Goal: Task Accomplishment & Management: Manage account settings

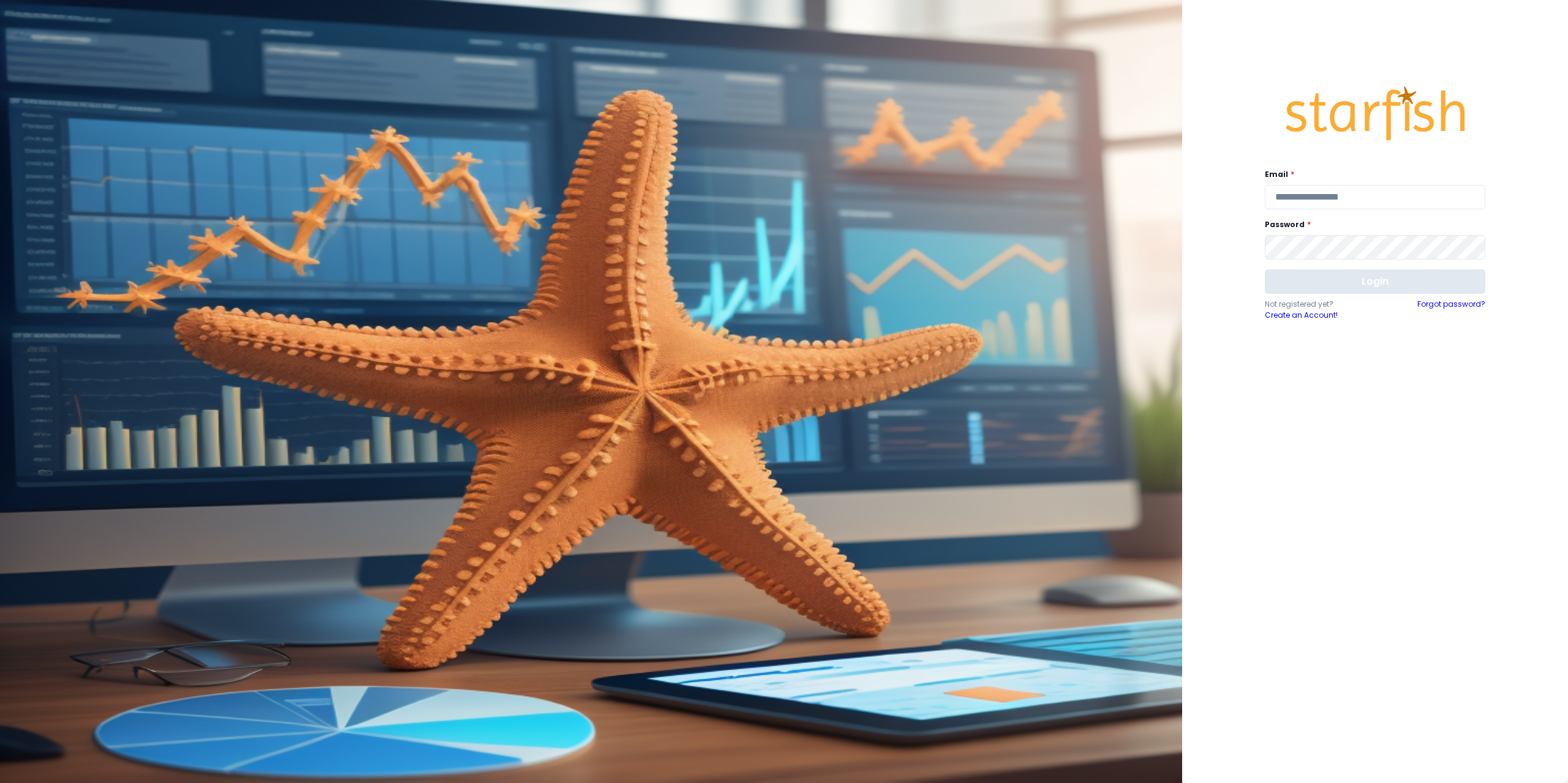
type input "**********"
click at [1336, 288] on button "Login" at bounding box center [1375, 281] width 221 height 24
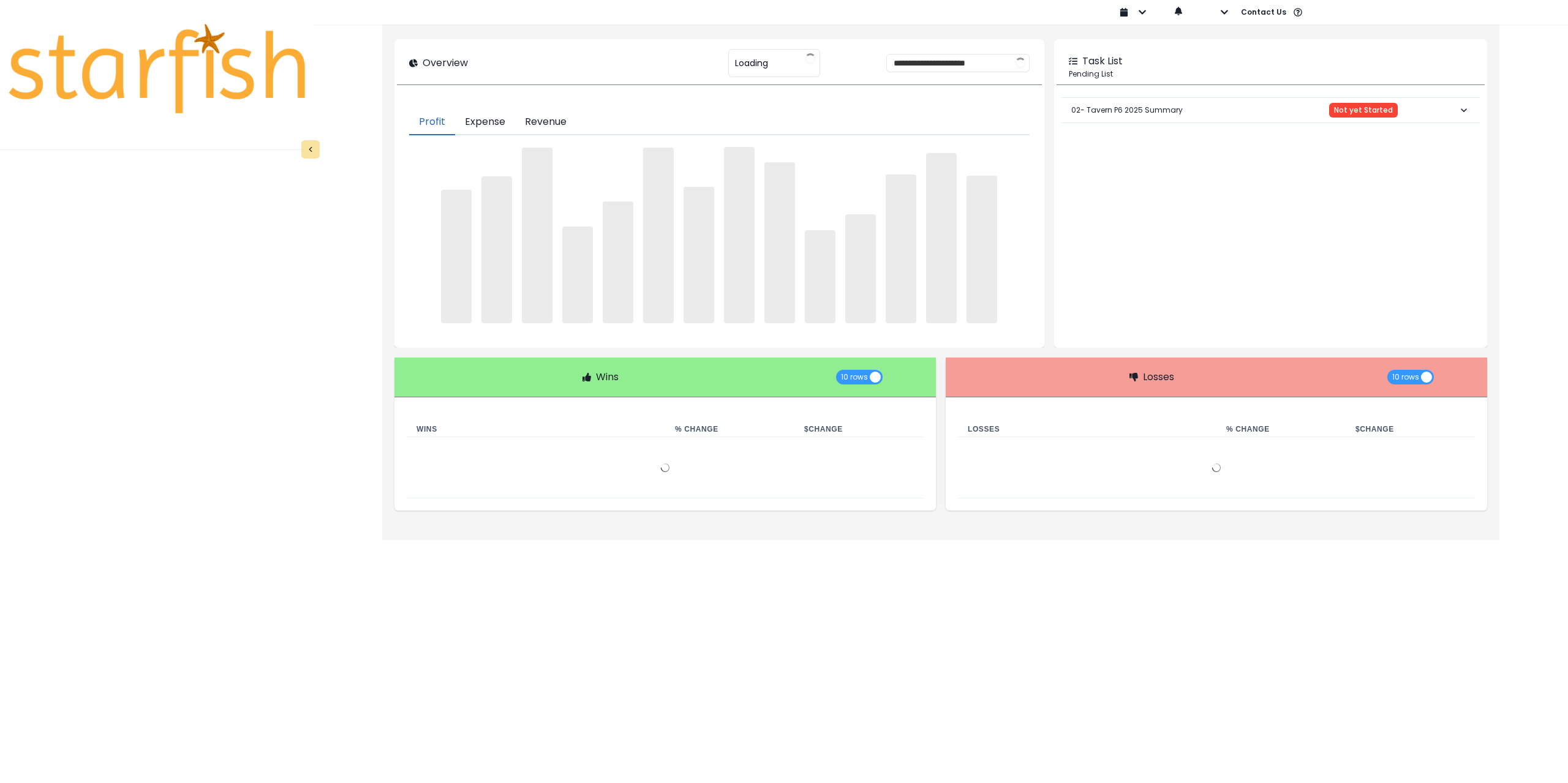
type input "****"
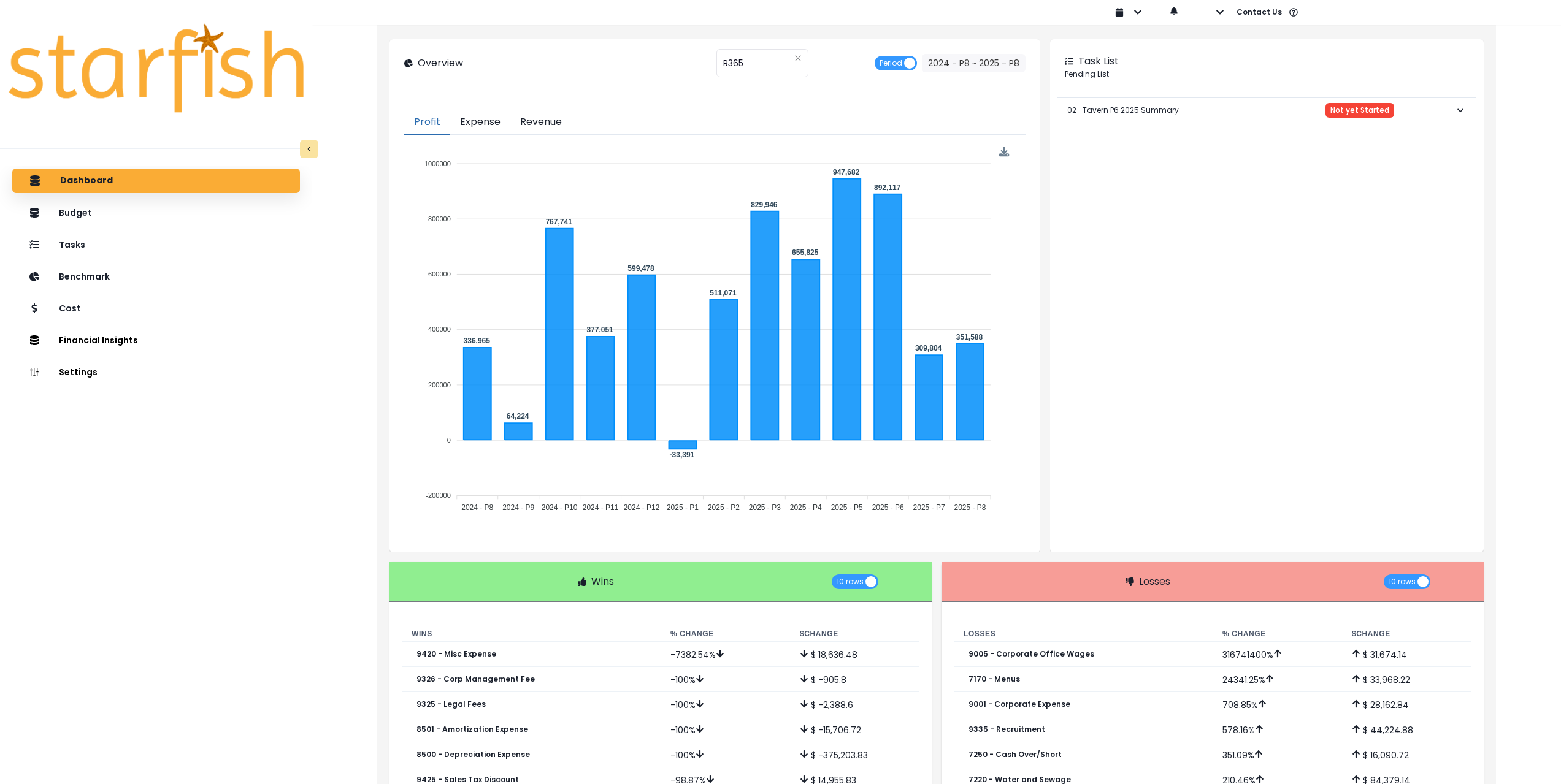
click at [505, 23] on div at bounding box center [709, 12] width 793 height 24
click at [328, 342] on button "Comparison Overtime" at bounding box center [373, 338] width 135 height 21
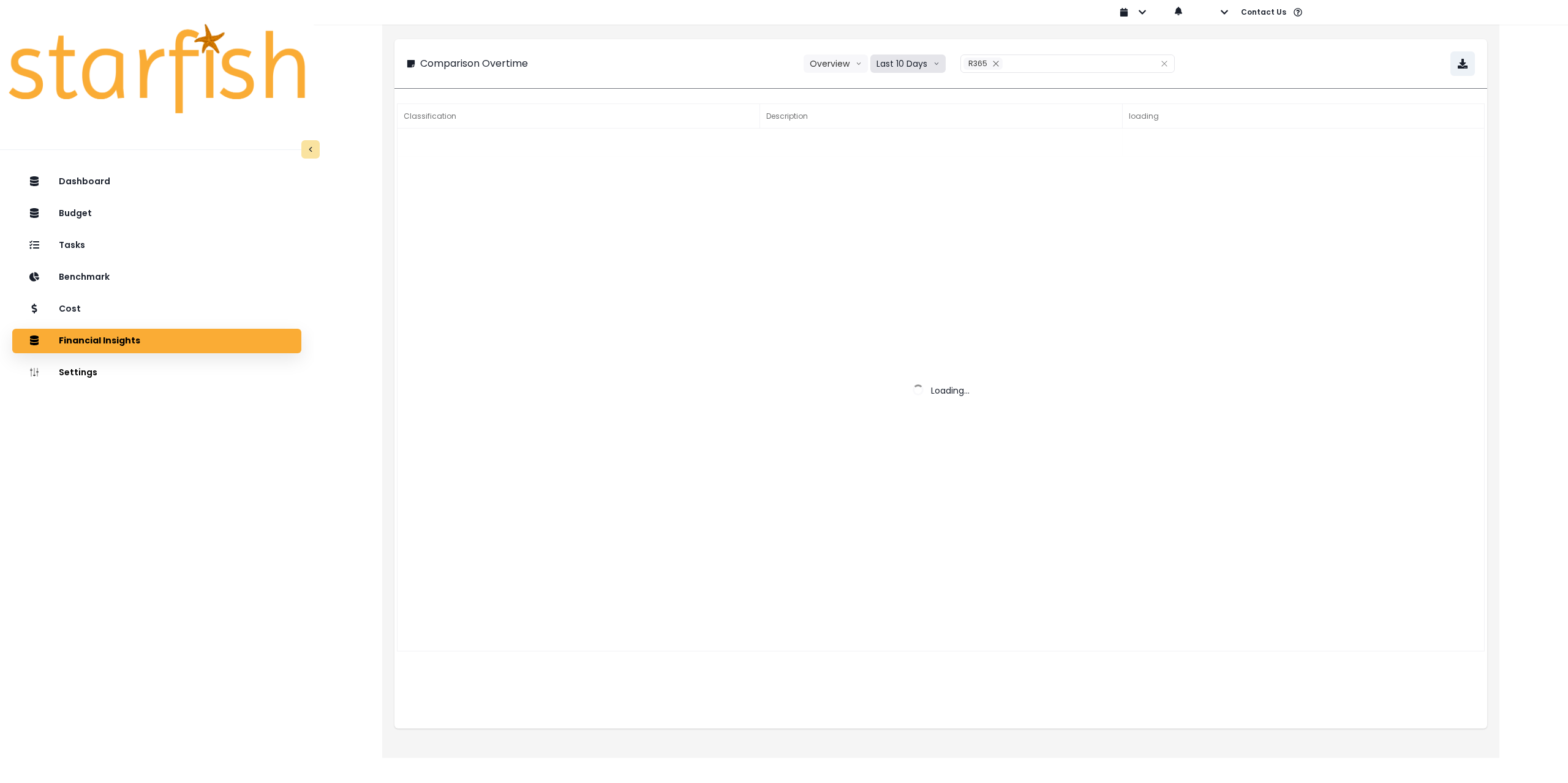
click at [932, 65] on button "Last 10 Days" at bounding box center [908, 64] width 75 height 18
click at [924, 129] on span "Last 15 Periods" at bounding box center [908, 132] width 59 height 13
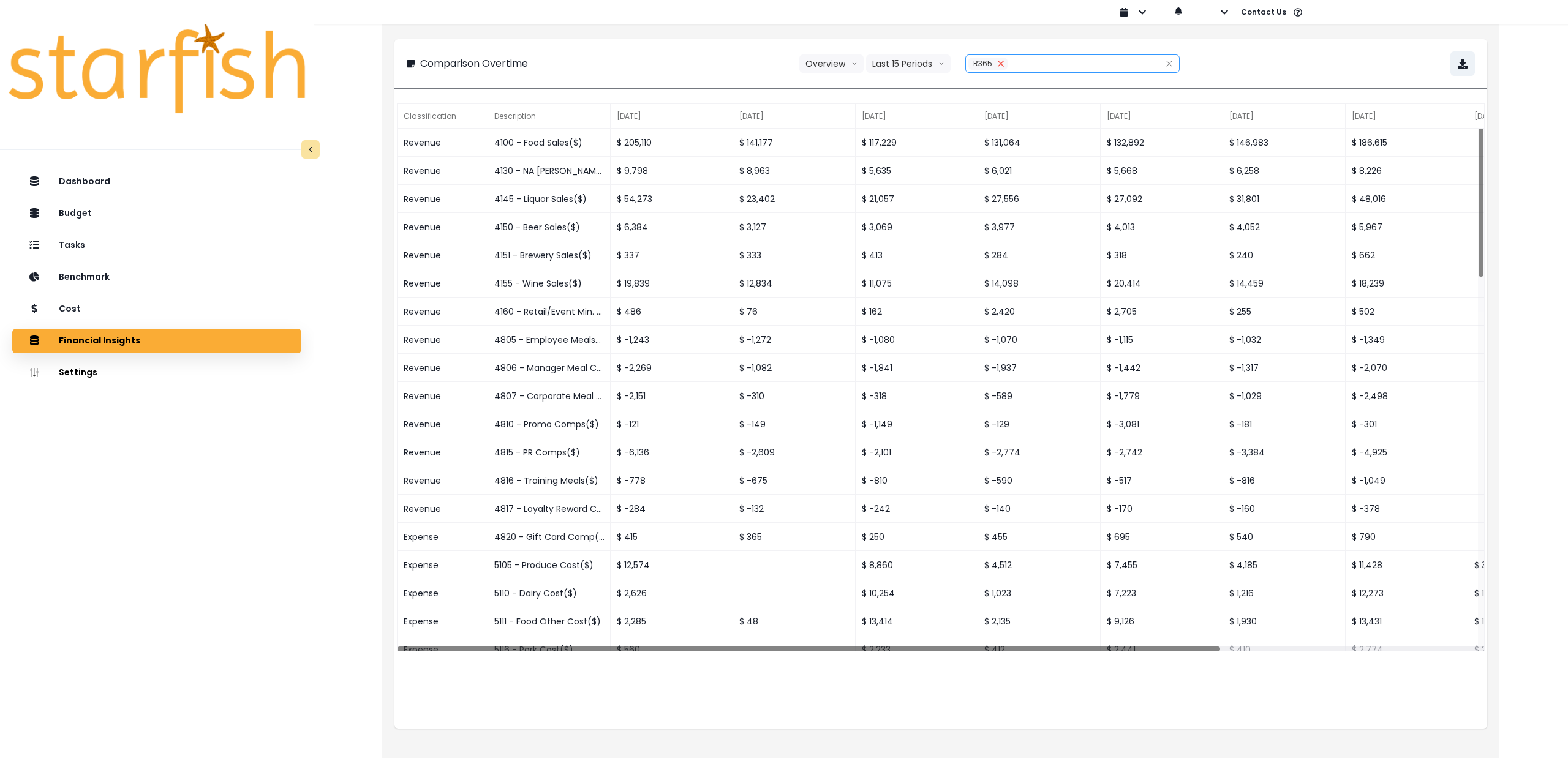
click at [1000, 64] on icon "close" at bounding box center [1000, 64] width 5 height 5
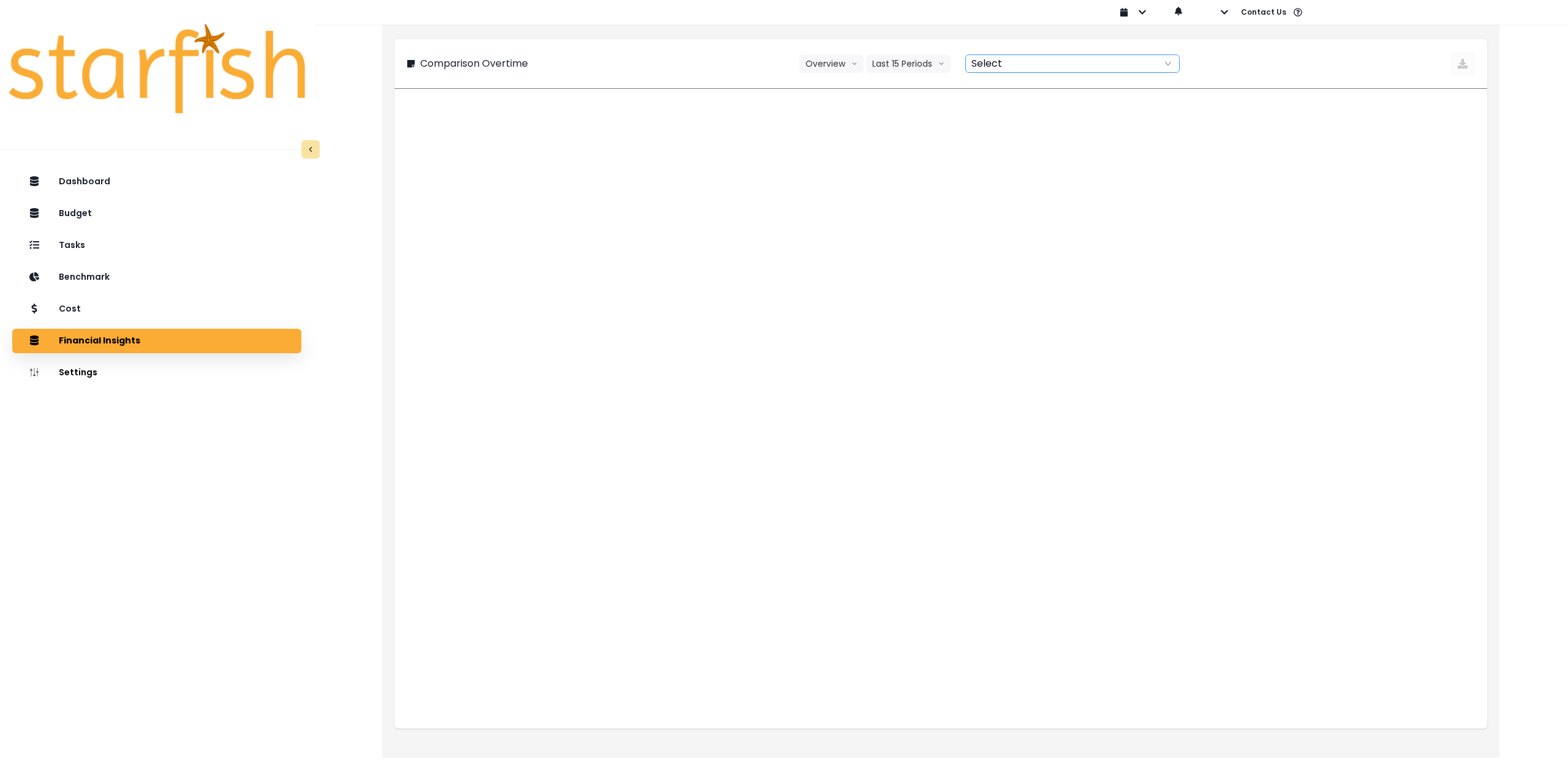
click at [990, 64] on div at bounding box center [1059, 63] width 187 height 17
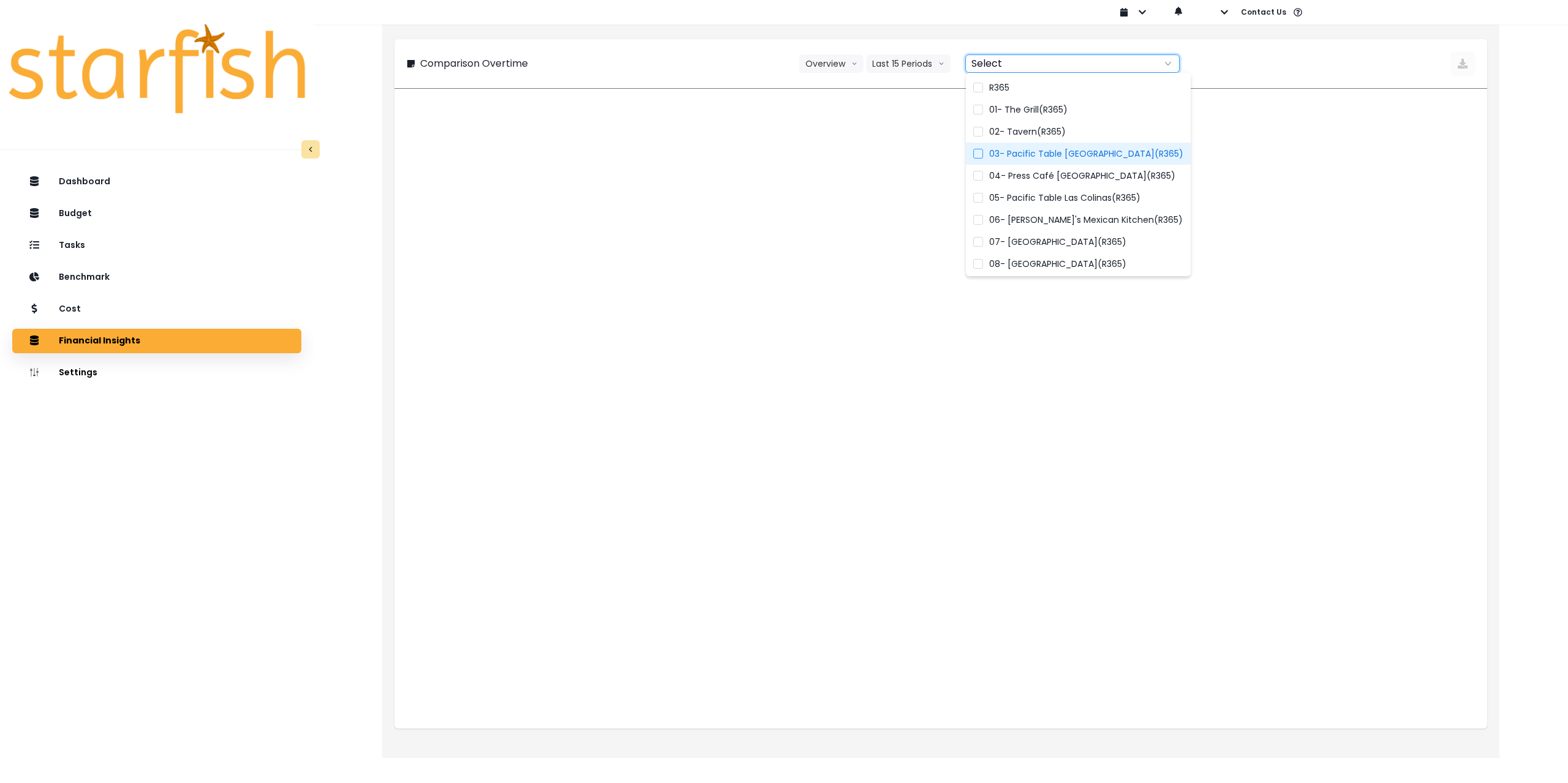
click at [1015, 154] on span "03- Pacific Table [GEOGRAPHIC_DATA](R365)" at bounding box center [1086, 154] width 194 height 13
type input "**********"
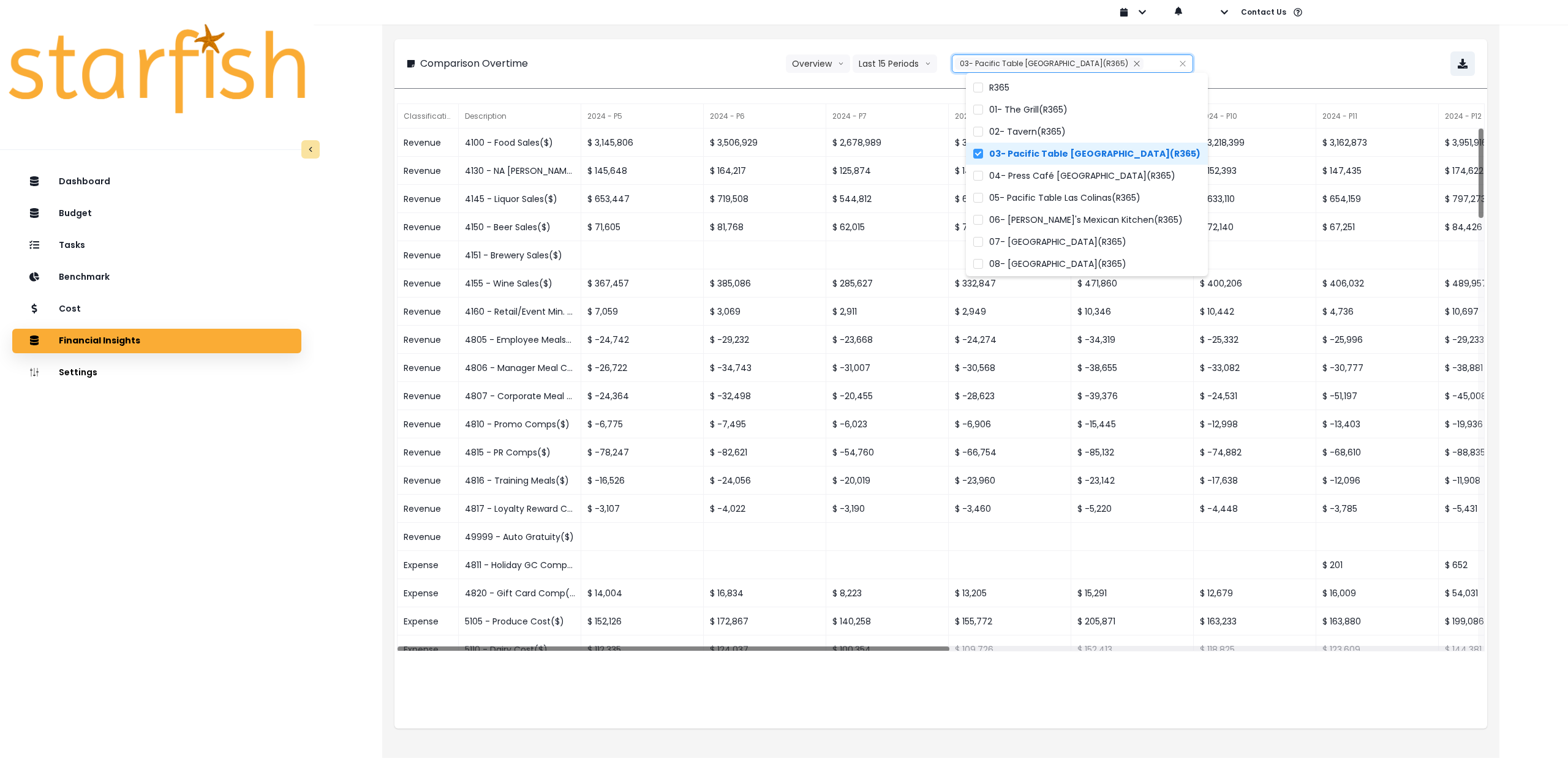
click at [1266, 59] on div "**********" at bounding box center [940, 63] width 1068 height 24
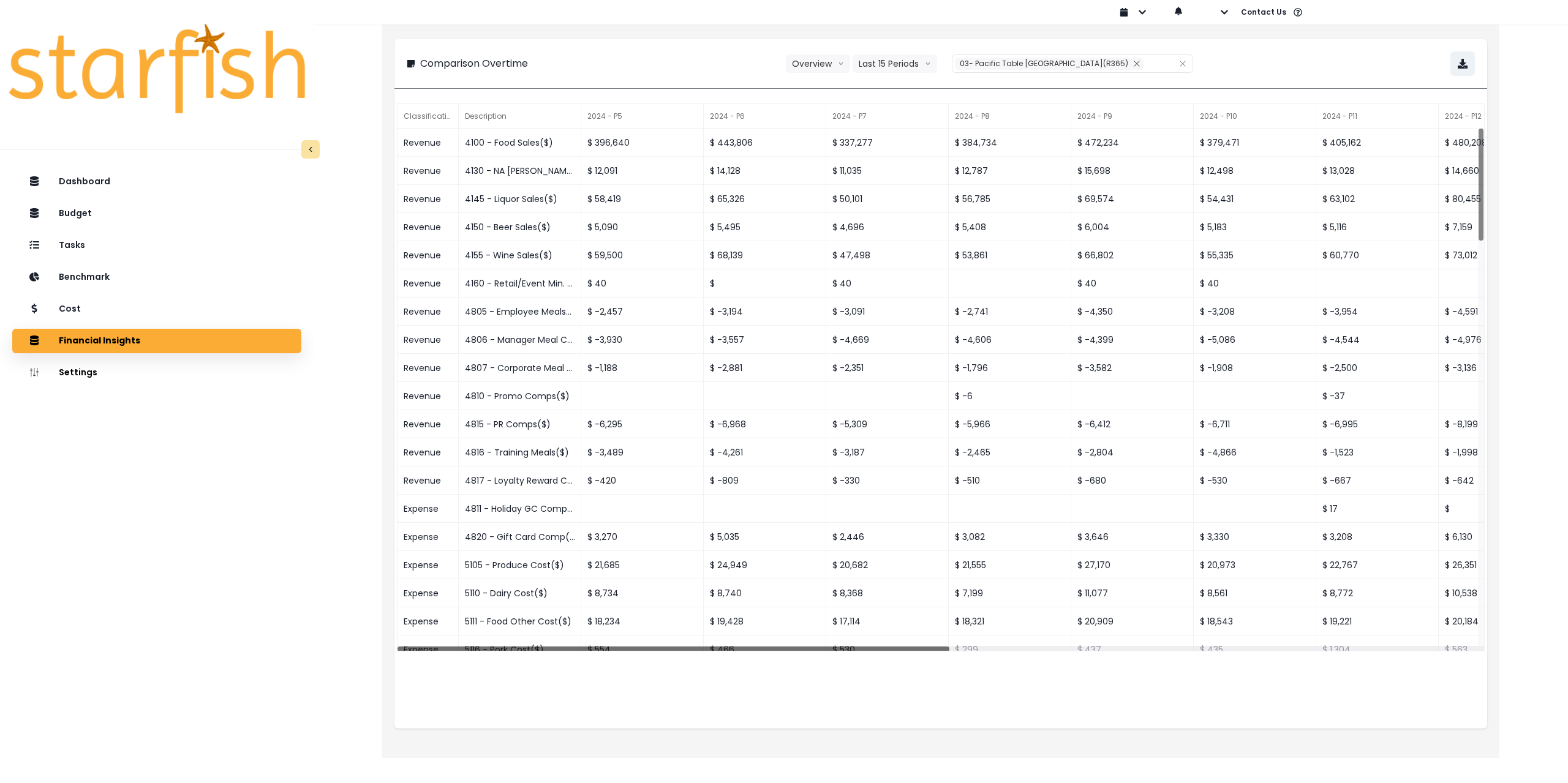
drag, startPoint x: 897, startPoint y: 650, endPoint x: 763, endPoint y: 657, distance: 134.2
click at [746, 665] on div "Classification Description 2024 - P5 2024 - P6 2024 - P7 2024 - P8 2024 - P9 20…" at bounding box center [941, 415] width 1093 height 628
click at [1466, 65] on icon "button" at bounding box center [1462, 64] width 10 height 10
click at [123, 305] on div "Cost" at bounding box center [157, 309] width 269 height 26
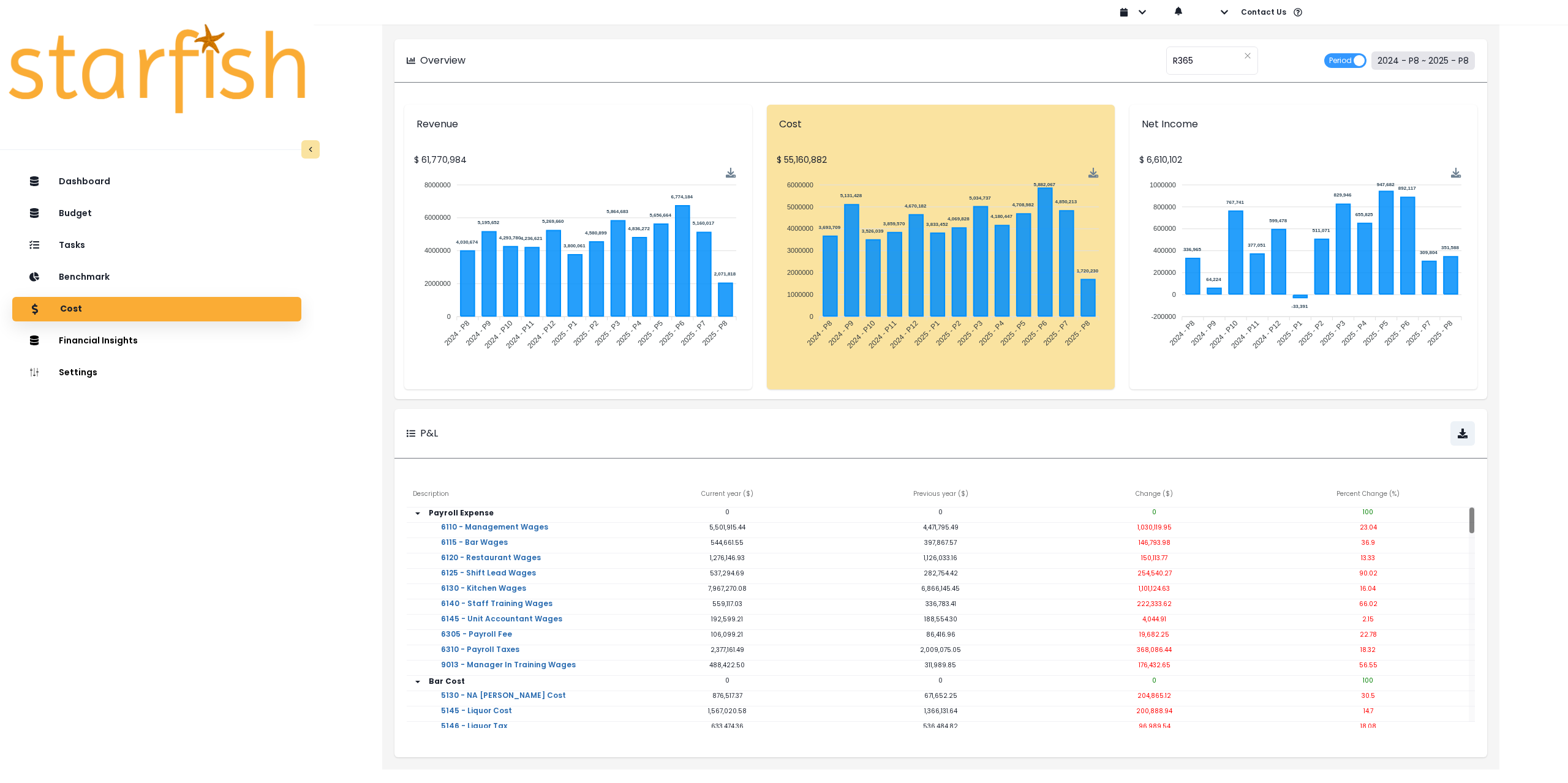
click at [1426, 57] on button "2024 - P8 ~ 2025 - P8" at bounding box center [1423, 60] width 103 height 18
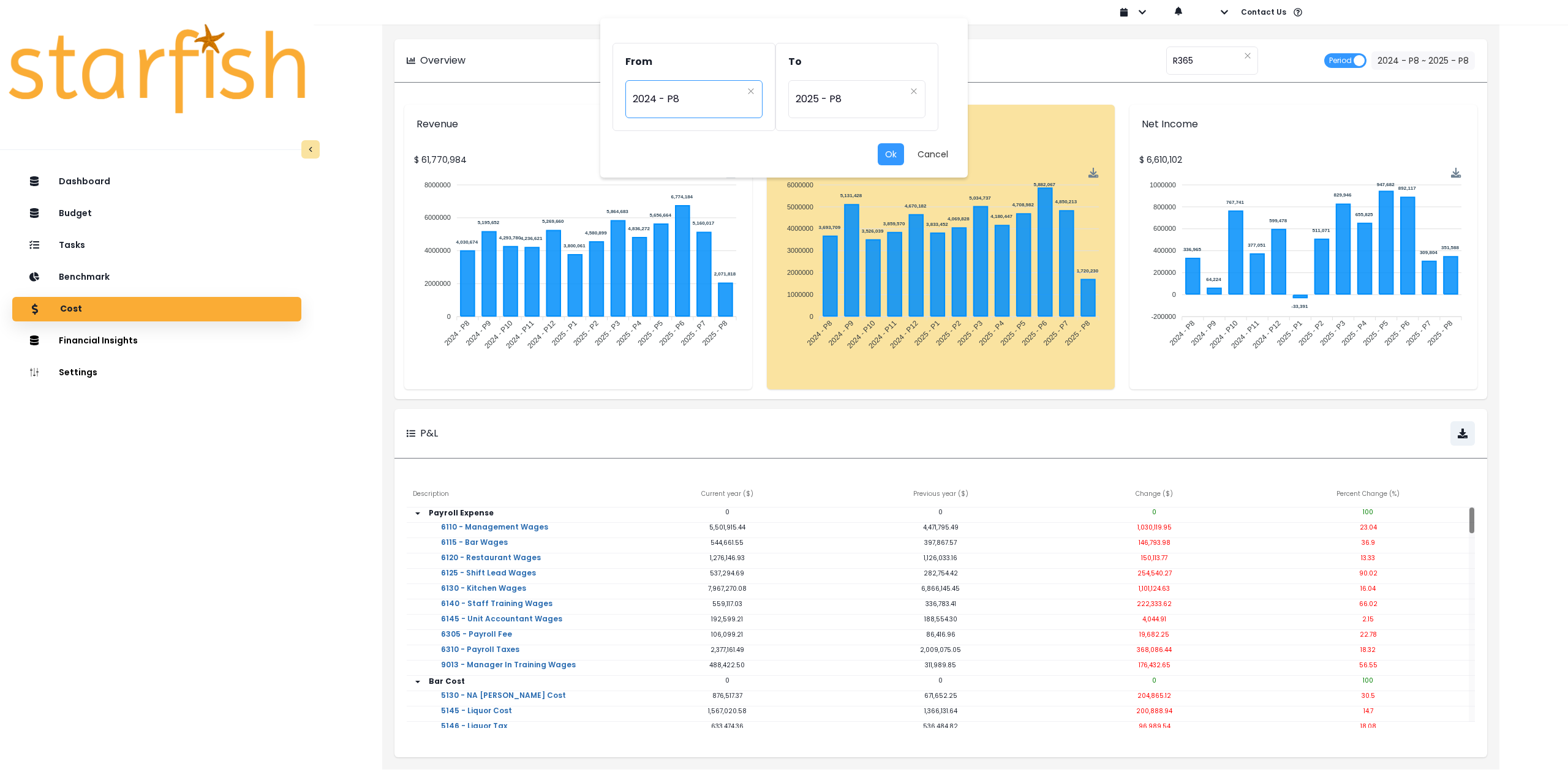
click at [687, 96] on span "2024 - P8" at bounding box center [687, 99] width 109 height 28
click at [673, 287] on span "2024 - P6" at bounding box center [694, 294] width 138 height 22
type input "*********"
click at [844, 109] on span "2025 - P8" at bounding box center [850, 99] width 109 height 28
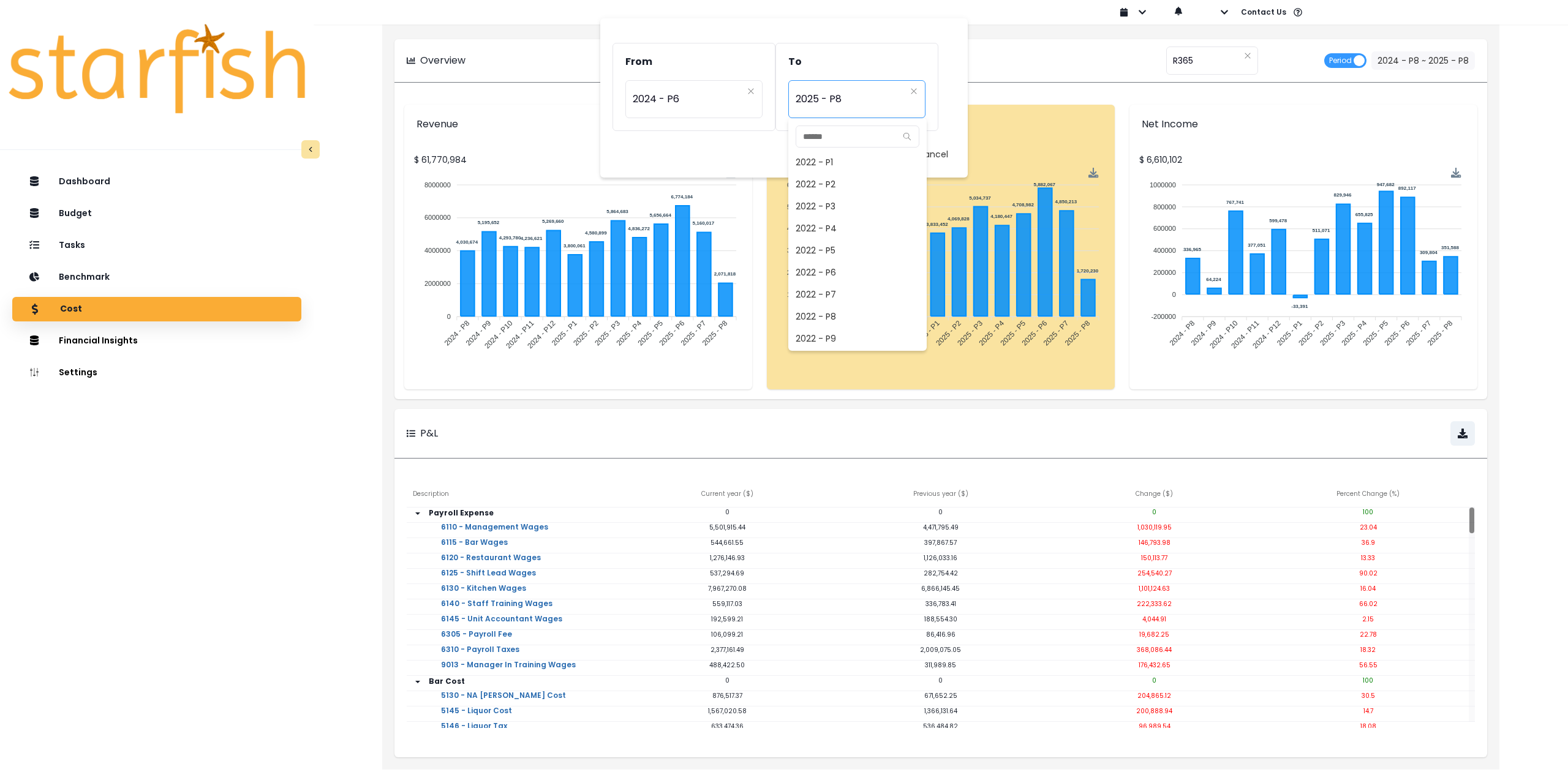
scroll to position [771, 0]
click at [831, 291] on span "2025 - P6" at bounding box center [858, 294] width 138 height 22
type input "*********"
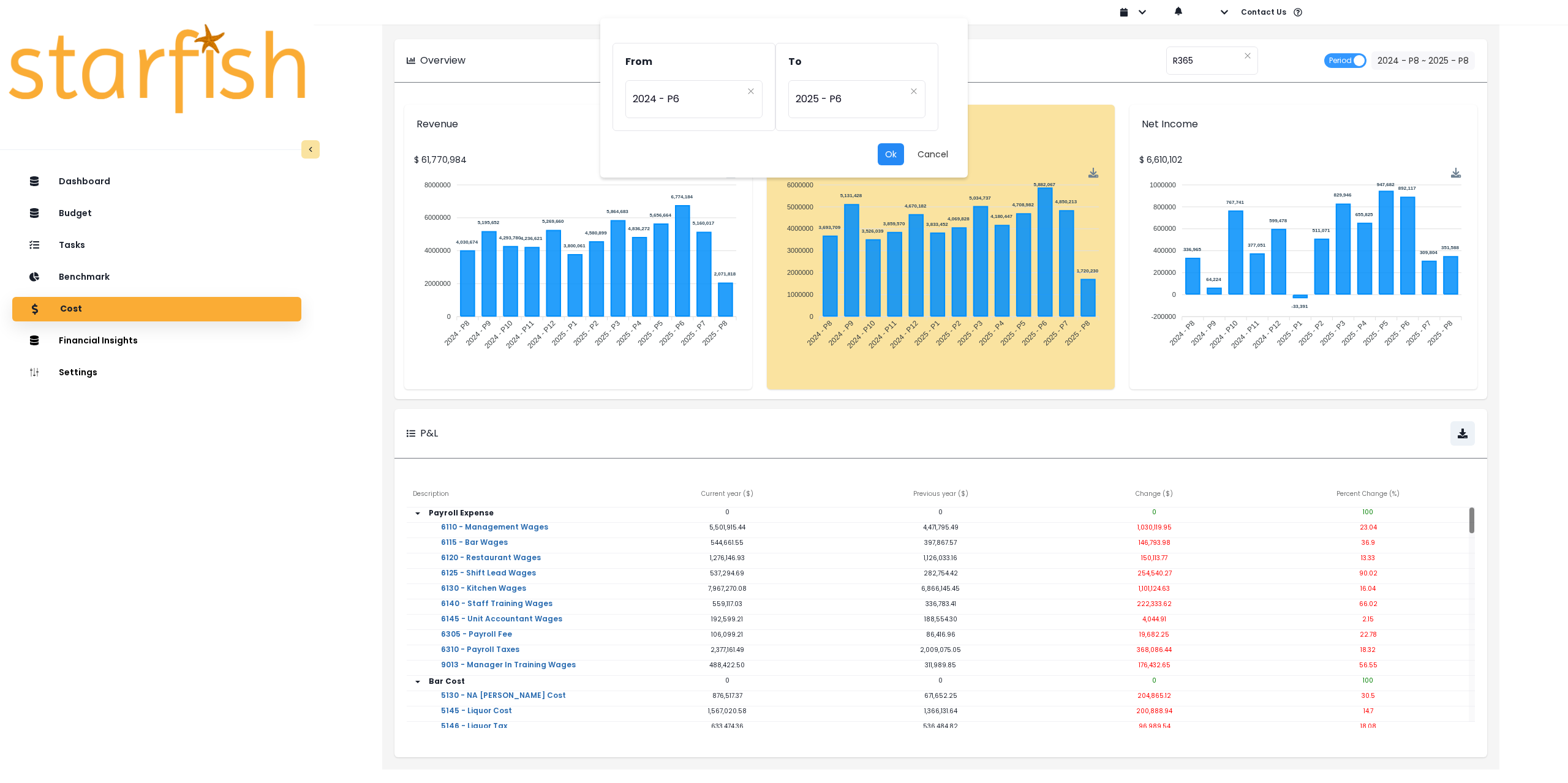
click at [890, 157] on button "Ok" at bounding box center [891, 154] width 26 height 22
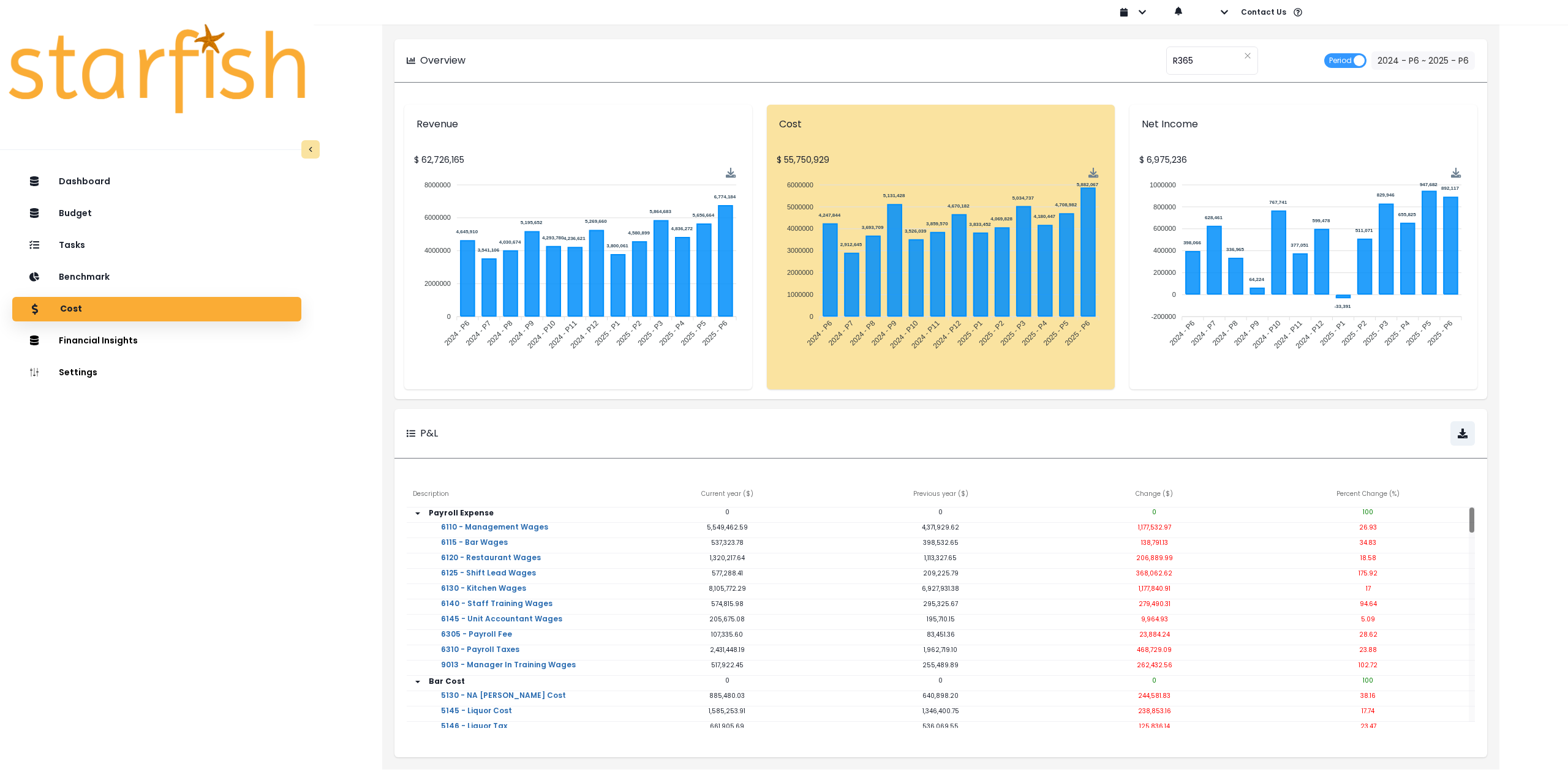
click at [614, 44] on div "Overview **** R365 Period 2024 - P6 ~ 2025 - P6" at bounding box center [941, 61] width 1093 height 43
click at [1197, 64] on div "**** R365" at bounding box center [1212, 60] width 91 height 28
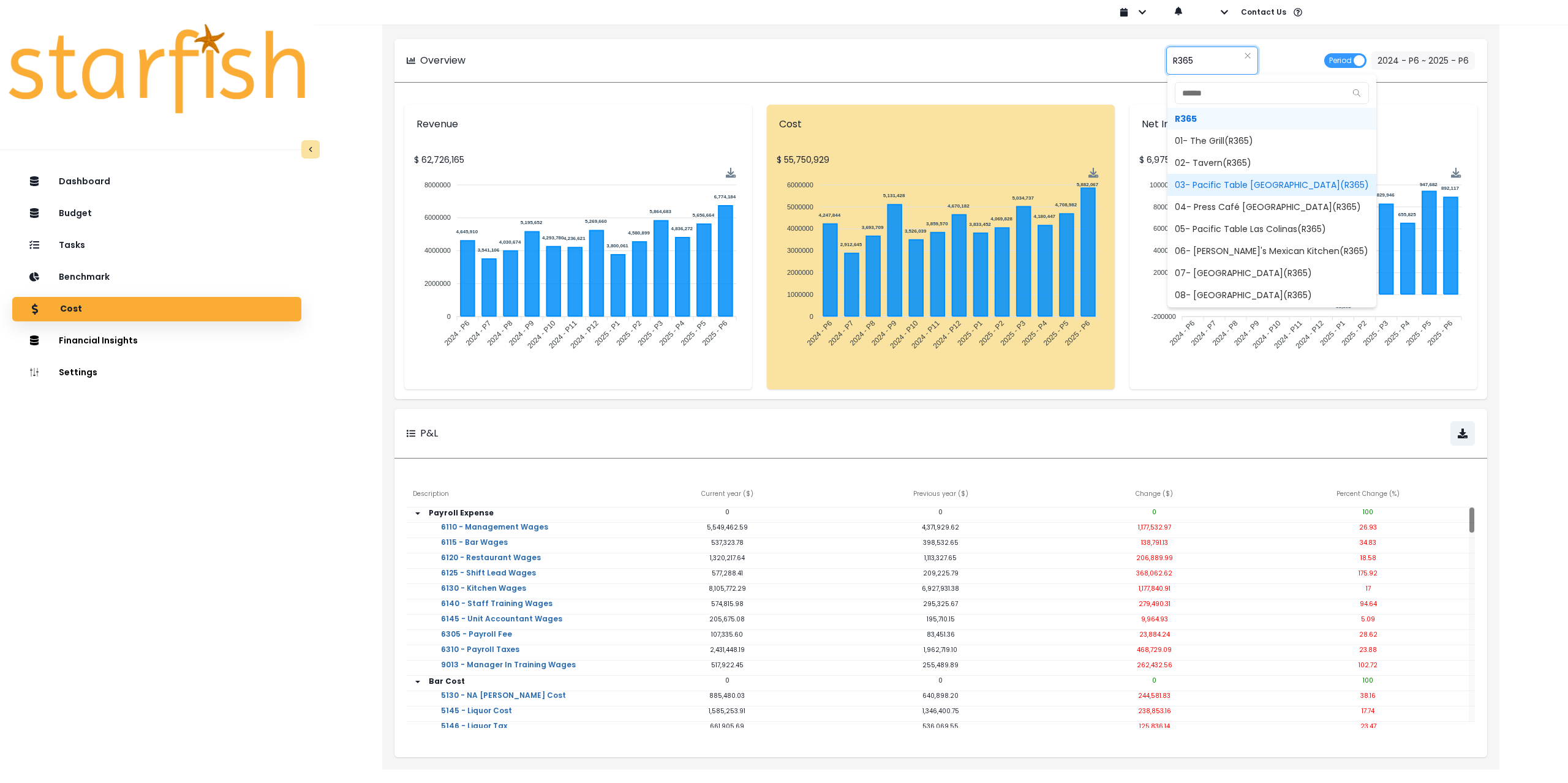
click at [1212, 183] on span "03- Pacific Table [GEOGRAPHIC_DATA](R365)" at bounding box center [1272, 185] width 209 height 22
type input "**********"
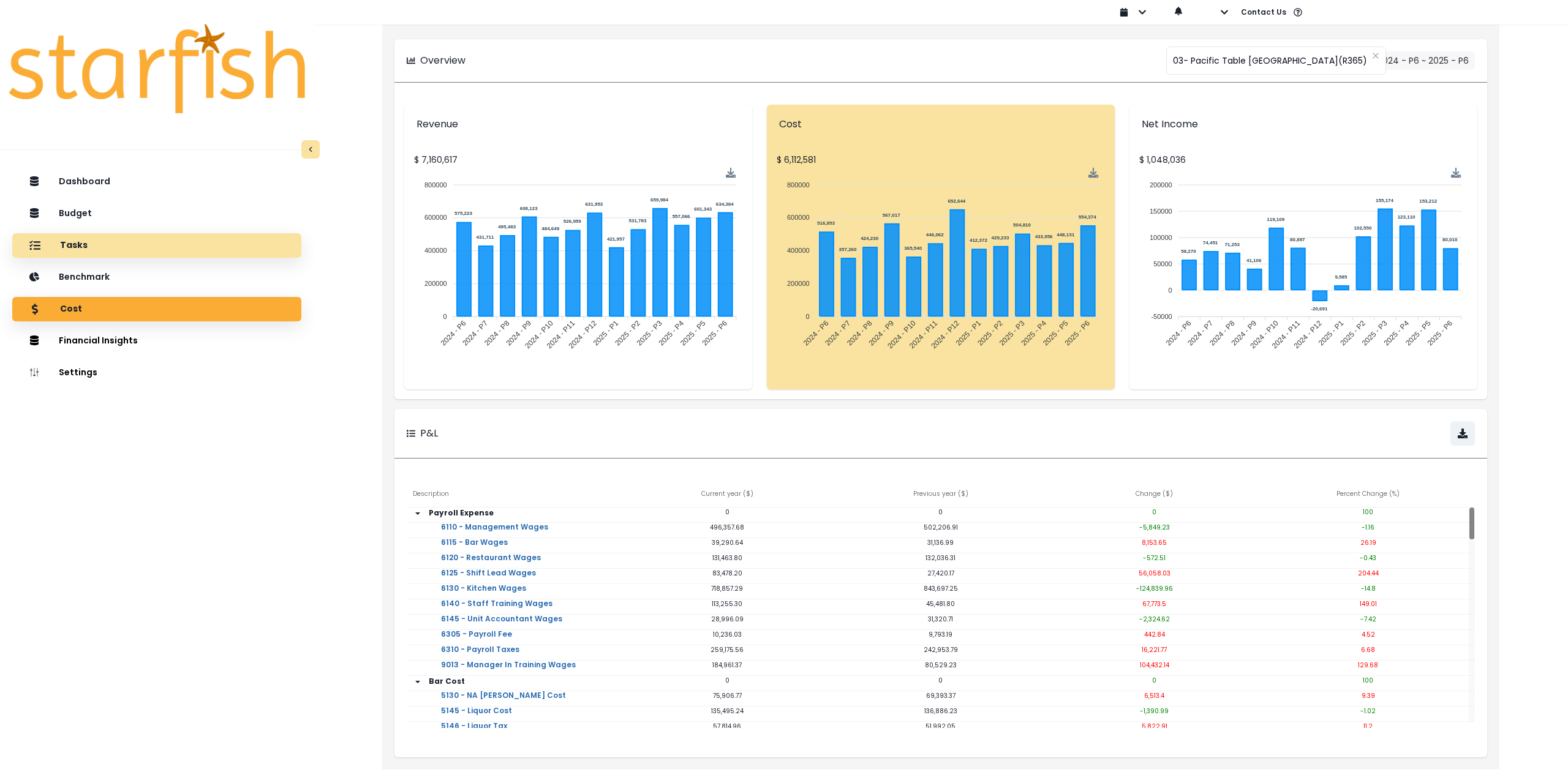
click at [107, 240] on div "Tasks" at bounding box center [157, 246] width 269 height 26
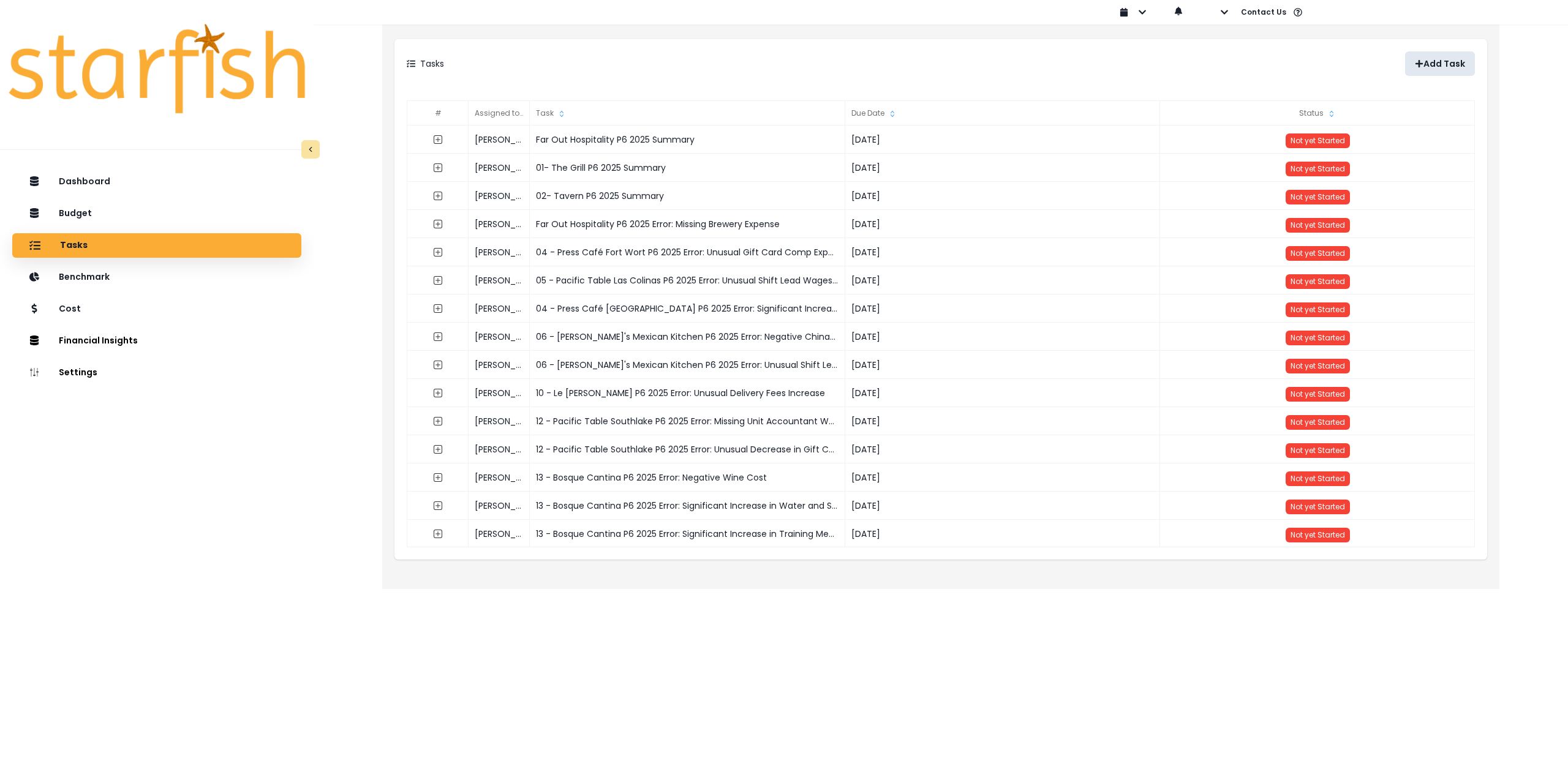
click at [1443, 62] on p "Add Task" at bounding box center [1444, 65] width 41 height 11
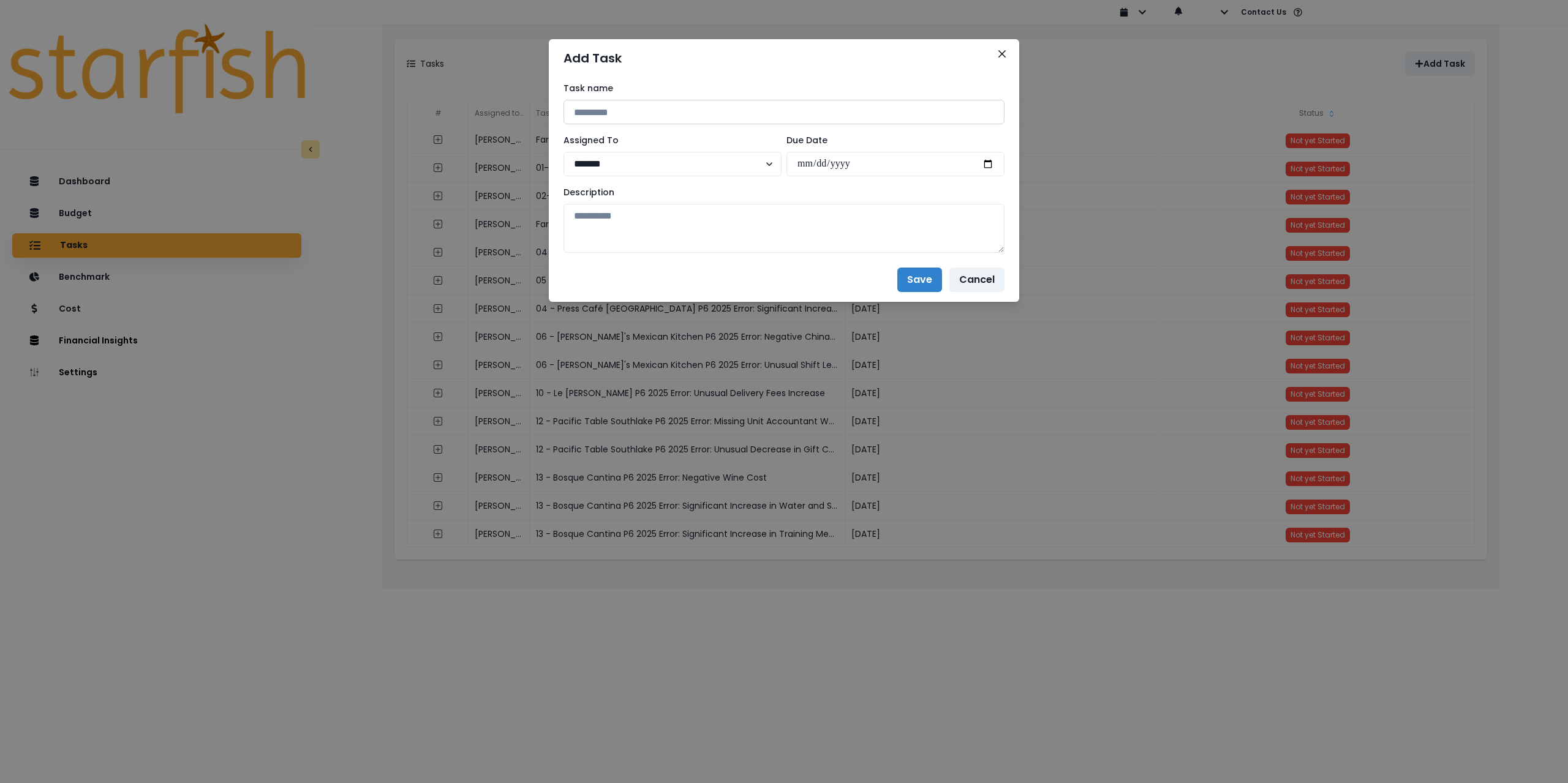
click at [658, 112] on input at bounding box center [784, 111] width 441 height 24
drag, startPoint x: 632, startPoint y: 110, endPoint x: 507, endPoint y: 109, distance: 125.0
click at [509, 109] on div "**********" at bounding box center [784, 391] width 1568 height 783
paste input "**********"
type input "**********"
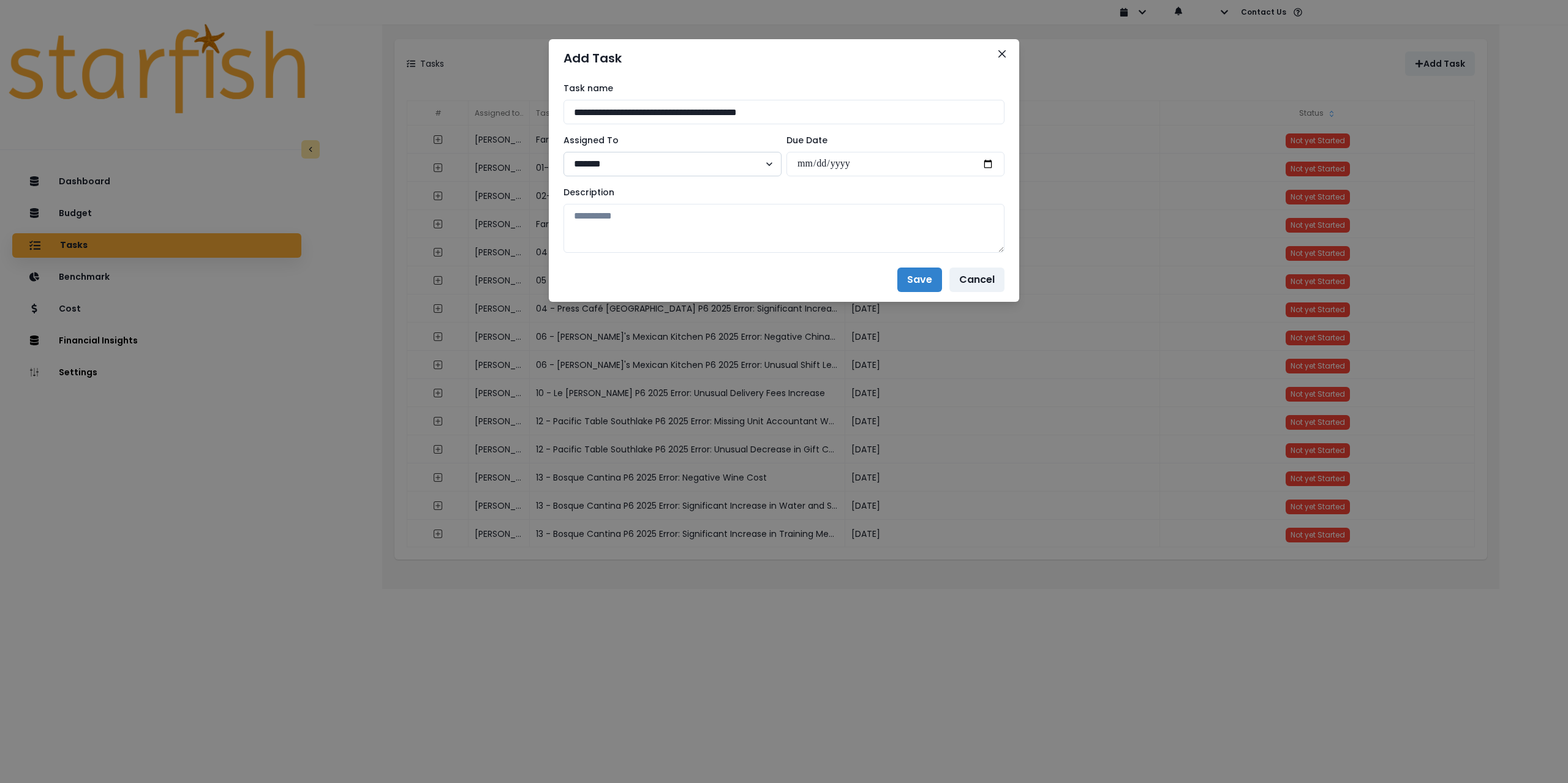
click at [644, 161] on select "******* ******* **** ***** **** ******" at bounding box center [672, 163] width 218 height 24
select select "***"
click at [563, 152] on select "******* ******* **** ***** **** ******" at bounding box center [672, 163] width 218 height 24
drag, startPoint x: 986, startPoint y: 163, endPoint x: 978, endPoint y: 171, distance: 11.3
click at [986, 163] on input "date" at bounding box center [895, 163] width 218 height 24
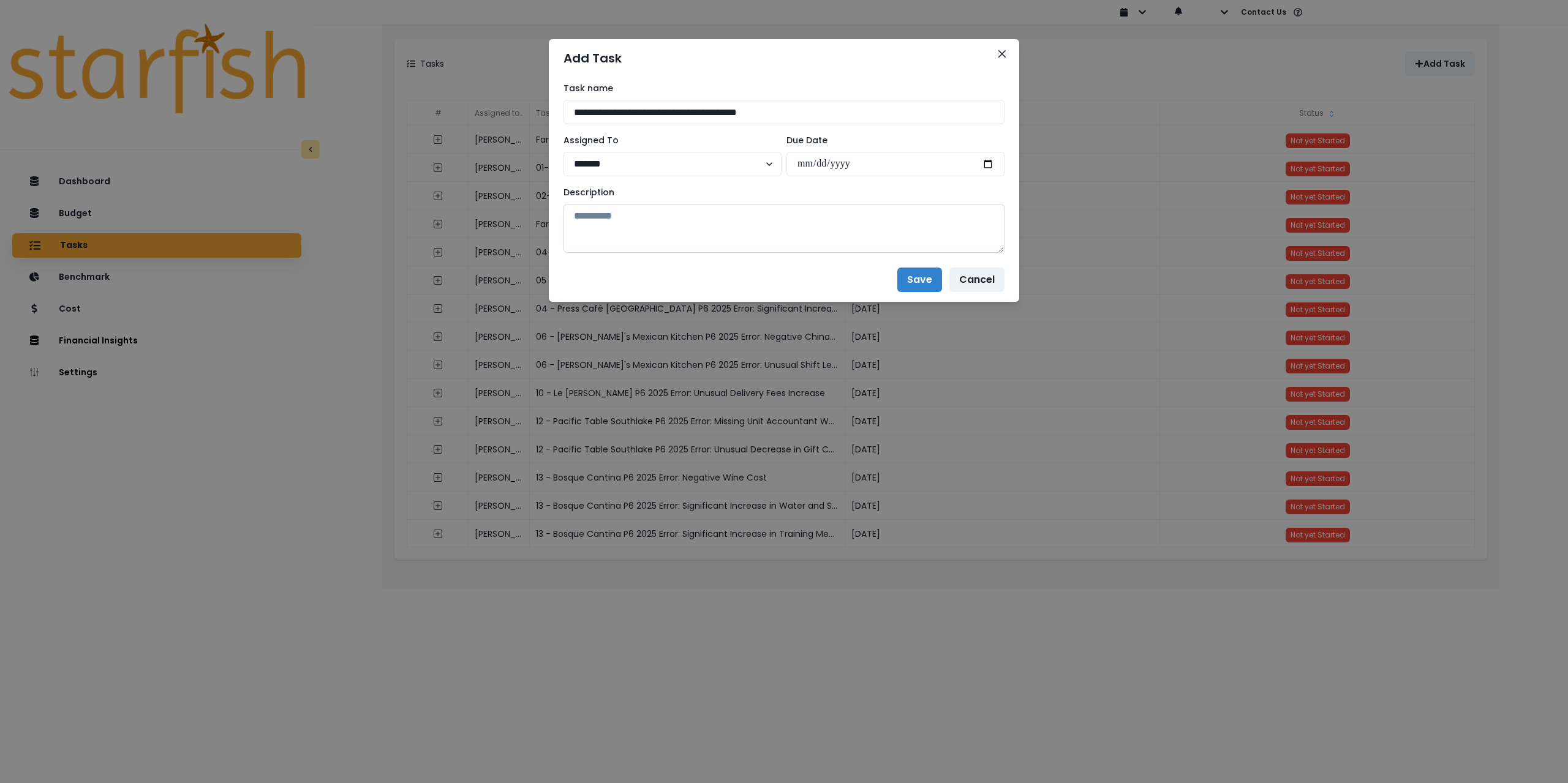
type input "**********"
click at [763, 232] on textarea at bounding box center [784, 228] width 441 height 49
click at [636, 224] on textarea at bounding box center [784, 228] width 441 height 49
paste textarea "**********"
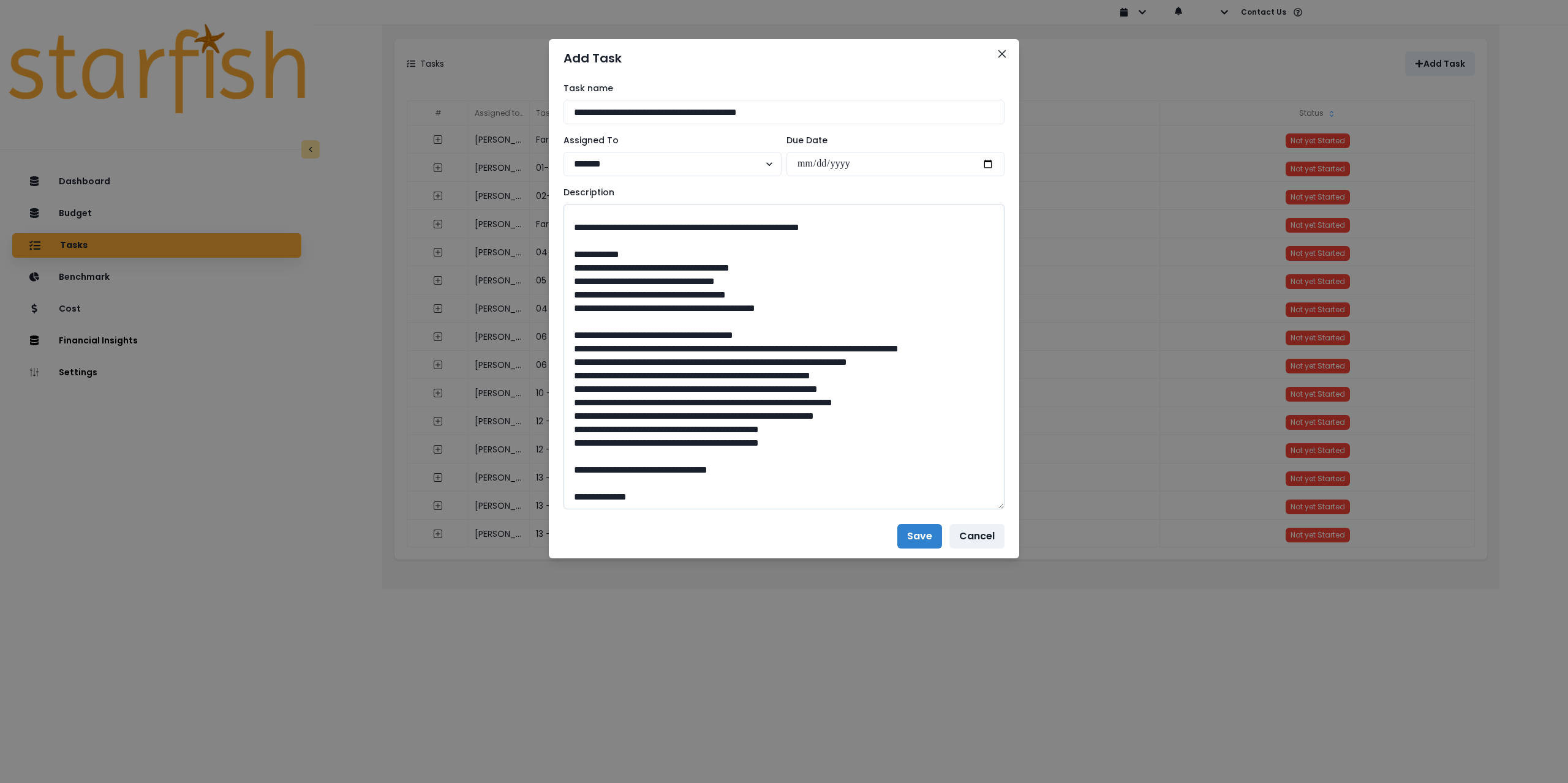
drag, startPoint x: 1002, startPoint y: 248, endPoint x: 849, endPoint y: 463, distance: 263.9
click at [997, 509] on textarea at bounding box center [784, 356] width 441 height 306
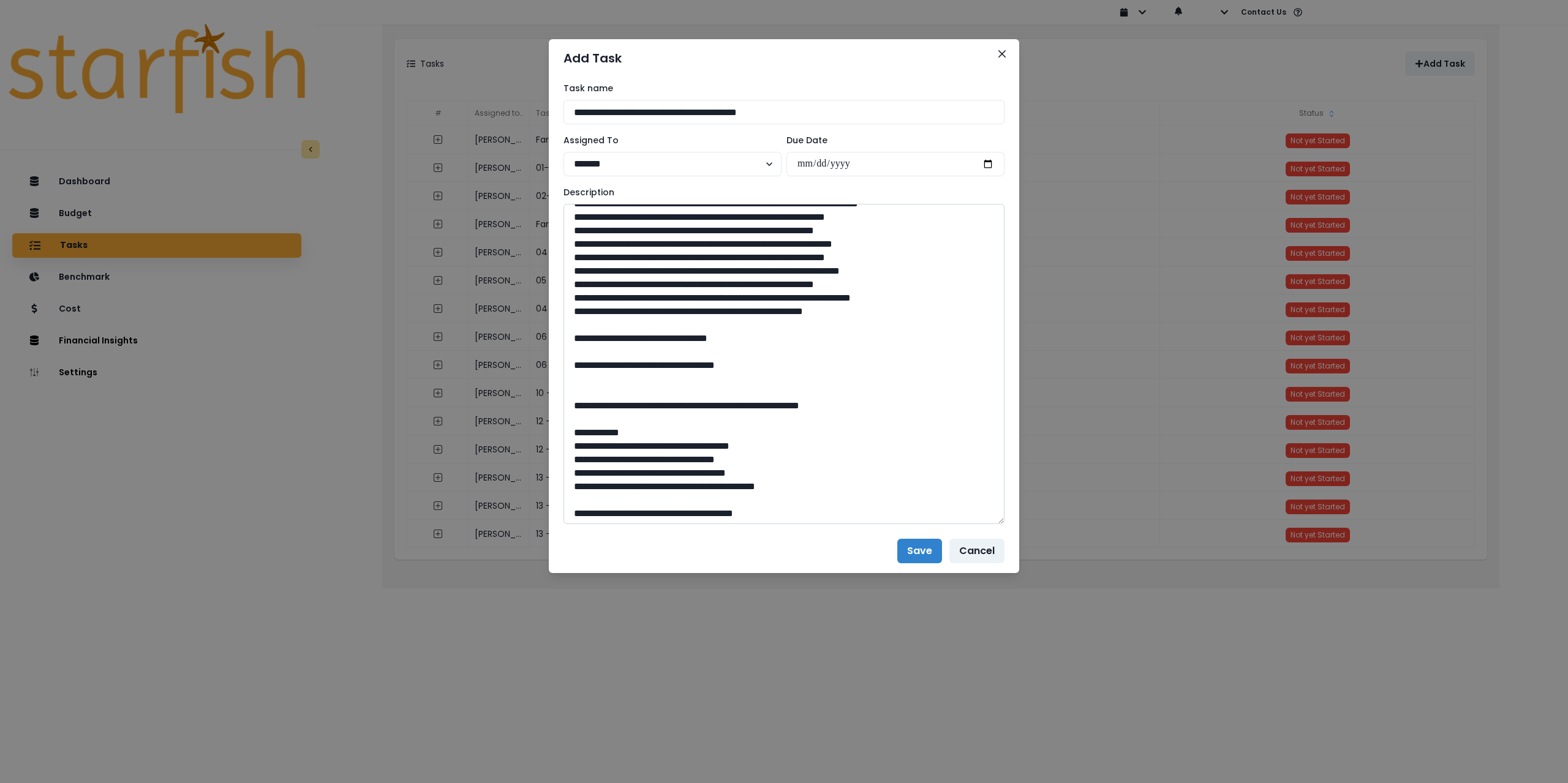
scroll to position [739, 0]
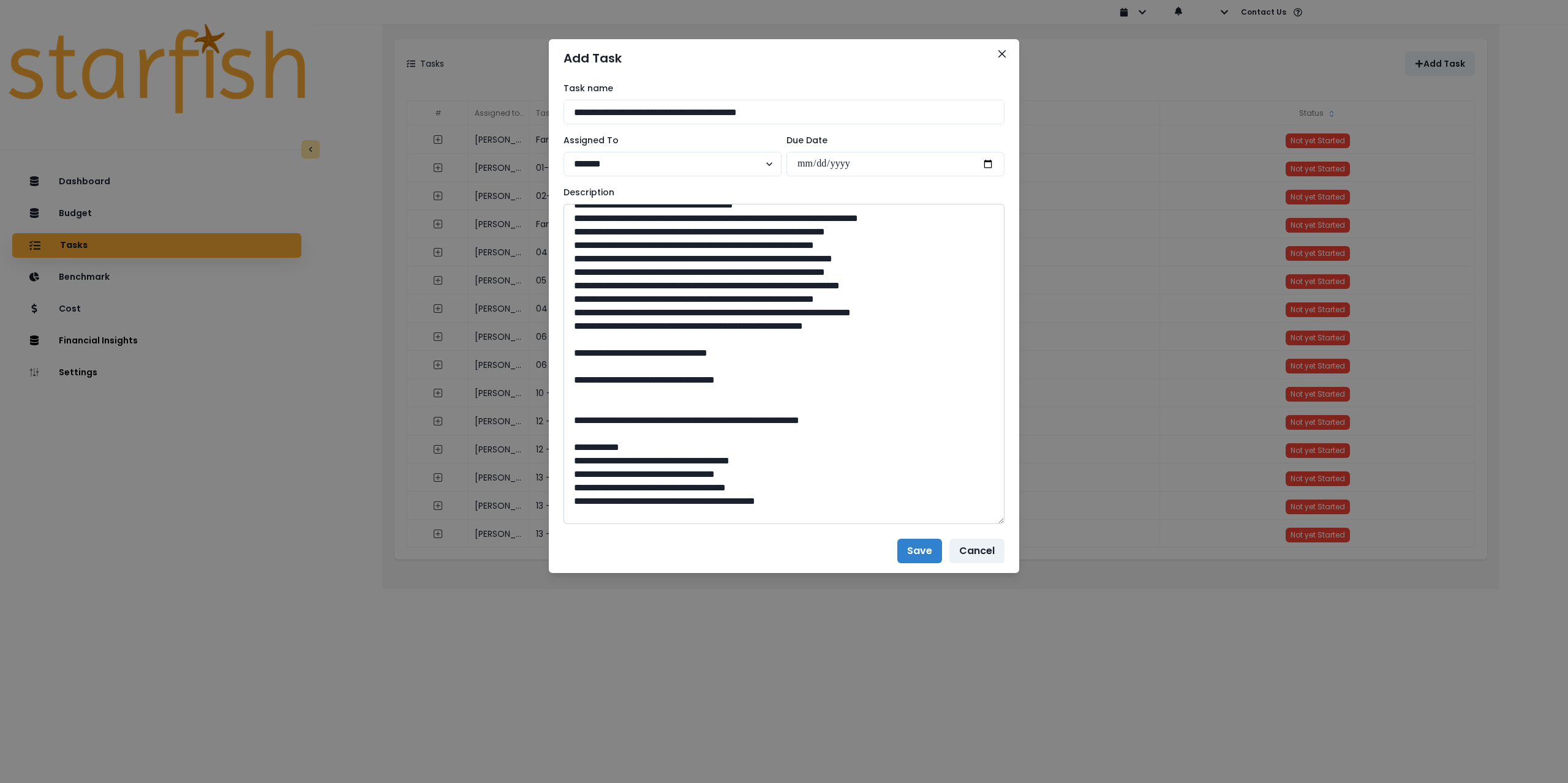
click at [683, 453] on textarea at bounding box center [784, 363] width 441 height 320
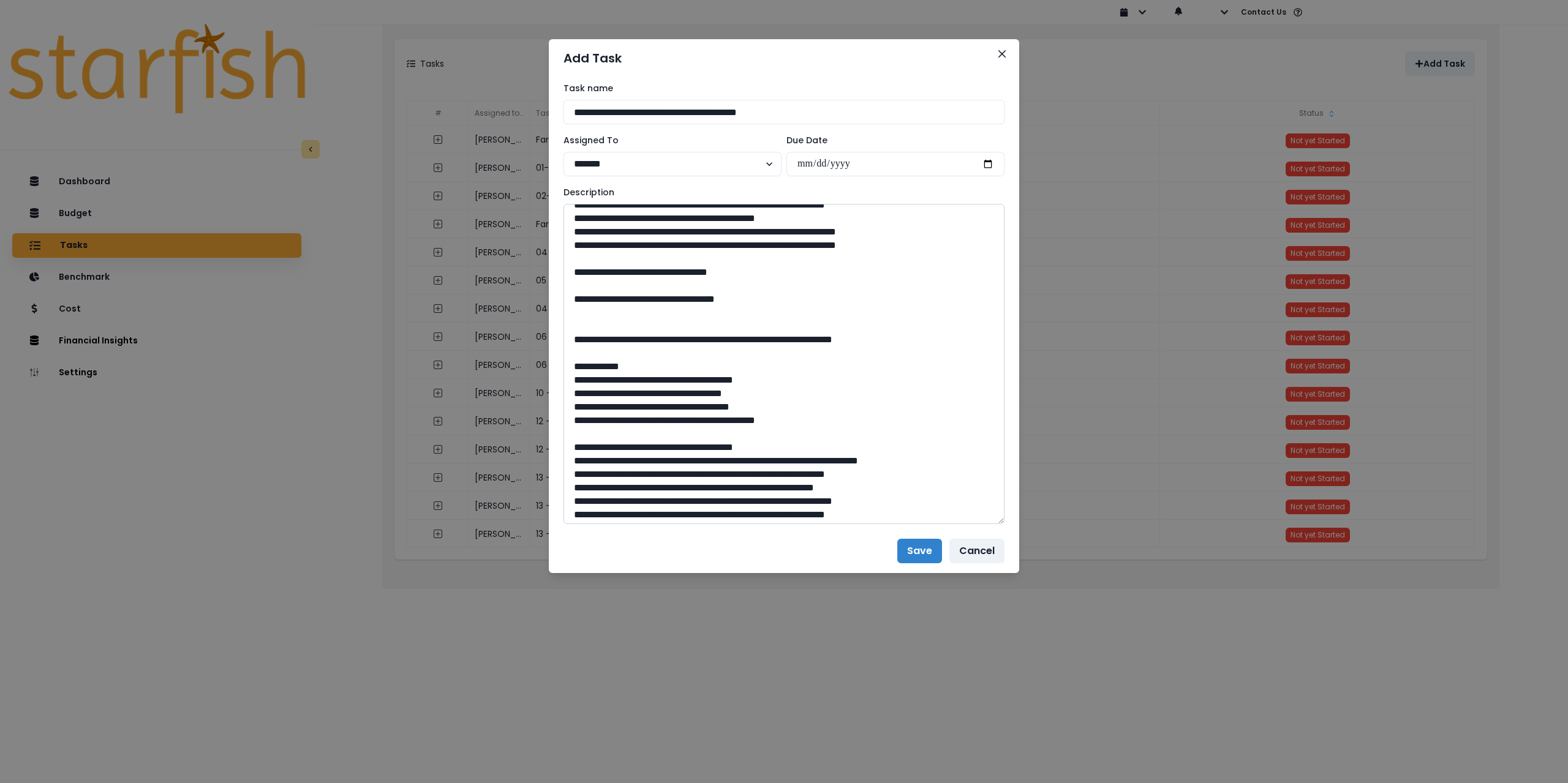
scroll to position [493, 0]
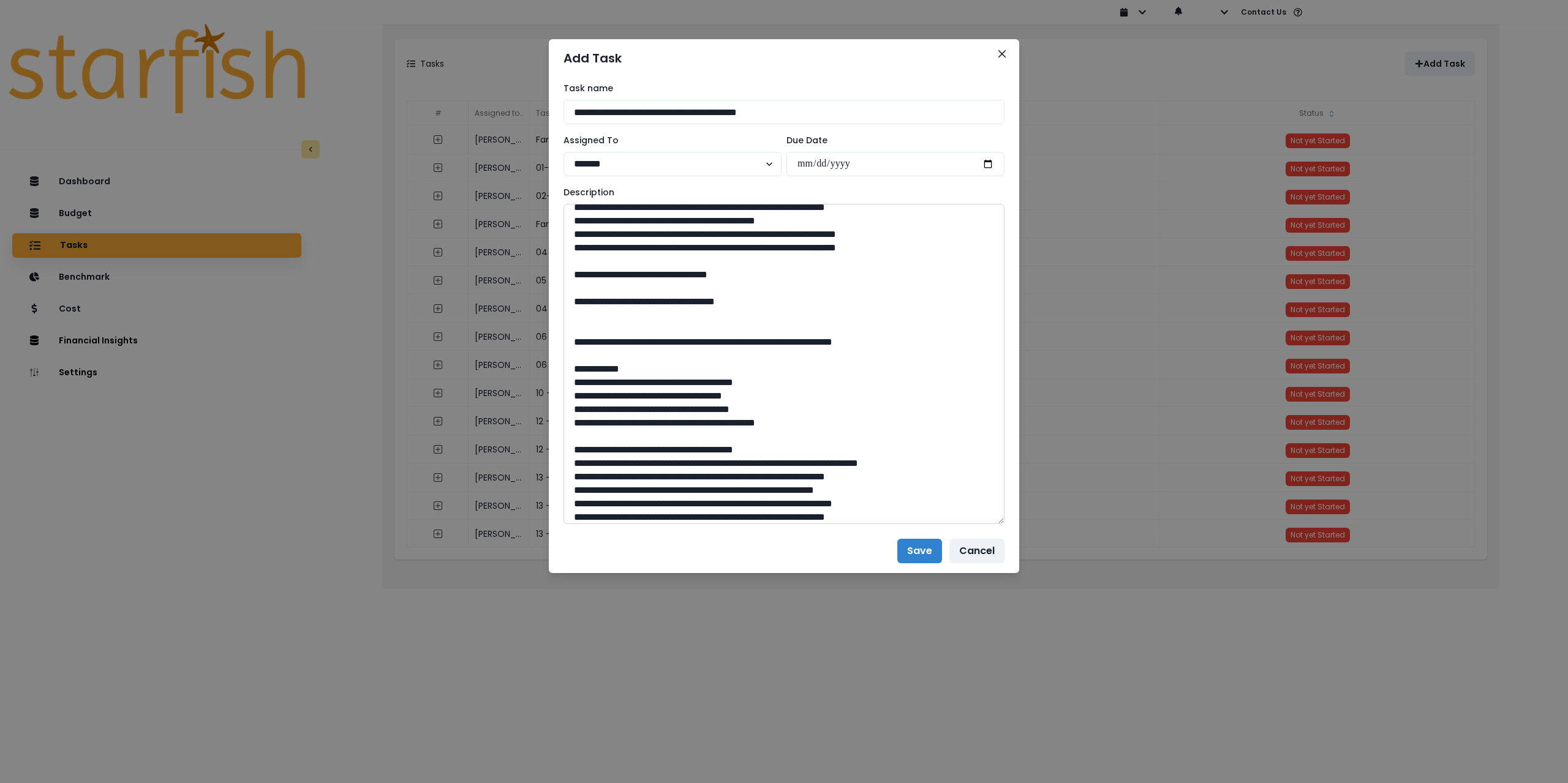
click at [614, 375] on textarea at bounding box center [784, 363] width 441 height 320
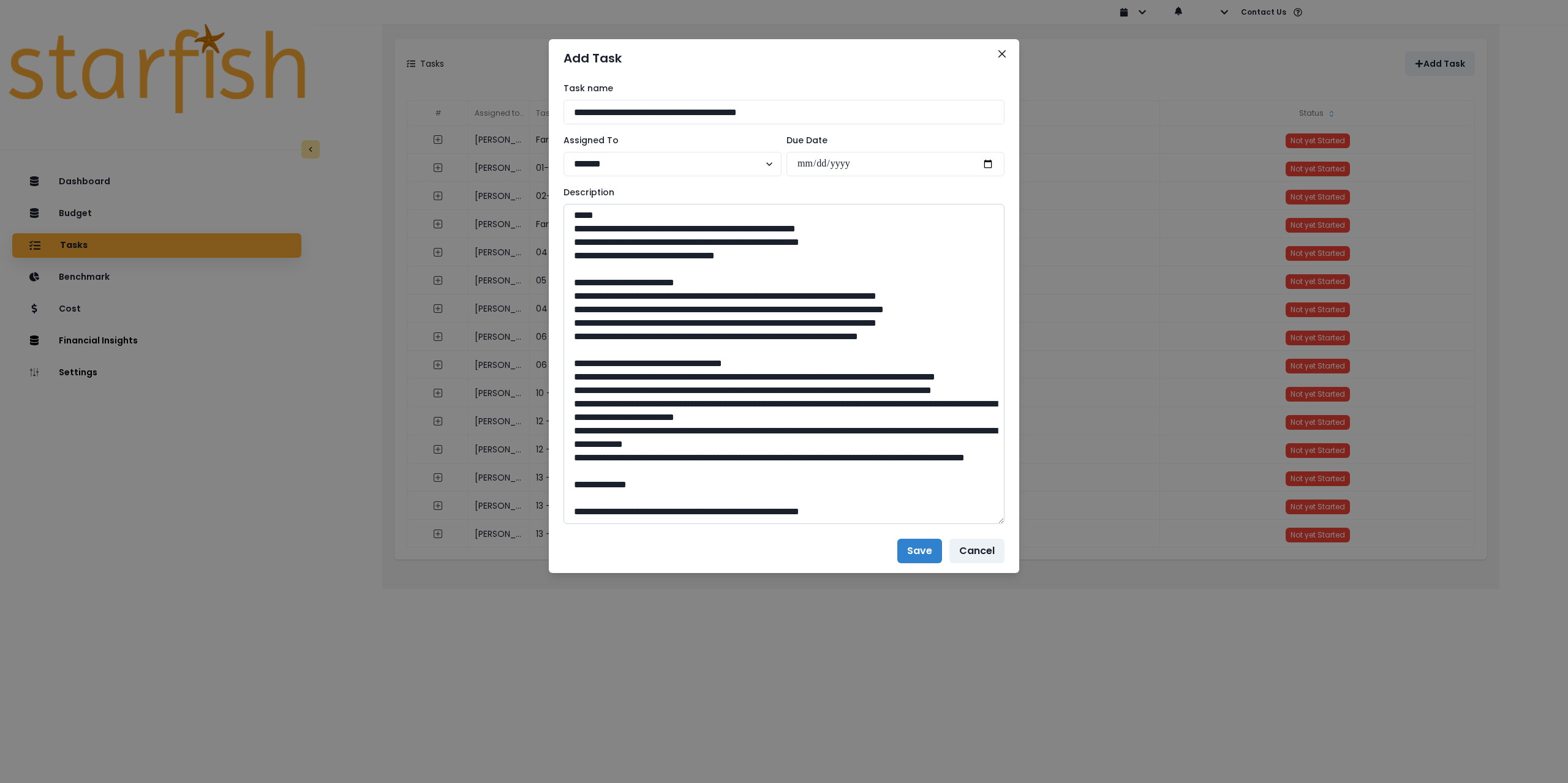
scroll to position [0, 0]
type textarea "**********"
click at [920, 554] on button "Save" at bounding box center [919, 551] width 45 height 24
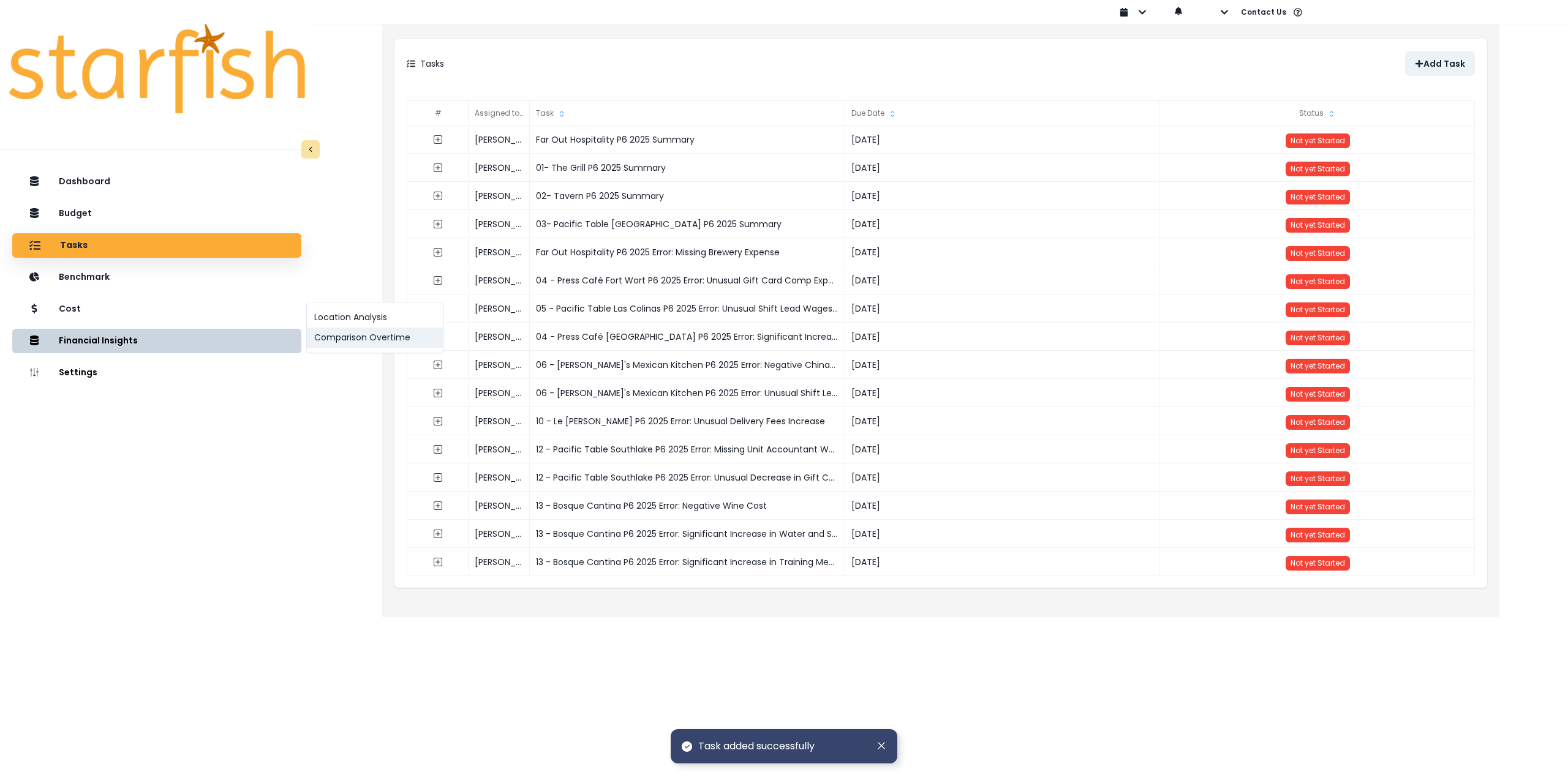
click at [353, 338] on button "Comparison Overtime" at bounding box center [375, 337] width 136 height 21
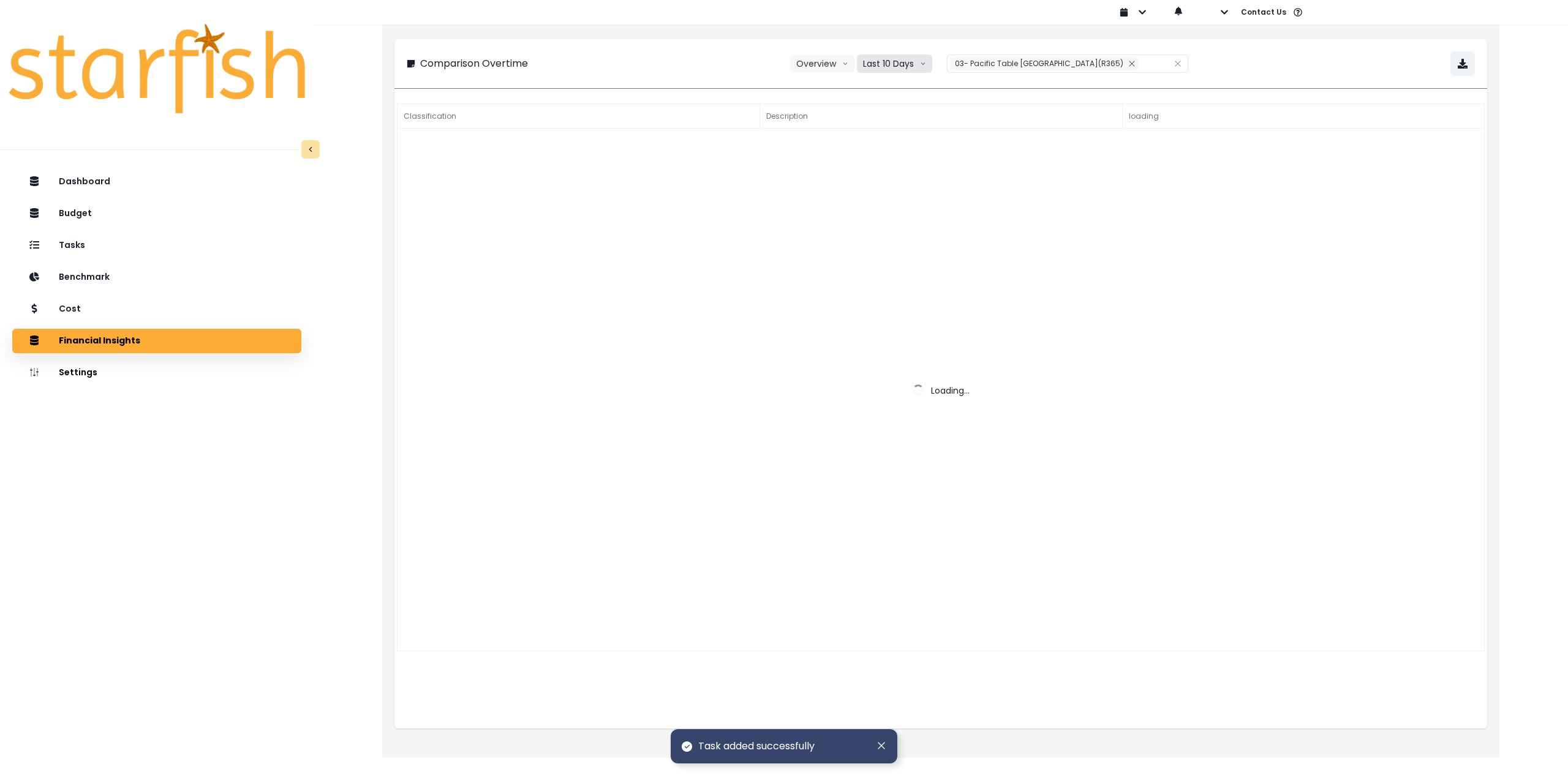
click at [932, 59] on button "Last 10 Days" at bounding box center [894, 64] width 75 height 18
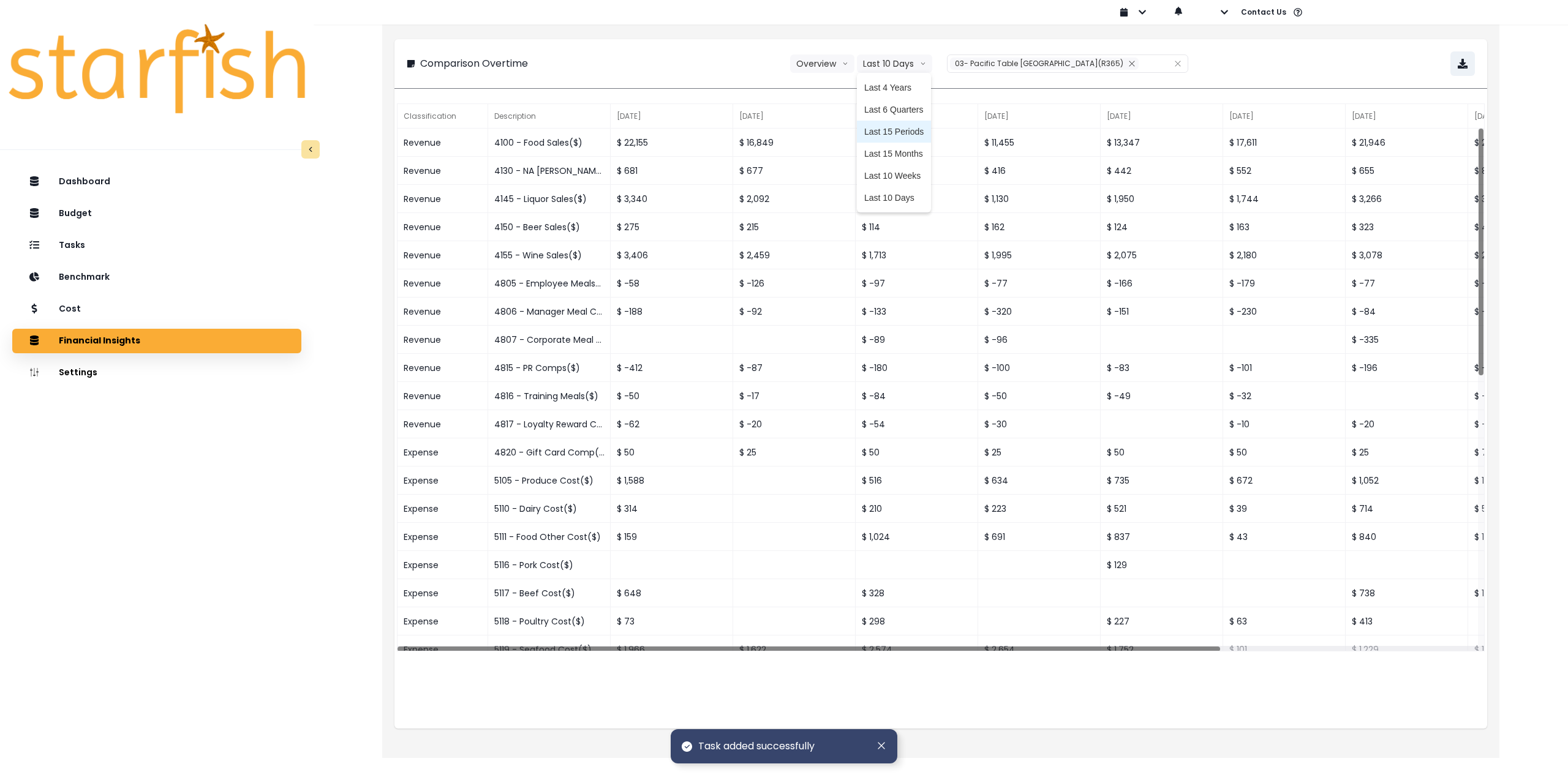
click at [924, 137] on span "Last 15 Periods" at bounding box center [894, 132] width 59 height 13
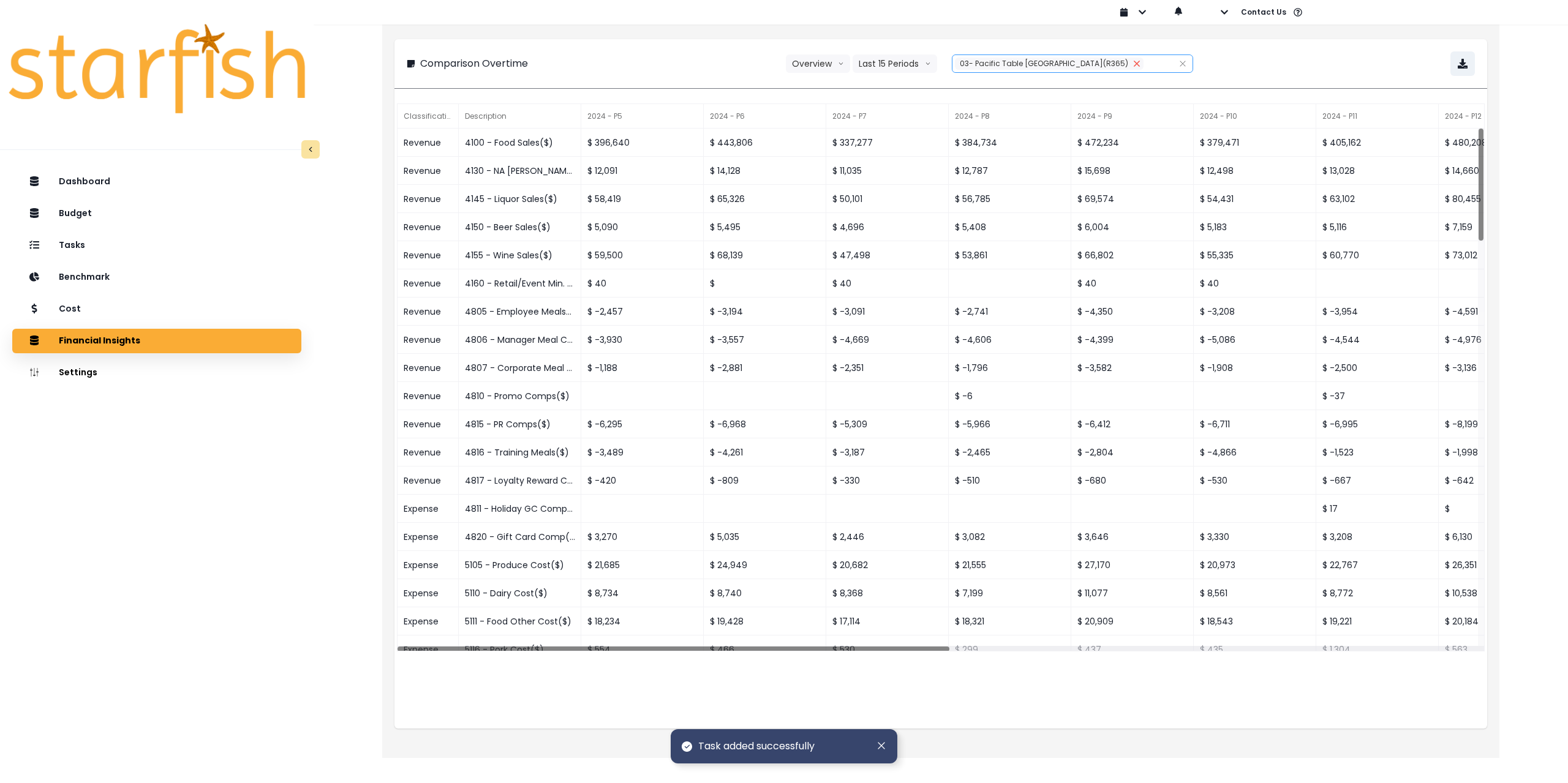
click at [1134, 62] on icon "close" at bounding box center [1137, 64] width 5 height 5
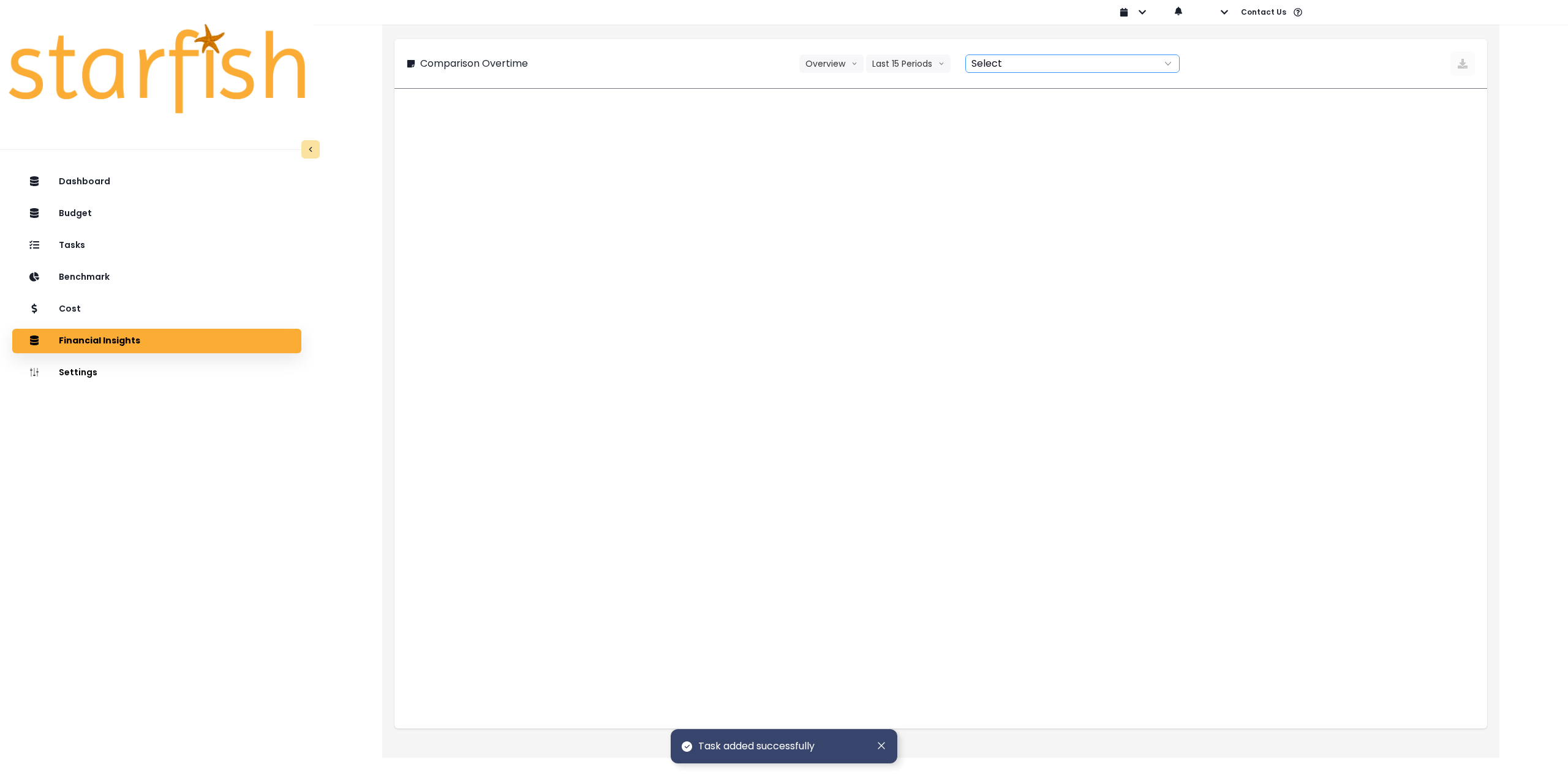
click at [1091, 65] on div at bounding box center [1059, 63] width 187 height 17
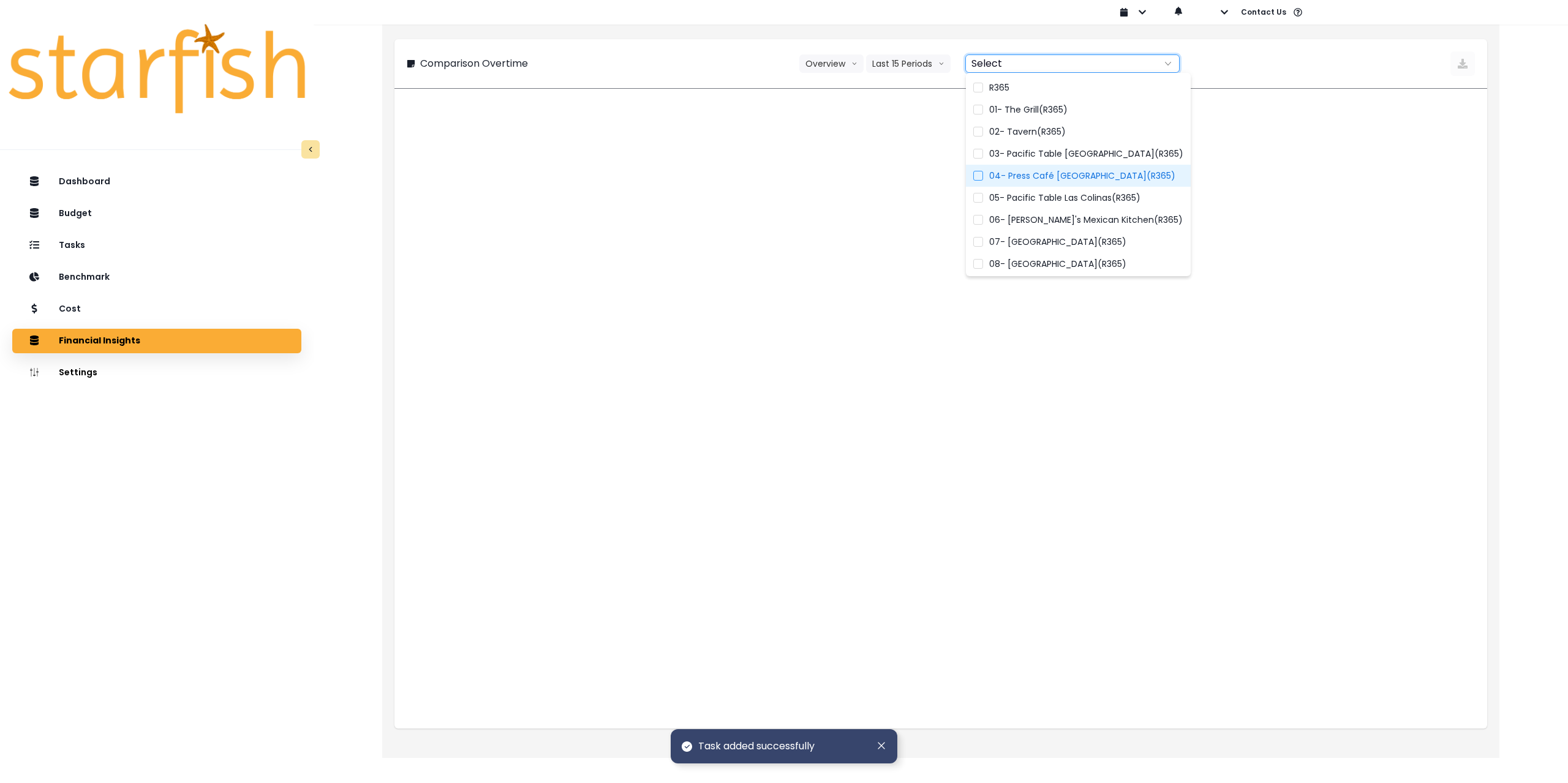
click at [1055, 178] on span "04- Press Café [GEOGRAPHIC_DATA](R365)" at bounding box center [1083, 176] width 187 height 13
type input "**********"
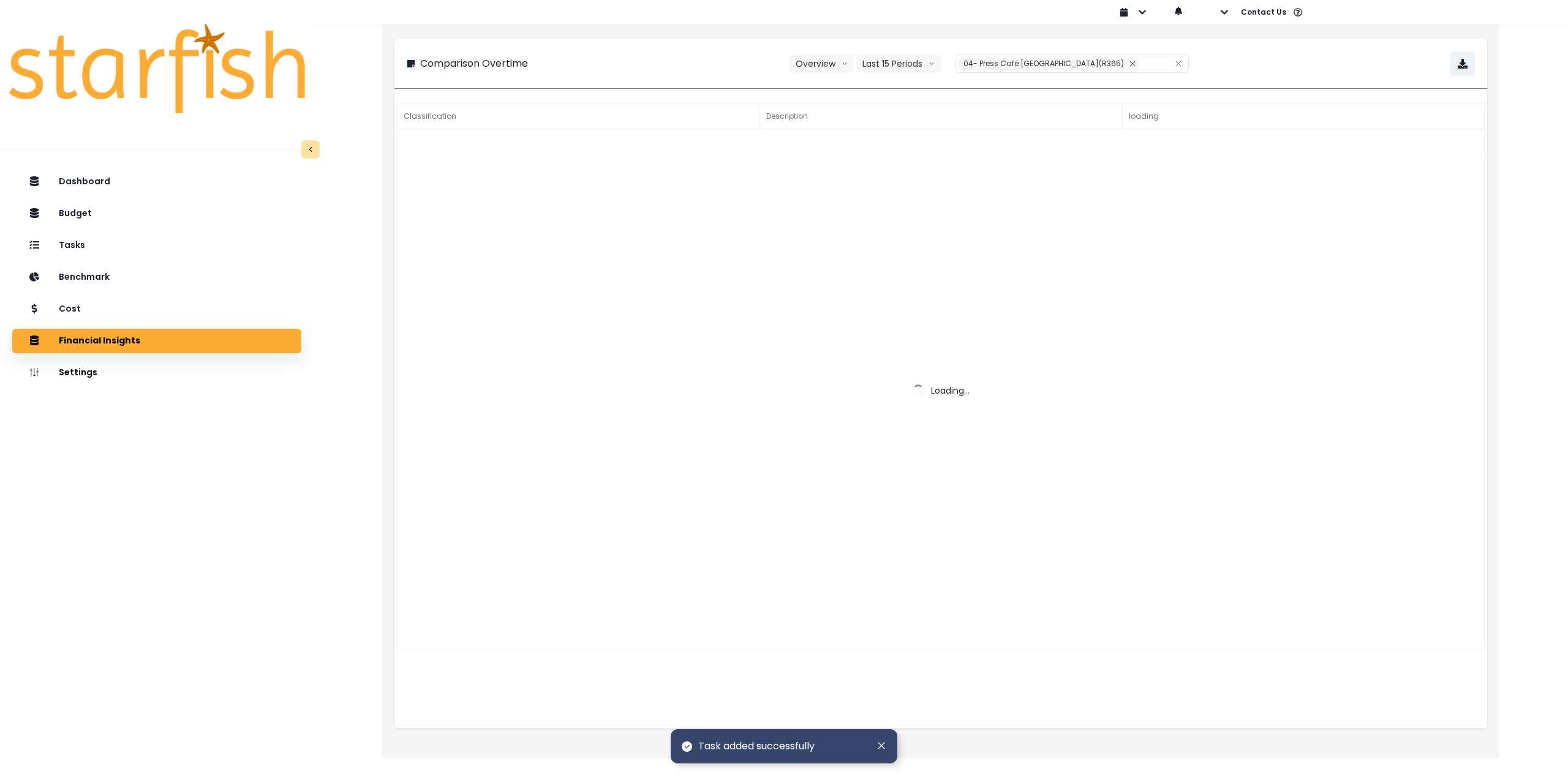
click at [1268, 68] on div "**********" at bounding box center [940, 63] width 1068 height 24
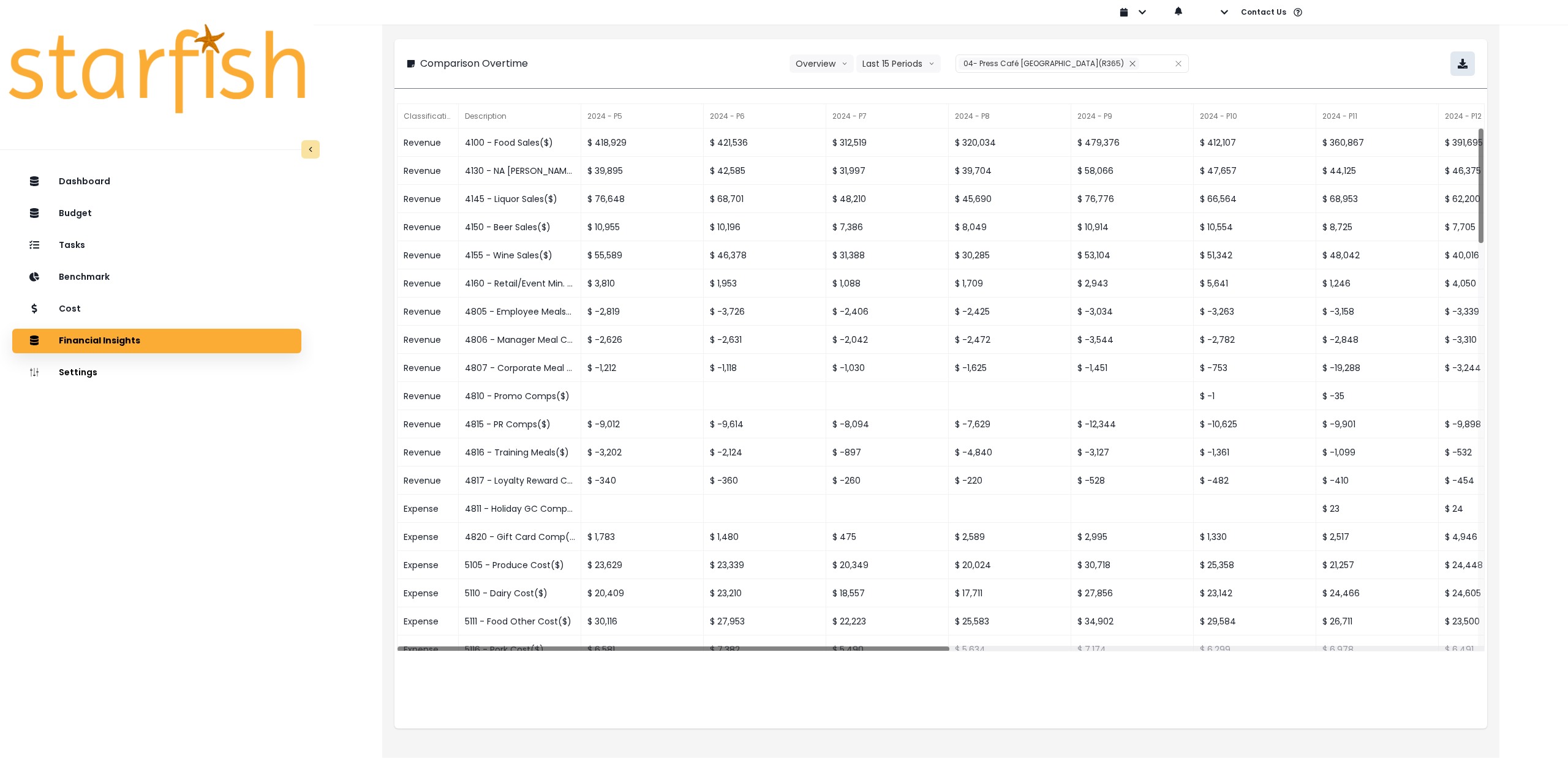
click at [1468, 61] on button "button" at bounding box center [1462, 63] width 24 height 24
click at [136, 304] on div "Cost" at bounding box center [157, 309] width 269 height 26
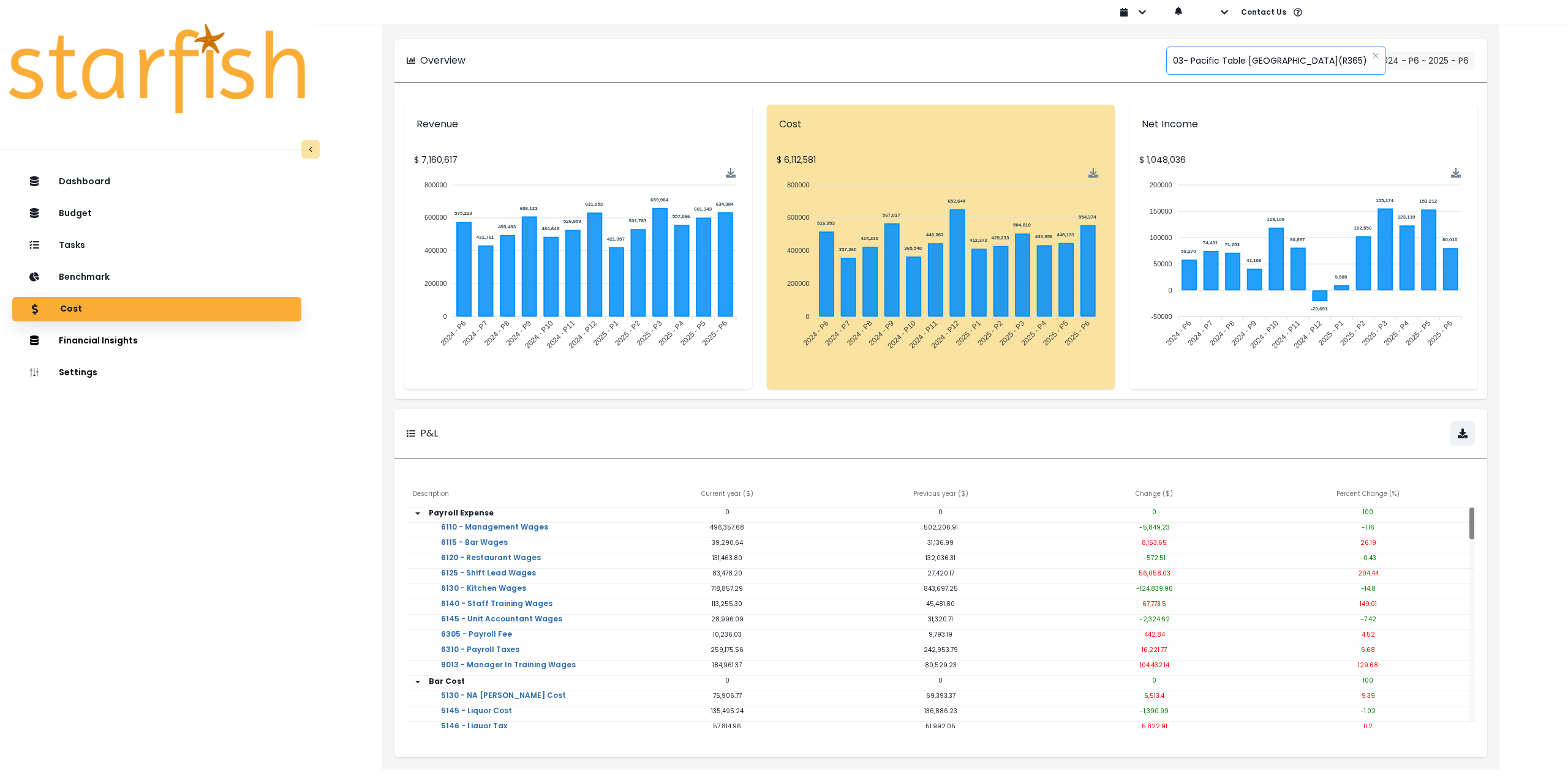
click at [1243, 62] on span "03- Pacific Table [GEOGRAPHIC_DATA](R365)" at bounding box center [1270, 60] width 194 height 26
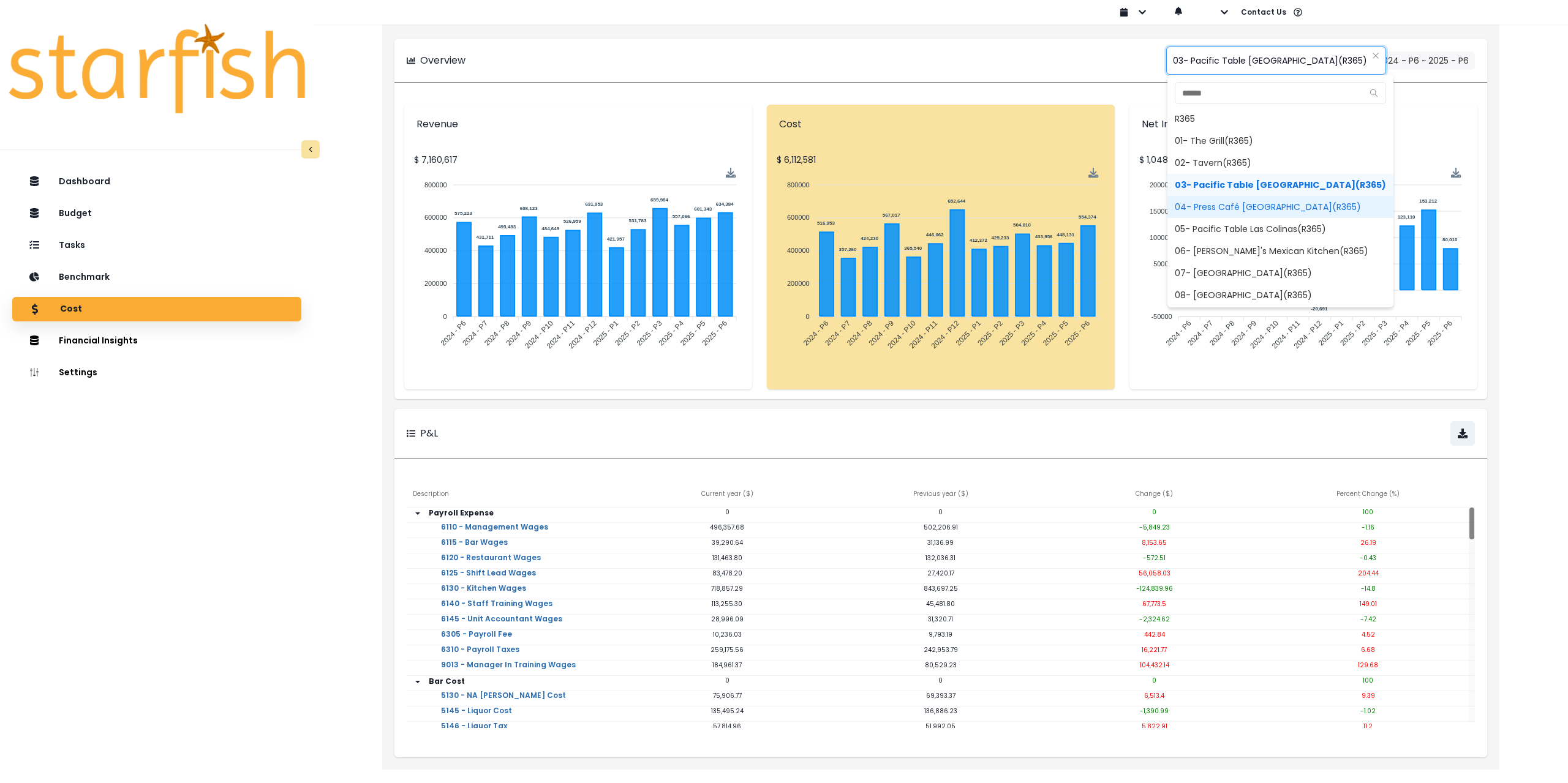
click at [1215, 208] on span "04- Press Café [GEOGRAPHIC_DATA](R365)" at bounding box center [1281, 207] width 226 height 22
type input "**********"
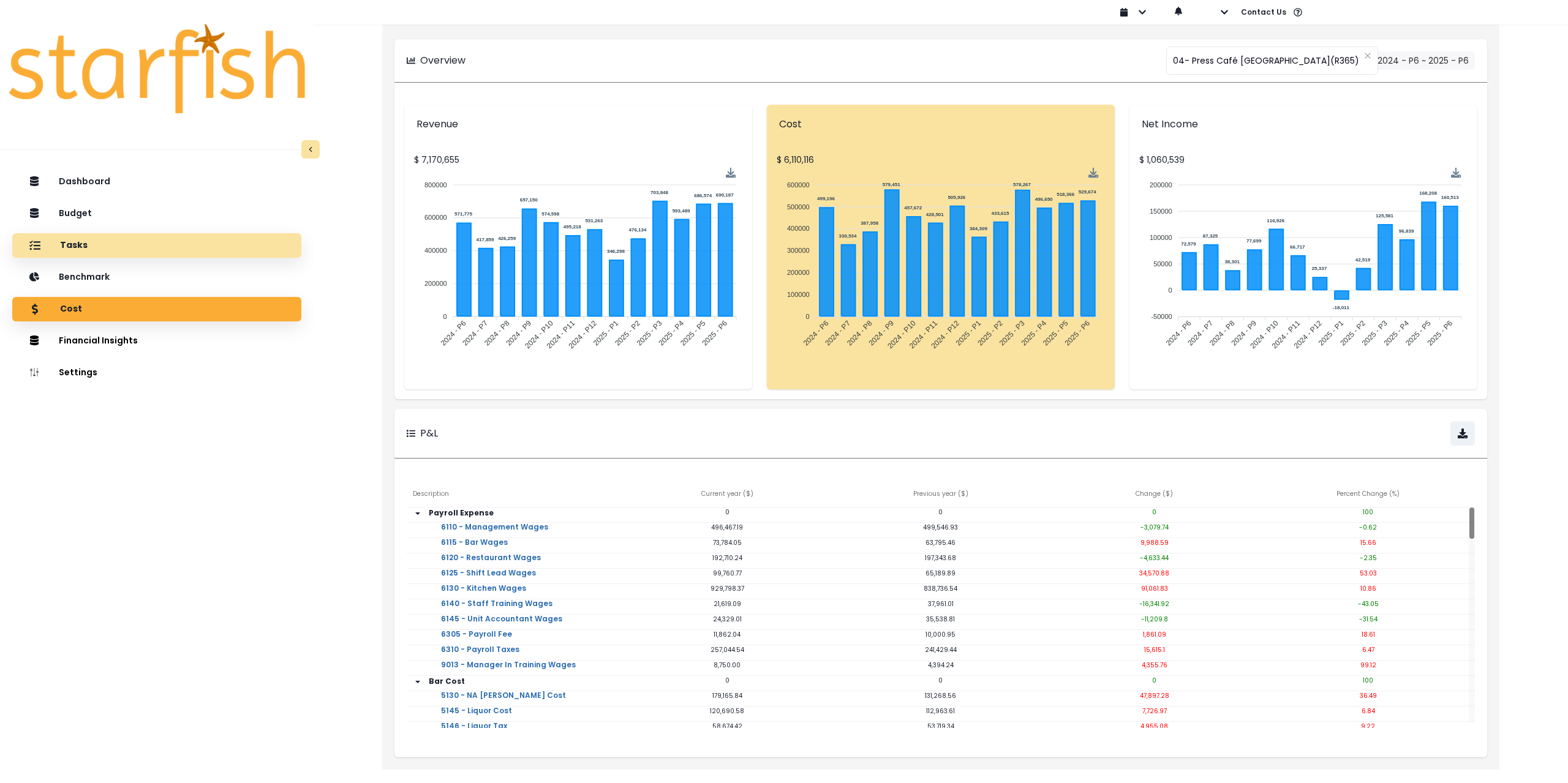
click at [150, 248] on div "Tasks" at bounding box center [157, 246] width 269 height 26
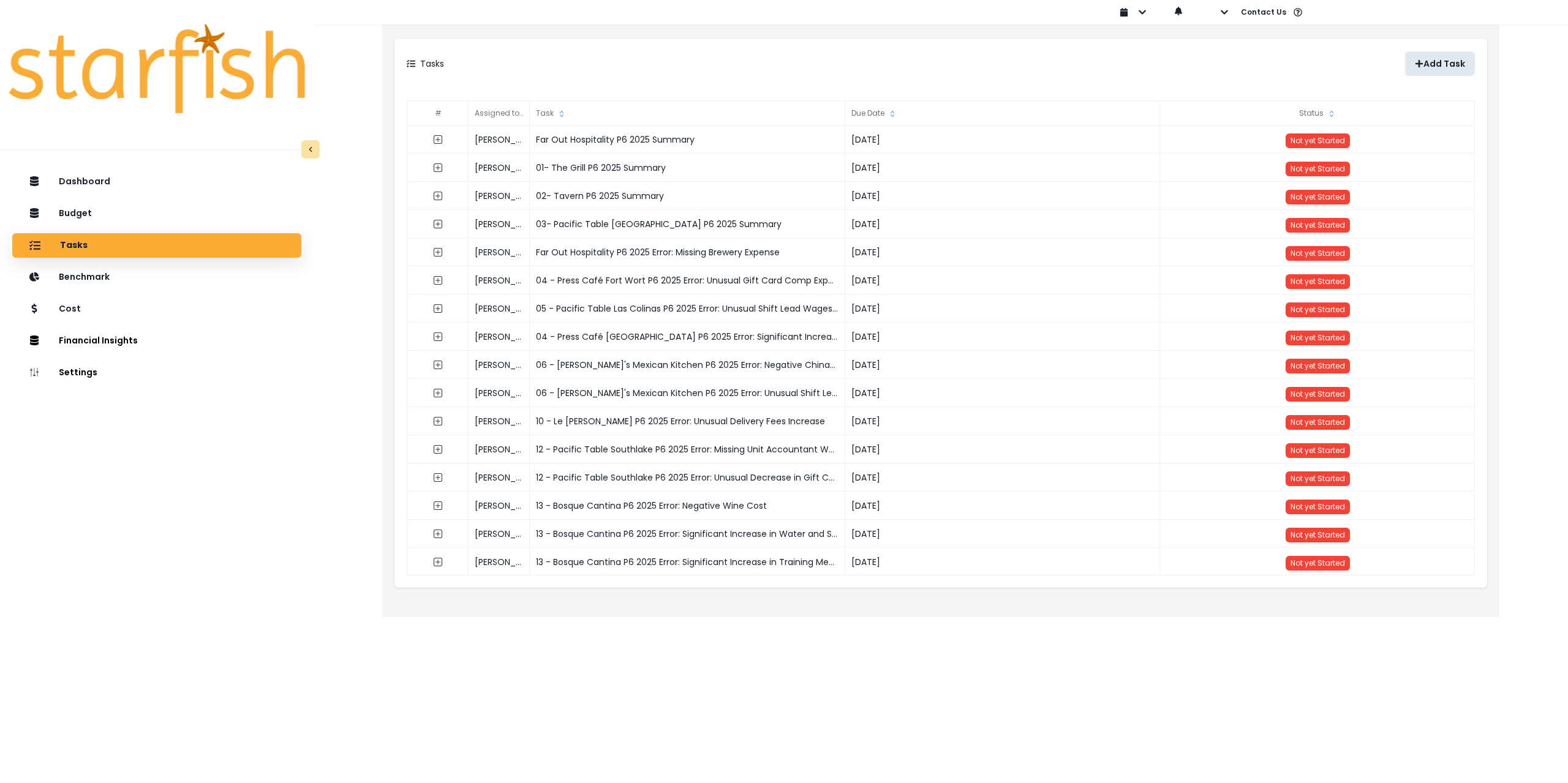
click at [1437, 57] on button "Add Task" at bounding box center [1441, 63] width 70 height 24
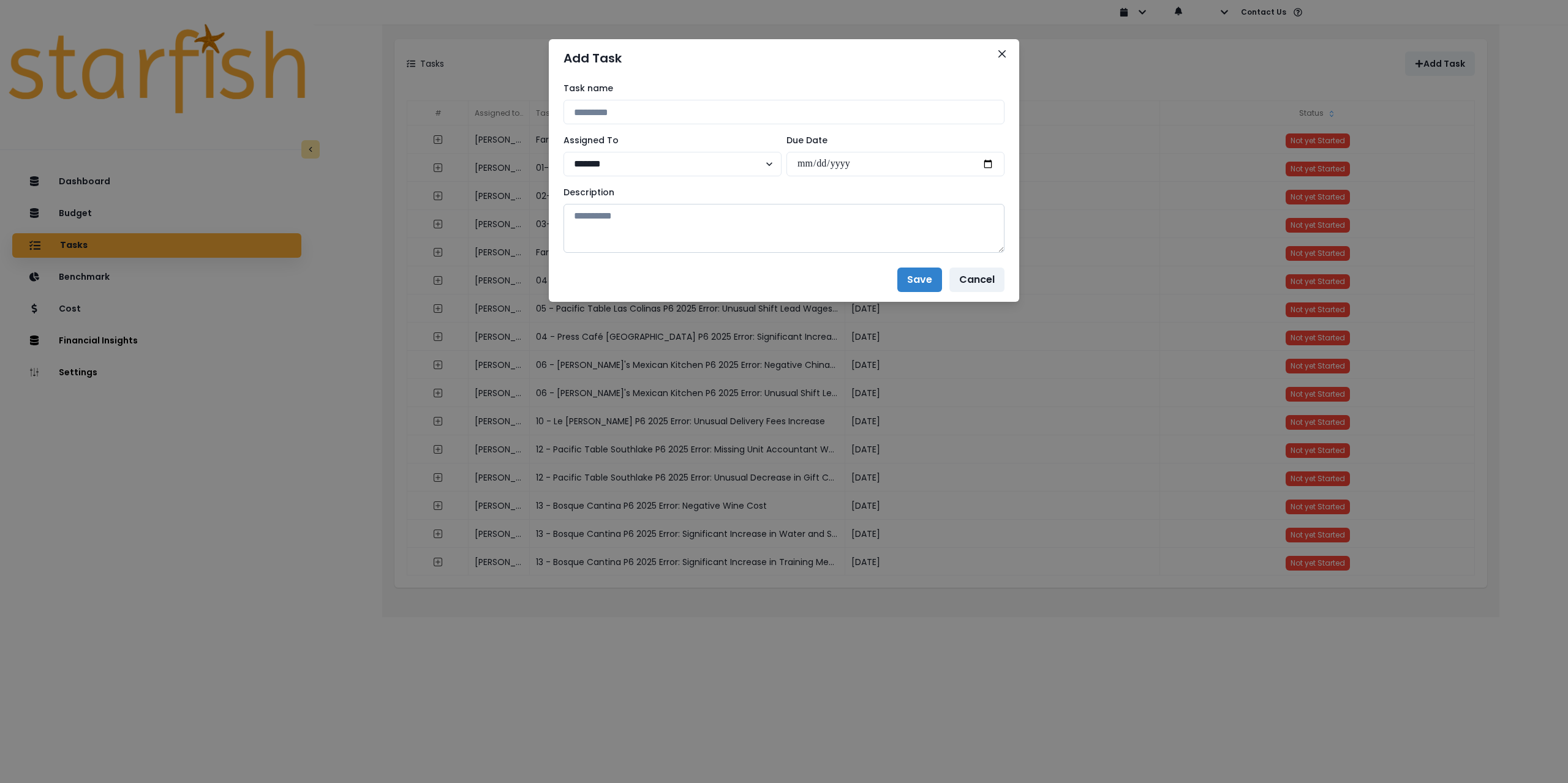
click at [676, 219] on textarea at bounding box center [784, 228] width 441 height 49
paste textarea "**********"
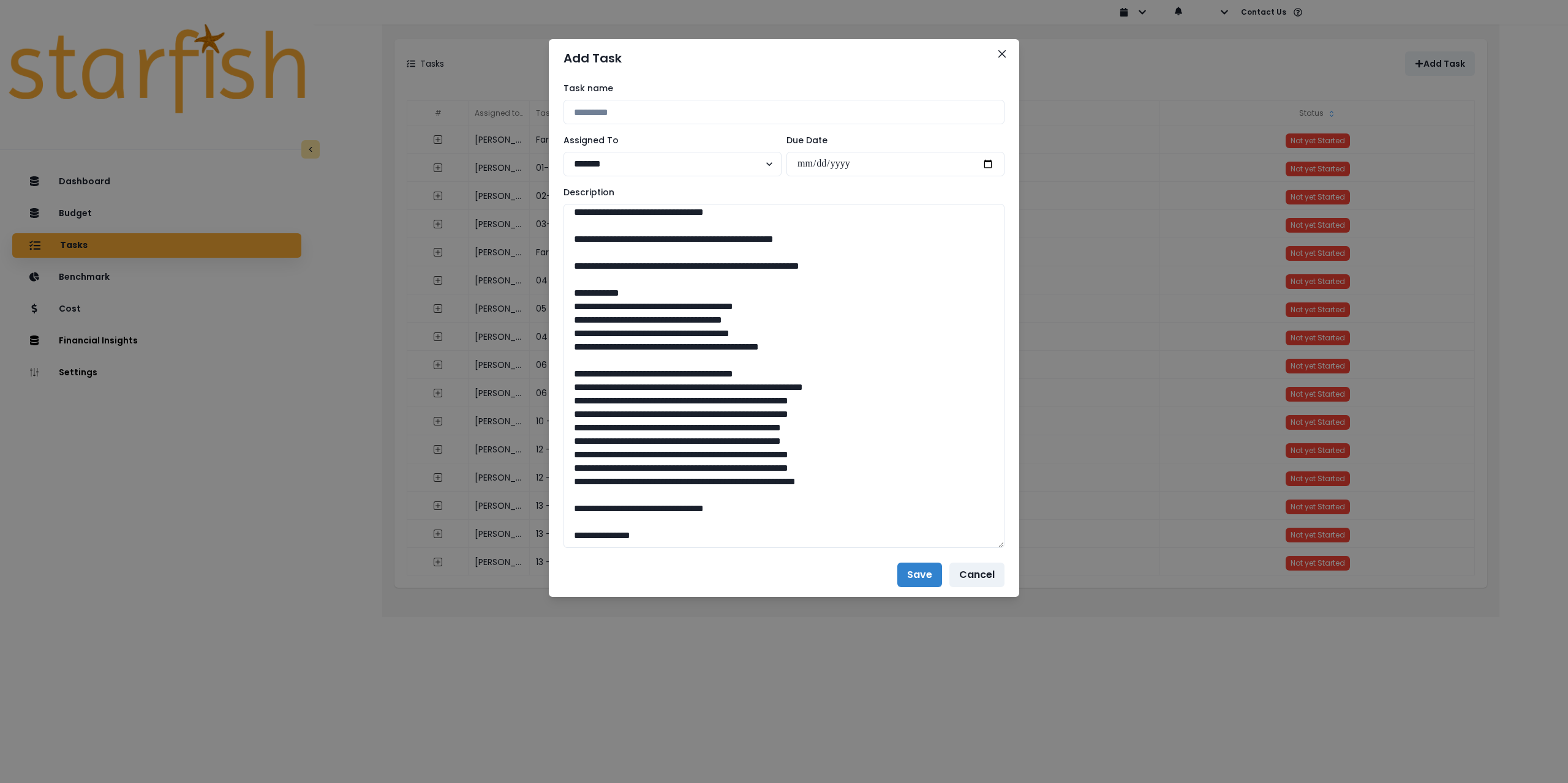
drag, startPoint x: 999, startPoint y: 249, endPoint x: 1015, endPoint y: 528, distance: 279.5
click at [1044, 550] on div "Add Task Task name Assigned To ******* ******* **** ***** **** ****** Due Date …" at bounding box center [784, 391] width 1568 height 783
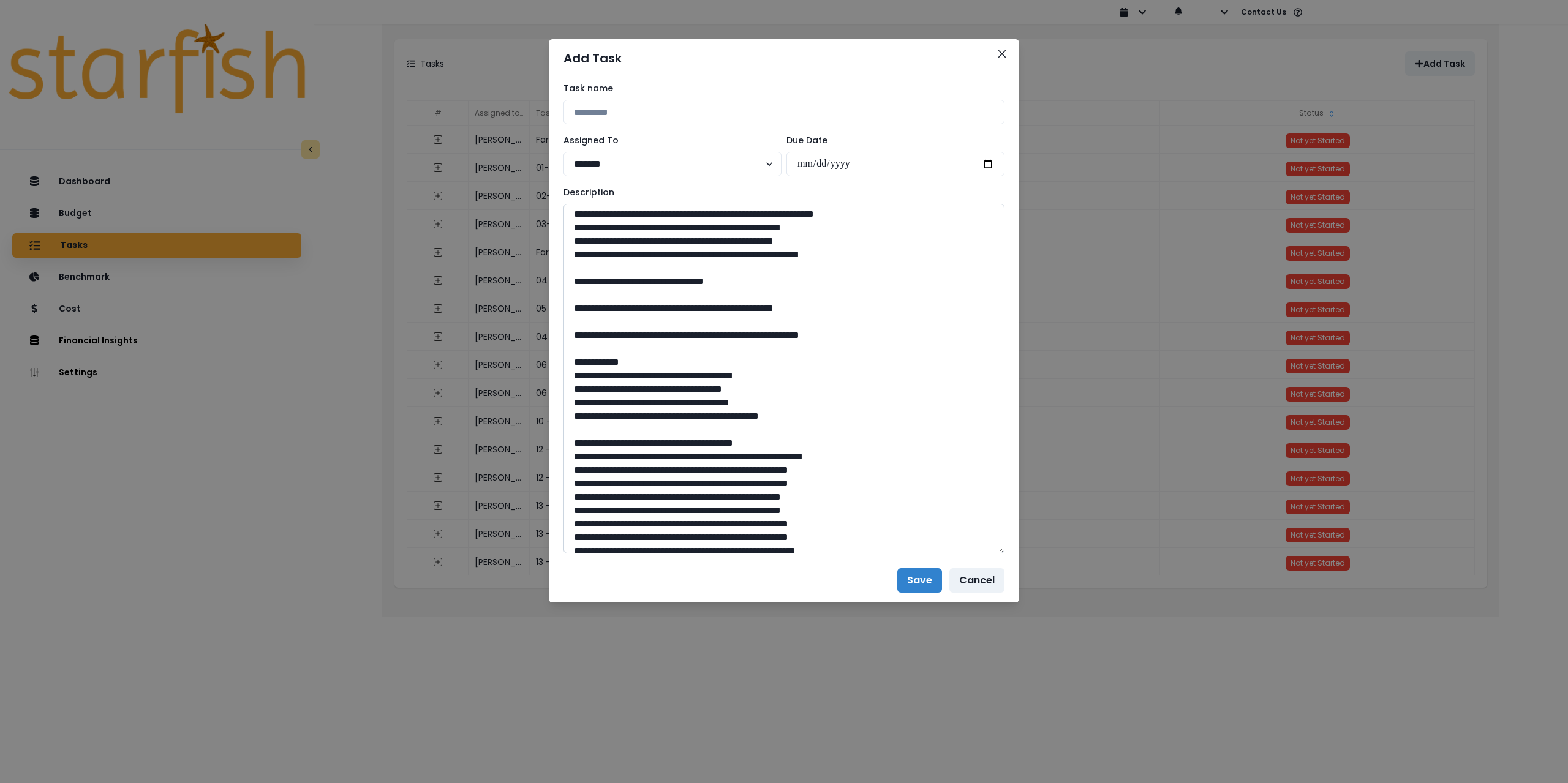
scroll to position [656, 0]
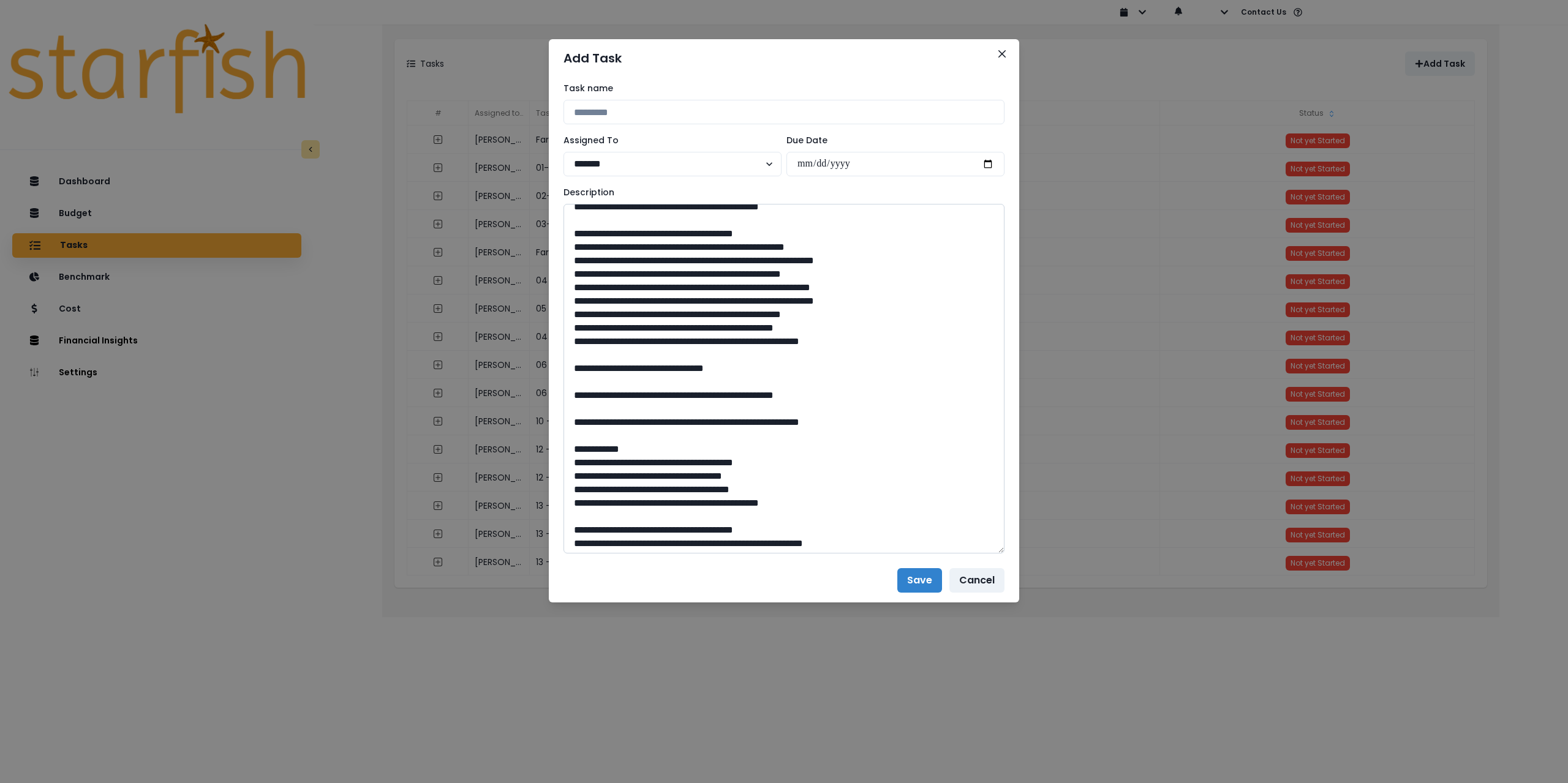
drag, startPoint x: 835, startPoint y: 487, endPoint x: 639, endPoint y: 491, distance: 196.0
click at [639, 491] on textarea at bounding box center [784, 378] width 441 height 350
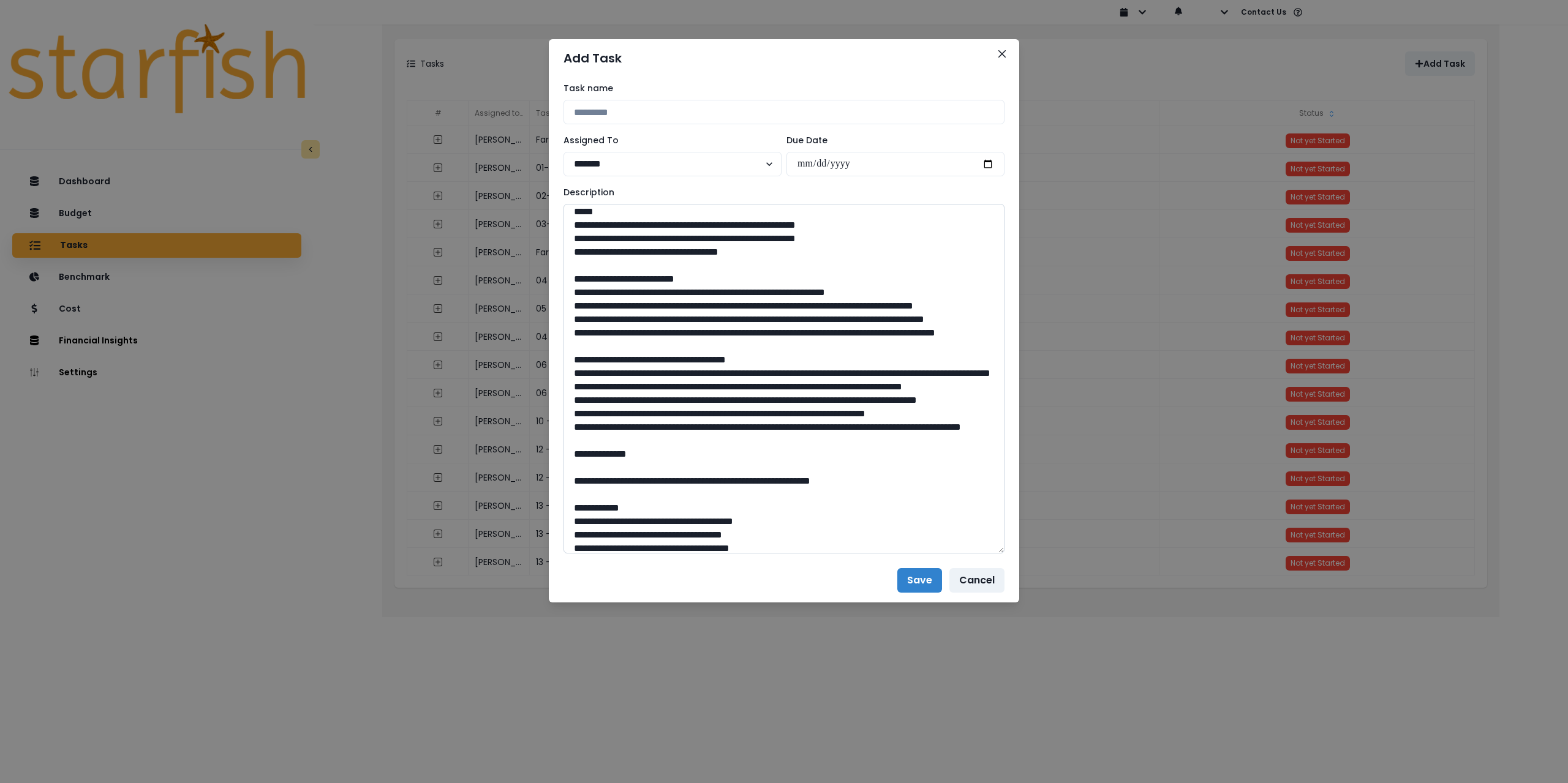
scroll to position [0, 0]
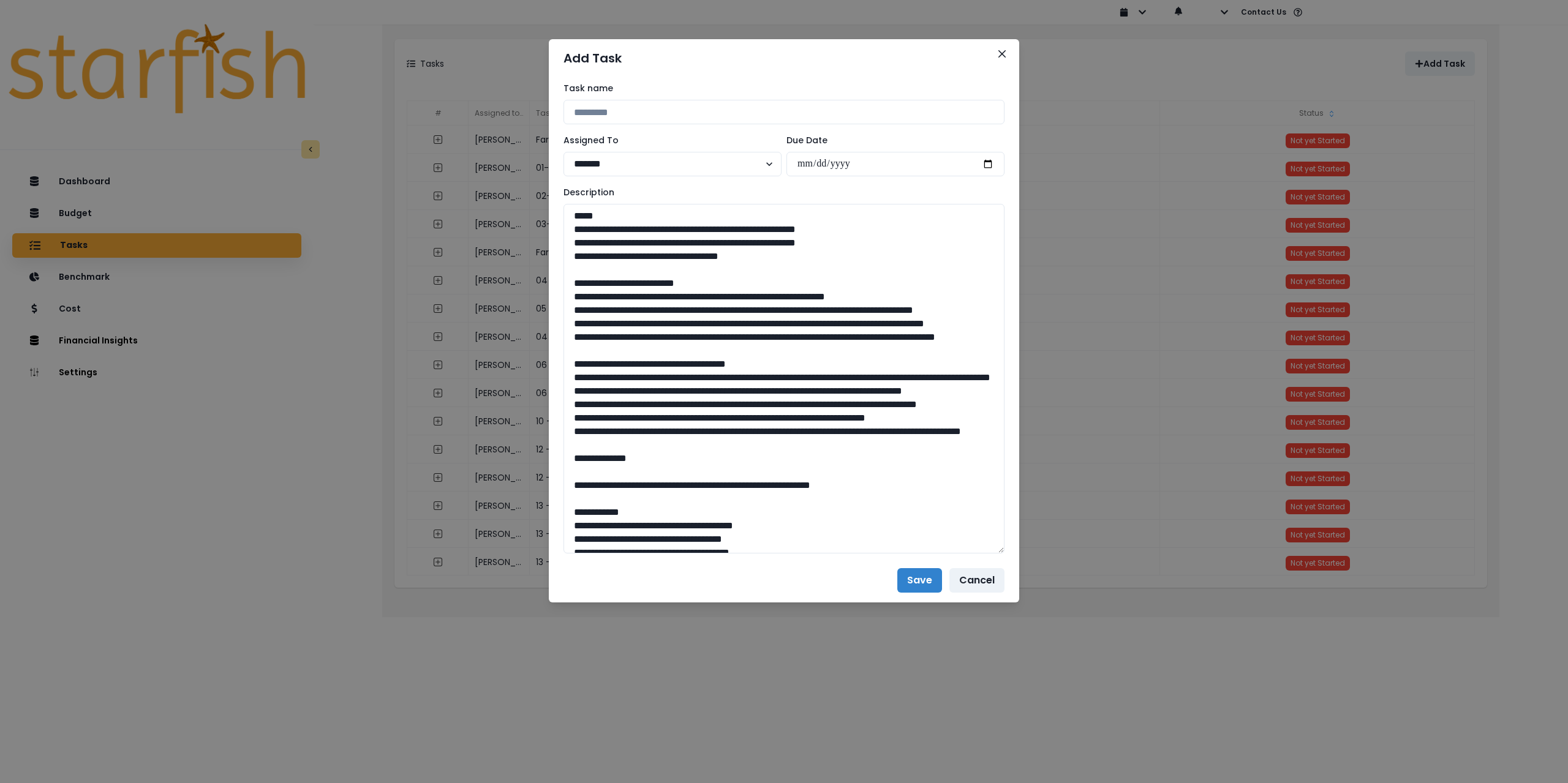
type textarea "**********"
click at [643, 113] on input at bounding box center [784, 111] width 441 height 24
drag, startPoint x: 712, startPoint y: 109, endPoint x: 523, endPoint y: 100, distance: 189.2
click at [523, 100] on div "**********" at bounding box center [784, 391] width 1568 height 783
paste input
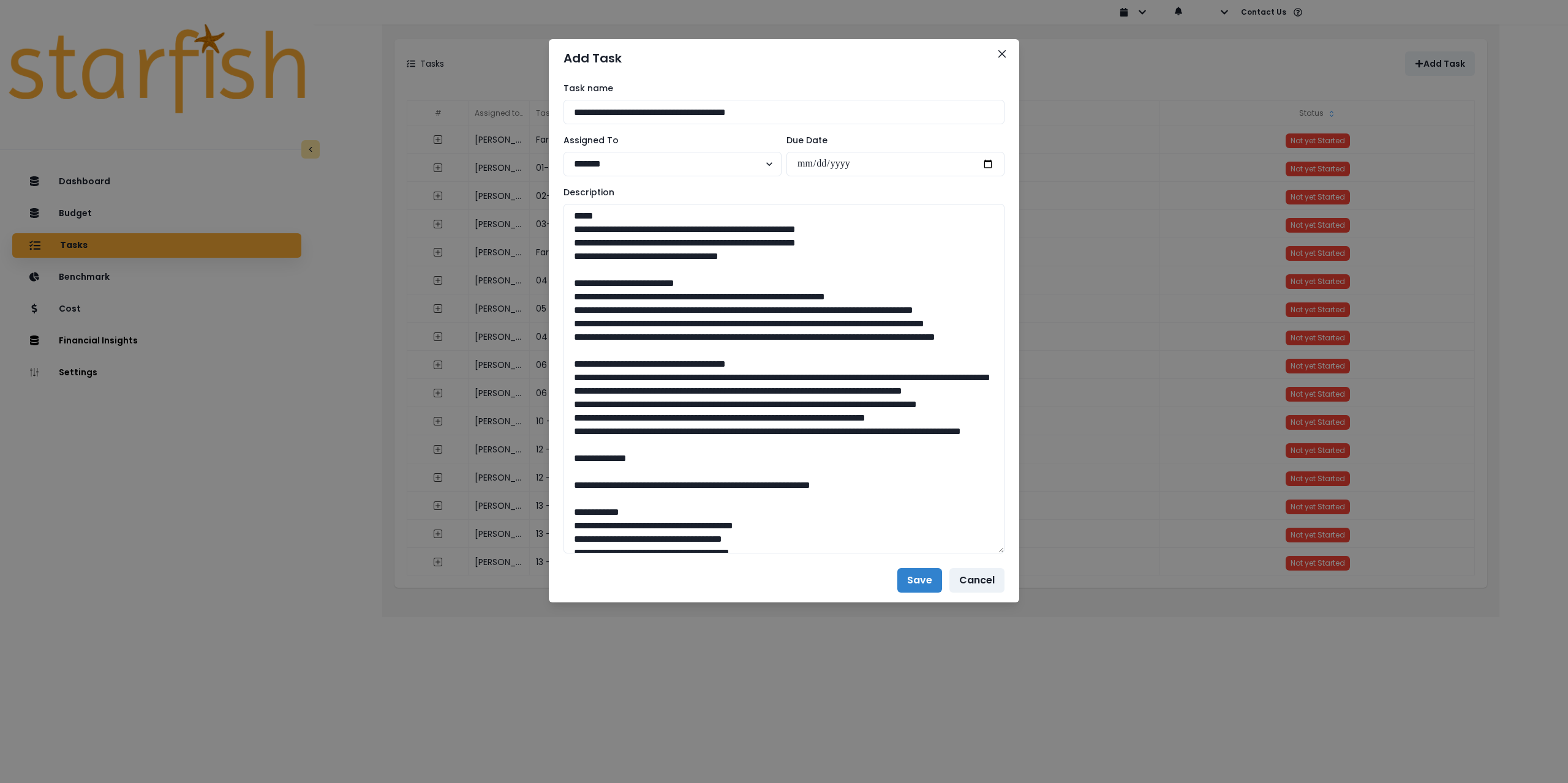
type input "**********"
click at [651, 165] on select "******* ******* **** ***** **** ******" at bounding box center [672, 163] width 218 height 24
select select "***"
click at [563, 152] on select "******* ******* **** ***** **** ******" at bounding box center [672, 163] width 218 height 24
click at [988, 161] on input "date" at bounding box center [895, 163] width 218 height 24
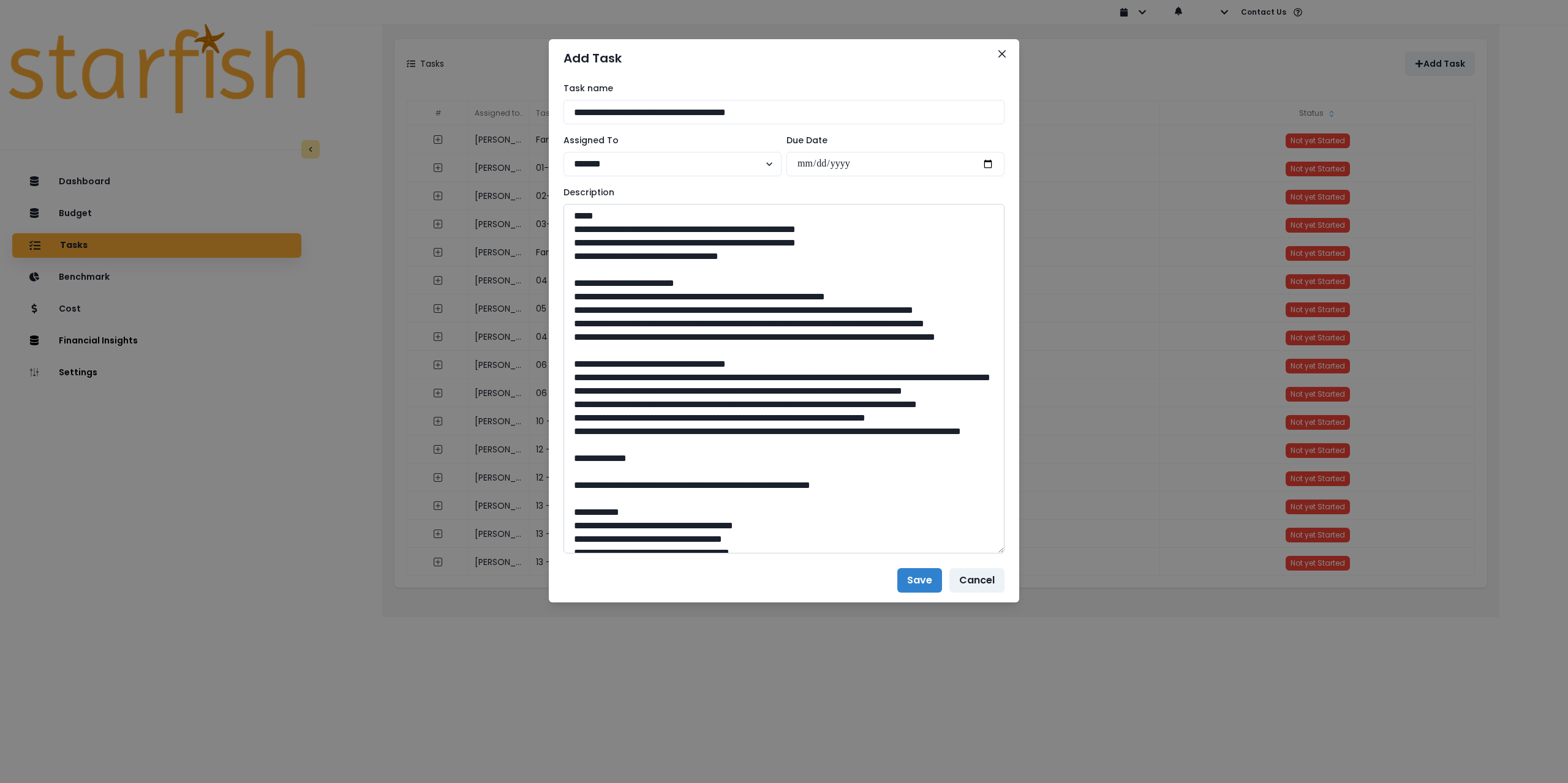
type input "**********"
click at [775, 270] on textarea at bounding box center [784, 378] width 441 height 350
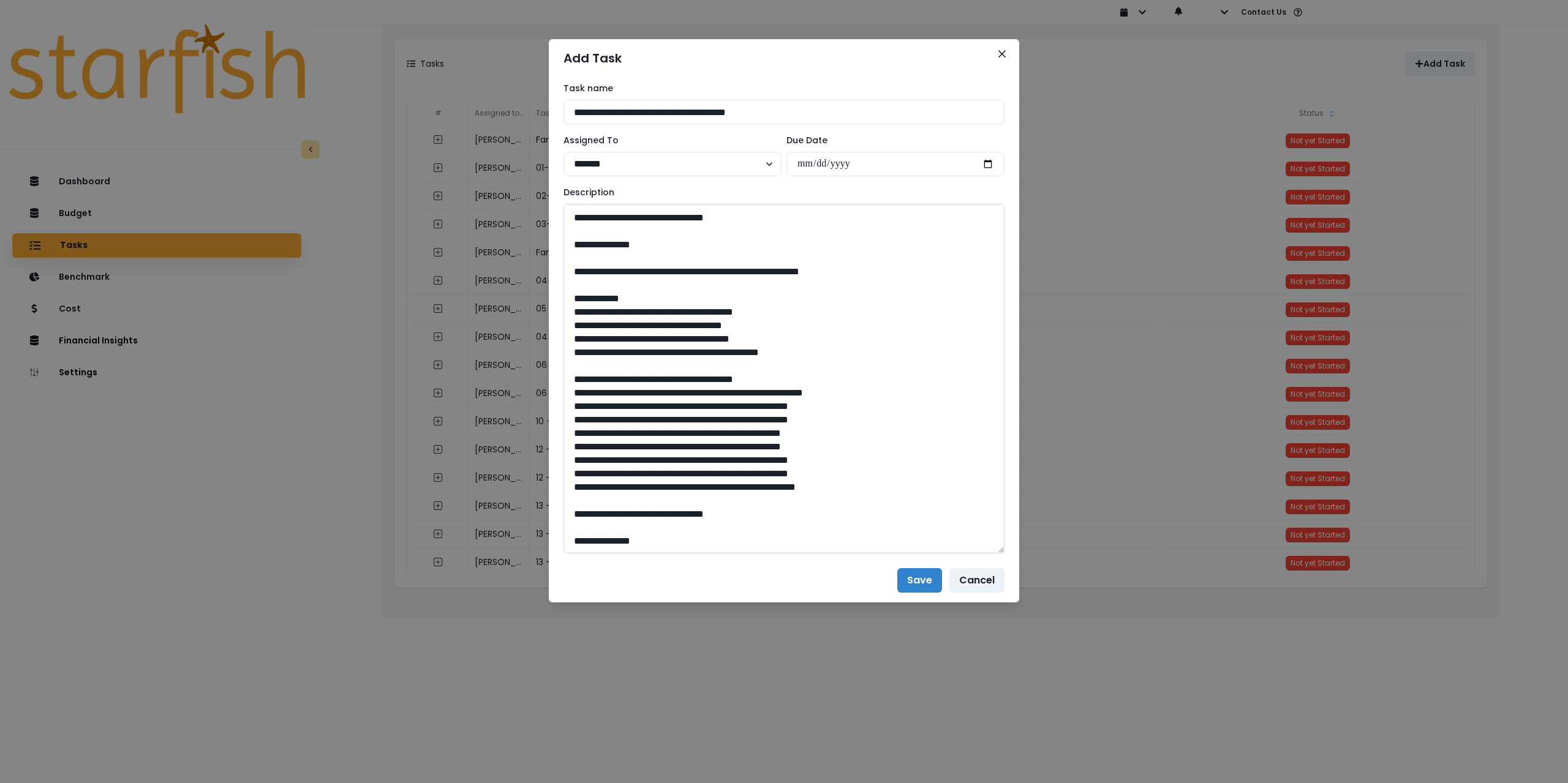
scroll to position [901, 0]
click at [823, 542] on textarea at bounding box center [784, 378] width 441 height 350
click at [919, 584] on button "Save" at bounding box center [919, 580] width 45 height 24
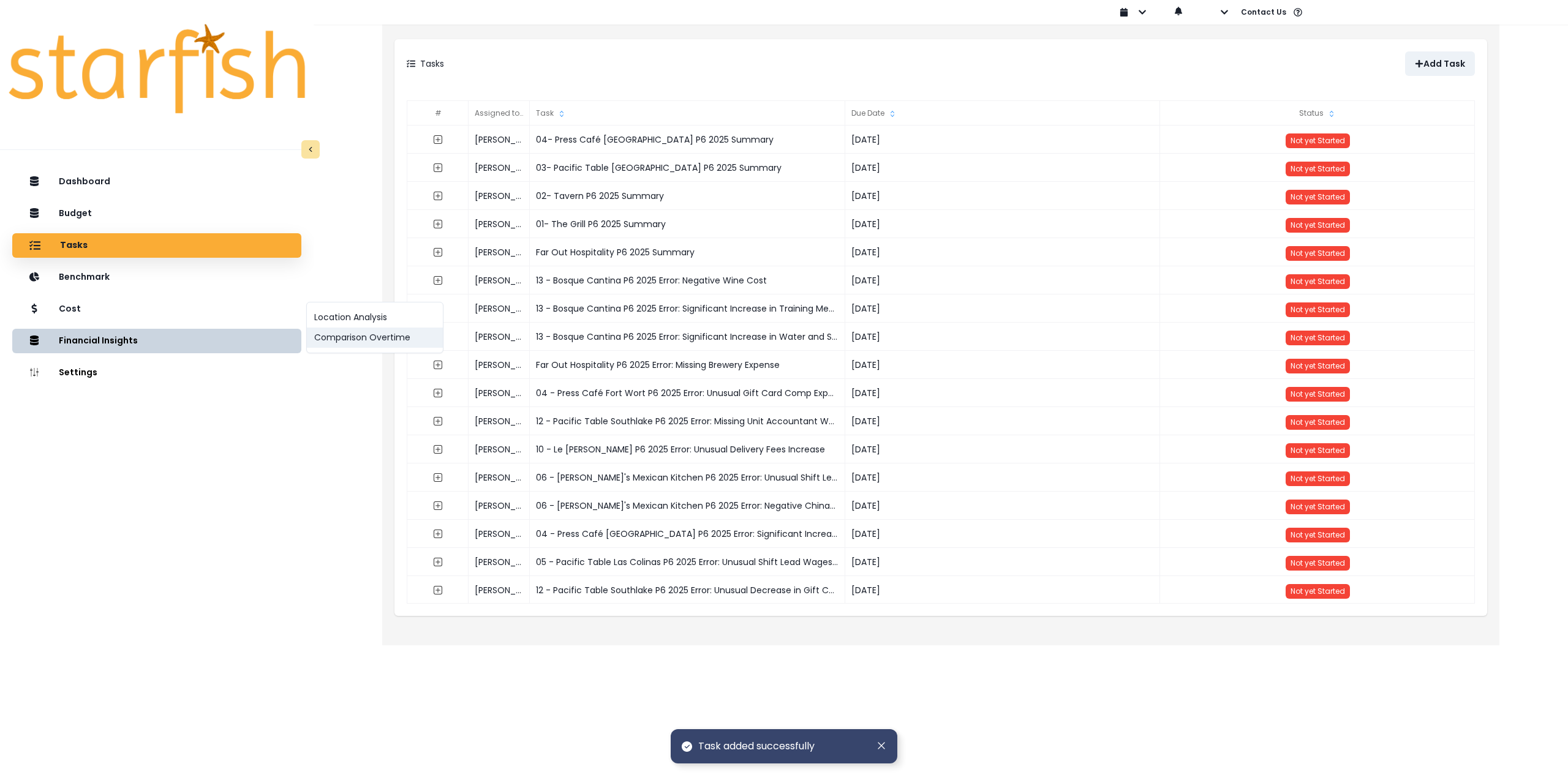
click at [401, 337] on button "Comparison Overtime" at bounding box center [375, 337] width 136 height 21
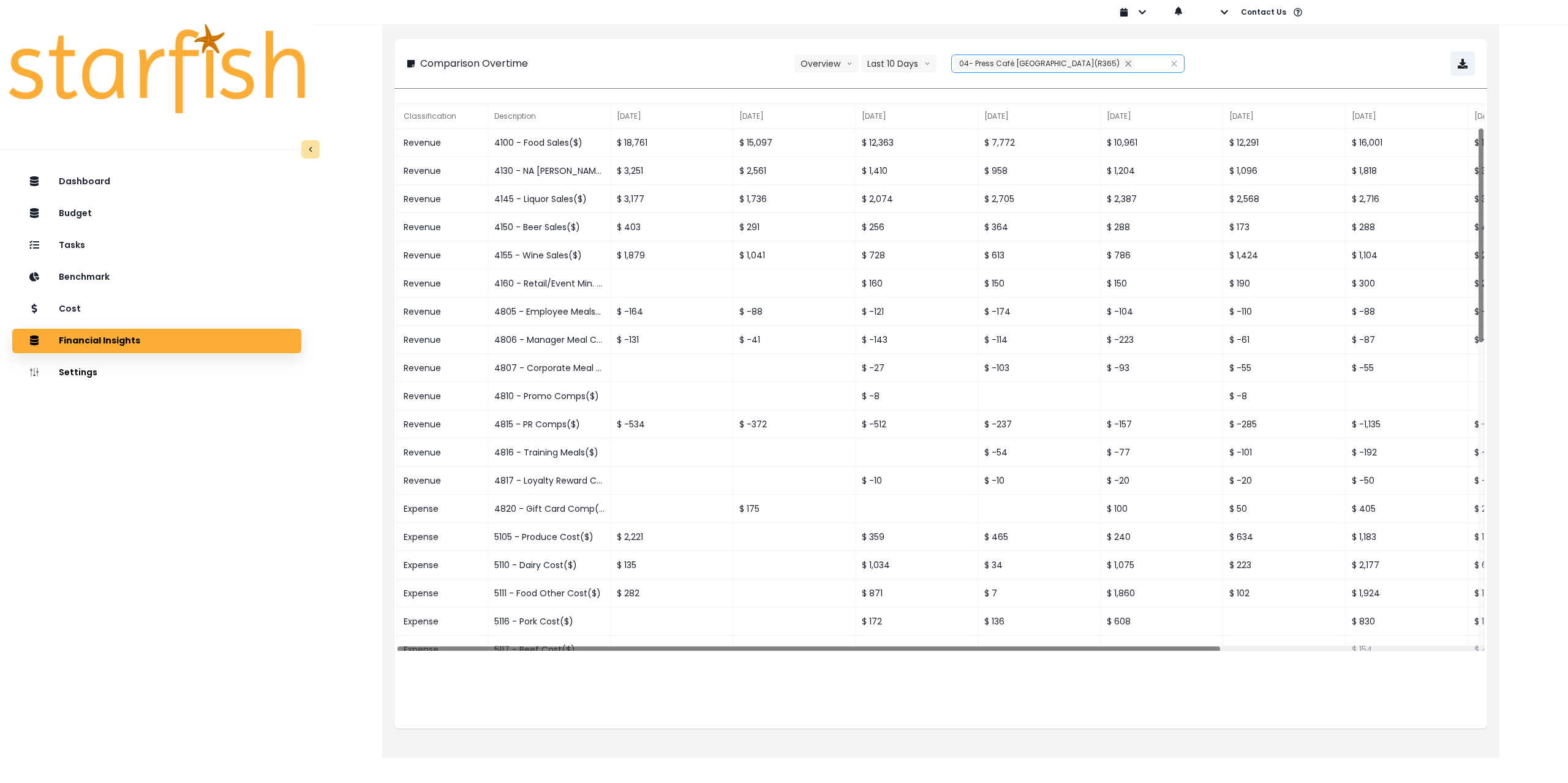
click at [1007, 66] on span "04- Press Café [GEOGRAPHIC_DATA](R365)" at bounding box center [1039, 64] width 161 height 11
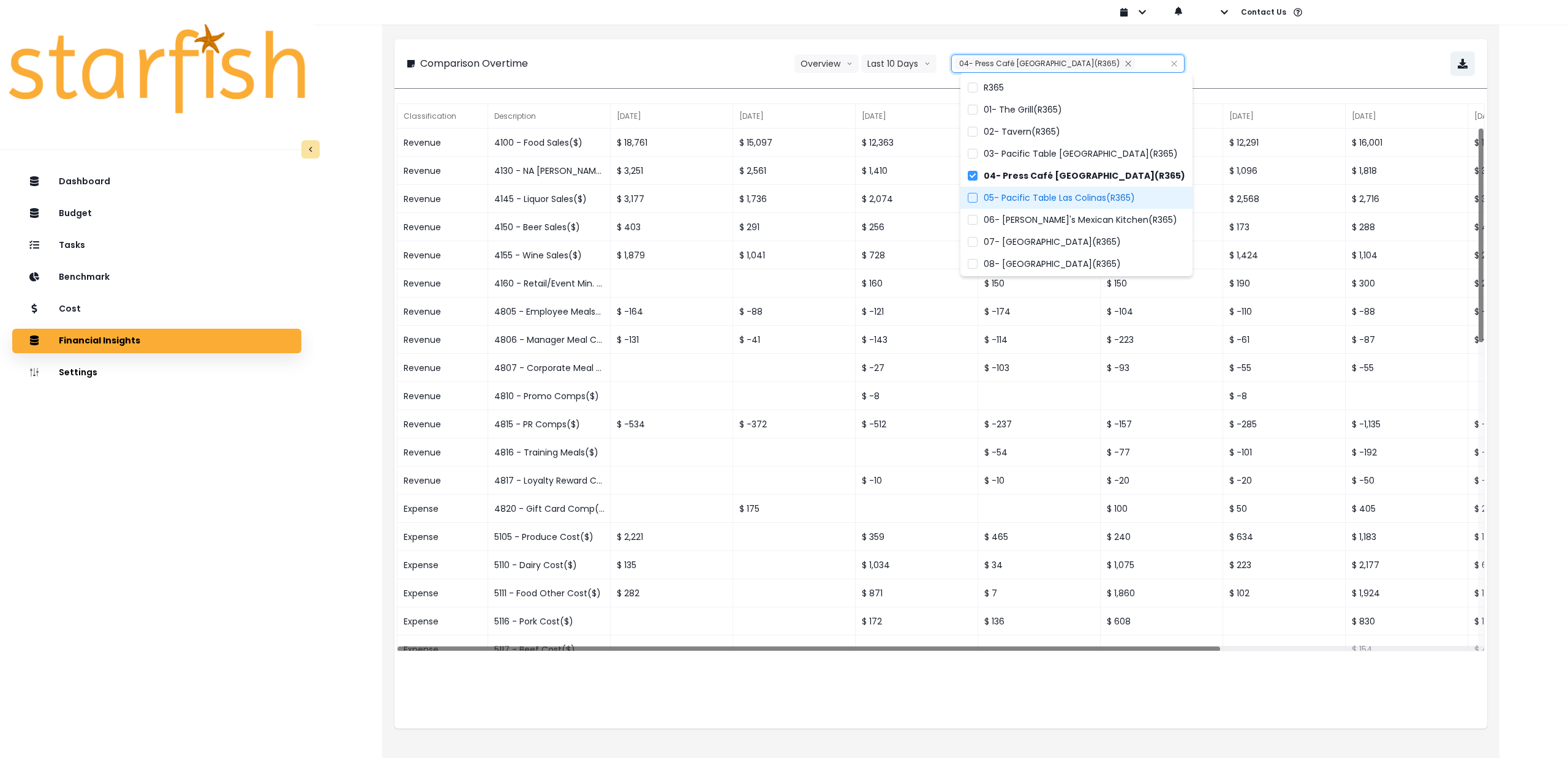
click at [1005, 198] on span "05- Pacific Table Las Colinas(R365)" at bounding box center [1059, 198] width 152 height 13
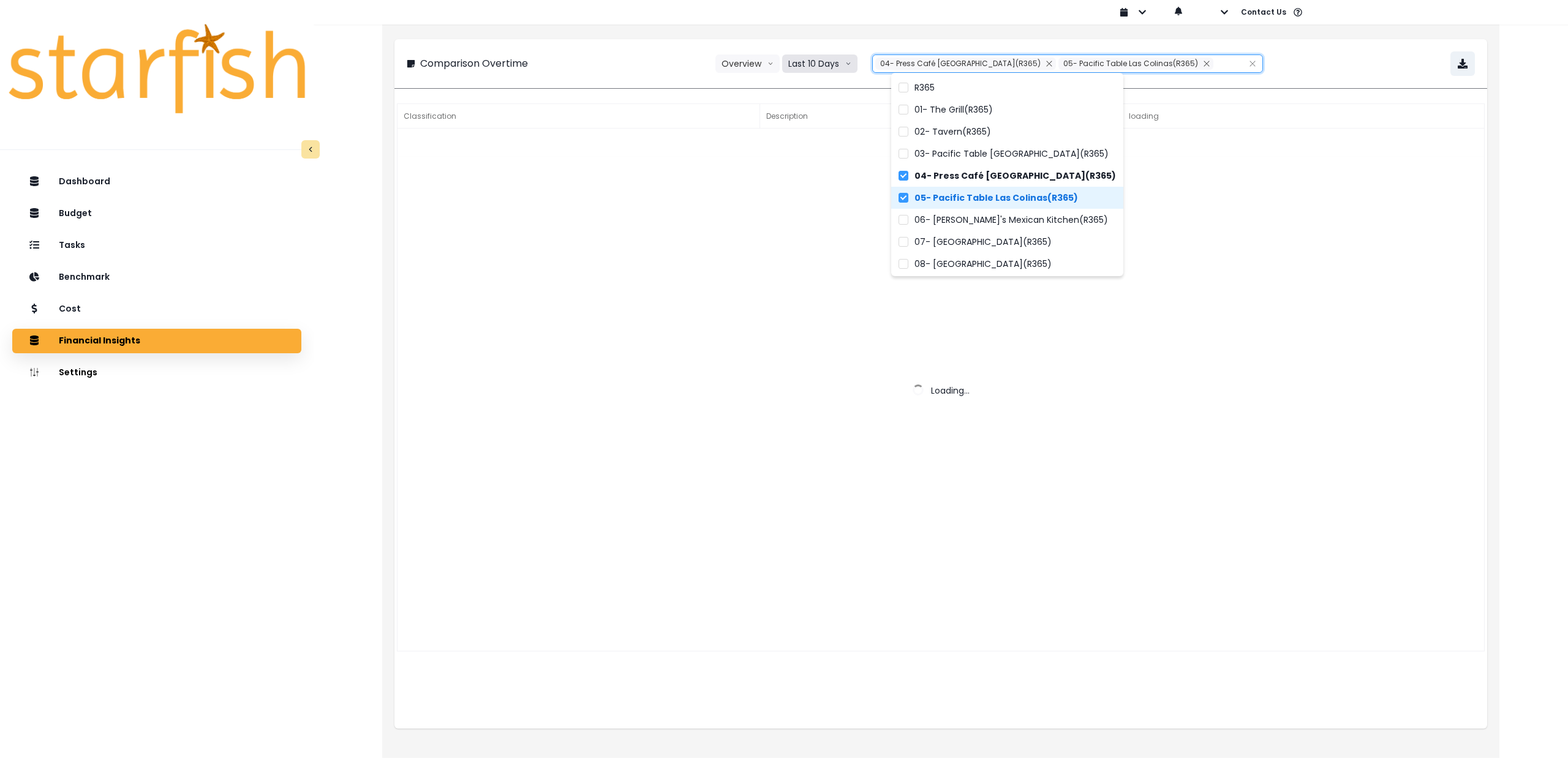
click at [847, 67] on button "Last 10 Days" at bounding box center [820, 64] width 75 height 18
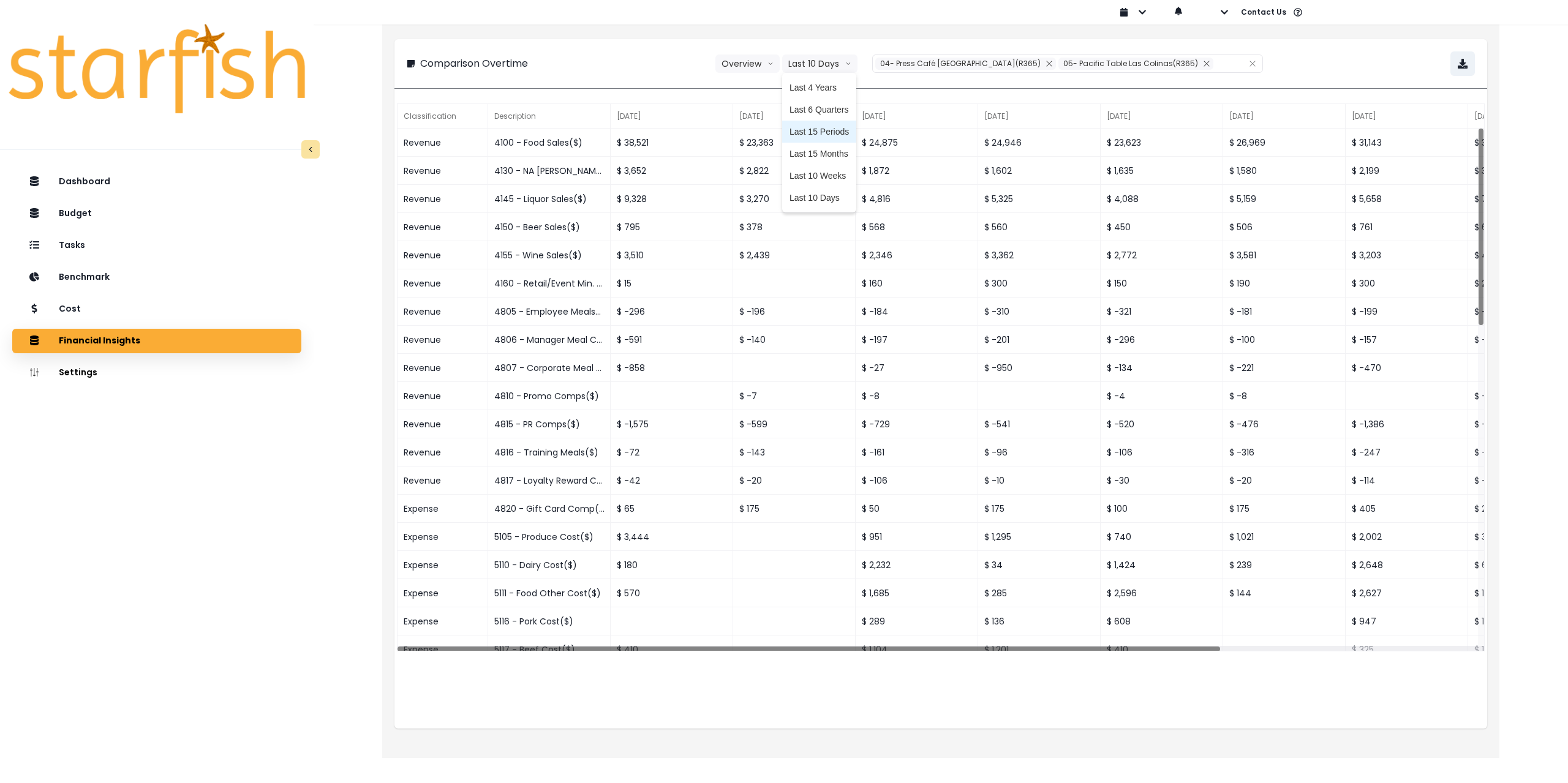
click at [845, 133] on span "Last 15 Periods" at bounding box center [819, 132] width 59 height 13
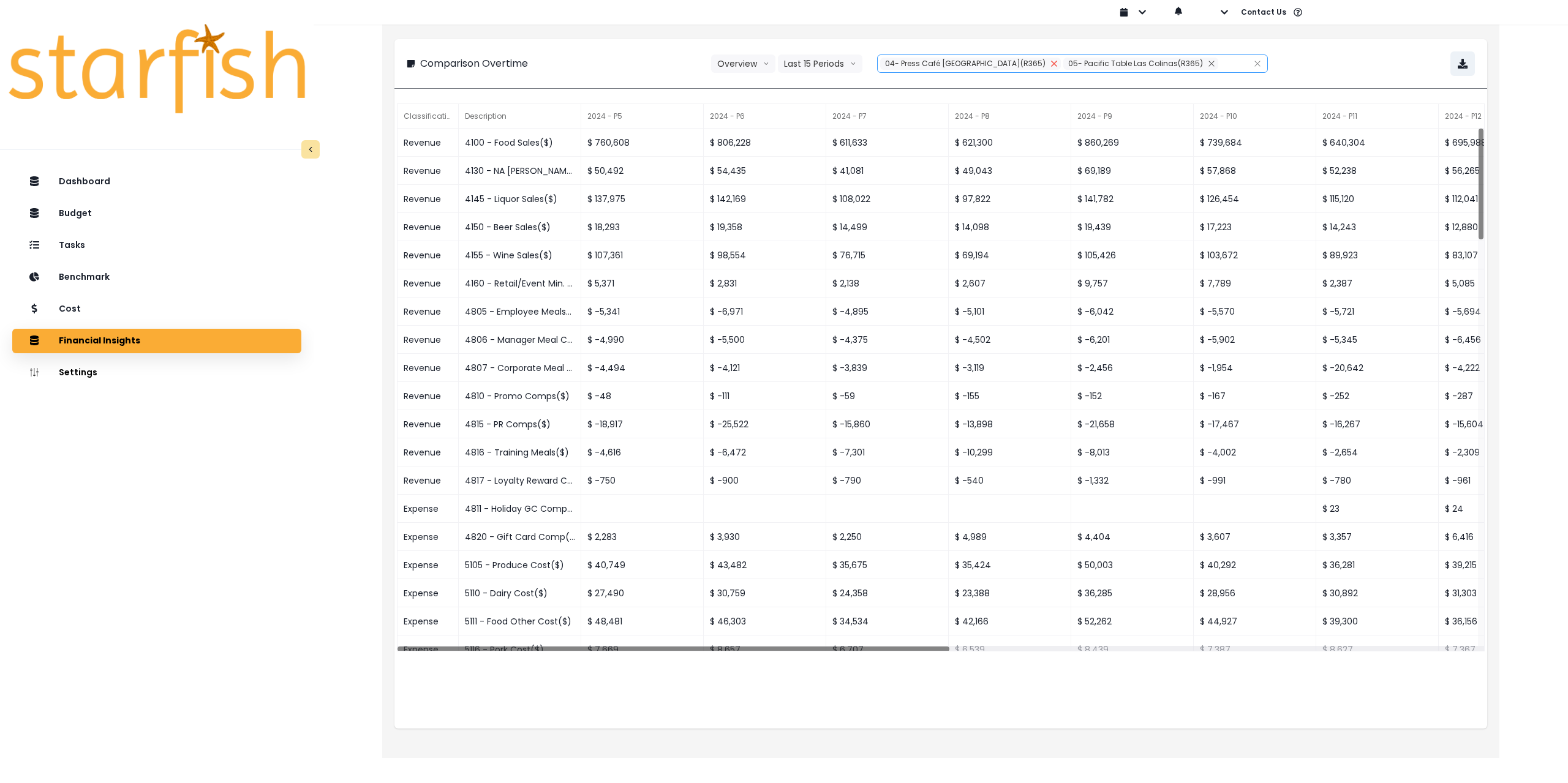
click at [1051, 65] on icon "close" at bounding box center [1054, 64] width 5 height 5
type input "**********"
click at [1275, 57] on div "**********" at bounding box center [940, 63] width 1068 height 24
click at [1468, 65] on button "button" at bounding box center [1462, 63] width 24 height 24
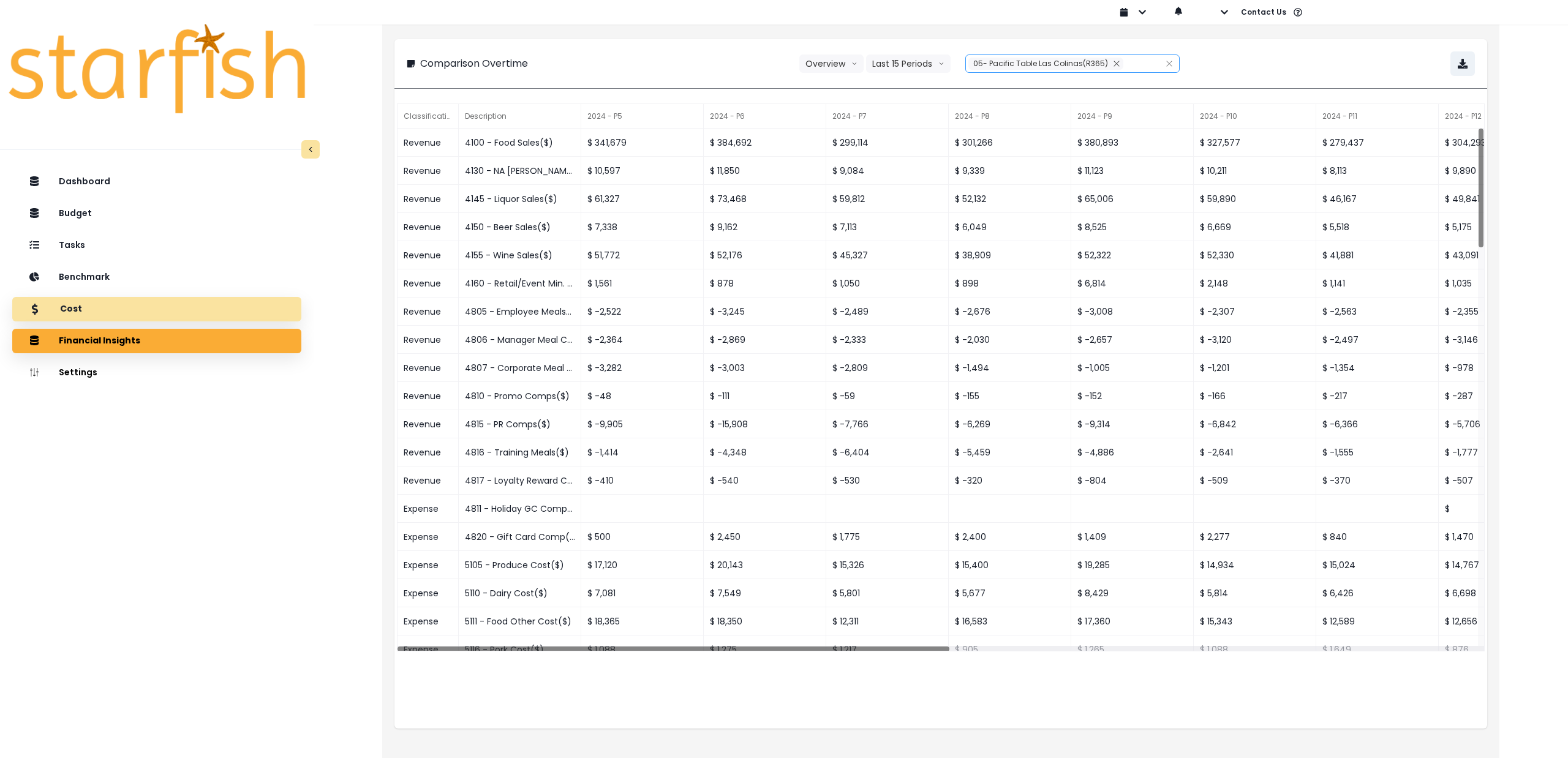
click at [150, 312] on div "Cost" at bounding box center [157, 309] width 269 height 26
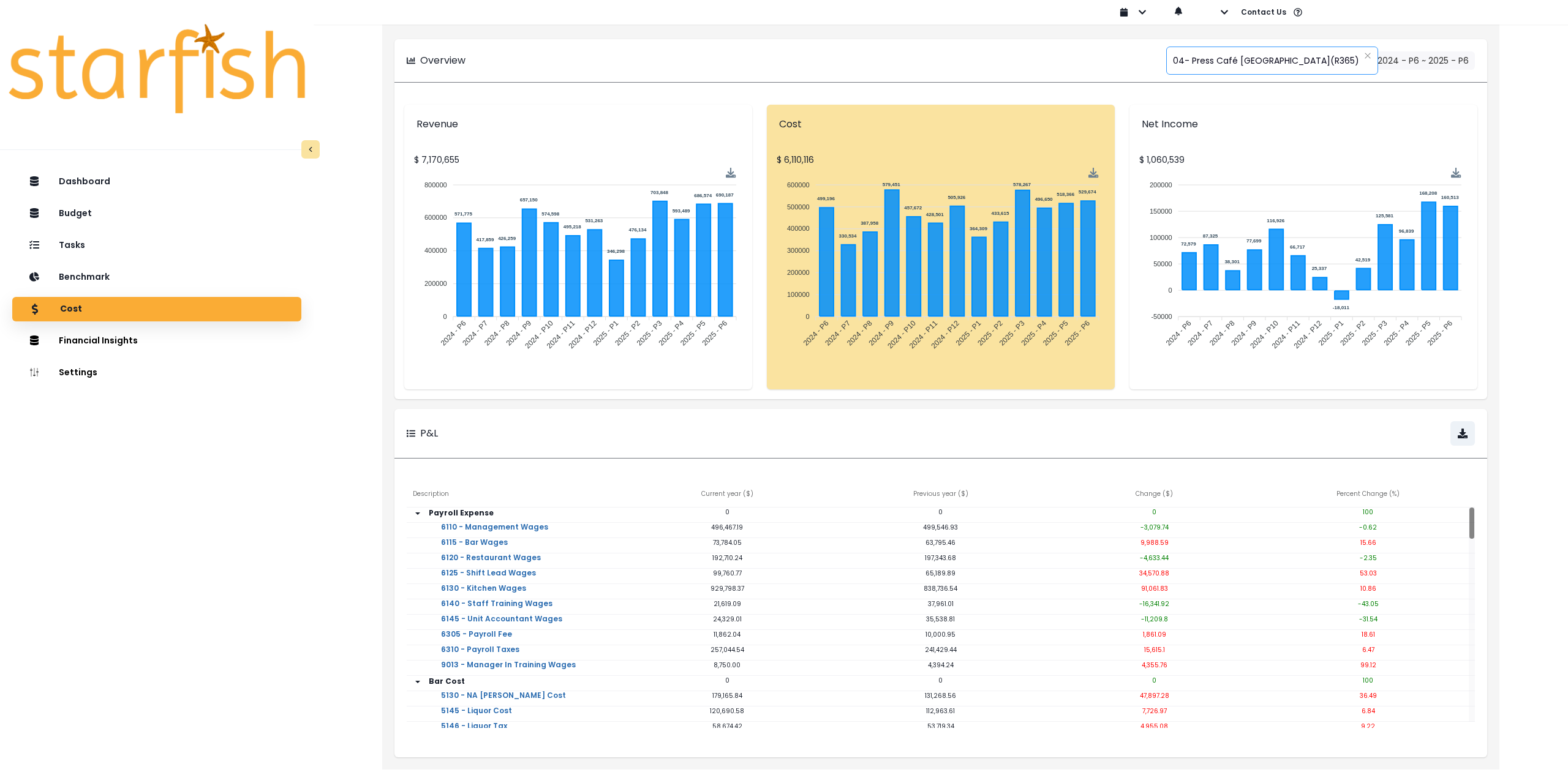
click at [1225, 57] on span "04- Press Café [GEOGRAPHIC_DATA](R365)" at bounding box center [1267, 60] width 187 height 26
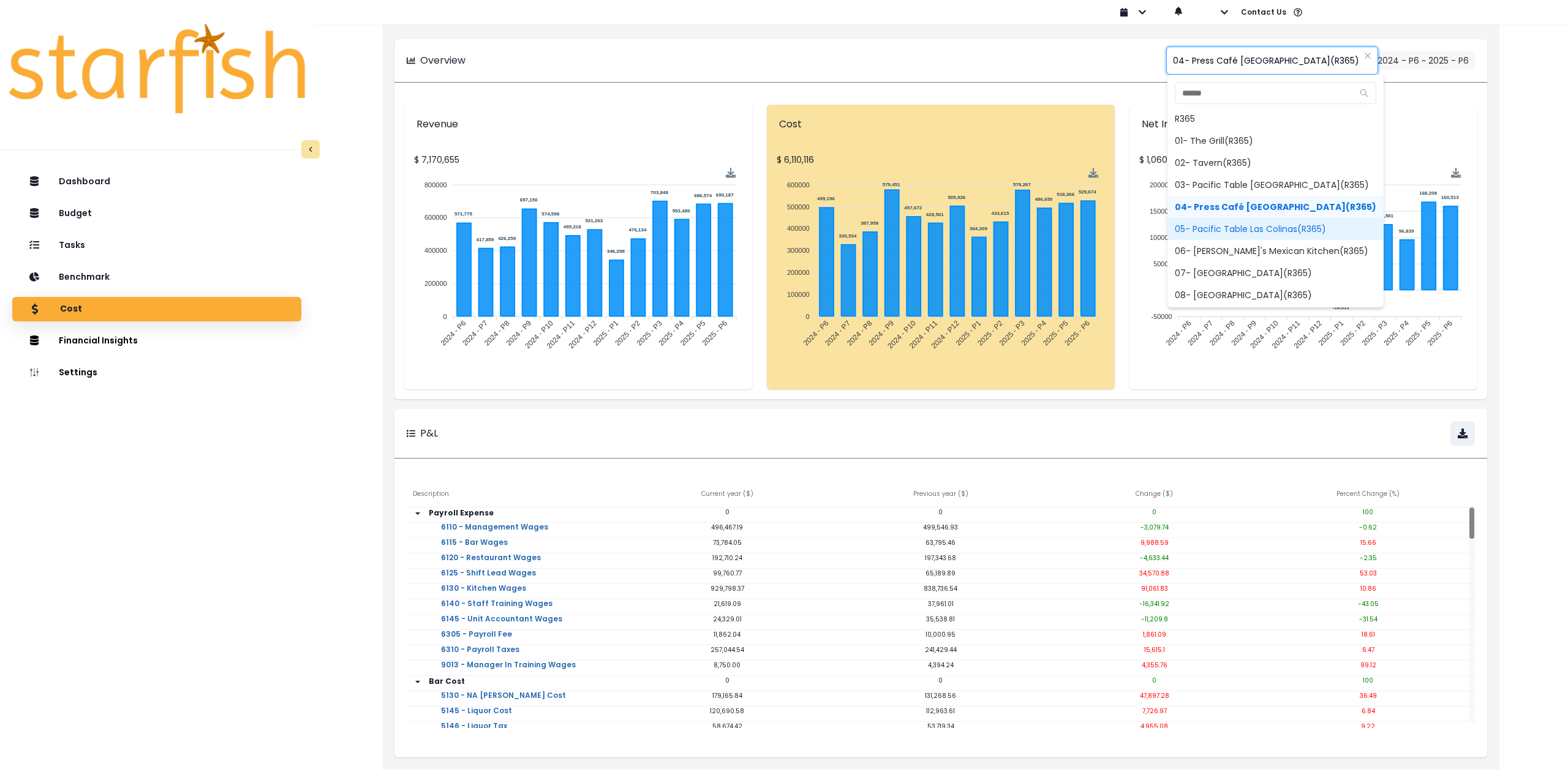
click at [1203, 231] on span "05- Pacific Table Las Colinas(R365)" at bounding box center [1276, 229] width 216 height 22
type input "**********"
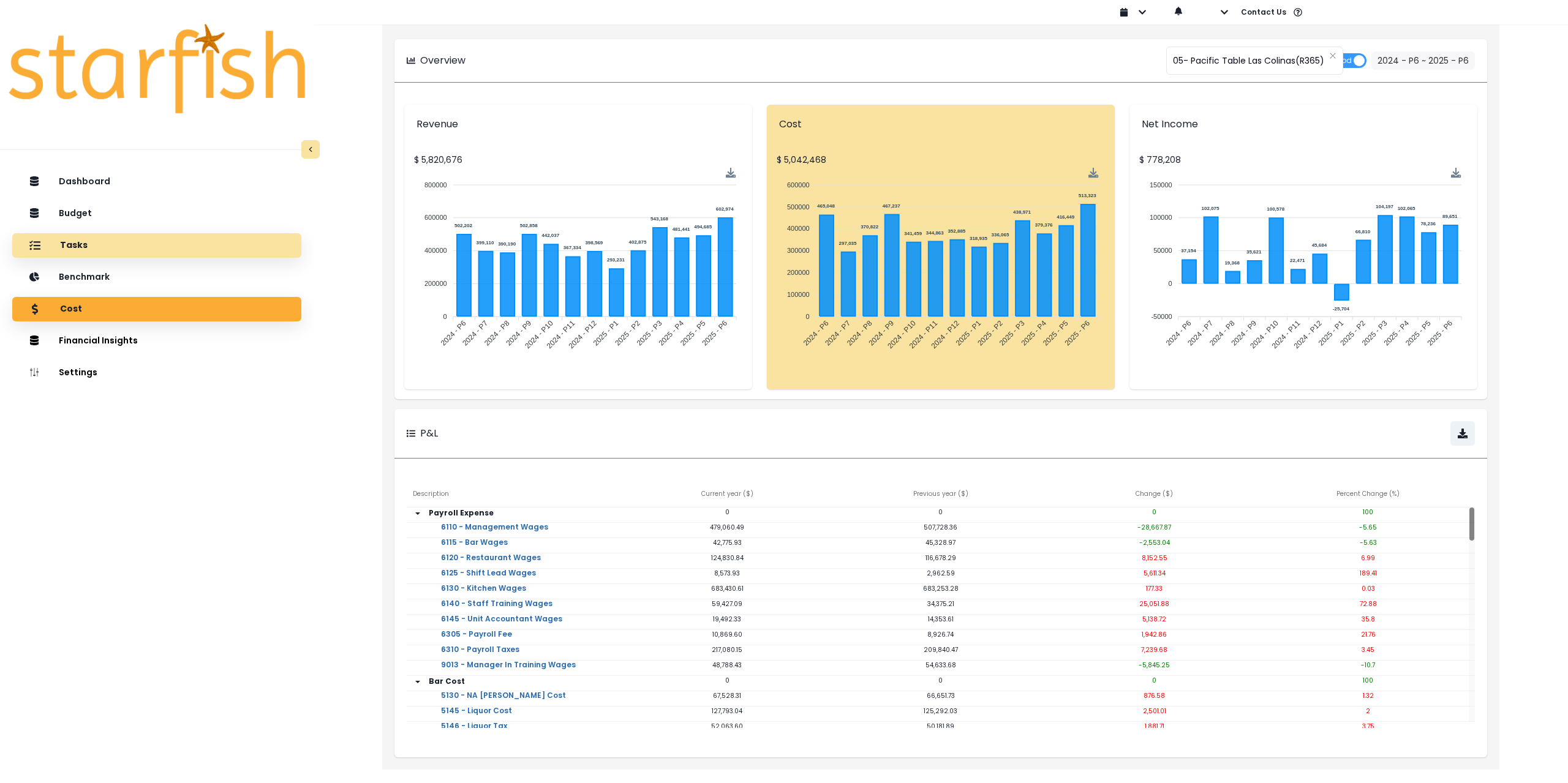
click at [90, 246] on div "Tasks" at bounding box center [157, 246] width 269 height 26
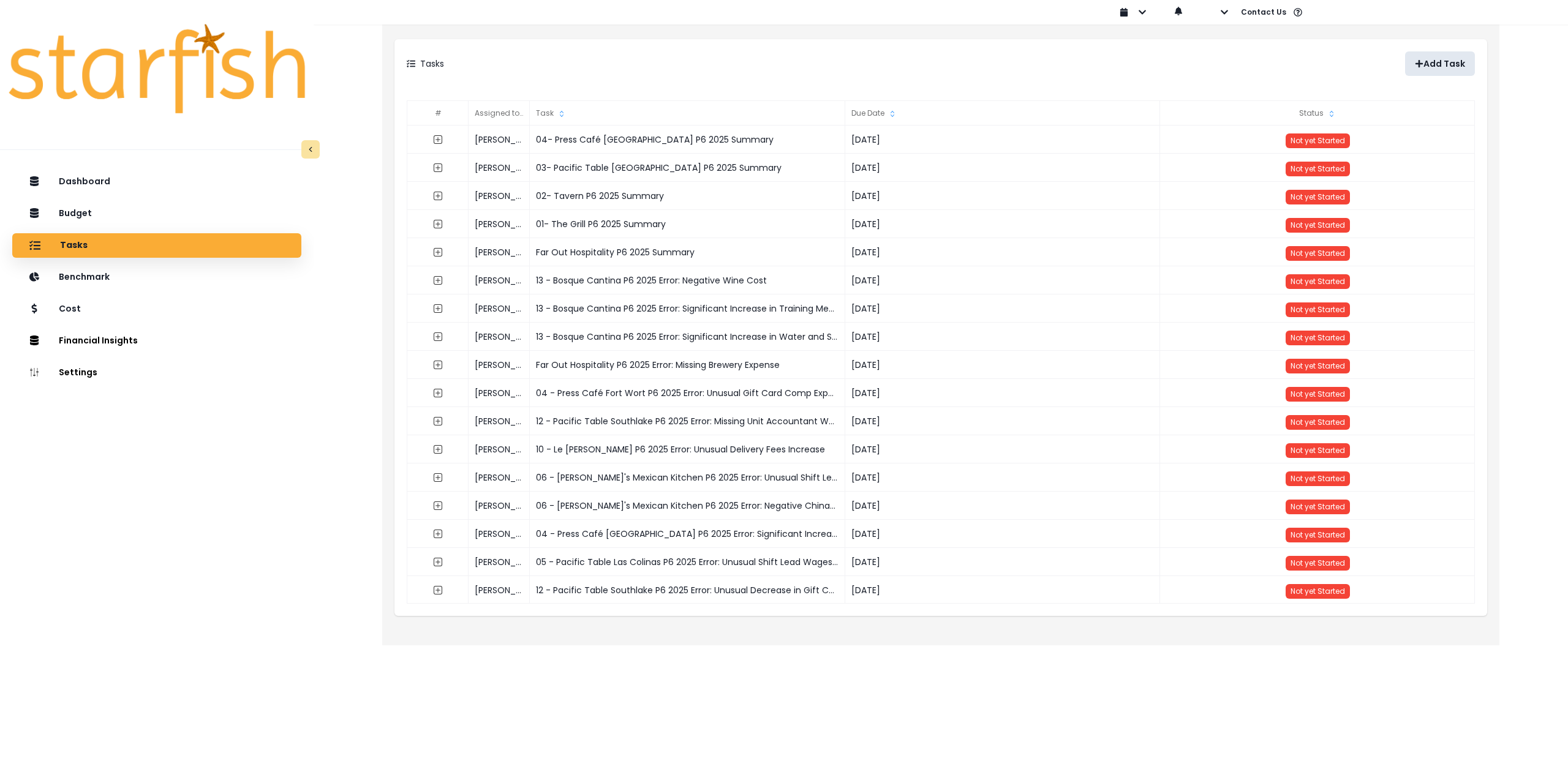
click at [1437, 61] on p "Add Task" at bounding box center [1444, 65] width 41 height 11
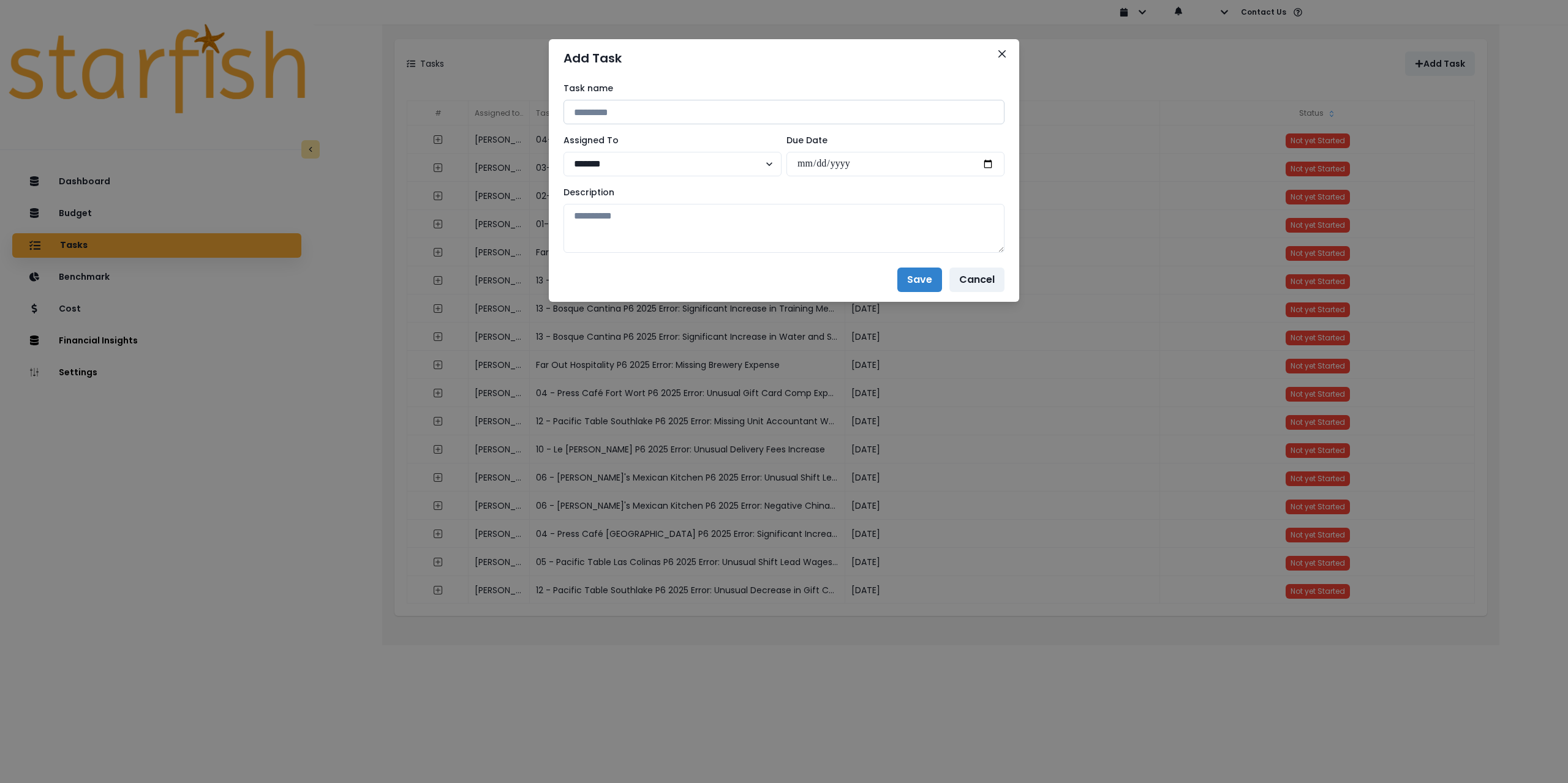
click at [640, 115] on input at bounding box center [784, 111] width 441 height 24
drag, startPoint x: 633, startPoint y: 110, endPoint x: 536, endPoint y: 109, distance: 97.0
click at [536, 109] on div "**********" at bounding box center [784, 391] width 1568 height 783
paste input "**********"
type input "**********"
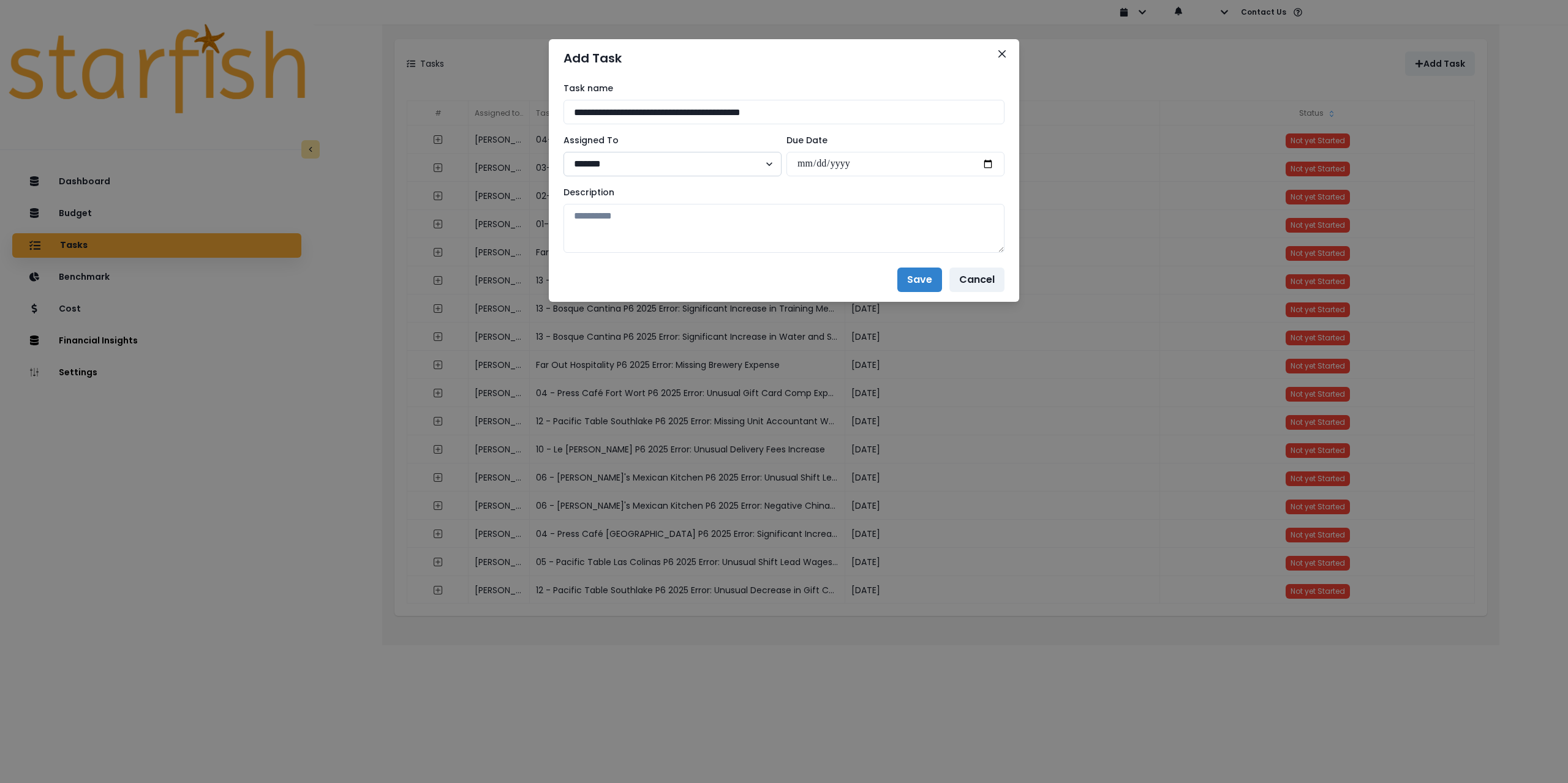
click at [671, 165] on select "******* ******* **** ***** **** ******" at bounding box center [672, 163] width 218 height 24
select select "***"
click at [563, 152] on select "******* ******* **** ***** **** ******" at bounding box center [672, 163] width 218 height 24
click at [989, 167] on input "date" at bounding box center [895, 163] width 218 height 24
type input "**********"
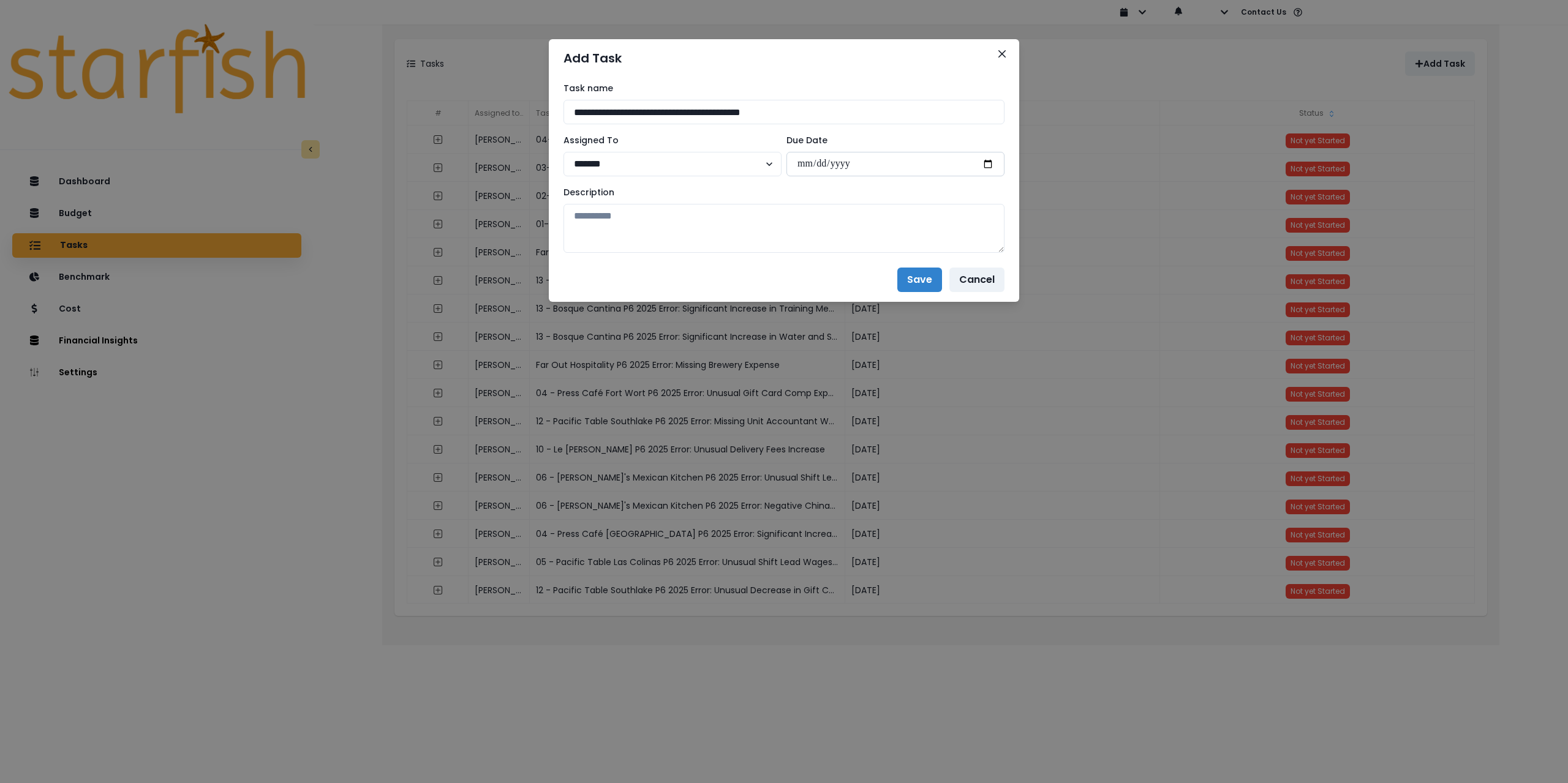
click at [835, 160] on input "**********" at bounding box center [895, 163] width 218 height 24
click at [992, 165] on input "**********" at bounding box center [895, 163] width 218 height 24
click at [766, 231] on textarea at bounding box center [784, 228] width 441 height 49
click at [680, 221] on textarea at bounding box center [784, 228] width 441 height 49
paste textarea "**********"
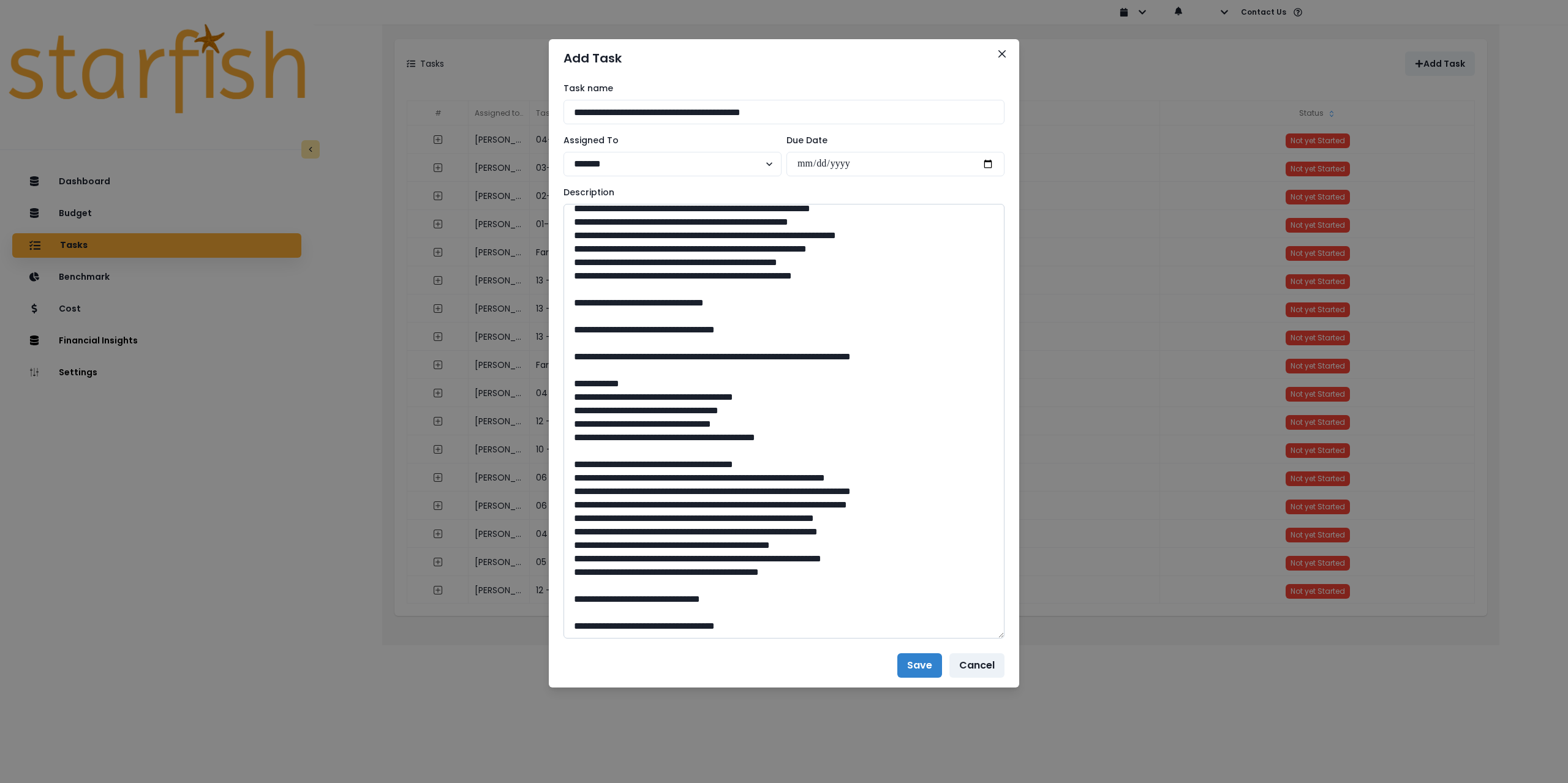
drag, startPoint x: 998, startPoint y: 247, endPoint x: 981, endPoint y: 639, distance: 392.4
click at [981, 639] on textarea at bounding box center [784, 421] width 441 height 435
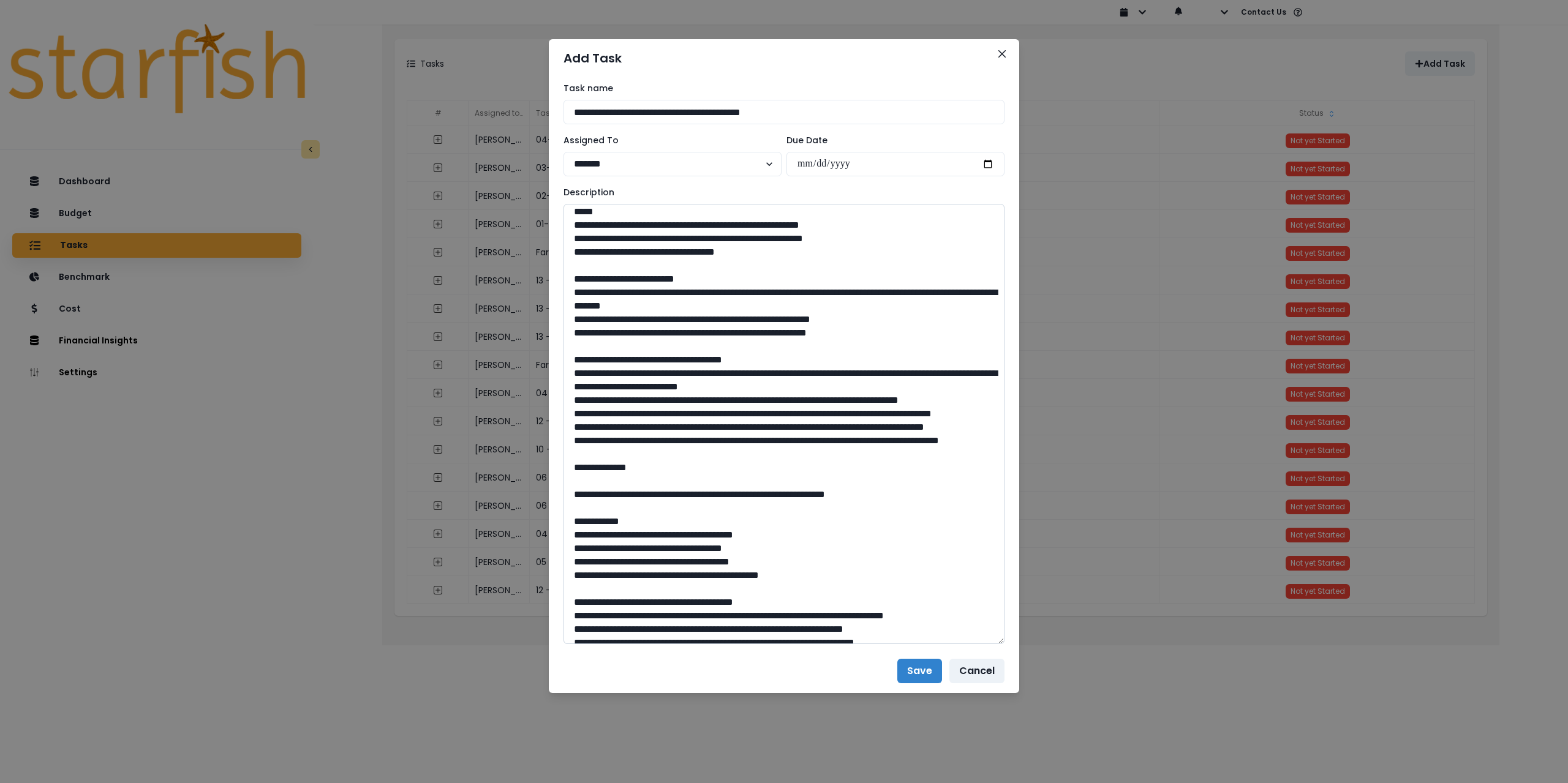
scroll to position [0, 0]
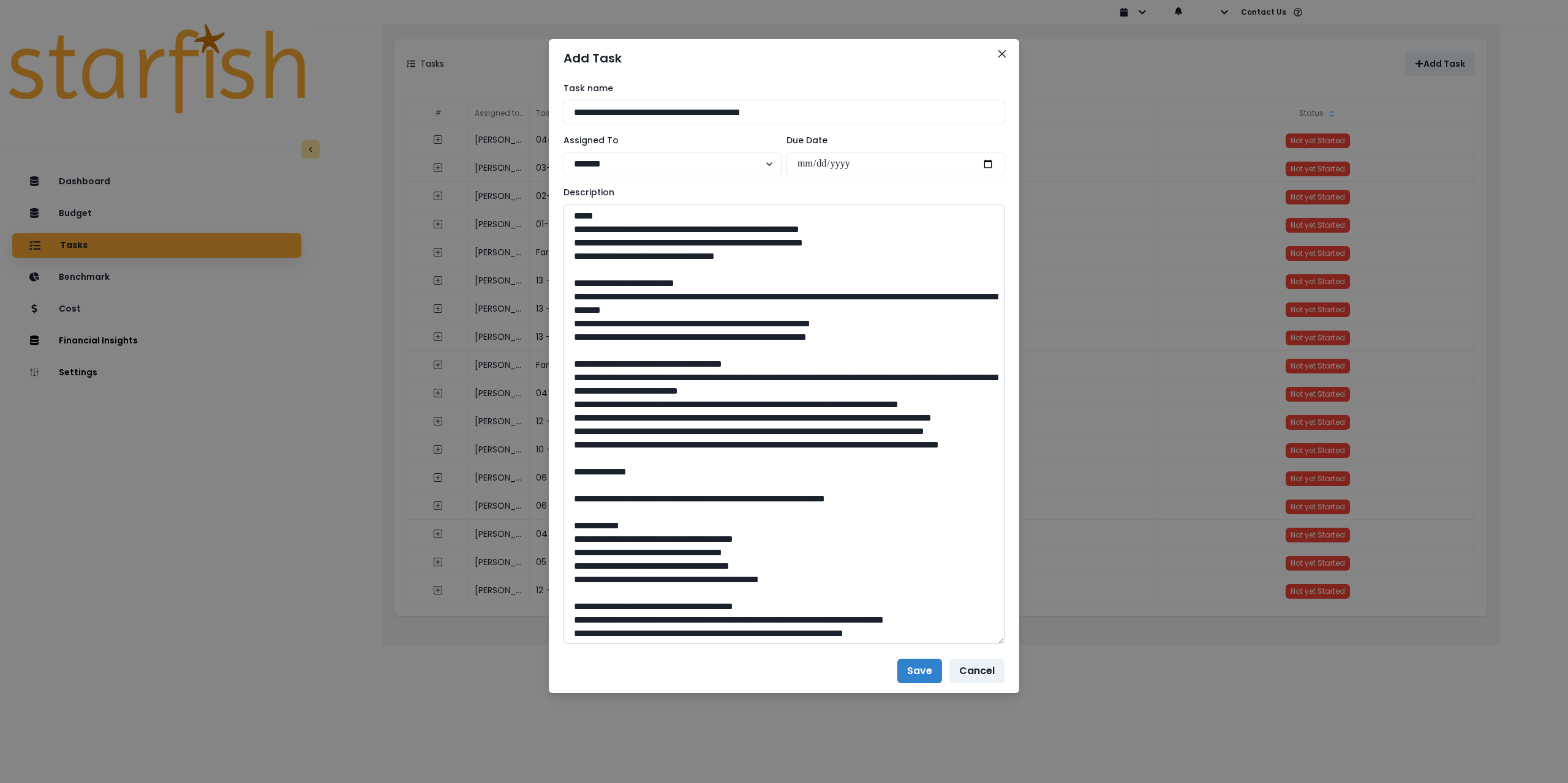
click at [694, 525] on textarea at bounding box center [784, 423] width 441 height 440
type textarea "**********"
click at [915, 671] on button "Save" at bounding box center [919, 671] width 45 height 24
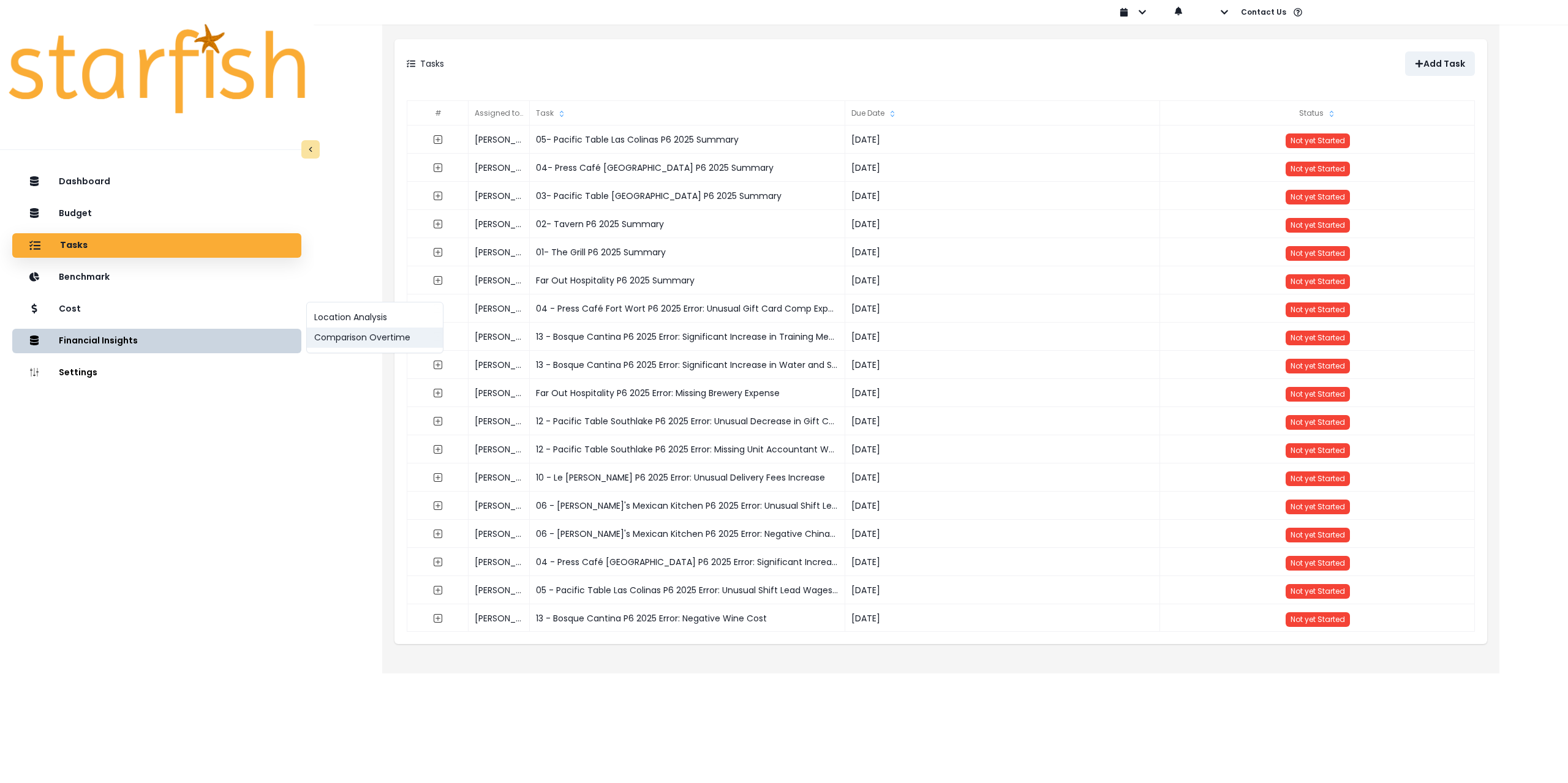
click at [362, 341] on button "Comparison Overtime" at bounding box center [375, 337] width 136 height 21
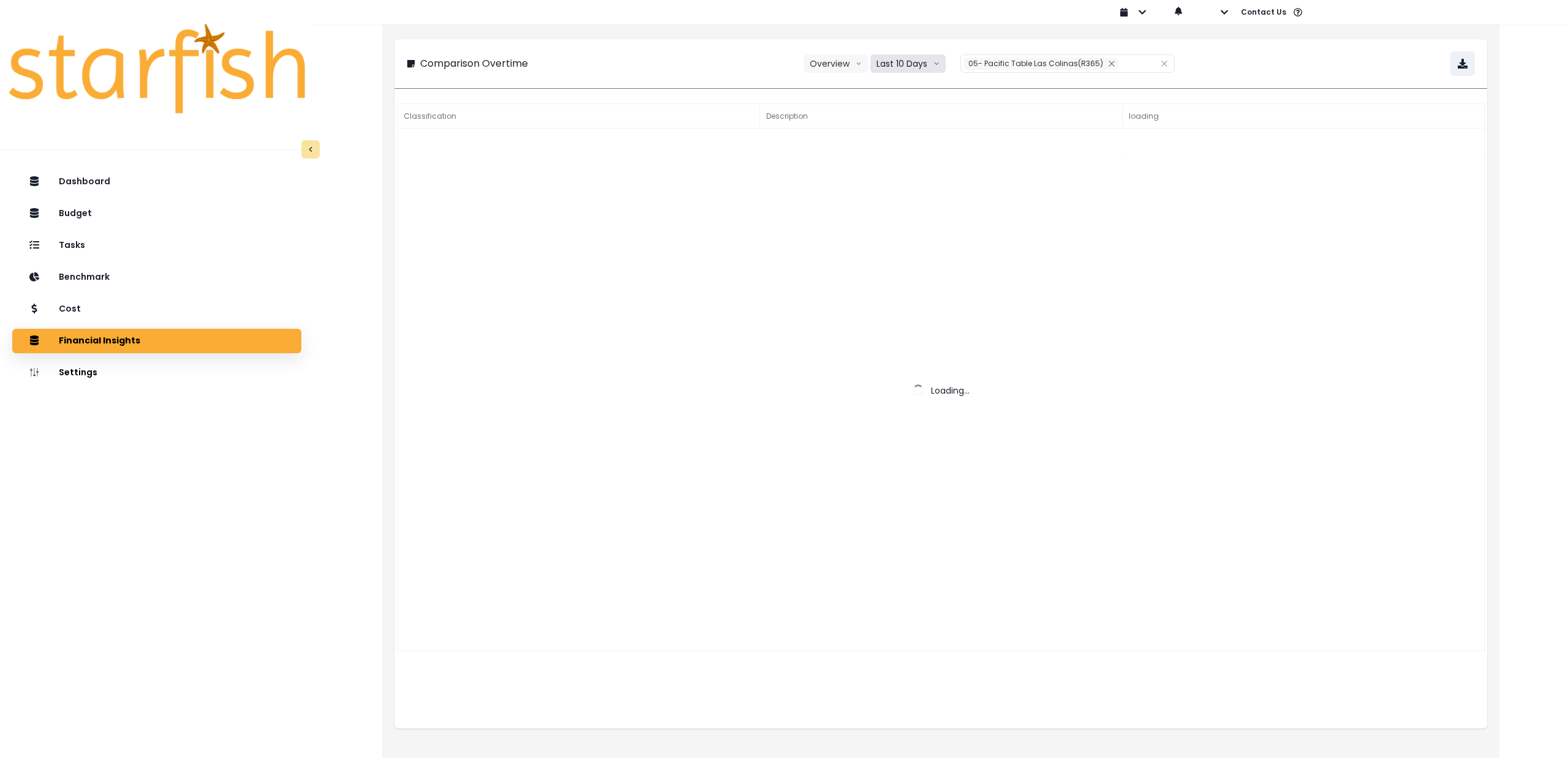
click at [923, 65] on button "Last 10 Days" at bounding box center [908, 64] width 75 height 18
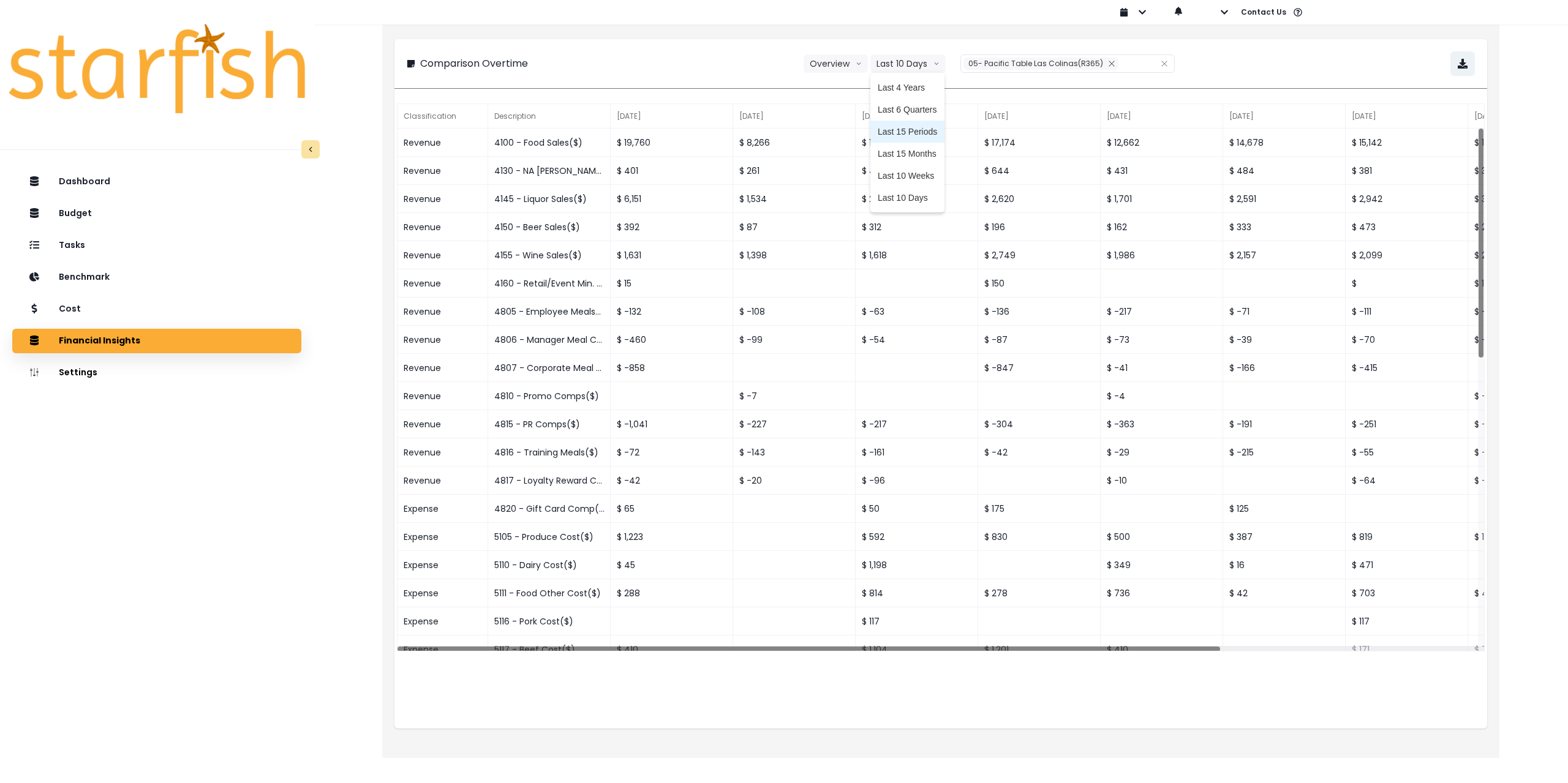
click at [927, 133] on span "Last 15 Periods" at bounding box center [908, 132] width 59 height 13
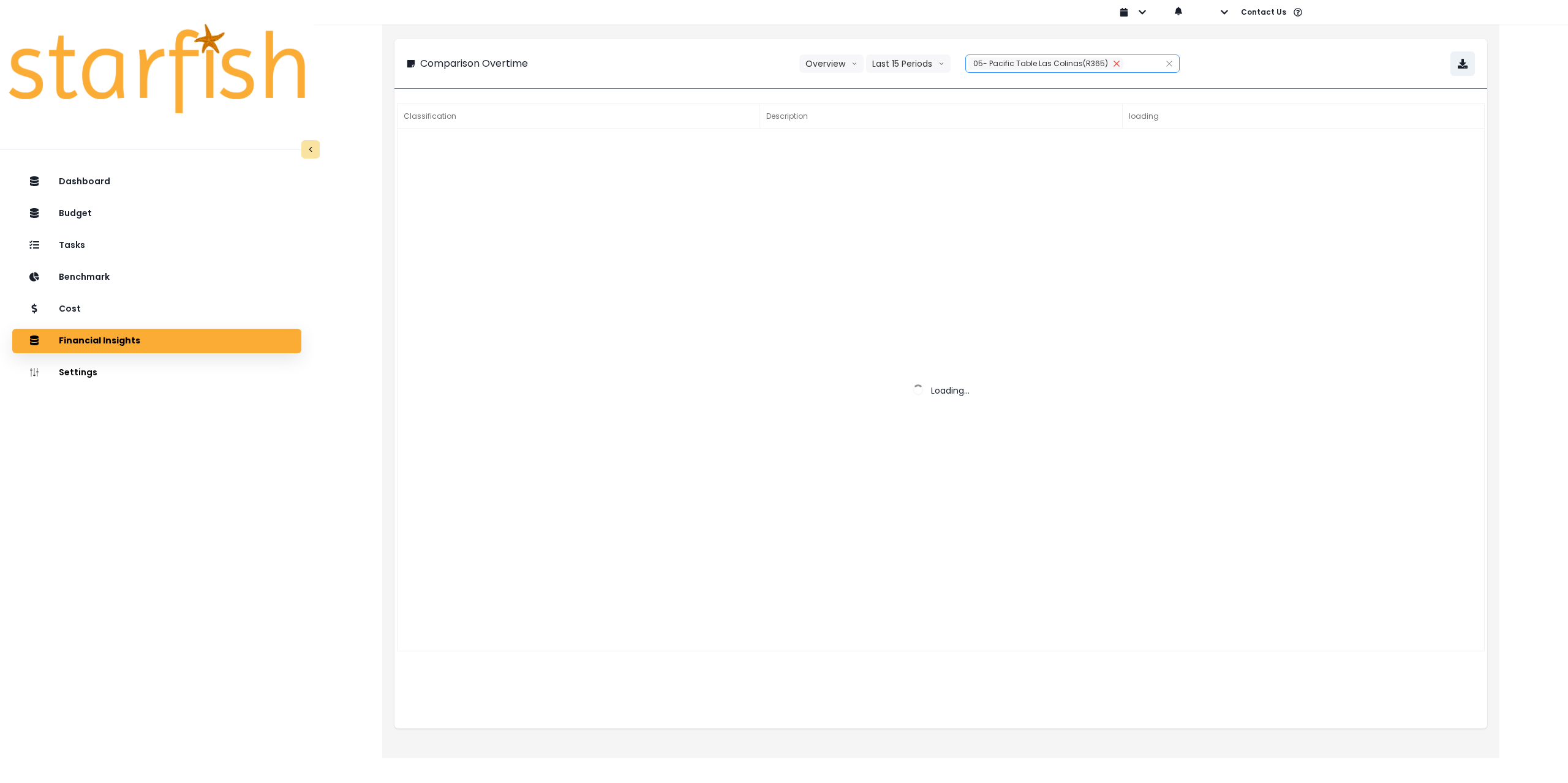
click at [1110, 66] on button "Remove" at bounding box center [1116, 64] width 13 height 13
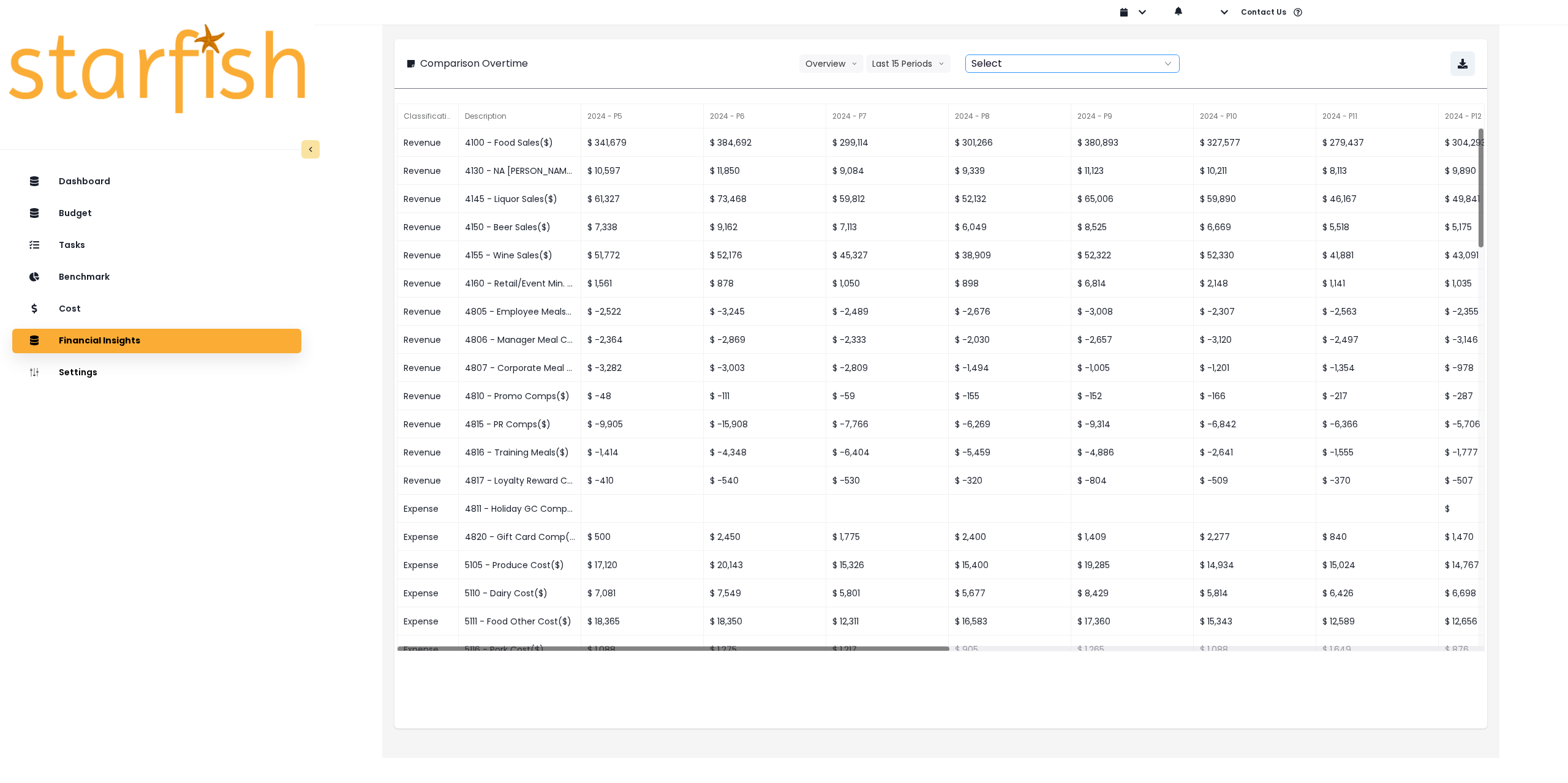
click at [1076, 66] on div at bounding box center [1059, 63] width 187 height 17
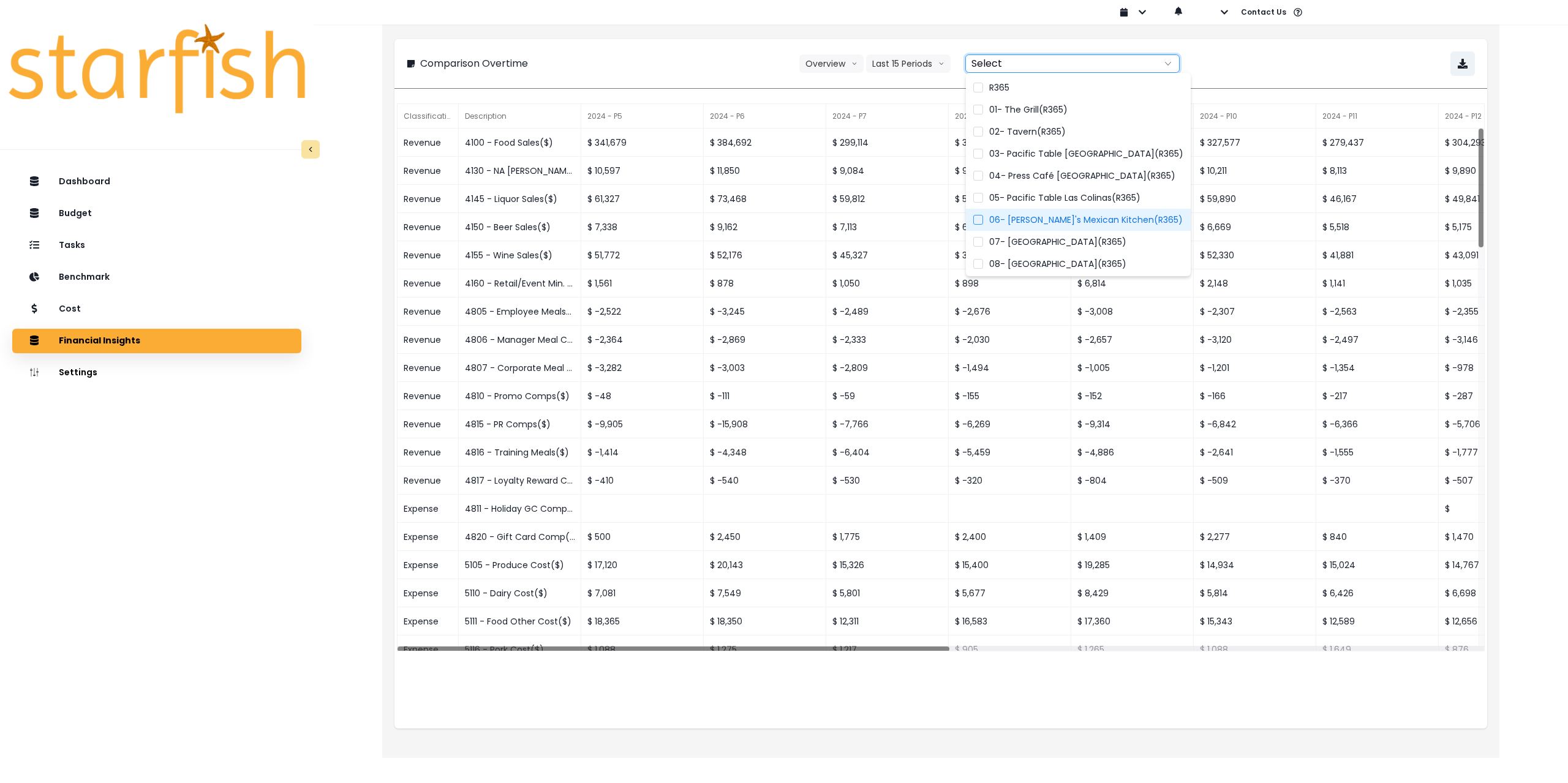
click at [1052, 222] on span "06- [PERSON_NAME]'s Mexican Kitchen(R365)" at bounding box center [1086, 220] width 194 height 13
type input "**********"
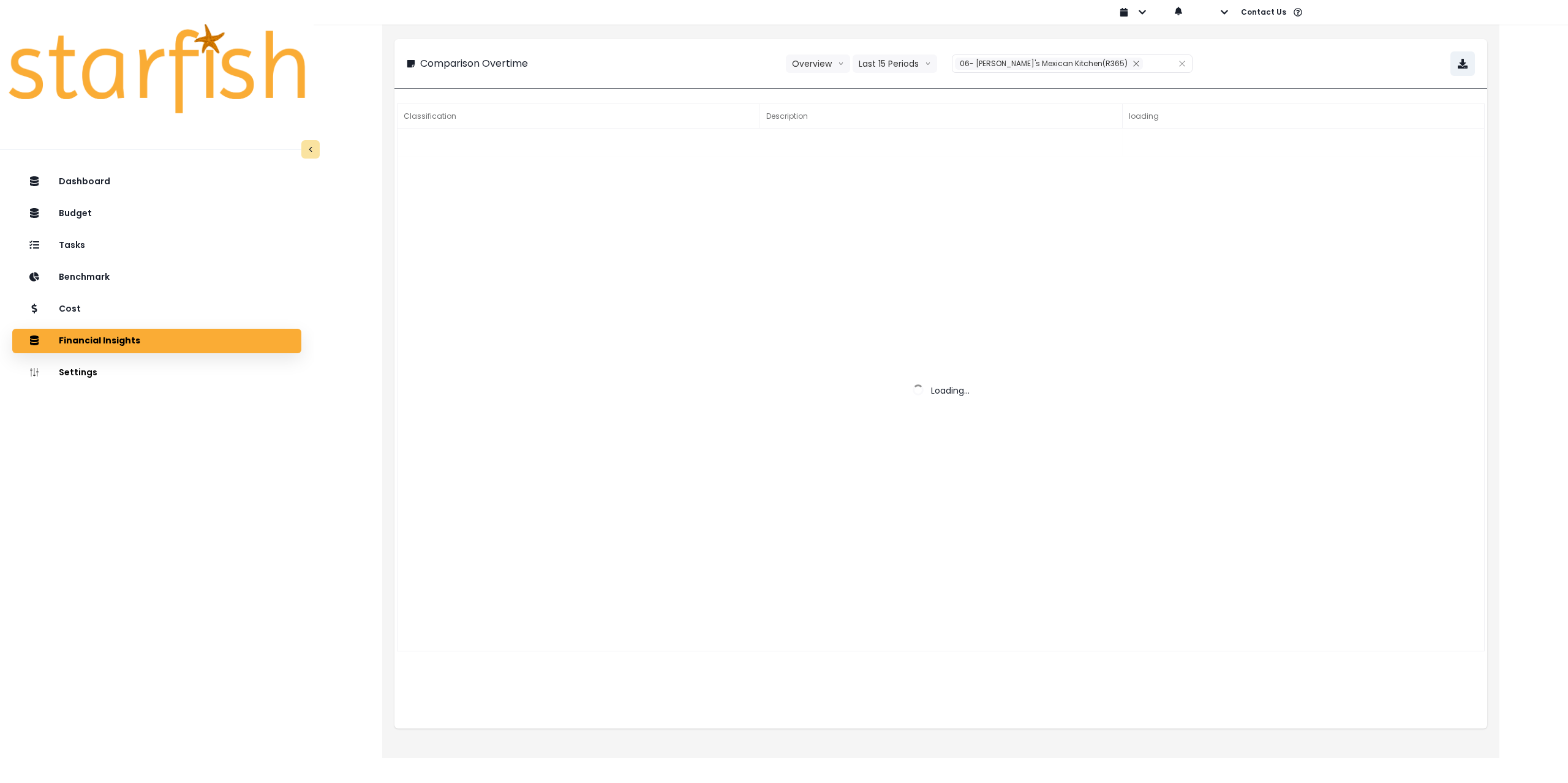
click at [1276, 71] on div "**********" at bounding box center [940, 63] width 1068 height 24
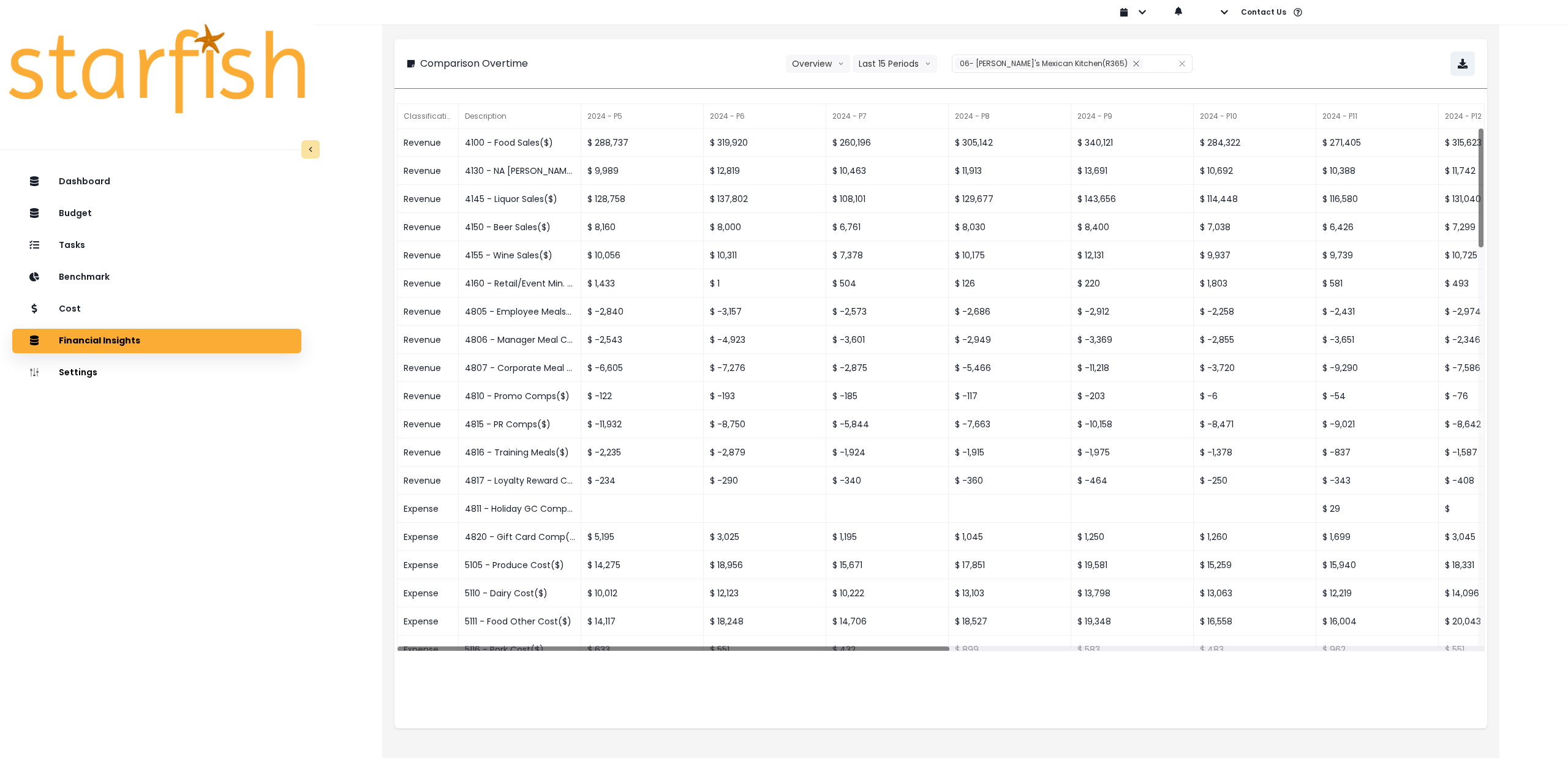
click at [1477, 65] on div "**********" at bounding box center [941, 64] width 1093 height 49
click at [1468, 65] on button "button" at bounding box center [1462, 63] width 24 height 24
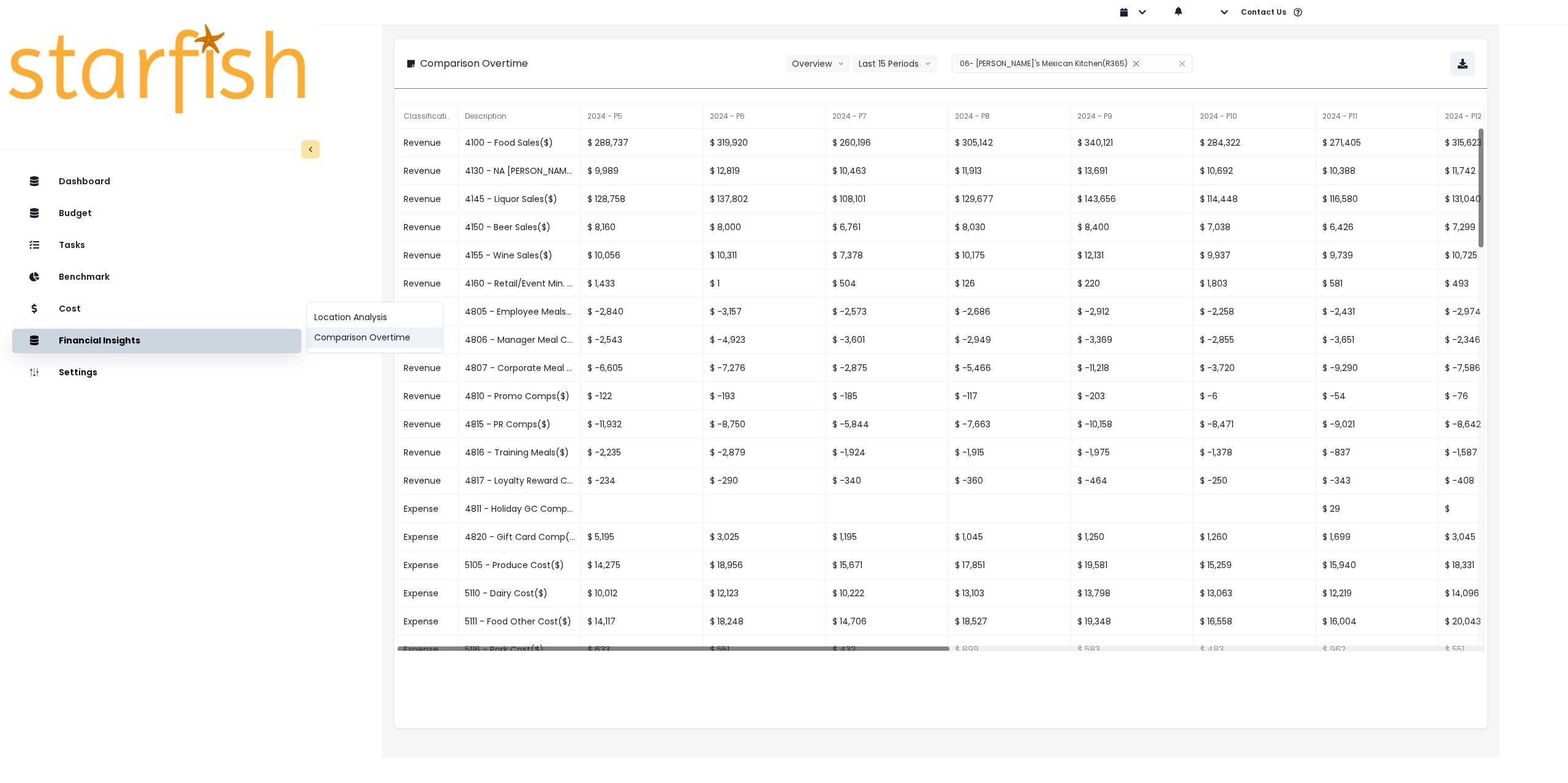
click at [353, 342] on button "Comparison Overtime" at bounding box center [375, 337] width 136 height 21
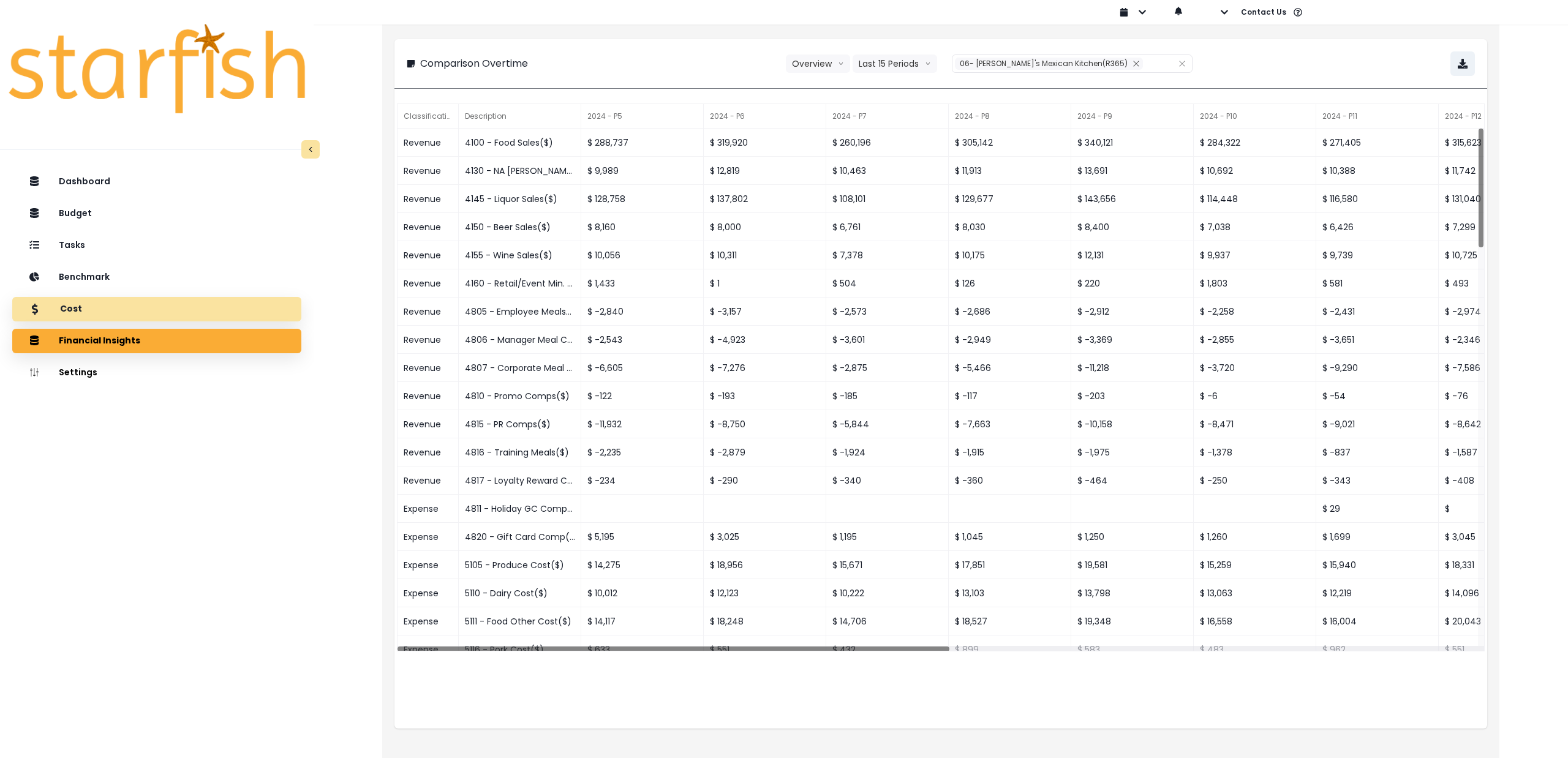
click at [156, 313] on div "Cost" at bounding box center [157, 309] width 269 height 26
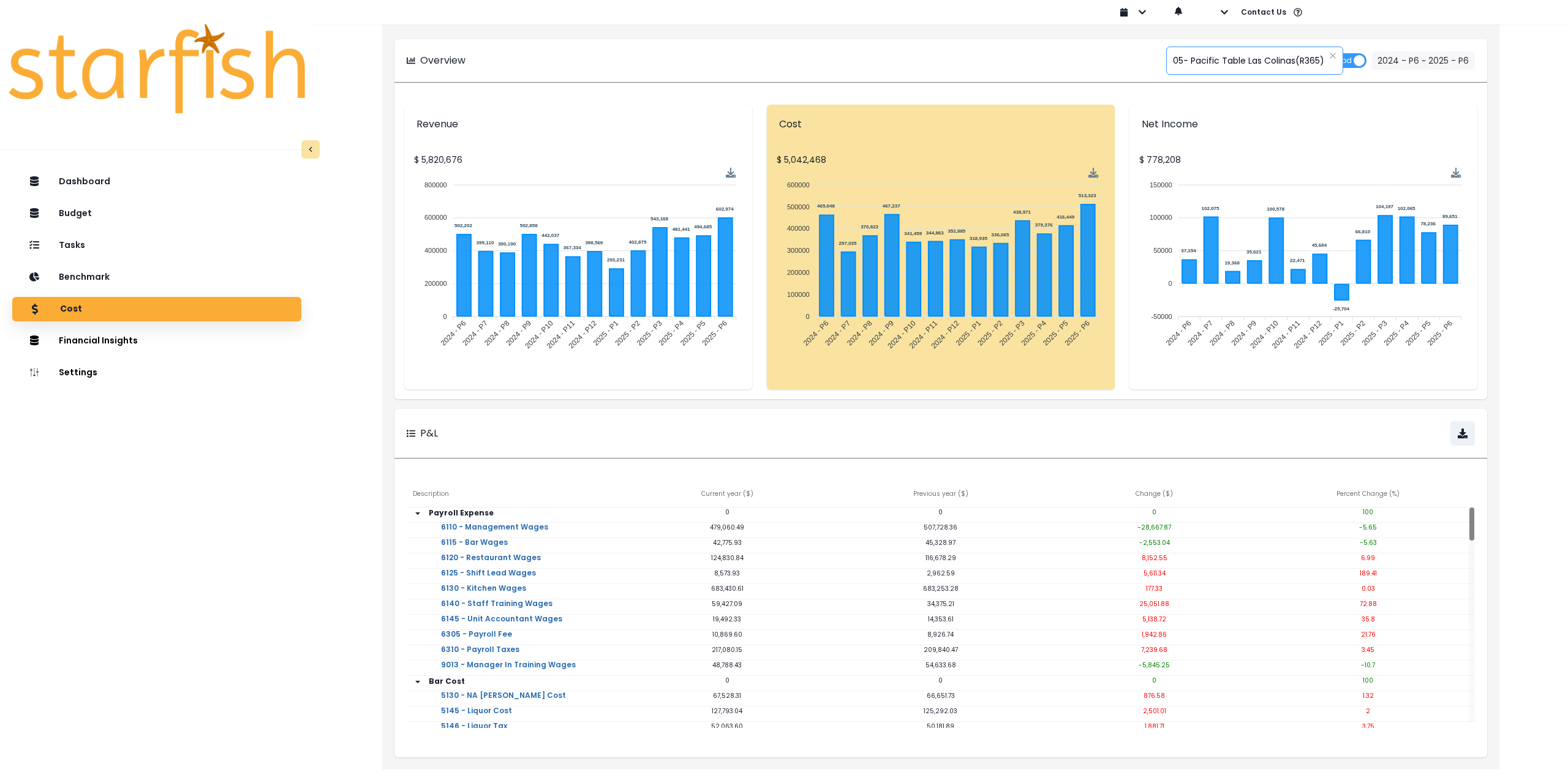
click at [1233, 60] on span "05- Pacific Table Las Colinas(R365)" at bounding box center [1249, 60] width 152 height 26
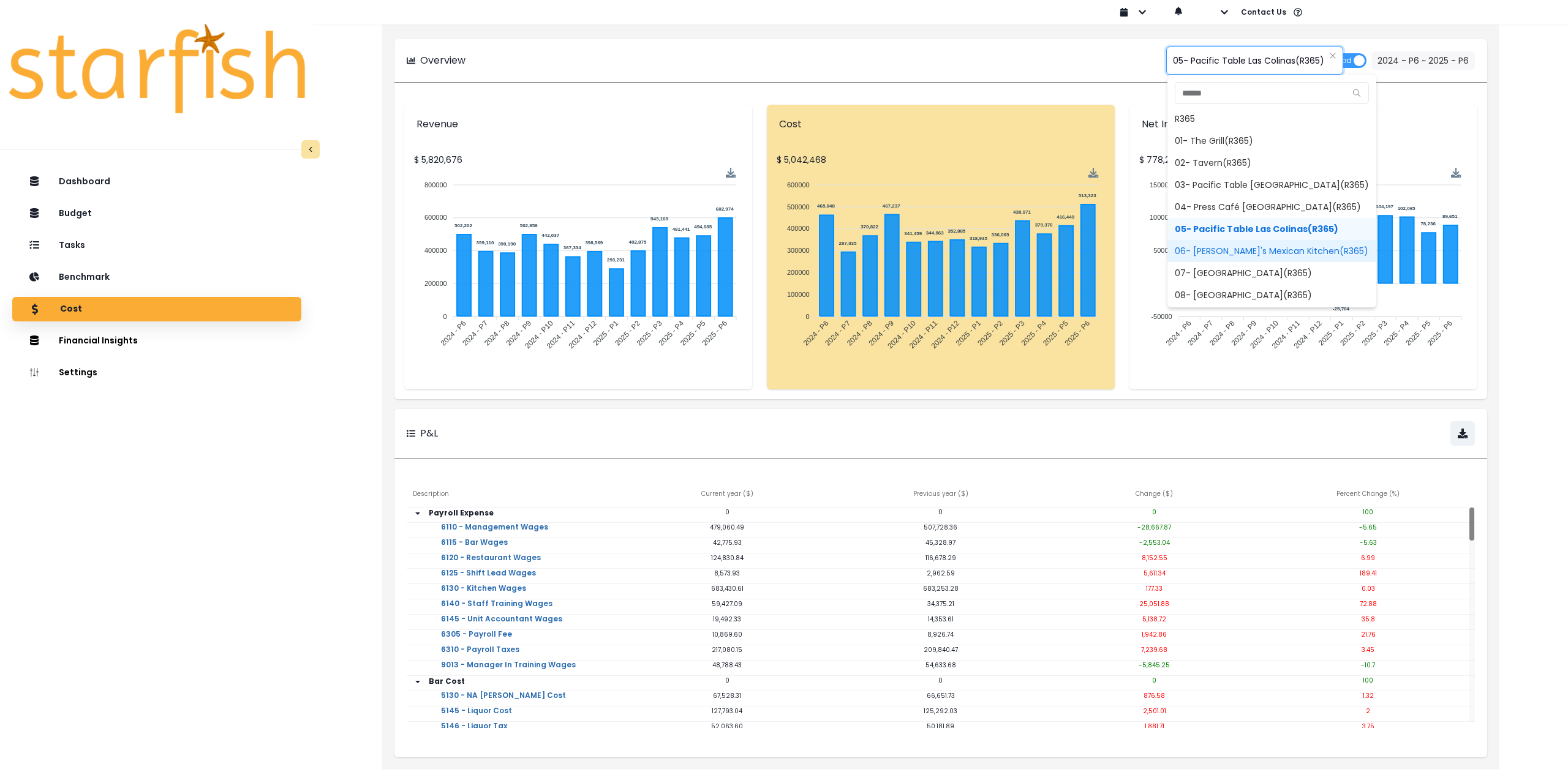
click at [1205, 247] on span "06- [PERSON_NAME]'s Mexican Kitchen(R365)" at bounding box center [1272, 251] width 209 height 22
type input "**********"
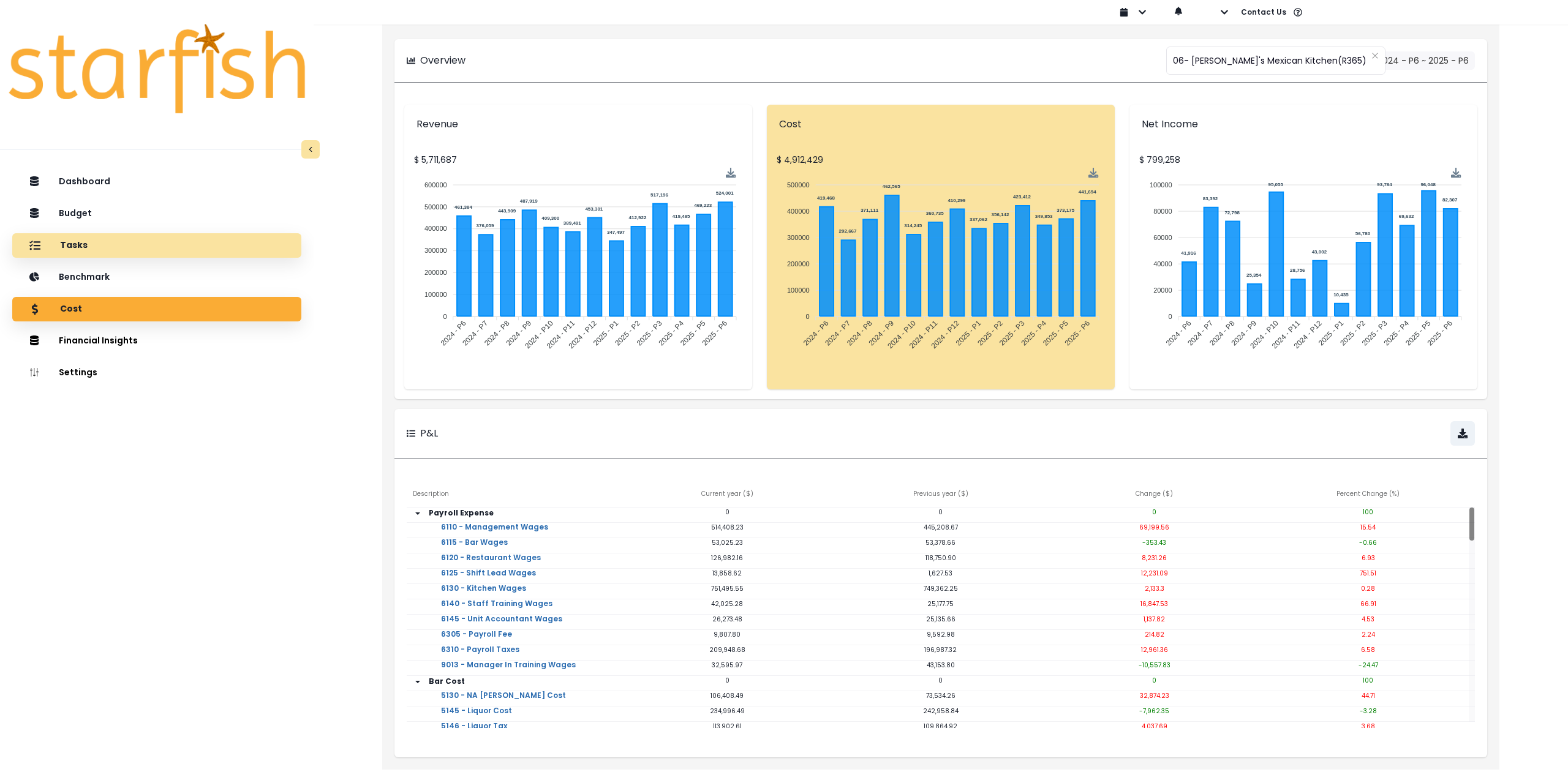
click at [140, 240] on div "Tasks" at bounding box center [157, 246] width 269 height 26
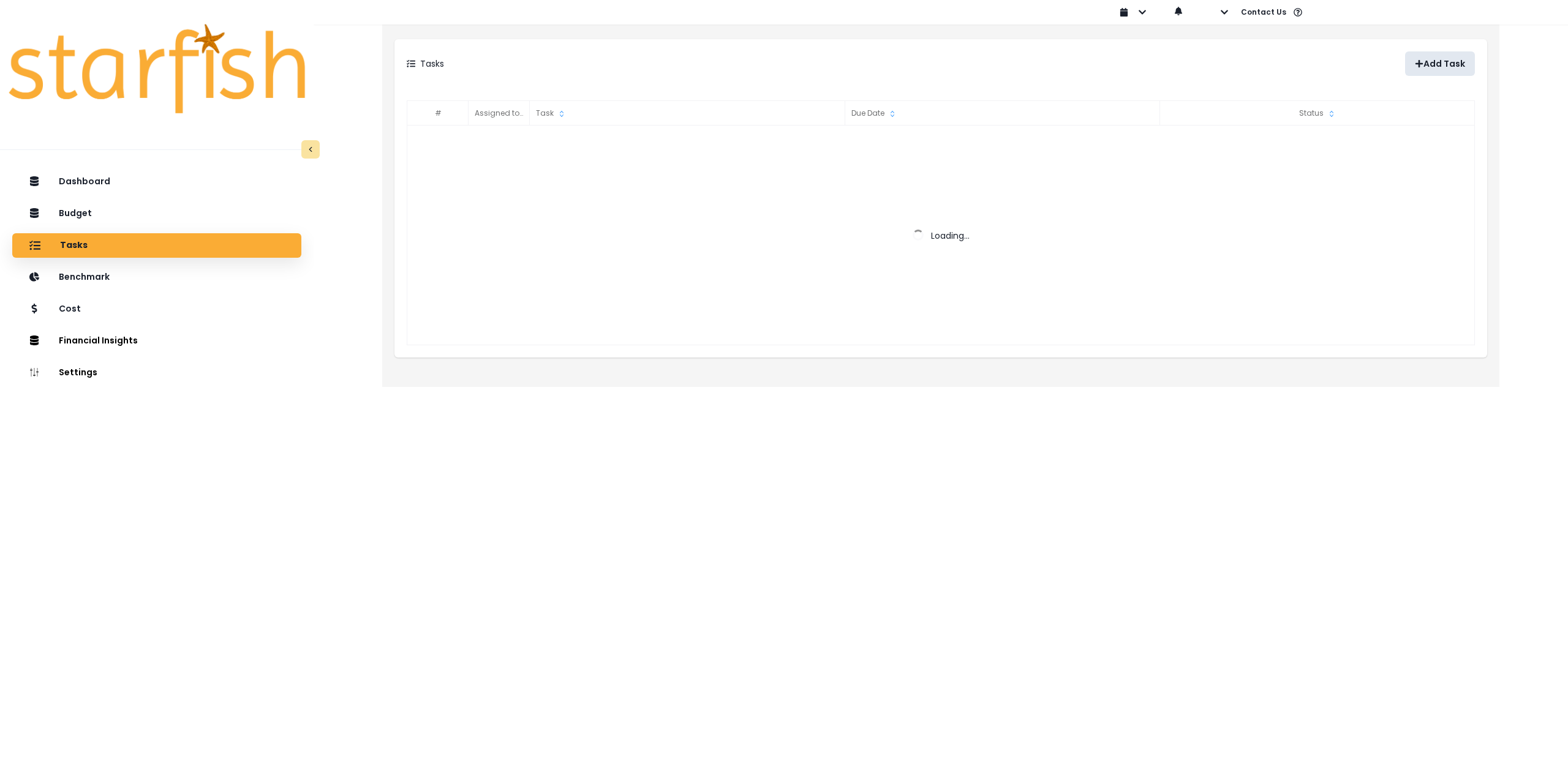
click at [1460, 62] on p "Add Task" at bounding box center [1444, 65] width 41 height 11
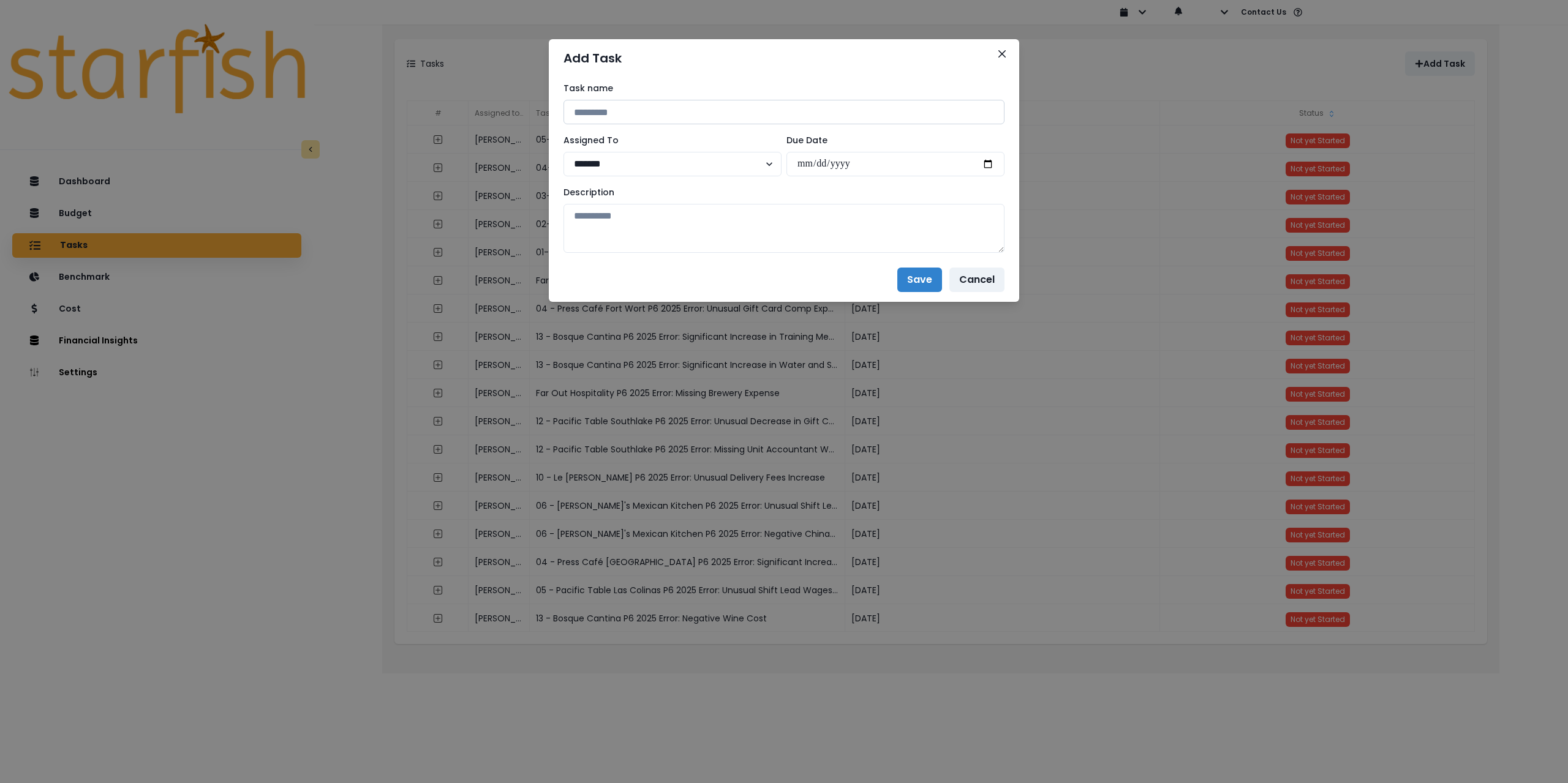
click at [631, 109] on input at bounding box center [784, 111] width 441 height 24
drag, startPoint x: 633, startPoint y: 111, endPoint x: 527, endPoint y: 102, distance: 106.4
click at [527, 102] on div "**********" at bounding box center [784, 391] width 1568 height 783
paste input "**********"
type input "**********"
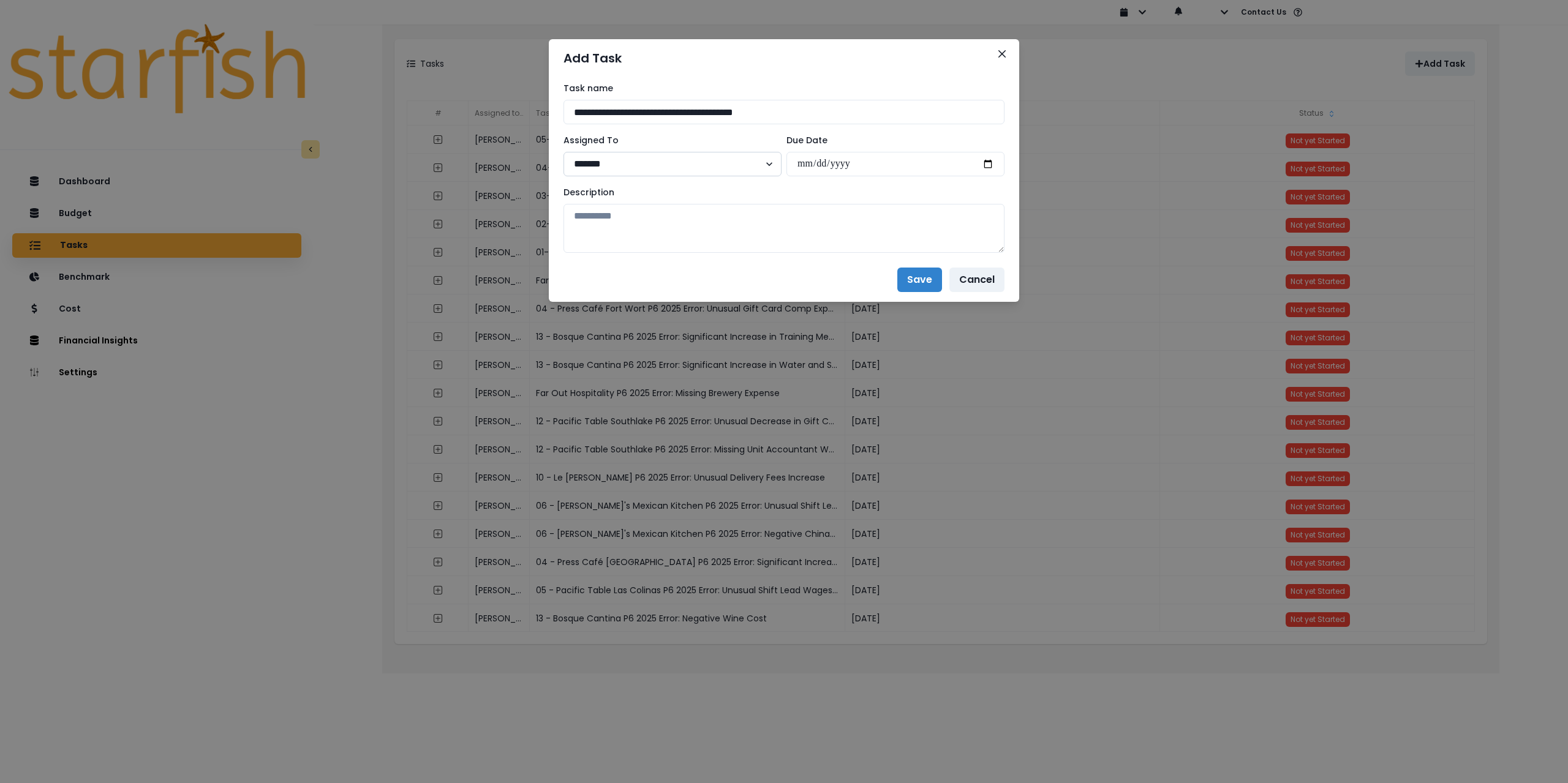
click at [666, 157] on select "******* ******* **** ***** **** ******" at bounding box center [672, 163] width 218 height 24
select select "***"
click at [563, 152] on select "******* ******* **** ***** **** ******" at bounding box center [672, 163] width 218 height 24
click at [990, 163] on input "date" at bounding box center [895, 163] width 218 height 24
type input "**********"
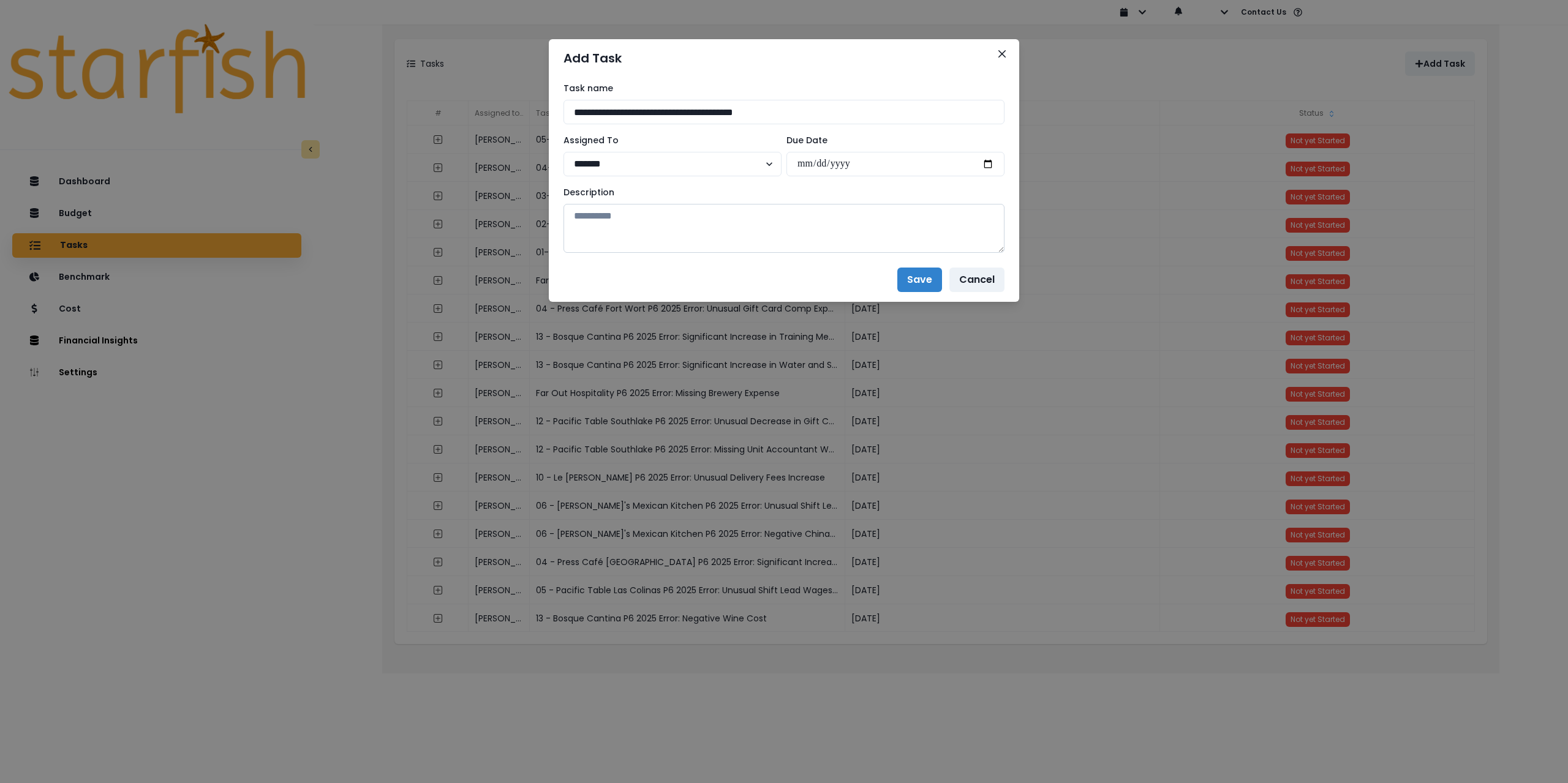
click at [750, 231] on textarea at bounding box center [784, 228] width 441 height 49
click at [762, 225] on textarea at bounding box center [784, 228] width 441 height 49
paste textarea "**********"
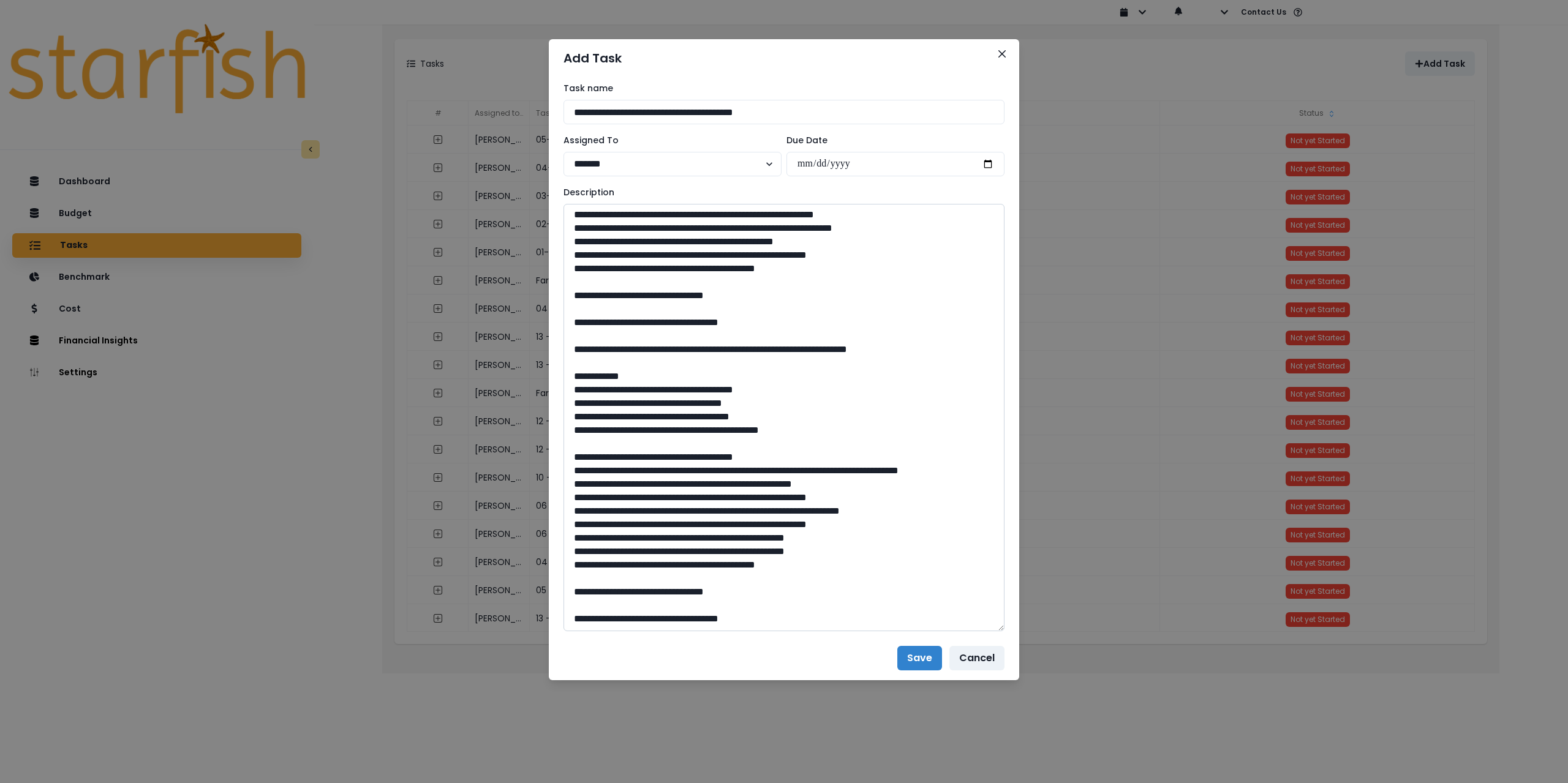
drag, startPoint x: 1002, startPoint y: 249, endPoint x: 820, endPoint y: 545, distance: 347.5
click at [979, 627] on textarea at bounding box center [784, 417] width 441 height 428
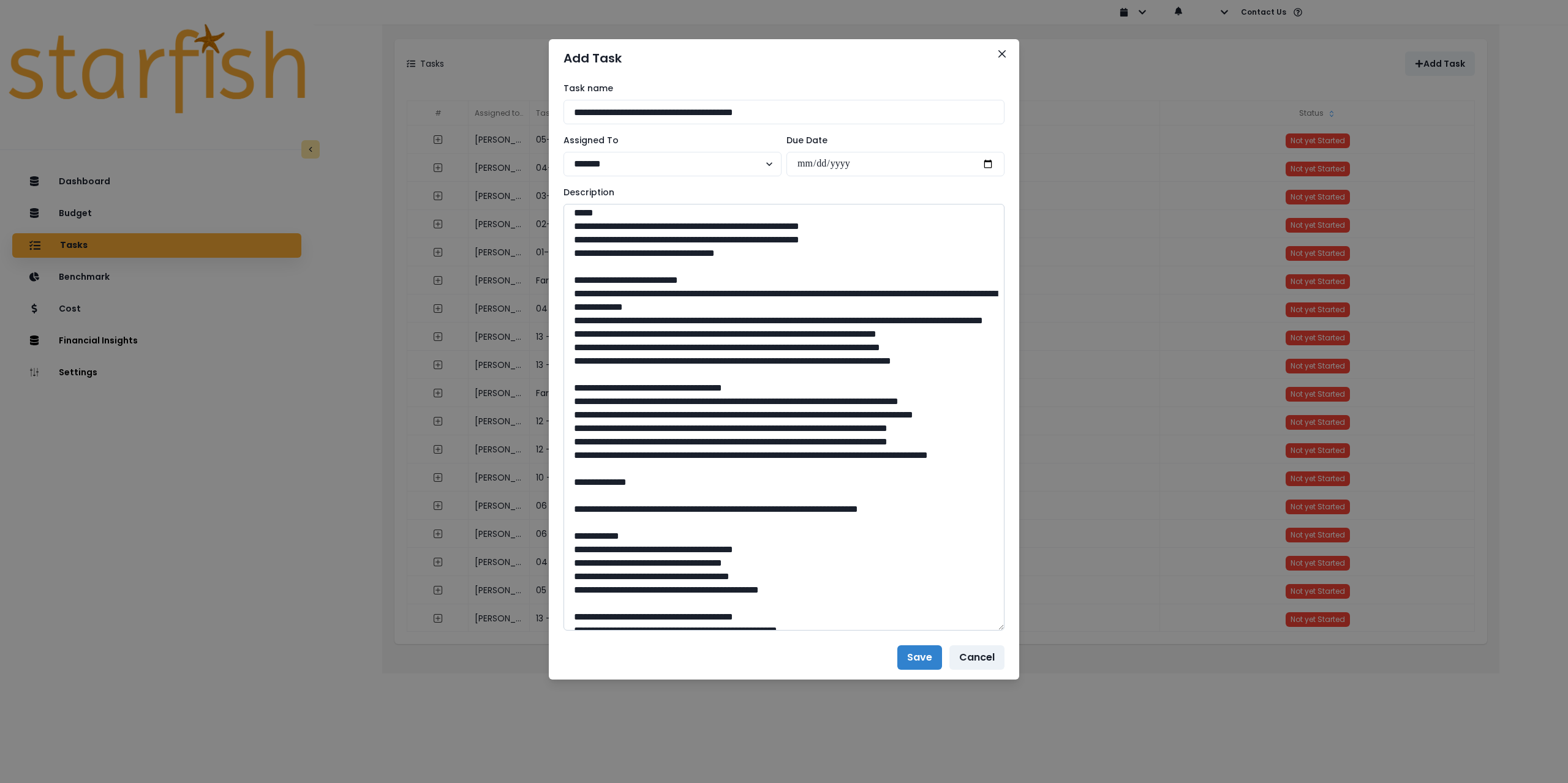
scroll to position [0, 0]
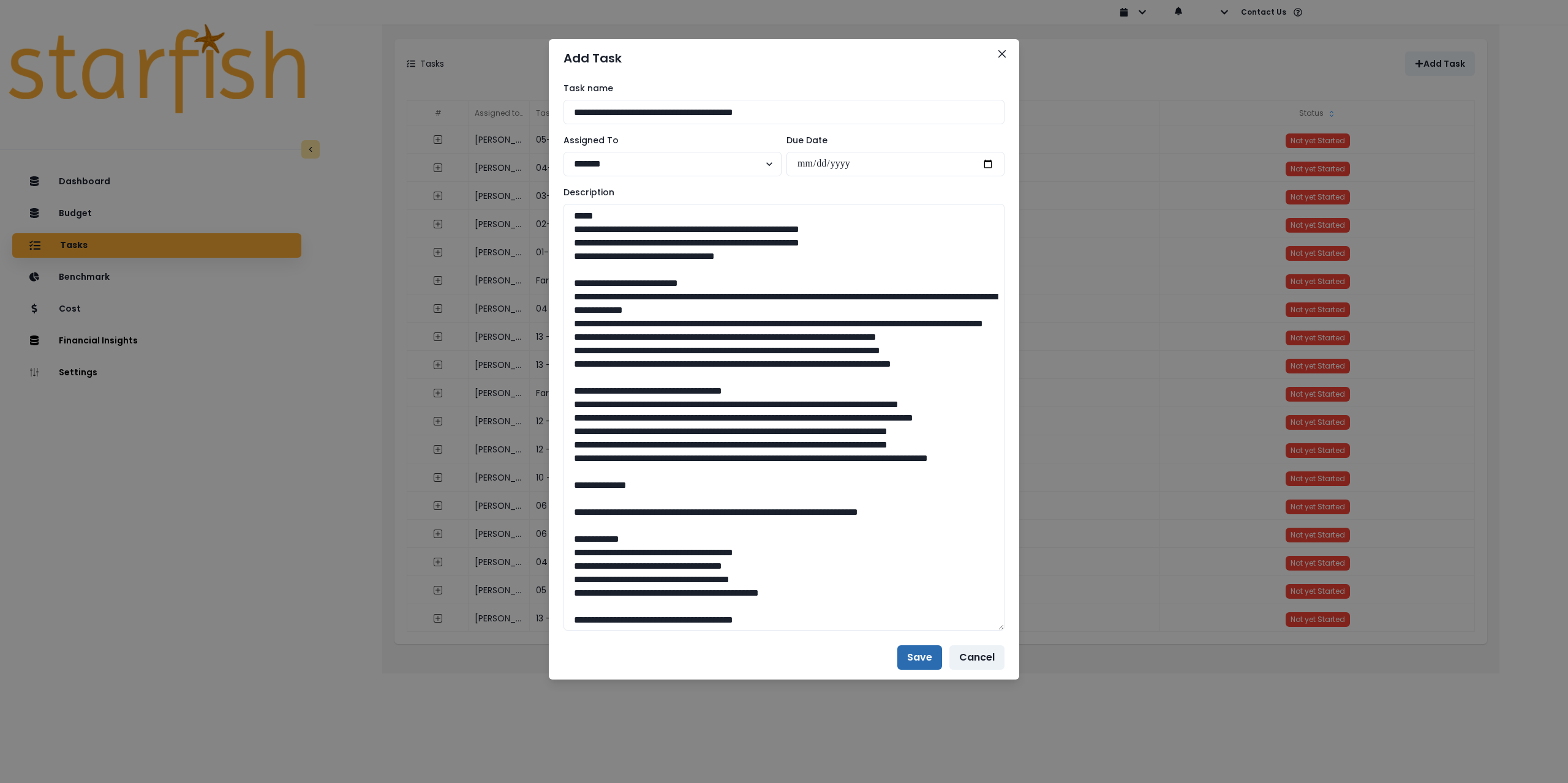
type textarea "**********"
click at [917, 657] on button "Save" at bounding box center [919, 657] width 45 height 24
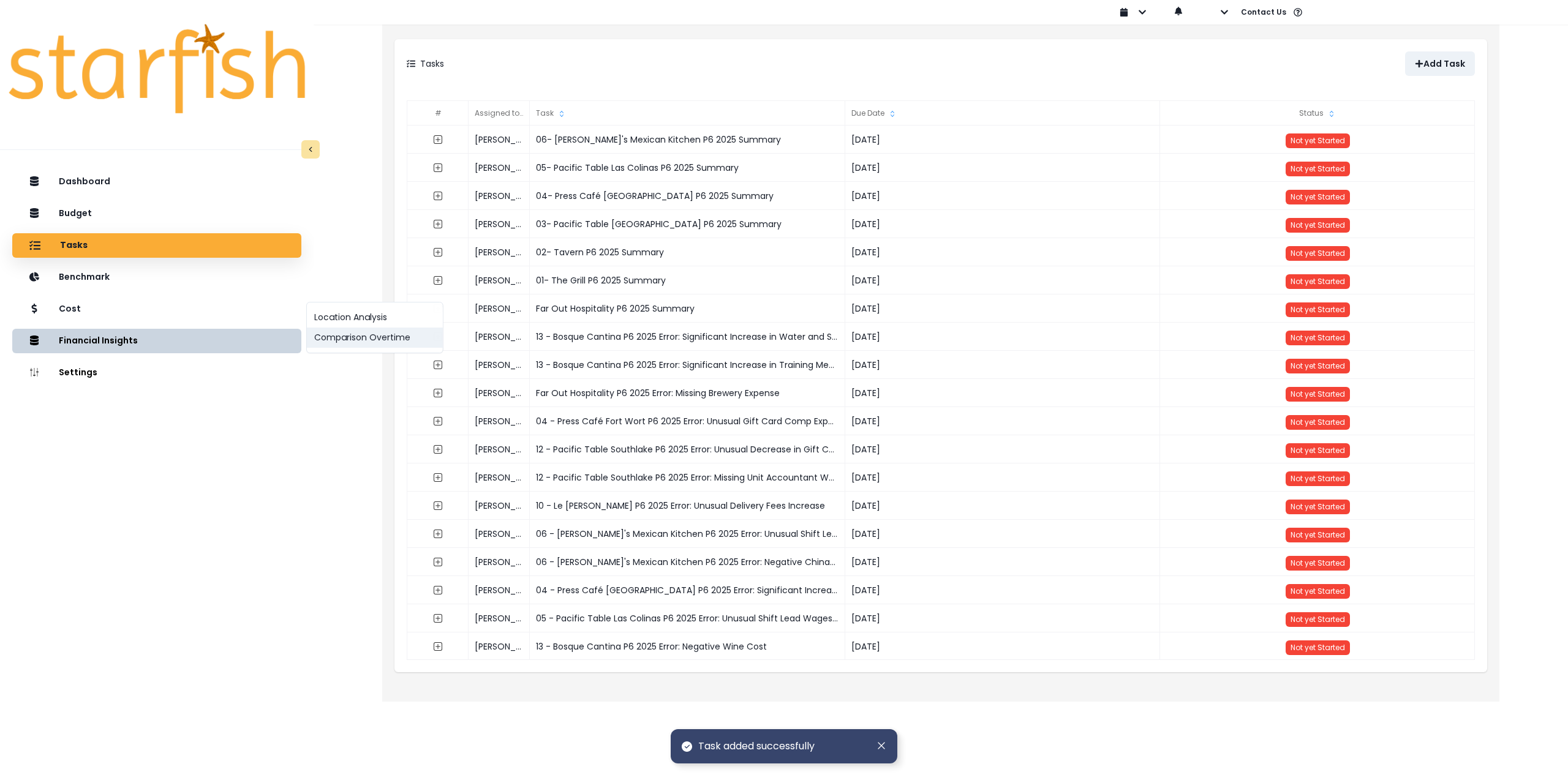
click at [333, 339] on button "Comparison Overtime" at bounding box center [375, 337] width 136 height 21
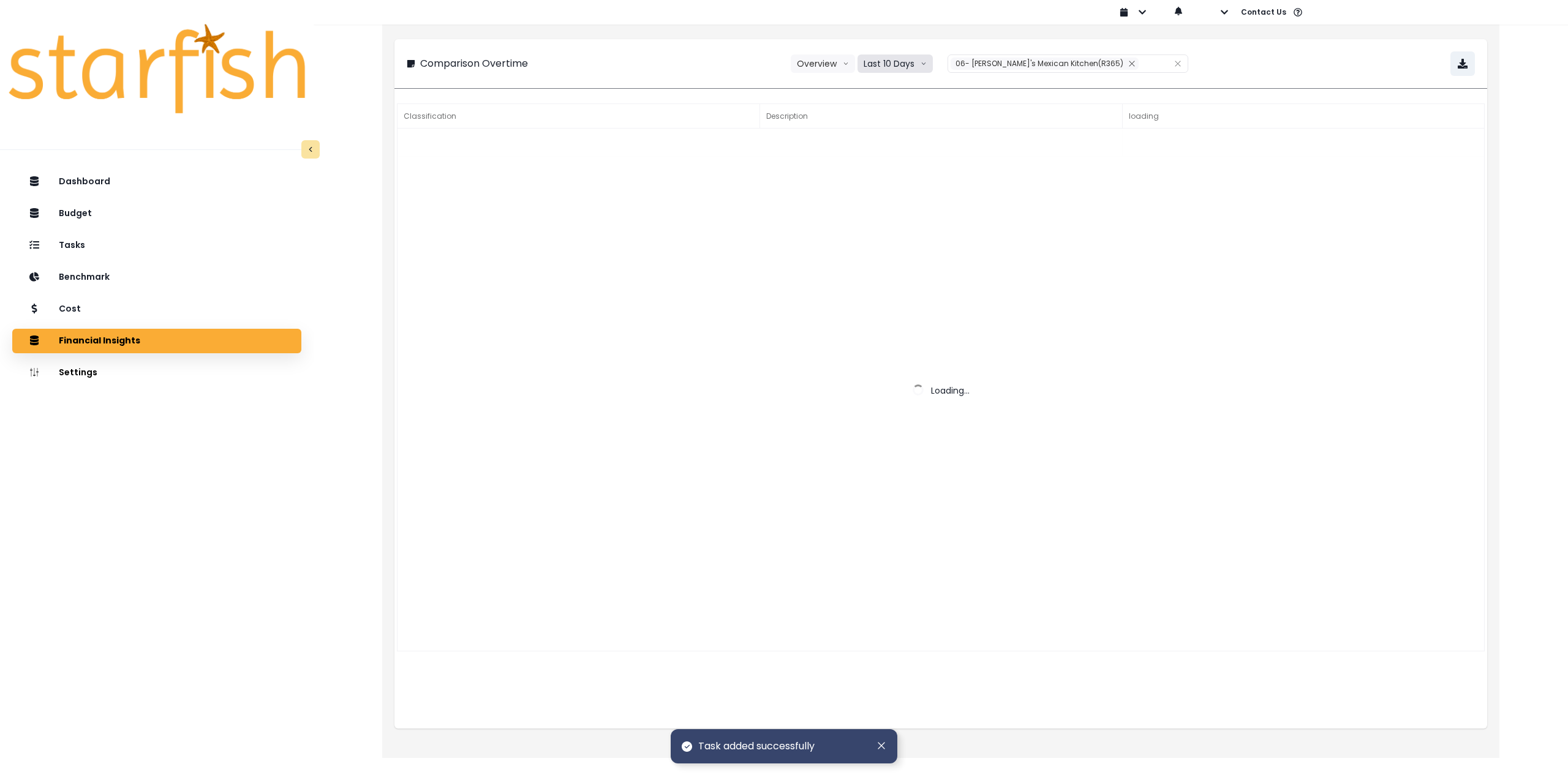
click at [932, 65] on button "Last 10 Days" at bounding box center [895, 64] width 75 height 18
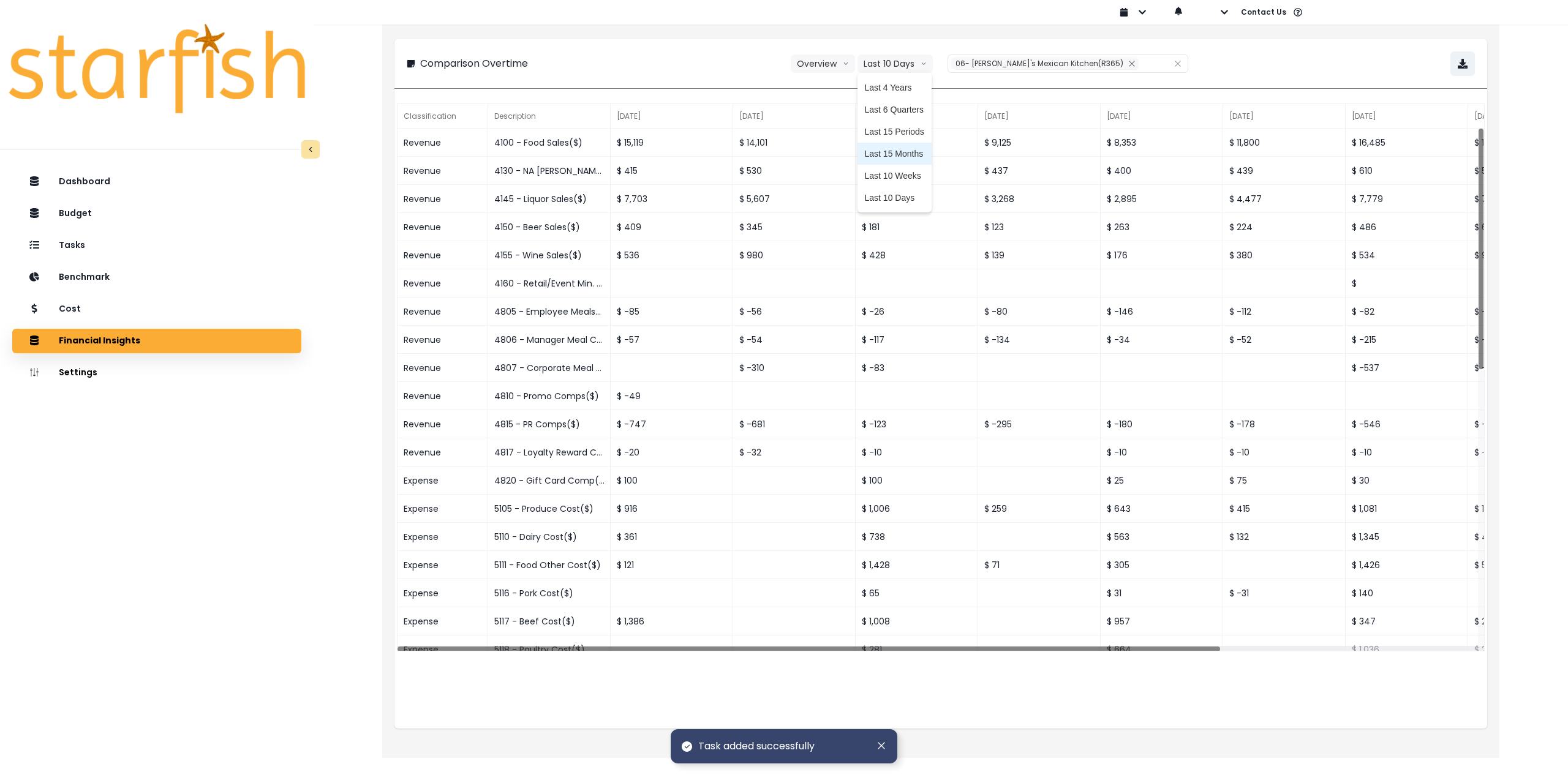
click at [924, 158] on span "Last 15 Months" at bounding box center [894, 154] width 59 height 13
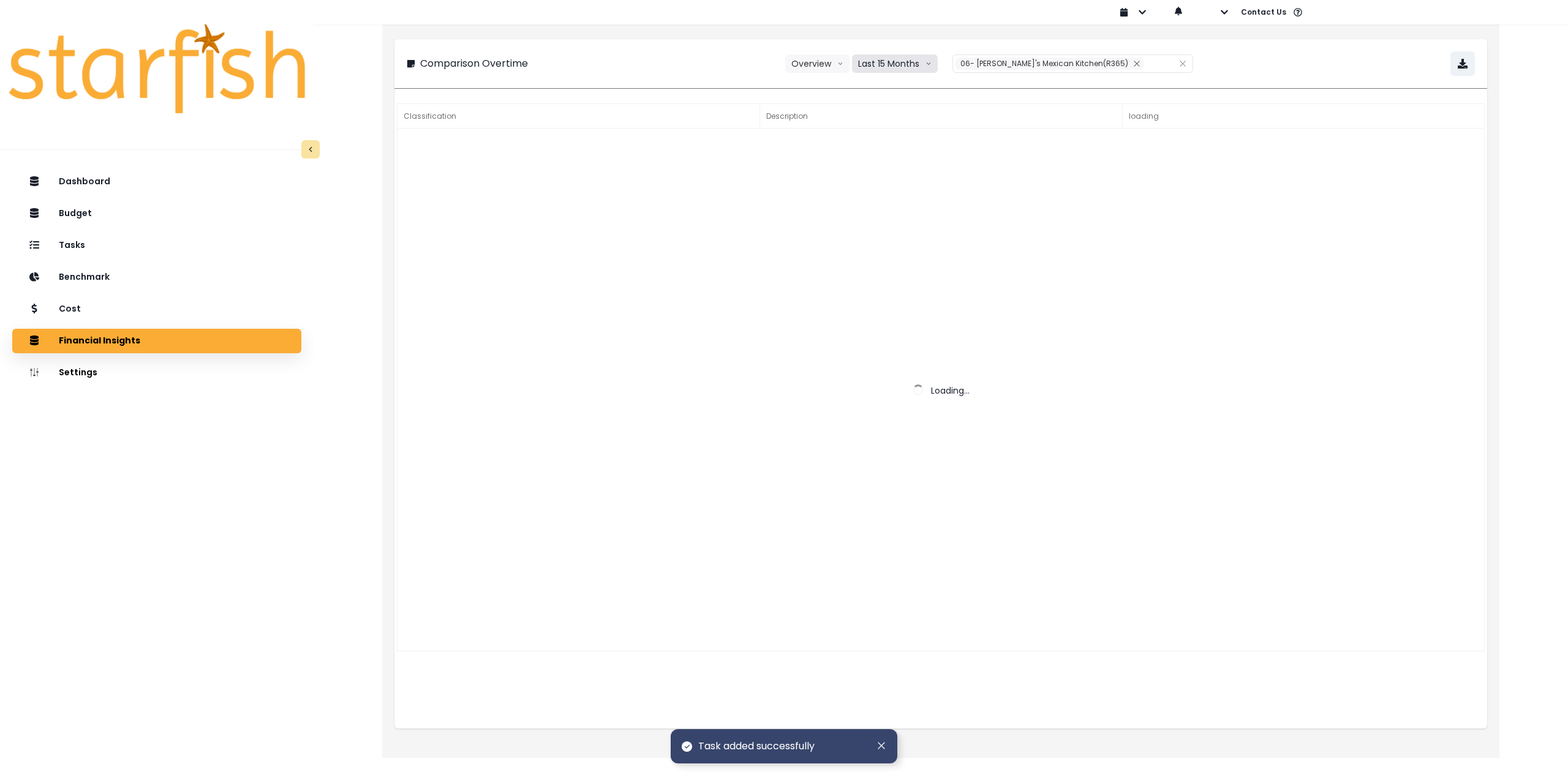
click at [904, 68] on button "Last 15 Months" at bounding box center [895, 64] width 86 height 18
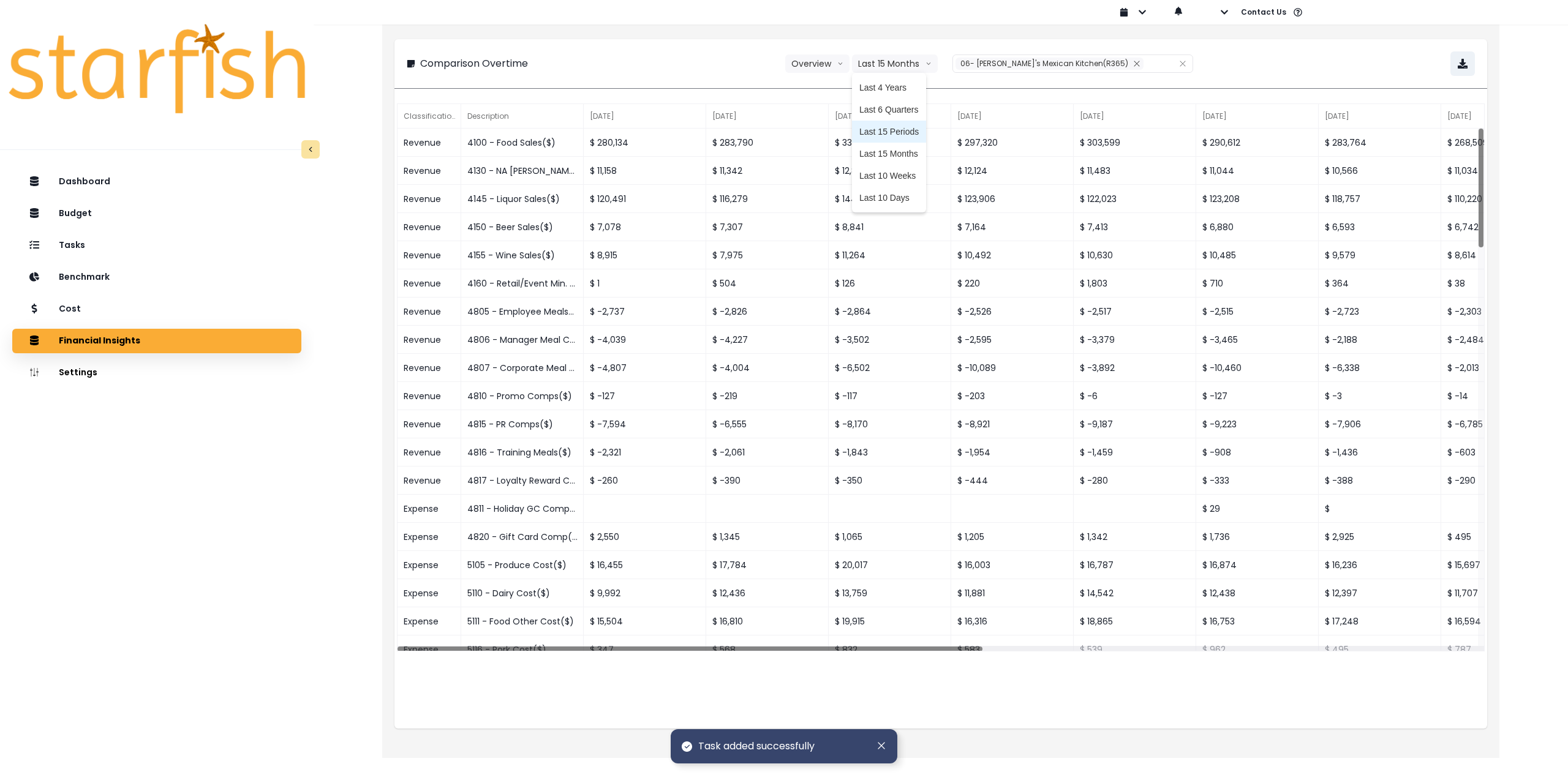
click at [917, 138] on li "Last 15 Periods" at bounding box center [889, 132] width 74 height 22
click at [1133, 65] on icon "close" at bounding box center [1137, 64] width 7 height 7
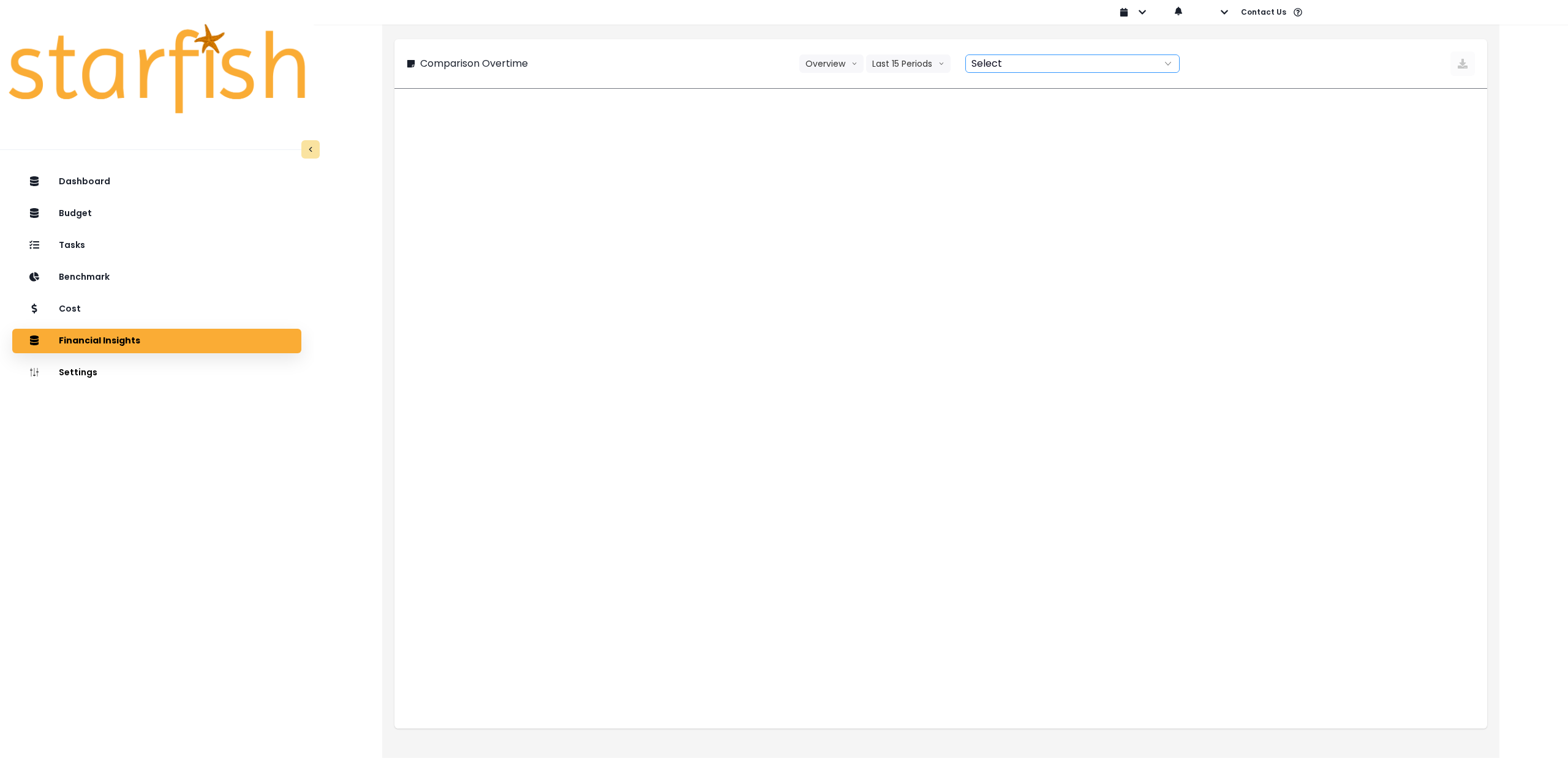
click at [1069, 63] on div at bounding box center [1059, 63] width 187 height 17
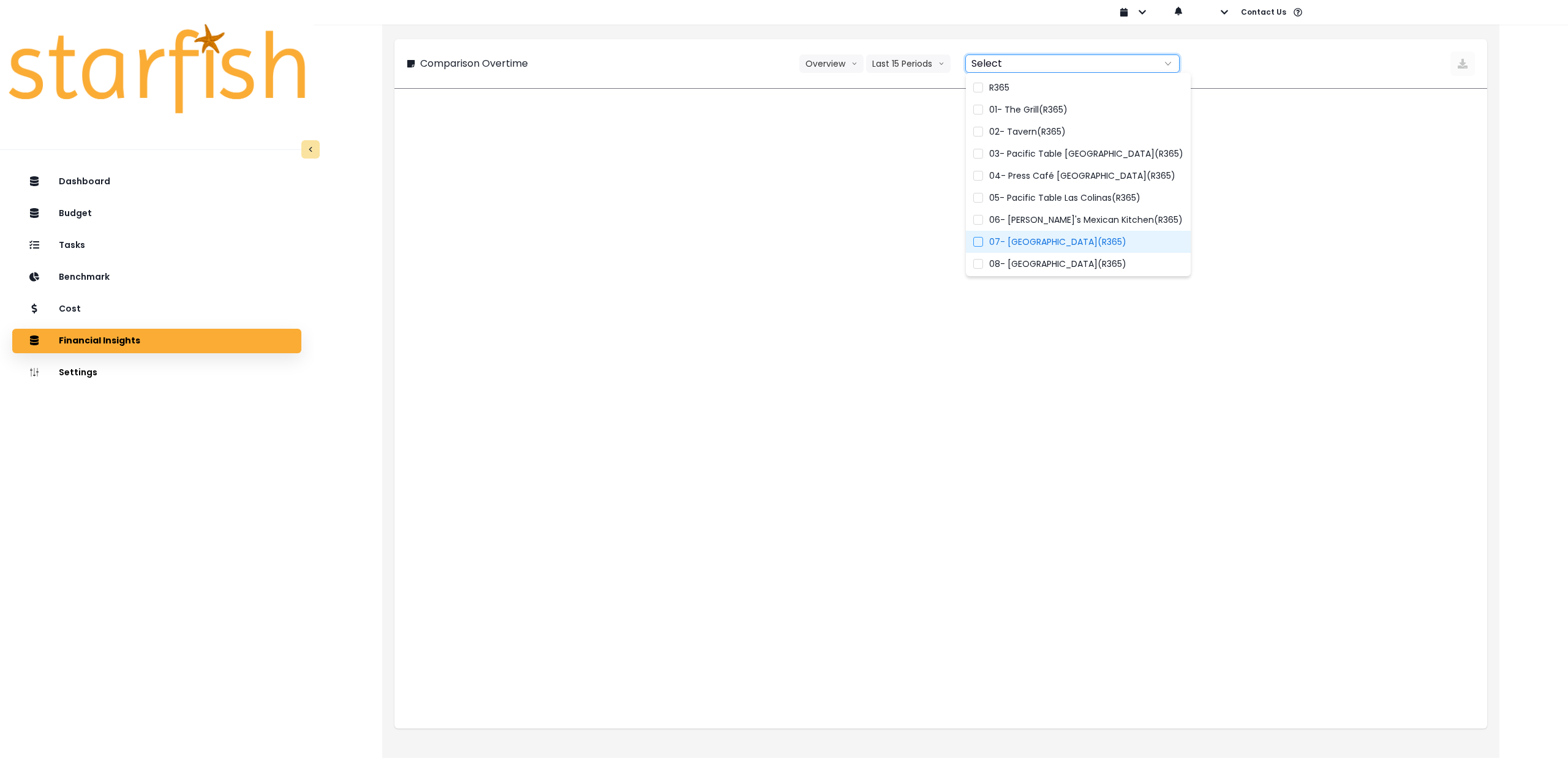
click at [1038, 239] on span "07- [GEOGRAPHIC_DATA](R365)" at bounding box center [1058, 242] width 137 height 13
type input "**********"
click at [1320, 60] on div "**********" at bounding box center [940, 63] width 1068 height 24
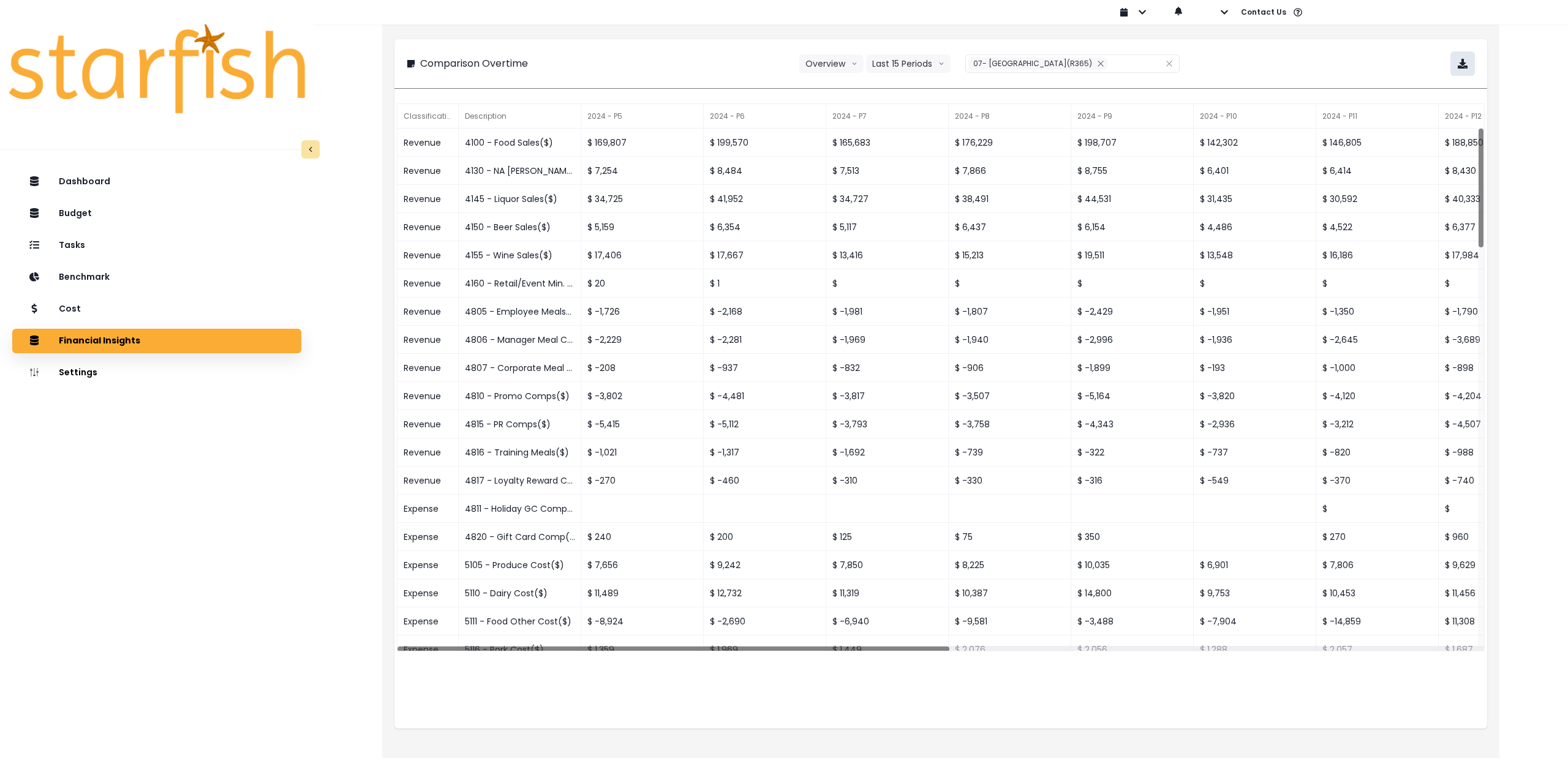
click at [1466, 61] on icon "button" at bounding box center [1462, 64] width 10 height 10
click at [182, 316] on div "Cost" at bounding box center [157, 309] width 269 height 26
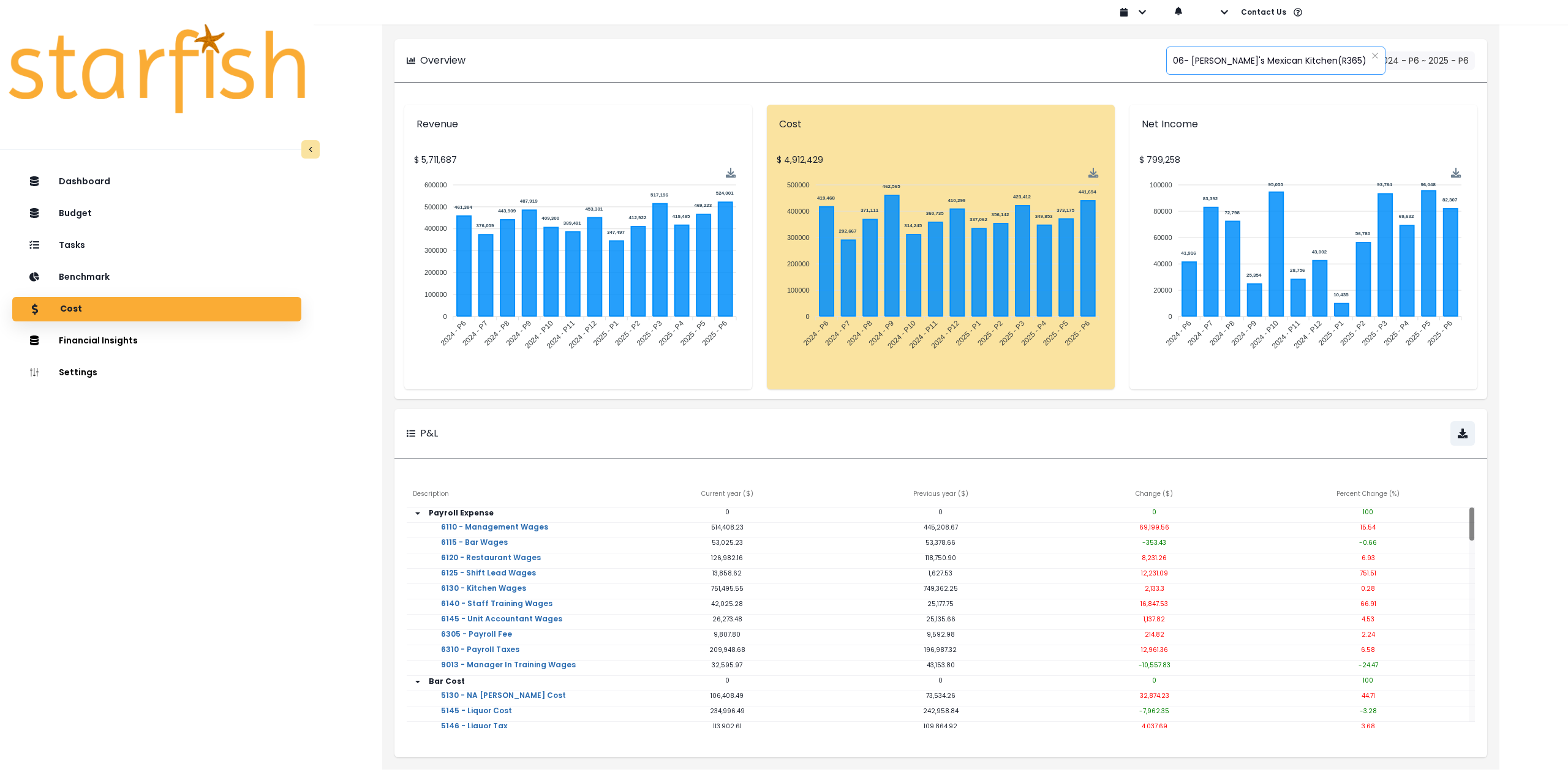
click at [1200, 63] on span "06- [PERSON_NAME]'s Mexican Kitchen(R365)" at bounding box center [1270, 60] width 194 height 26
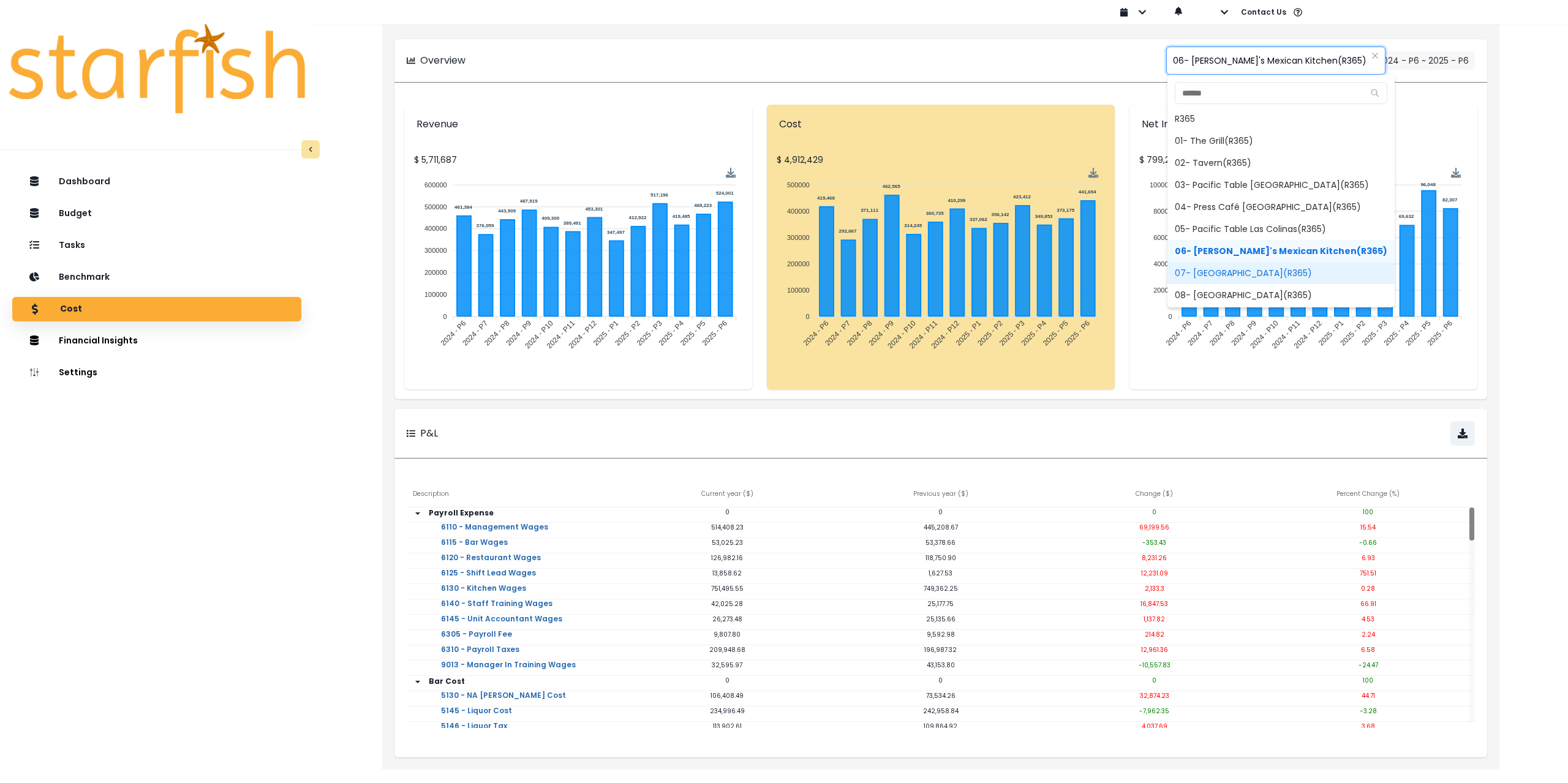
click at [1184, 269] on span "07- [GEOGRAPHIC_DATA](R365)" at bounding box center [1281, 273] width 227 height 22
type input "**********"
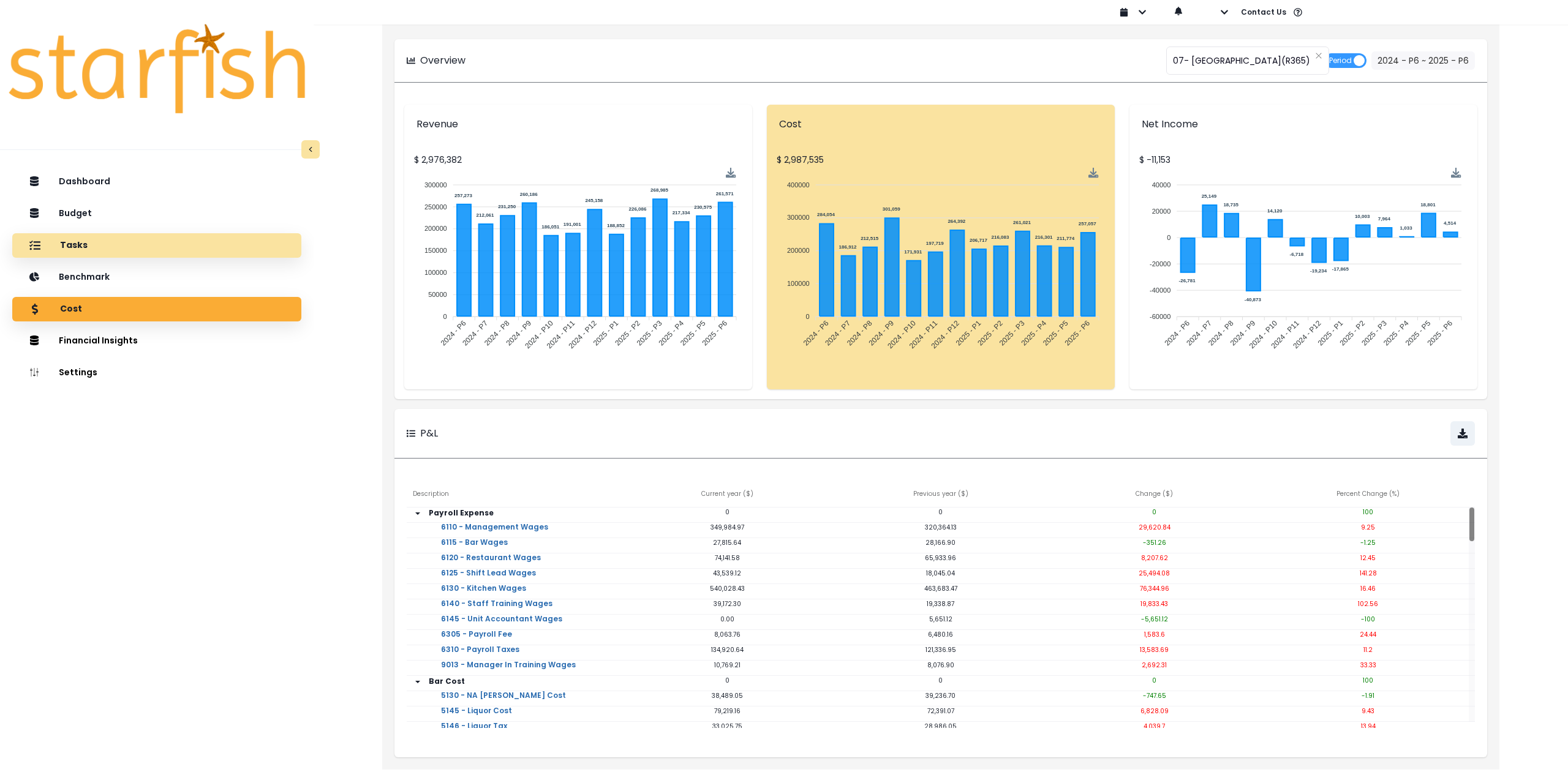
click at [109, 247] on div "Tasks" at bounding box center [157, 246] width 269 height 26
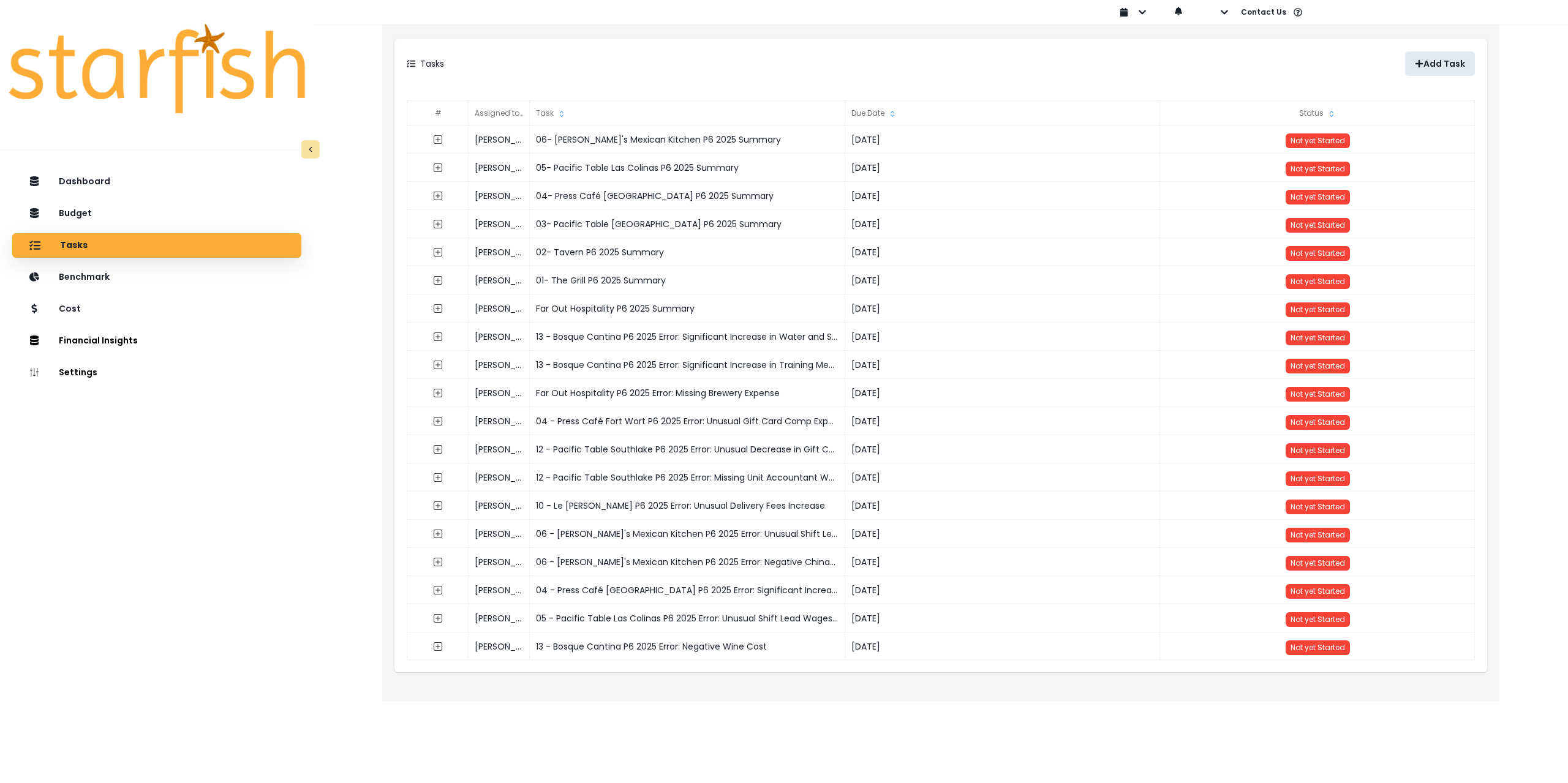
click at [1442, 59] on p "Add Task" at bounding box center [1444, 65] width 41 height 11
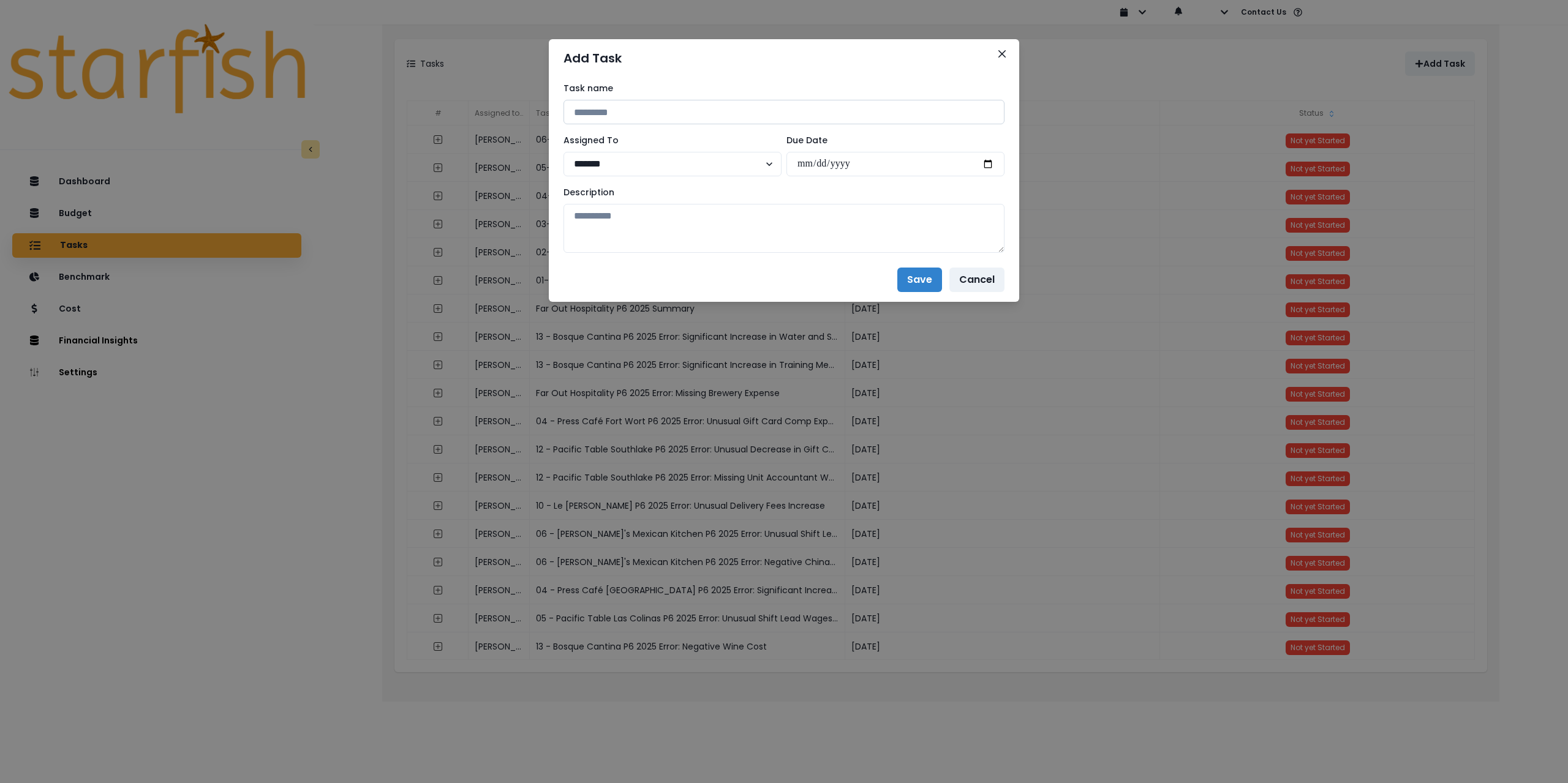
click at [674, 101] on input at bounding box center [784, 111] width 441 height 24
click at [658, 109] on input "**********" at bounding box center [784, 111] width 441 height 24
drag, startPoint x: 669, startPoint y: 109, endPoint x: 533, endPoint y: 109, distance: 136.0
click at [533, 109] on div "**********" at bounding box center [784, 391] width 1568 height 783
paste input
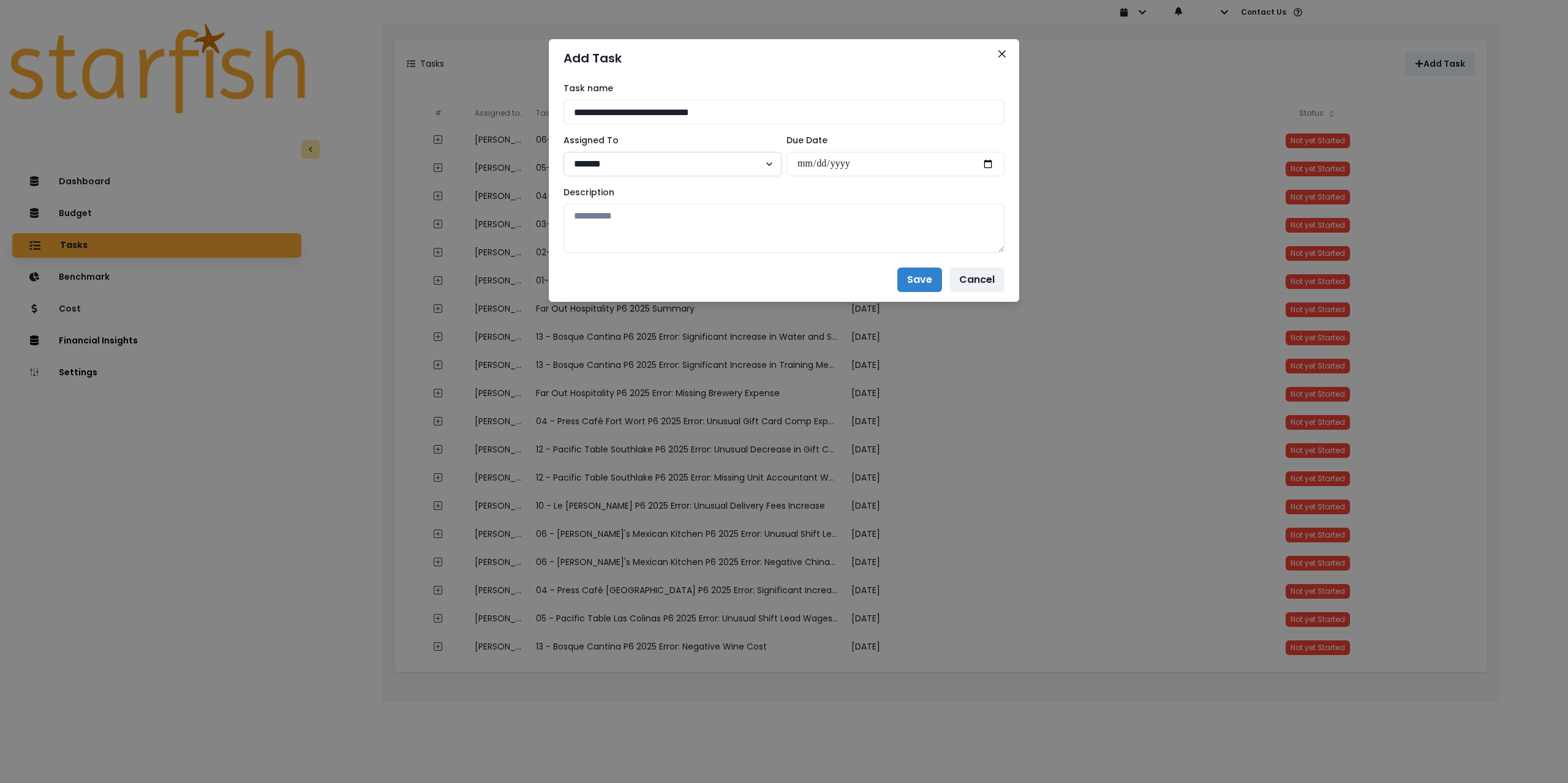
type input "**********"
click at [642, 158] on select "******* ******* **** ***** **** ******" at bounding box center [672, 163] width 218 height 24
click at [563, 152] on select "******* ******* **** ***** **** ******" at bounding box center [672, 163] width 218 height 24
click at [989, 165] on input "date" at bounding box center [895, 163] width 218 height 24
type input "**********"
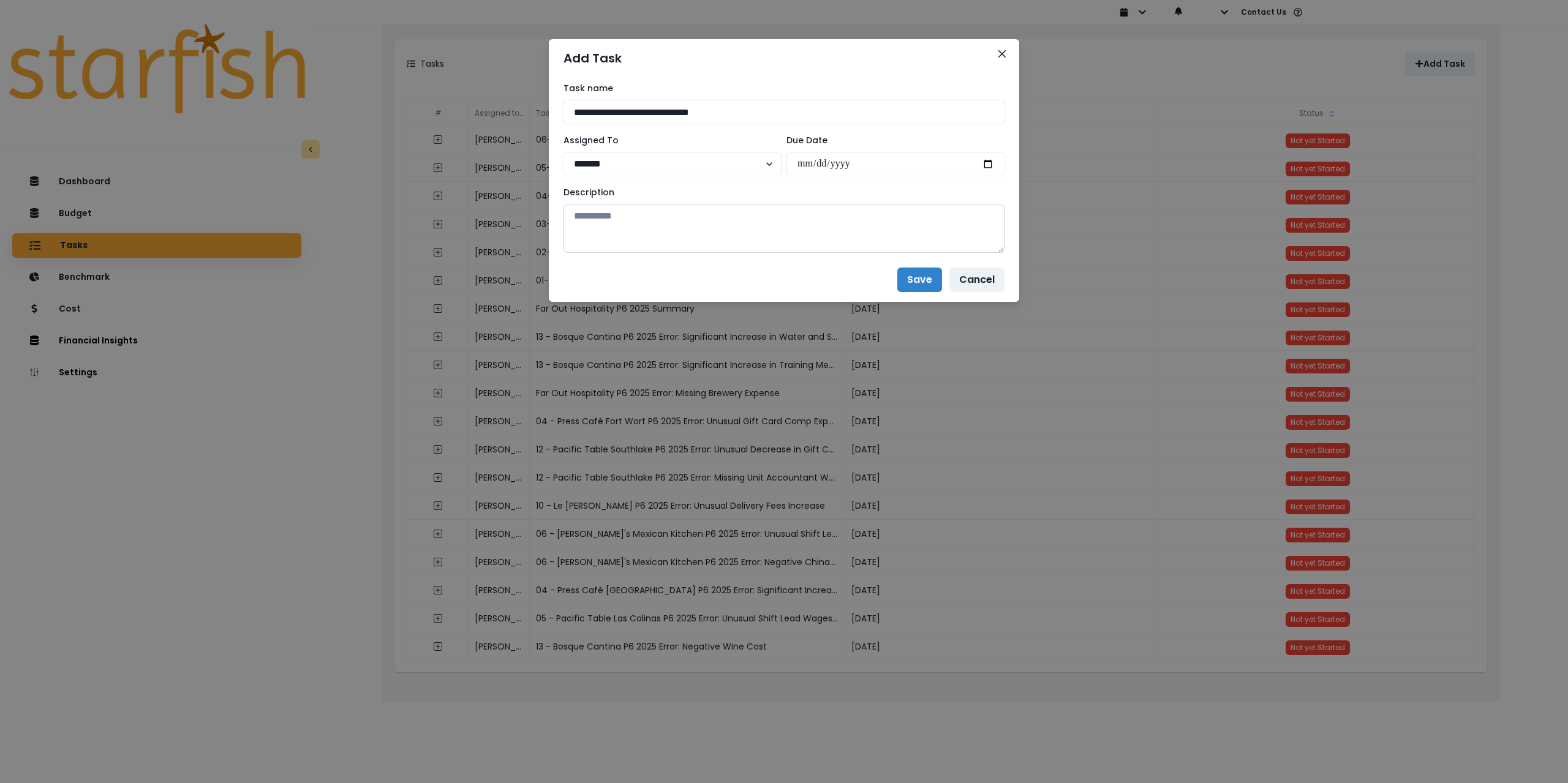
click at [794, 236] on textarea at bounding box center [784, 228] width 441 height 49
click at [711, 229] on textarea at bounding box center [784, 228] width 441 height 49
paste textarea "**********"
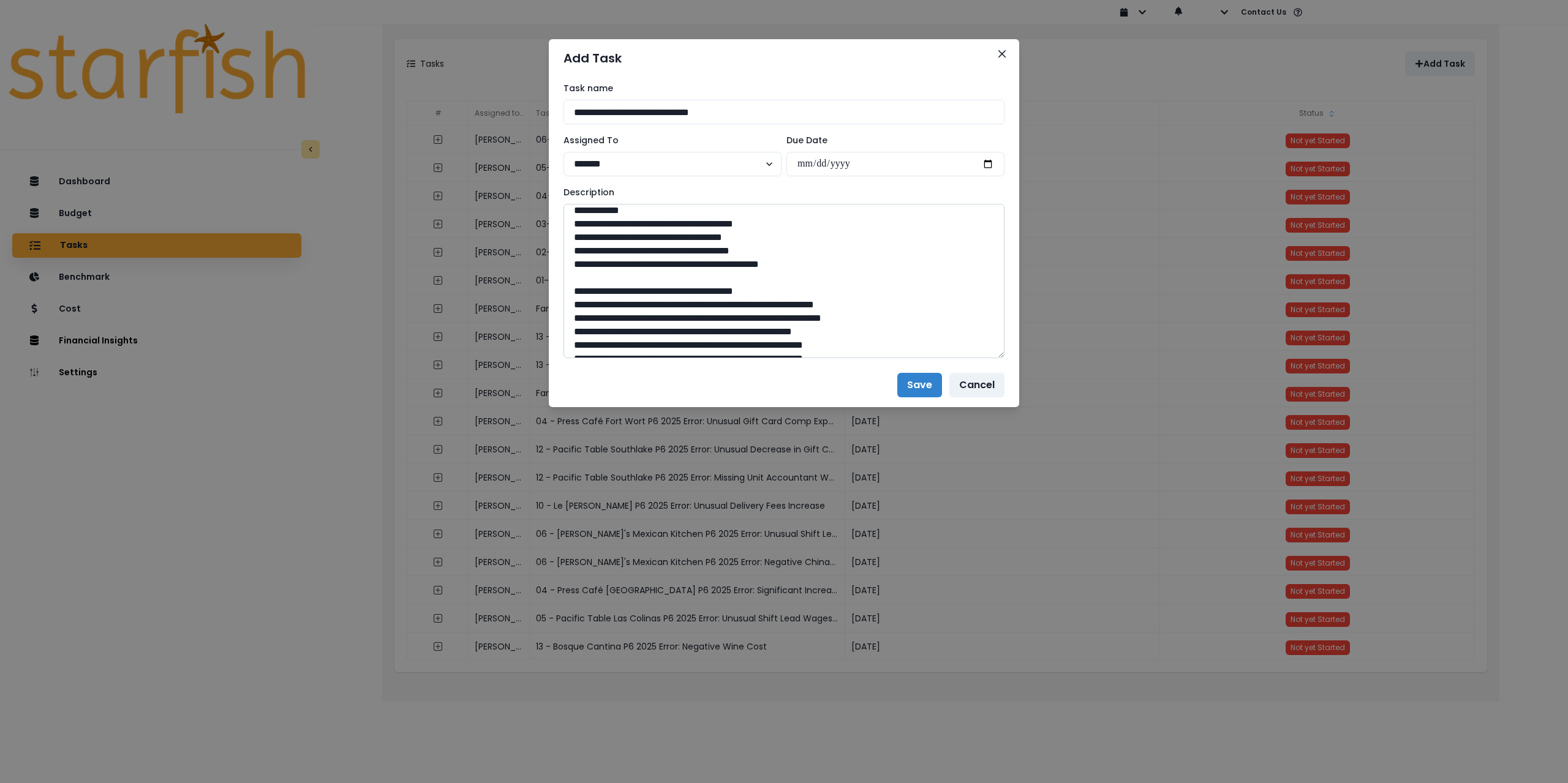
drag, startPoint x: 1001, startPoint y: 246, endPoint x: 972, endPoint y: 541, distance: 296.4
click at [1003, 358] on textarea at bounding box center [784, 281] width 441 height 154
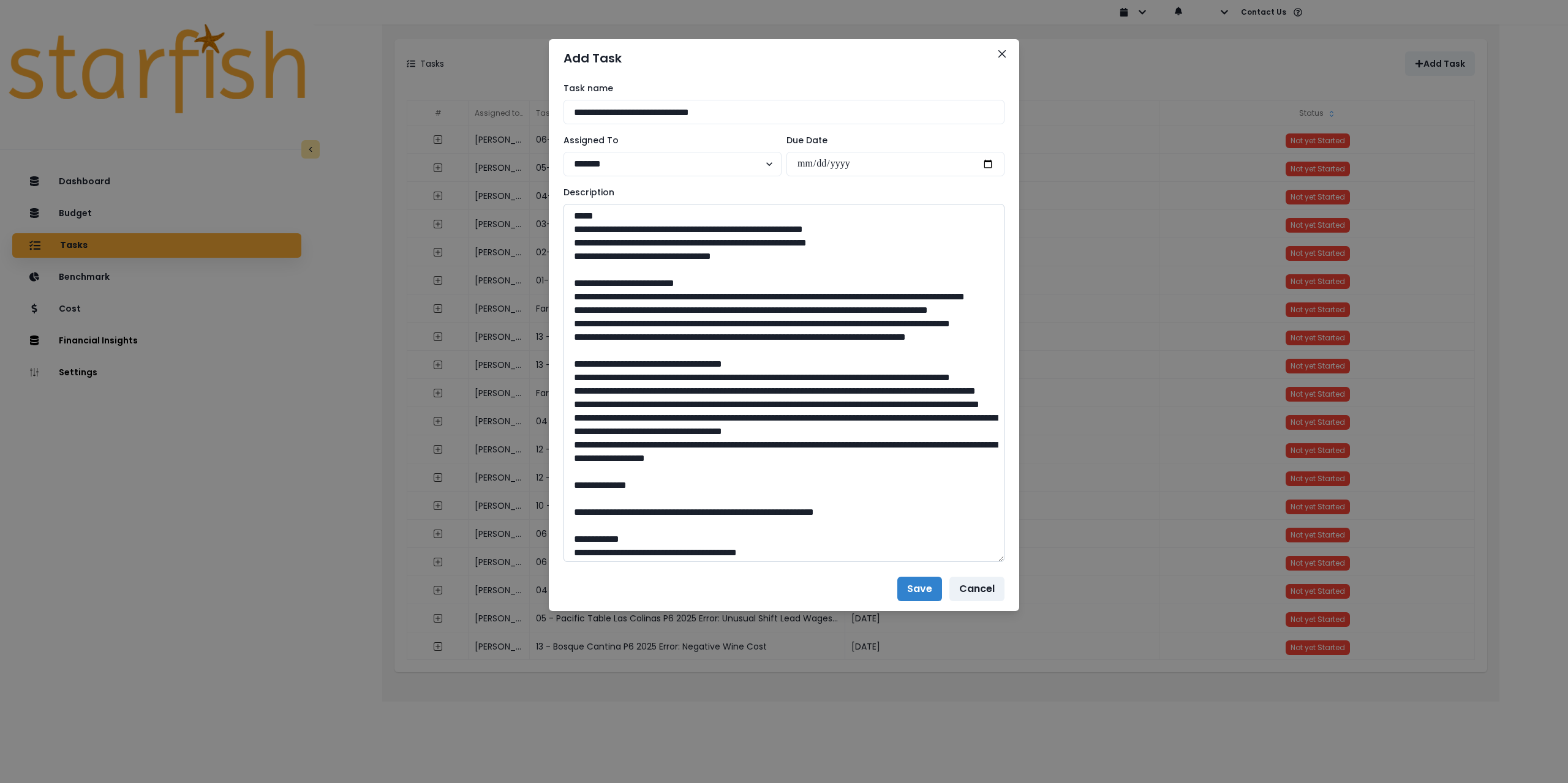
click at [790, 417] on textarea at bounding box center [784, 382] width 441 height 358
type textarea "**********"
click at [916, 584] on button "Save" at bounding box center [919, 588] width 45 height 24
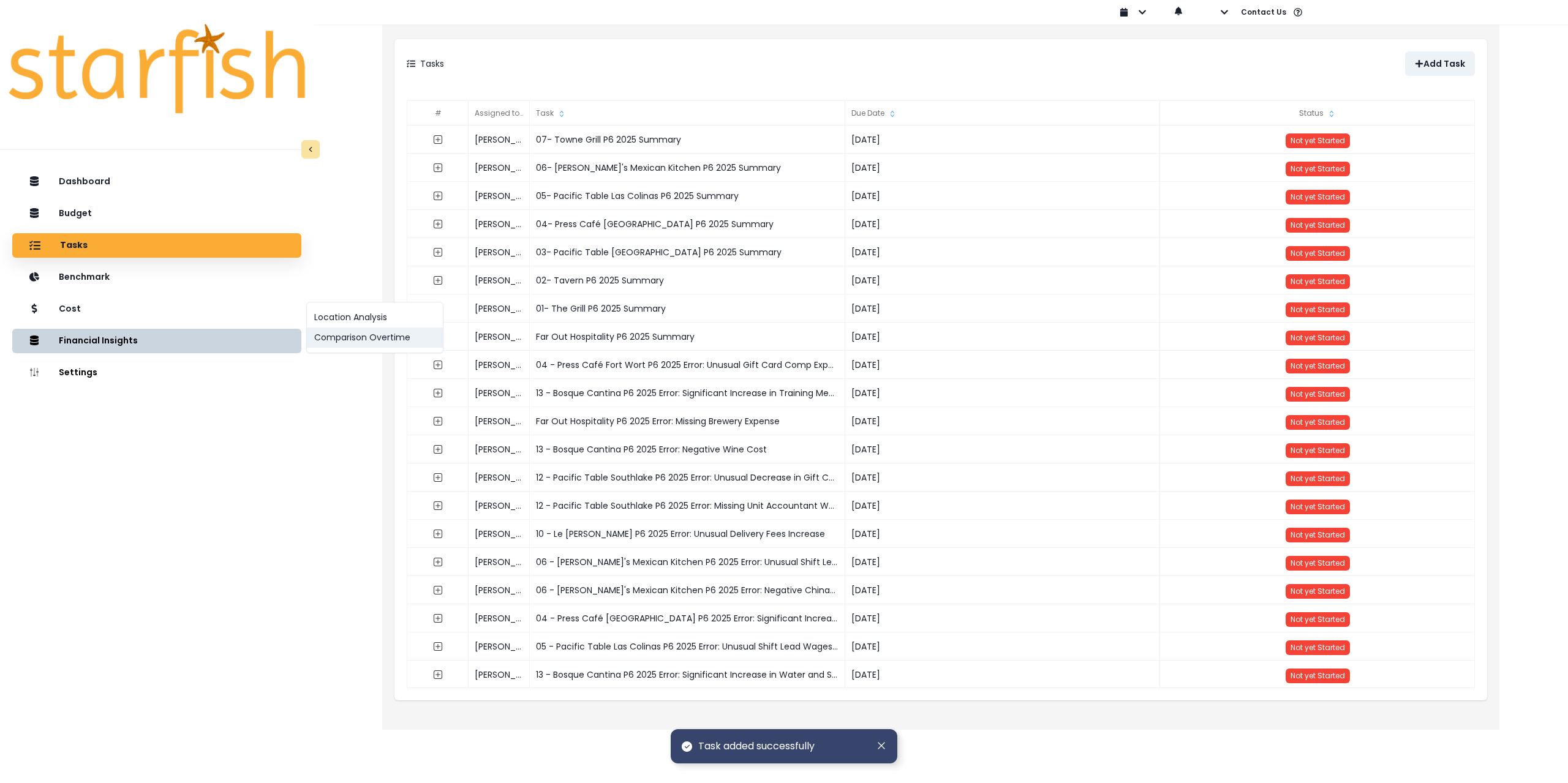
click at [351, 340] on button "Comparison Overtime" at bounding box center [375, 337] width 136 height 21
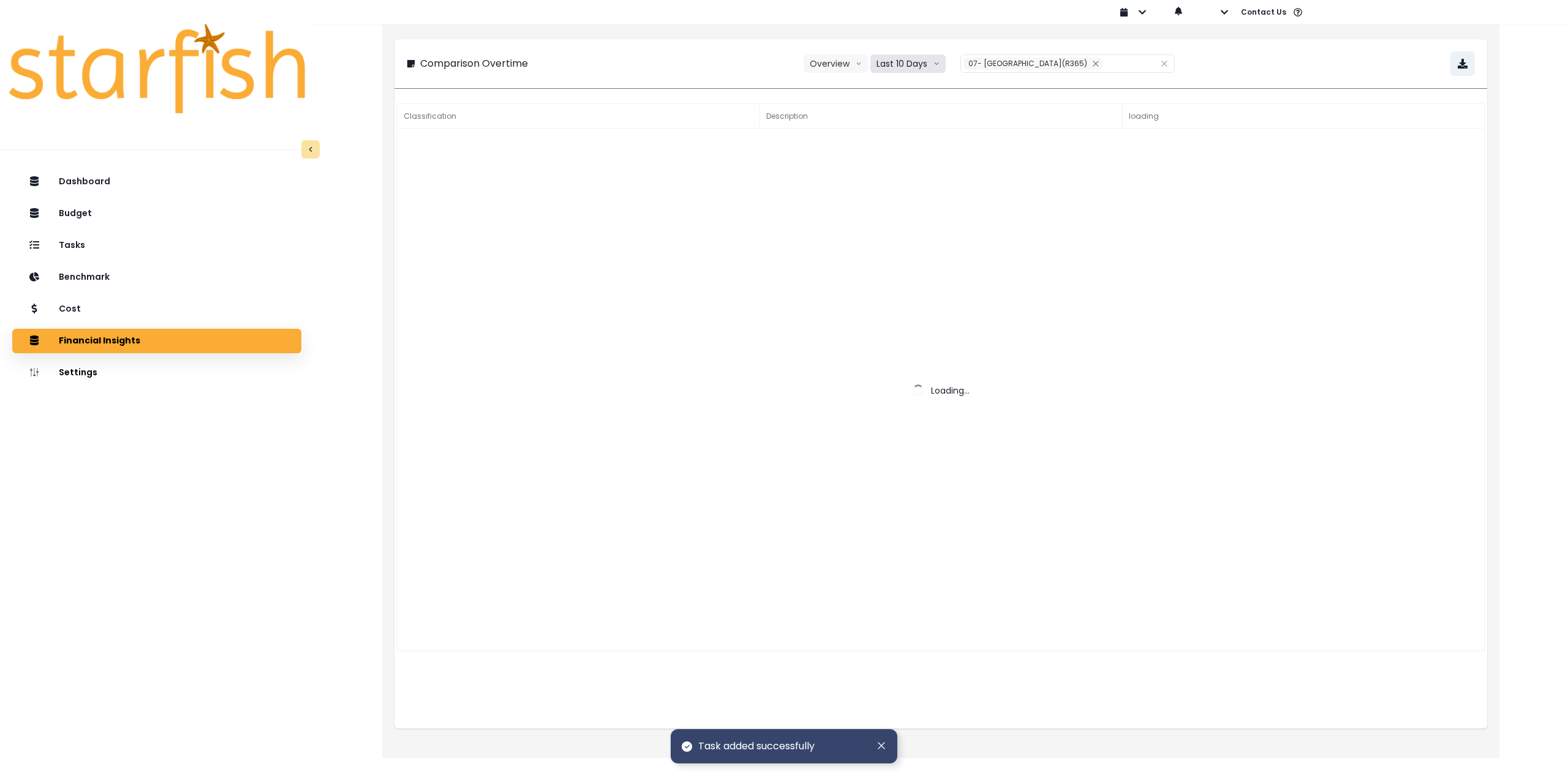
click at [917, 70] on button "Last 10 Days" at bounding box center [908, 64] width 75 height 18
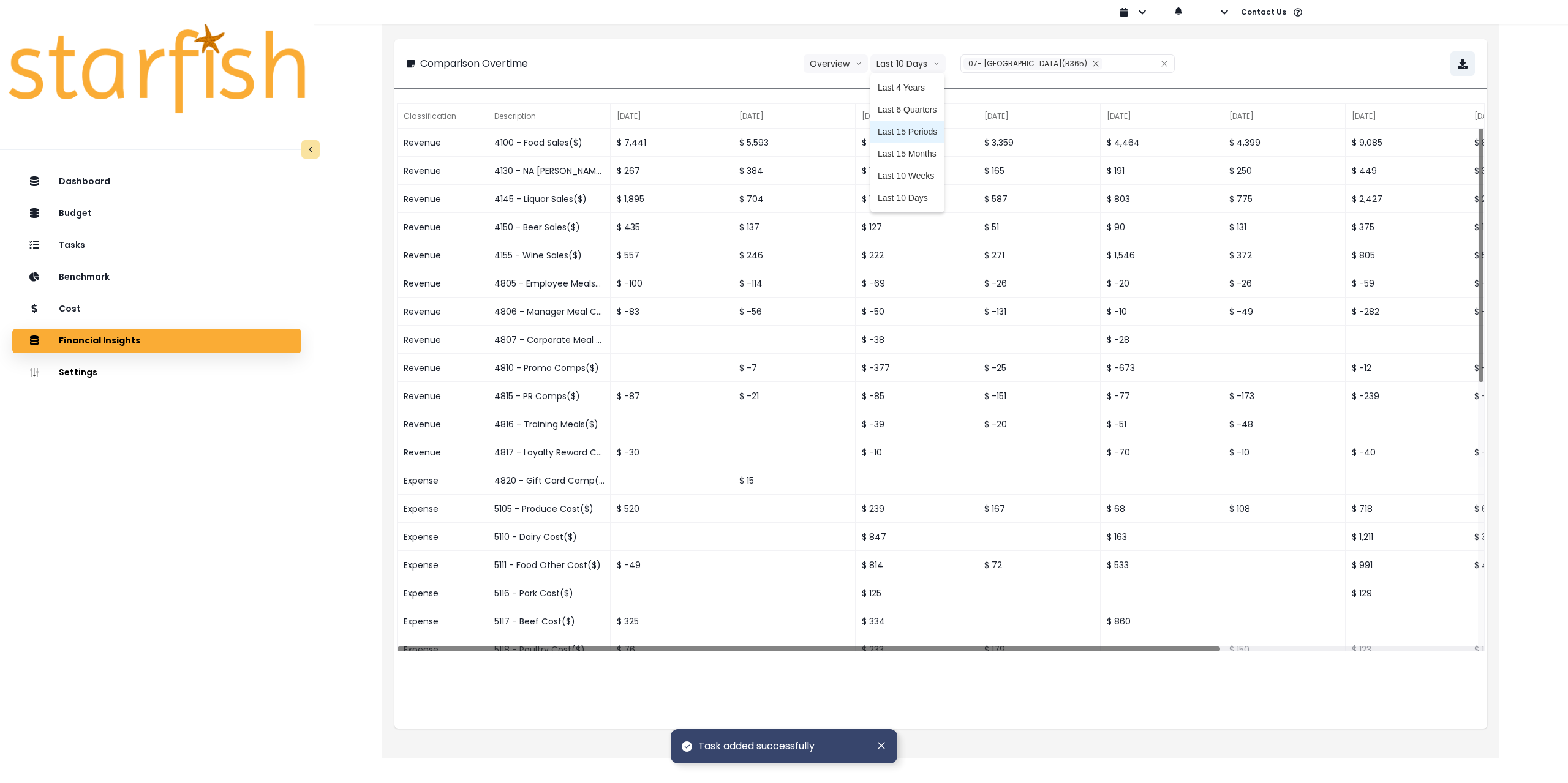
click at [928, 128] on span "Last 15 Periods" at bounding box center [908, 132] width 59 height 13
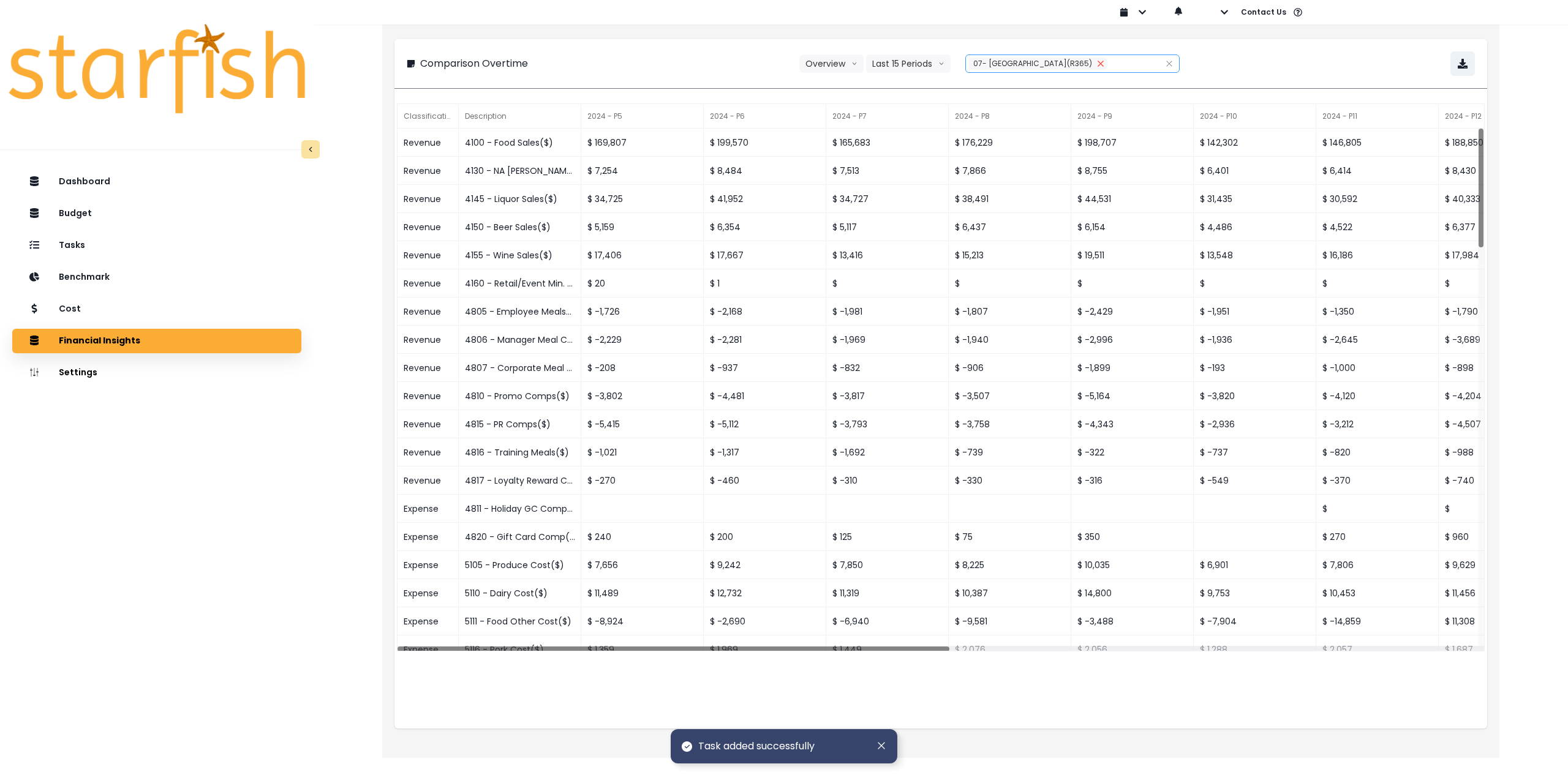
click at [1097, 66] on icon "close" at bounding box center [1101, 64] width 7 height 7
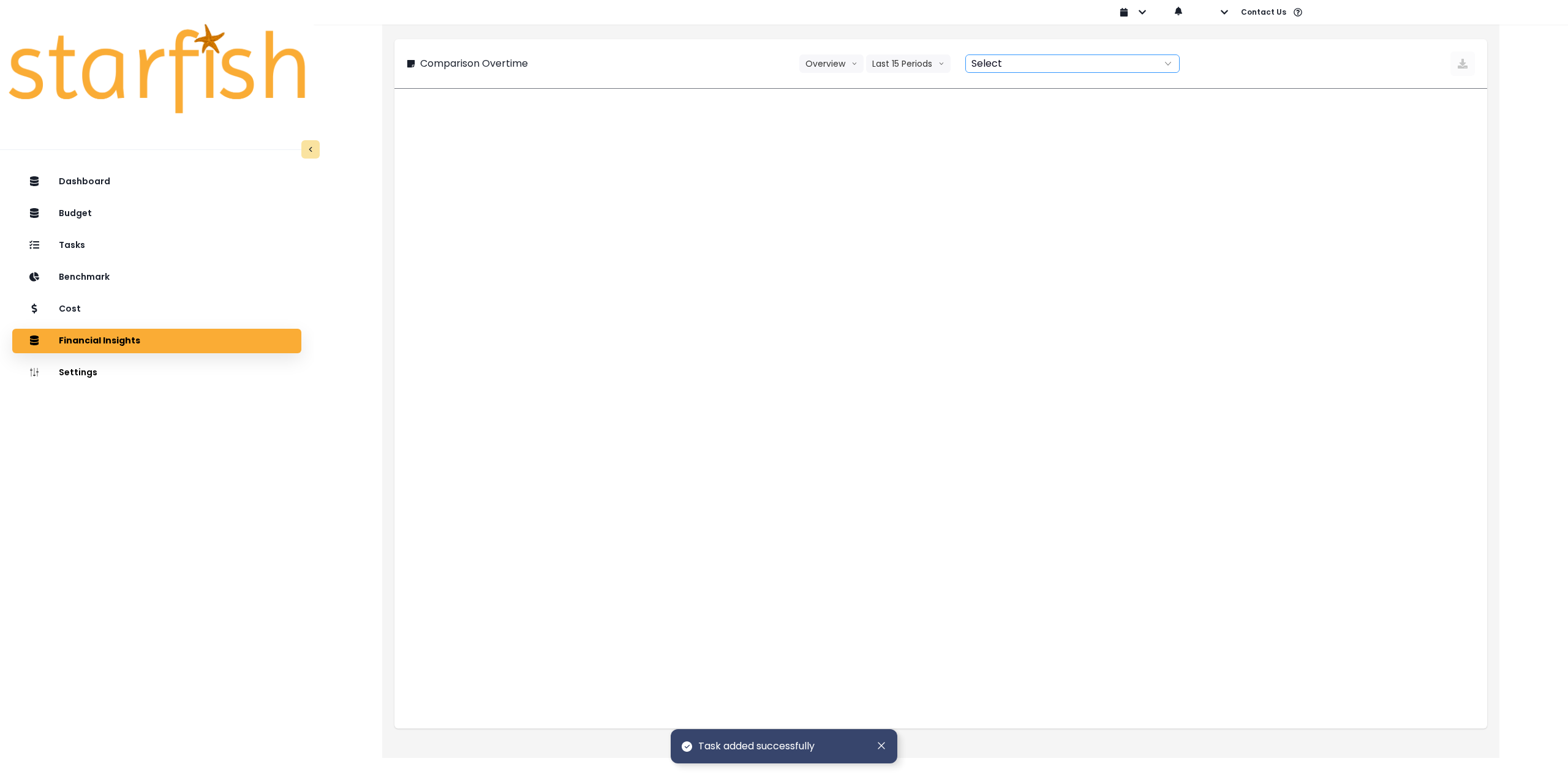
click at [1037, 68] on div at bounding box center [1059, 63] width 187 height 17
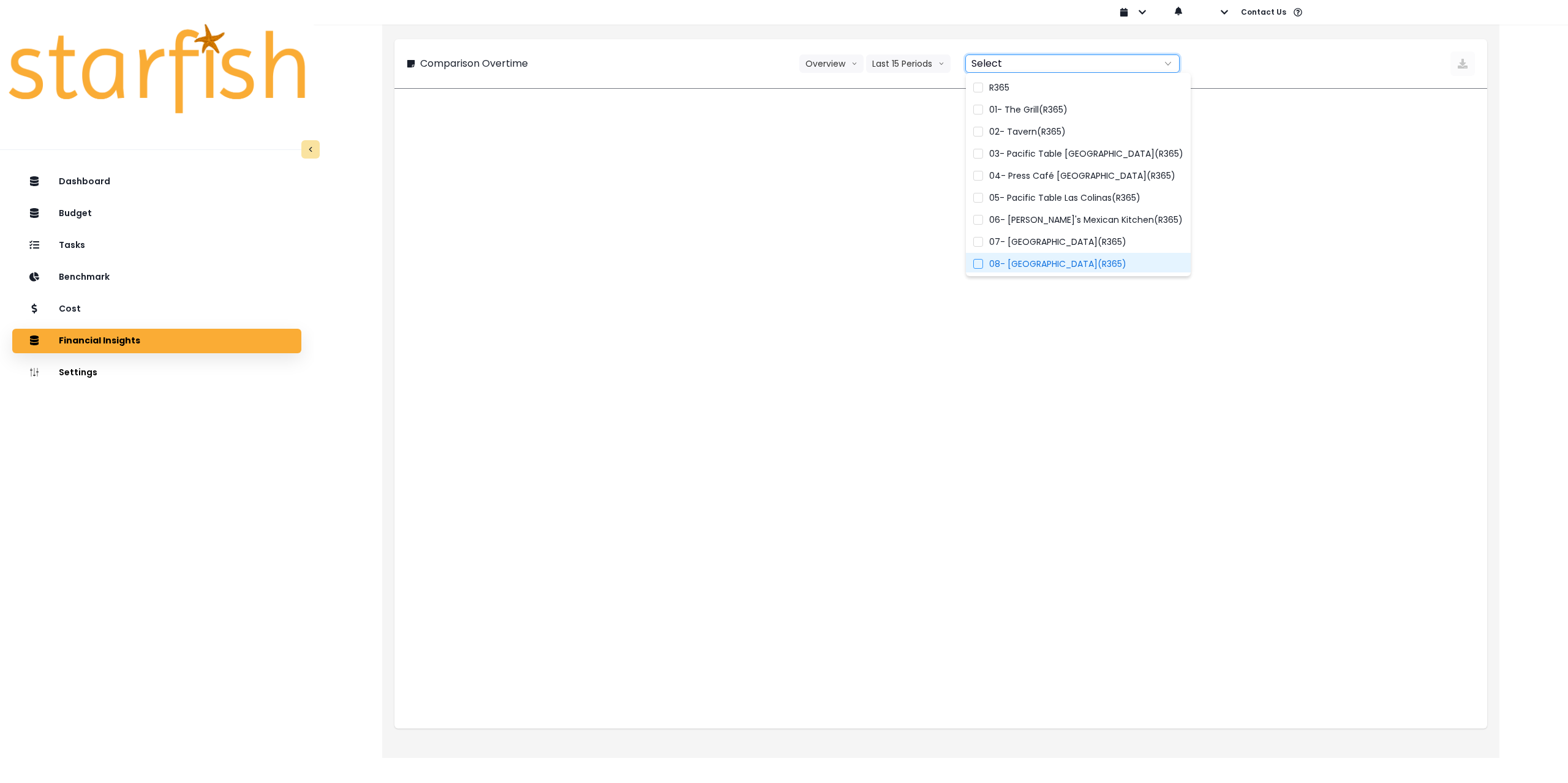
click at [1017, 257] on span "08- [GEOGRAPHIC_DATA](R365)" at bounding box center [1058, 264] width 137 height 13
type input "**********"
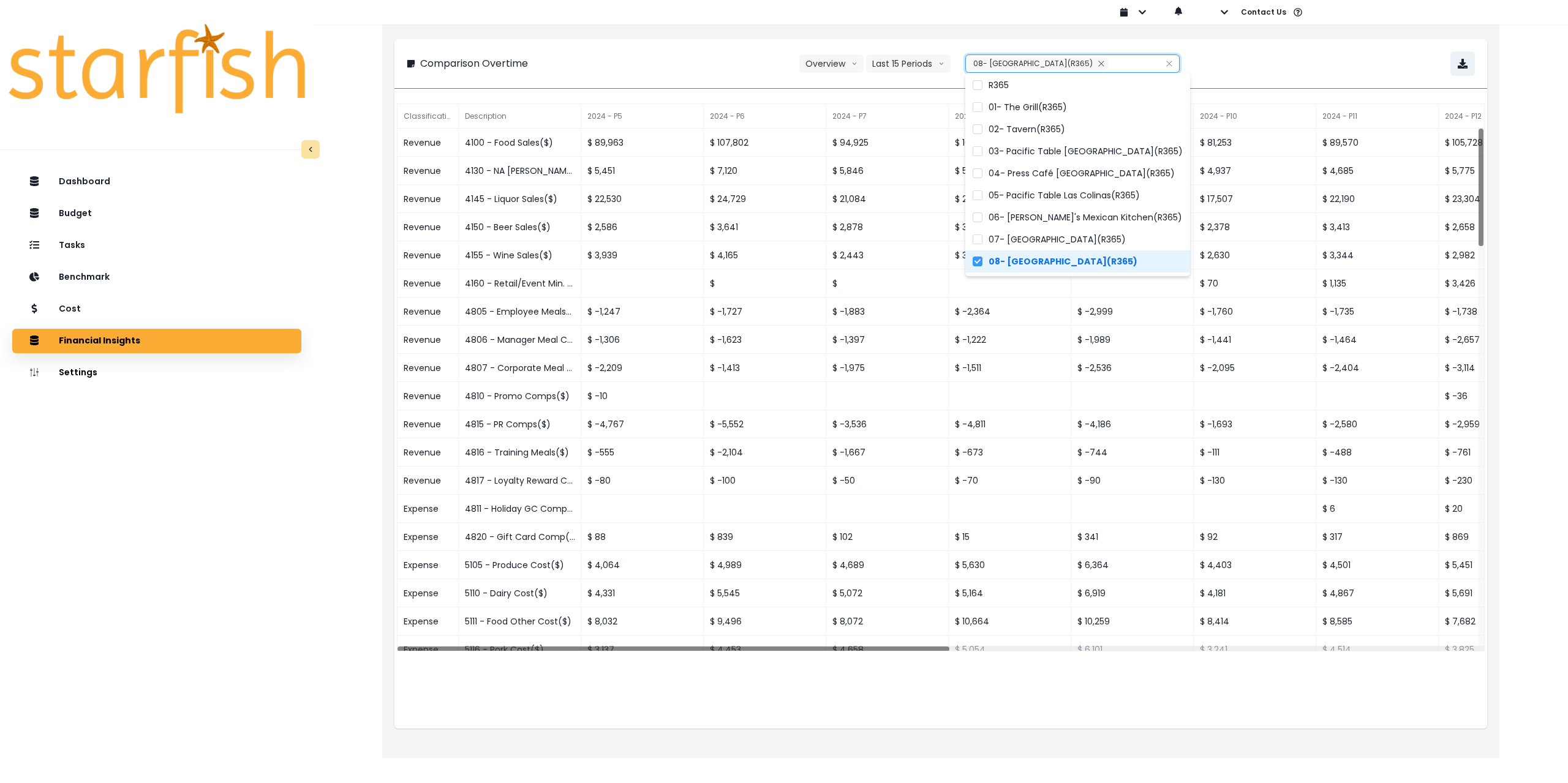
click at [1272, 61] on div "**********" at bounding box center [940, 63] width 1068 height 24
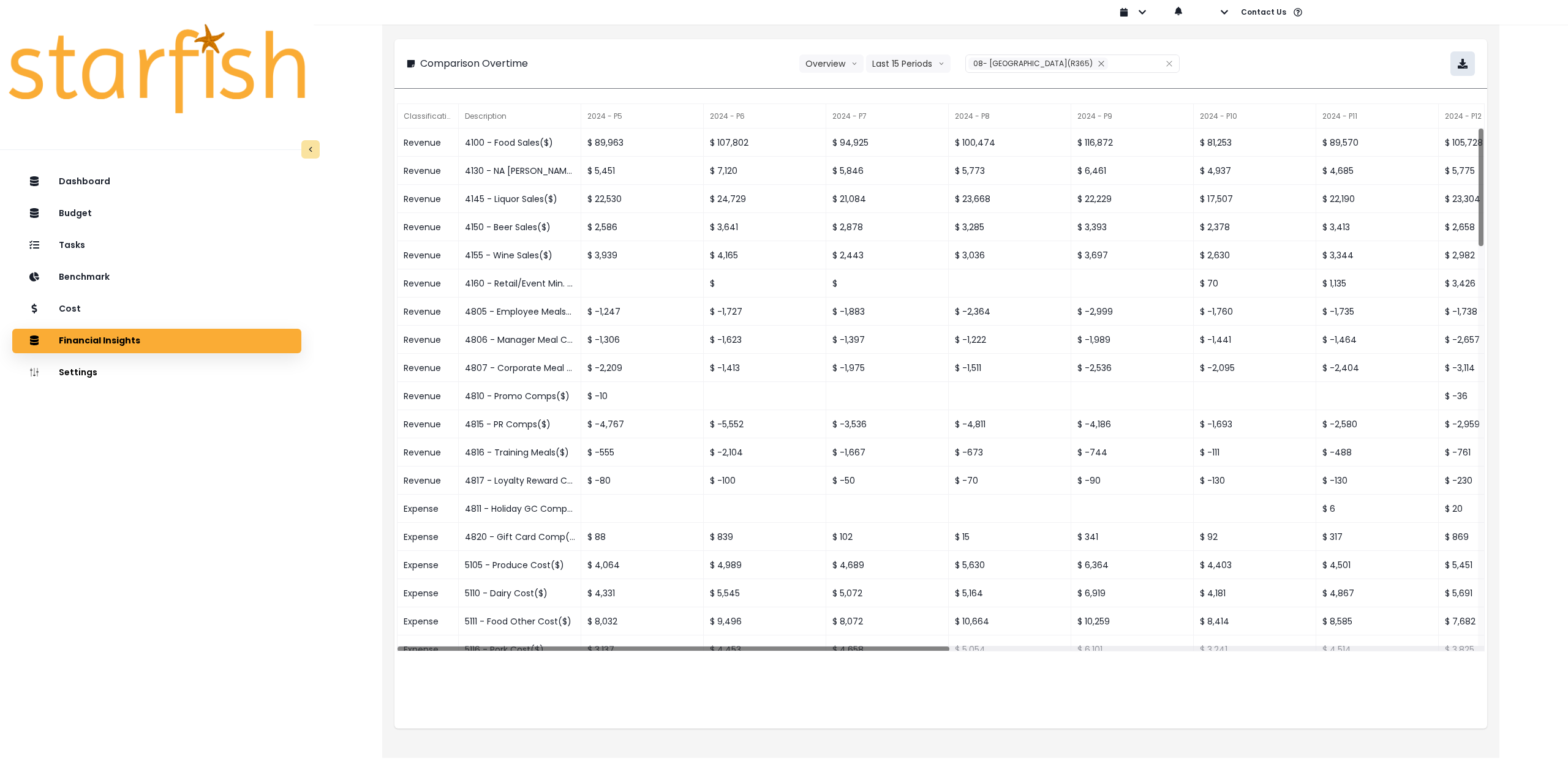
click at [1463, 70] on button "button" at bounding box center [1462, 63] width 24 height 24
click at [124, 306] on div "Cost" at bounding box center [157, 309] width 269 height 26
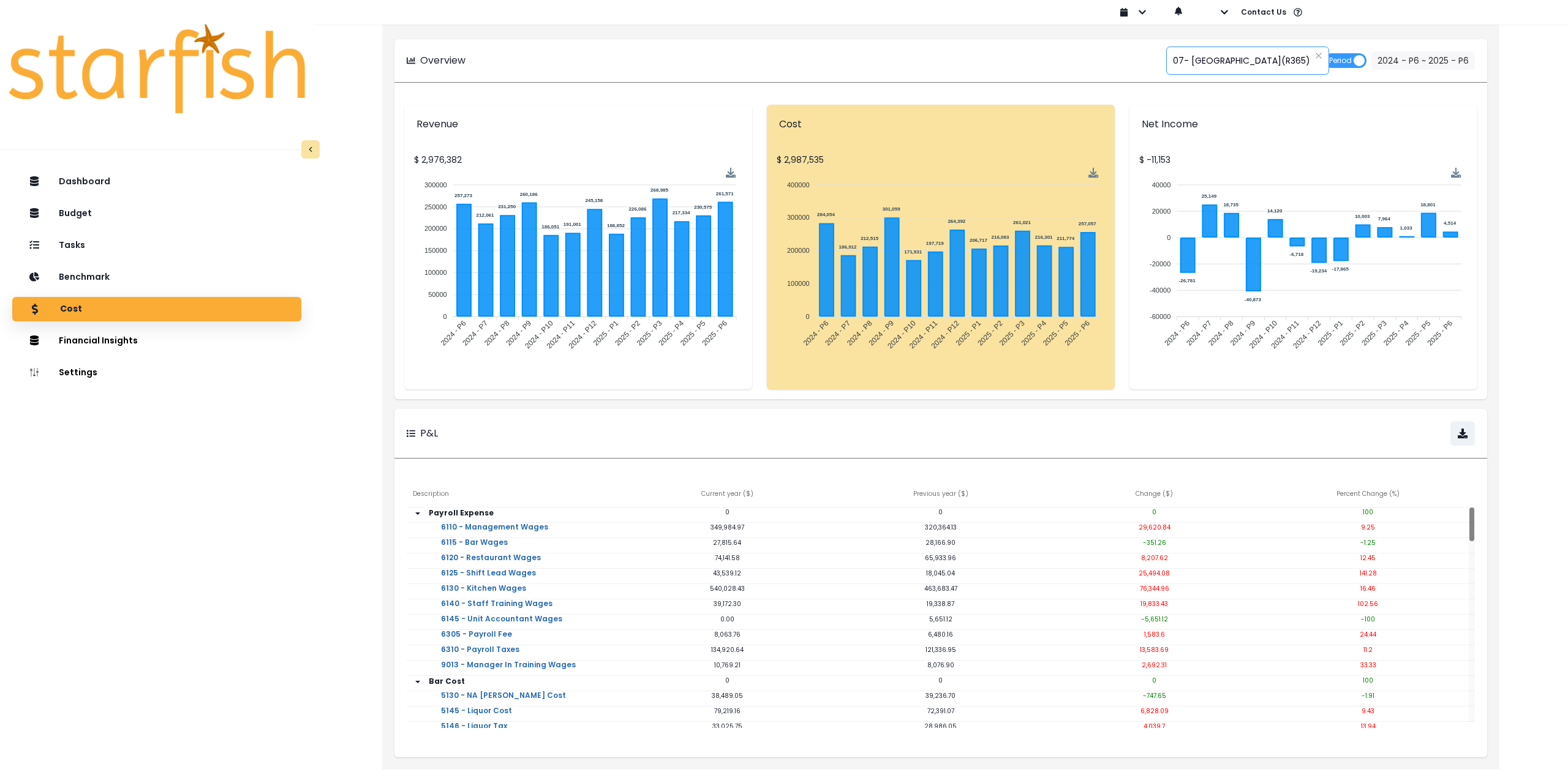
click at [1204, 57] on span "07- [GEOGRAPHIC_DATA](R365)" at bounding box center [1241, 60] width 137 height 26
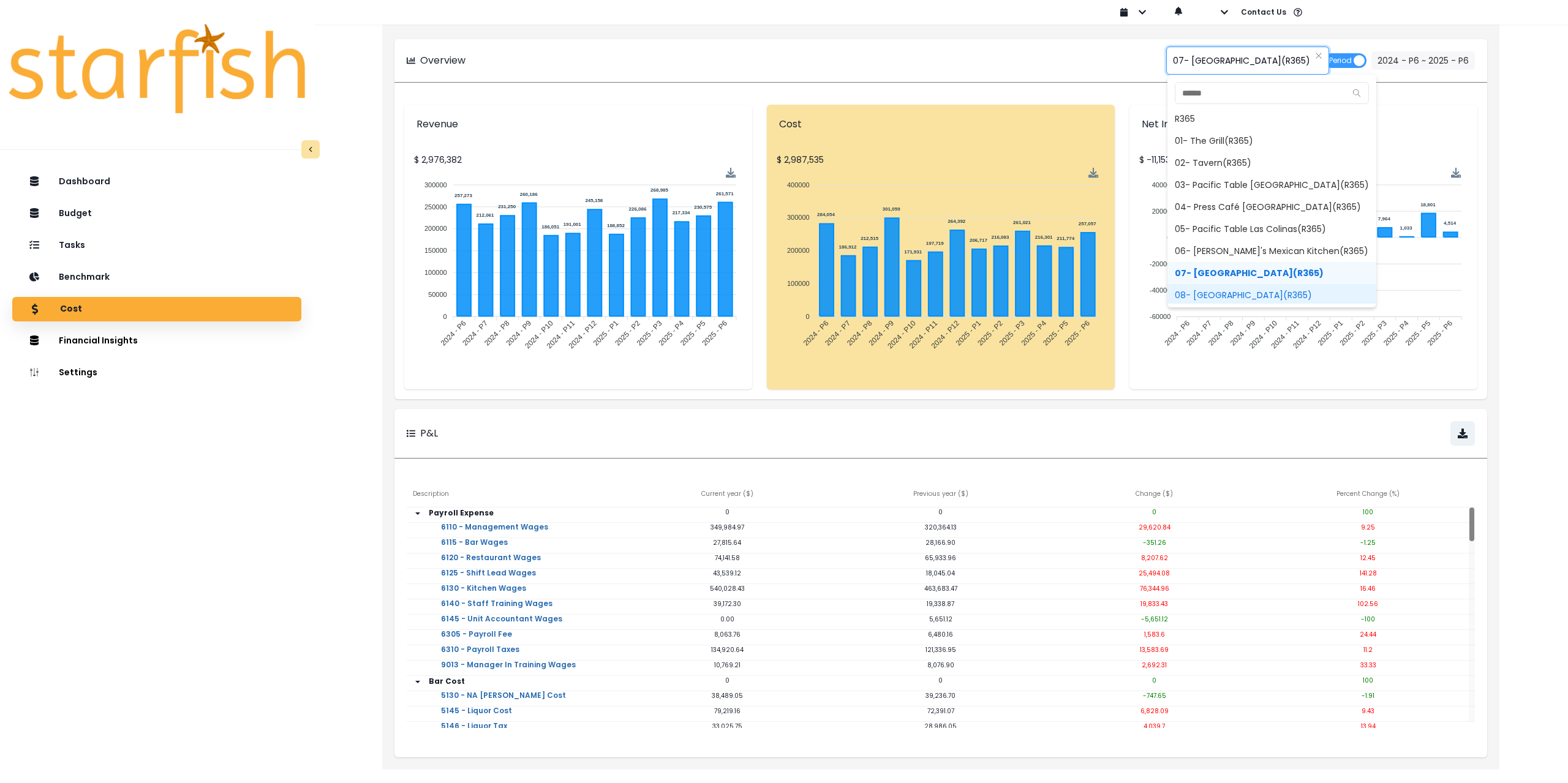
click at [1199, 291] on span "08- [GEOGRAPHIC_DATA](R365)" at bounding box center [1272, 295] width 209 height 22
type input "**********"
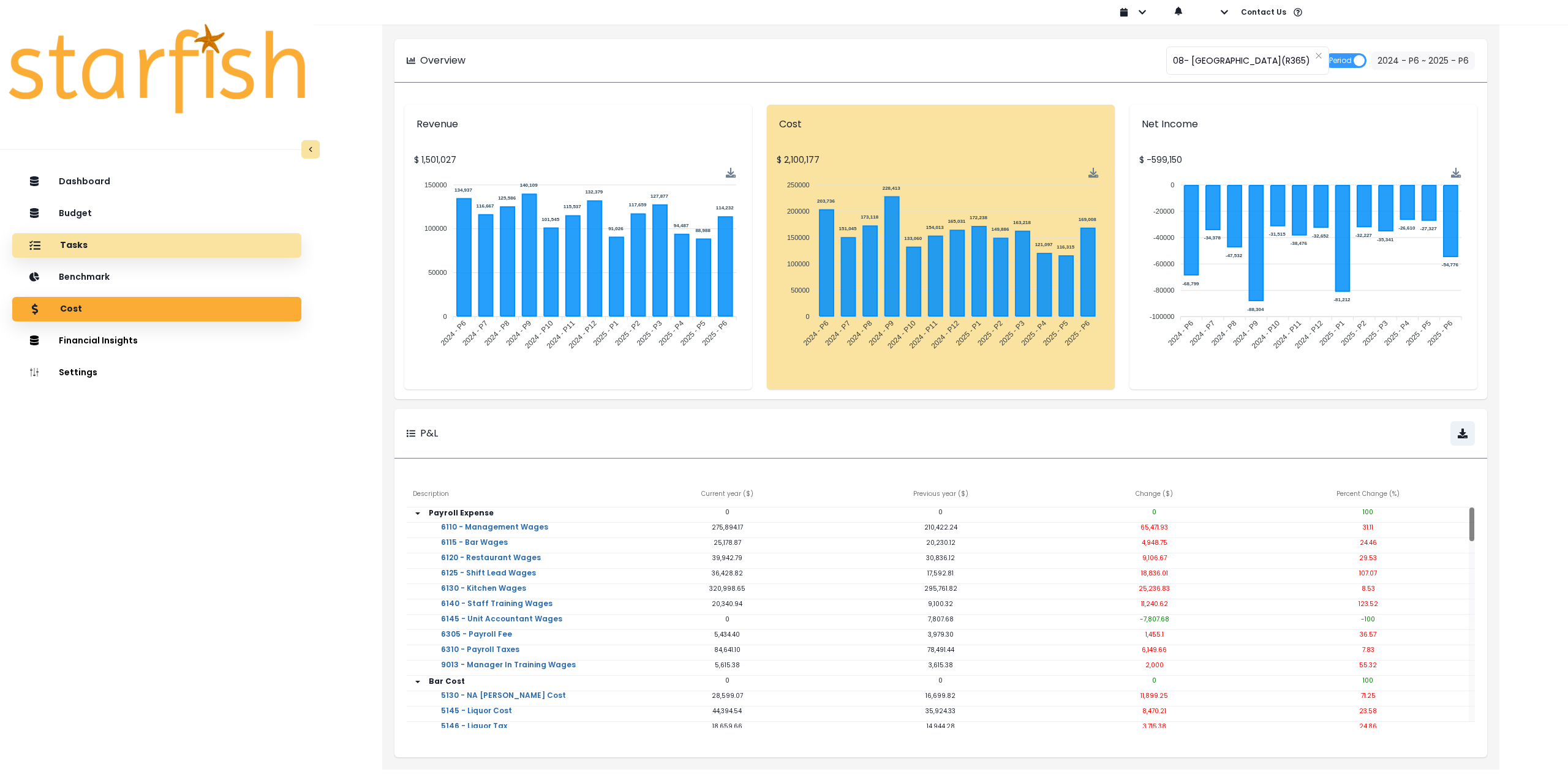
click at [119, 245] on div "Tasks" at bounding box center [157, 246] width 269 height 26
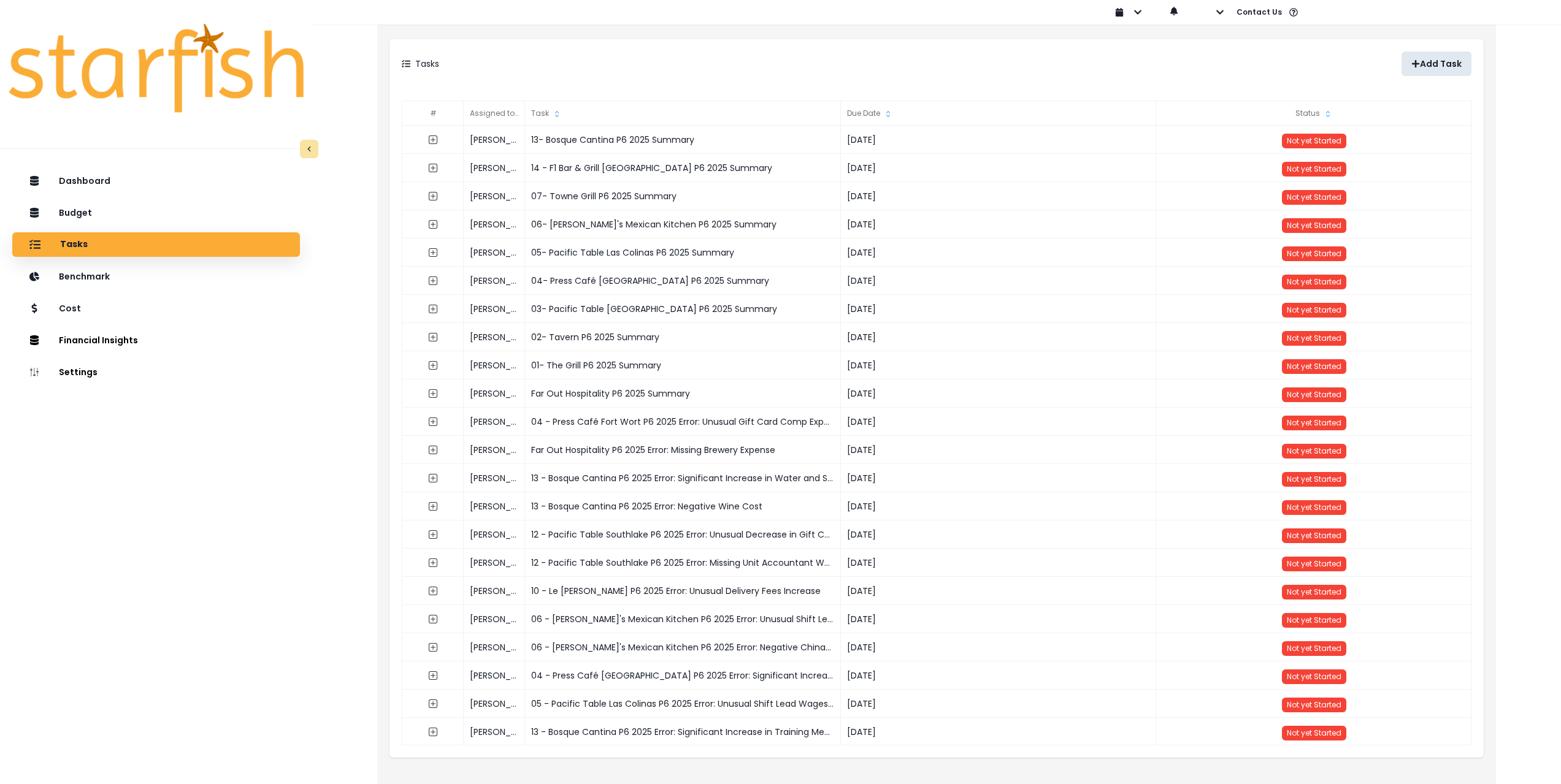
click at [1423, 59] on p "Add Task" at bounding box center [1441, 65] width 41 height 11
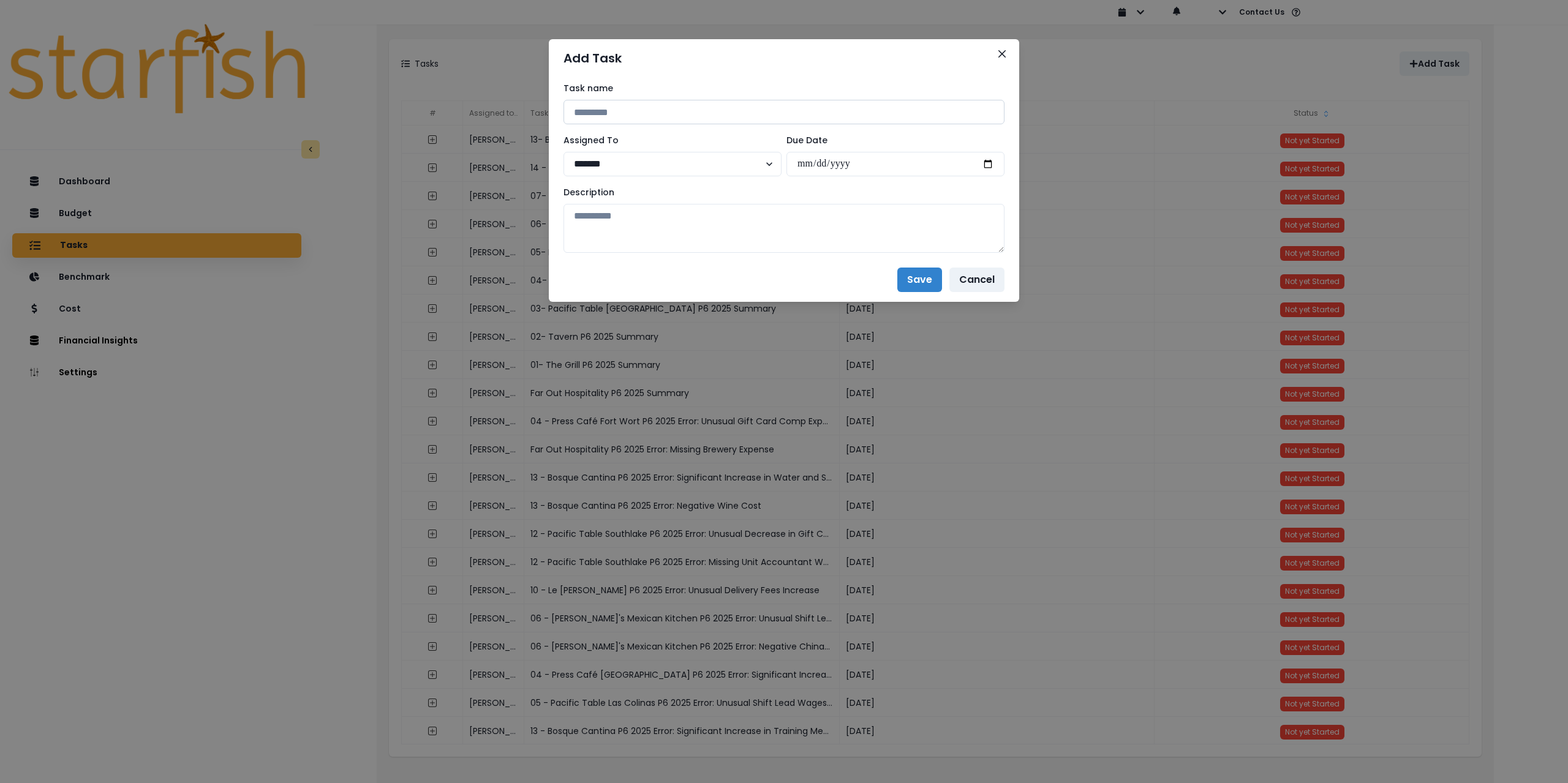
click at [632, 110] on input at bounding box center [784, 111] width 441 height 24
drag, startPoint x: 718, startPoint y: 112, endPoint x: 500, endPoint y: 90, distance: 219.1
click at [500, 90] on div "**********" at bounding box center [784, 391] width 1568 height 783
paste input
type input "**********"
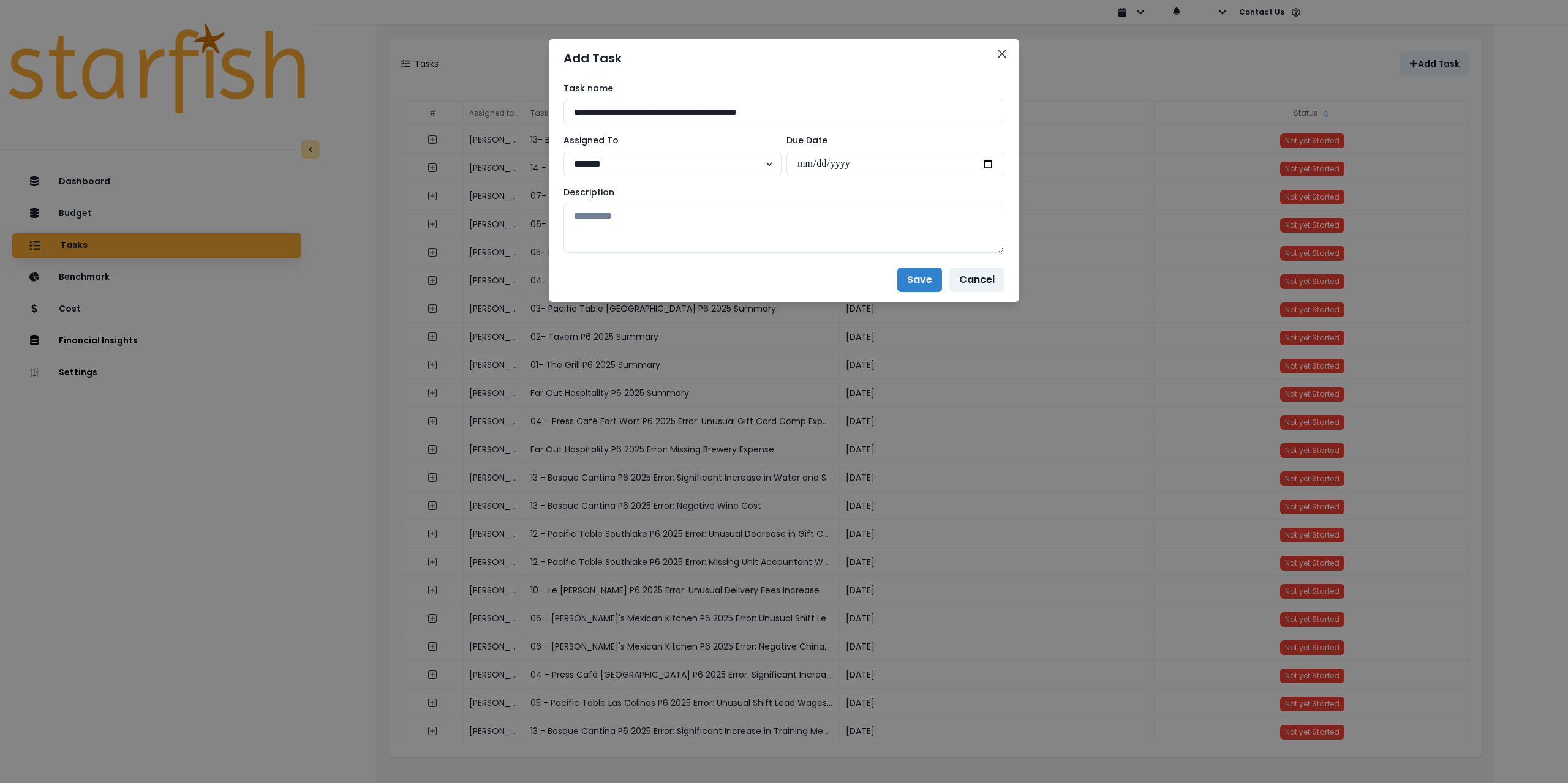
click at [641, 150] on div "Assigned To ******* ******* **** ***** **** ******" at bounding box center [672, 155] width 218 height 42
click at [640, 159] on select "******* ******* **** ***** **** ******" at bounding box center [672, 163] width 218 height 24
select select "***"
click at [563, 152] on select "******* ******* **** ***** **** ******" at bounding box center [672, 163] width 218 height 24
click at [988, 168] on input "date" at bounding box center [895, 163] width 218 height 24
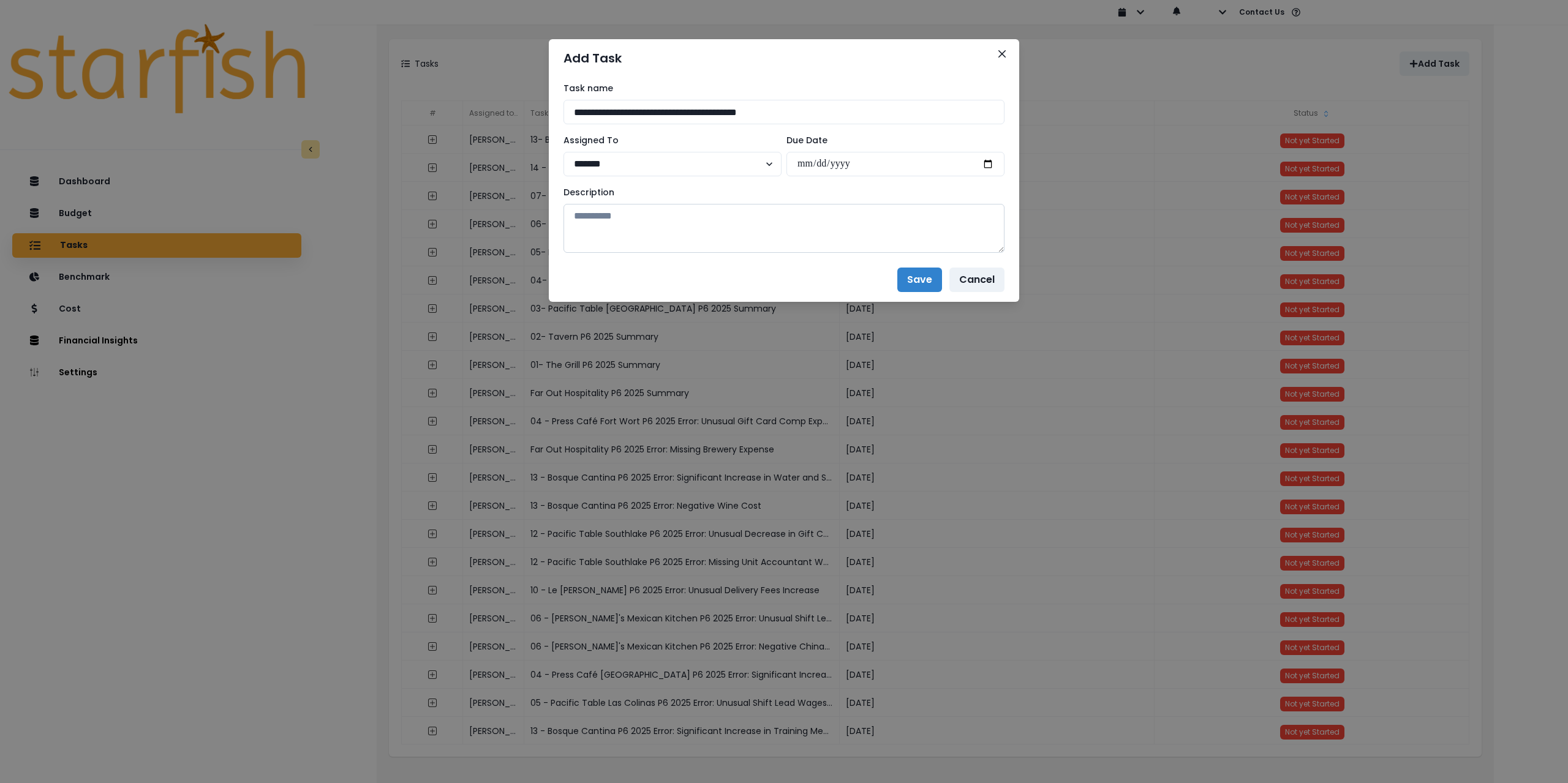
type input "**********"
click at [806, 235] on textarea at bounding box center [784, 228] width 441 height 49
click at [596, 222] on textarea at bounding box center [784, 228] width 441 height 49
paste textarea "**********"
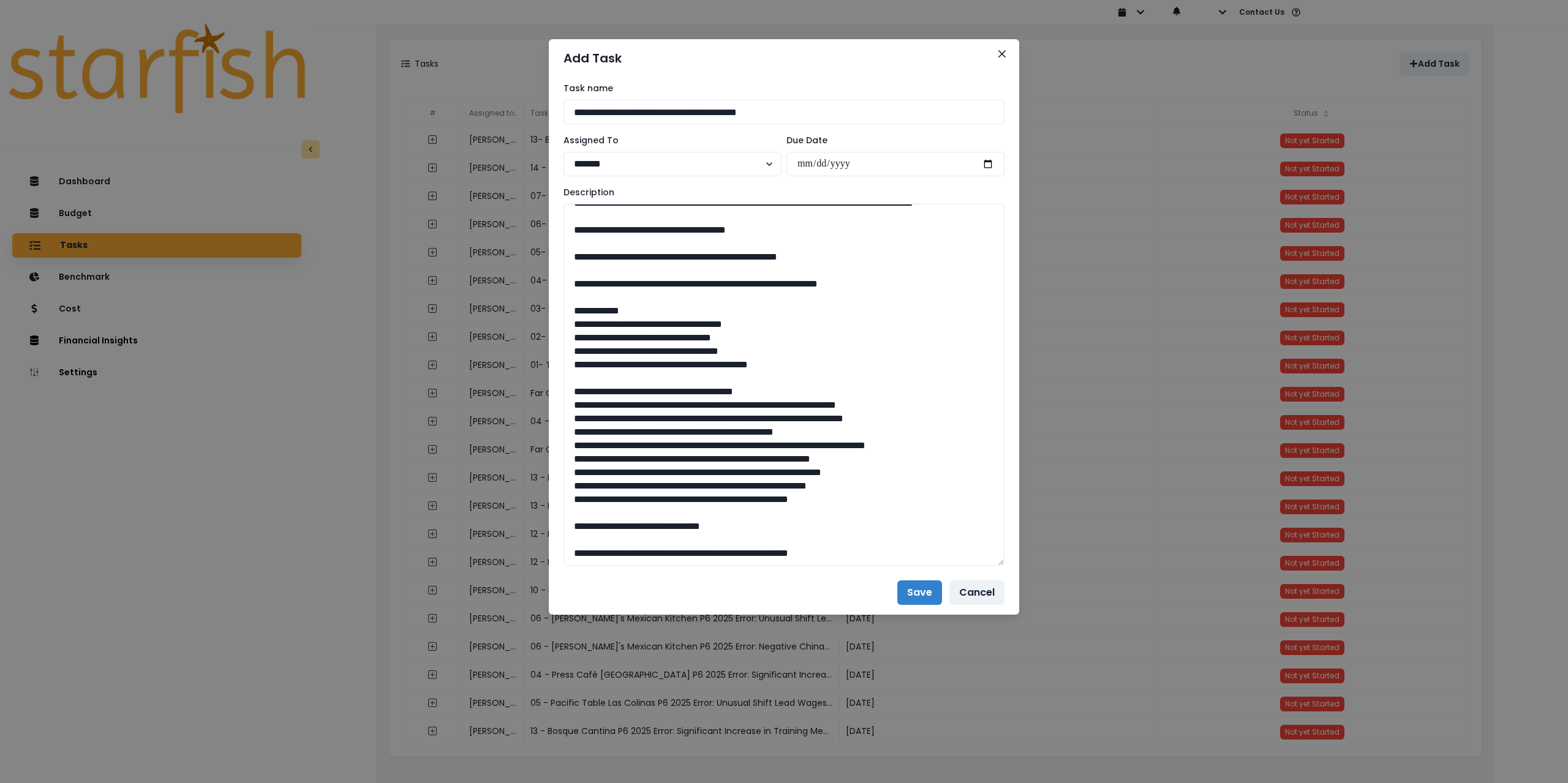
drag, startPoint x: 1004, startPoint y: 248, endPoint x: 897, endPoint y: 537, distance: 308.2
click at [1011, 561] on div "**********" at bounding box center [784, 324] width 470 height 493
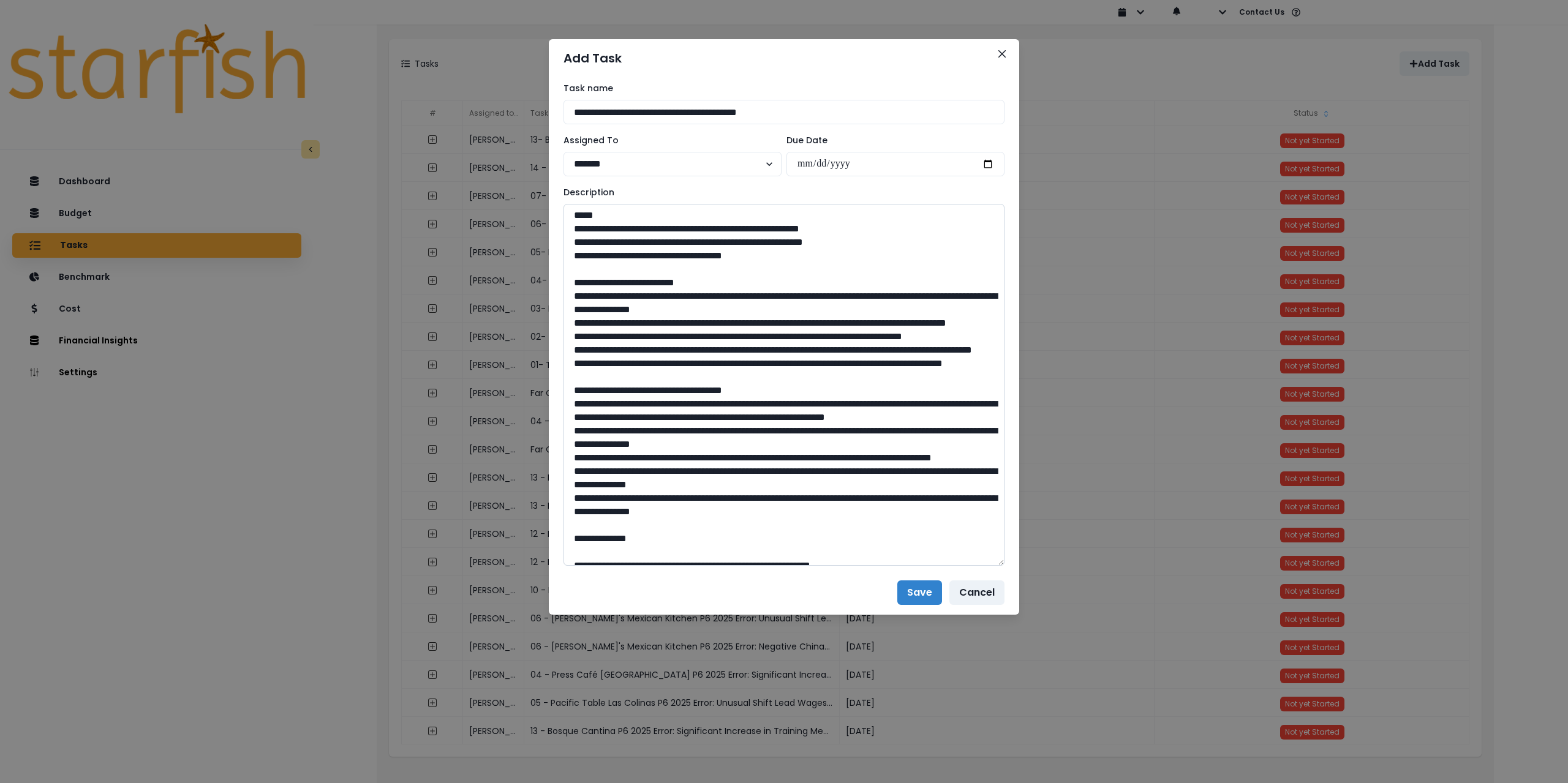
scroll to position [0, 0]
type textarea "**********"
click at [916, 590] on button "Save" at bounding box center [919, 592] width 45 height 24
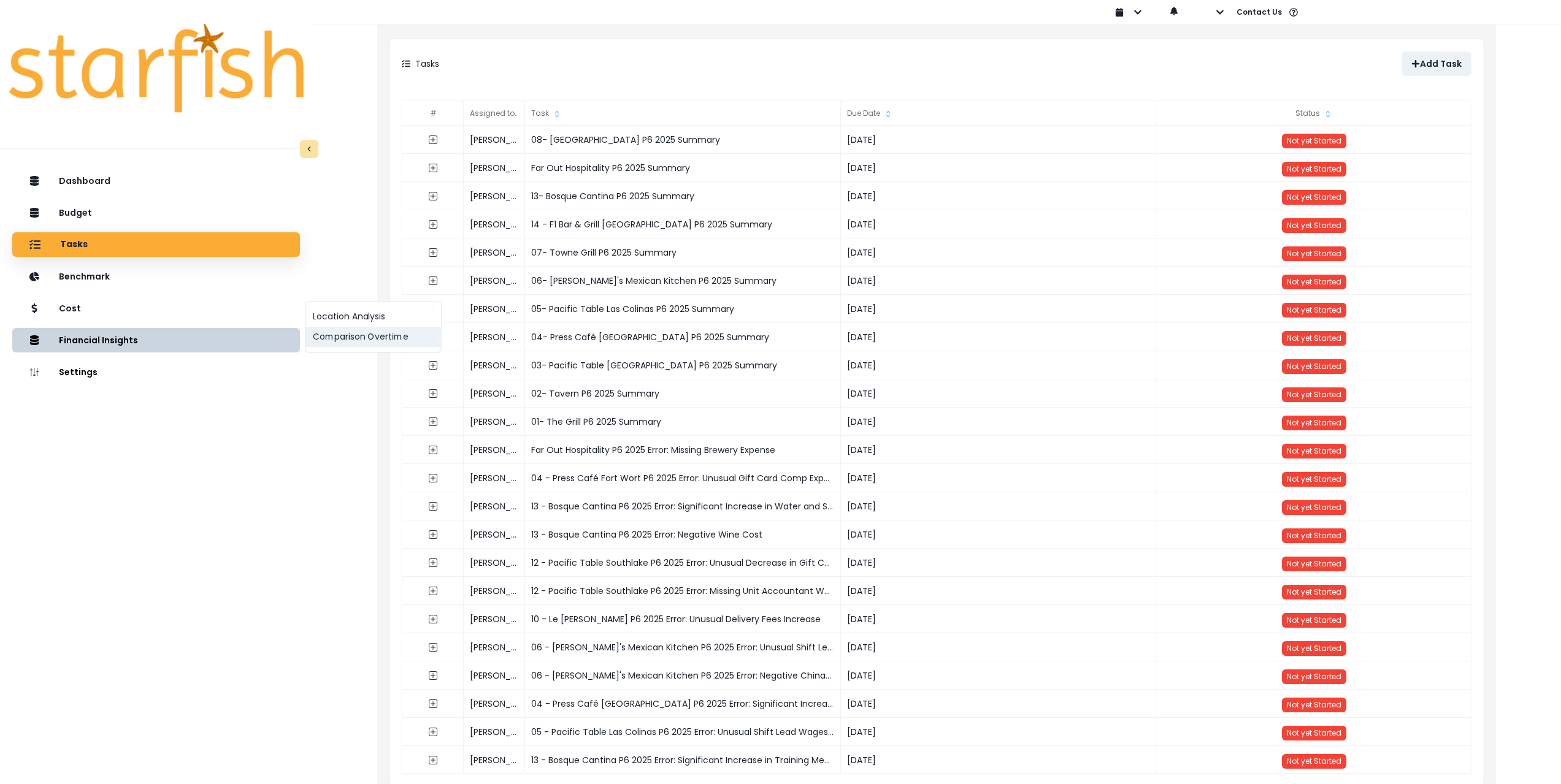
click at [322, 339] on button "Comparison Overtime" at bounding box center [373, 338] width 136 height 21
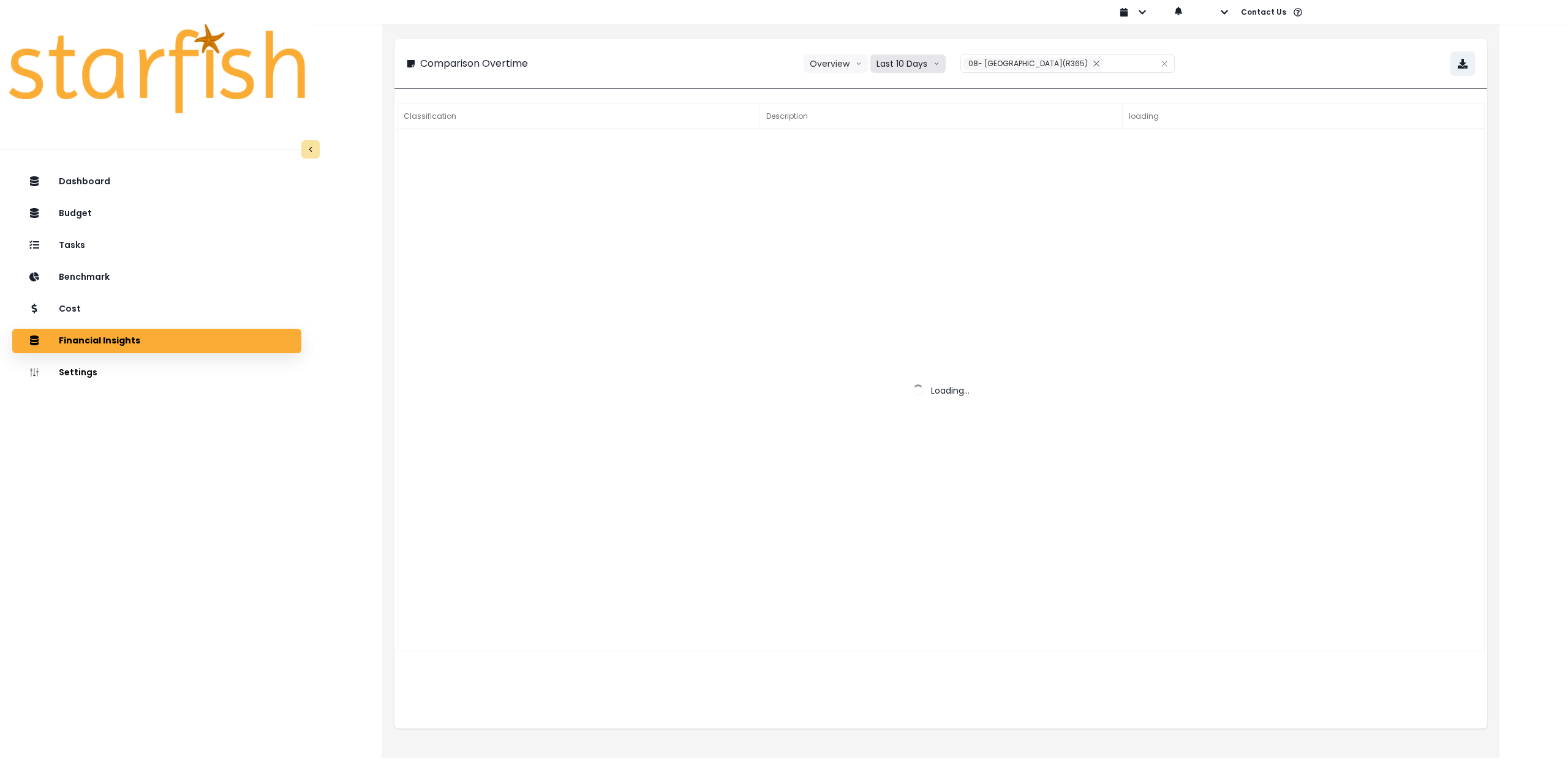
click at [908, 66] on button "Last 10 Days" at bounding box center [908, 64] width 75 height 18
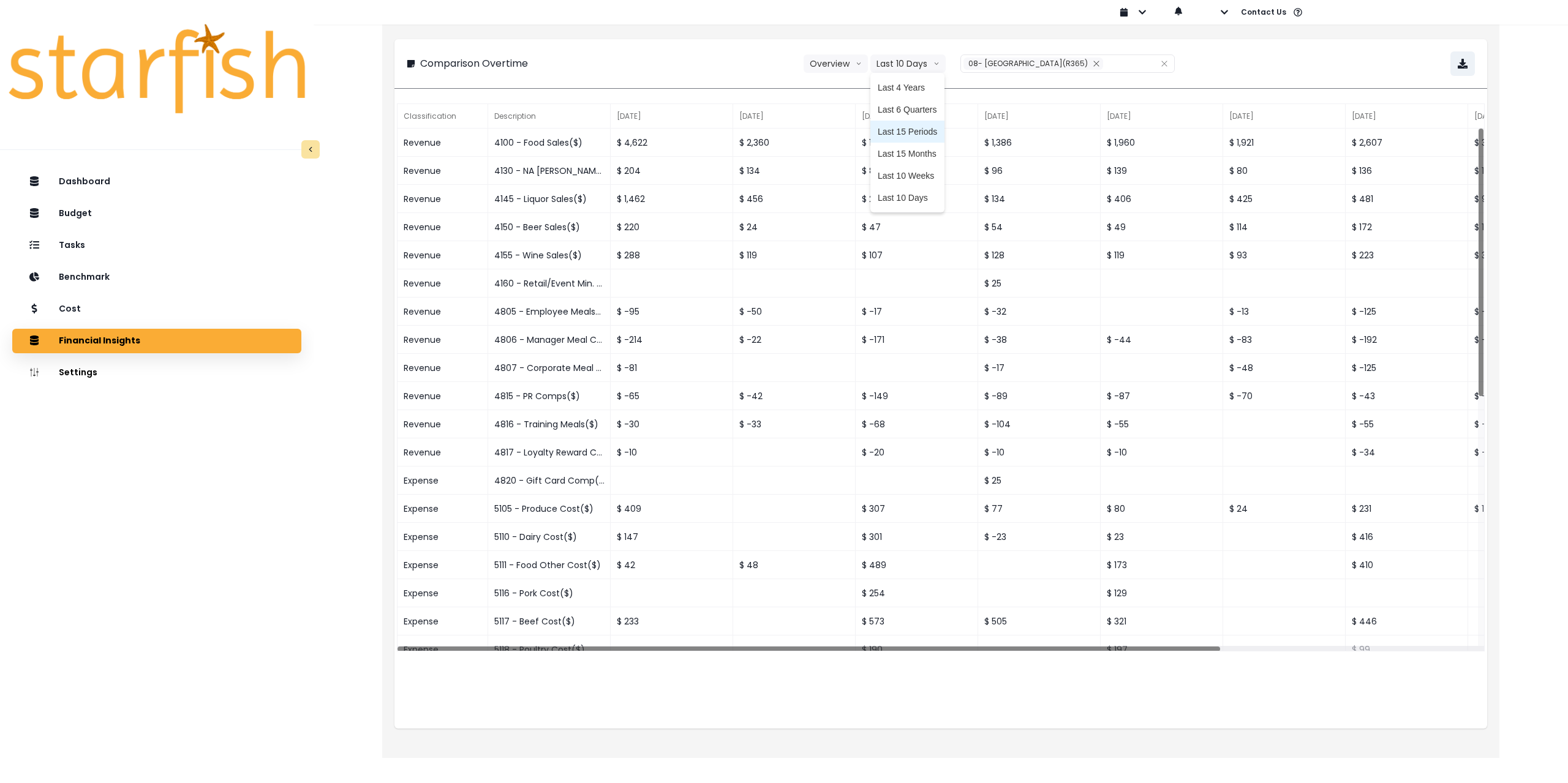
click at [917, 133] on span "Last 15 Periods" at bounding box center [908, 132] width 59 height 13
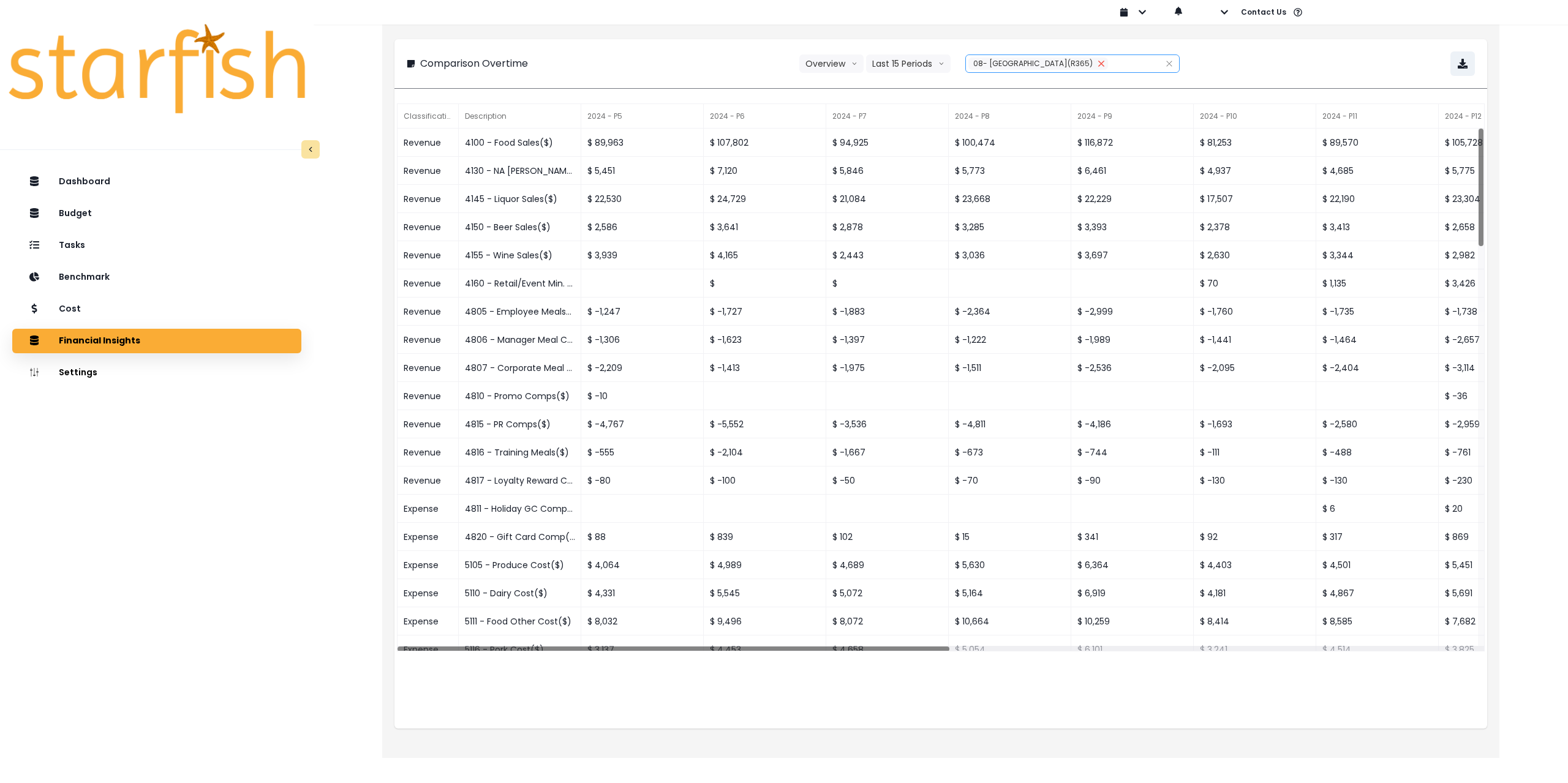
click at [1105, 65] on icon "close" at bounding box center [1102, 64] width 7 height 7
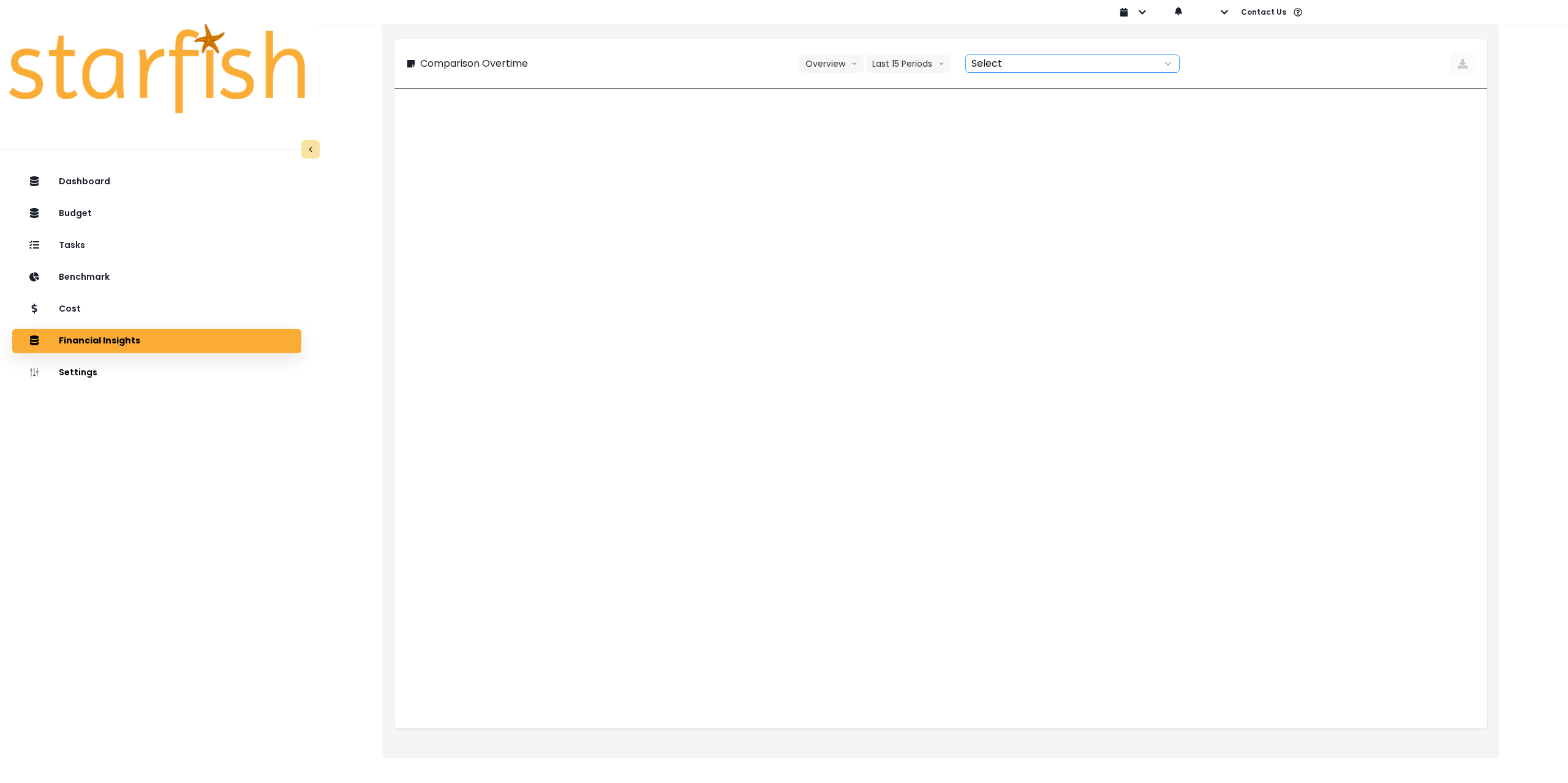
click at [1048, 65] on div at bounding box center [1059, 63] width 187 height 17
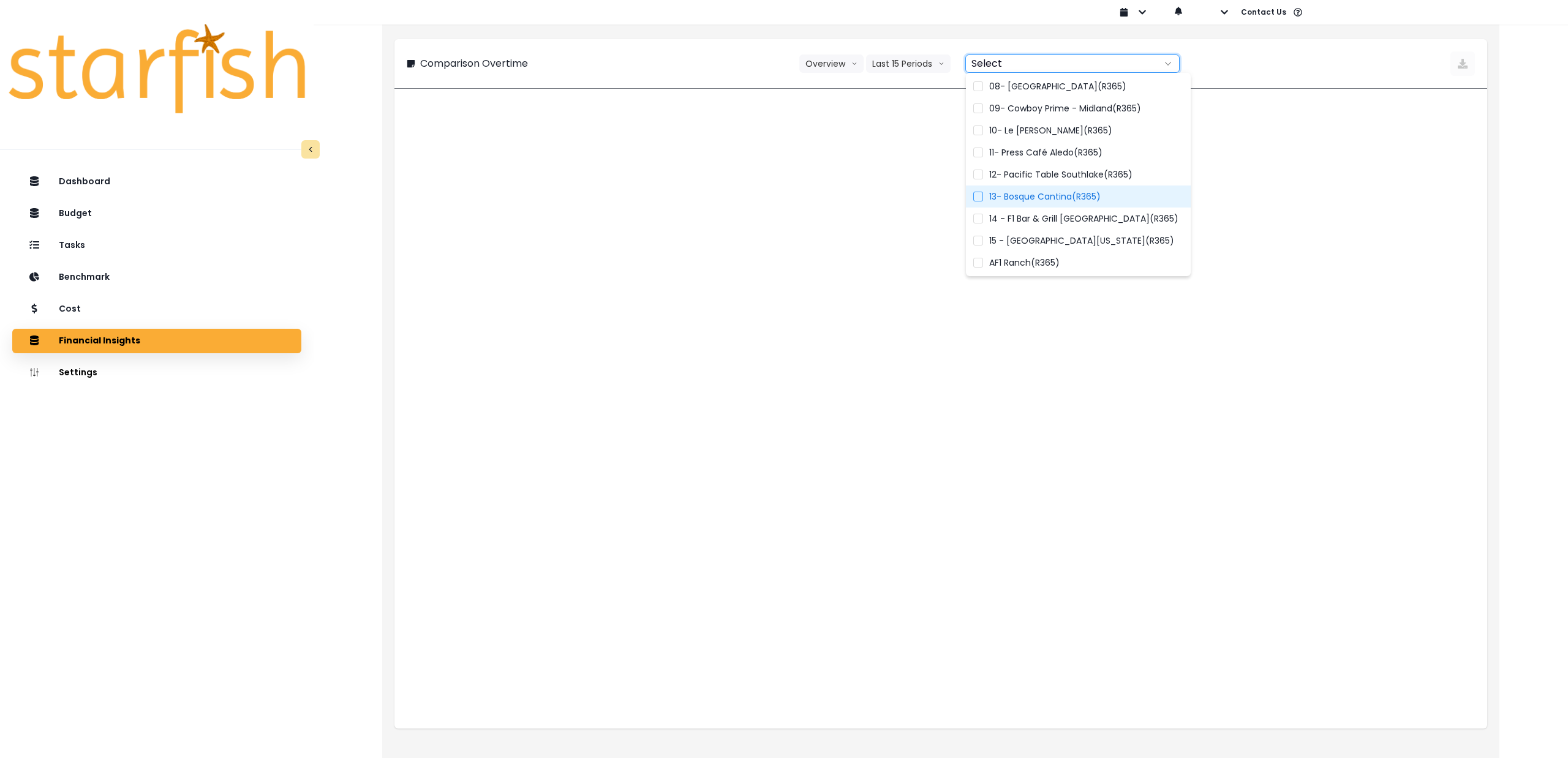
scroll to position [184, 0]
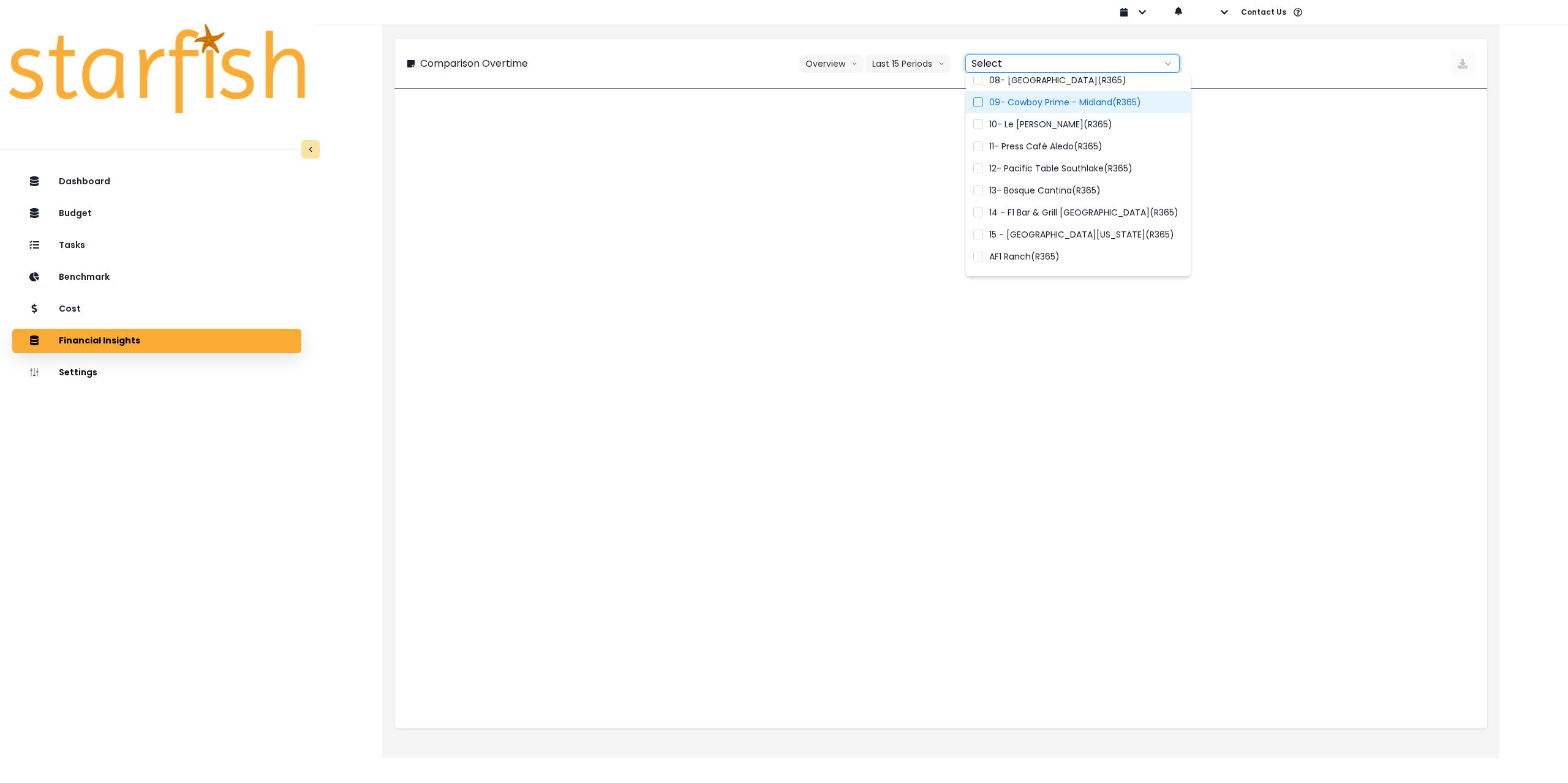
click at [1032, 104] on span "09- Cowboy Prime - Midland(R365)" at bounding box center [1065, 102] width 152 height 13
type input "**********"
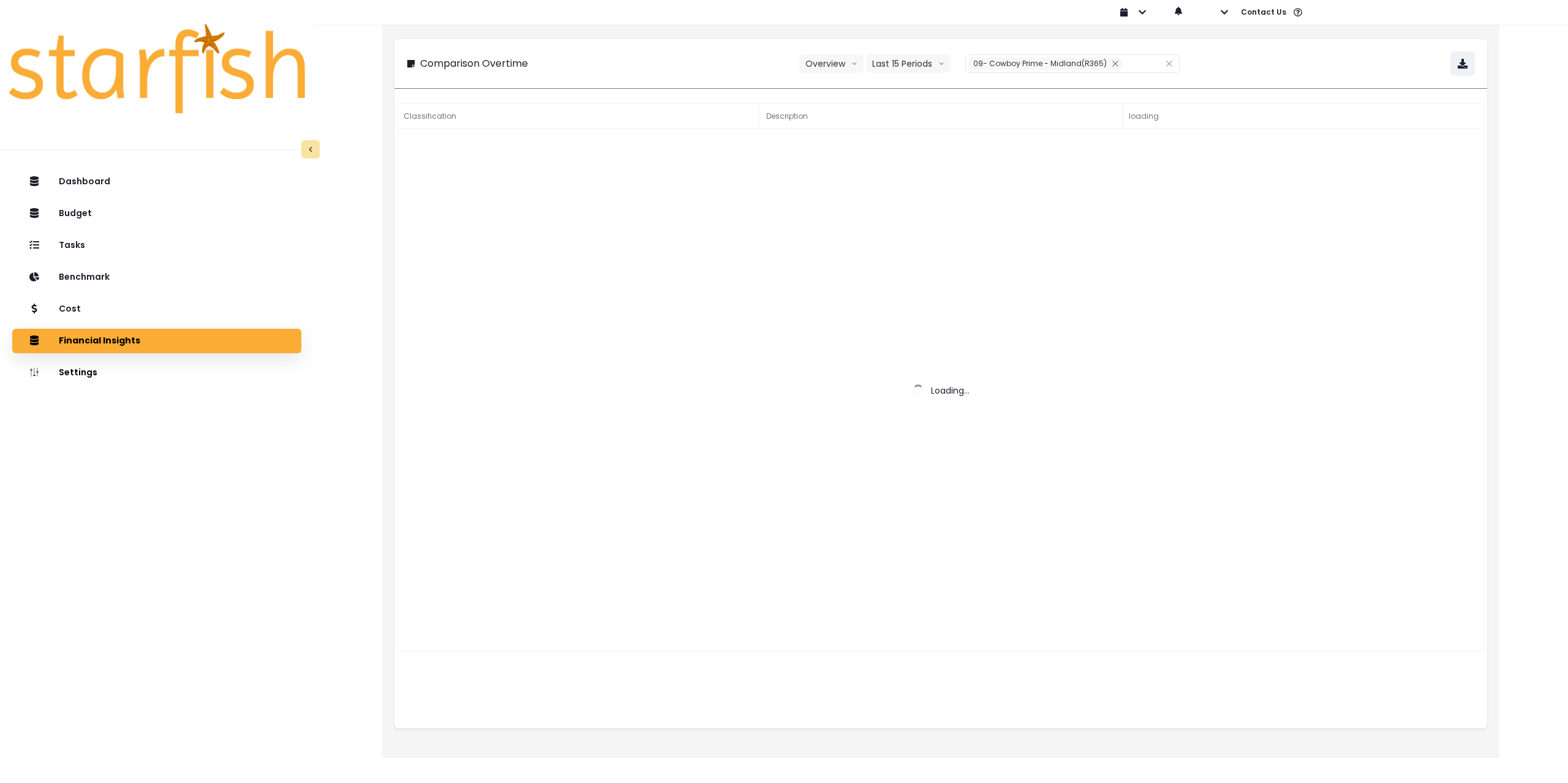
click at [1282, 55] on div "**********" at bounding box center [940, 63] width 1068 height 24
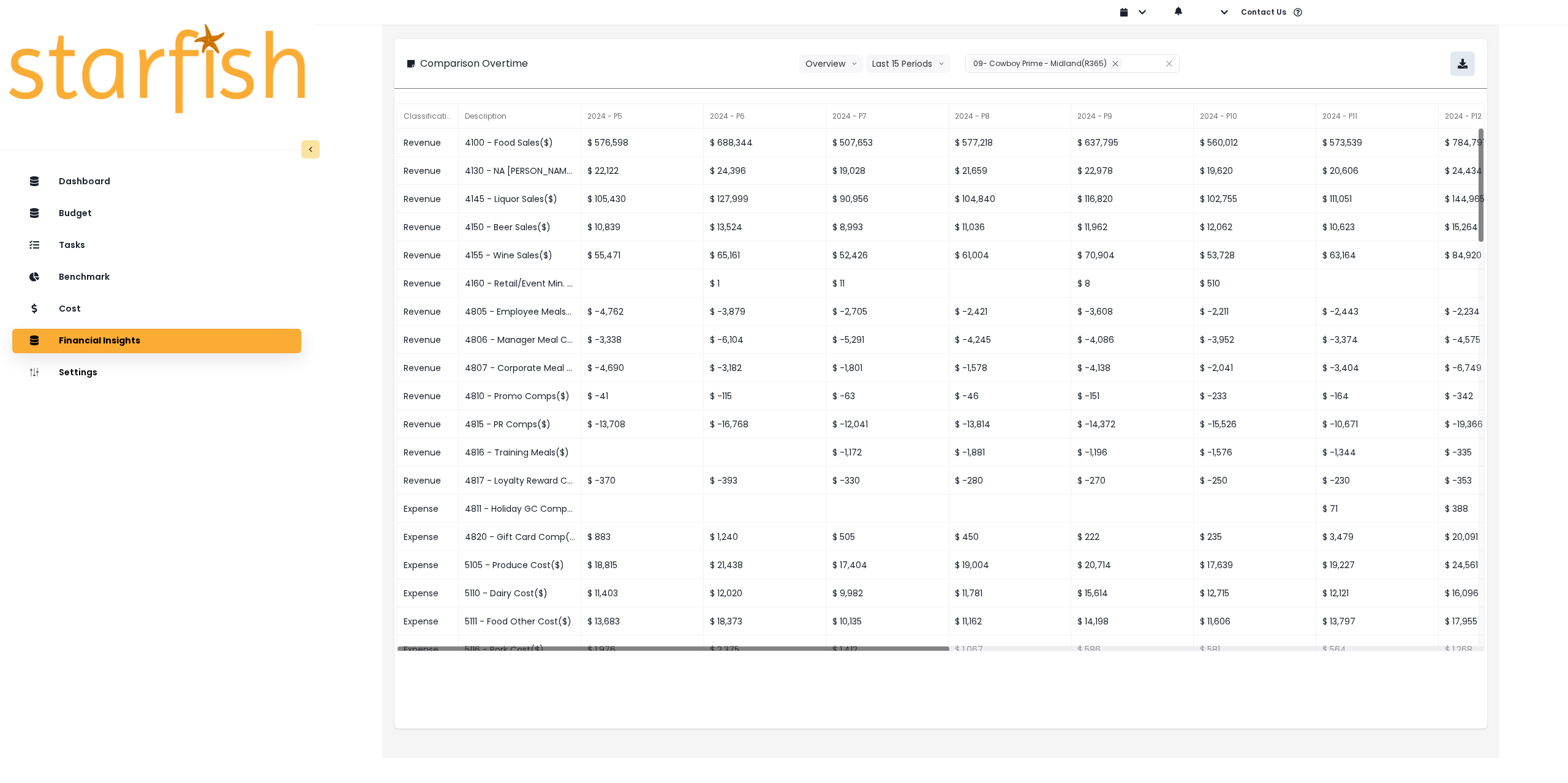
click at [1468, 63] on icon "button" at bounding box center [1462, 64] width 10 height 10
click at [152, 312] on div "Cost" at bounding box center [157, 309] width 269 height 26
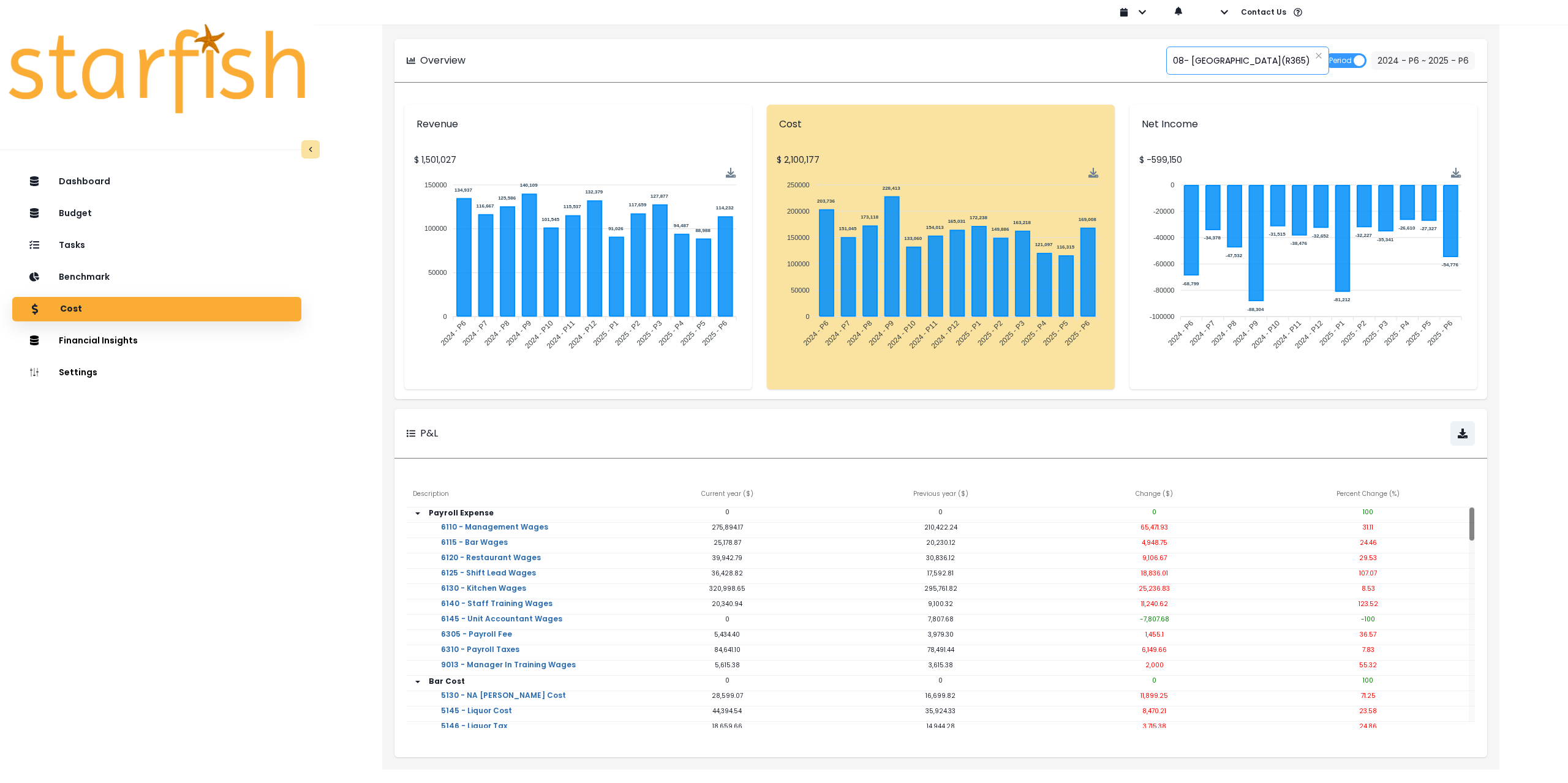
click at [1211, 61] on span "08- [GEOGRAPHIC_DATA](R365)" at bounding box center [1241, 60] width 137 height 26
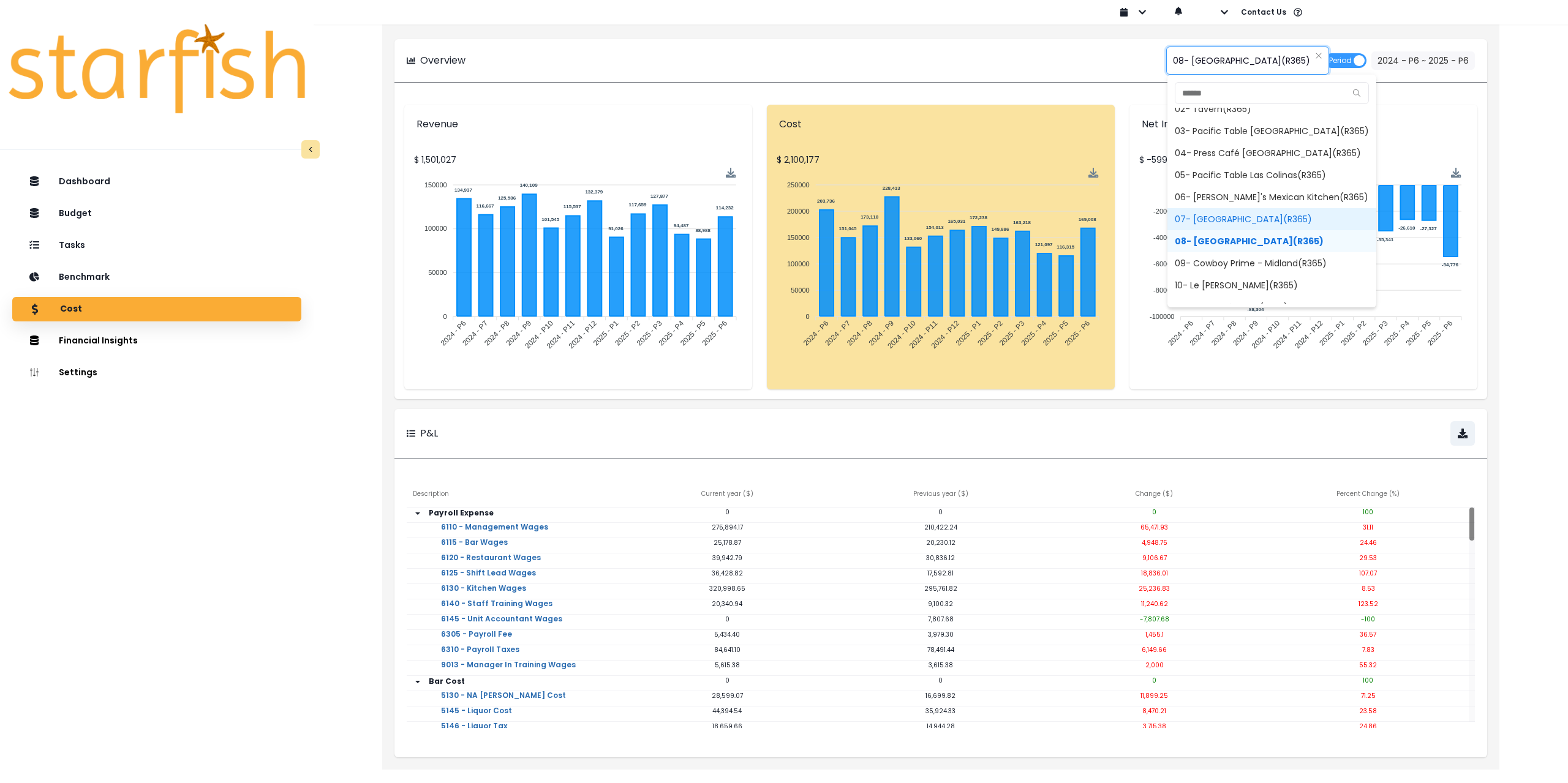
scroll to position [61, 0]
click at [1209, 259] on span "09- Cowboy Prime - Midland(R365)" at bounding box center [1272, 256] width 209 height 22
type input "**********"
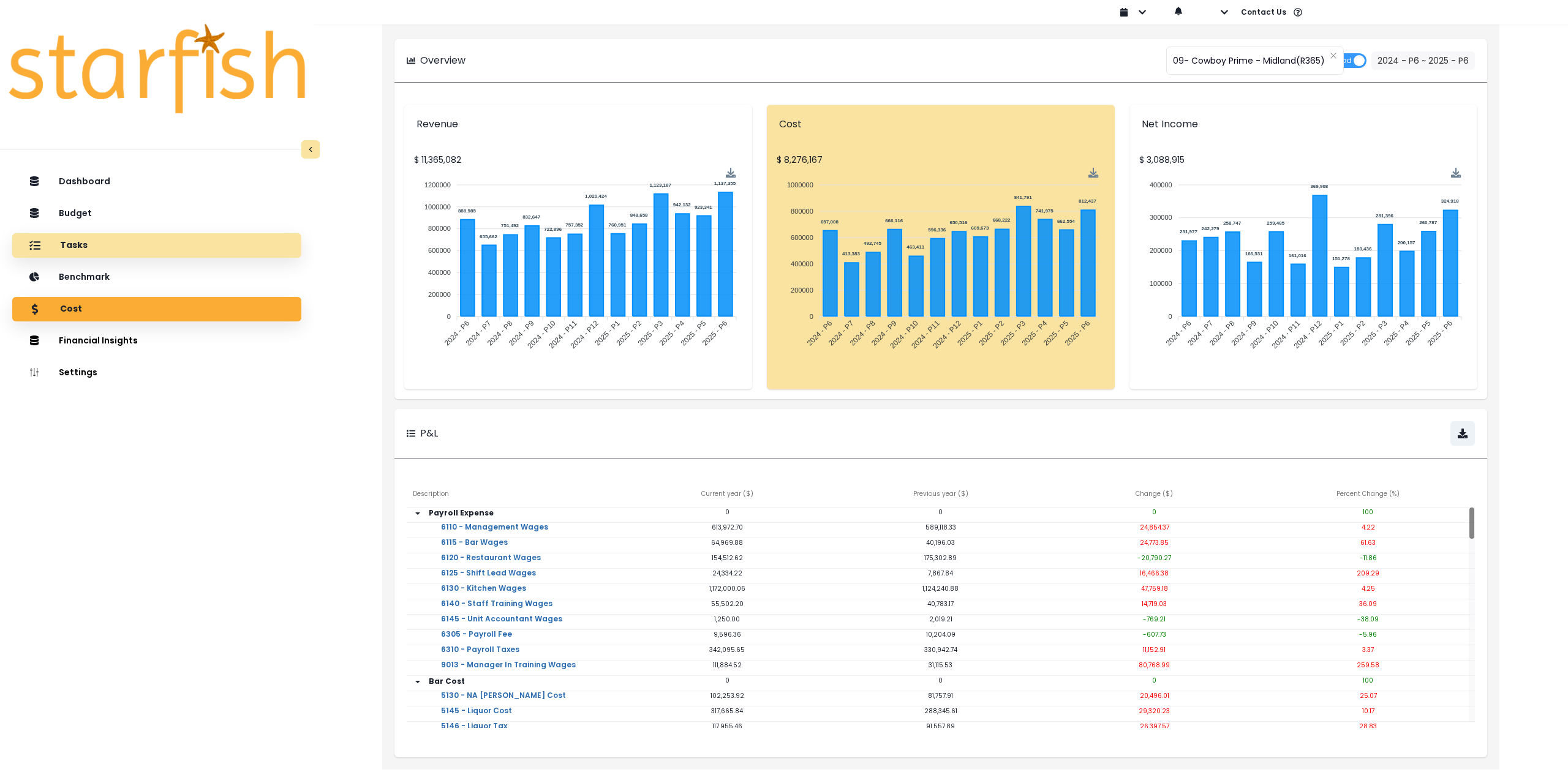
click at [115, 244] on div "Tasks" at bounding box center [157, 246] width 269 height 26
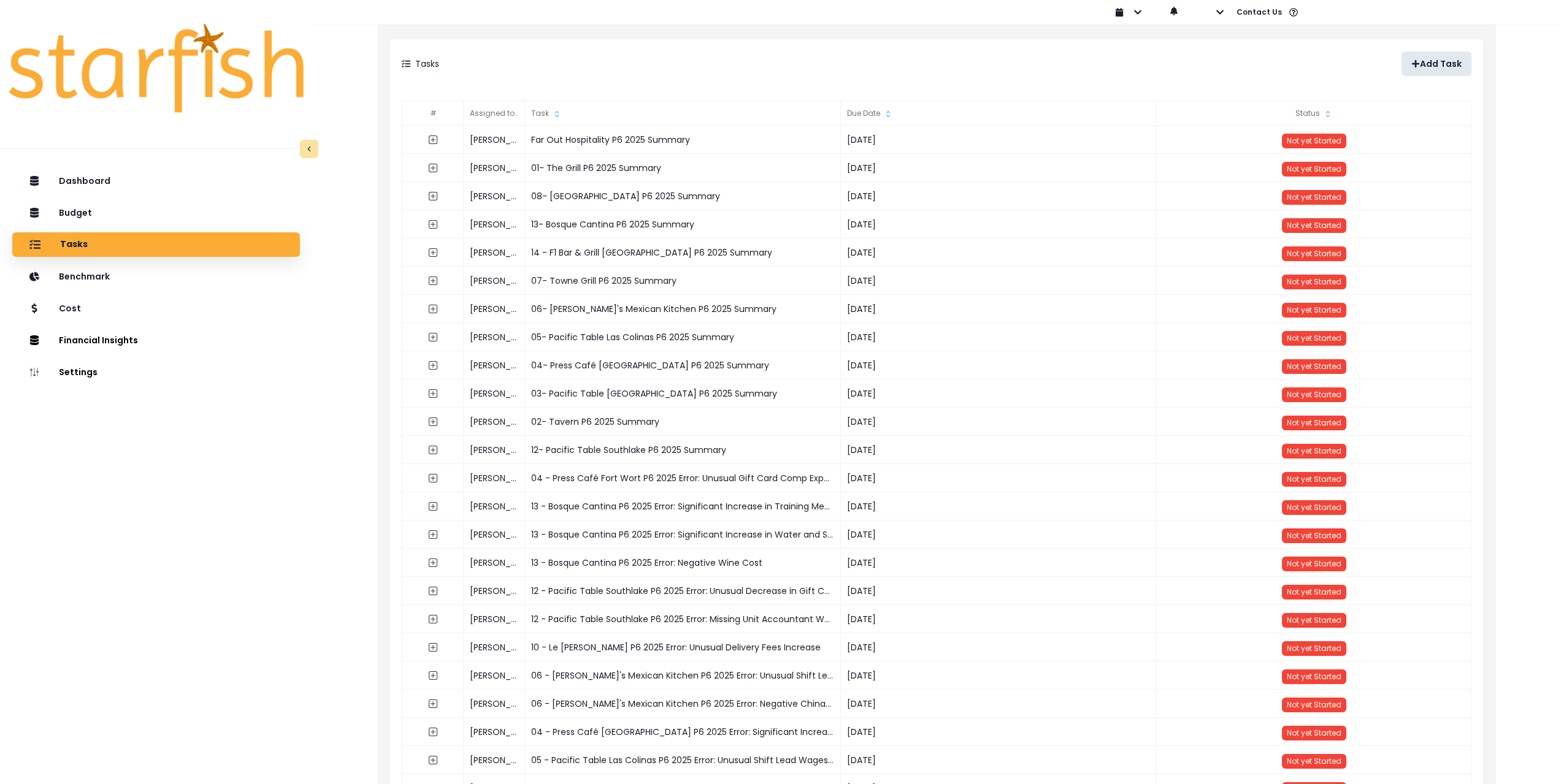
click at [1424, 63] on p "Add Task" at bounding box center [1441, 65] width 41 height 11
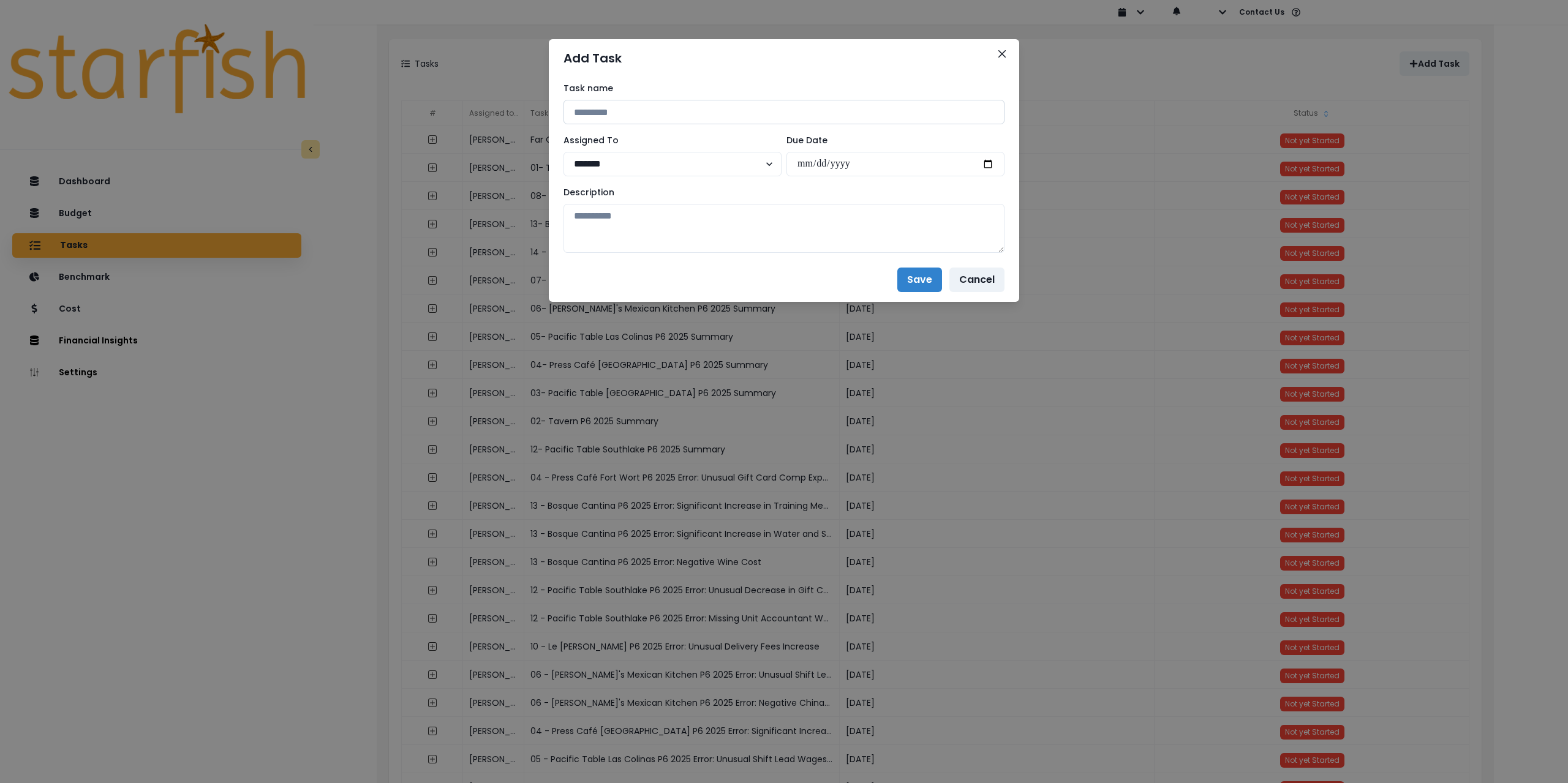
click at [631, 115] on input at bounding box center [784, 111] width 441 height 24
drag, startPoint x: 831, startPoint y: 115, endPoint x: 693, endPoint y: 115, distance: 138.0
click at [693, 115] on input "**********" at bounding box center [784, 111] width 441 height 24
click at [675, 118] on input "**********" at bounding box center [784, 111] width 441 height 24
drag, startPoint x: 717, startPoint y: 113, endPoint x: 527, endPoint y: 100, distance: 190.4
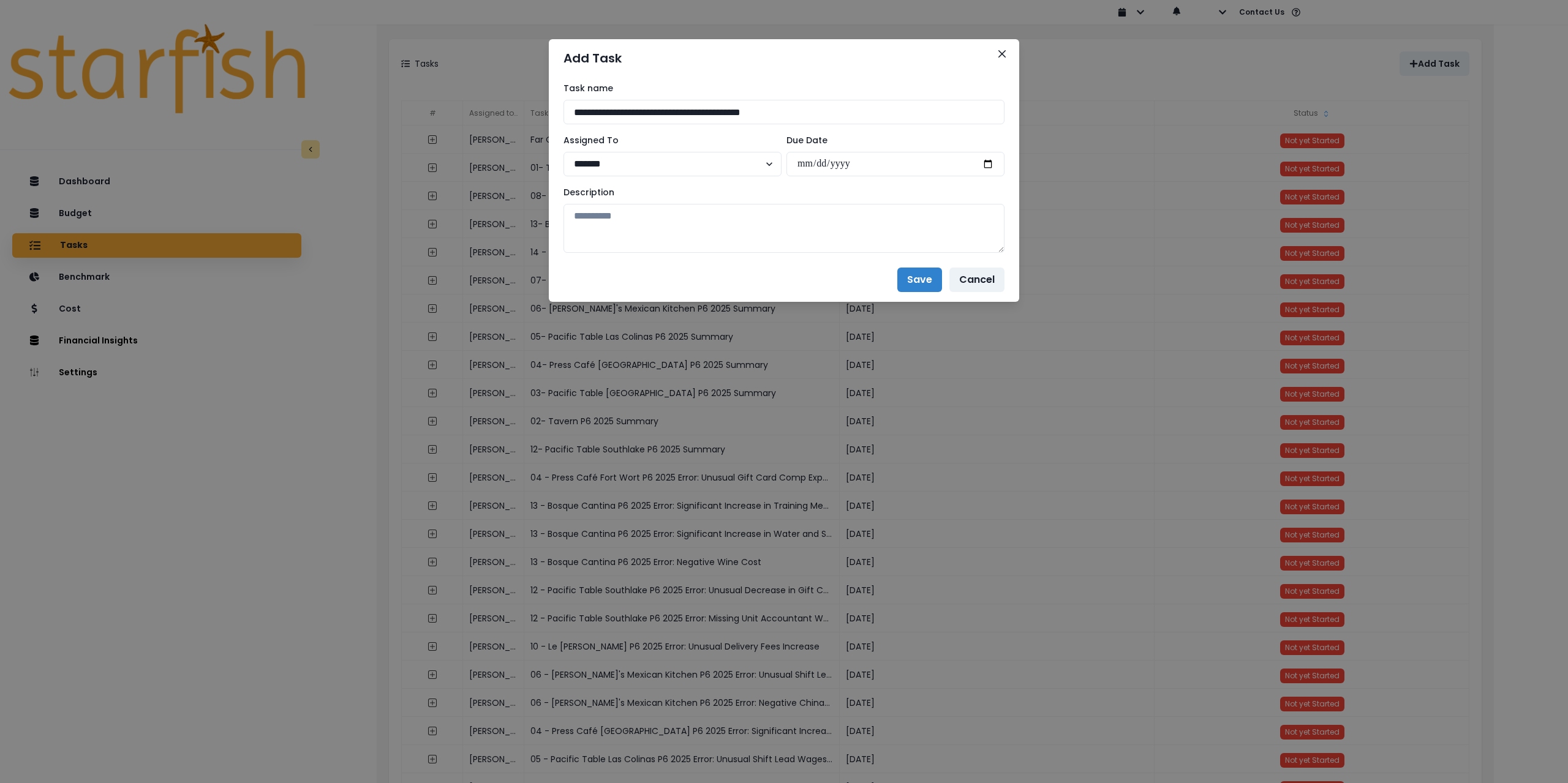
click at [527, 100] on div "**********" at bounding box center [784, 391] width 1568 height 783
paste input
type input "**********"
click at [657, 167] on select "******* ******* **** ***** **** ******" at bounding box center [672, 163] width 218 height 24
click at [563, 152] on select "******* ******* **** ***** **** ******" at bounding box center [672, 163] width 218 height 24
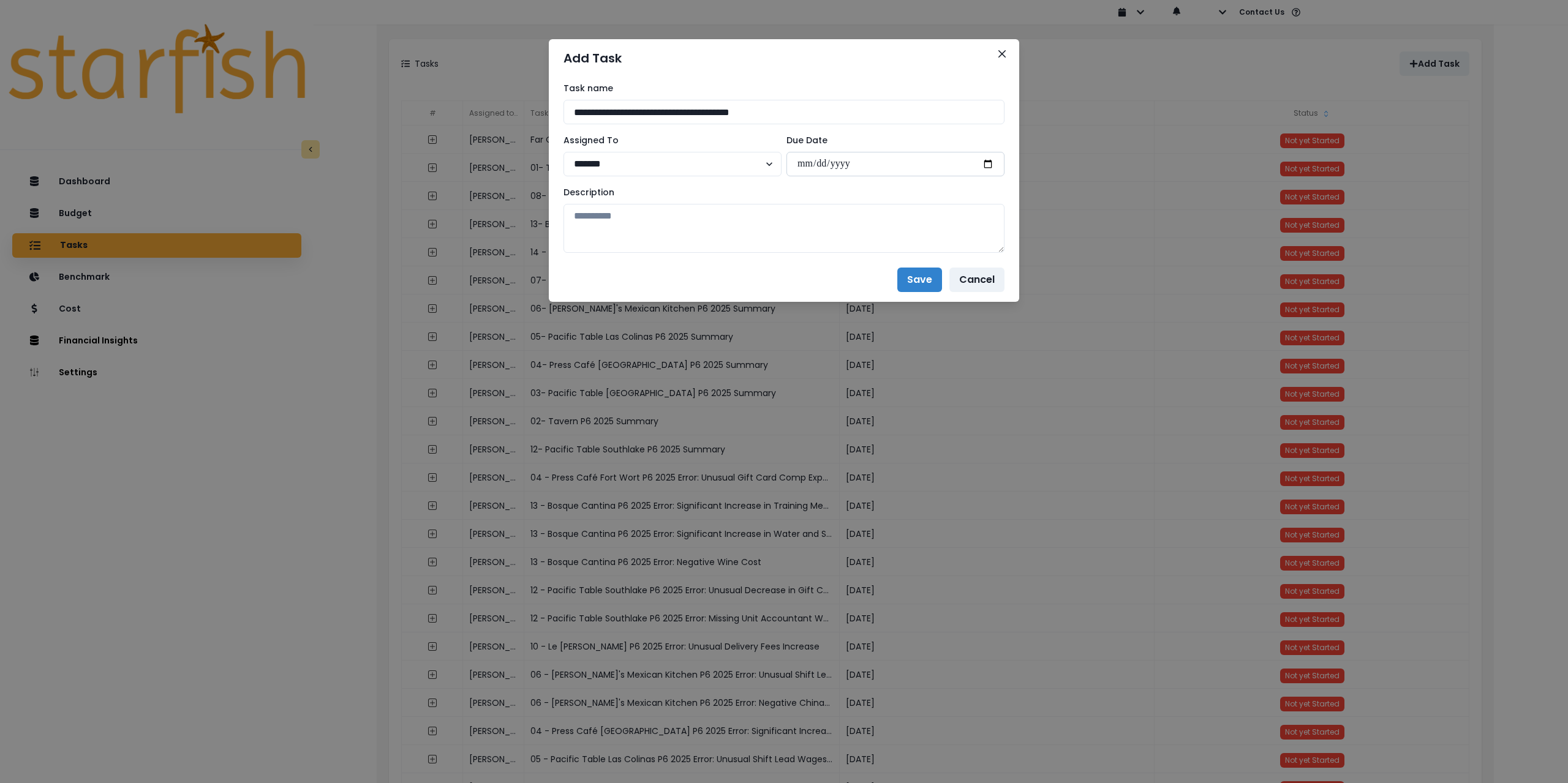
click at [992, 169] on input "date" at bounding box center [895, 163] width 218 height 24
type input "**********"
click at [780, 239] on textarea at bounding box center [784, 228] width 441 height 49
click at [666, 227] on textarea at bounding box center [784, 228] width 441 height 49
paste textarea "**********"
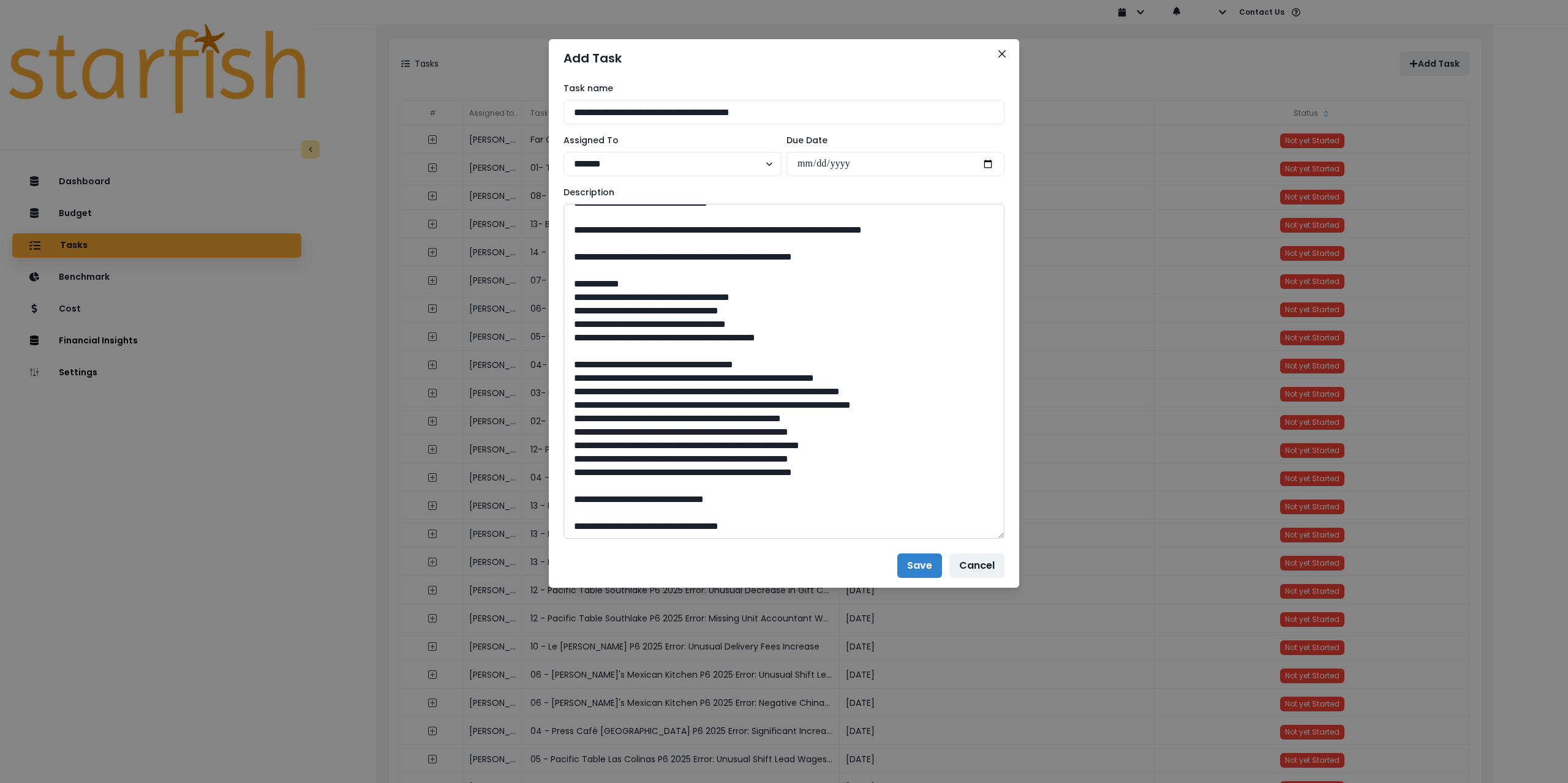
drag, startPoint x: 999, startPoint y: 246, endPoint x: 969, endPoint y: 550, distance: 305.5
click at [969, 539] on textarea at bounding box center [784, 371] width 441 height 335
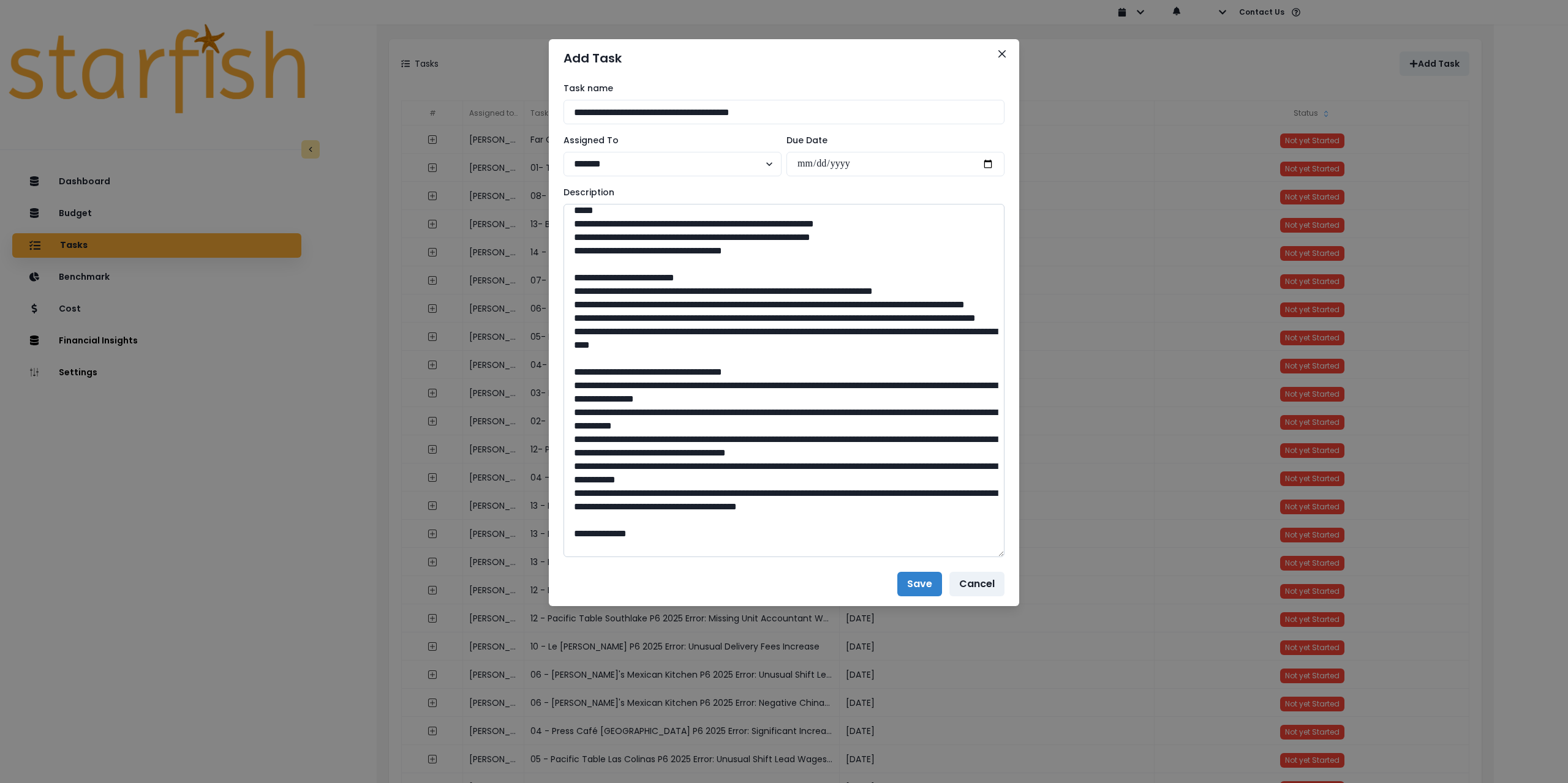
scroll to position [0, 0]
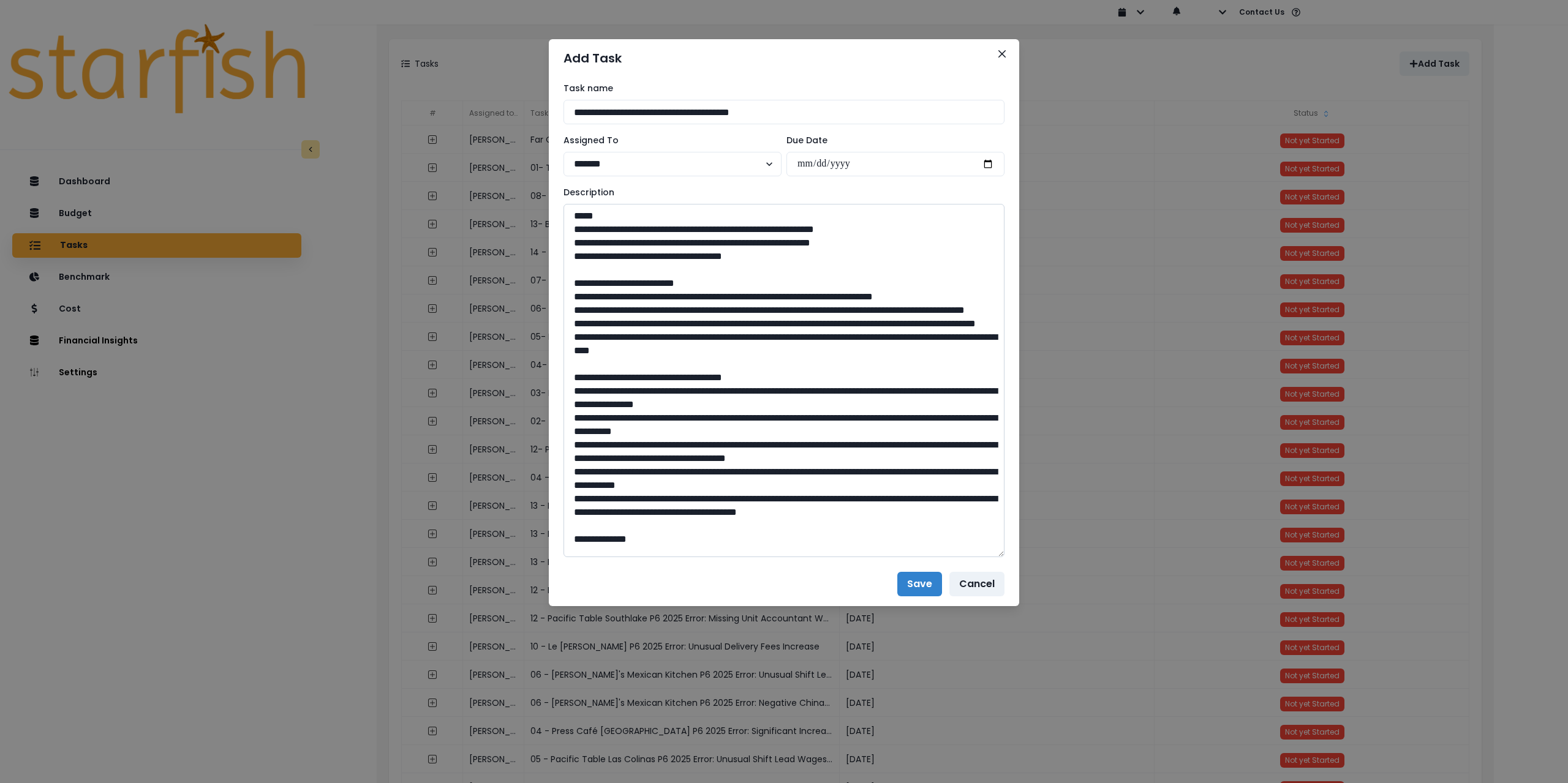
click at [785, 461] on textarea at bounding box center [784, 380] width 441 height 353
type textarea "**********"
click at [917, 580] on button "Save" at bounding box center [919, 584] width 45 height 24
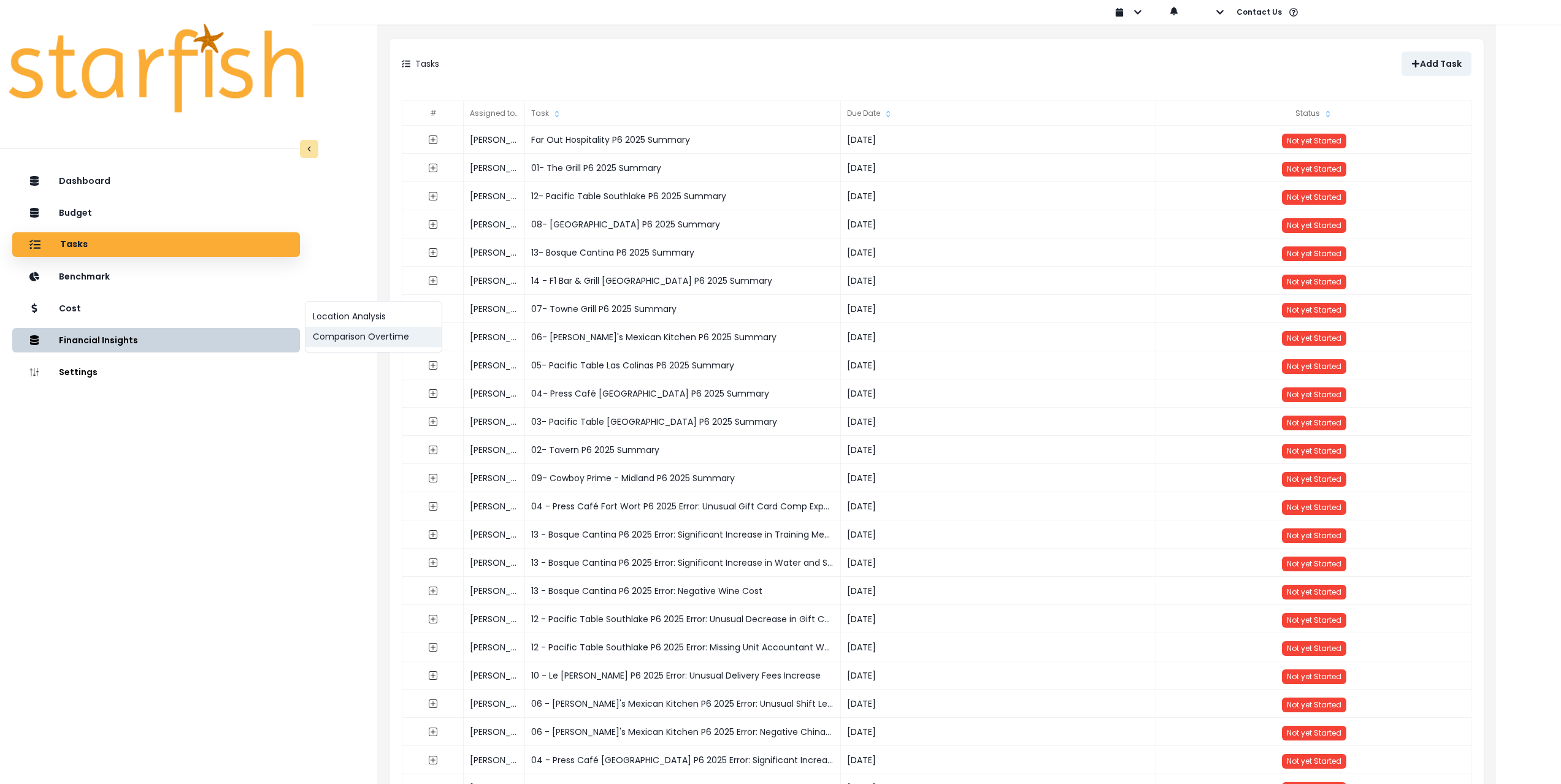
click at [327, 342] on button "Comparison Overtime" at bounding box center [374, 337] width 137 height 21
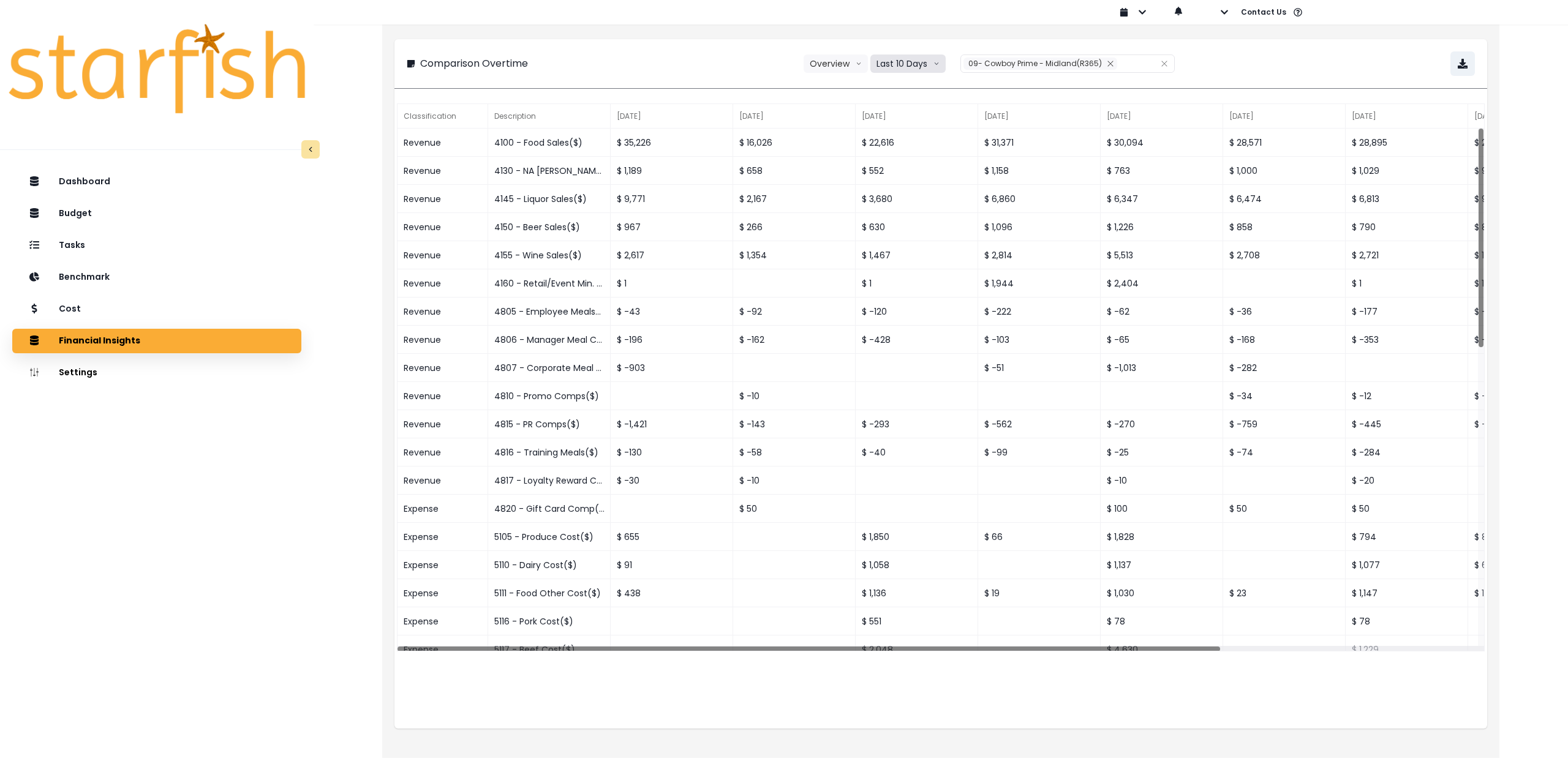
click at [918, 63] on button "Last 10 Days" at bounding box center [908, 64] width 75 height 18
click at [915, 130] on span "Last 15 Periods" at bounding box center [908, 132] width 59 height 13
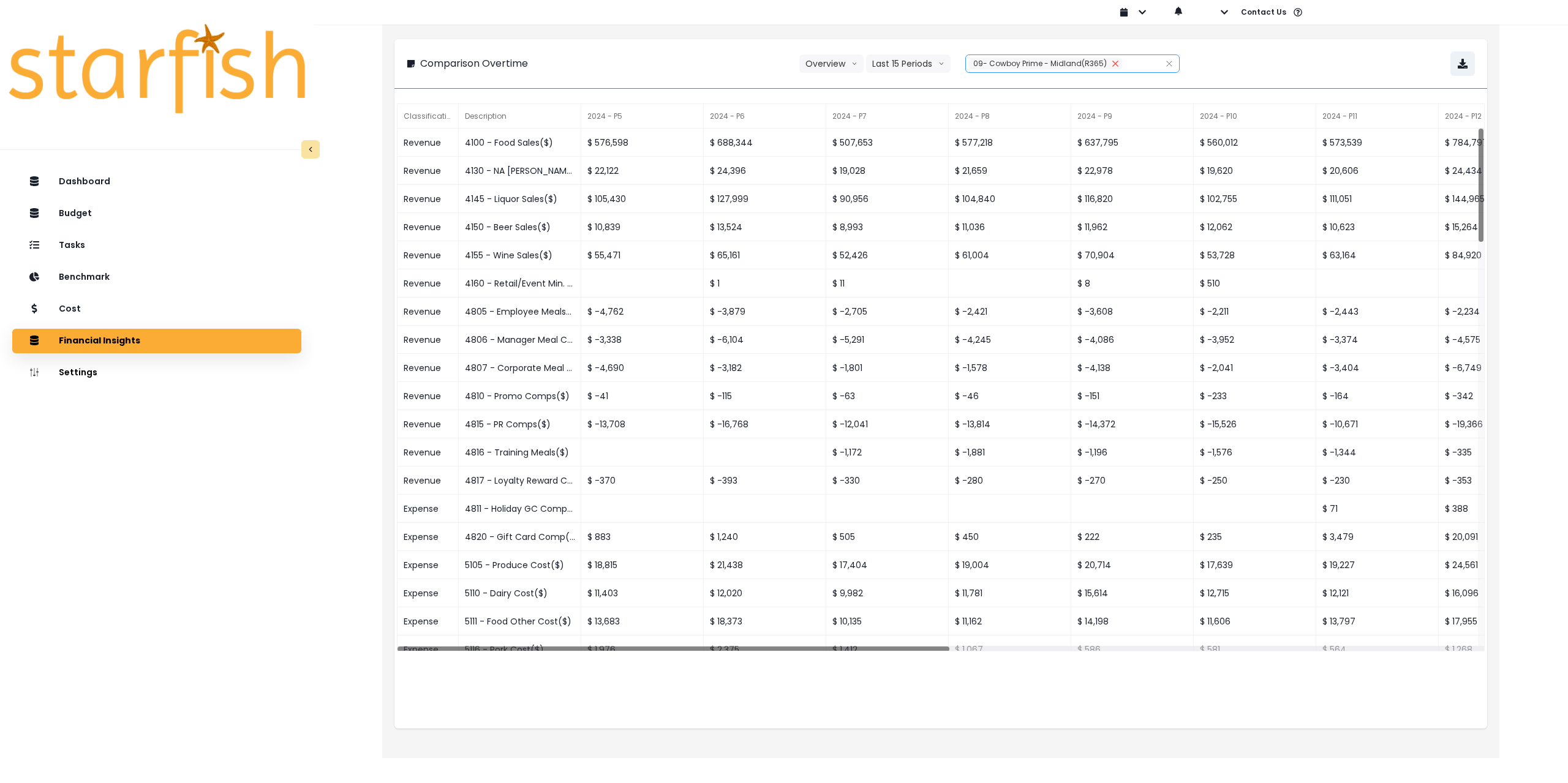
click at [1114, 63] on icon "close" at bounding box center [1115, 64] width 5 height 5
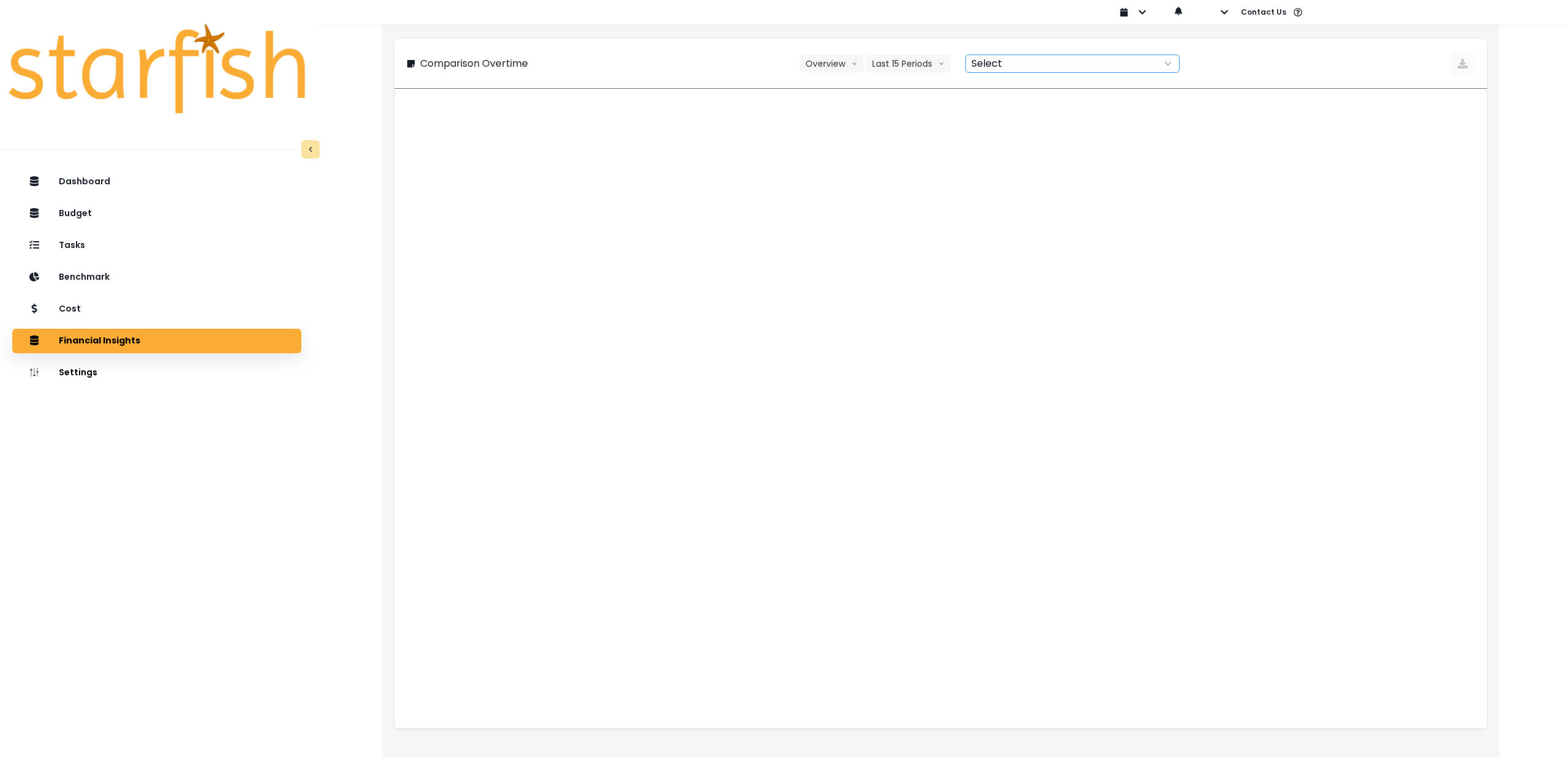
click at [1061, 61] on div at bounding box center [1059, 63] width 187 height 17
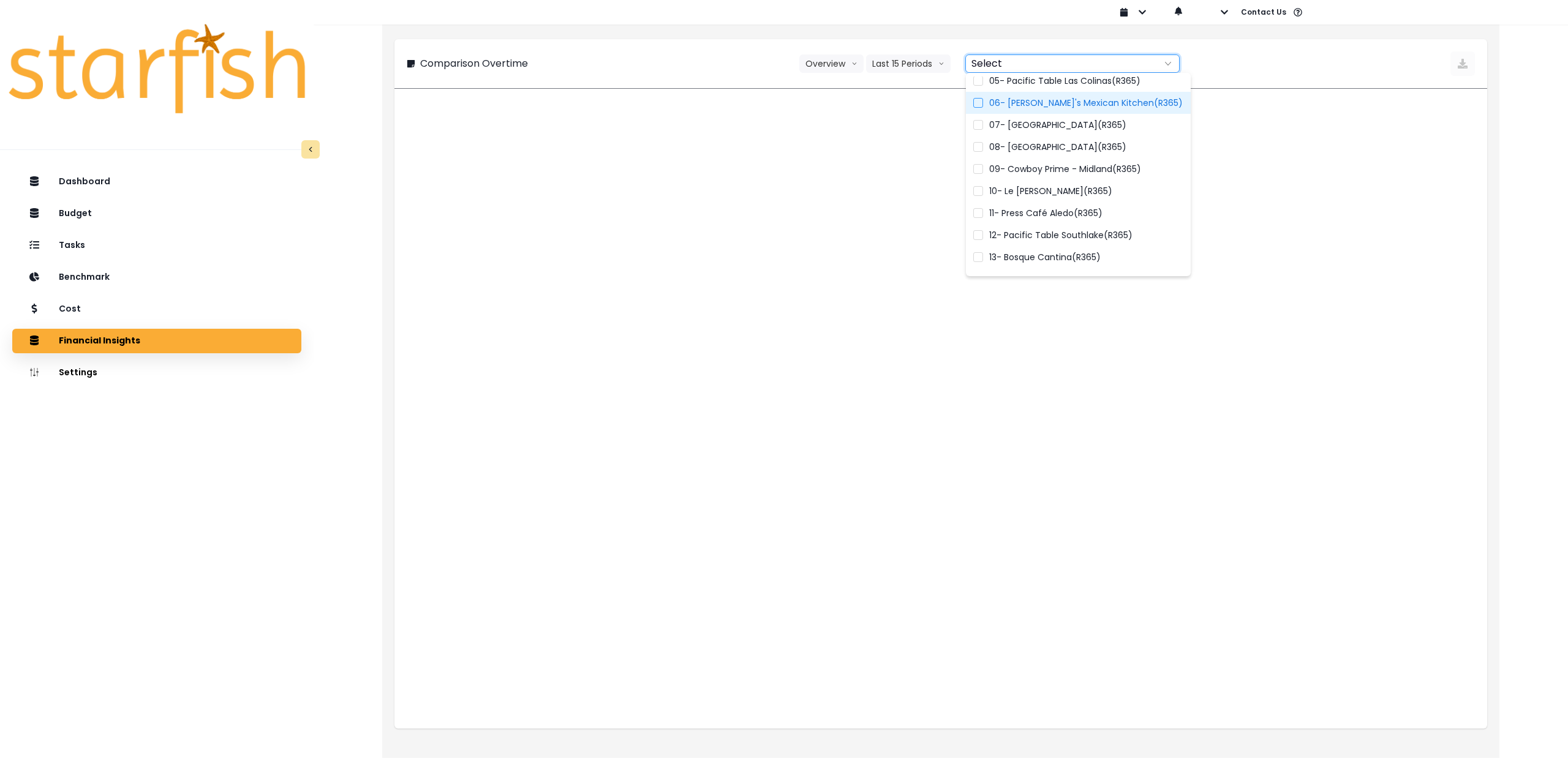
scroll to position [123, 0]
click at [1046, 188] on span "10- Le [PERSON_NAME](R365)" at bounding box center [1050, 186] width 123 height 13
type input "**********"
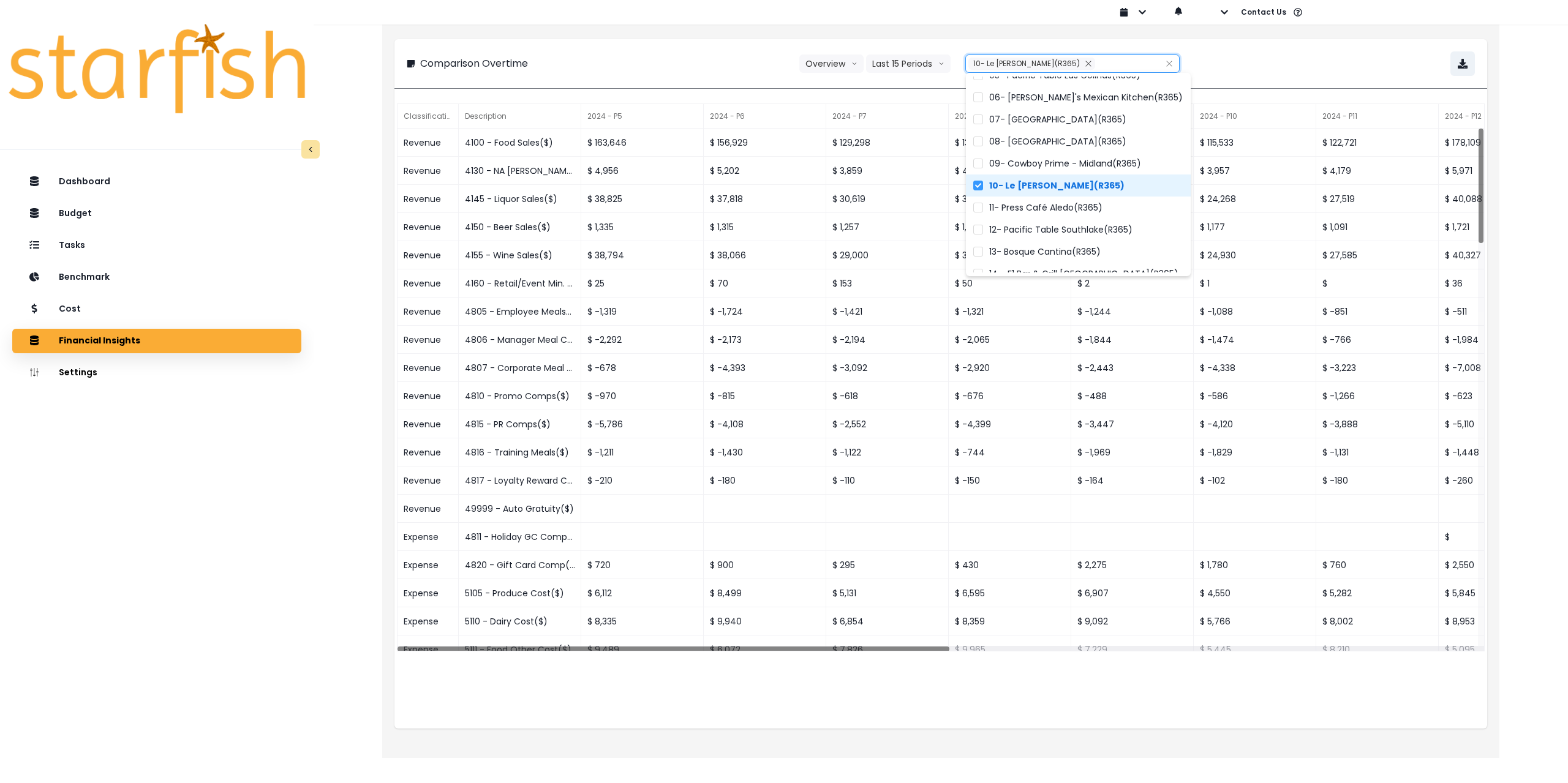
click at [1268, 60] on div "**********" at bounding box center [940, 63] width 1068 height 24
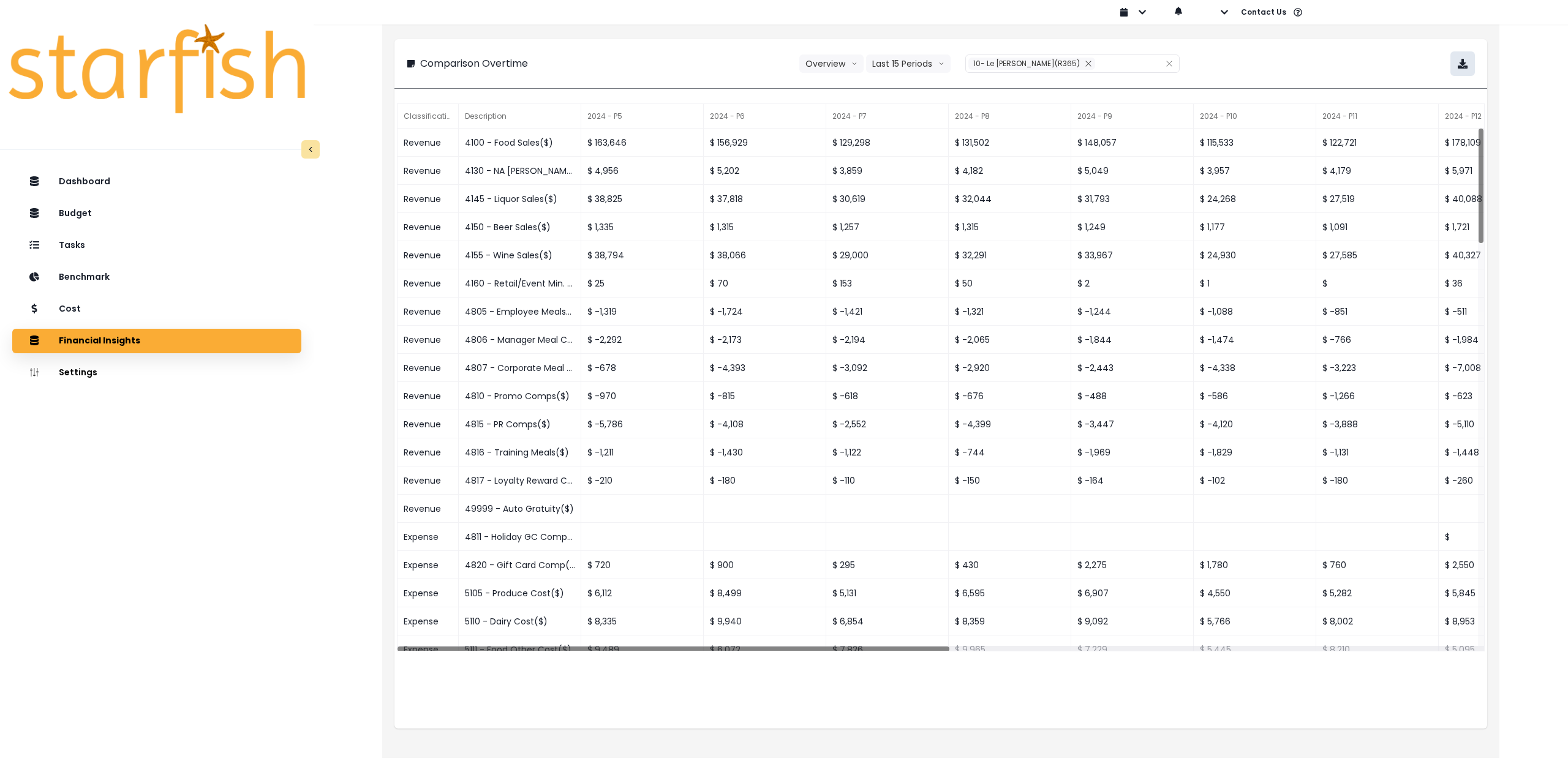
click at [1469, 68] on button "button" at bounding box center [1462, 63] width 24 height 24
click at [90, 240] on div "Tasks" at bounding box center [157, 246] width 269 height 26
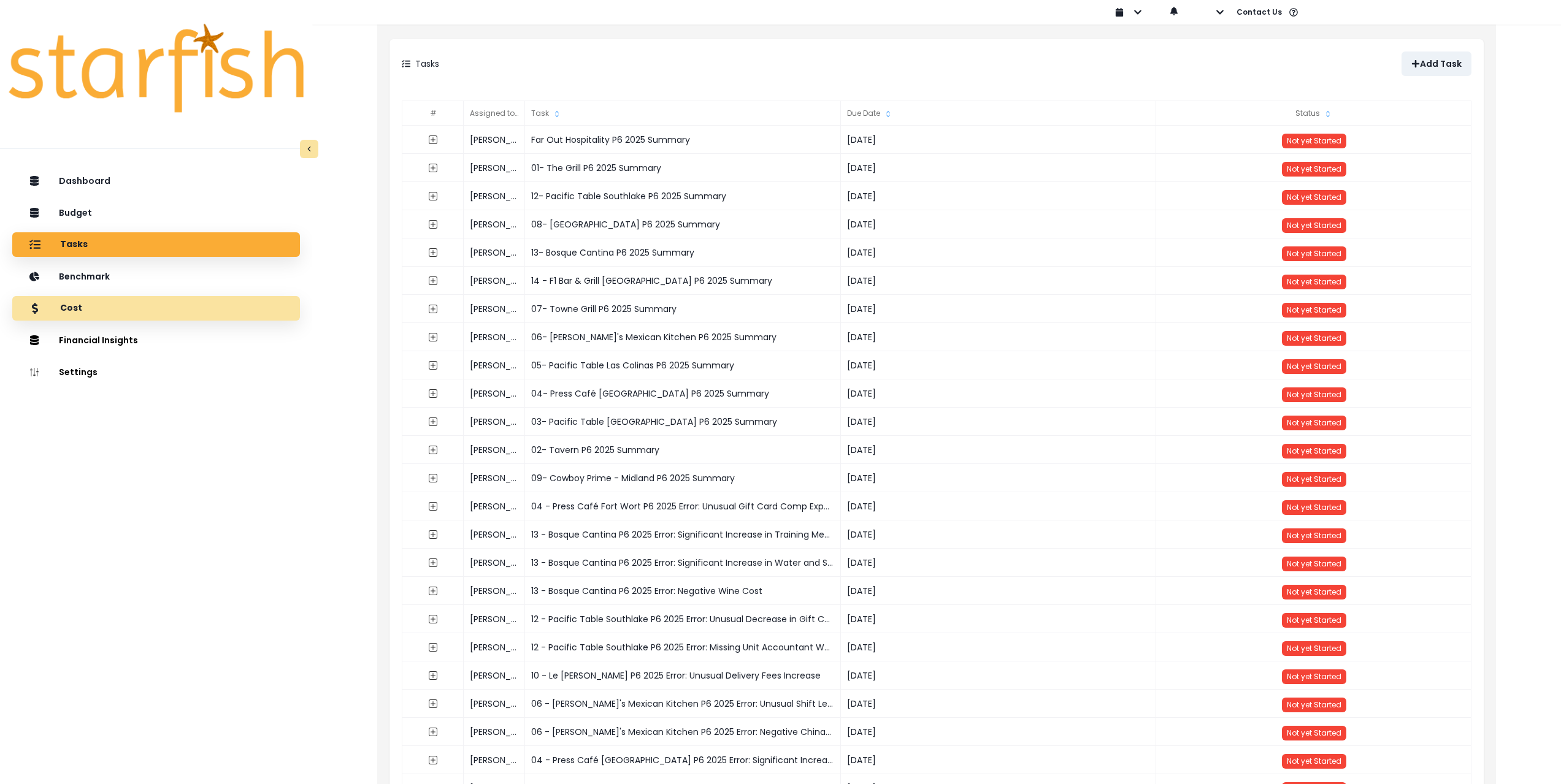
click at [90, 306] on div "Cost" at bounding box center [156, 308] width 268 height 26
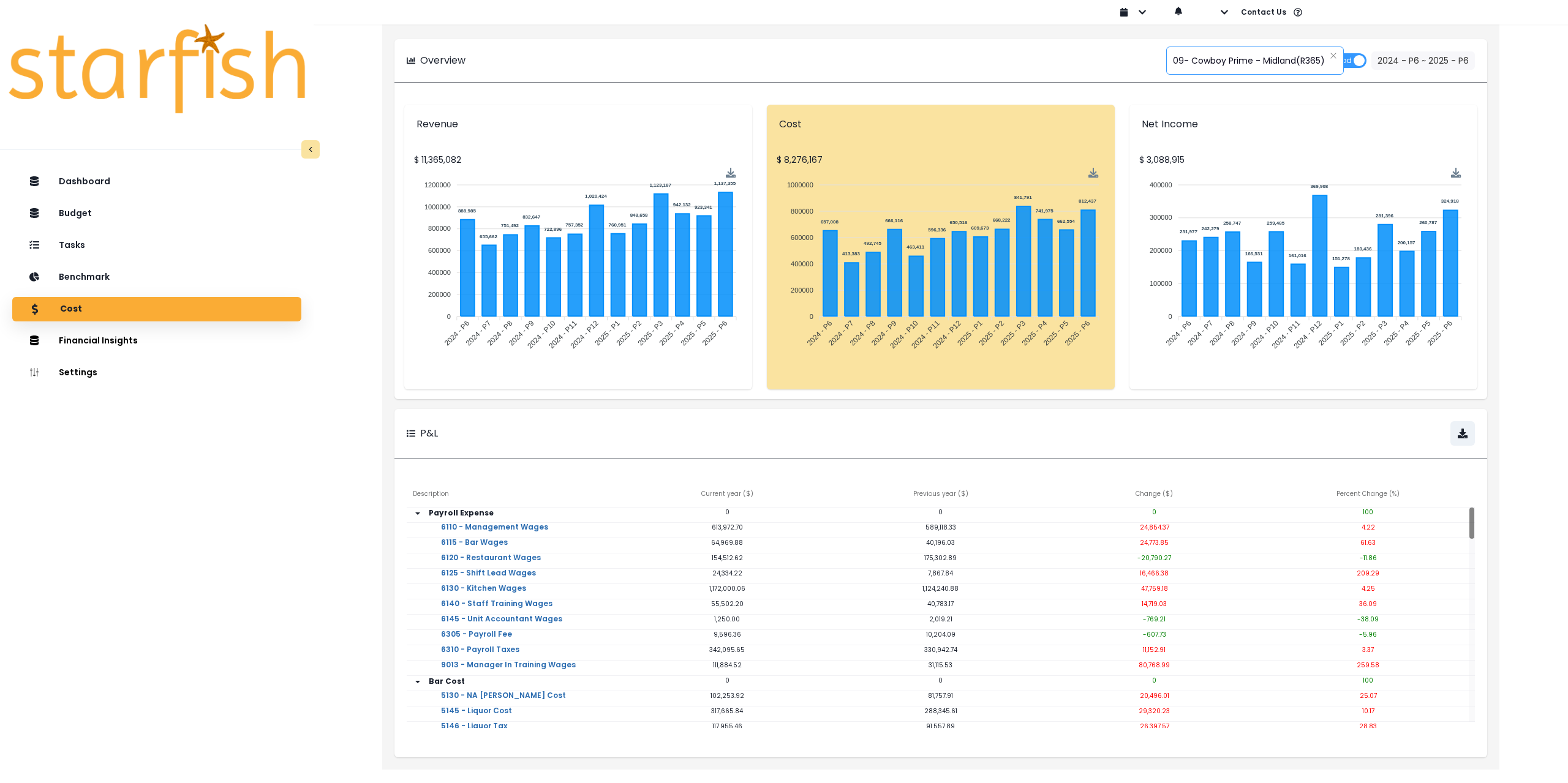
click at [1228, 61] on span "09- Cowboy Prime - Midland(R365)" at bounding box center [1249, 60] width 152 height 26
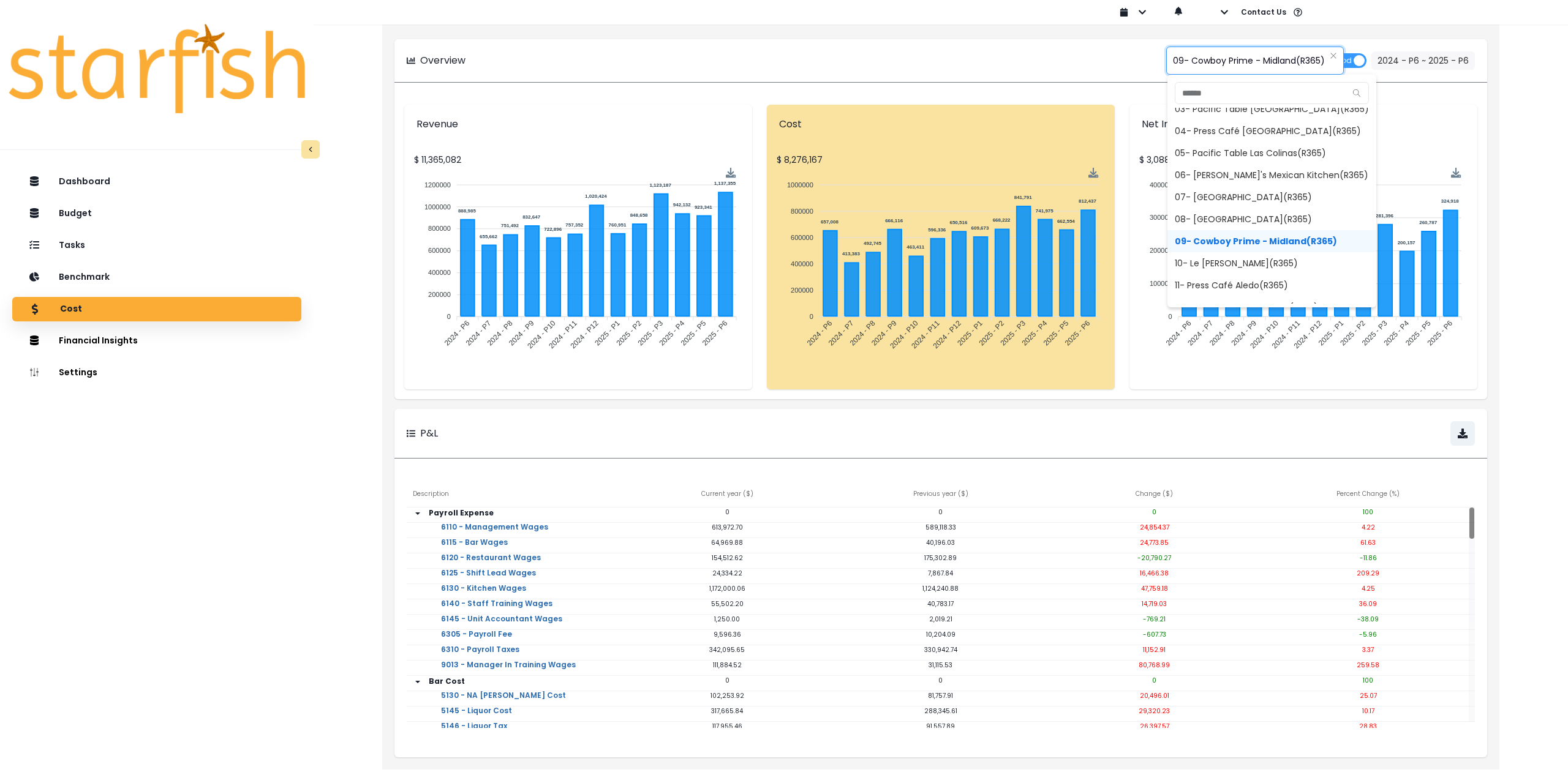
scroll to position [83, 0]
click at [1214, 252] on span "10- Le [PERSON_NAME](R365)" at bounding box center [1272, 256] width 209 height 22
type input "**********"
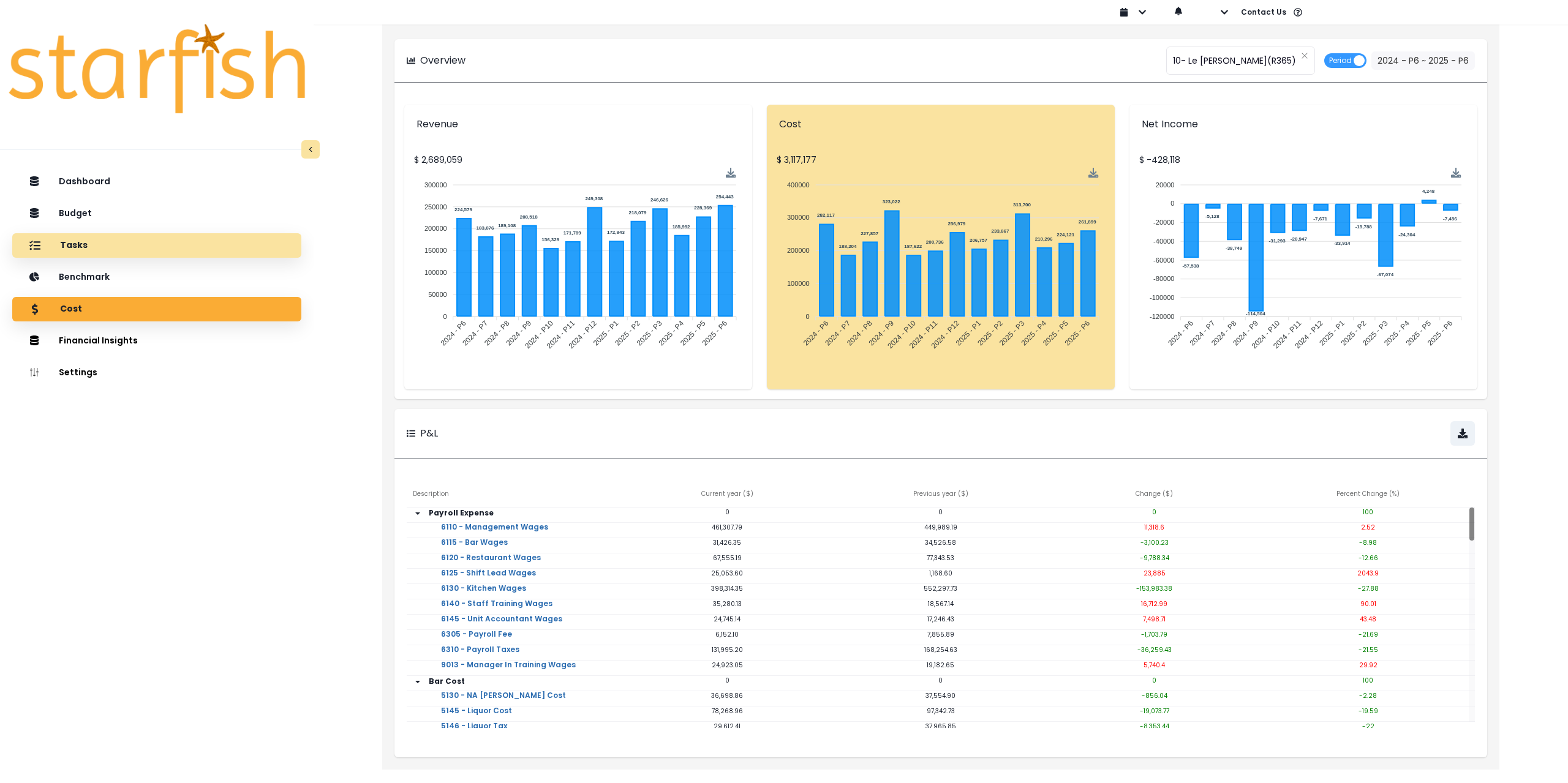
click at [102, 254] on div "Tasks" at bounding box center [157, 246] width 269 height 26
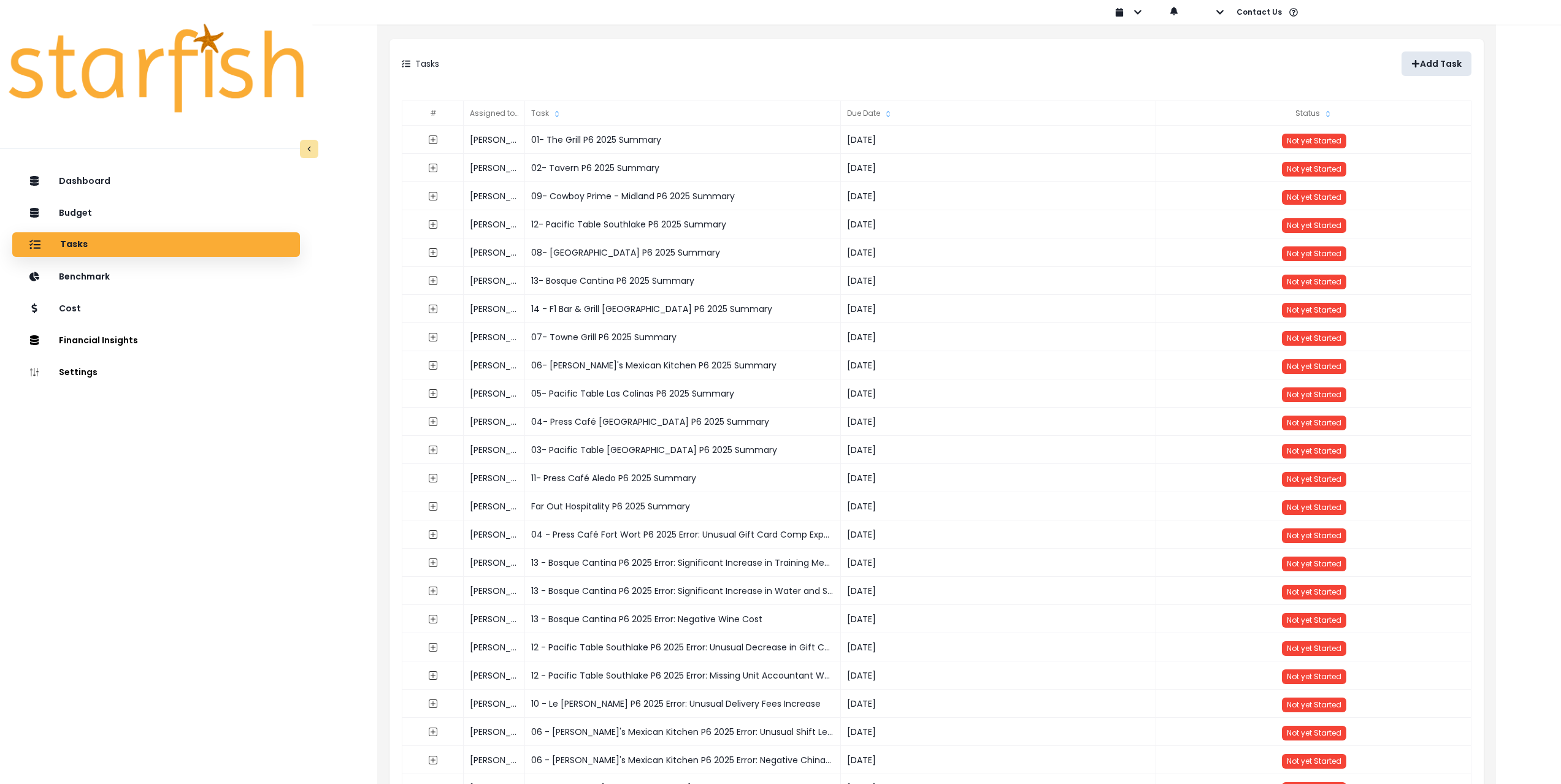
click at [1444, 64] on p "Add Task" at bounding box center [1441, 65] width 41 height 11
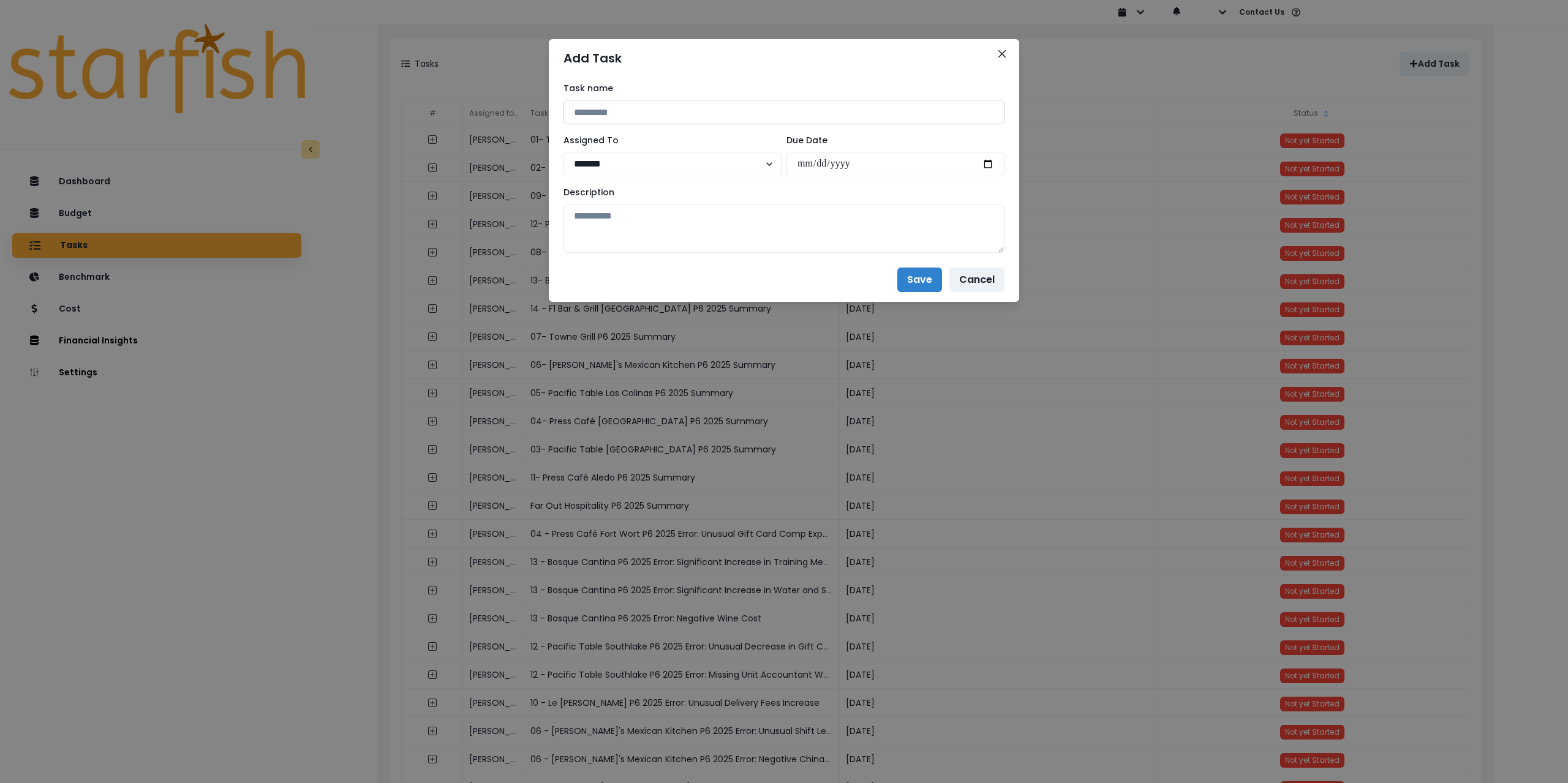
click at [612, 115] on input at bounding box center [784, 111] width 441 height 24
drag, startPoint x: 632, startPoint y: 113, endPoint x: 561, endPoint y: 113, distance: 71.0
click at [561, 113] on div "**********" at bounding box center [784, 167] width 470 height 180
paste input
type input "**********"
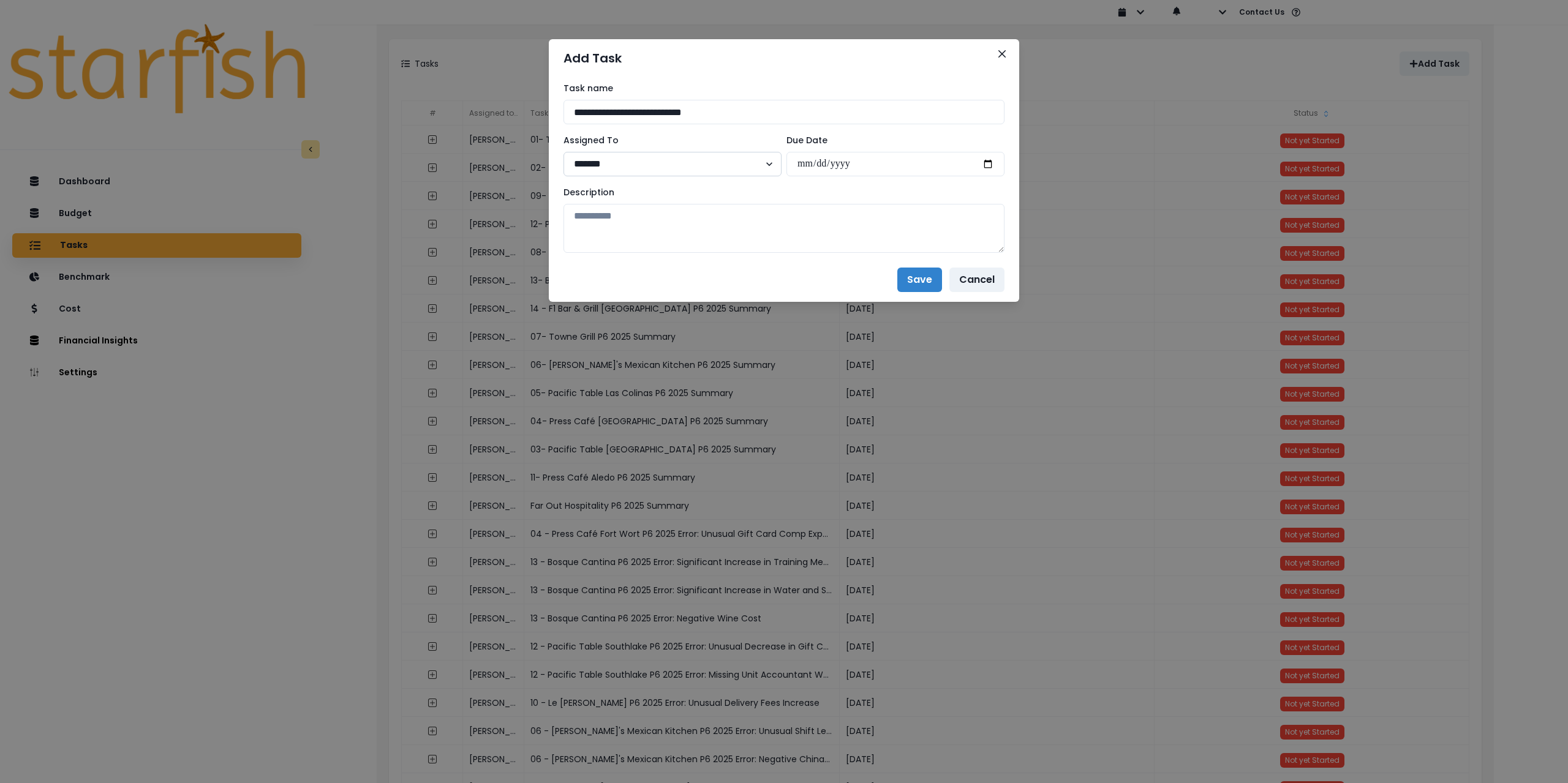
click at [640, 166] on select "******* ******* **** ***** **** ******" at bounding box center [672, 163] width 218 height 24
select select "***"
click at [563, 152] on select "******* ******* **** ***** **** ******" at bounding box center [672, 163] width 218 height 24
click at [986, 170] on input "date" at bounding box center [895, 163] width 218 height 24
type input "**********"
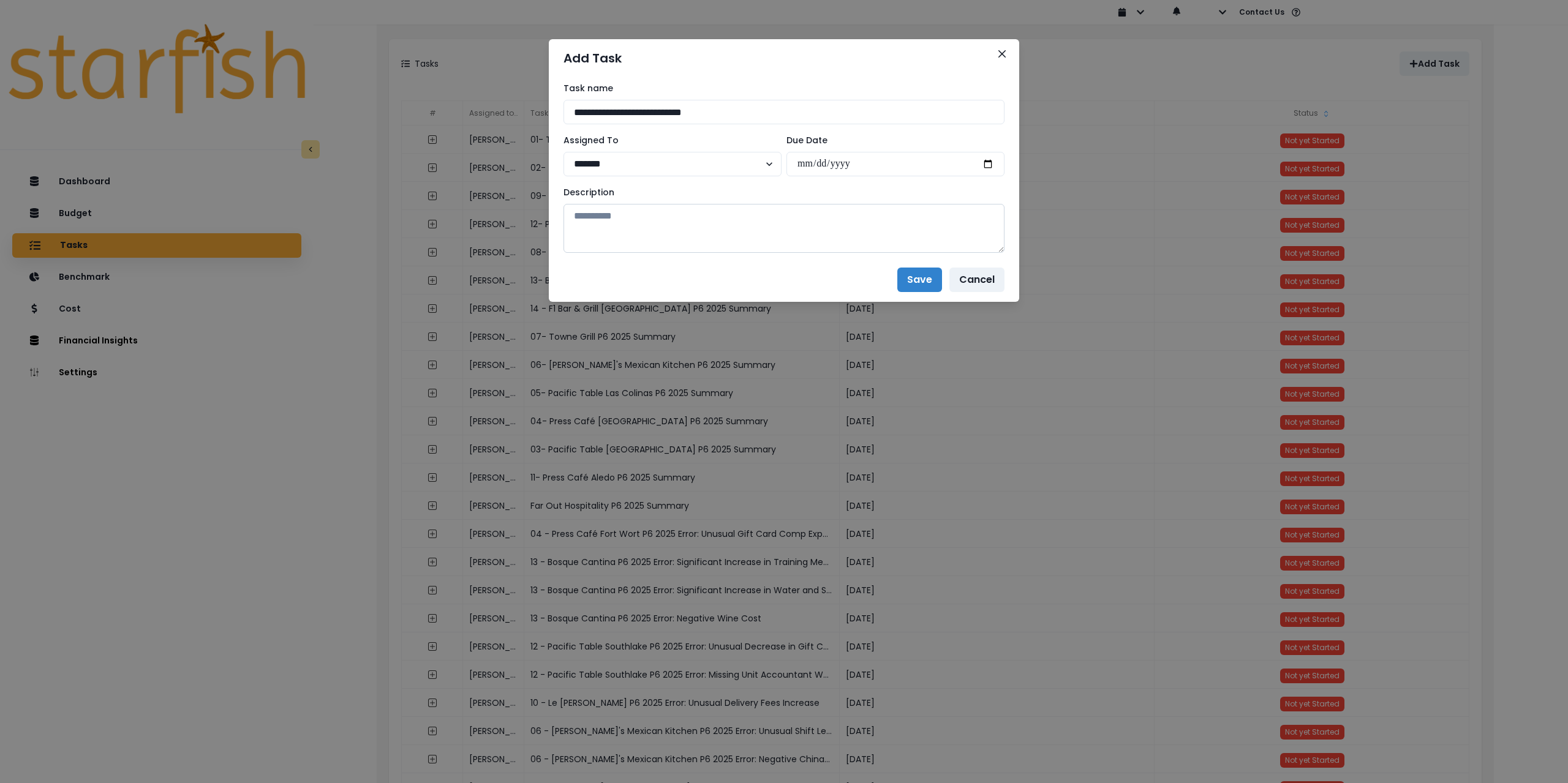
click at [737, 237] on textarea at bounding box center [784, 228] width 441 height 49
drag, startPoint x: 649, startPoint y: 221, endPoint x: 656, endPoint y: 220, distance: 7.1
click at [649, 221] on textarea at bounding box center [784, 228] width 441 height 49
paste textarea "**********"
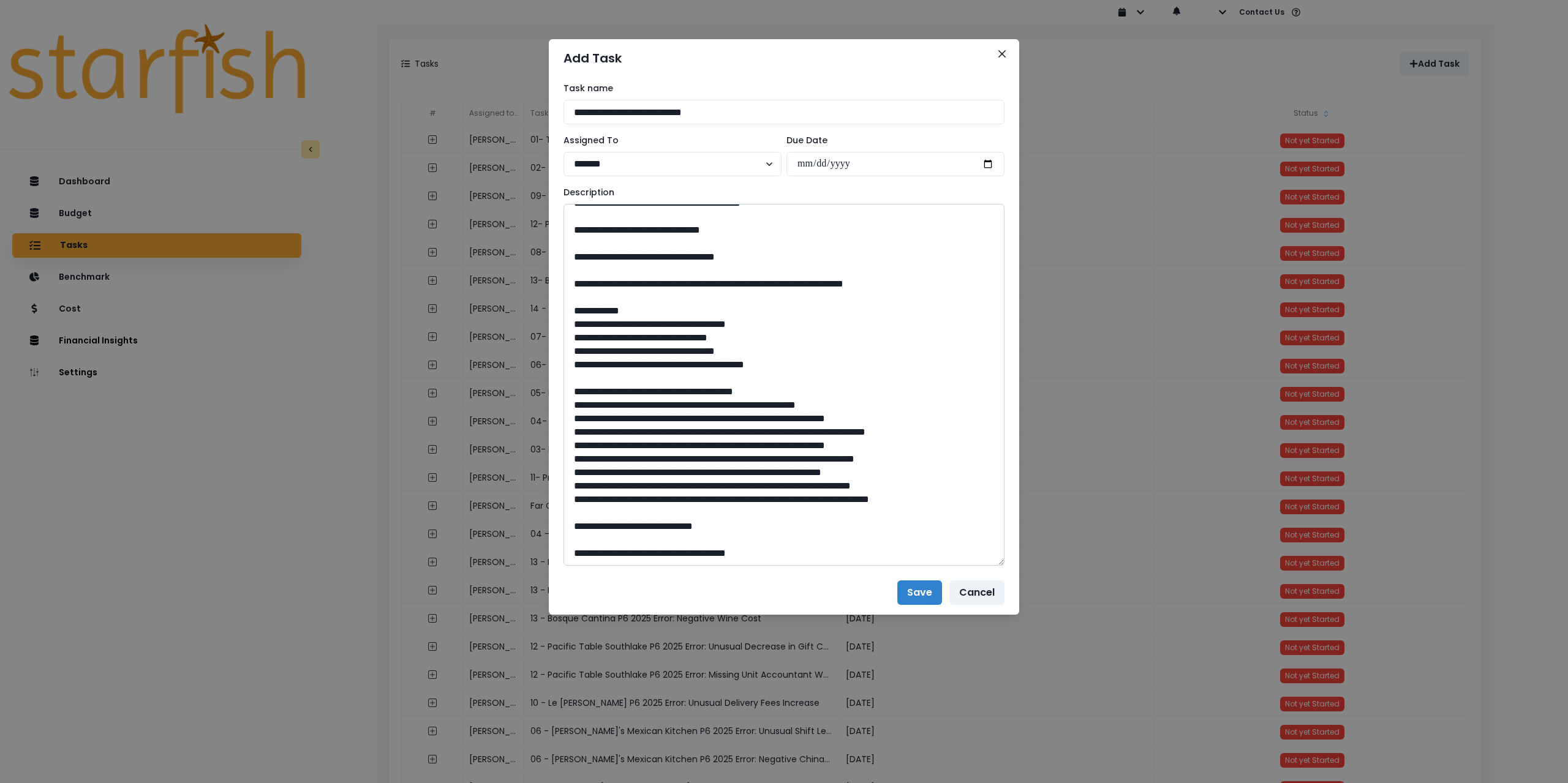
drag, startPoint x: 997, startPoint y: 248, endPoint x: 959, endPoint y: 565, distance: 319.3
click at [961, 565] on textarea at bounding box center [784, 385] width 441 height 362
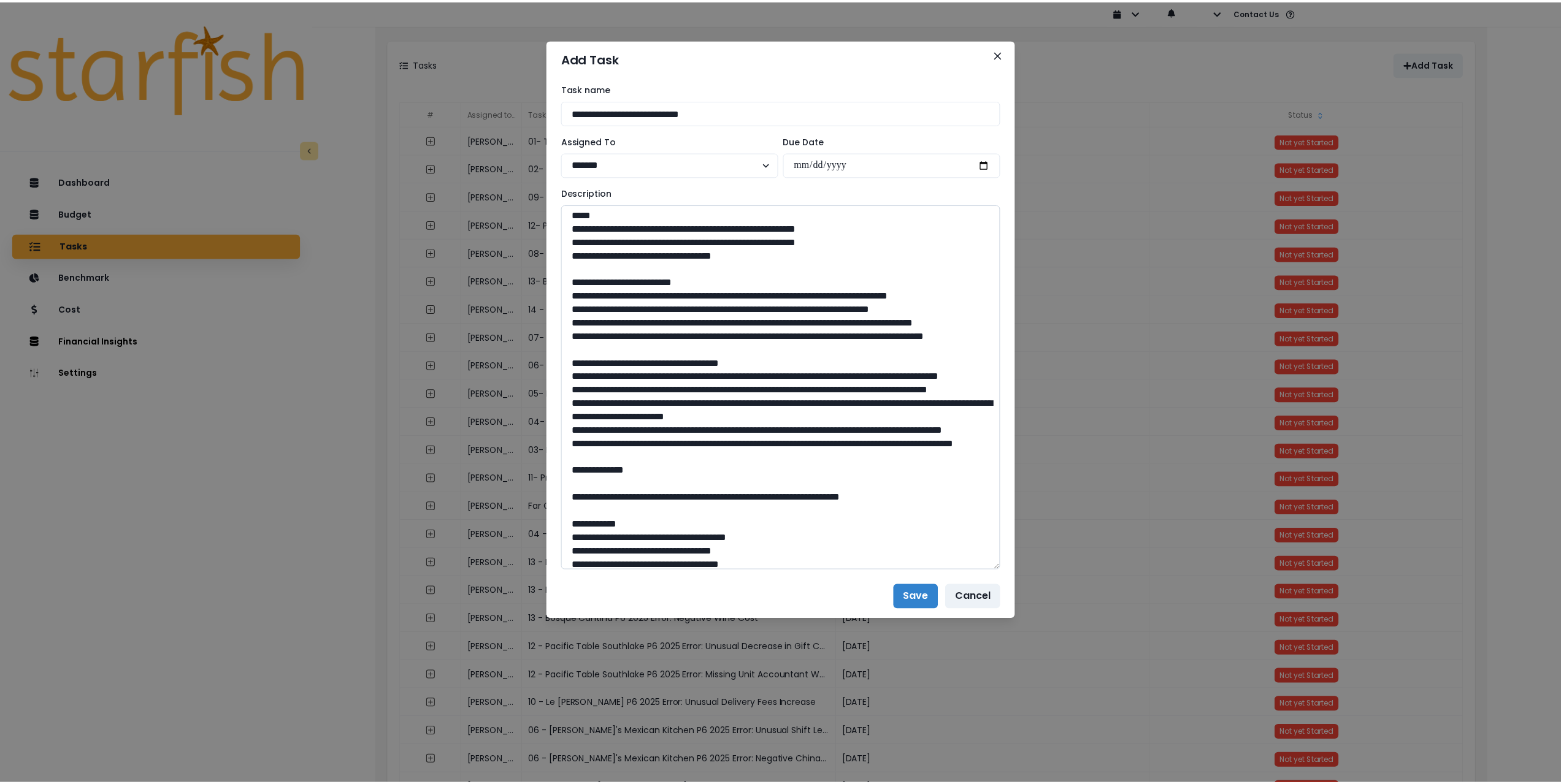
scroll to position [0, 0]
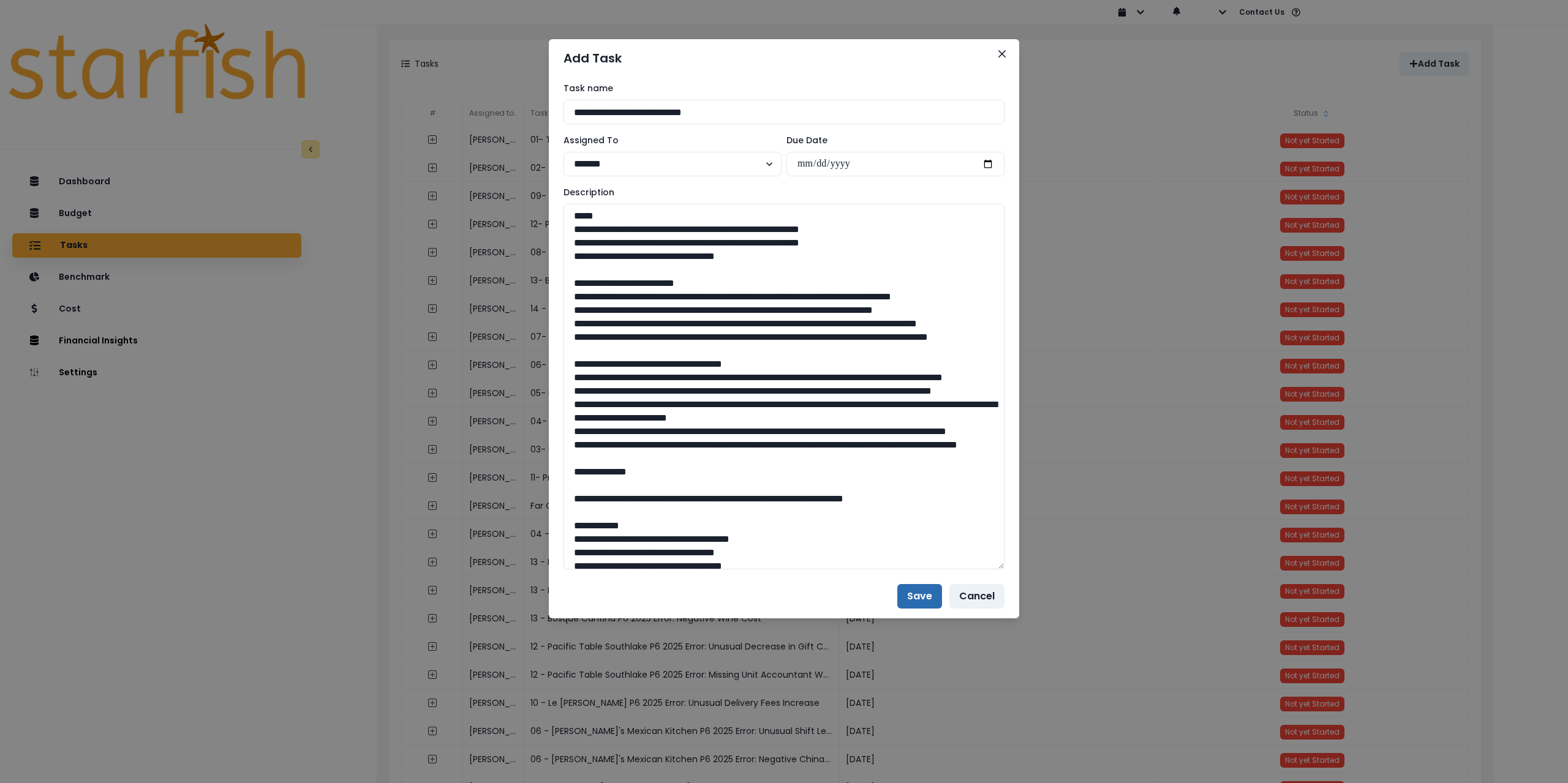
type textarea "**********"
click at [915, 595] on button "Save" at bounding box center [919, 596] width 45 height 24
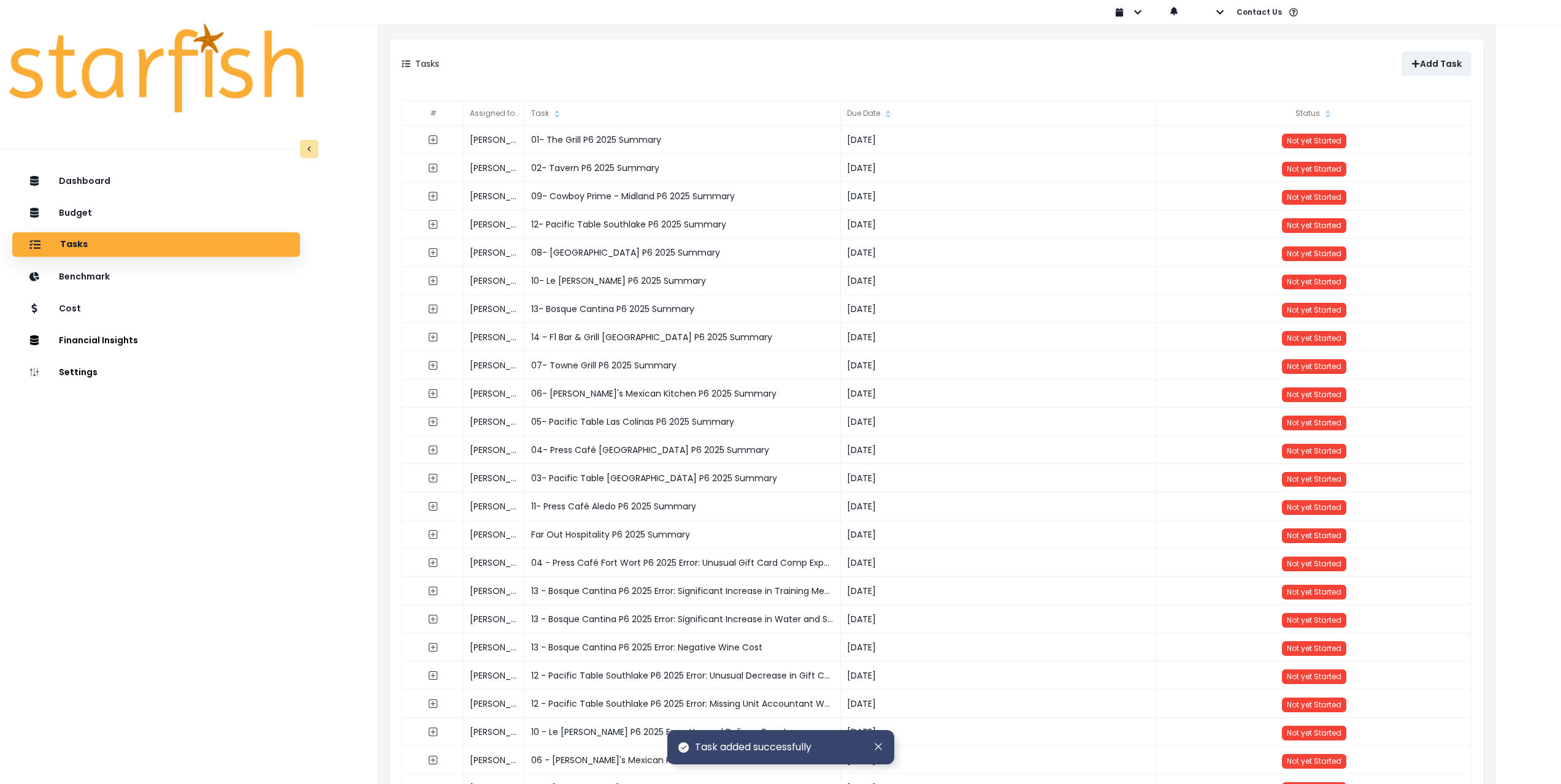
click at [1224, 16] on div "MM-dd-yyyy dd-MM-yyyy yyyy-MM-dd Sign out Contact Us Help & Support Feedback" at bounding box center [1490, 12] width 769 height 24
click at [1221, 13] on icon "button" at bounding box center [1220, 13] width 9 height 9
click at [1212, 45] on icon "button" at bounding box center [1209, 47] width 10 height 10
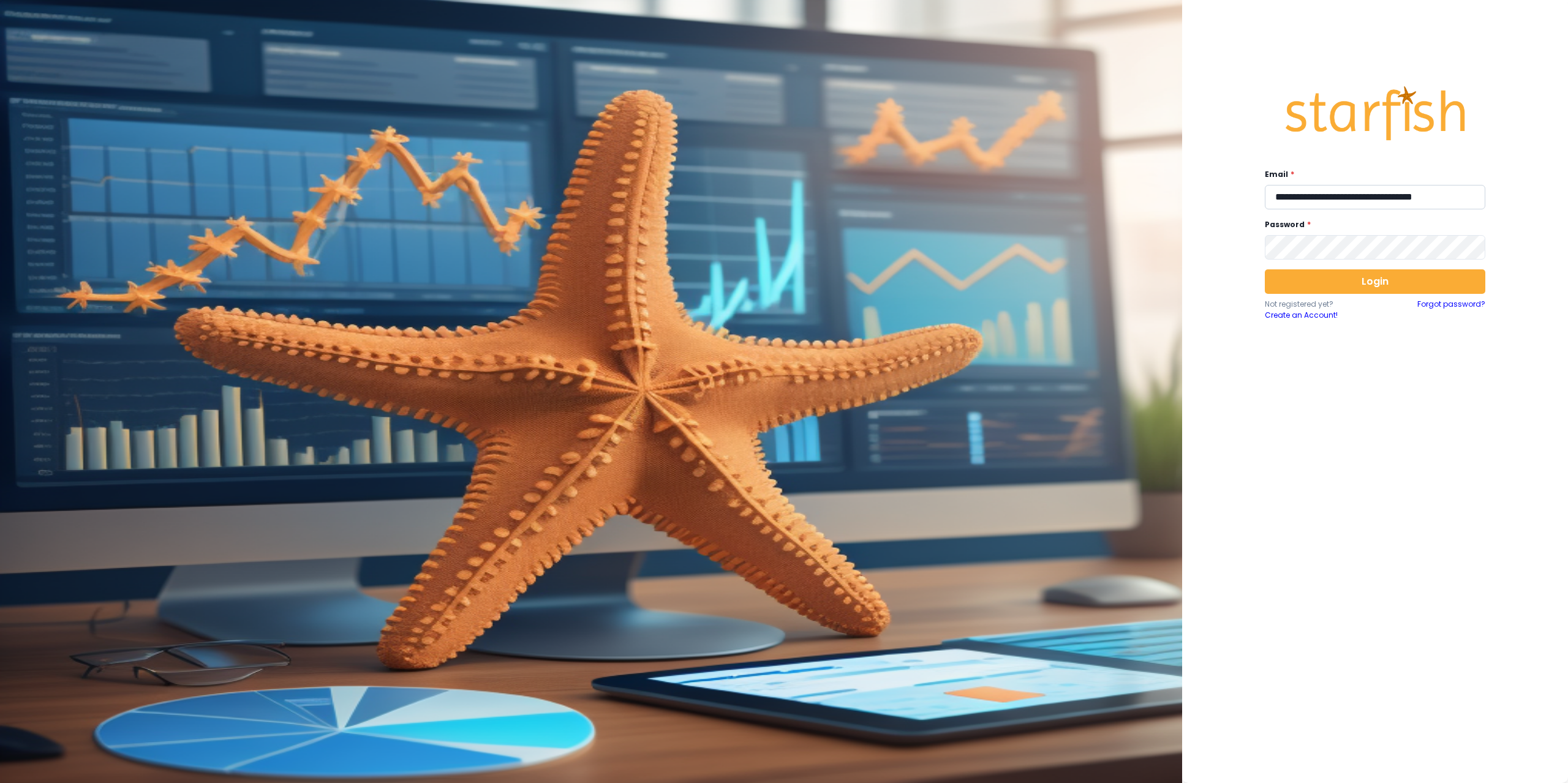
click at [1374, 196] on input "**********" at bounding box center [1375, 196] width 221 height 24
type input "**********"
click at [1398, 287] on button "Login" at bounding box center [1375, 281] width 221 height 24
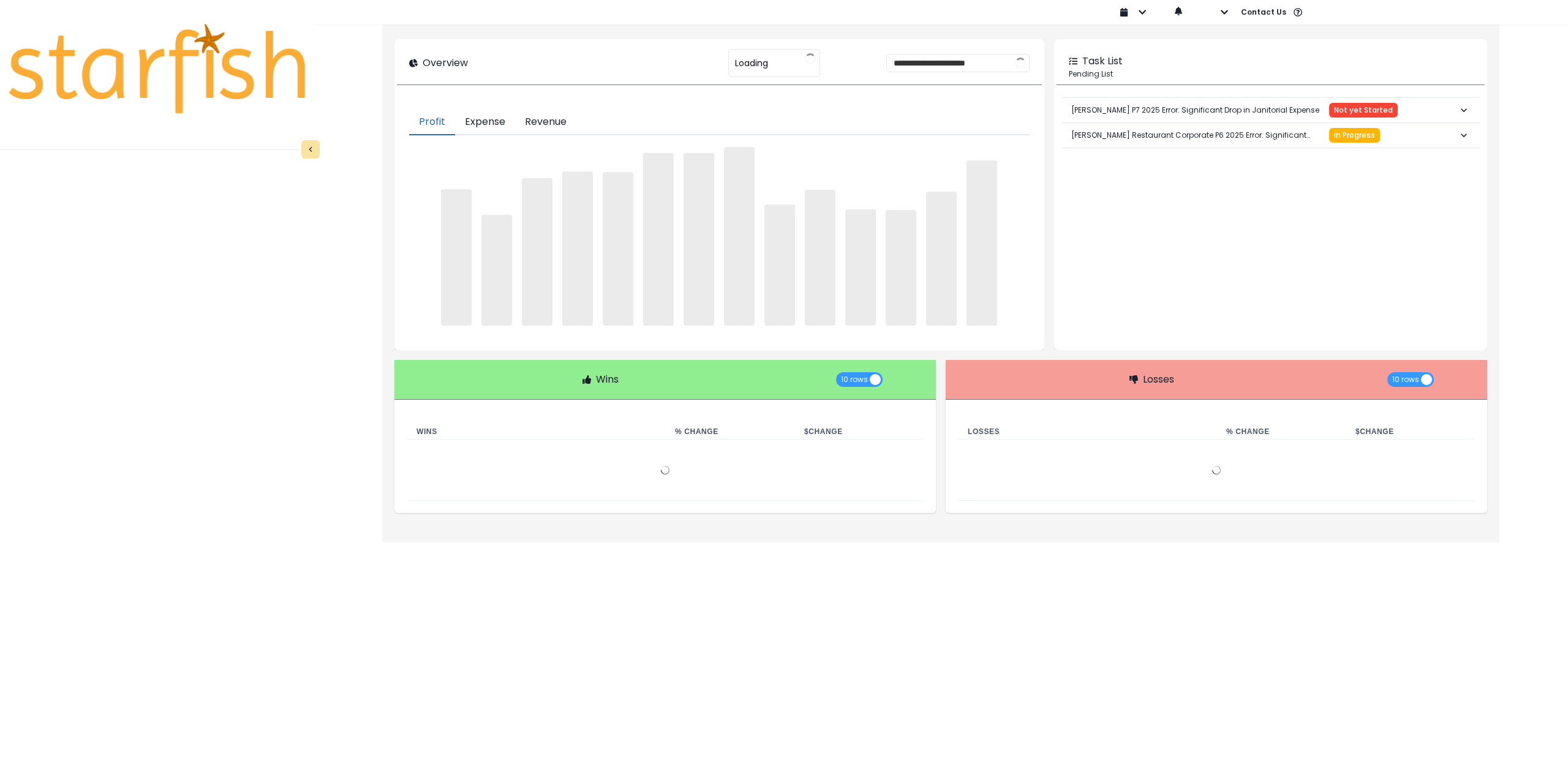
type input "****"
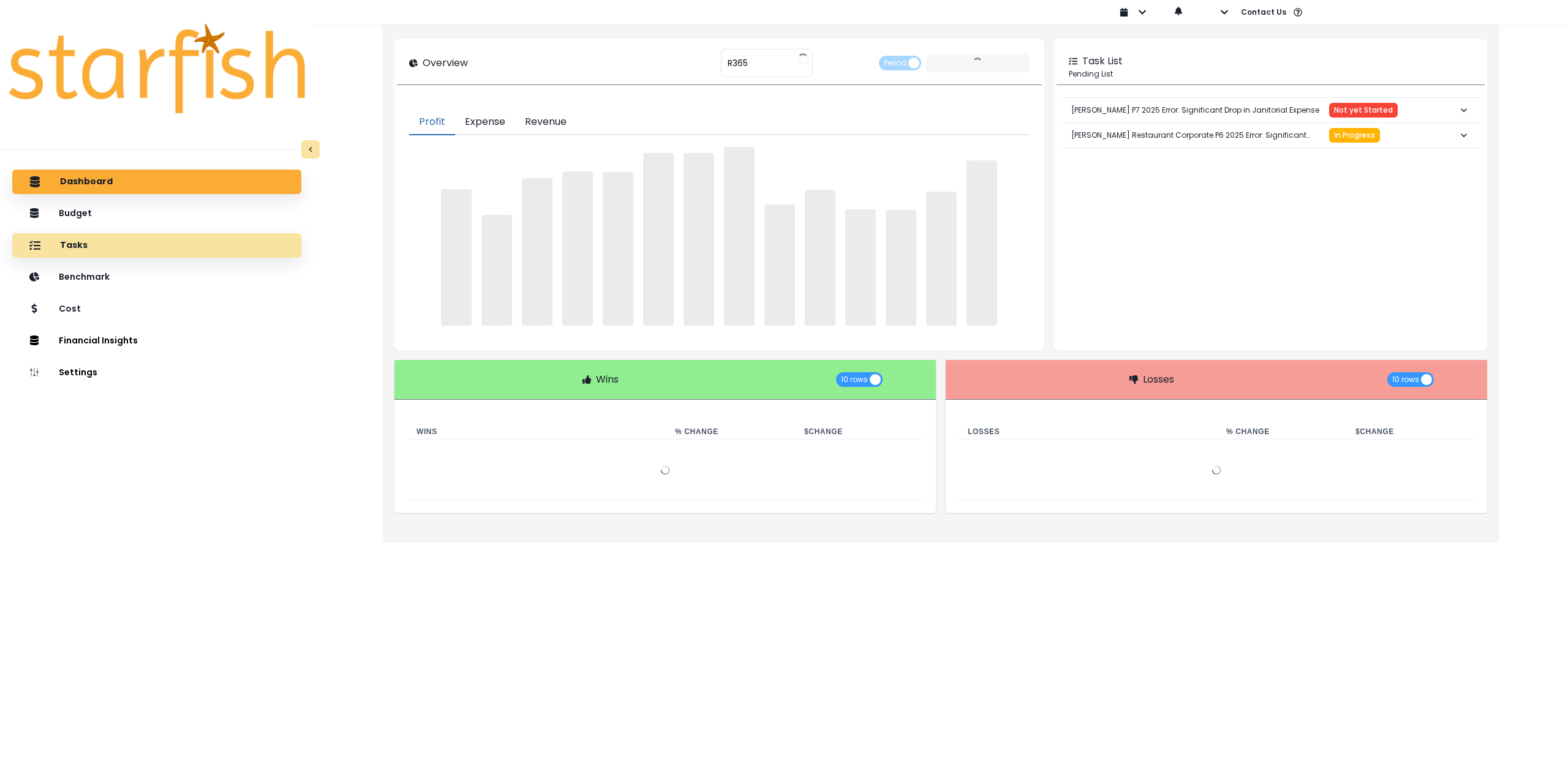
click at [148, 249] on div "Tasks" at bounding box center [157, 246] width 269 height 26
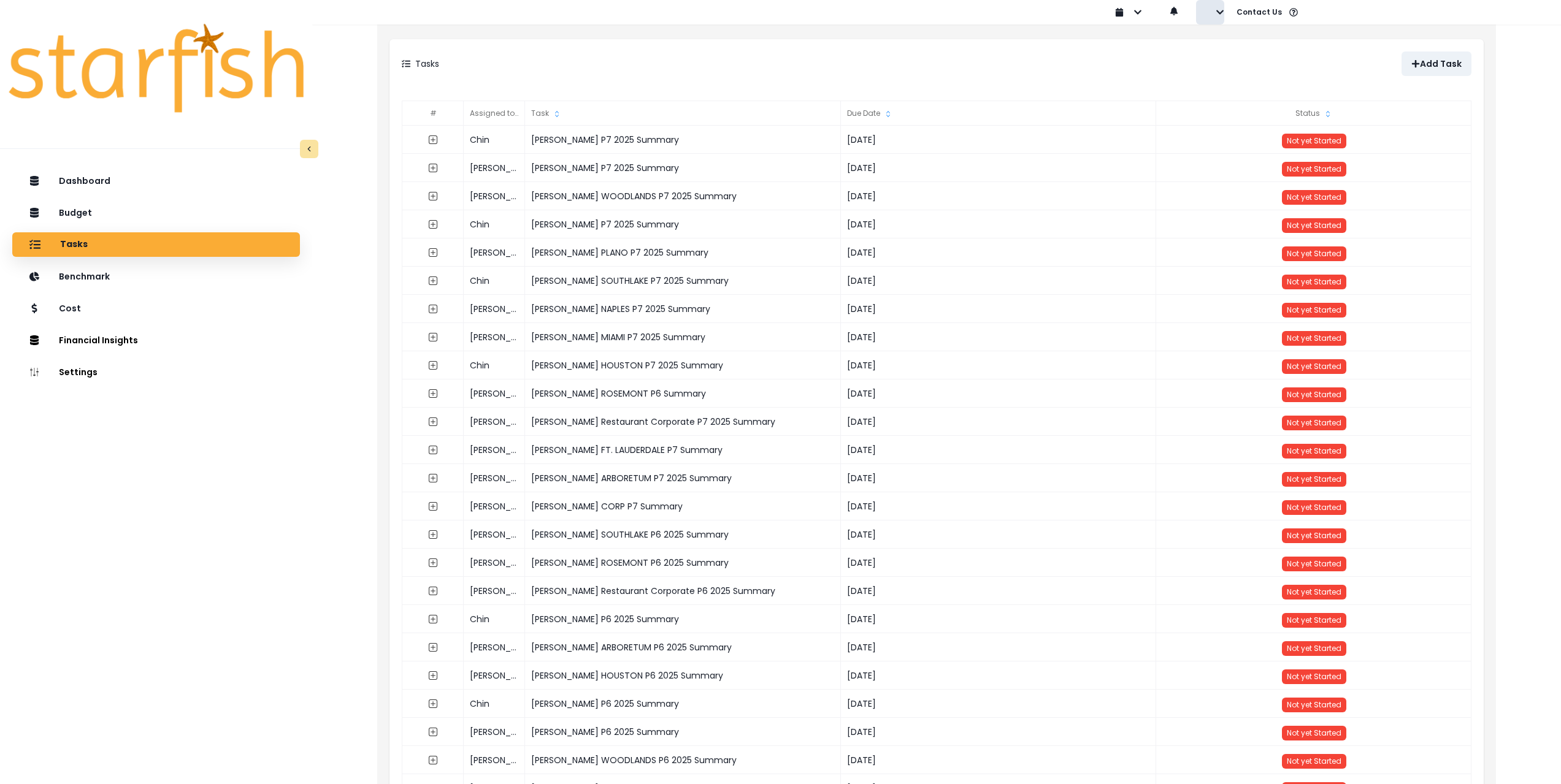
click at [1220, 13] on icon "button" at bounding box center [1220, 12] width 7 height 4
click at [1227, 41] on p "Sign out" at bounding box center [1239, 47] width 41 height 12
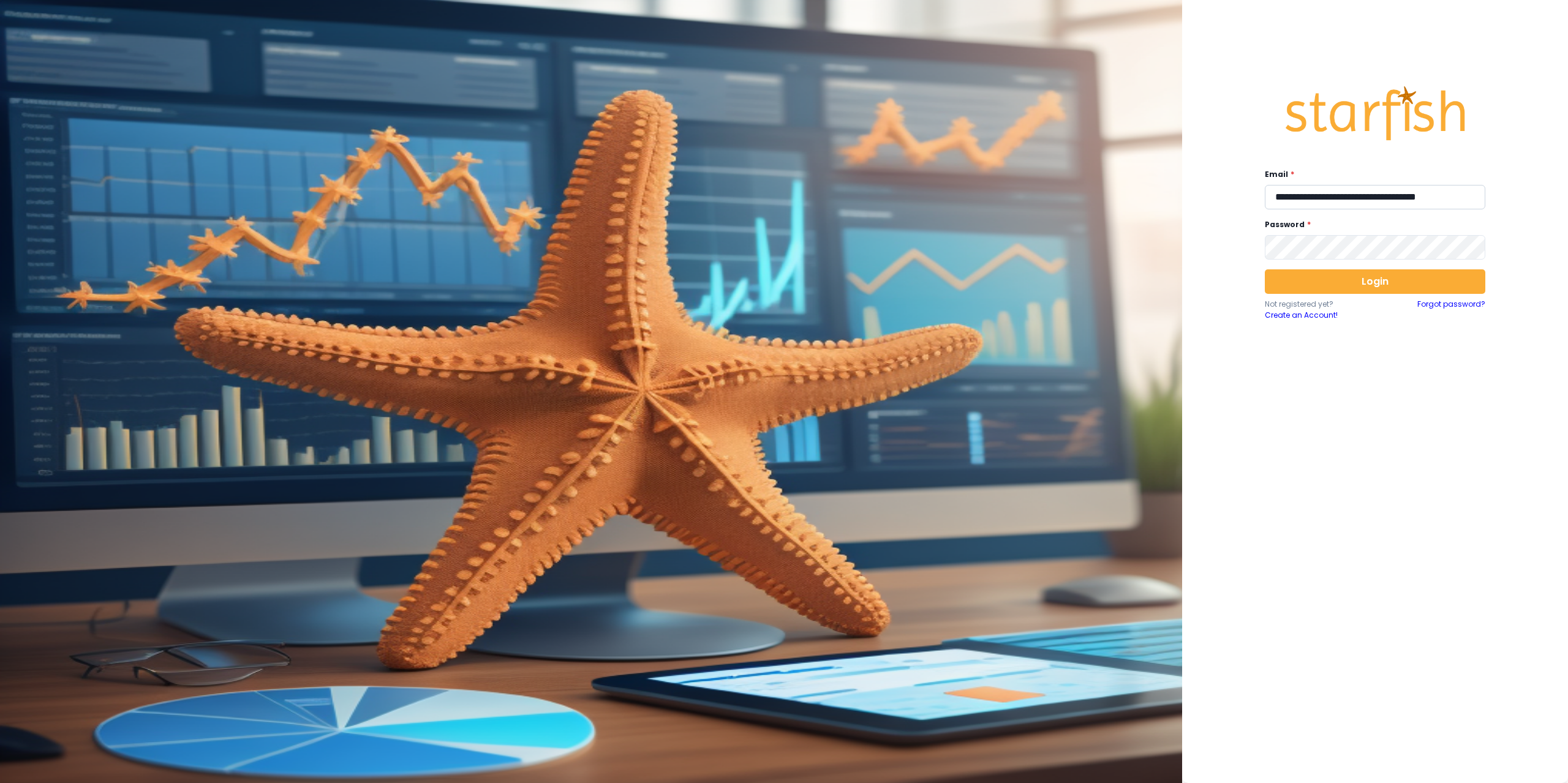
click at [1319, 199] on input "**********" at bounding box center [1375, 196] width 221 height 24
type input "**********"
click at [1362, 286] on button "Login" at bounding box center [1375, 281] width 221 height 24
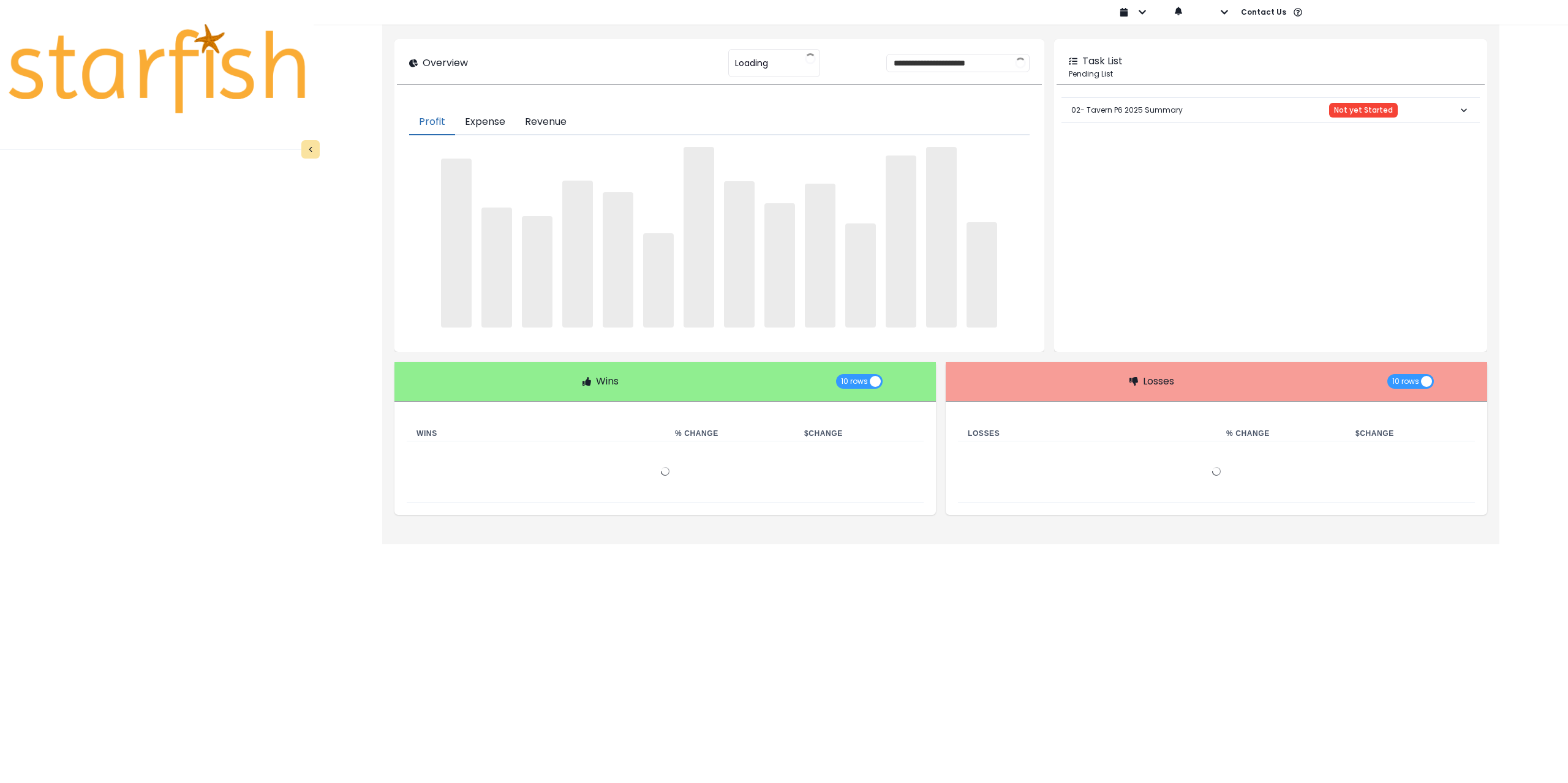
type input "****"
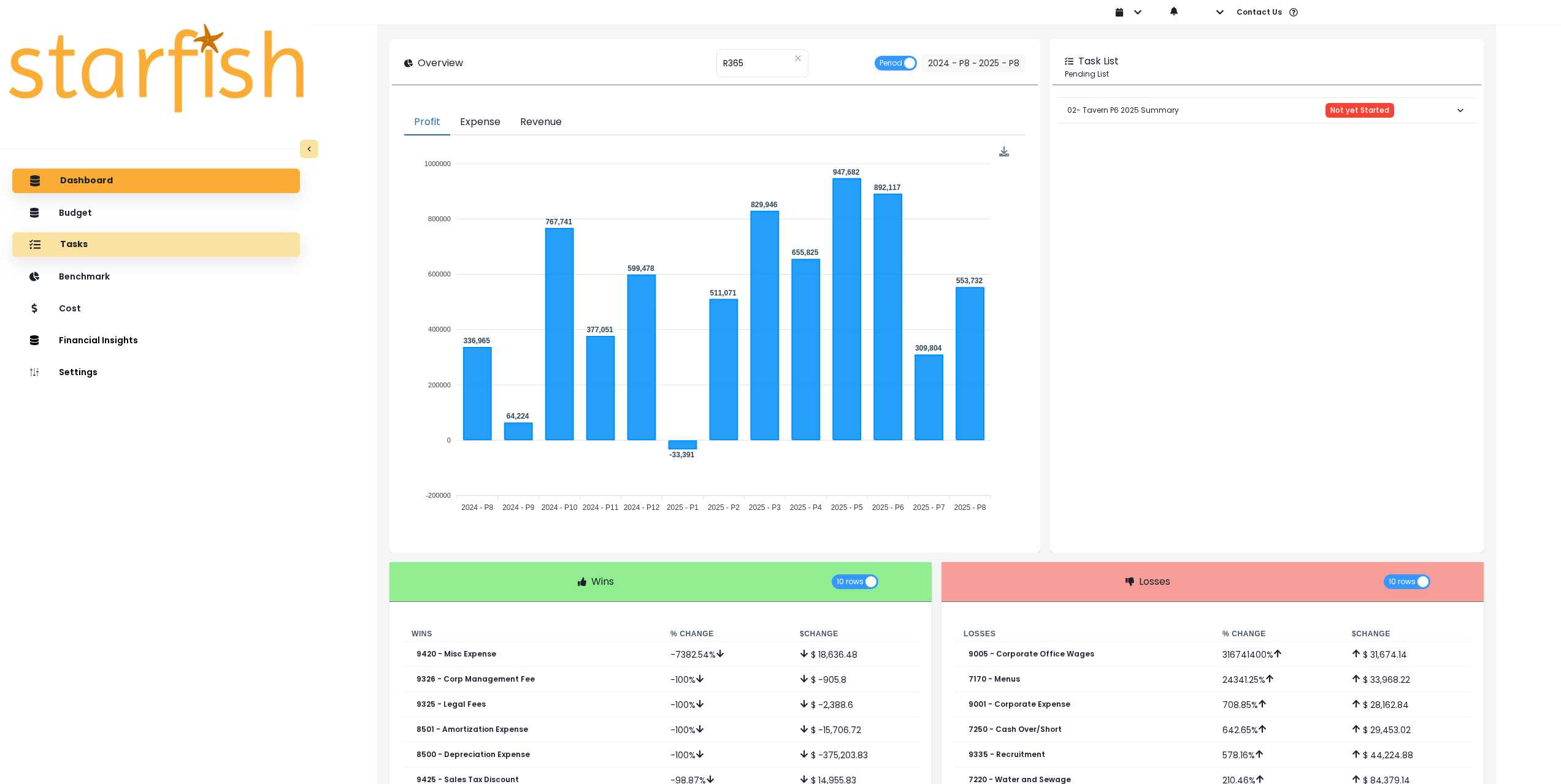
click at [138, 244] on div "Tasks" at bounding box center [156, 244] width 268 height 26
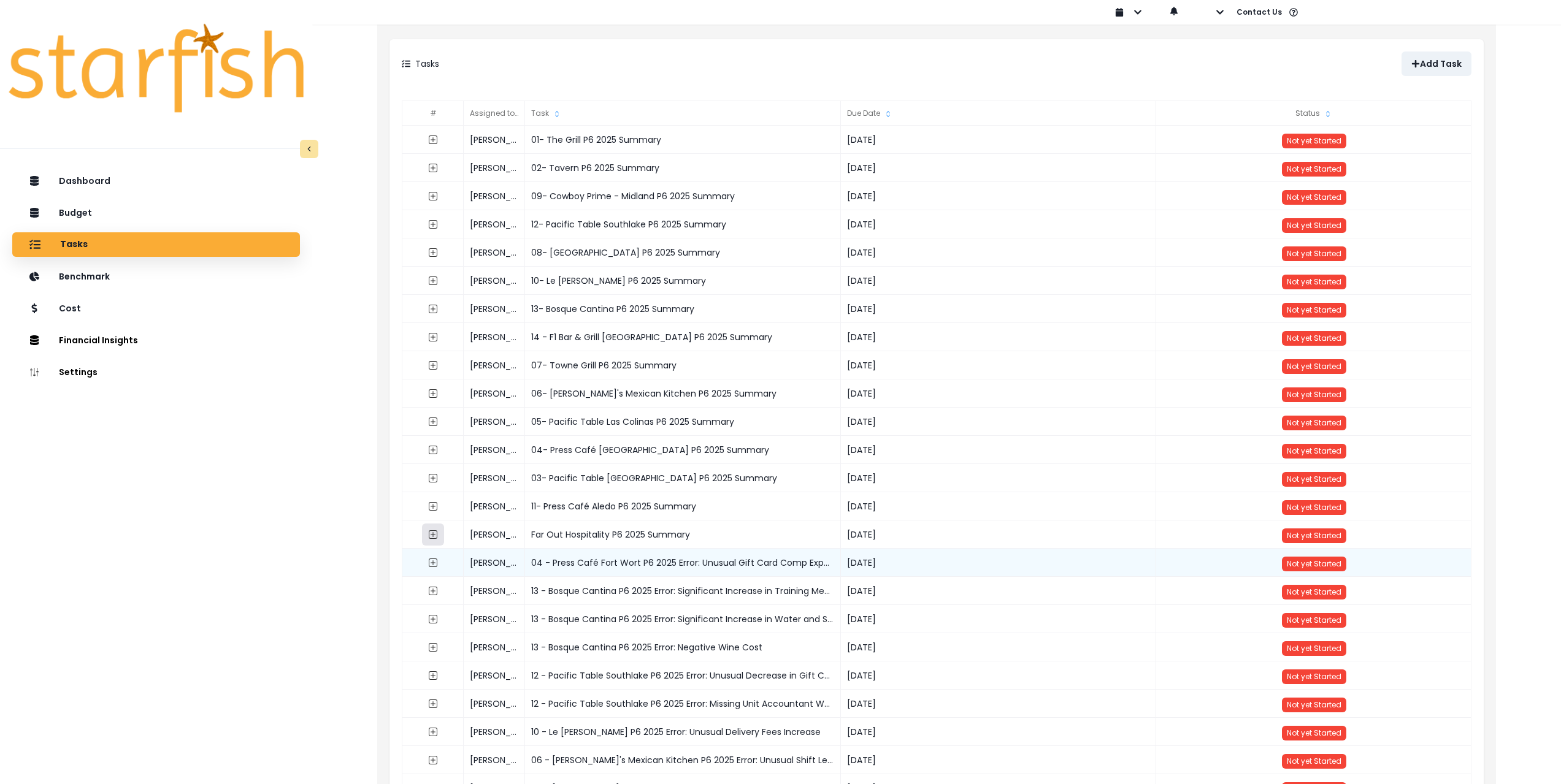
drag, startPoint x: 433, startPoint y: 537, endPoint x: 600, endPoint y: 558, distance: 168.3
click at [600, 559] on div "Ryan 01- The Grill P6 2025 Summary 2025-08-11 Not yet Started Lindsey 02- Taver…" at bounding box center [937, 518] width 1069 height 786
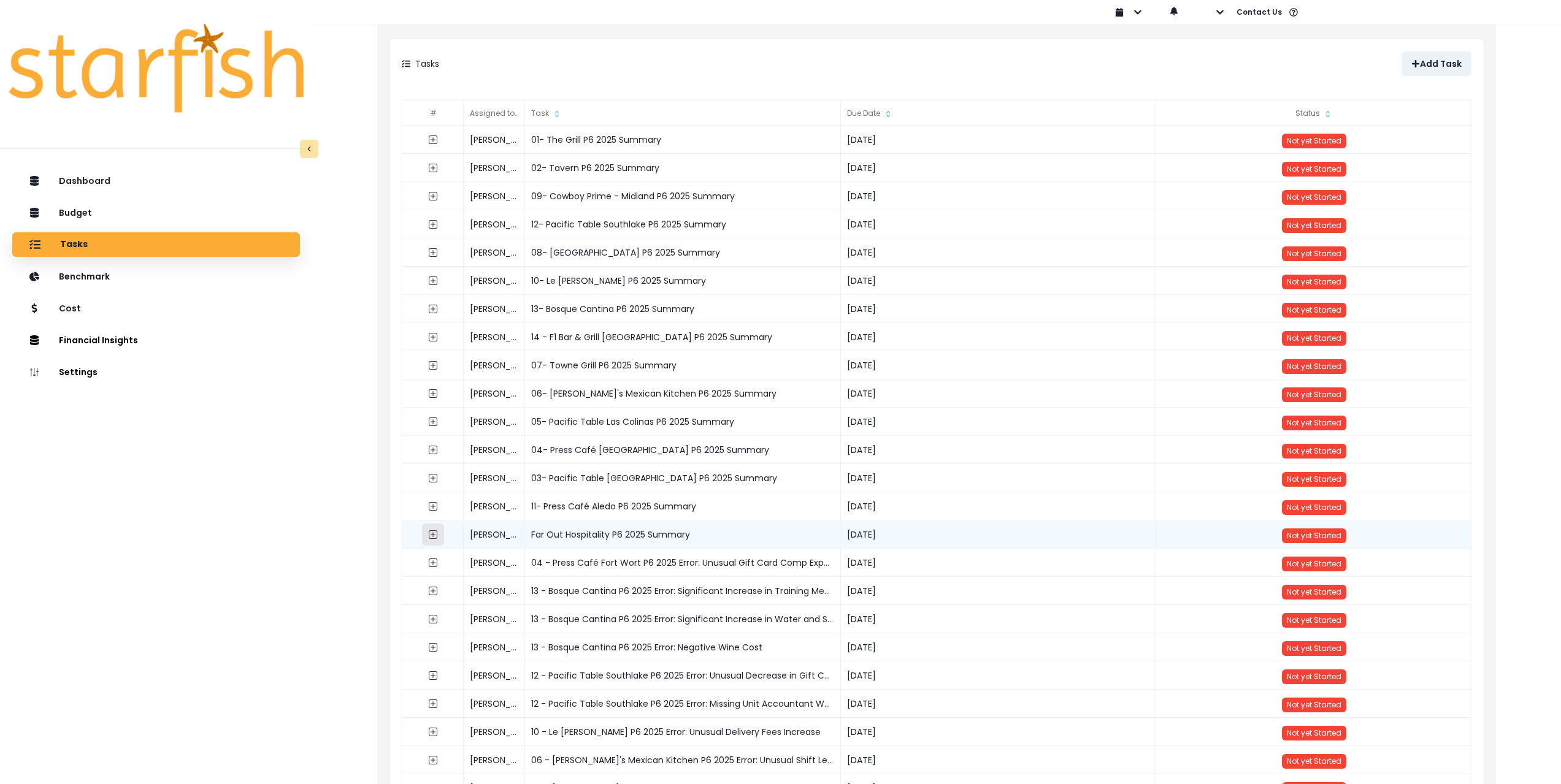
click at [435, 534] on icon "expand outline" at bounding box center [432, 534] width 4 height 4
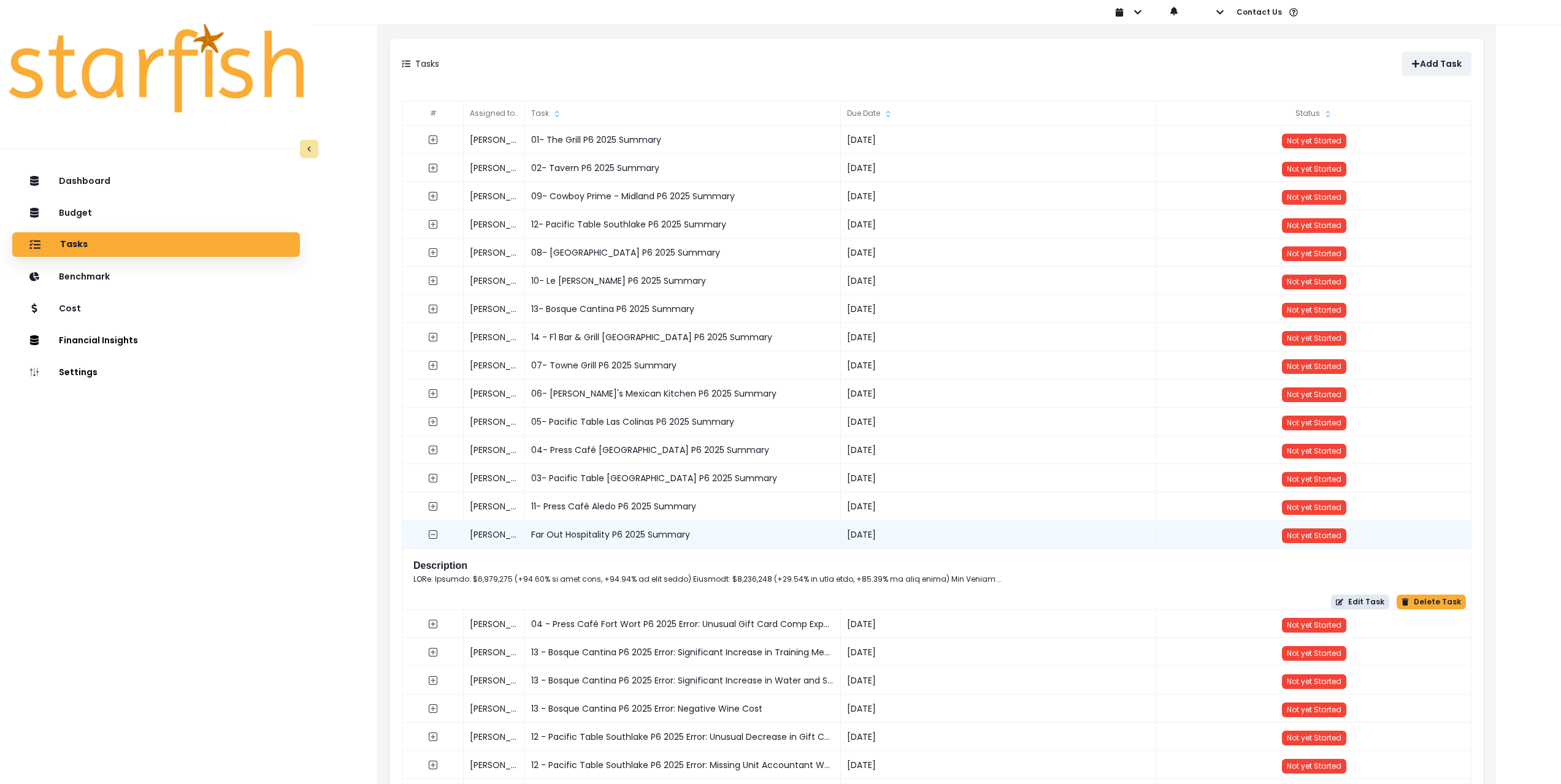
click at [1376, 603] on button "Edit Task" at bounding box center [1360, 602] width 58 height 14
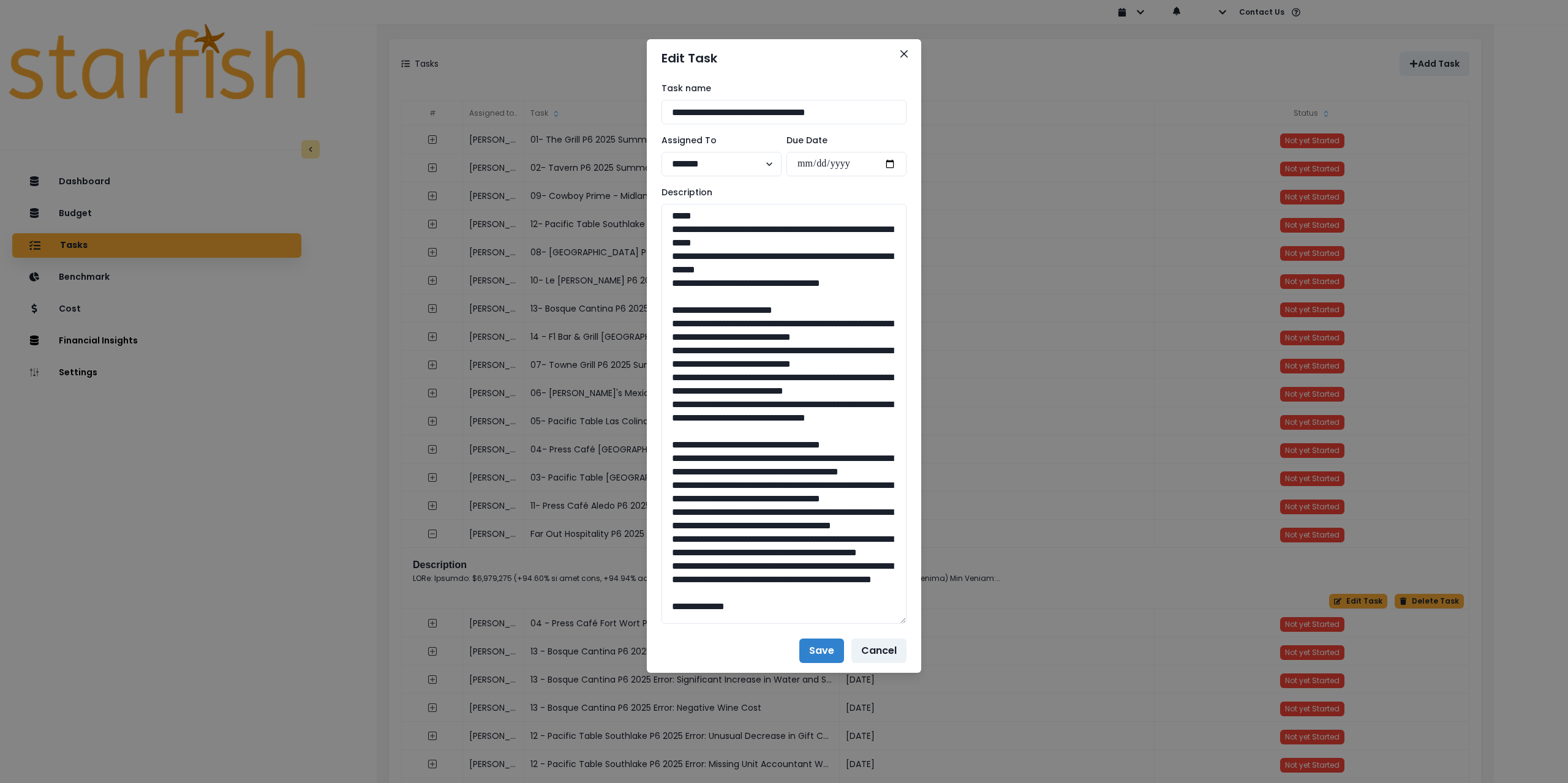
drag, startPoint x: 905, startPoint y: 248, endPoint x: 915, endPoint y: 546, distance: 298.2
click at [967, 681] on div "**********" at bounding box center [784, 391] width 1568 height 783
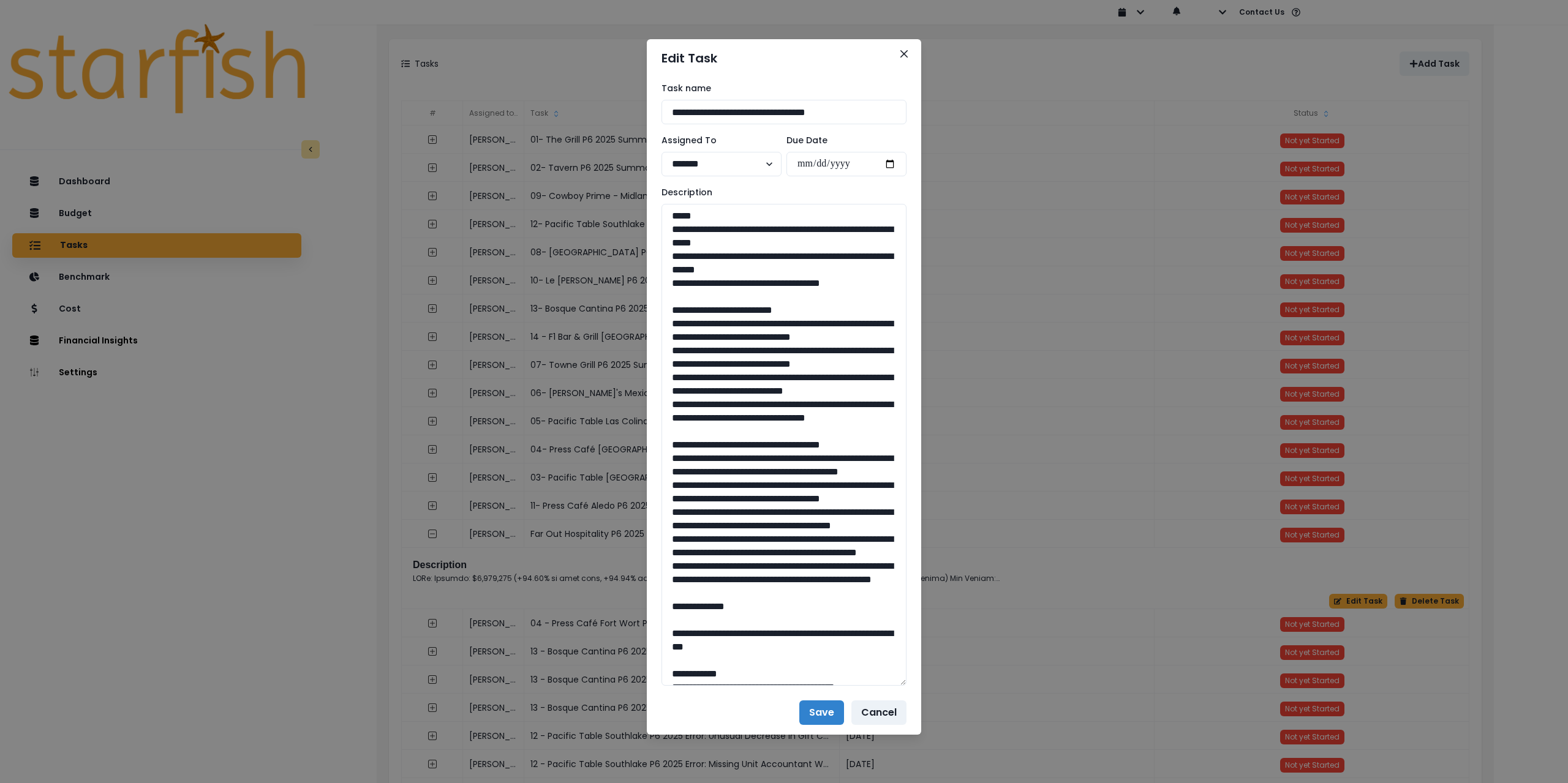
drag, startPoint x: 863, startPoint y: 283, endPoint x: 656, endPoint y: 227, distance: 214.4
drag, startPoint x: 741, startPoint y: 433, endPoint x: 654, endPoint y: 330, distance: 134.8
click at [654, 330] on div "**********" at bounding box center [784, 384] width 274 height 613
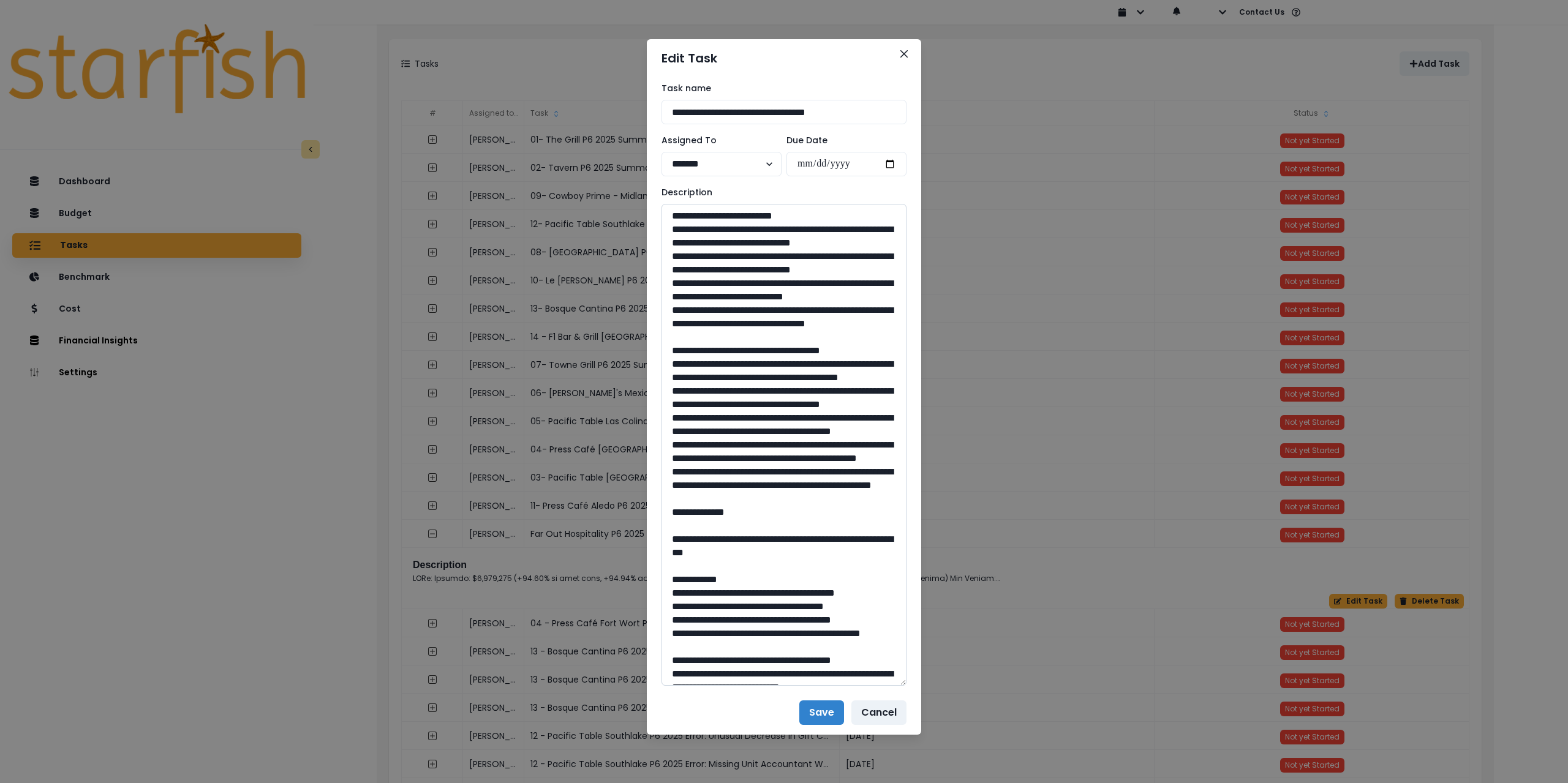
scroll to position [123, 0]
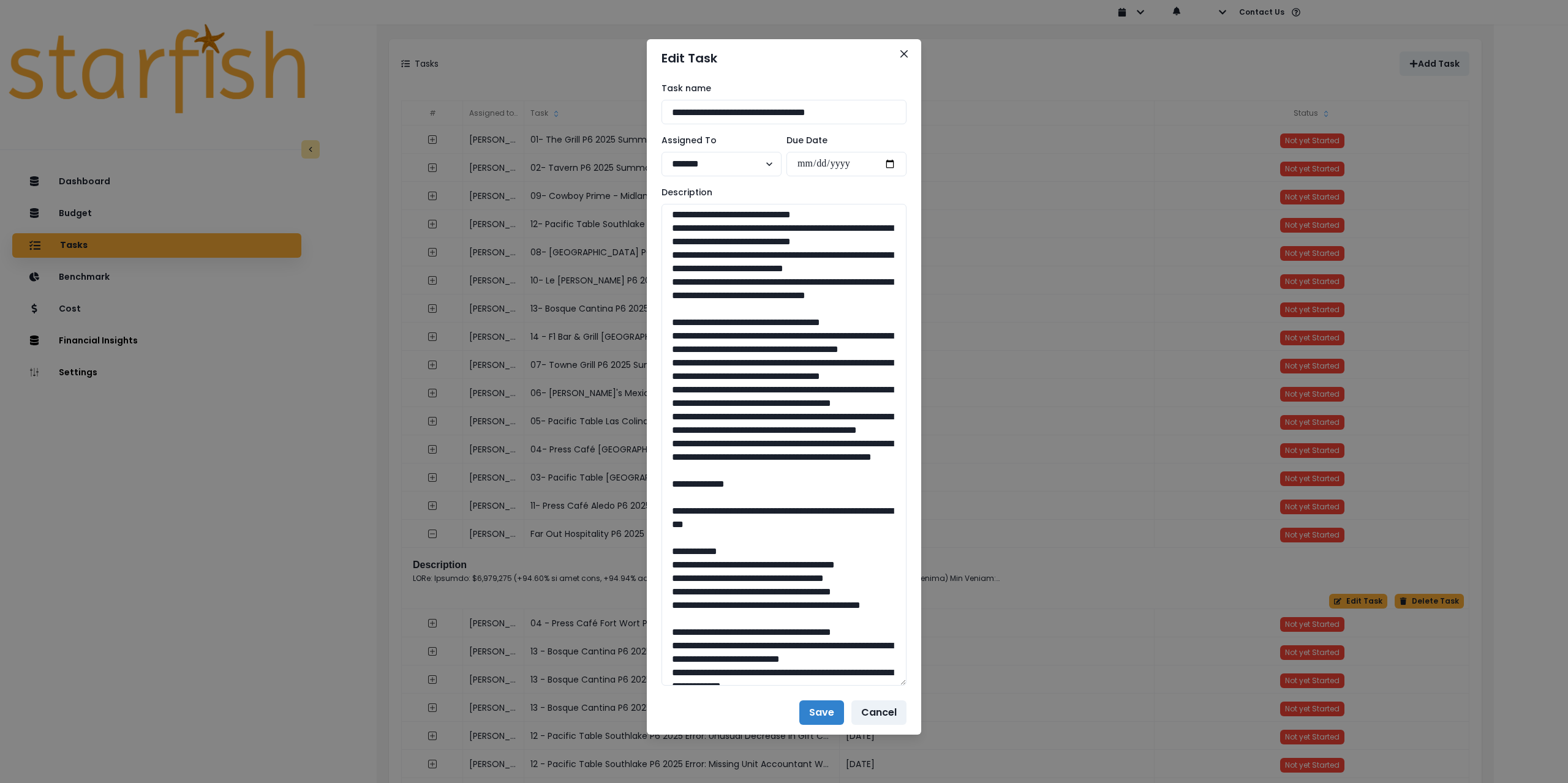
drag, startPoint x: 811, startPoint y: 553, endPoint x: 656, endPoint y: 395, distance: 221.3
click at [656, 395] on div "**********" at bounding box center [784, 384] width 274 height 613
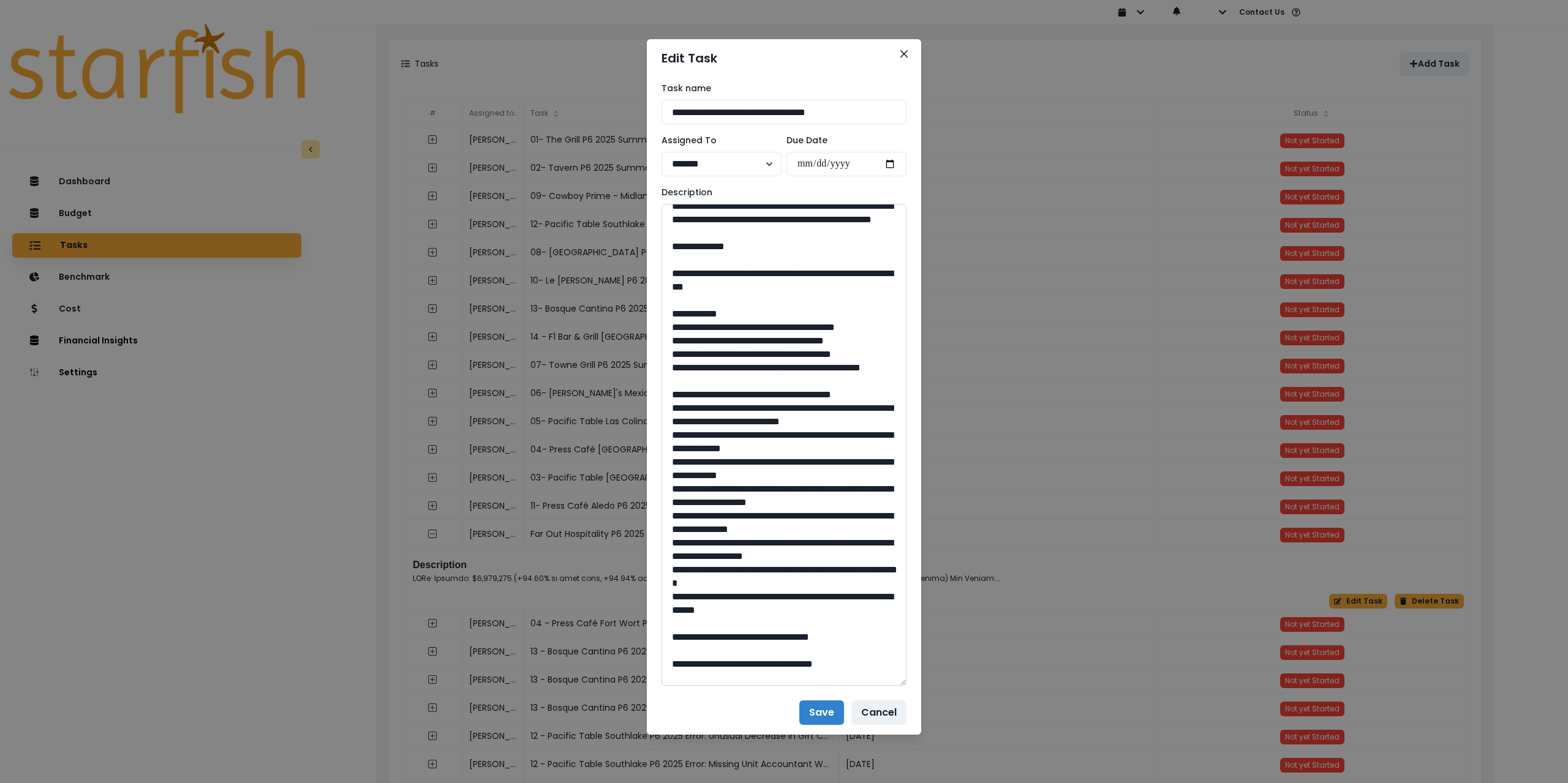
scroll to position [368, 0]
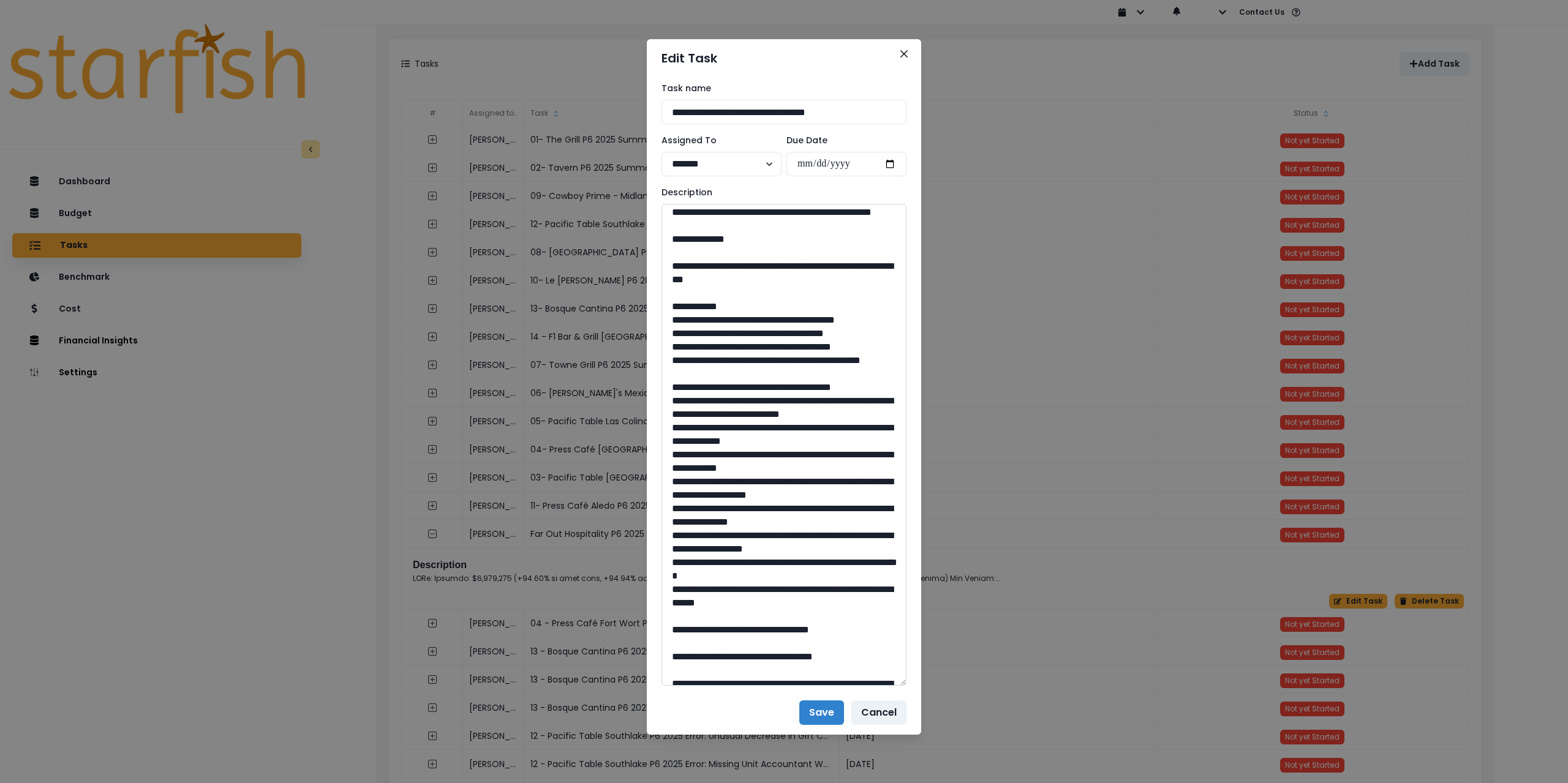
drag, startPoint x: 704, startPoint y: 389, endPoint x: 789, endPoint y: 405, distance: 86.5
click at [789, 405] on textarea at bounding box center [784, 444] width 245 height 482
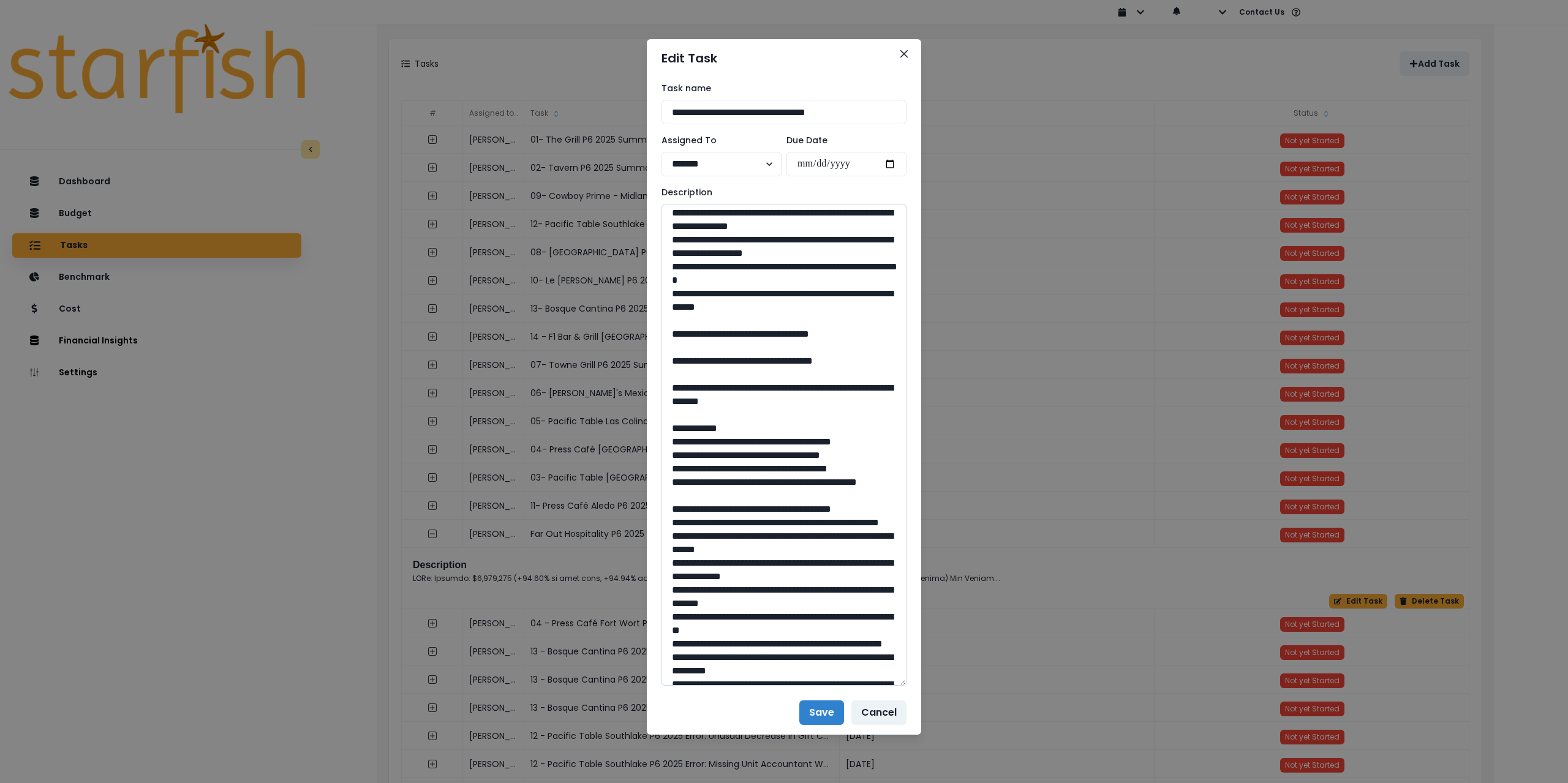
scroll to position [674, 0]
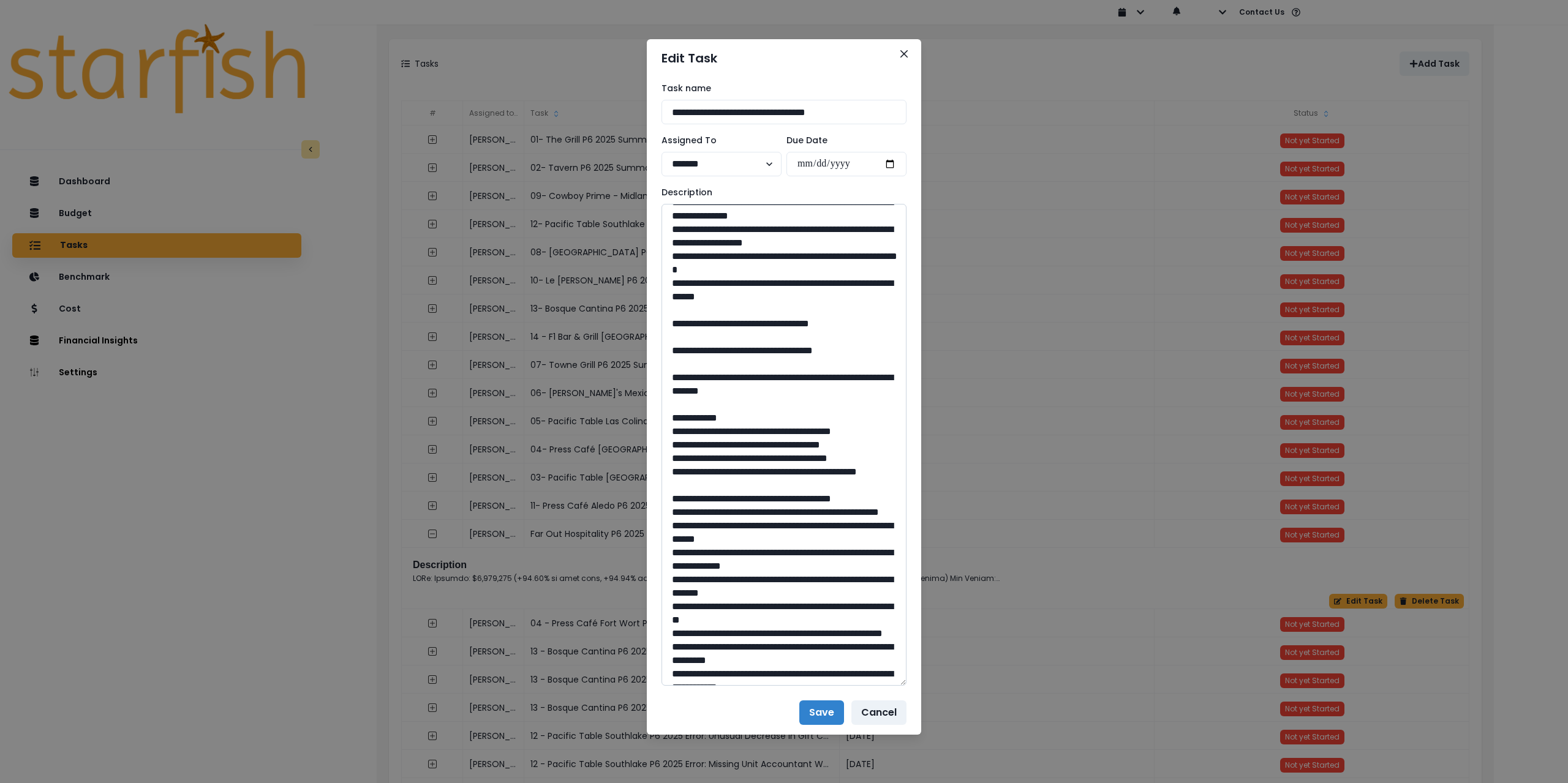
drag, startPoint x: 800, startPoint y: 486, endPoint x: 764, endPoint y: 485, distance: 36.0
click at [764, 485] on textarea at bounding box center [784, 444] width 245 height 482
drag, startPoint x: 708, startPoint y: 540, endPoint x: 825, endPoint y: 552, distance: 117.6
click at [825, 552] on textarea at bounding box center [784, 444] width 245 height 482
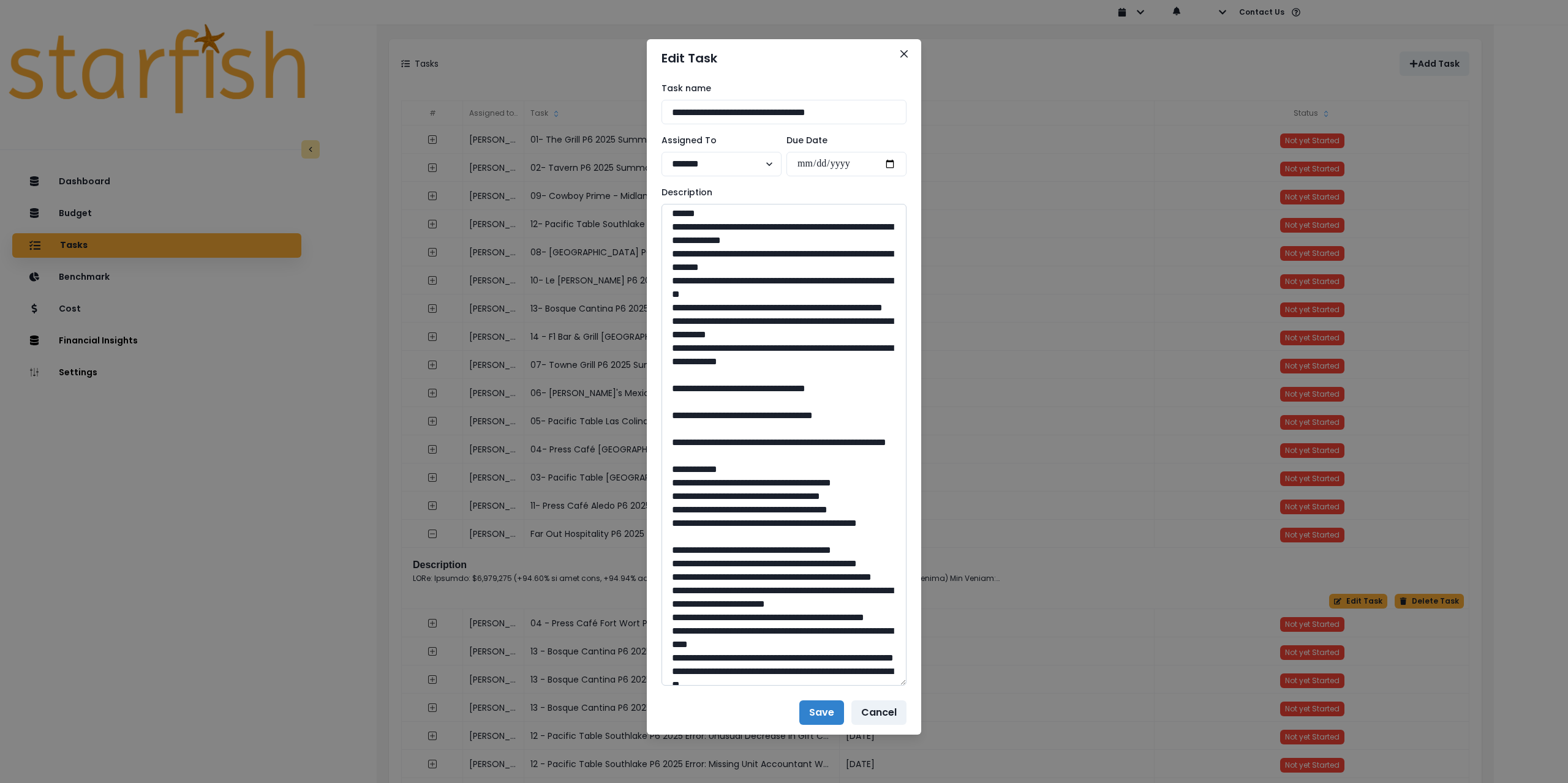
scroll to position [1041, 0]
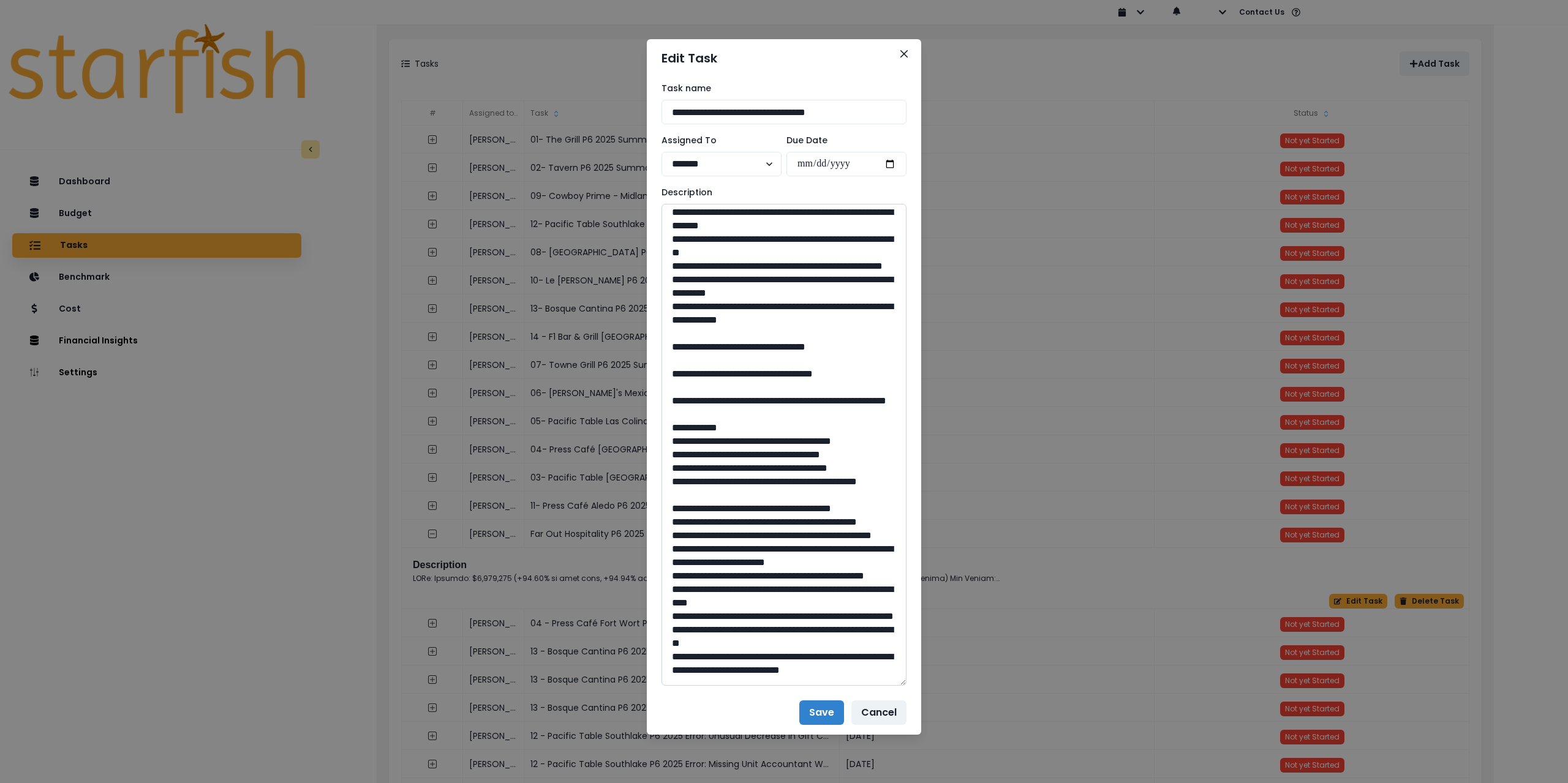
drag, startPoint x: 763, startPoint y: 550, endPoint x: 797, endPoint y: 551, distance: 34.0
click at [797, 551] on textarea at bounding box center [784, 444] width 245 height 482
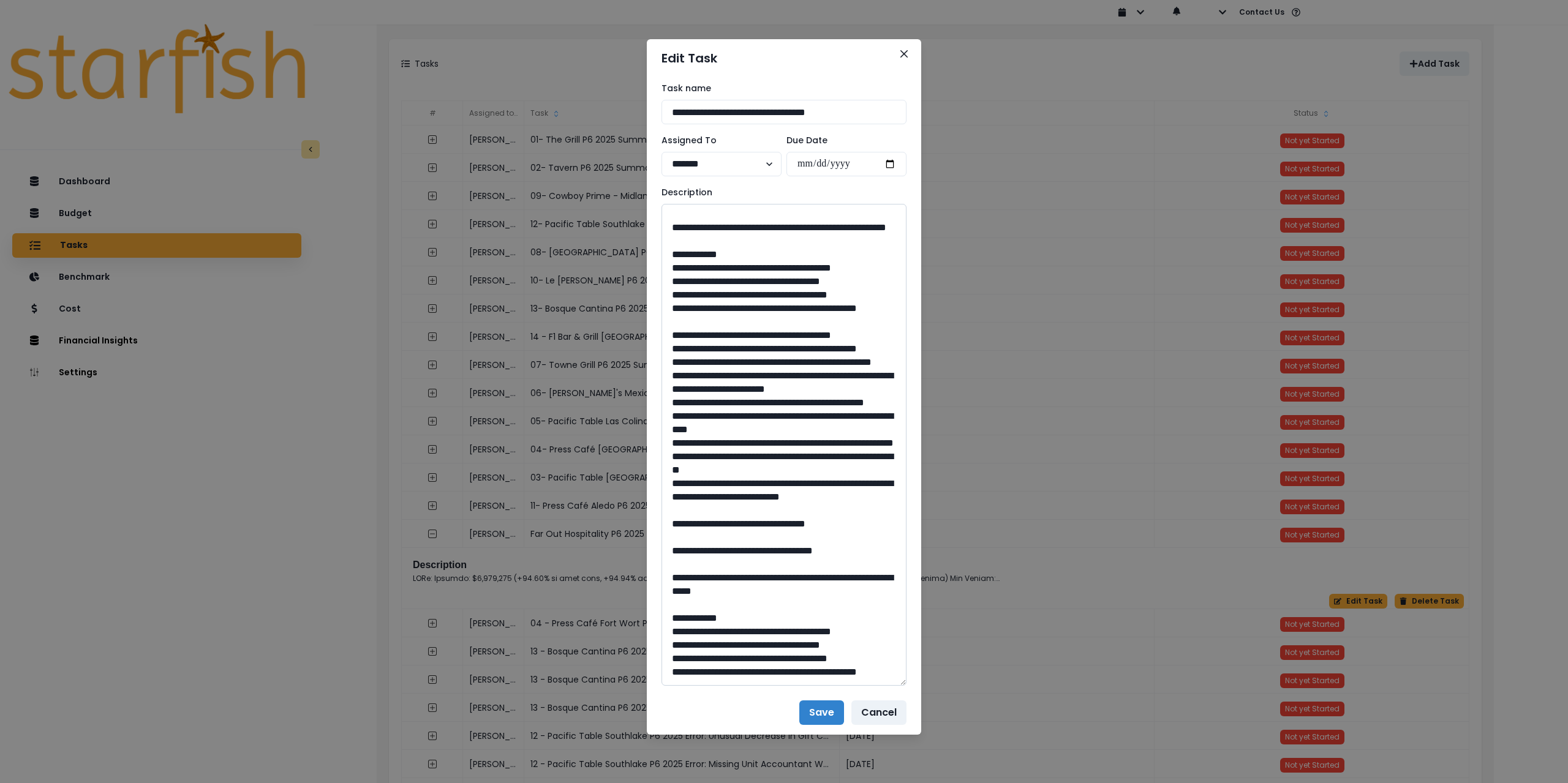
scroll to position [1225, 0]
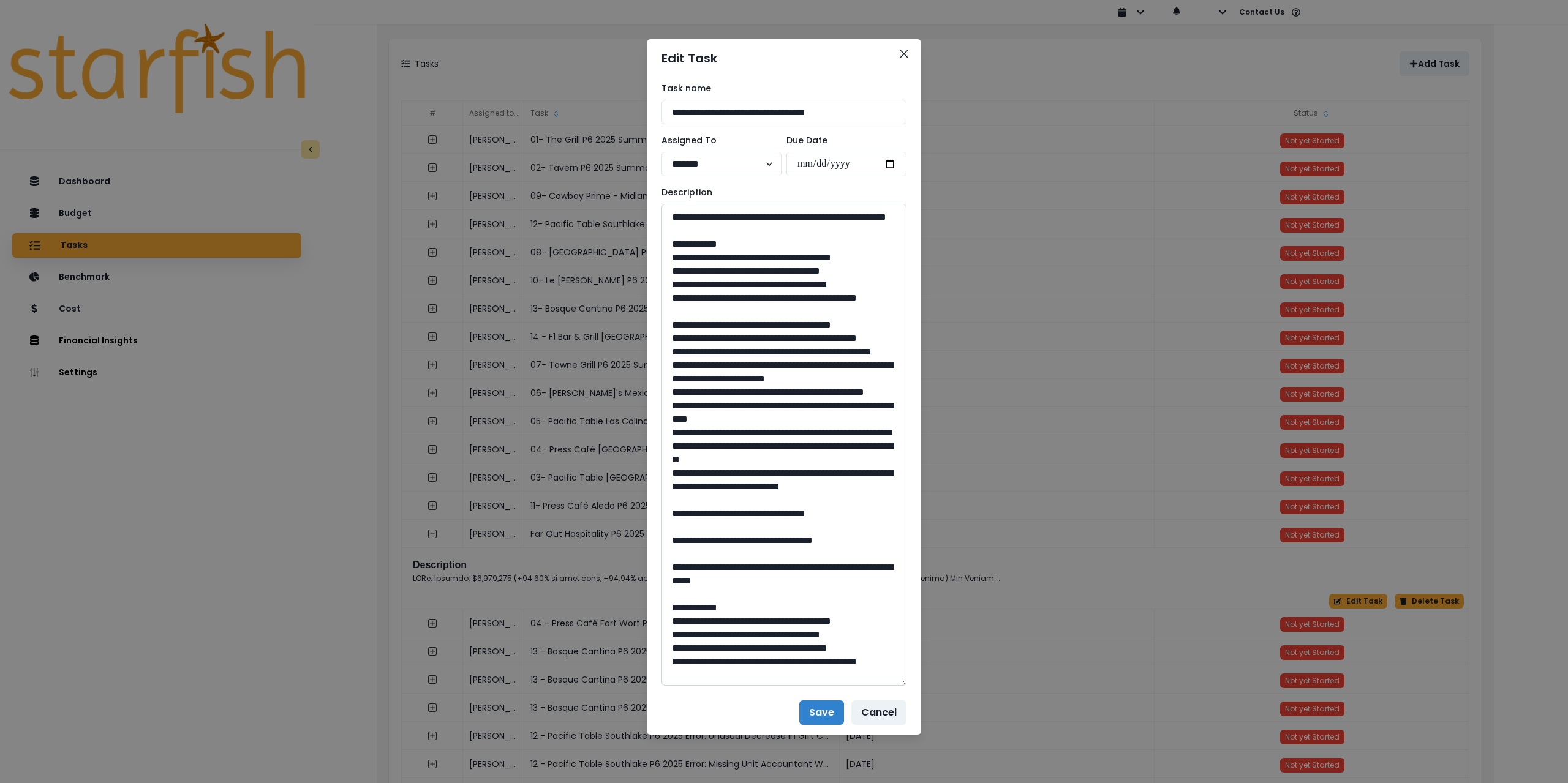
drag, startPoint x: 706, startPoint y: 418, endPoint x: 791, endPoint y: 437, distance: 87.1
click at [791, 437] on textarea at bounding box center [784, 444] width 245 height 482
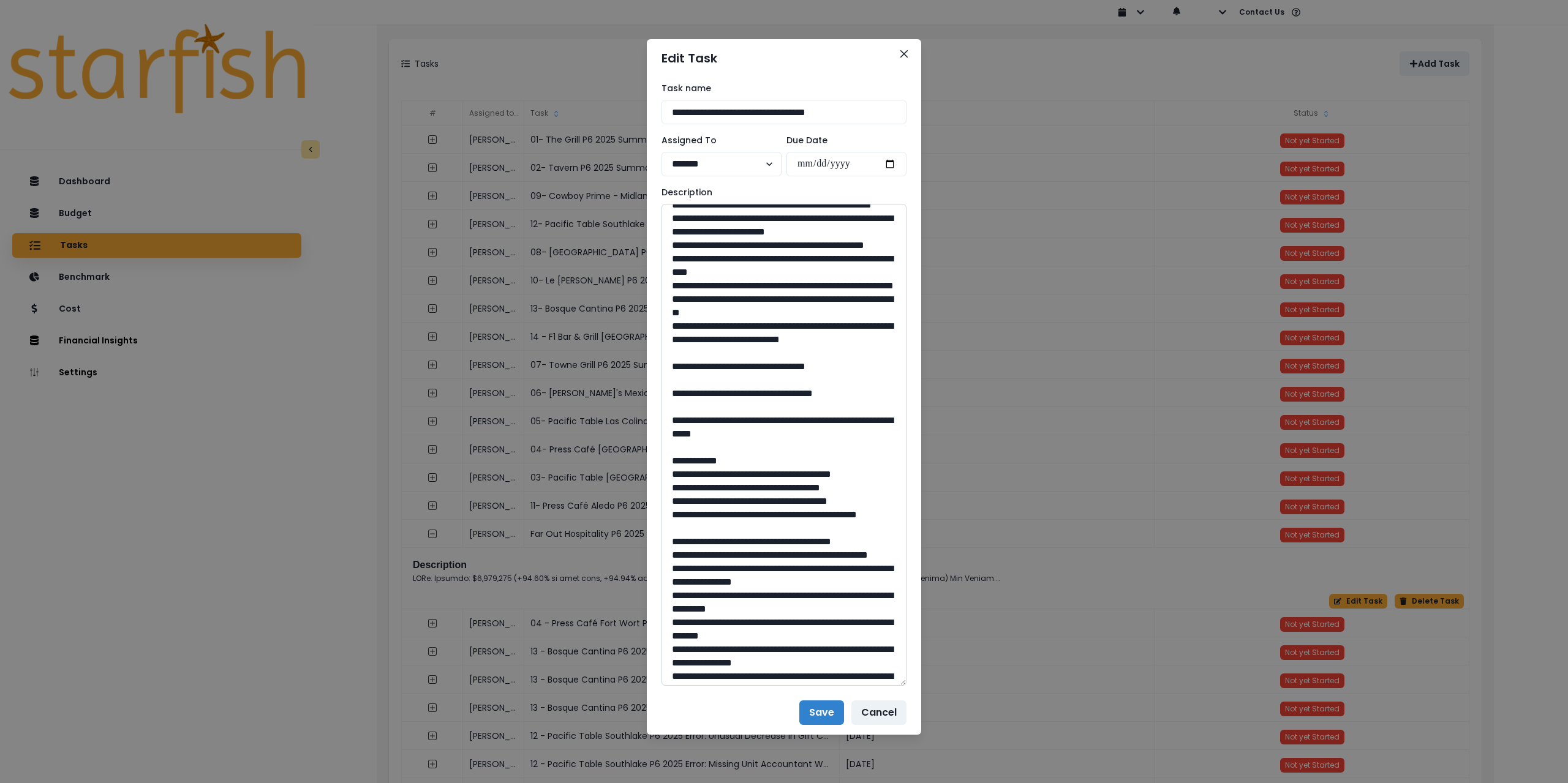
scroll to position [1470, 0]
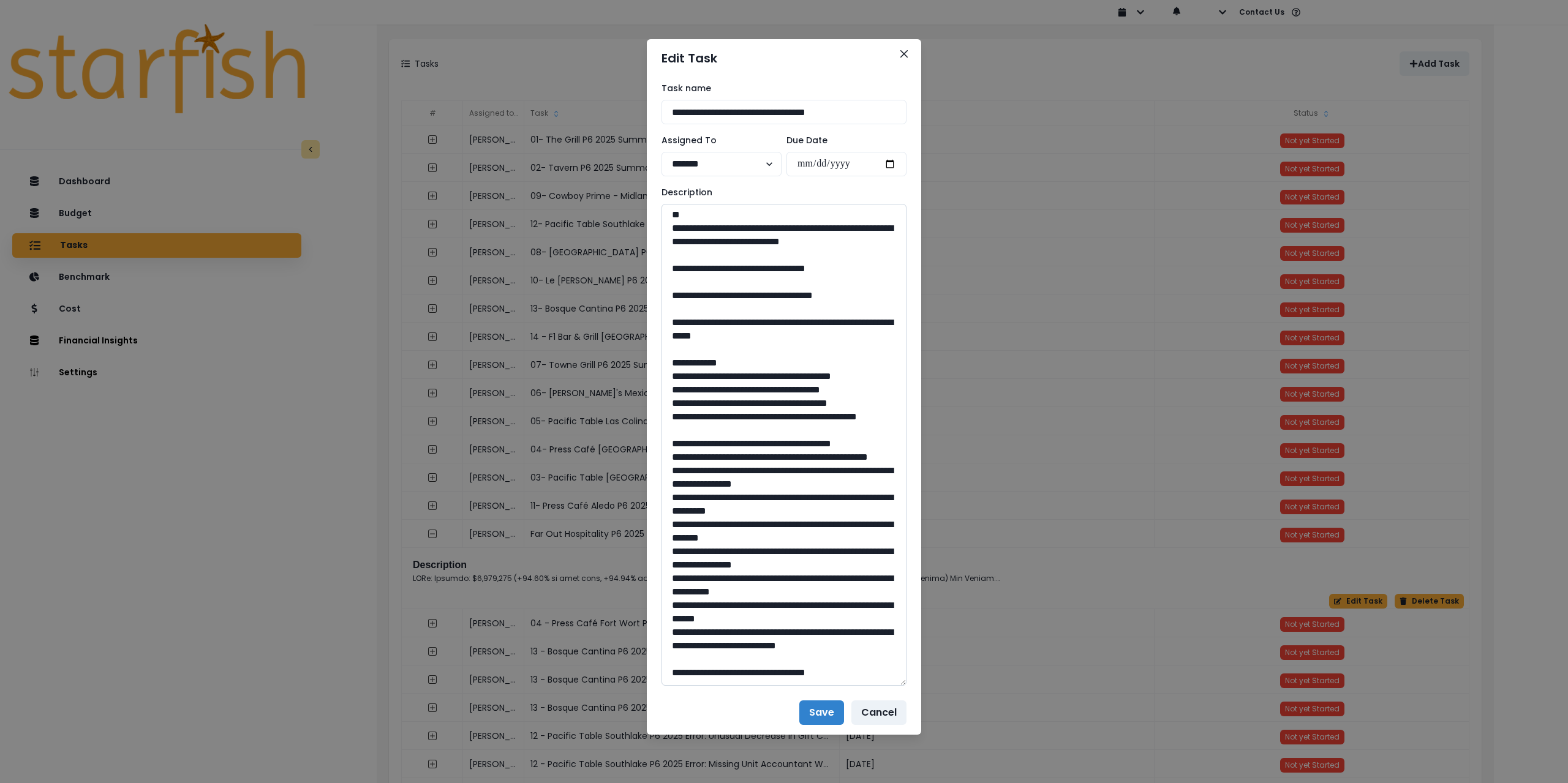
drag, startPoint x: 792, startPoint y: 563, endPoint x: 778, endPoint y: 563, distance: 14.0
click at [778, 563] on textarea at bounding box center [784, 444] width 245 height 482
drag, startPoint x: 794, startPoint y: 563, endPoint x: 762, endPoint y: 563, distance: 32.0
click at [762, 563] on textarea at bounding box center [784, 444] width 245 height 482
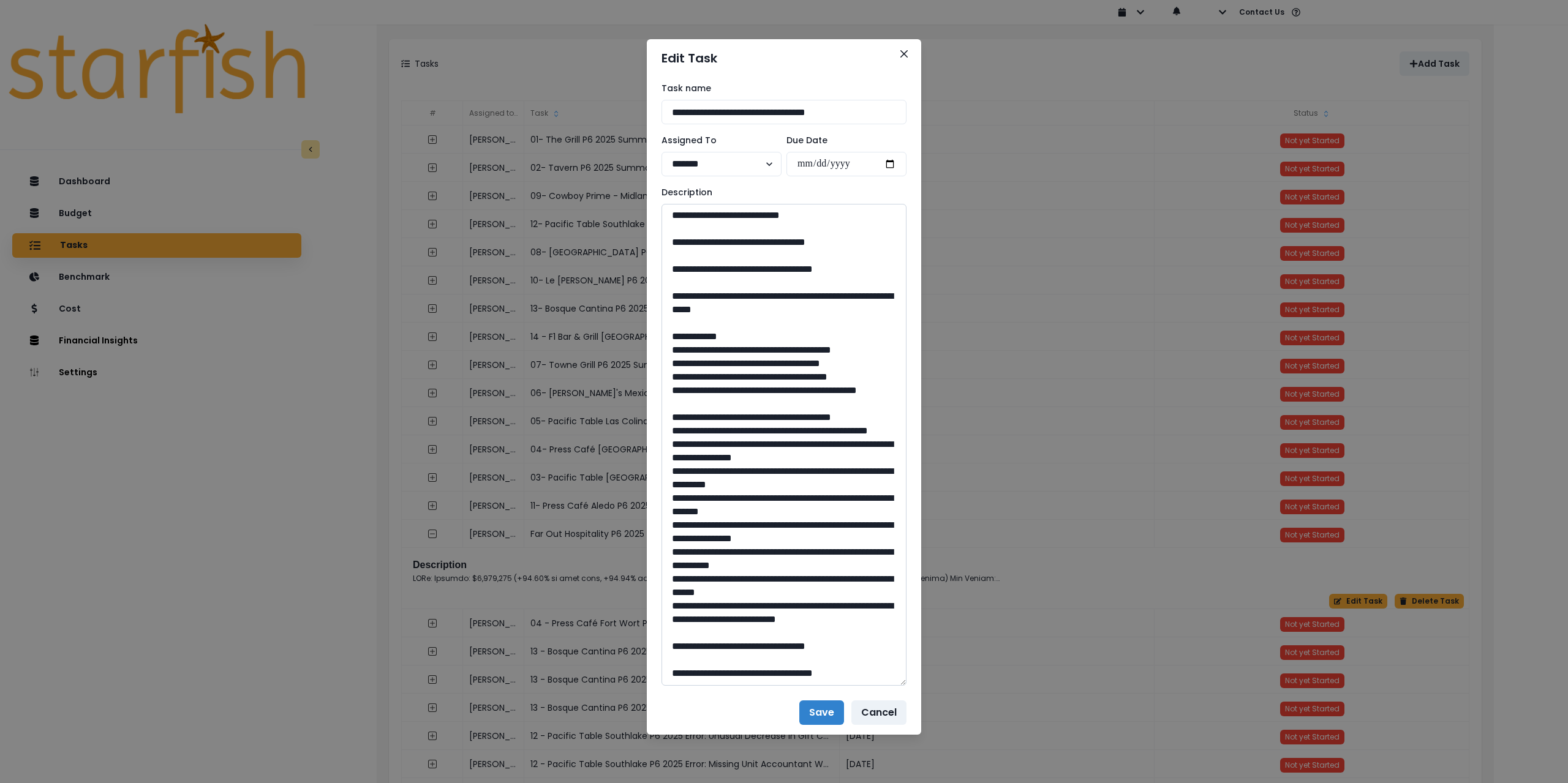
scroll to position [1654, 0]
drag, startPoint x: 708, startPoint y: 438, endPoint x: 823, endPoint y: 457, distance: 116.6
click at [823, 457] on textarea at bounding box center [784, 444] width 245 height 482
drag, startPoint x: 795, startPoint y: 643, endPoint x: 764, endPoint y: 644, distance: 31.0
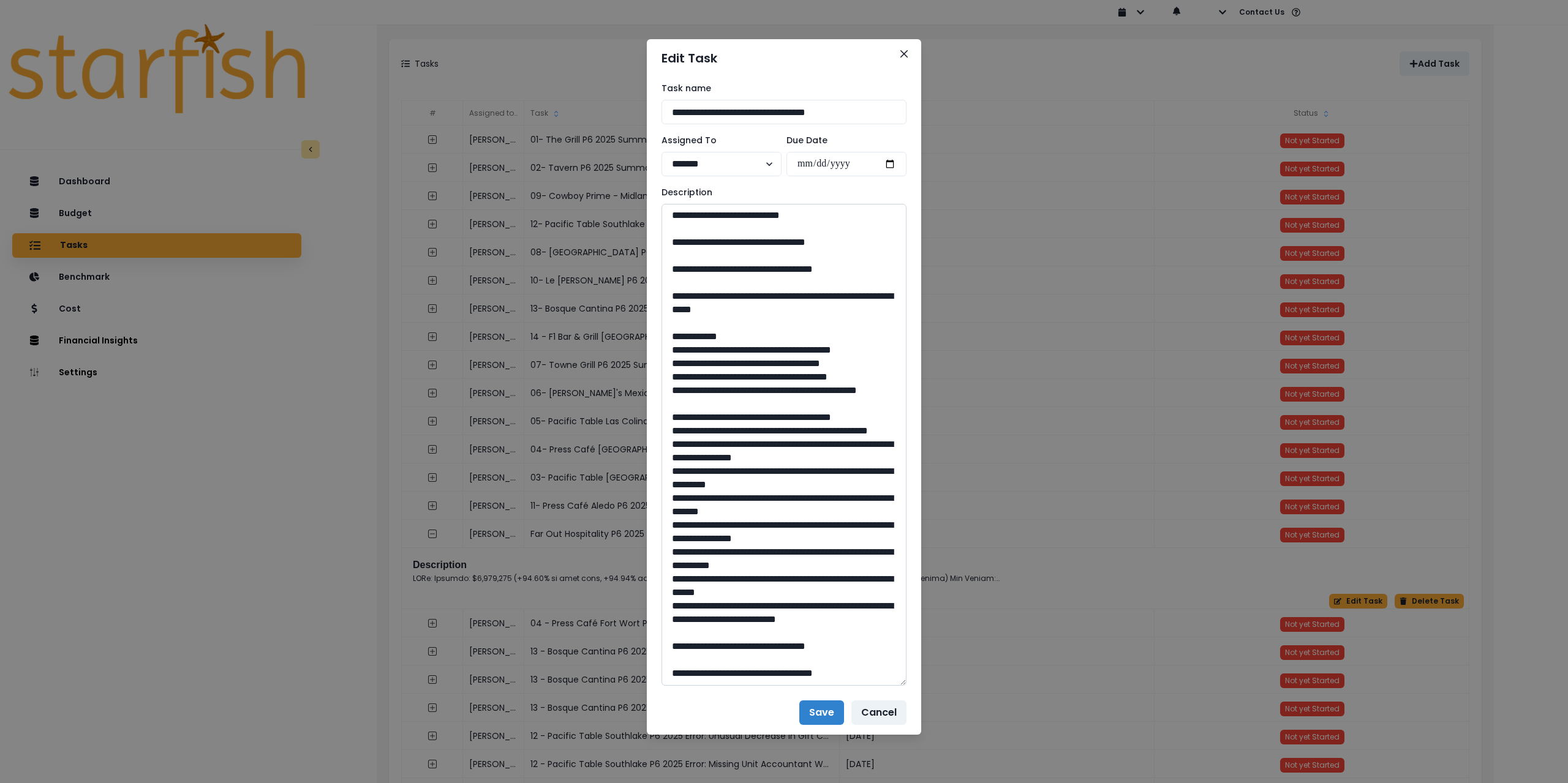
click at [764, 644] on textarea at bounding box center [784, 444] width 245 height 482
click at [905, 53] on icon "Close" at bounding box center [904, 54] width 7 height 7
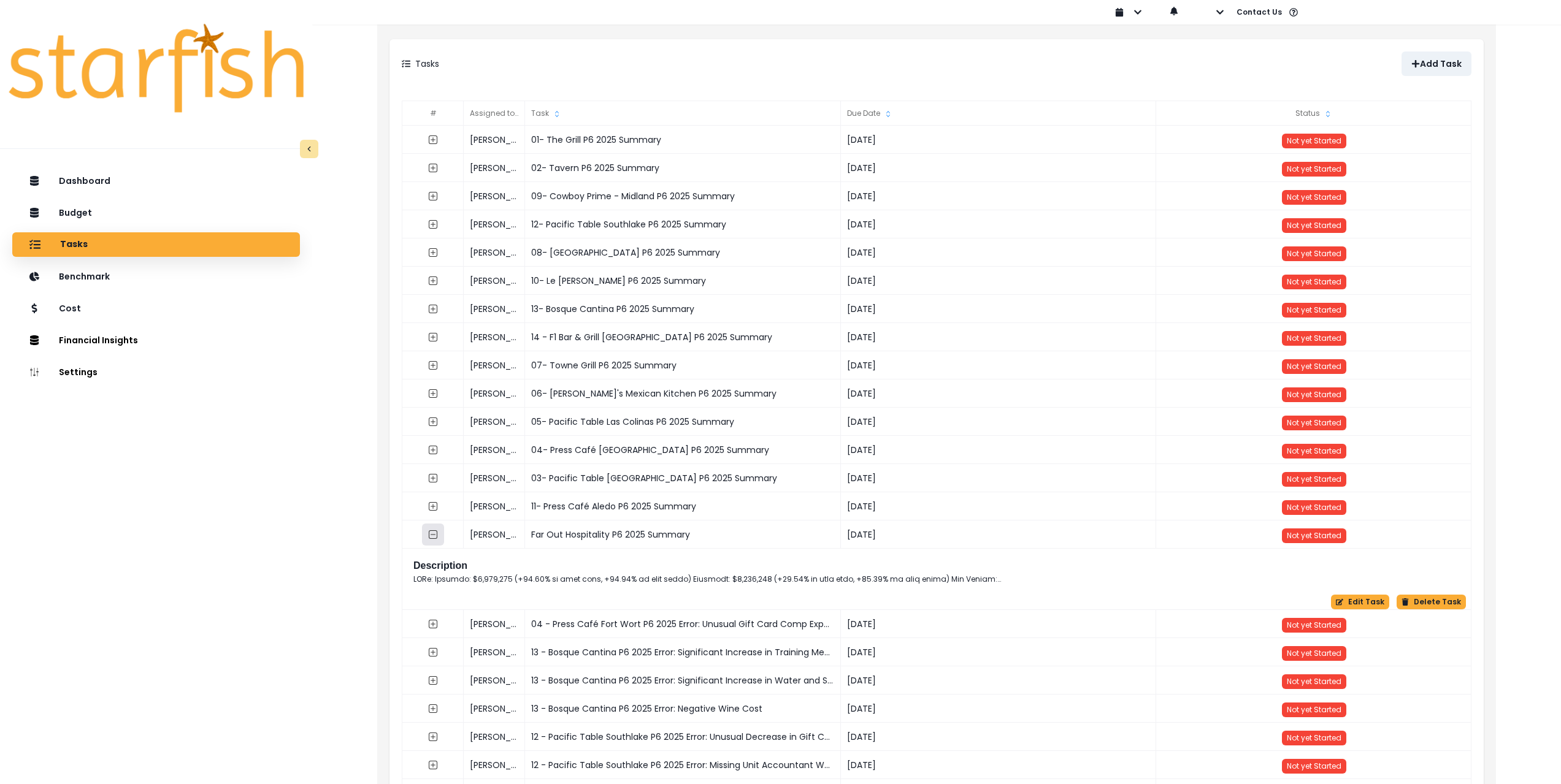
click at [431, 534] on icon "collasped outline" at bounding box center [433, 534] width 10 height 10
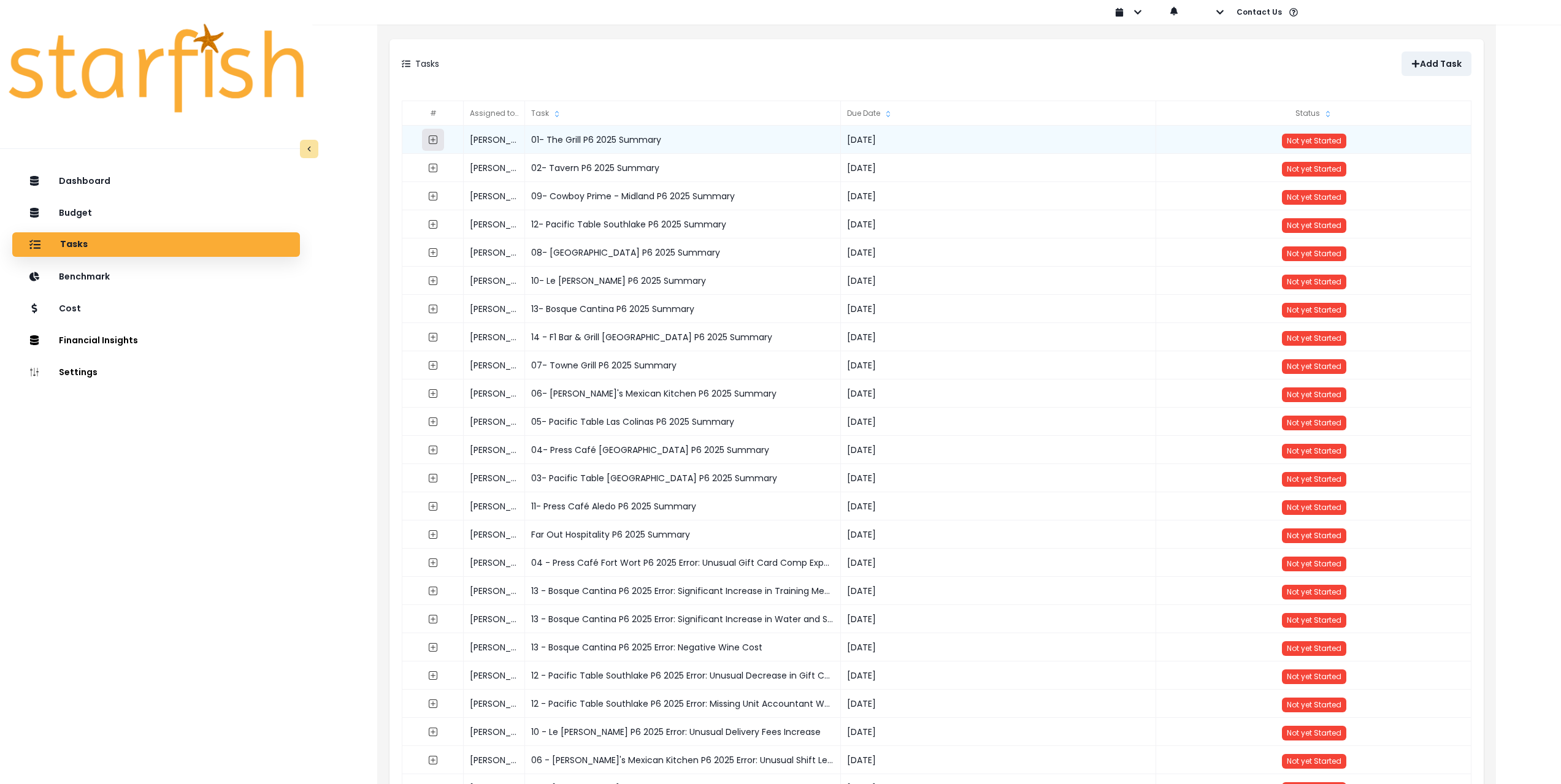
click at [434, 138] on icon "expand outline" at bounding box center [433, 139] width 10 height 10
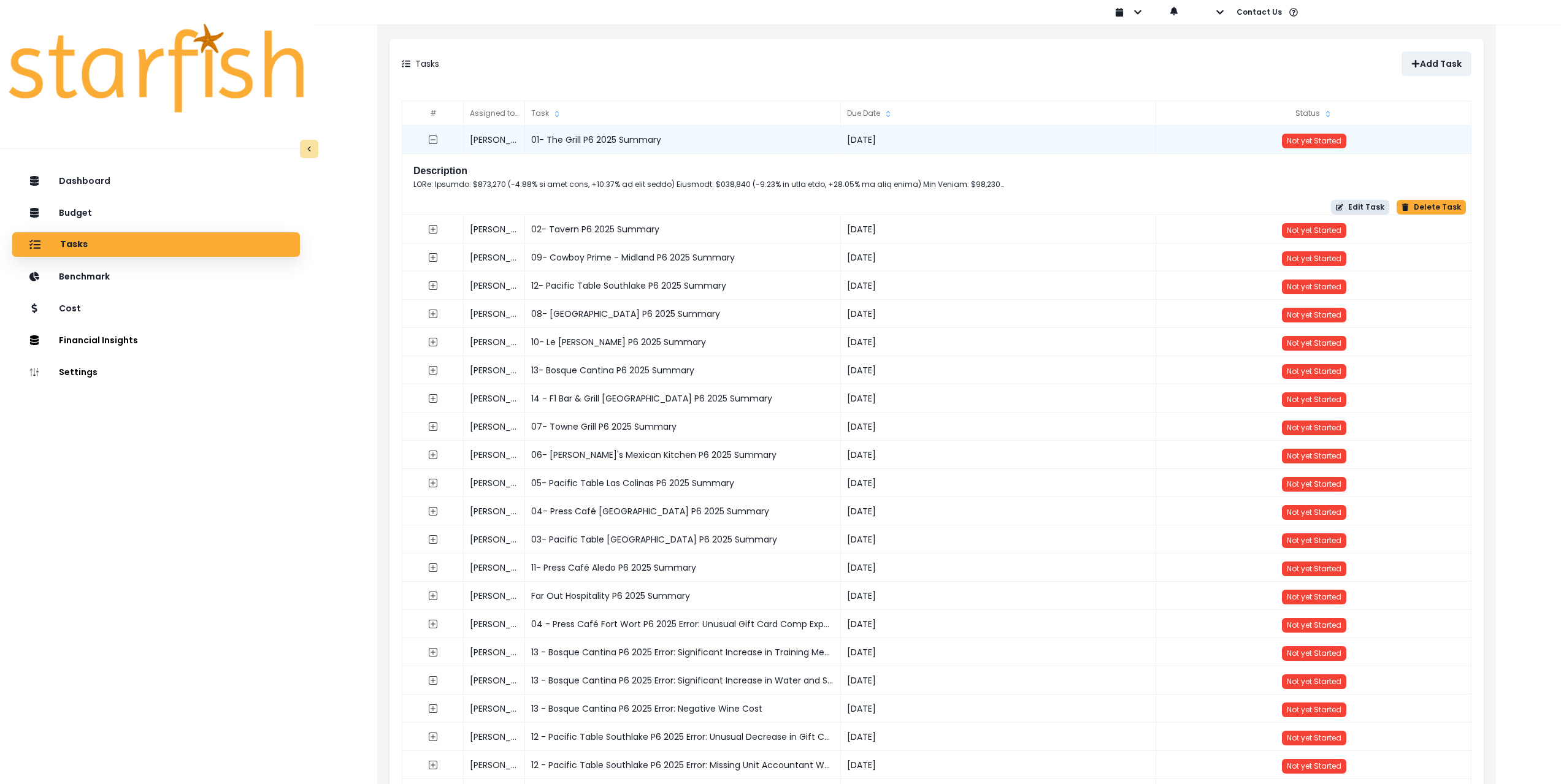
click at [1371, 204] on button "Edit Task" at bounding box center [1360, 207] width 58 height 14
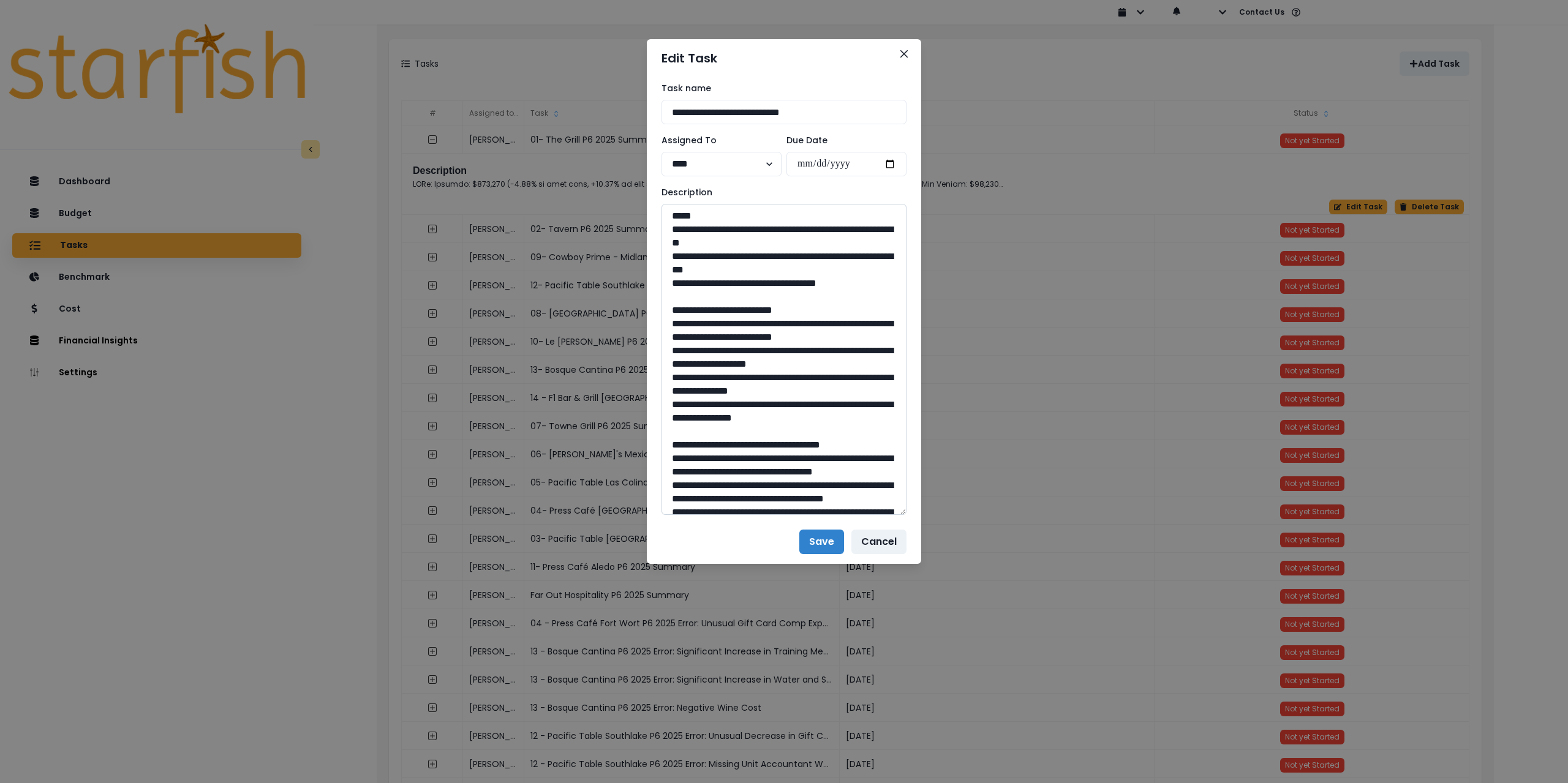
drag, startPoint x: 902, startPoint y: 247, endPoint x: 872, endPoint y: 374, distance: 130.5
click at [915, 509] on div "**********" at bounding box center [784, 299] width 274 height 443
drag, startPoint x: 729, startPoint y: 113, endPoint x: 656, endPoint y: 115, distance: 73.0
click at [656, 115] on div "**********" at bounding box center [784, 299] width 274 height 443
drag, startPoint x: 870, startPoint y: 283, endPoint x: 659, endPoint y: 235, distance: 216.4
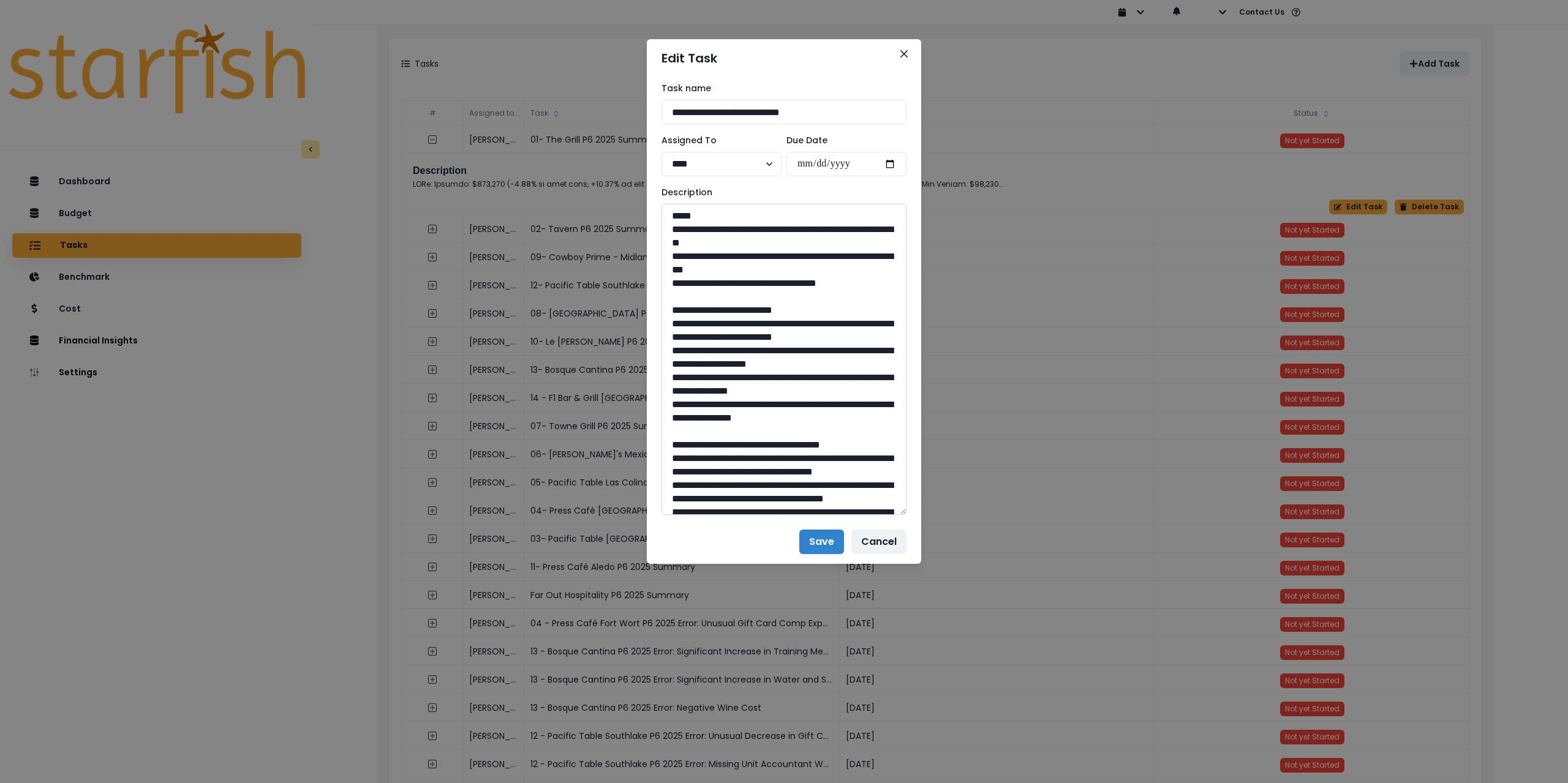
drag, startPoint x: 670, startPoint y: 323, endPoint x: 840, endPoint y: 428, distance: 199.8
click at [840, 428] on textarea at bounding box center [784, 359] width 245 height 311
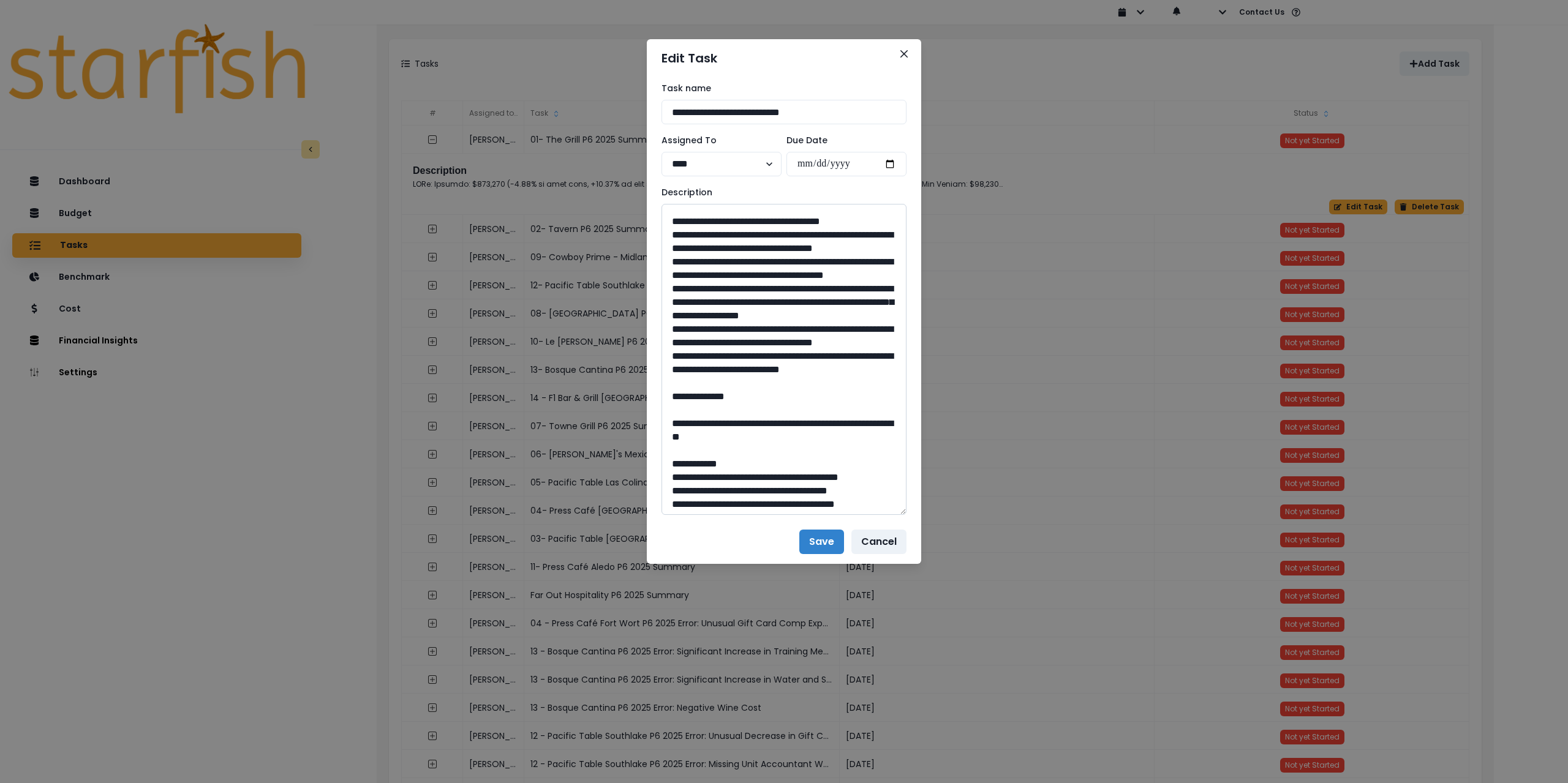
scroll to position [245, 0]
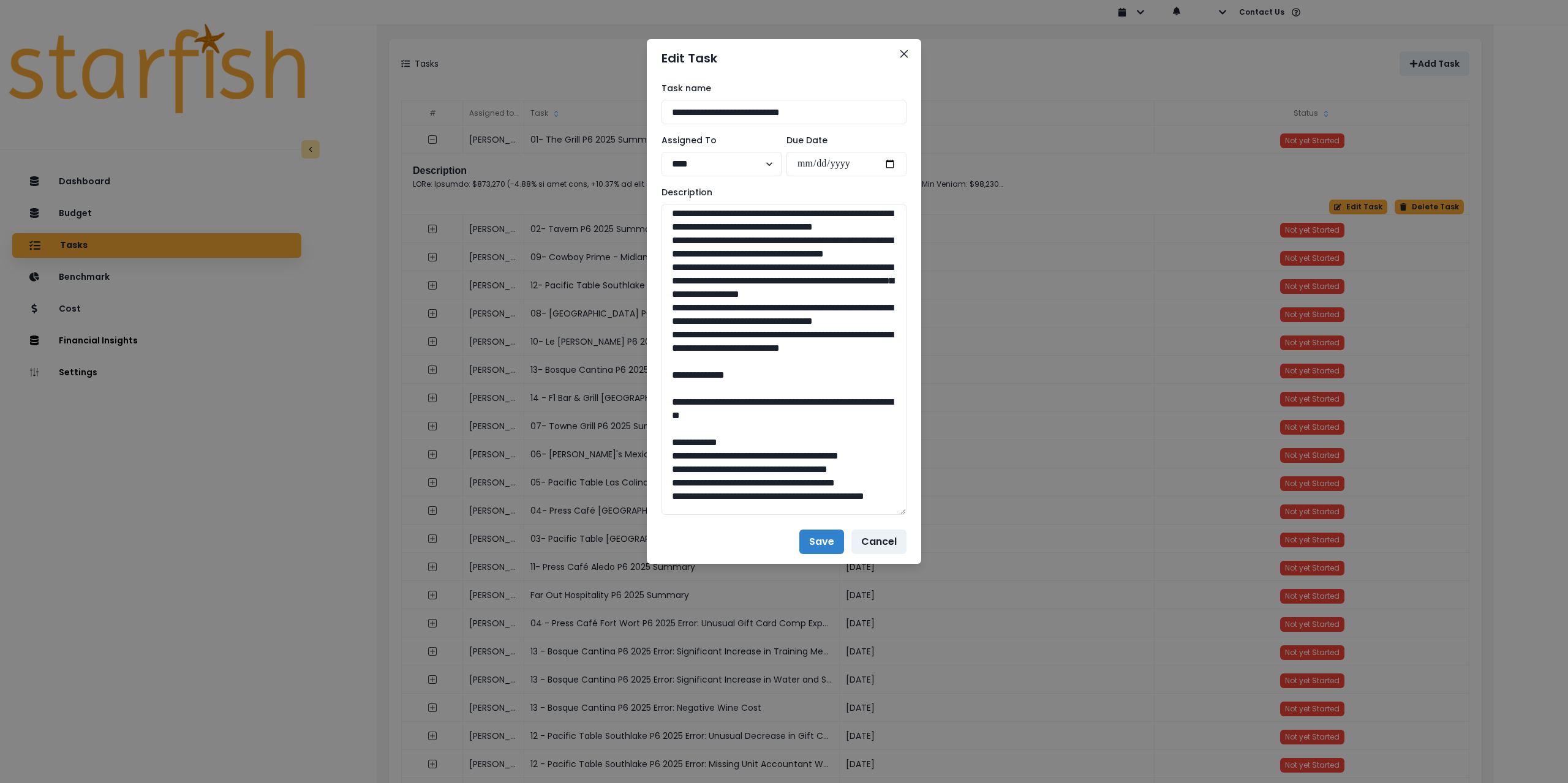
drag, startPoint x: 729, startPoint y: 428, endPoint x: 652, endPoint y: 230, distance: 212.4
click at [652, 230] on div "**********" at bounding box center [784, 299] width 274 height 443
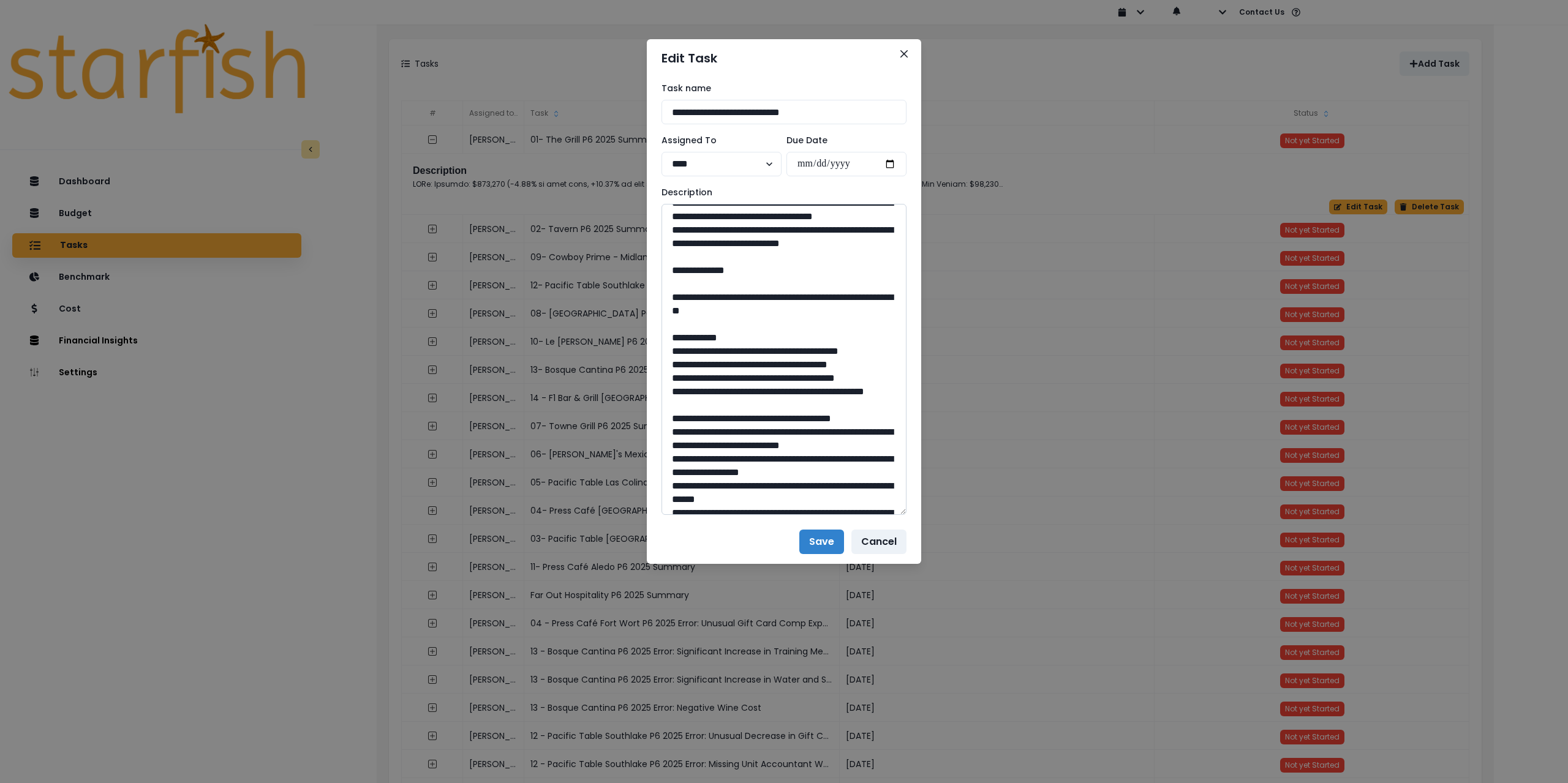
scroll to position [368, 0]
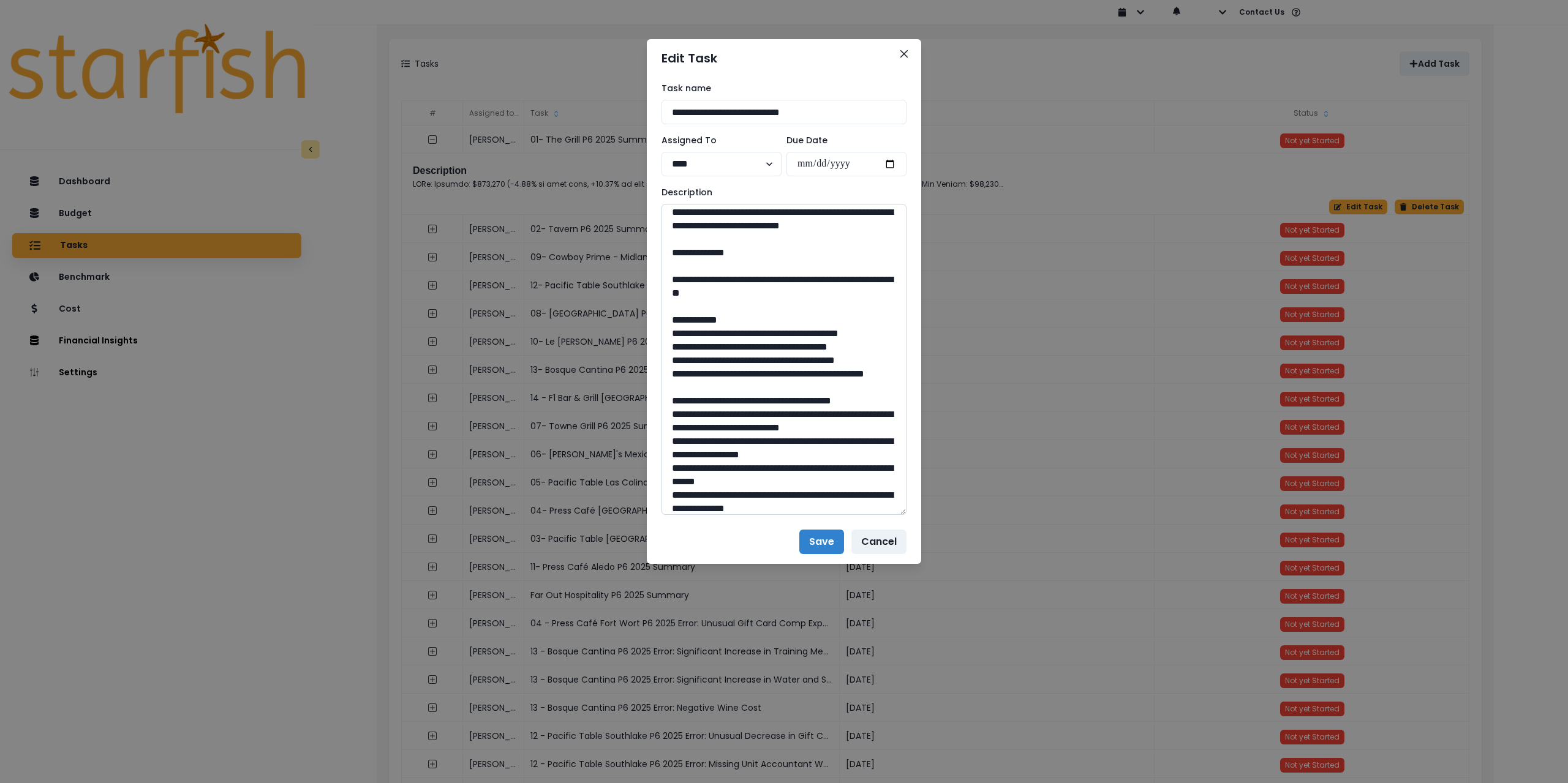
drag, startPoint x: 712, startPoint y: 368, endPoint x: 804, endPoint y: 383, distance: 93.2
click at [804, 383] on textarea at bounding box center [784, 359] width 245 height 311
click at [790, 381] on textarea at bounding box center [784, 359] width 245 height 311
drag, startPoint x: 770, startPoint y: 376, endPoint x: 702, endPoint y: 358, distance: 70.3
click at [702, 358] on textarea at bounding box center [784, 359] width 245 height 311
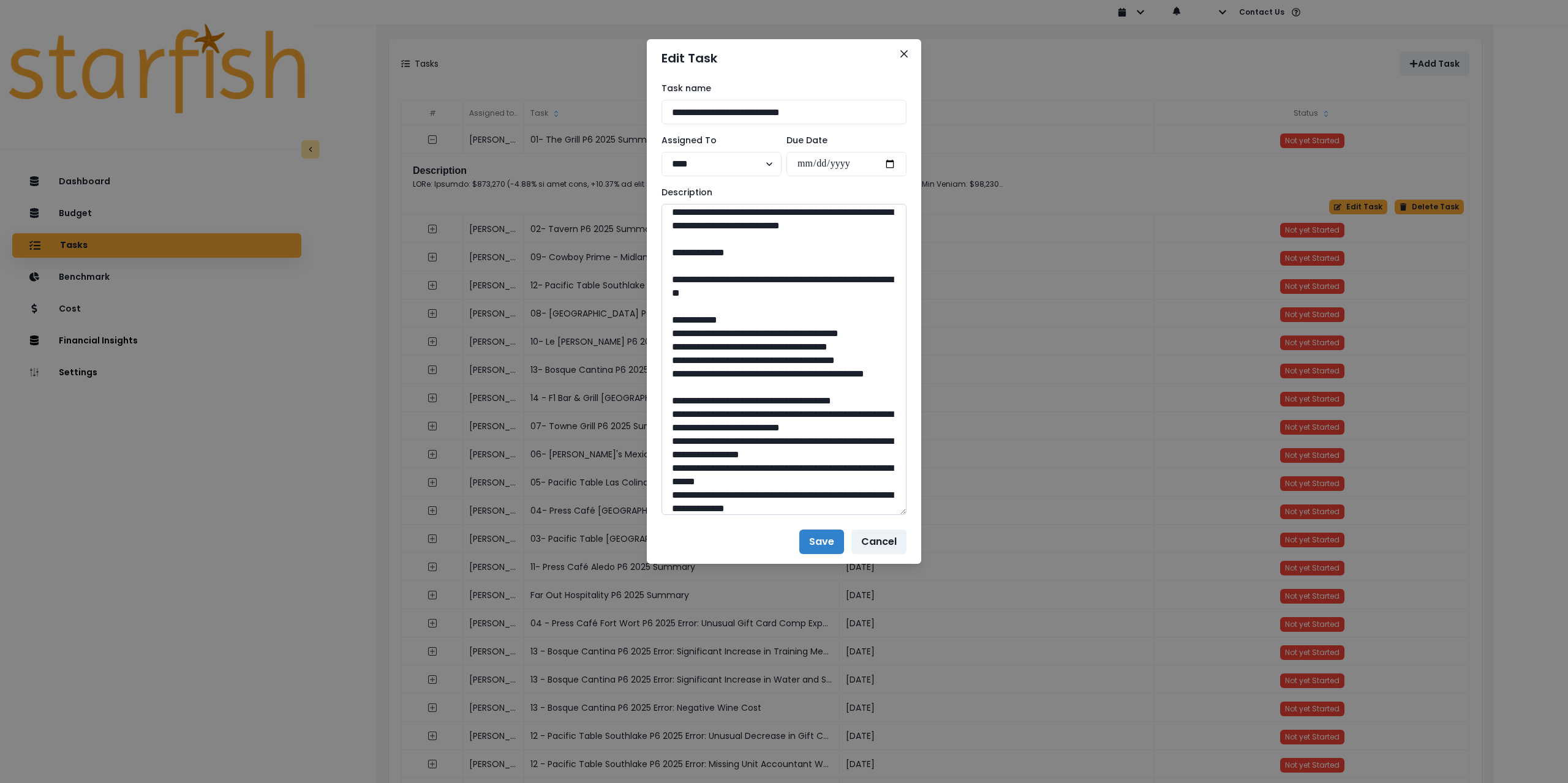
click at [702, 366] on textarea at bounding box center [784, 359] width 245 height 311
drag, startPoint x: 706, startPoint y: 359, endPoint x: 801, endPoint y: 379, distance: 97.1
click at [801, 379] on textarea at bounding box center [784, 359] width 245 height 311
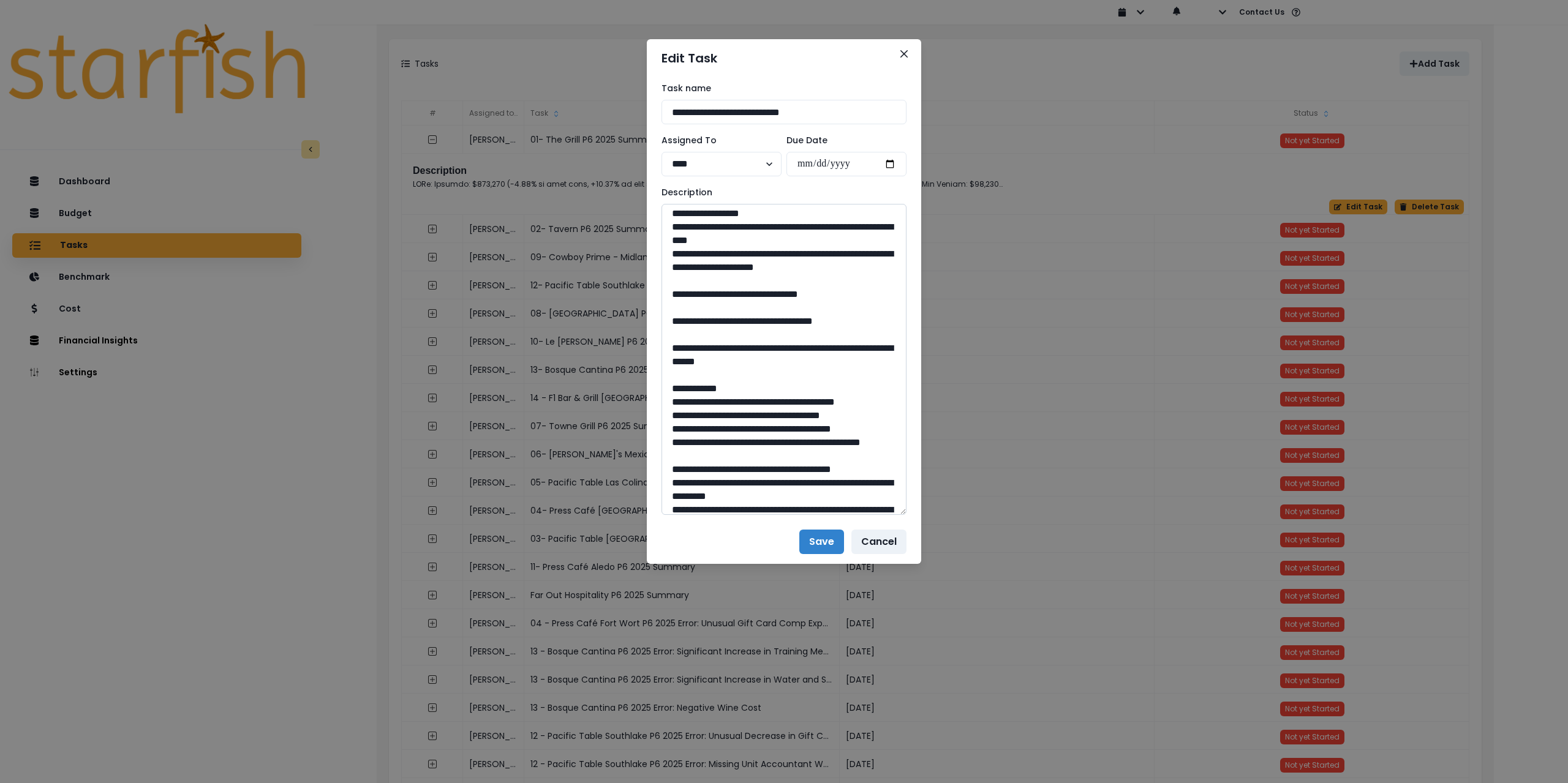
scroll to position [735, 0]
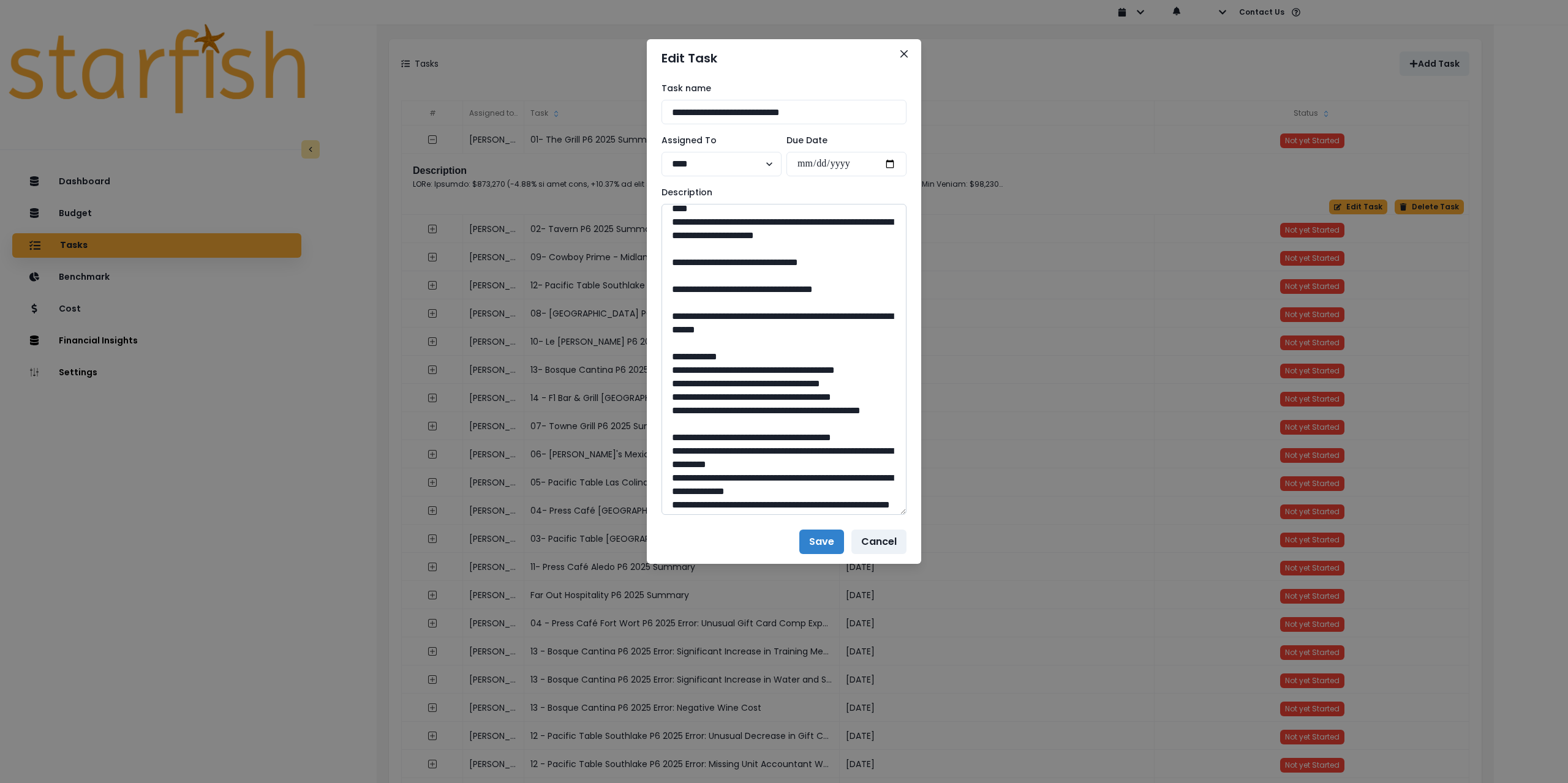
drag, startPoint x: 790, startPoint y: 399, endPoint x: 765, endPoint y: 396, distance: 25.2
click at [765, 396] on textarea at bounding box center [784, 359] width 245 height 311
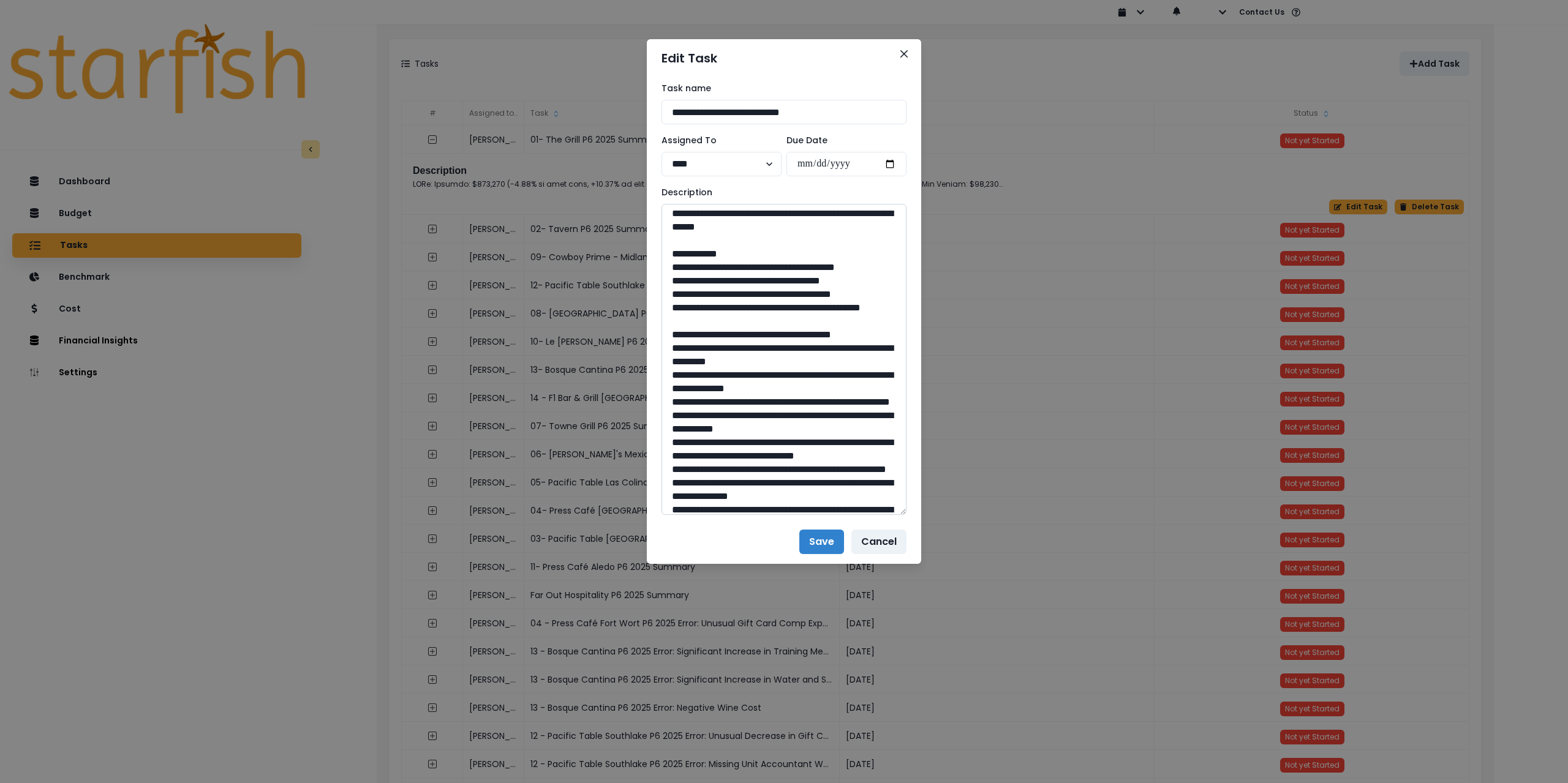
scroll to position [857, 0]
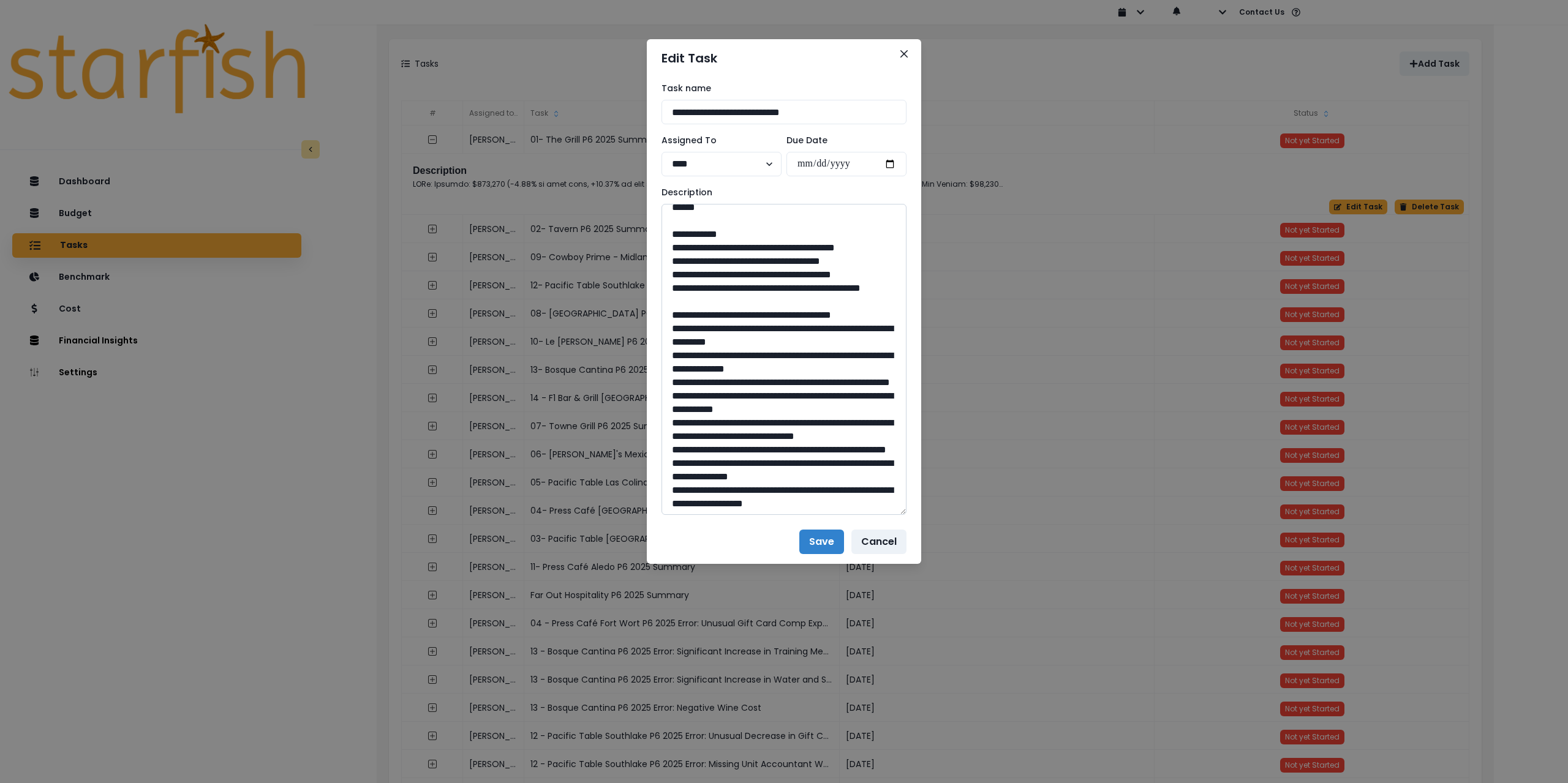
drag, startPoint x: 707, startPoint y: 329, endPoint x: 843, endPoint y: 343, distance: 136.7
click at [843, 343] on textarea at bounding box center [784, 359] width 245 height 311
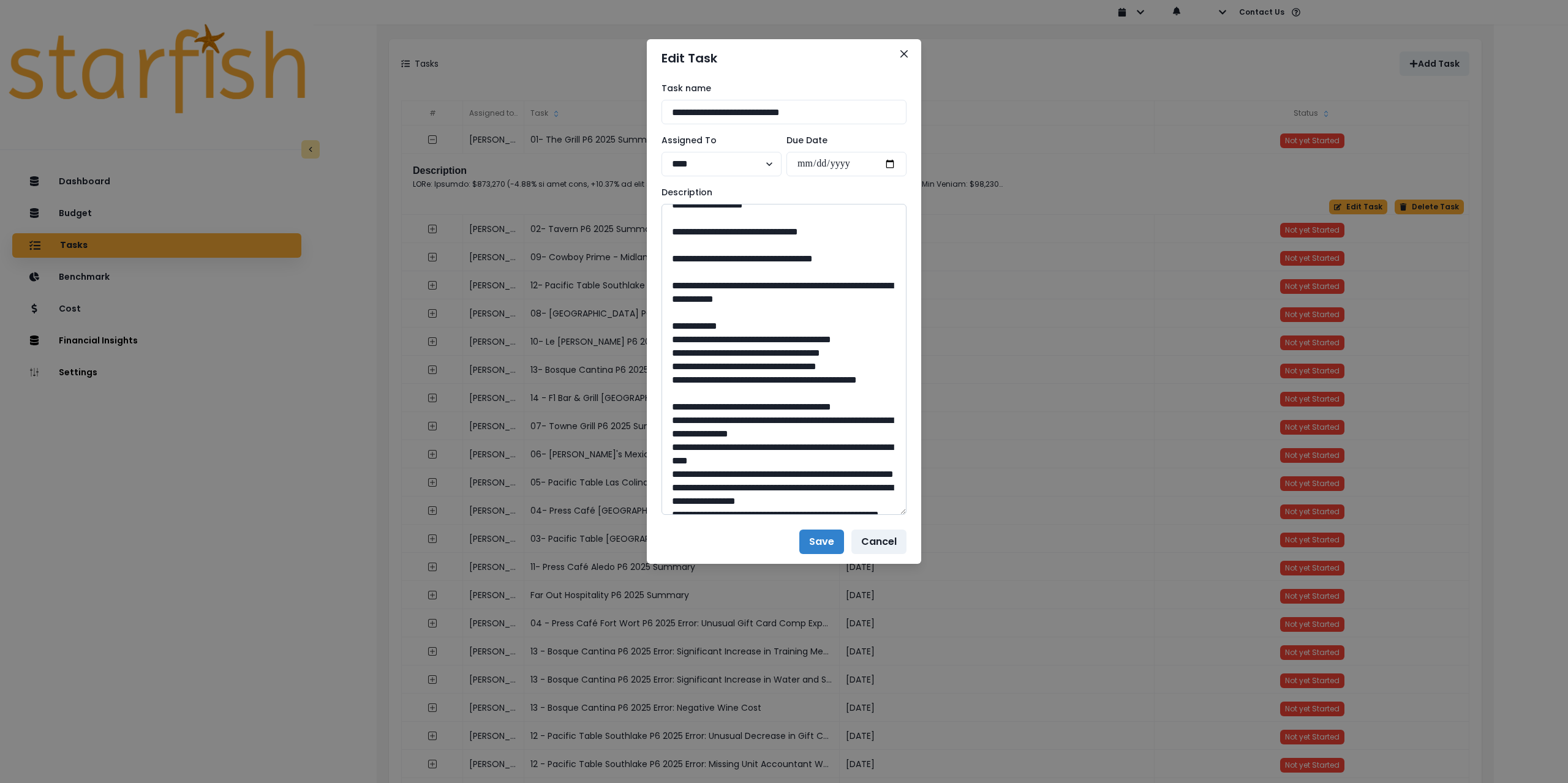
scroll to position [1164, 0]
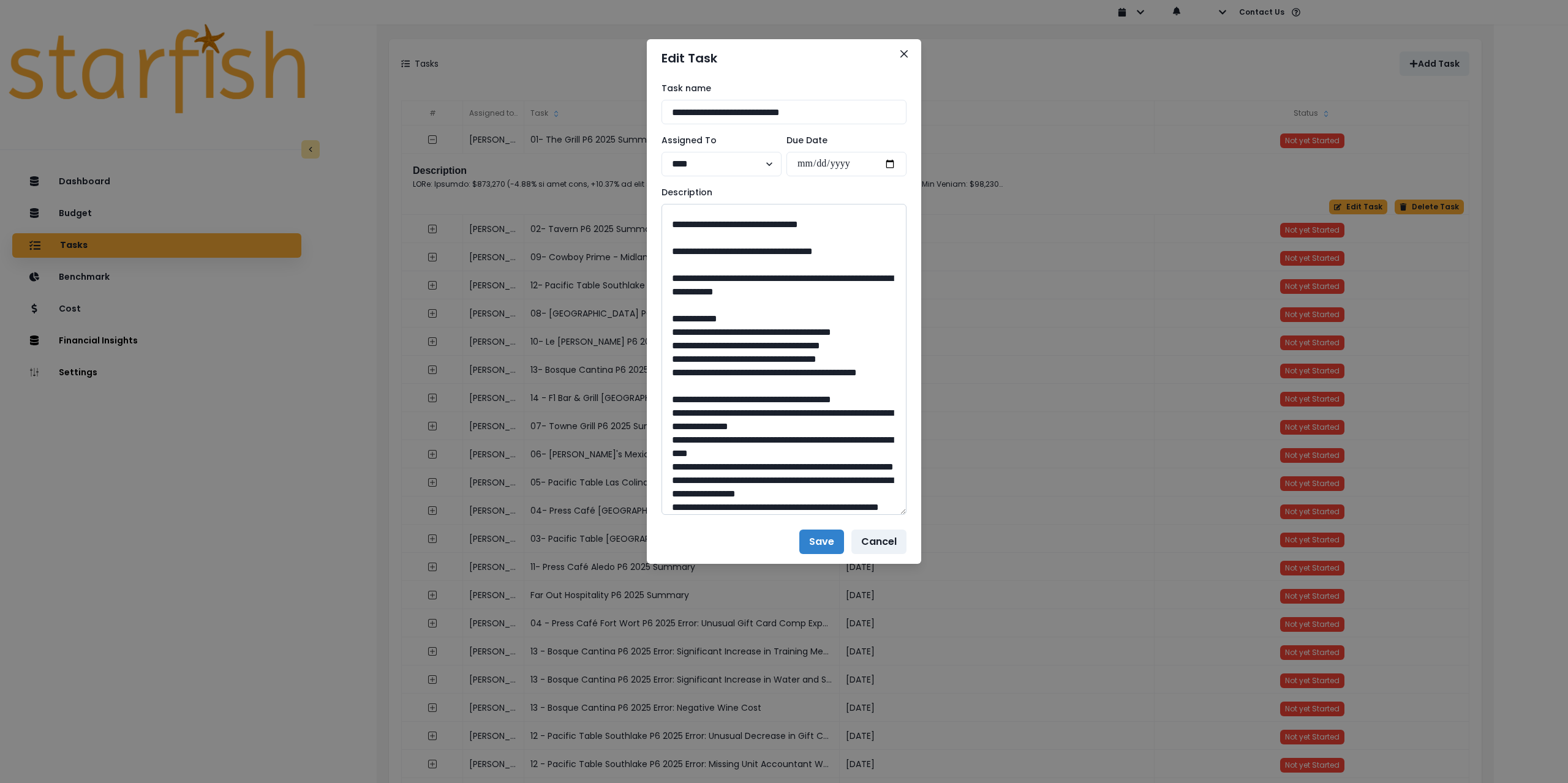
drag, startPoint x: 787, startPoint y: 428, endPoint x: 765, endPoint y: 428, distance: 22.0
click at [765, 428] on textarea at bounding box center [784, 359] width 245 height 311
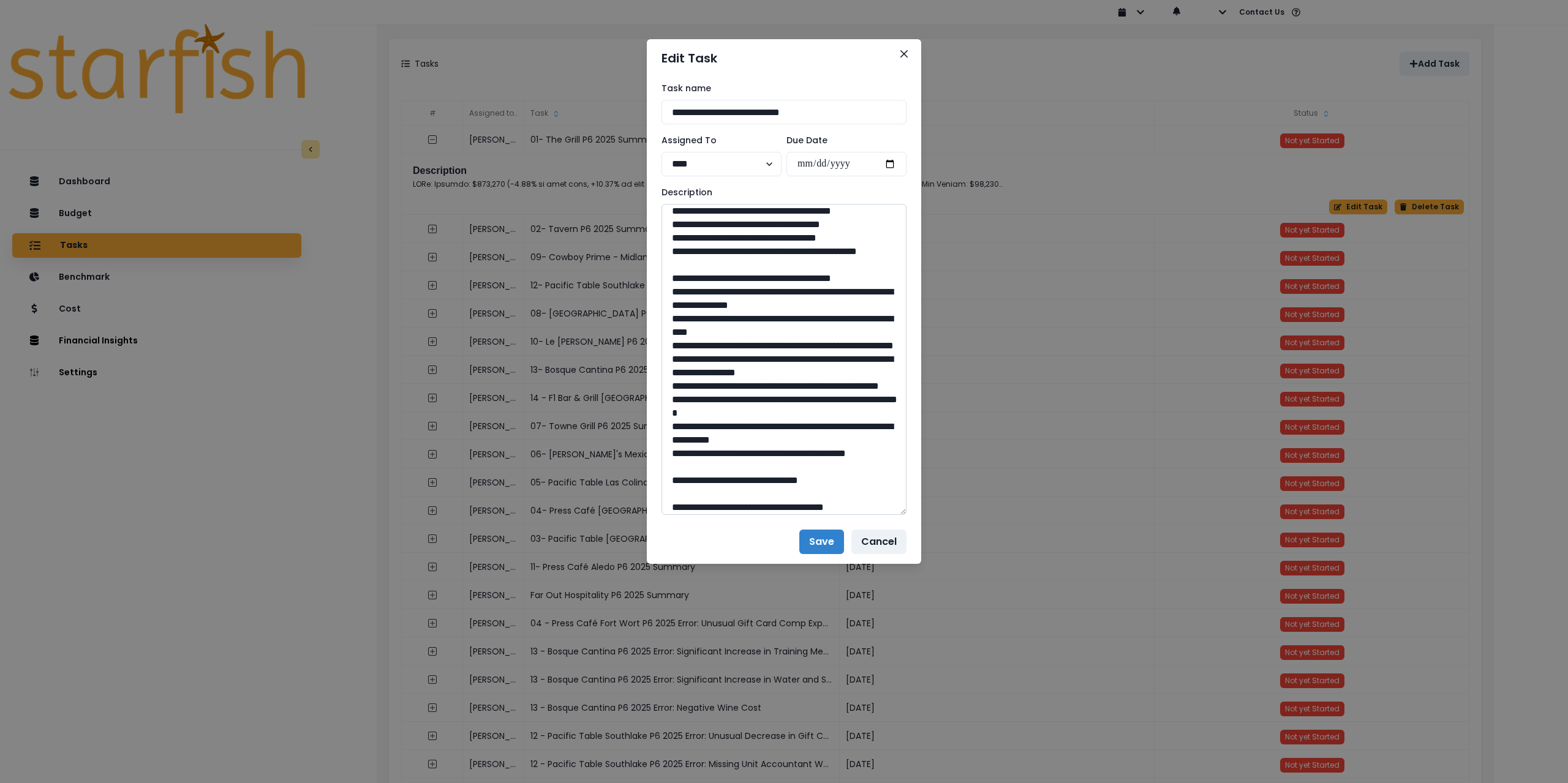
scroll to position [1286, 0]
drag, startPoint x: 708, startPoint y: 357, endPoint x: 698, endPoint y: 248, distance: 109.5
click at [883, 372] on textarea at bounding box center [784, 359] width 245 height 311
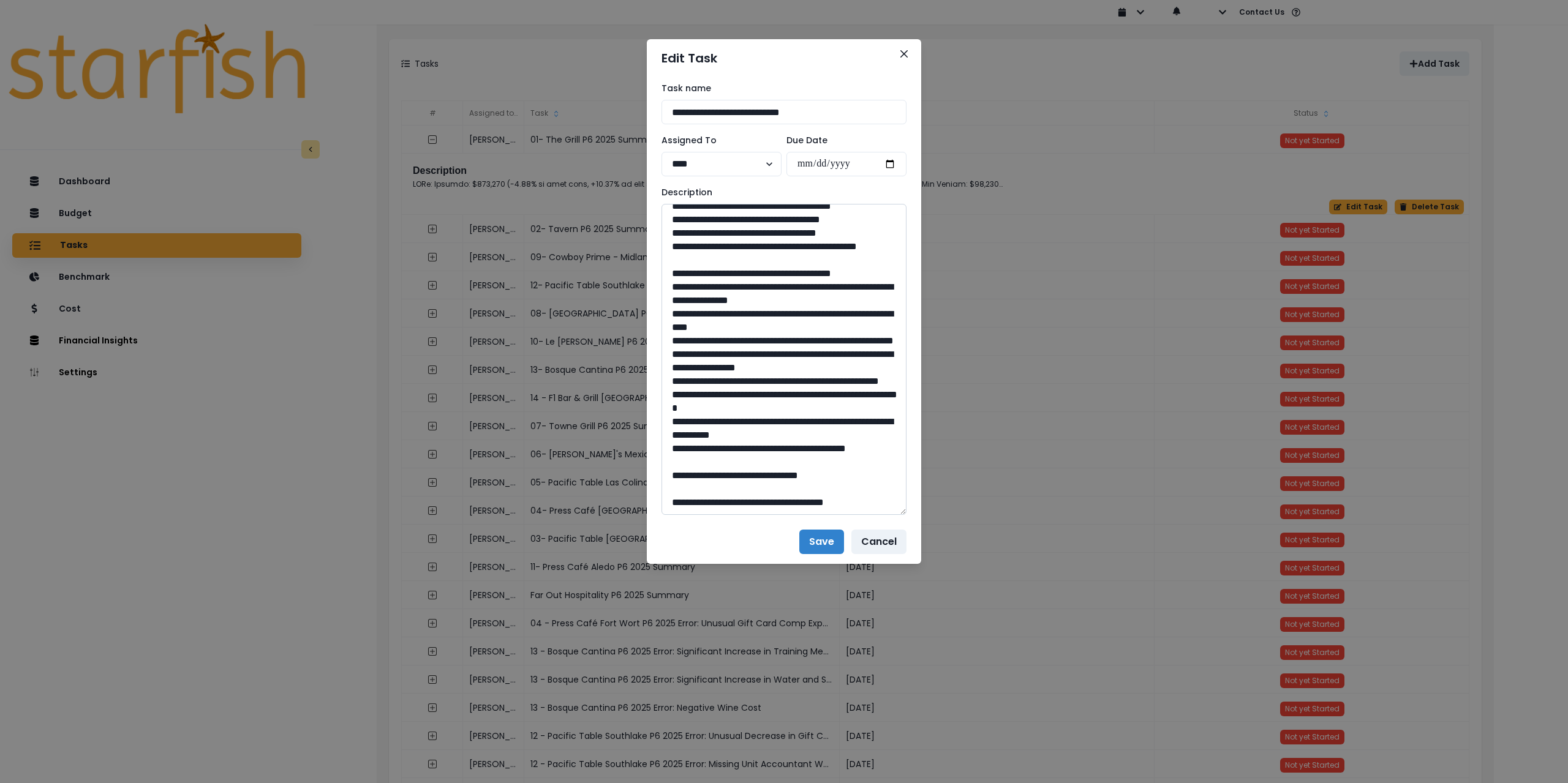
scroll to position [1560, 0]
drag, startPoint x: 787, startPoint y: 475, endPoint x: 763, endPoint y: 476, distance: 24.0
click at [763, 476] on textarea at bounding box center [784, 359] width 245 height 311
click at [904, 57] on icon "Close" at bounding box center [904, 54] width 7 height 7
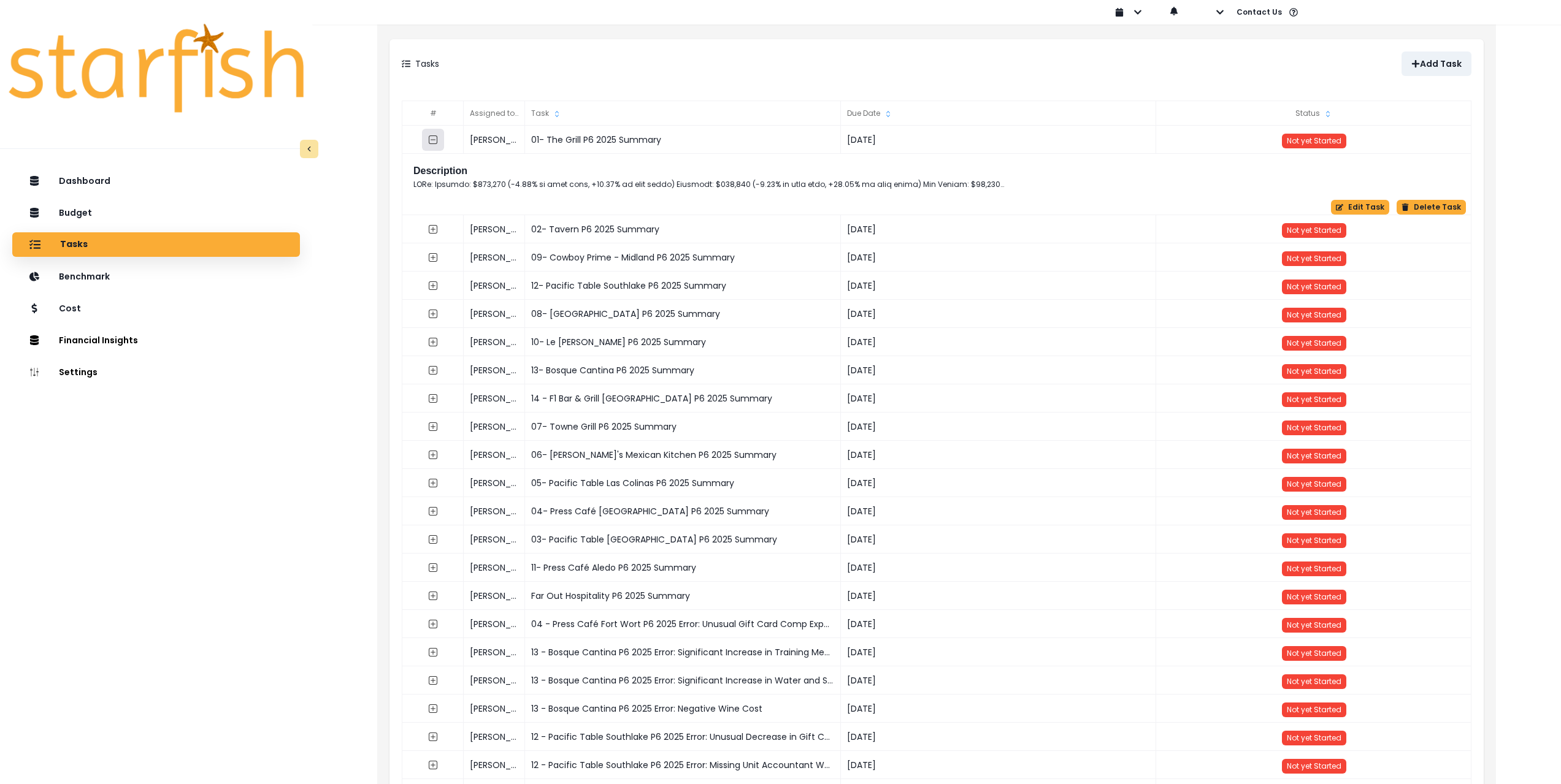
click at [428, 143] on button "button" at bounding box center [433, 139] width 22 height 22
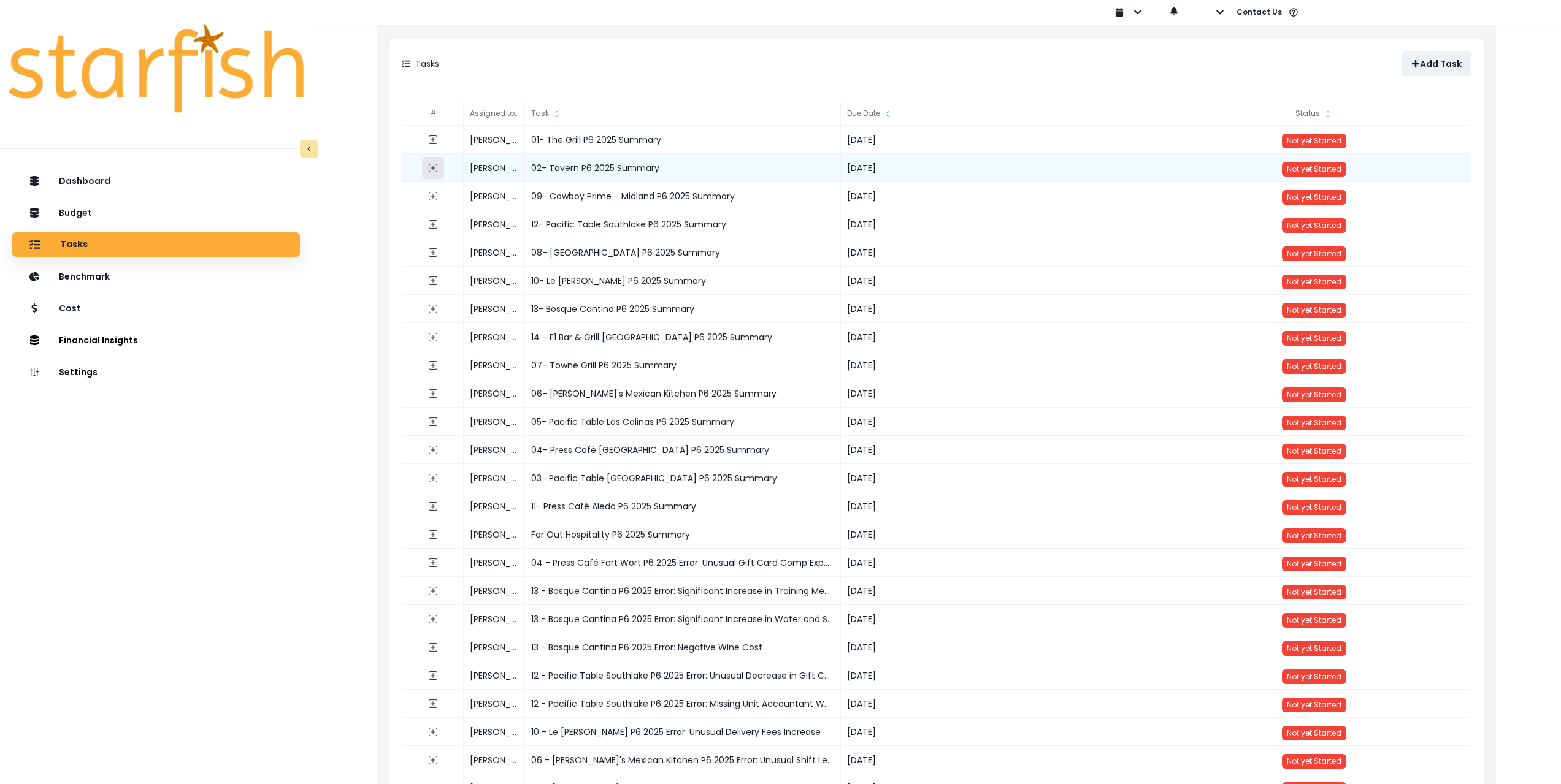
click at [429, 165] on icon "expand outline" at bounding box center [433, 168] width 9 height 9
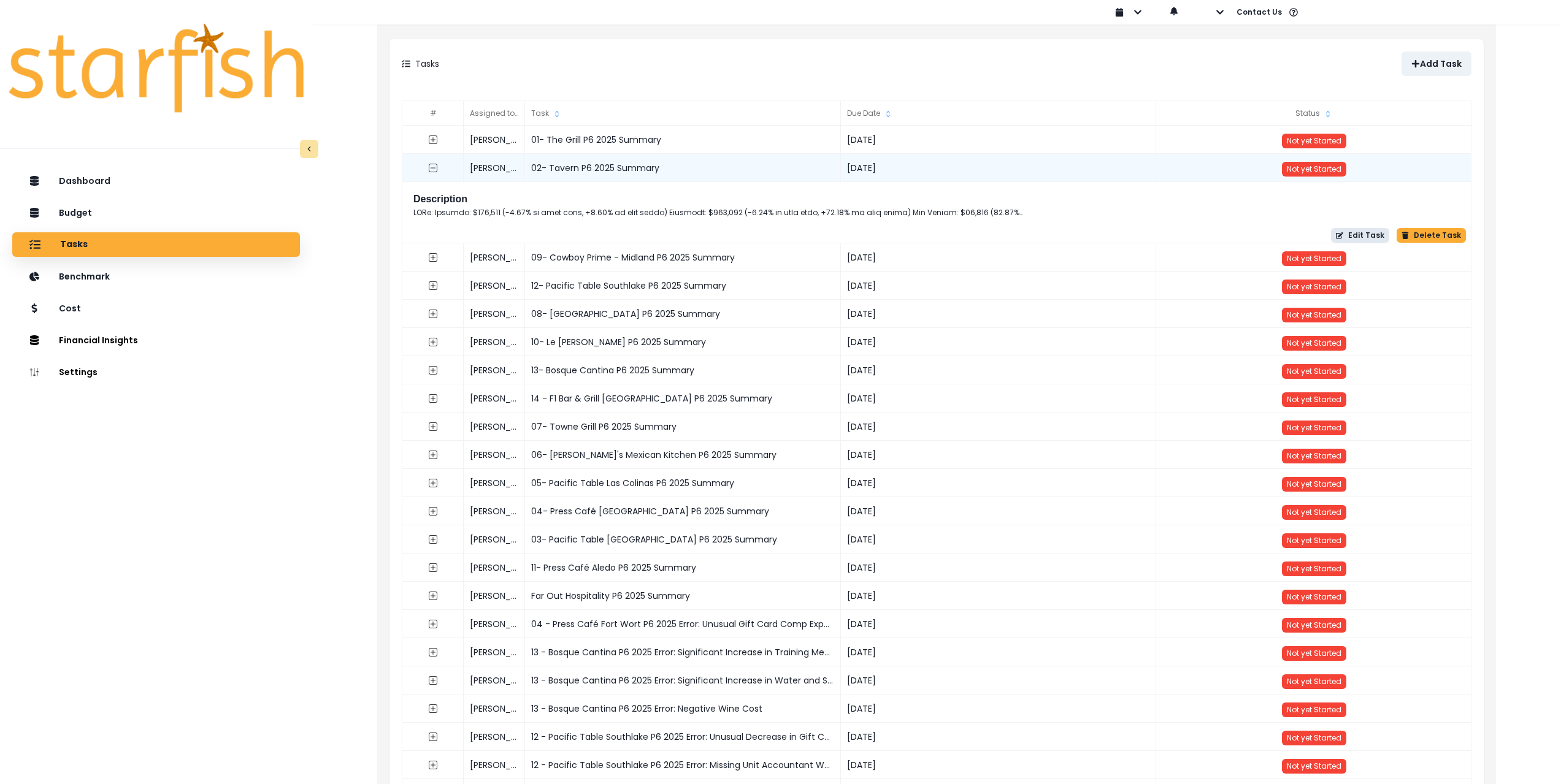
click at [1369, 235] on button "Edit Task" at bounding box center [1360, 235] width 58 height 14
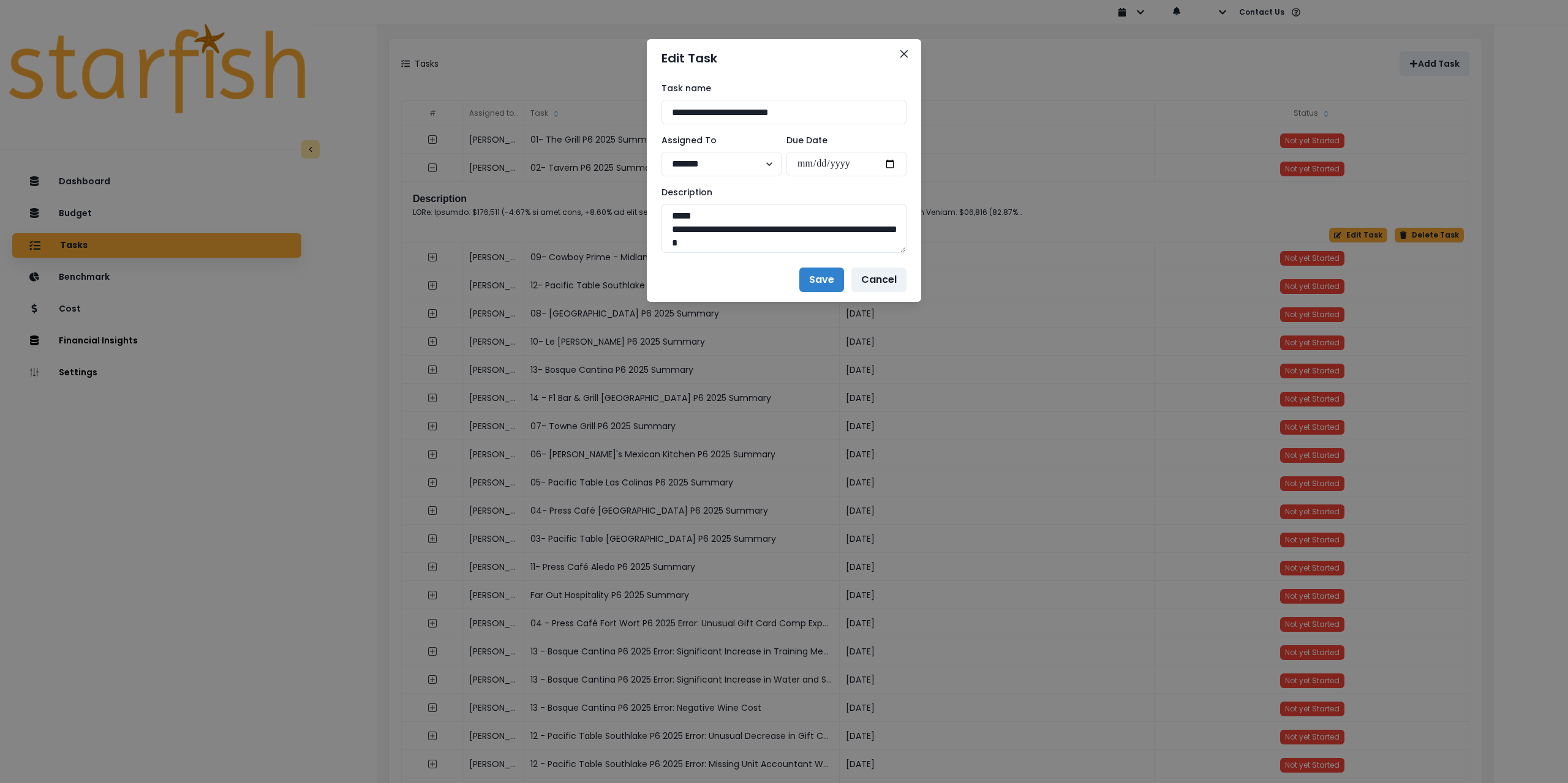
drag, startPoint x: 727, startPoint y: 111, endPoint x: 623, endPoint y: 107, distance: 104.1
click at [623, 107] on div "**********" at bounding box center [784, 391] width 1568 height 783
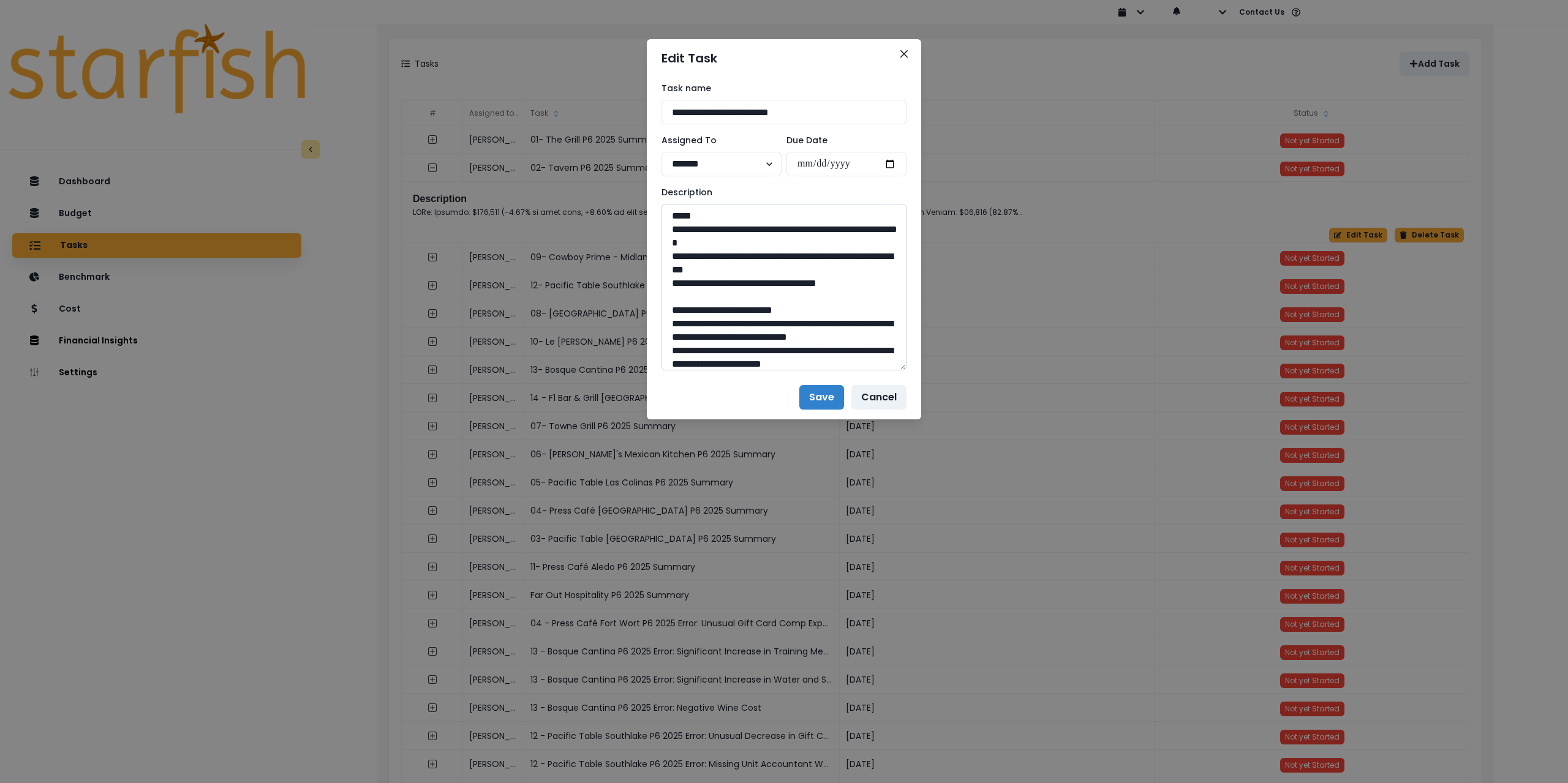
drag, startPoint x: 902, startPoint y: 250, endPoint x: 879, endPoint y: 759, distance: 509.5
click at [886, 370] on textarea at bounding box center [784, 287] width 245 height 167
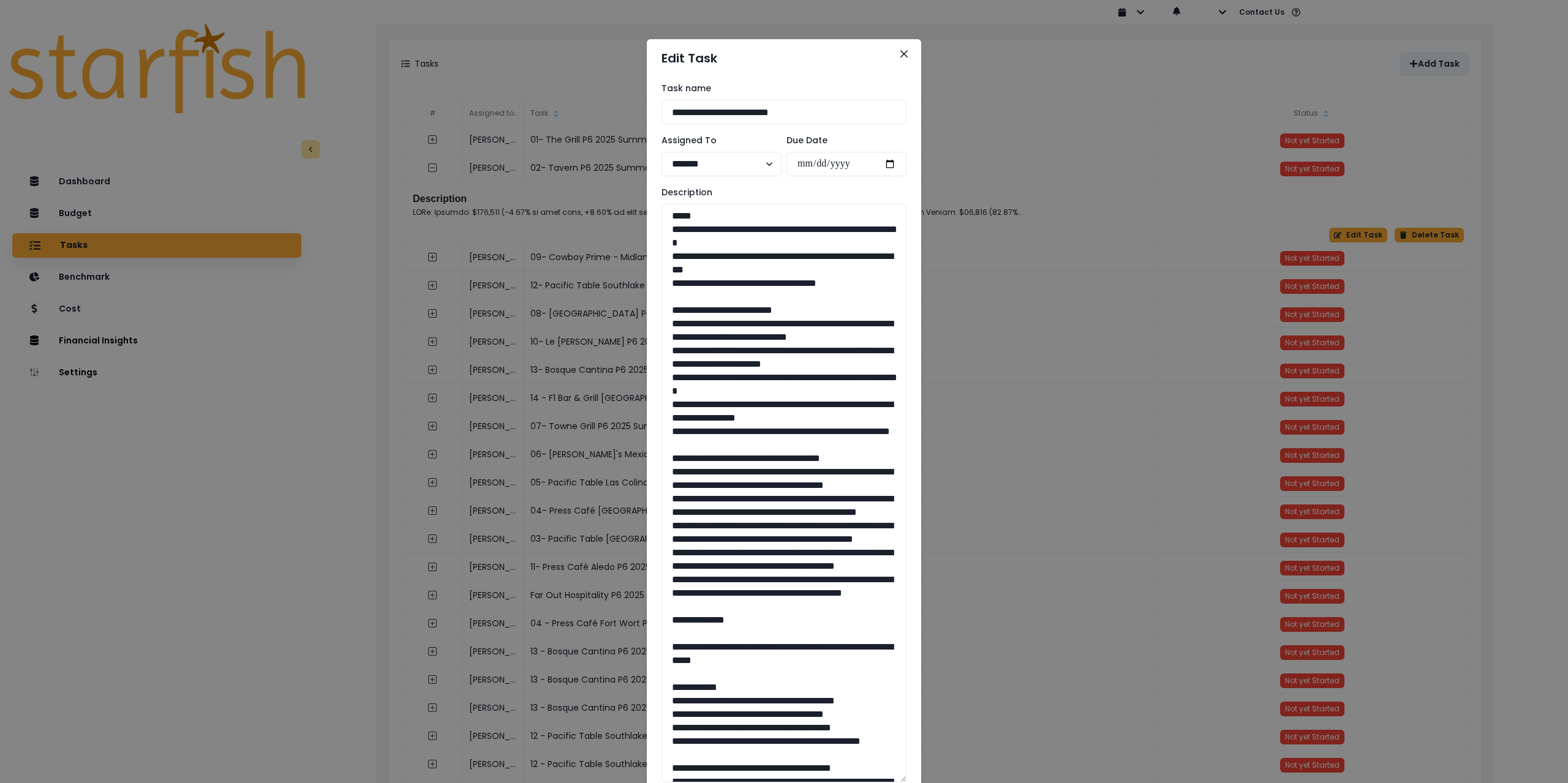
drag, startPoint x: 870, startPoint y: 283, endPoint x: 643, endPoint y: 224, distance: 234.5
drag, startPoint x: 659, startPoint y: 324, endPoint x: 767, endPoint y: 469, distance: 180.8
click at [767, 469] on textarea at bounding box center [784, 492] width 245 height 579
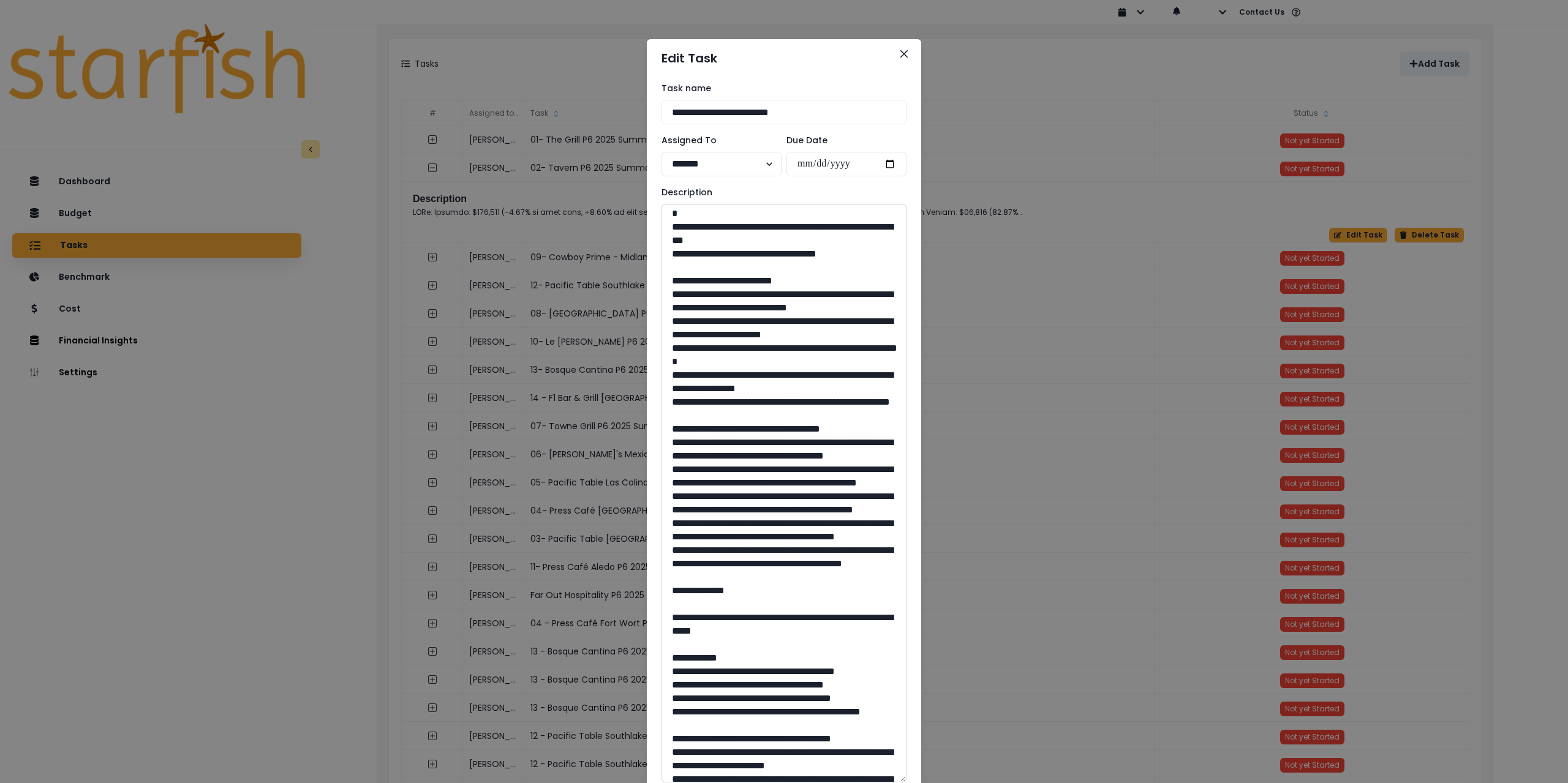
scroll to position [184, 0]
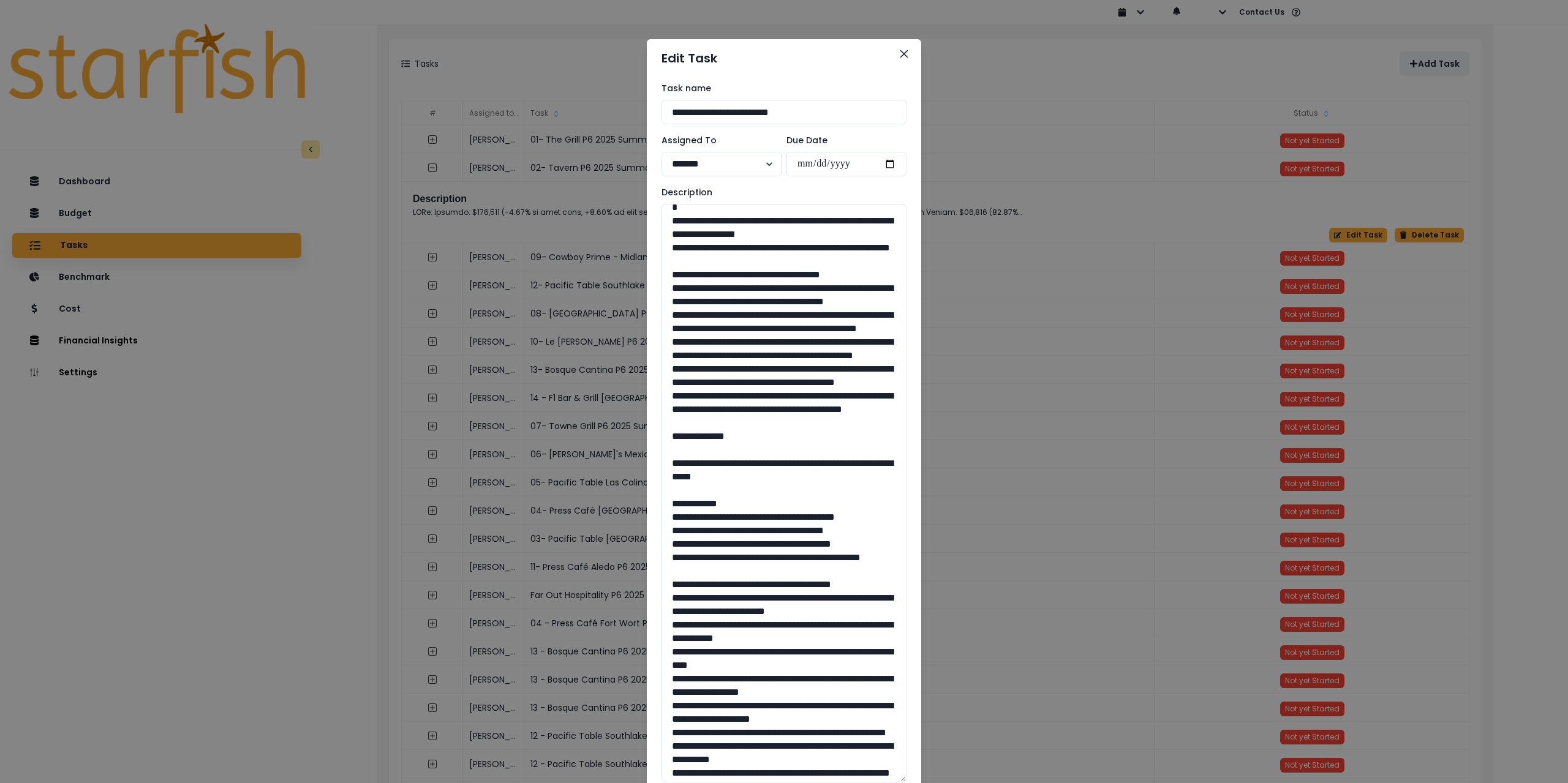
drag, startPoint x: 814, startPoint y: 522, endPoint x: 646, endPoint y: 332, distance: 253.6
click at [647, 332] on div "**********" at bounding box center [784, 432] width 274 height 710
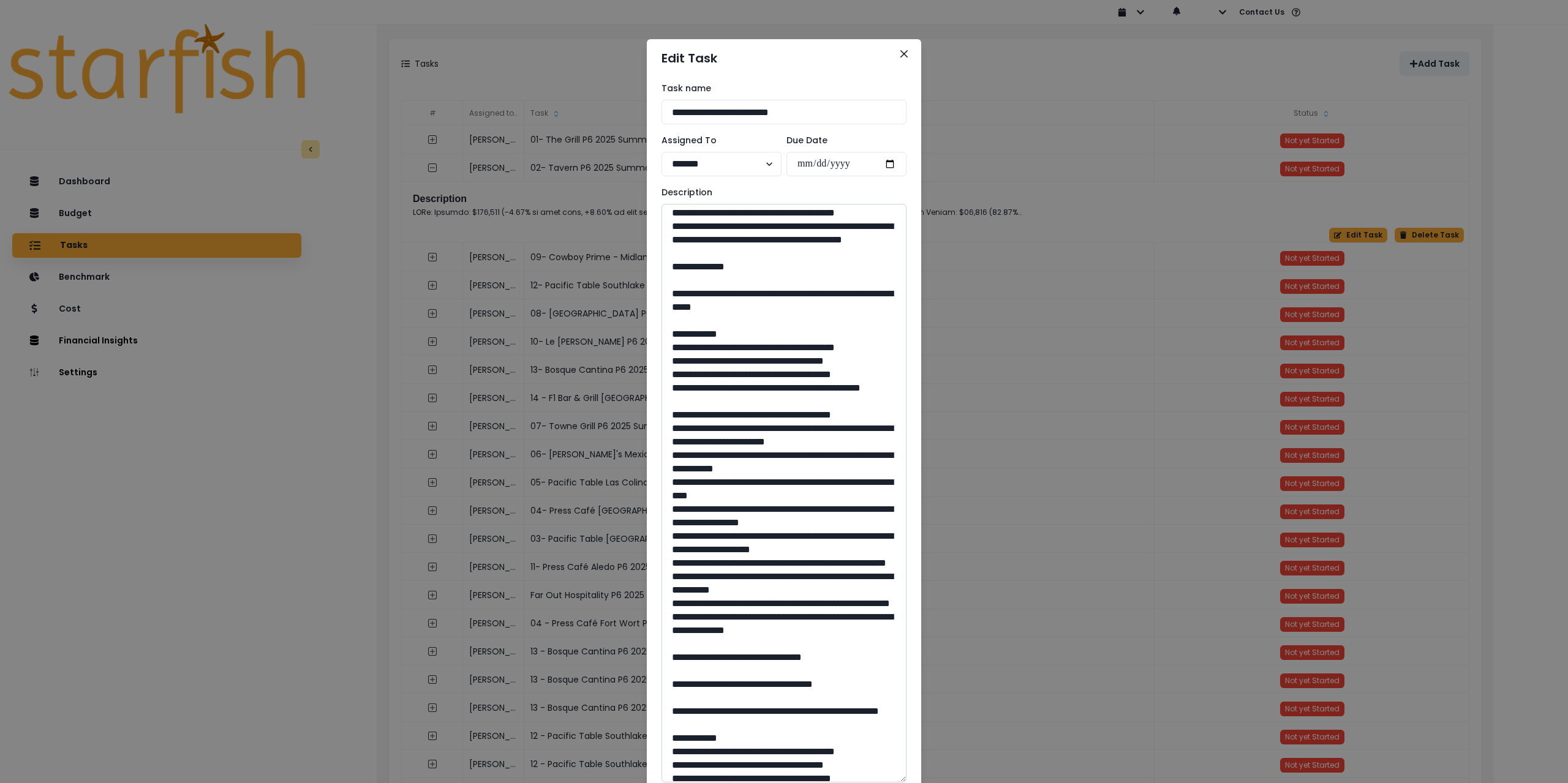
scroll to position [368, 0]
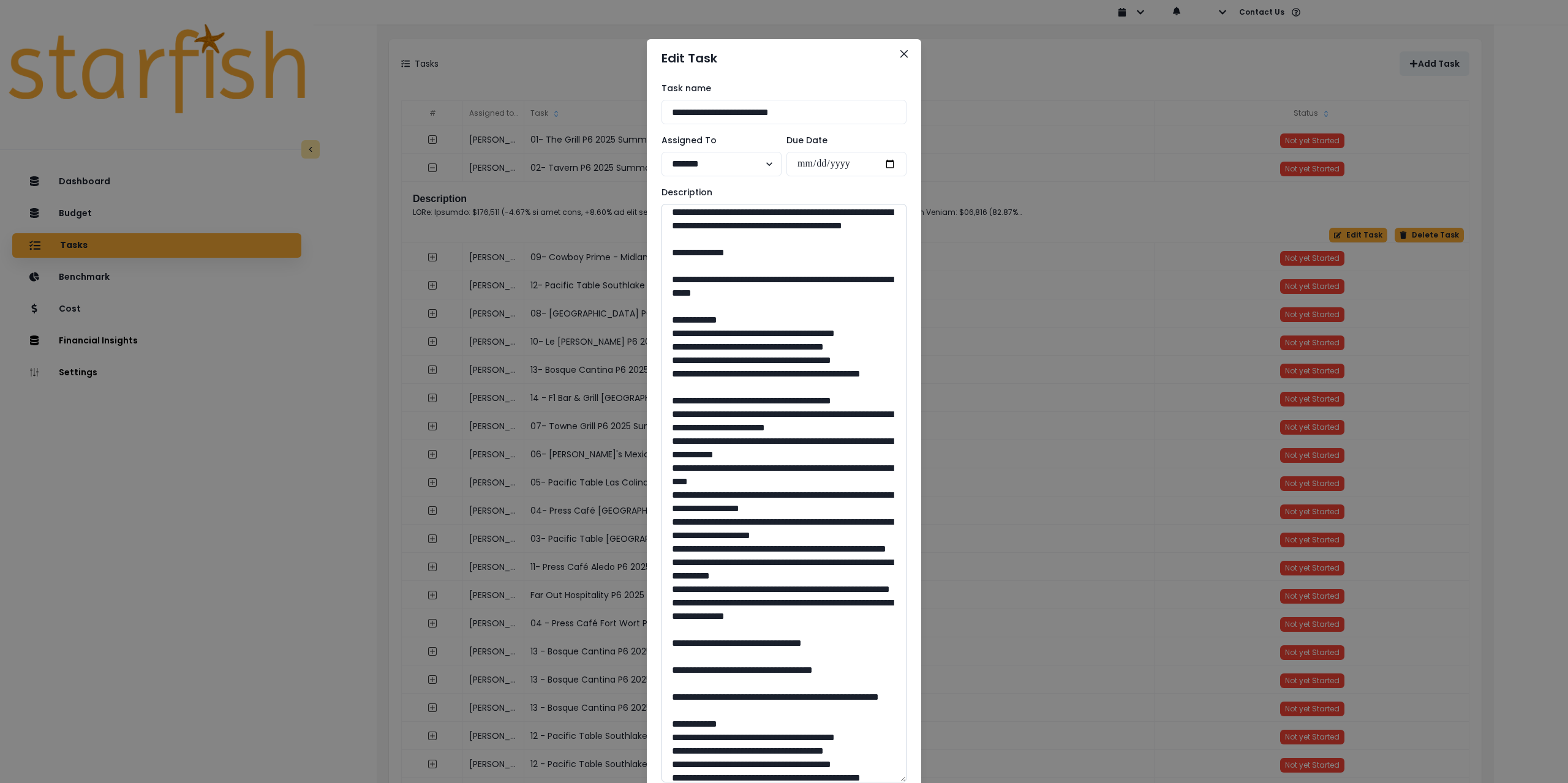
drag, startPoint x: 729, startPoint y: 393, endPoint x: 794, endPoint y: 387, distance: 65.3
click at [830, 408] on textarea at bounding box center [784, 492] width 245 height 579
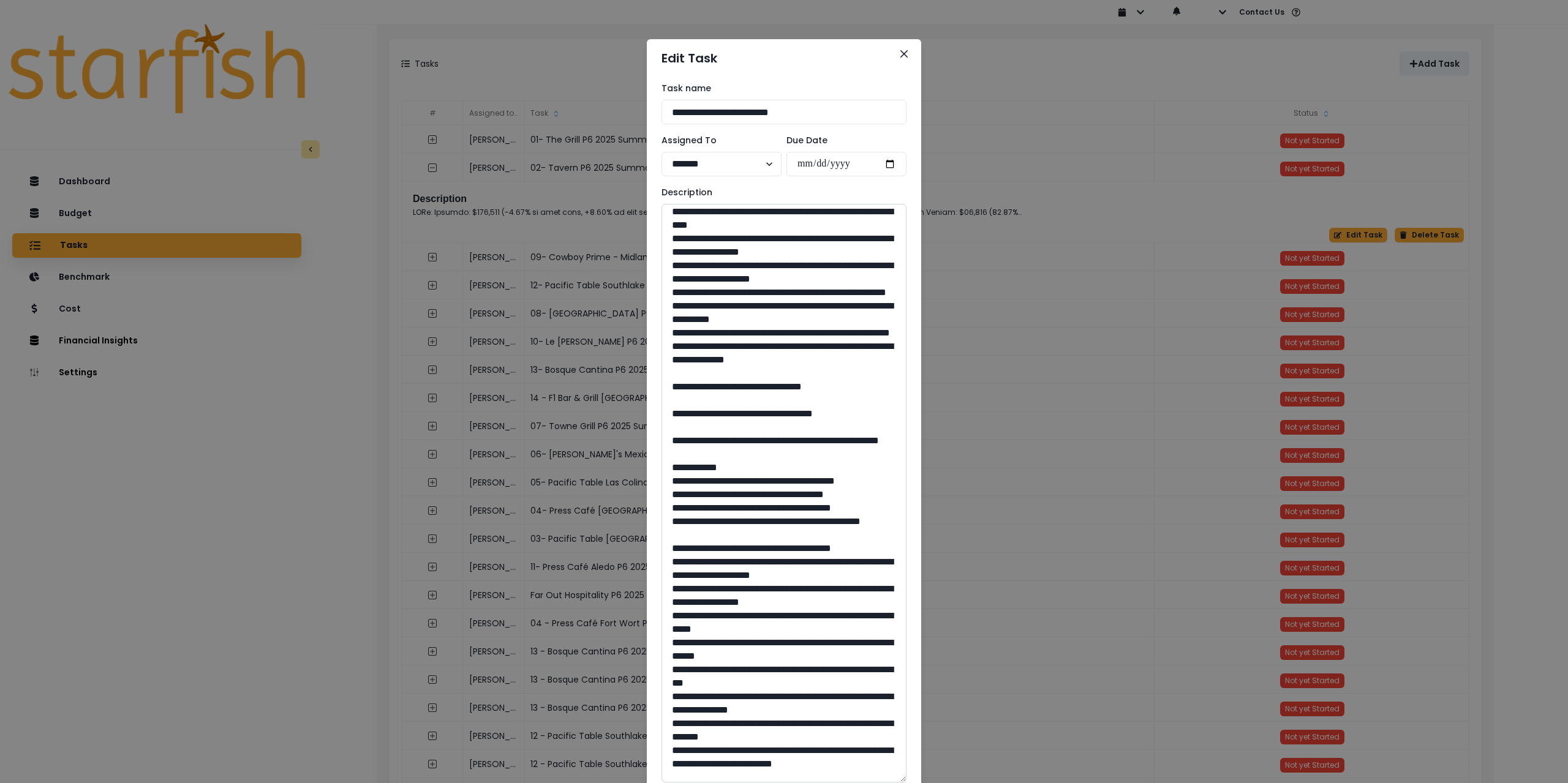
scroll to position [674, 0]
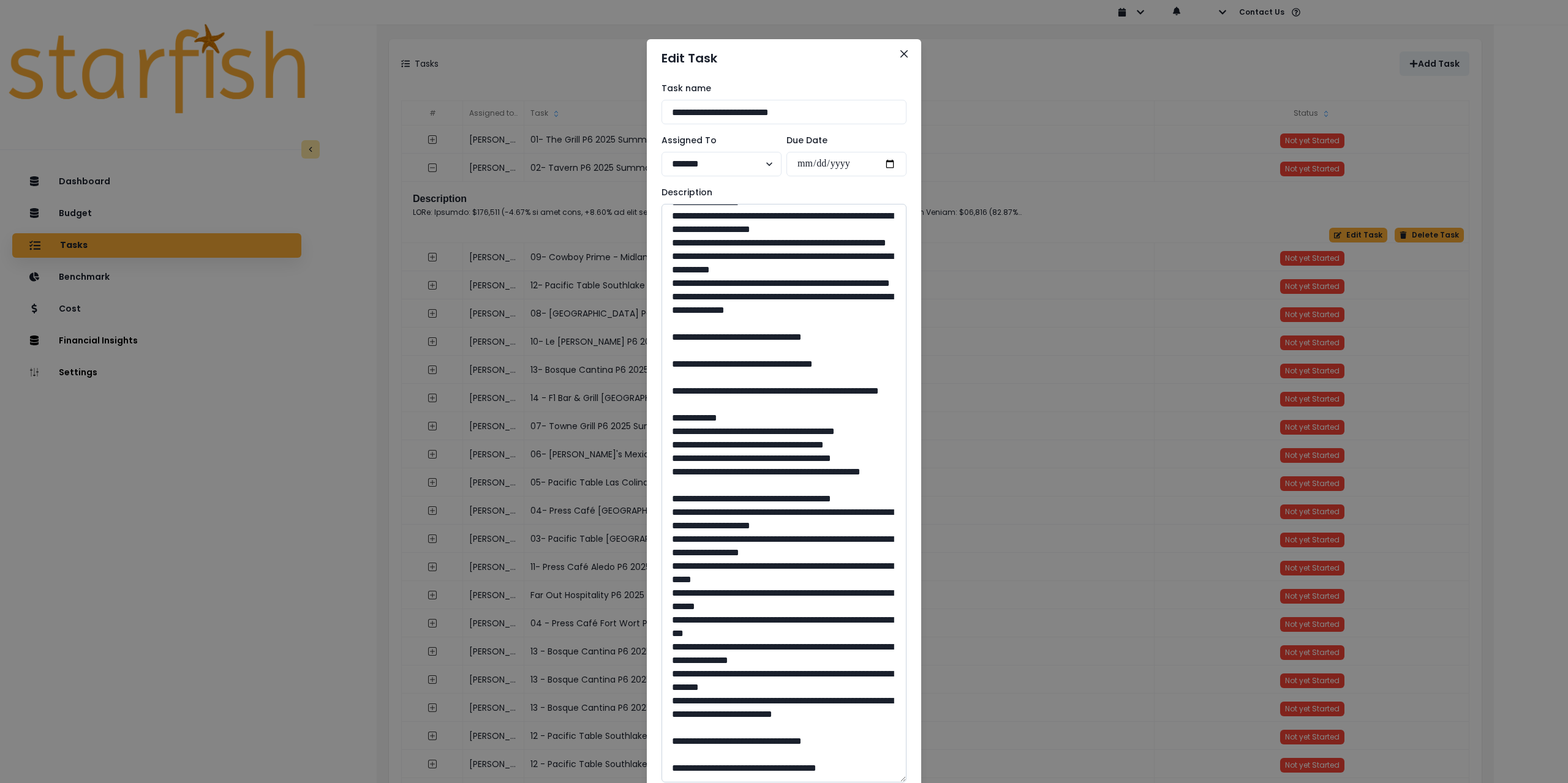
drag, startPoint x: 784, startPoint y: 498, endPoint x: 760, endPoint y: 494, distance: 24.3
click at [760, 494] on textarea at bounding box center [784, 492] width 245 height 579
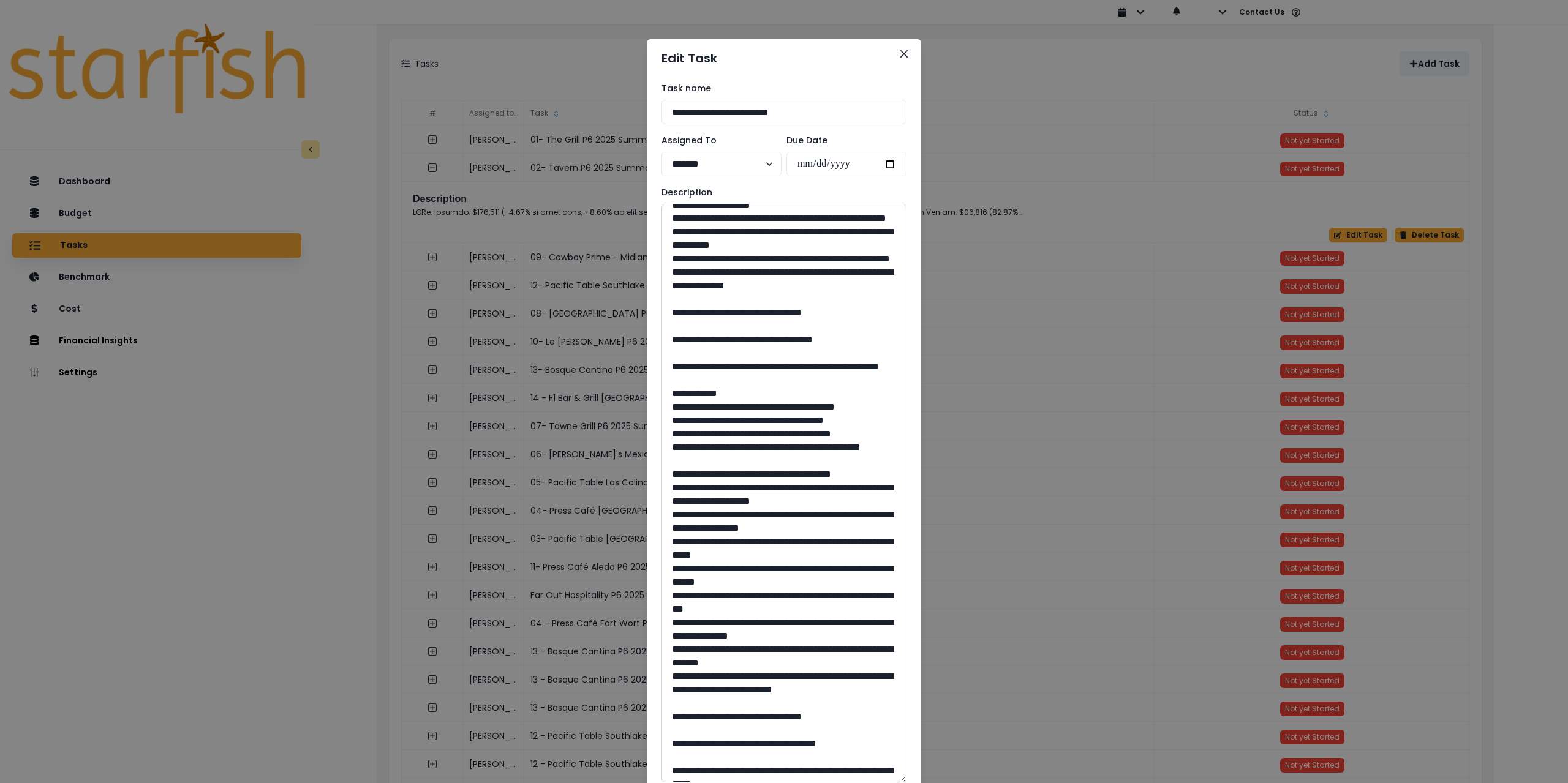
scroll to position [796, 0]
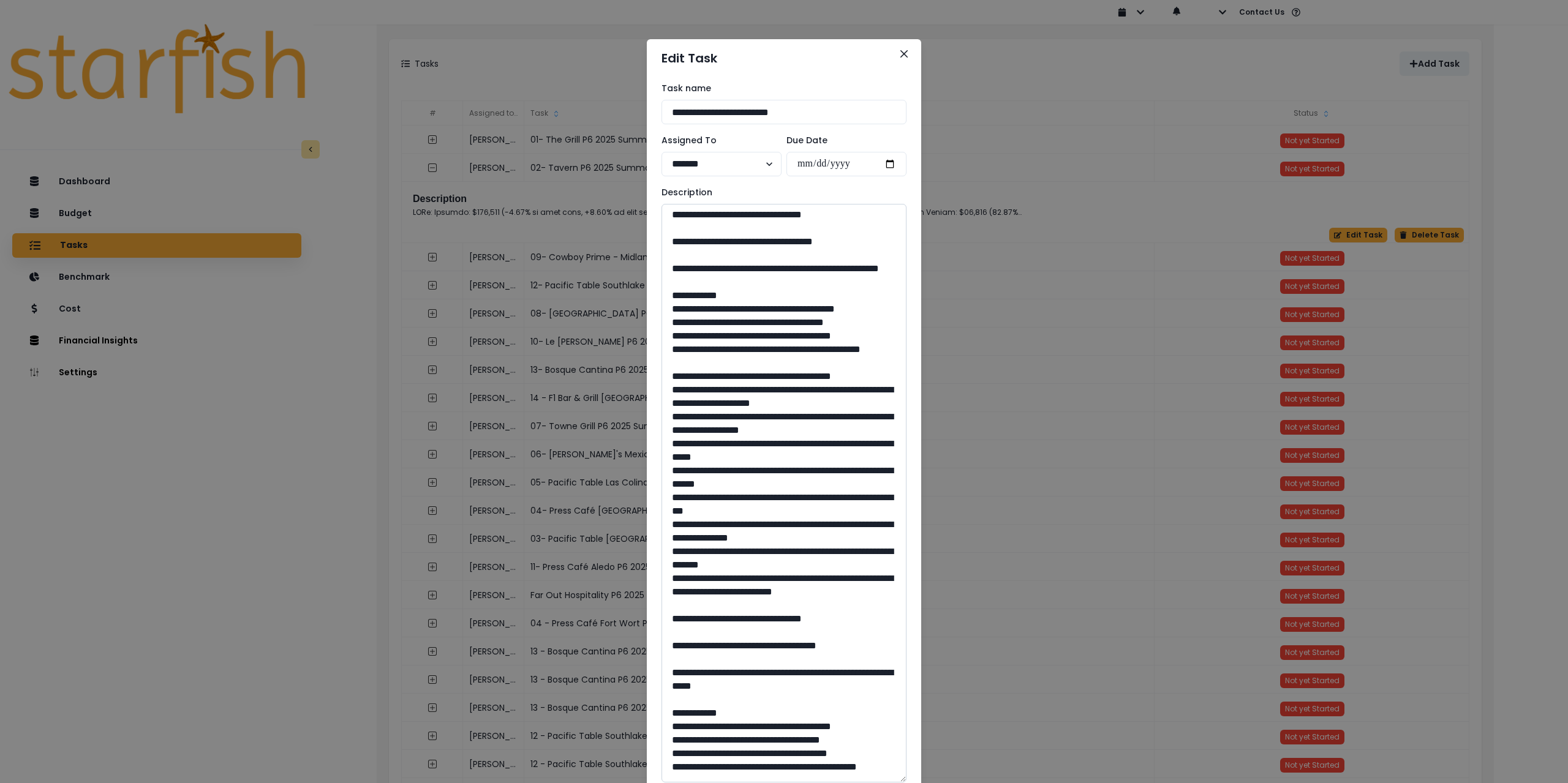
drag, startPoint x: 710, startPoint y: 431, endPoint x: 783, endPoint y: 453, distance: 76.2
click at [783, 453] on textarea at bounding box center [784, 492] width 245 height 579
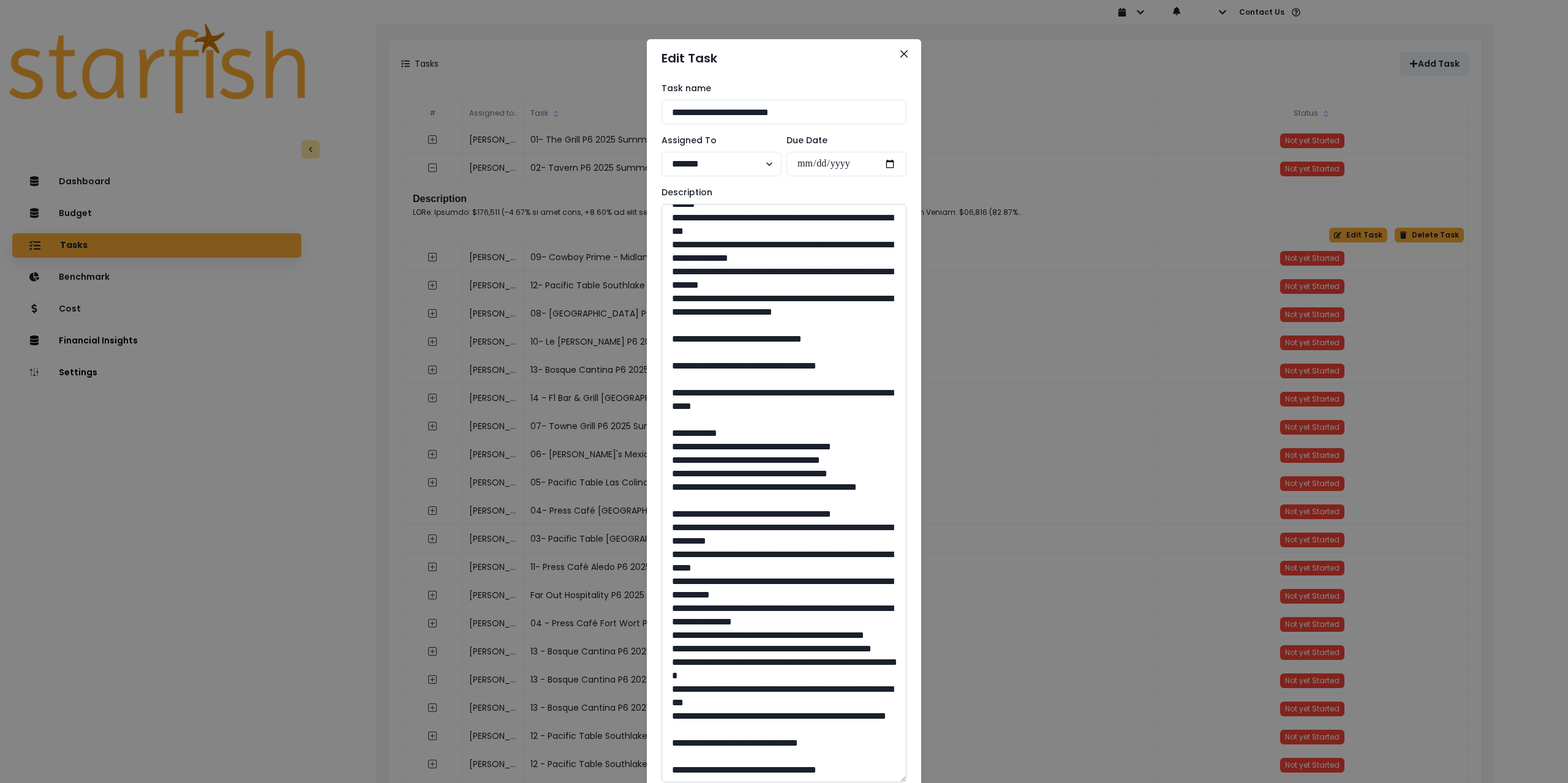
scroll to position [1164, 0]
drag, startPoint x: 784, startPoint y: 439, endPoint x: 762, endPoint y: 438, distance: 22.0
click at [762, 438] on textarea at bounding box center [784, 492] width 245 height 579
drag, startPoint x: 703, startPoint y: 370, endPoint x: 818, endPoint y: 390, distance: 116.7
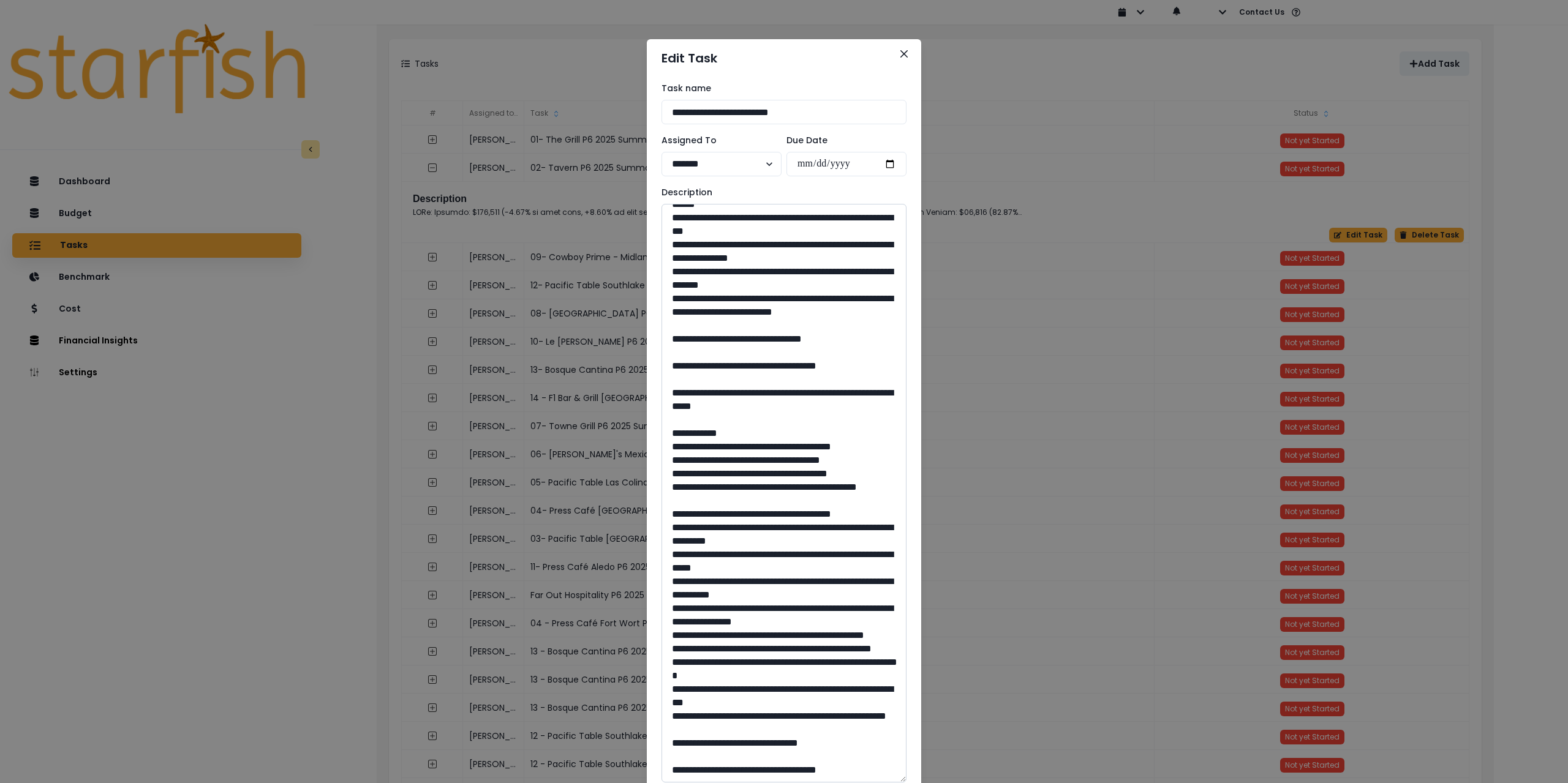
click at [818, 390] on textarea at bounding box center [784, 492] width 245 height 579
drag, startPoint x: 783, startPoint y: 738, endPoint x: 759, endPoint y: 739, distance: 24.0
click at [759, 739] on textarea at bounding box center [784, 492] width 245 height 579
click at [902, 51] on icon "Close" at bounding box center [904, 54] width 7 height 7
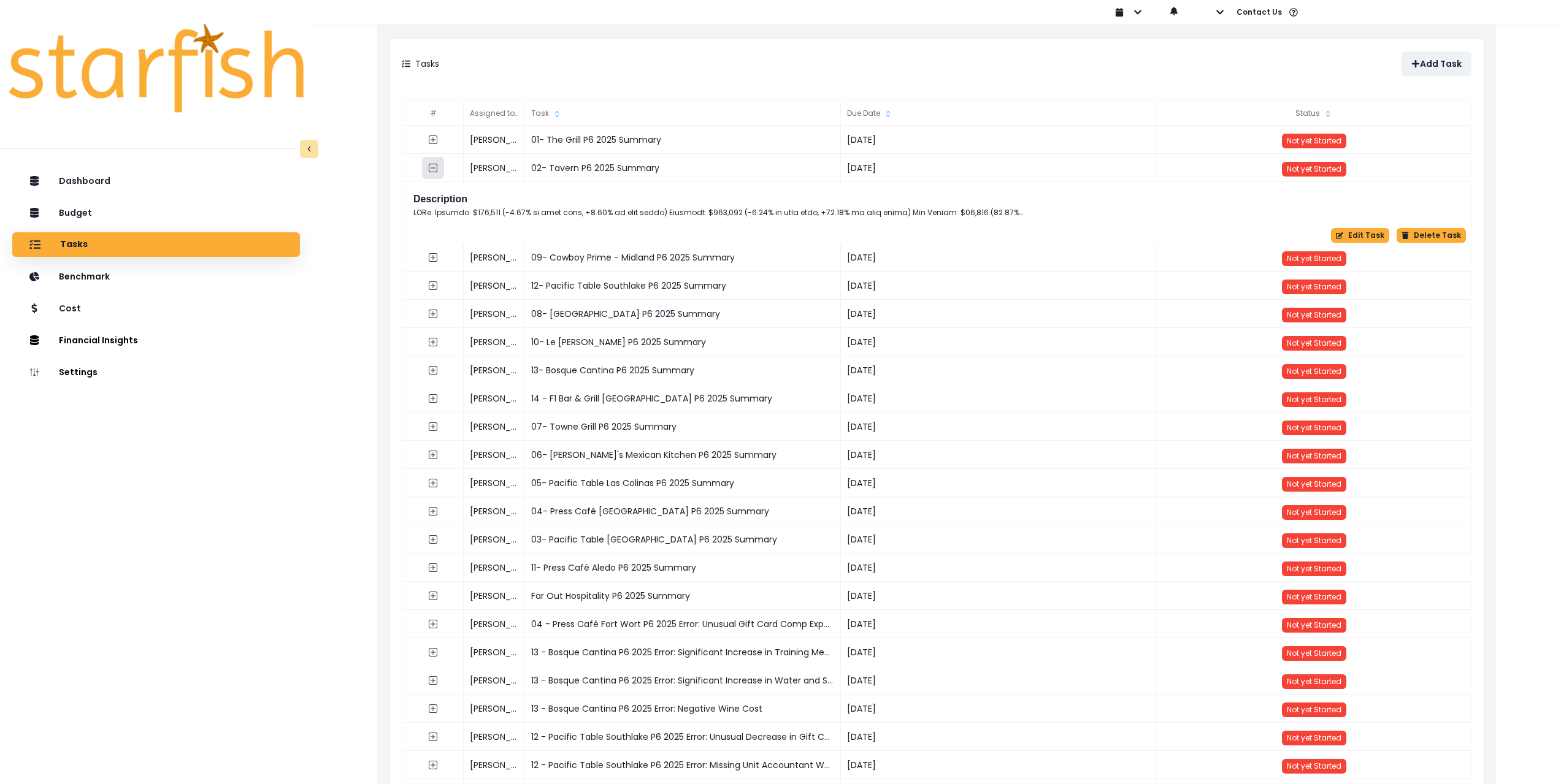
click at [437, 168] on icon "collasped outline" at bounding box center [433, 168] width 9 height 9
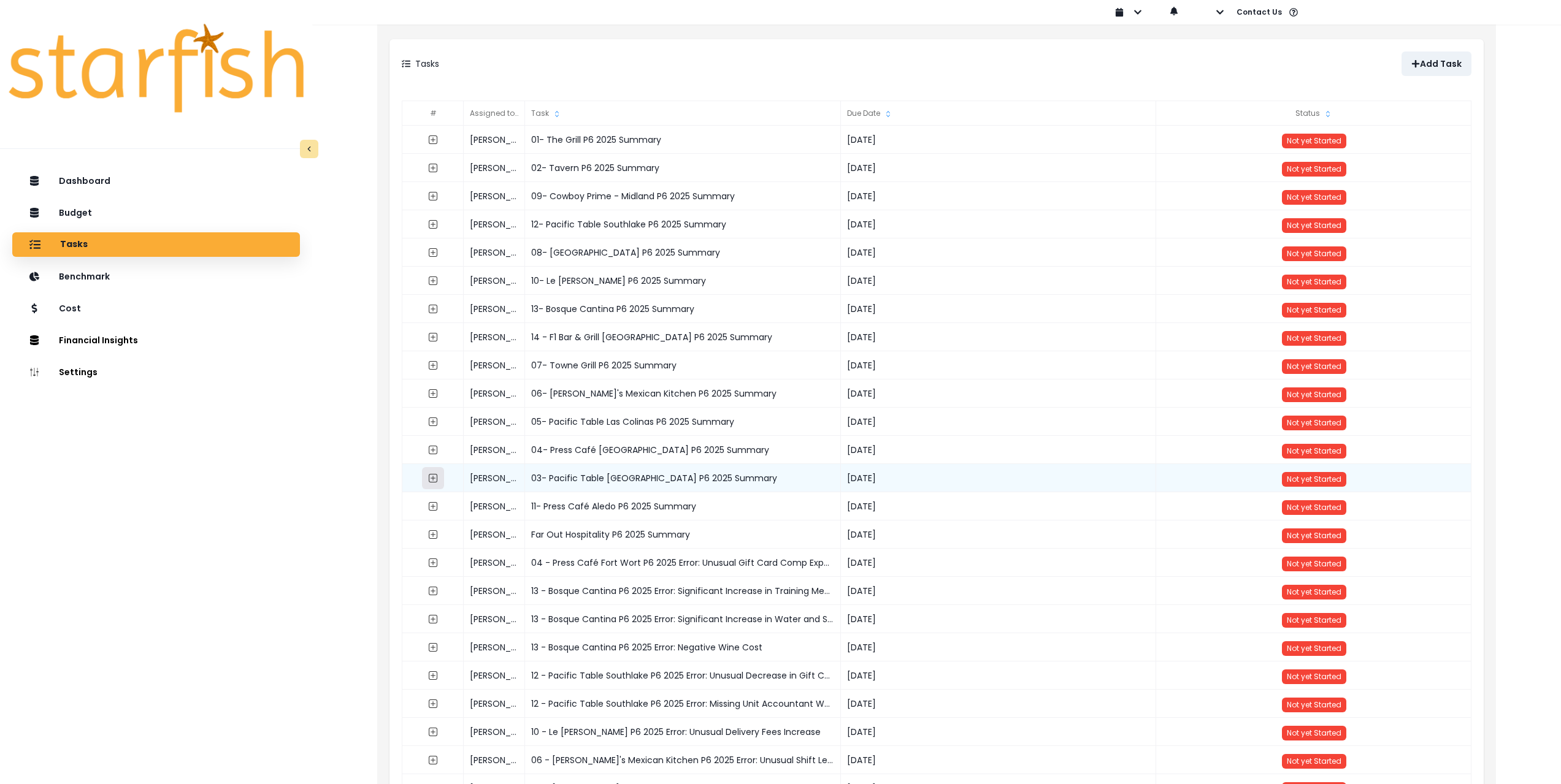
click at [436, 478] on icon "expand outline" at bounding box center [433, 478] width 10 height 10
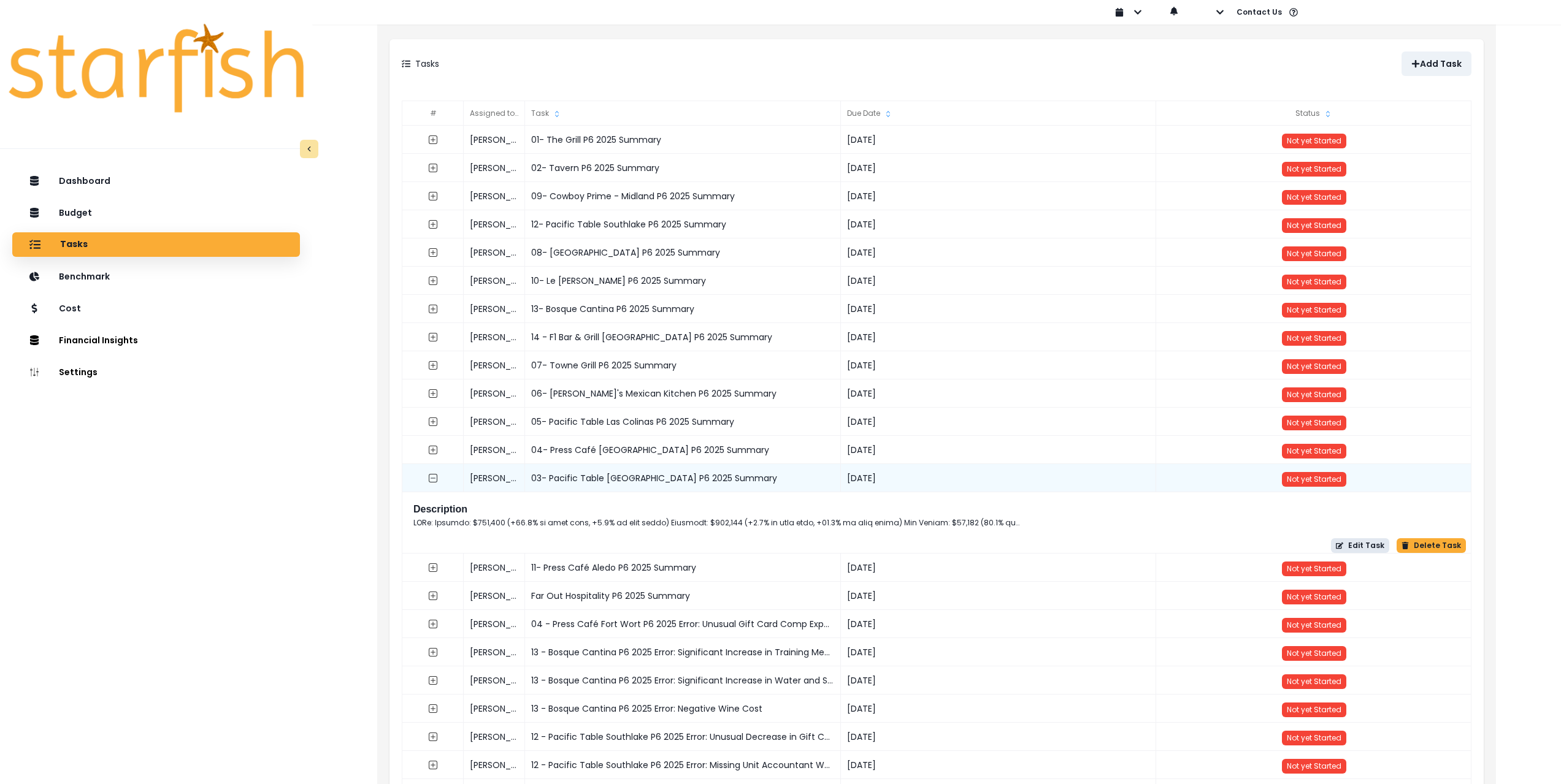
click at [1359, 544] on button "Edit Task" at bounding box center [1360, 546] width 58 height 14
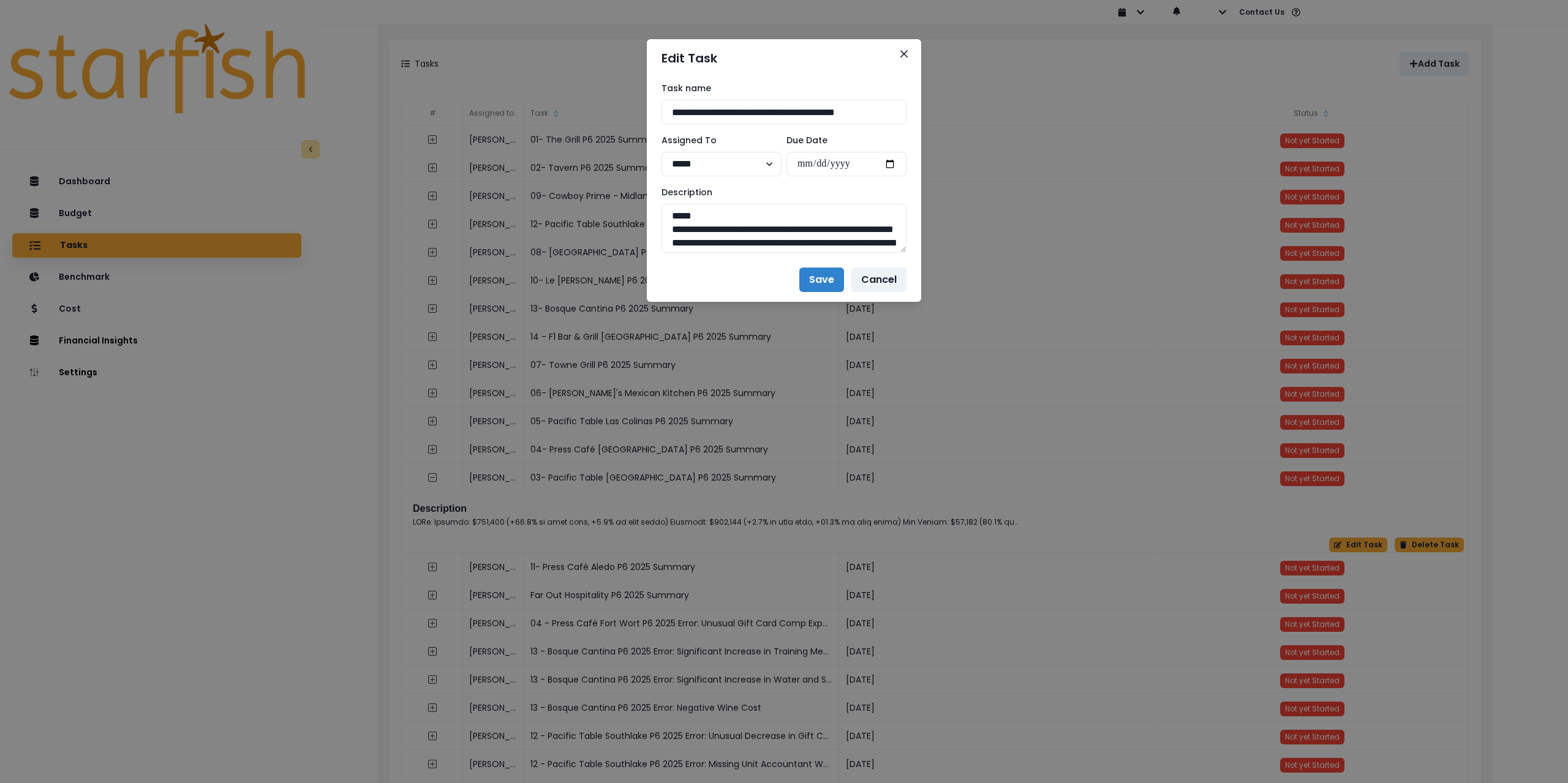
drag, startPoint x: 812, startPoint y: 109, endPoint x: 605, endPoint y: 98, distance: 207.3
click at [605, 95] on div "**********" at bounding box center [784, 391] width 1568 height 783
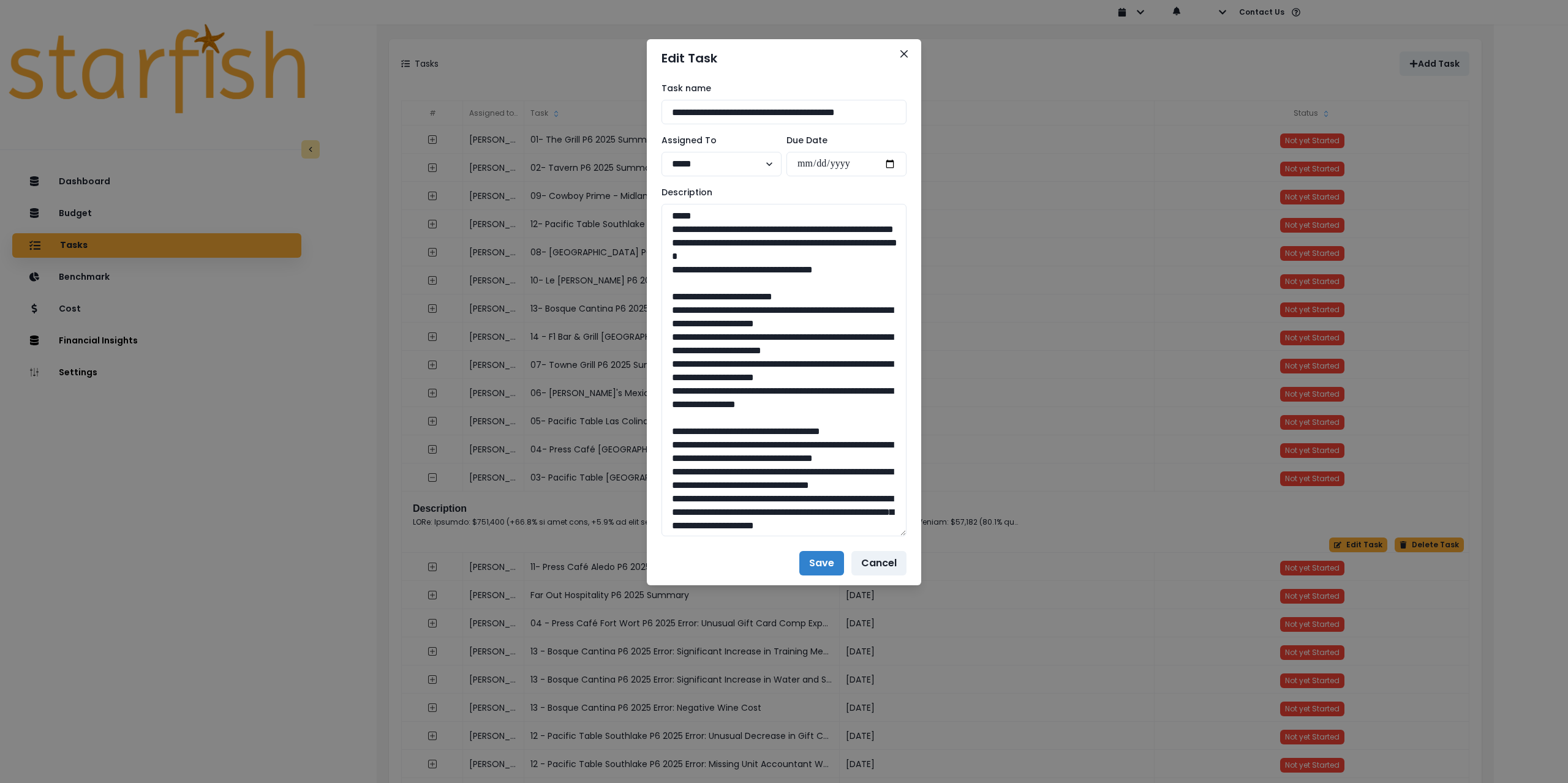
drag, startPoint x: 902, startPoint y: 248, endPoint x: 917, endPoint y: 596, distance: 348.3
click at [920, 542] on div "**********" at bounding box center [784, 309] width 274 height 465
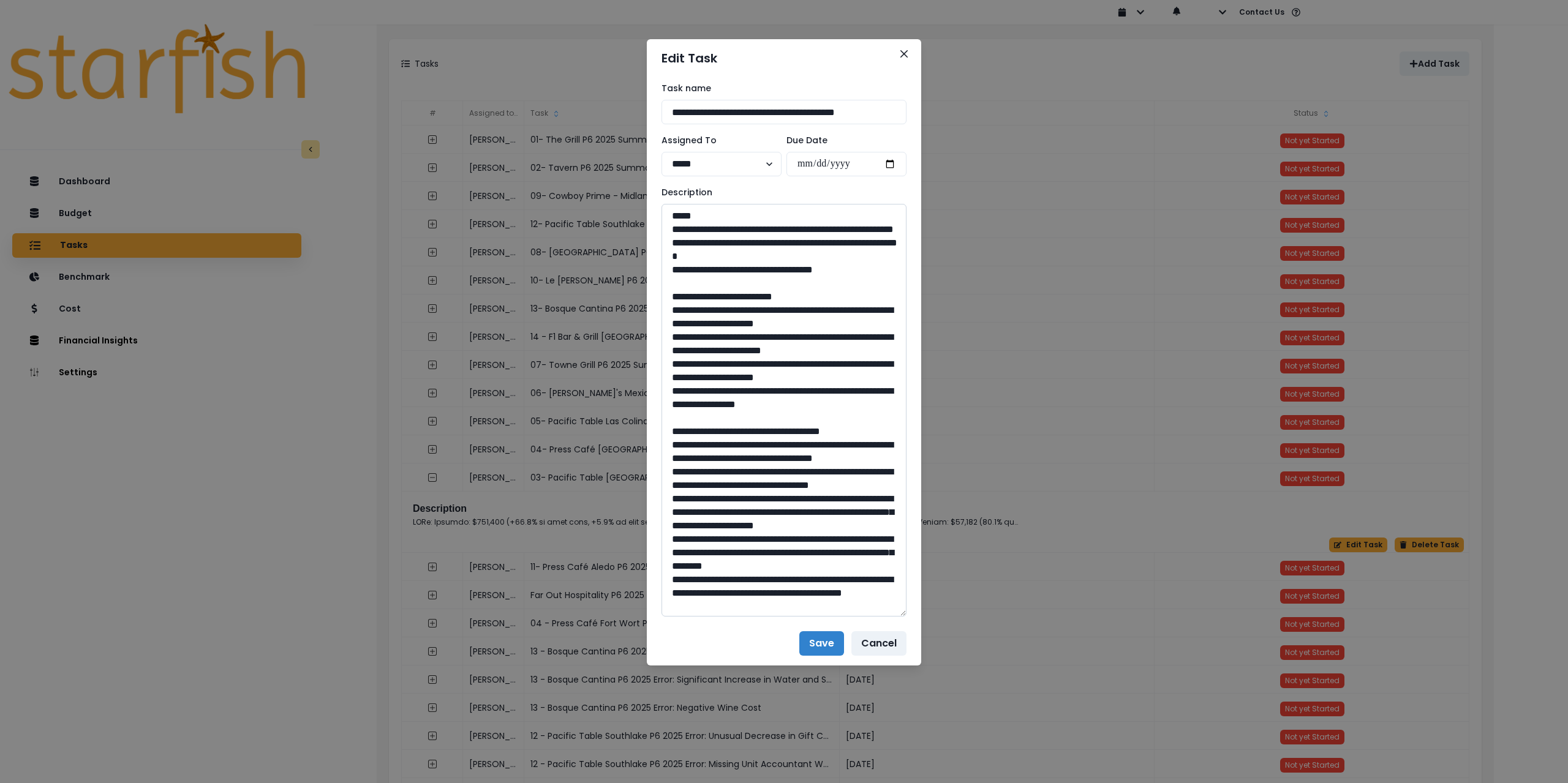
drag, startPoint x: 878, startPoint y: 285, endPoint x: 662, endPoint y: 233, distance: 222.2
drag, startPoint x: 669, startPoint y: 322, endPoint x: 855, endPoint y: 415, distance: 208.0
click at [855, 415] on textarea at bounding box center [784, 410] width 245 height 413
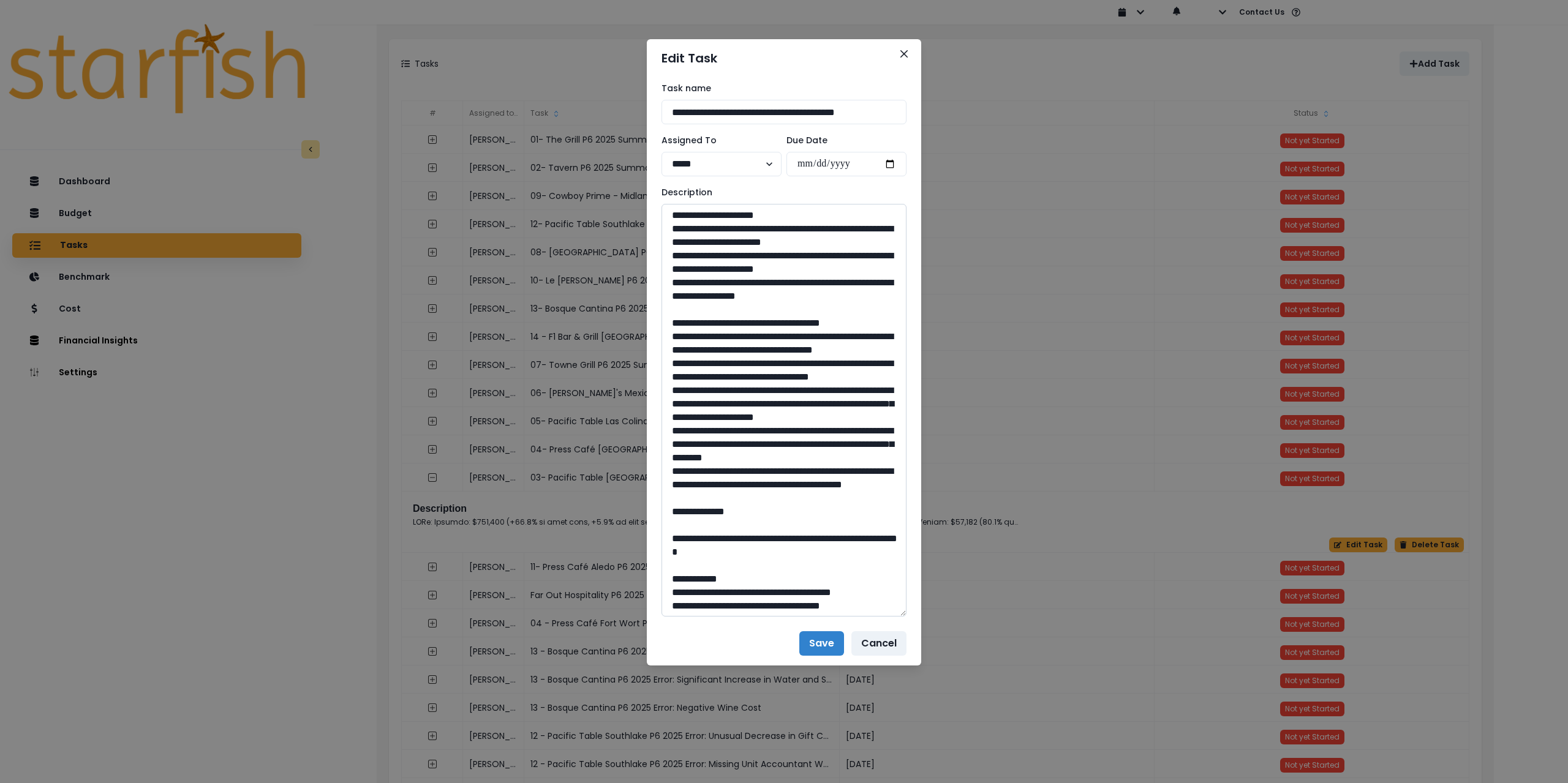
scroll to position [123, 0]
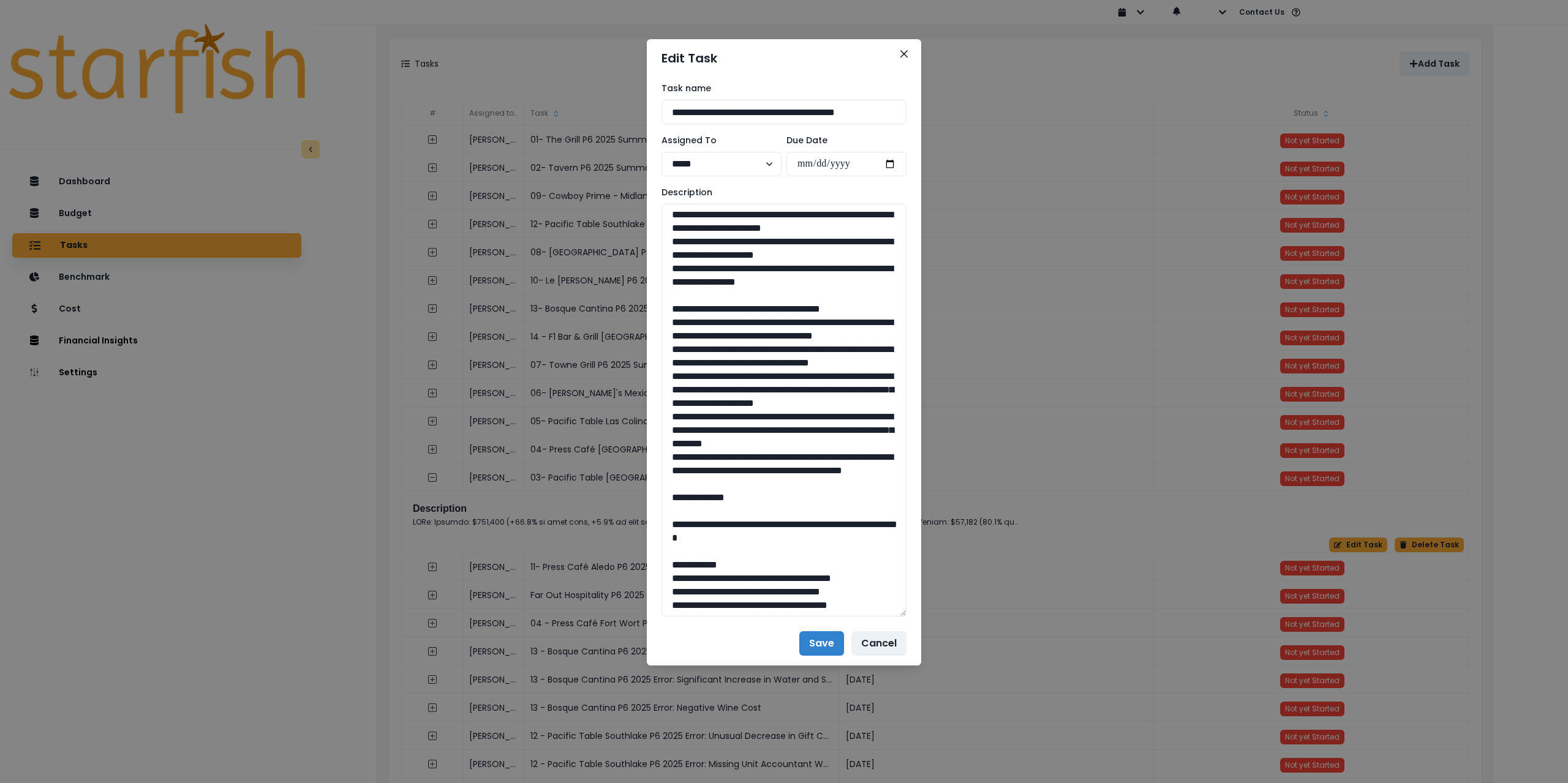
drag, startPoint x: 771, startPoint y: 553, endPoint x: 659, endPoint y: 339, distance: 241.5
click at [659, 339] on div "**********" at bounding box center [784, 349] width 274 height 544
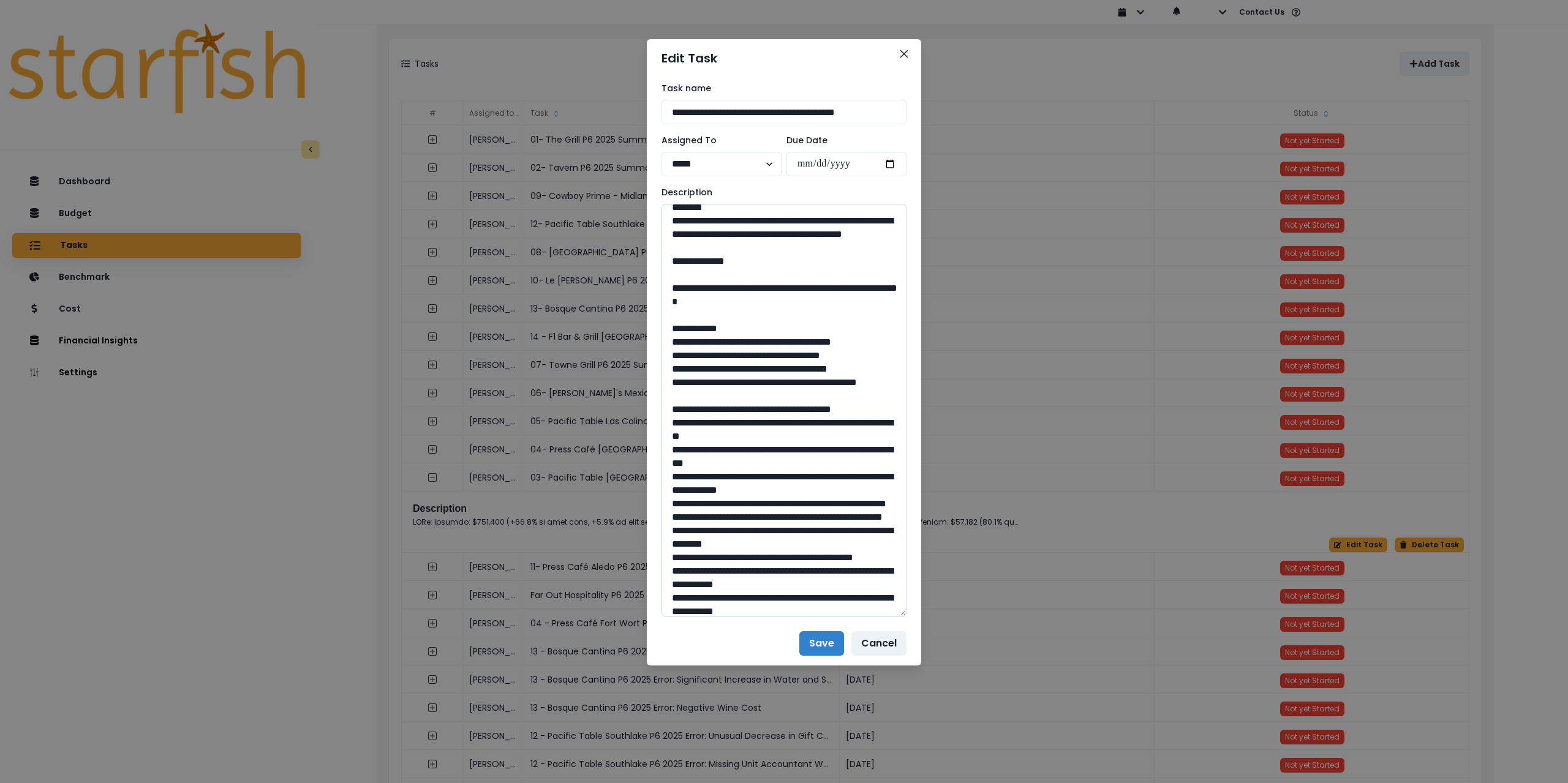
scroll to position [368, 0]
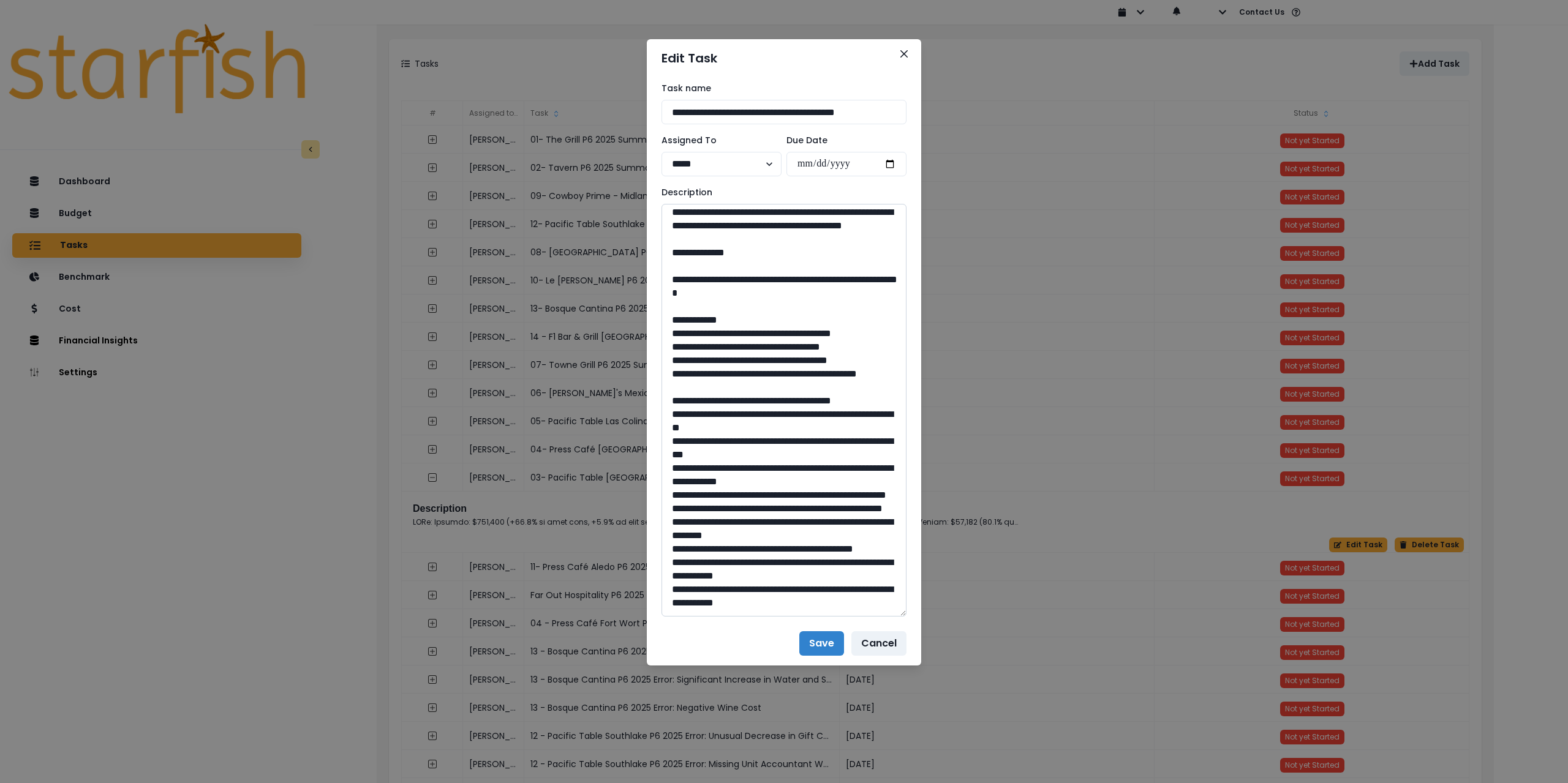
drag, startPoint x: 704, startPoint y: 358, endPoint x: 764, endPoint y: 378, distance: 63.2
click at [764, 378] on textarea at bounding box center [784, 410] width 245 height 413
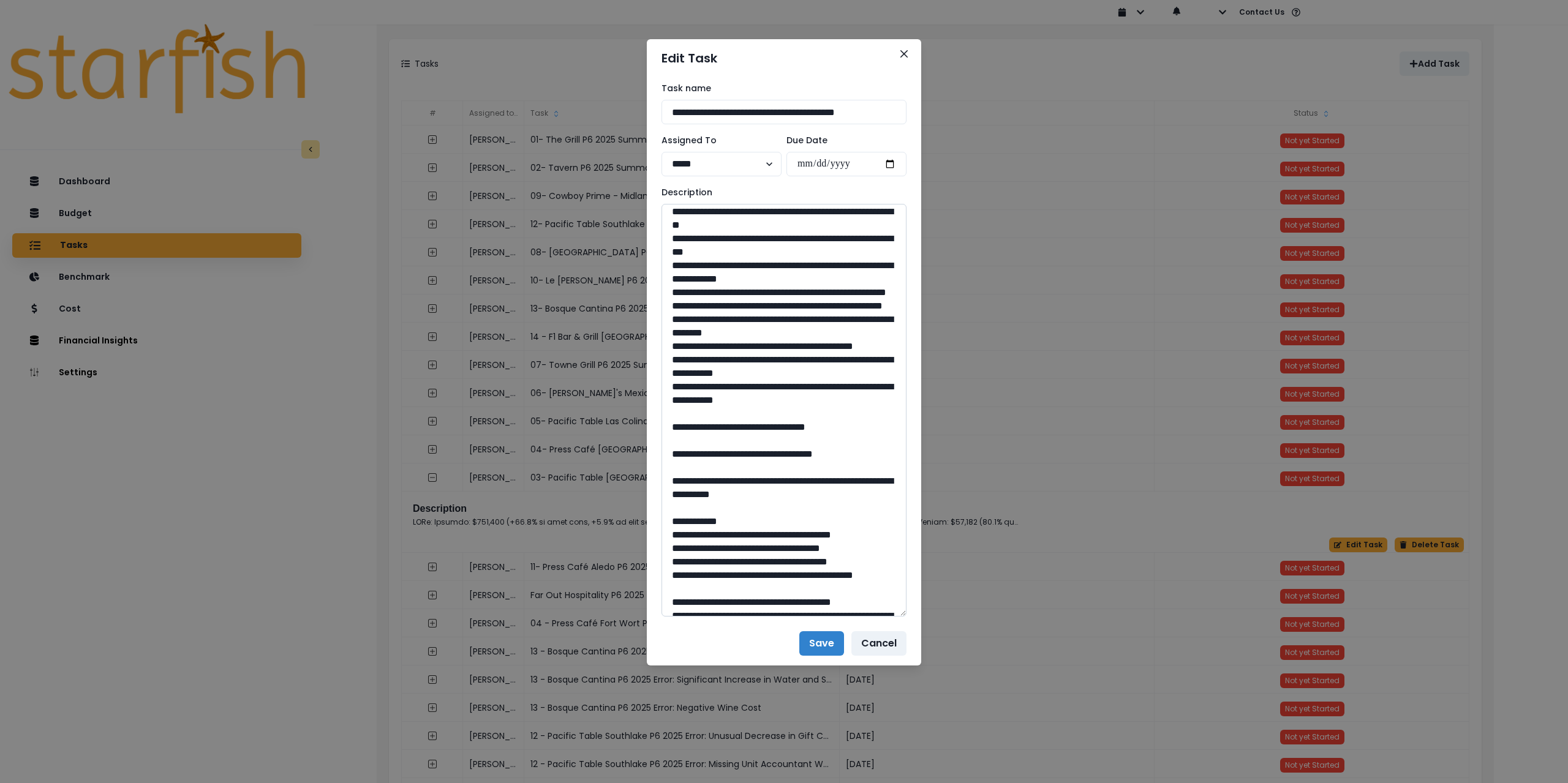
scroll to position [613, 0]
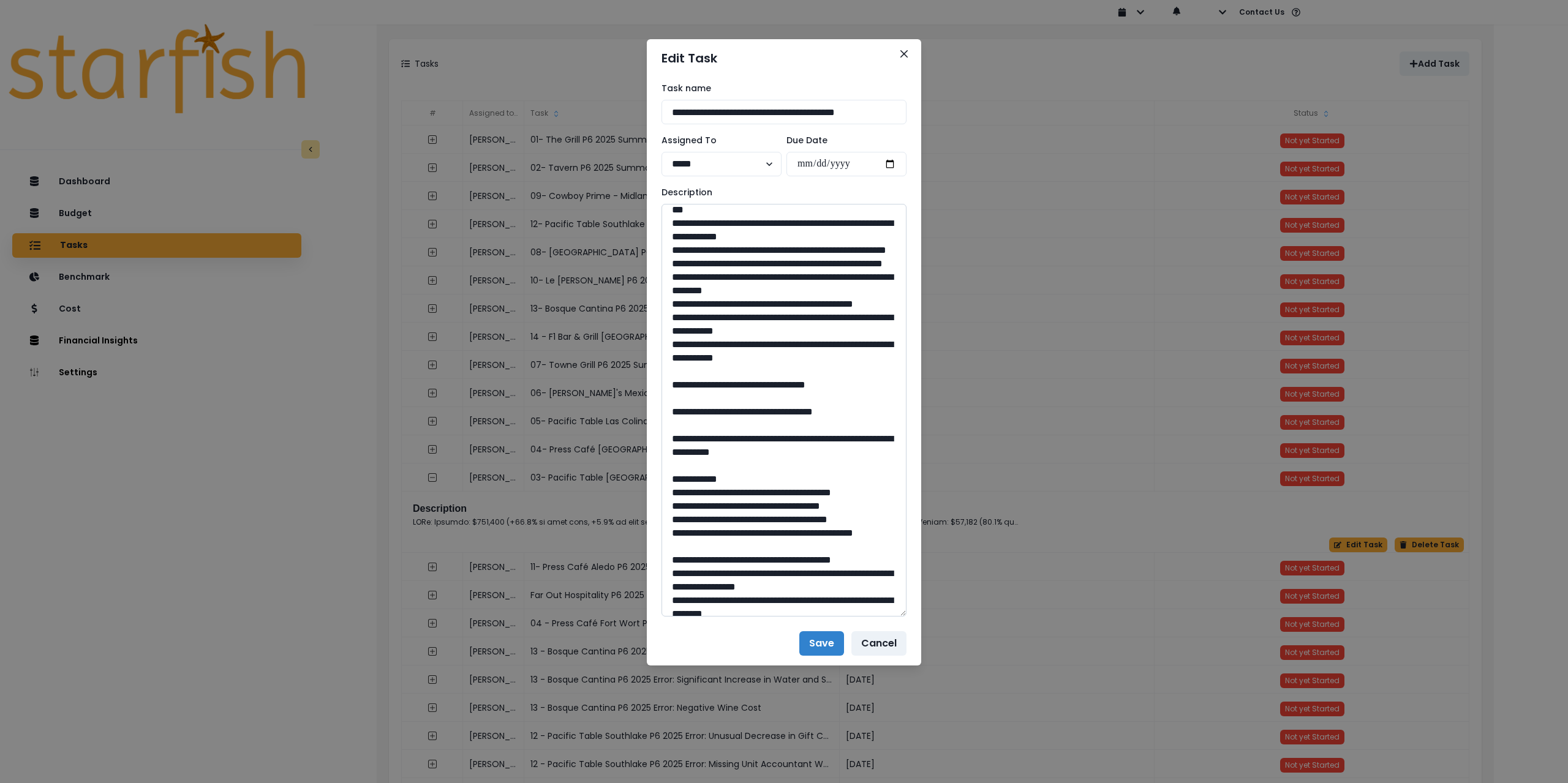
drag, startPoint x: 795, startPoint y: 521, endPoint x: 765, endPoint y: 518, distance: 30.1
click at [765, 518] on textarea at bounding box center [784, 410] width 245 height 413
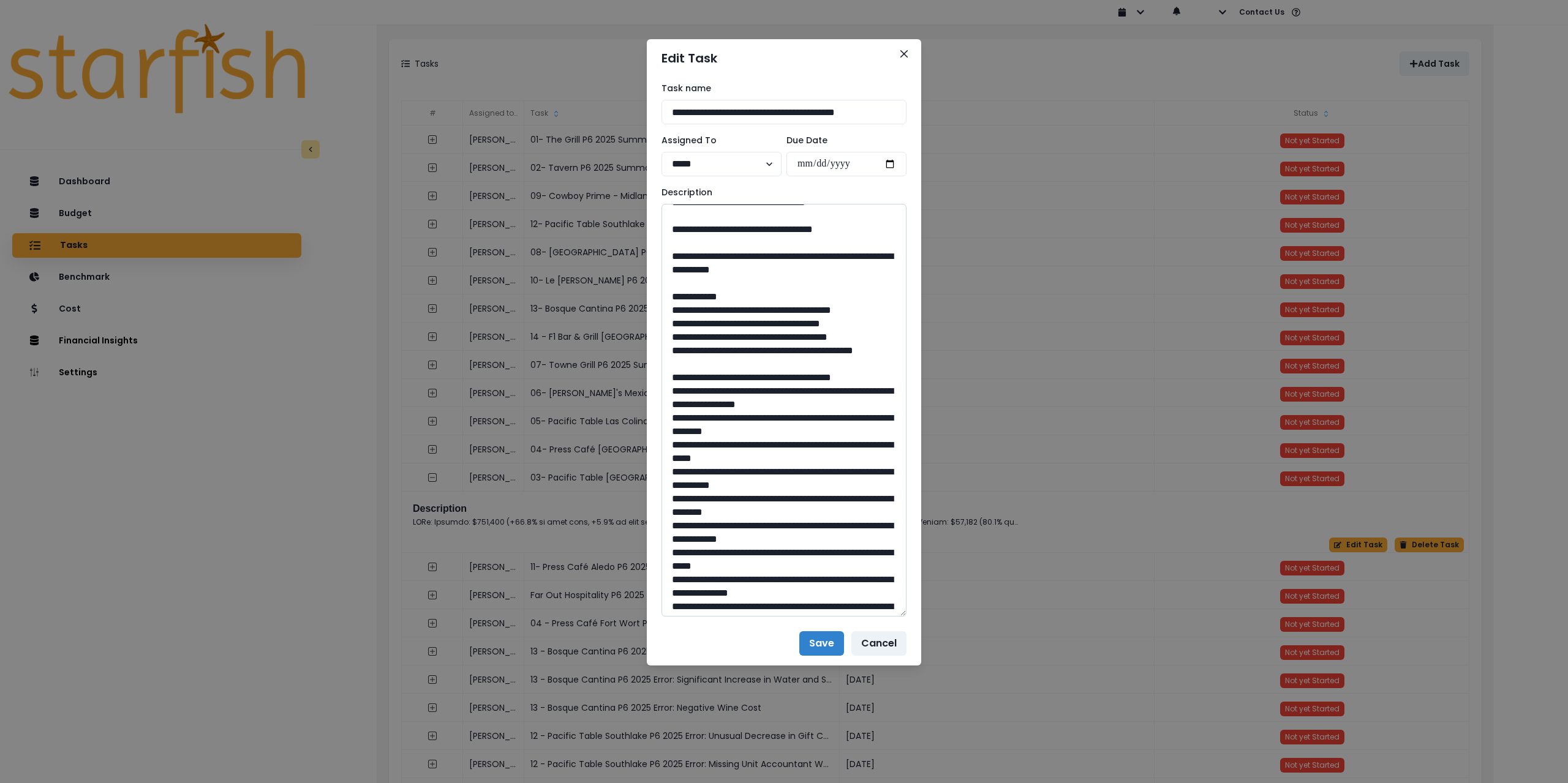
scroll to position [796, 0]
drag, startPoint x: 708, startPoint y: 389, endPoint x: 847, endPoint y: 401, distance: 139.5
click at [847, 401] on textarea at bounding box center [784, 410] width 245 height 413
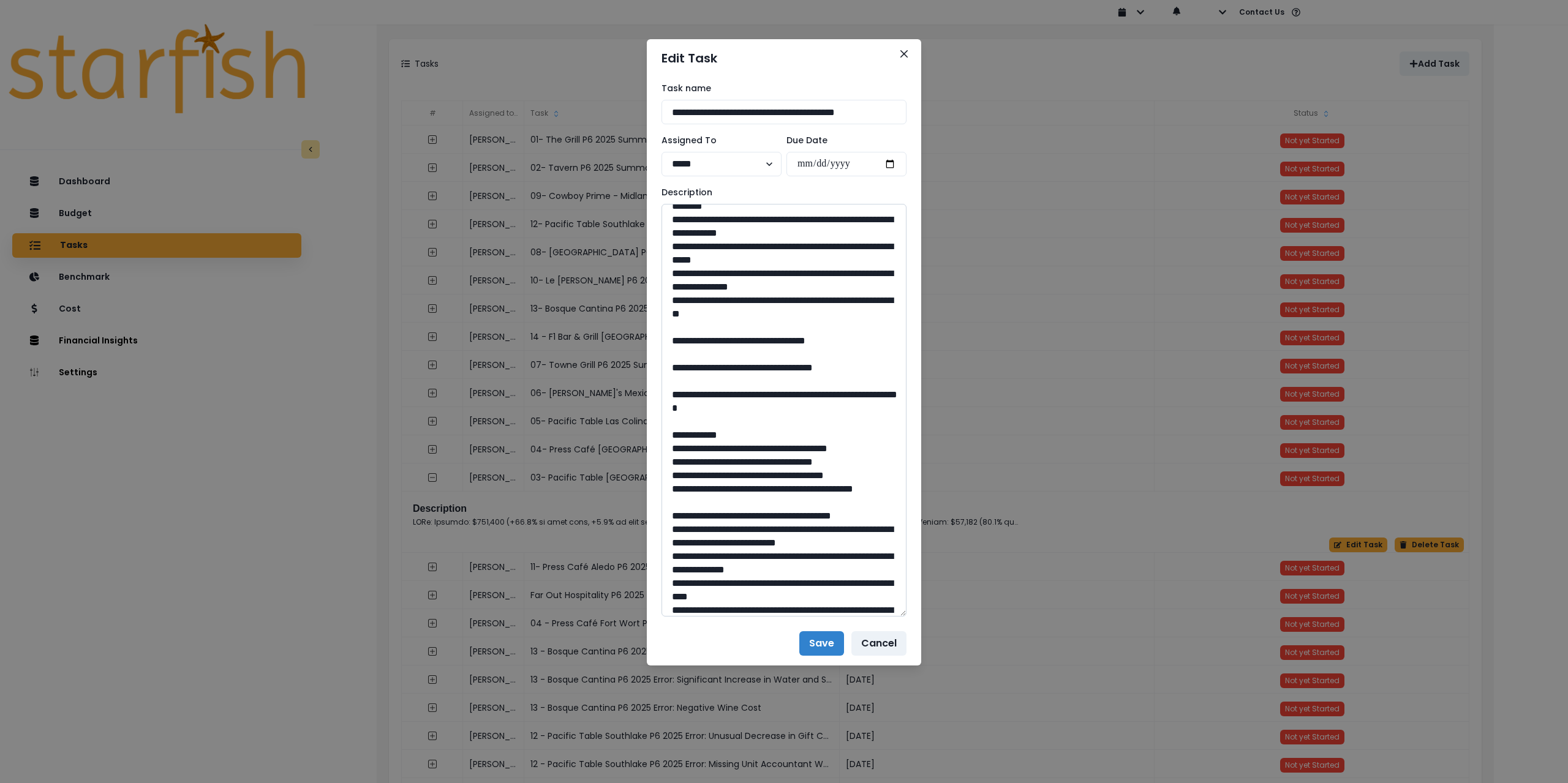
scroll to position [1102, 0]
drag, startPoint x: 792, startPoint y: 488, endPoint x: 765, endPoint y: 488, distance: 27.0
click at [765, 488] on textarea at bounding box center [784, 410] width 245 height 413
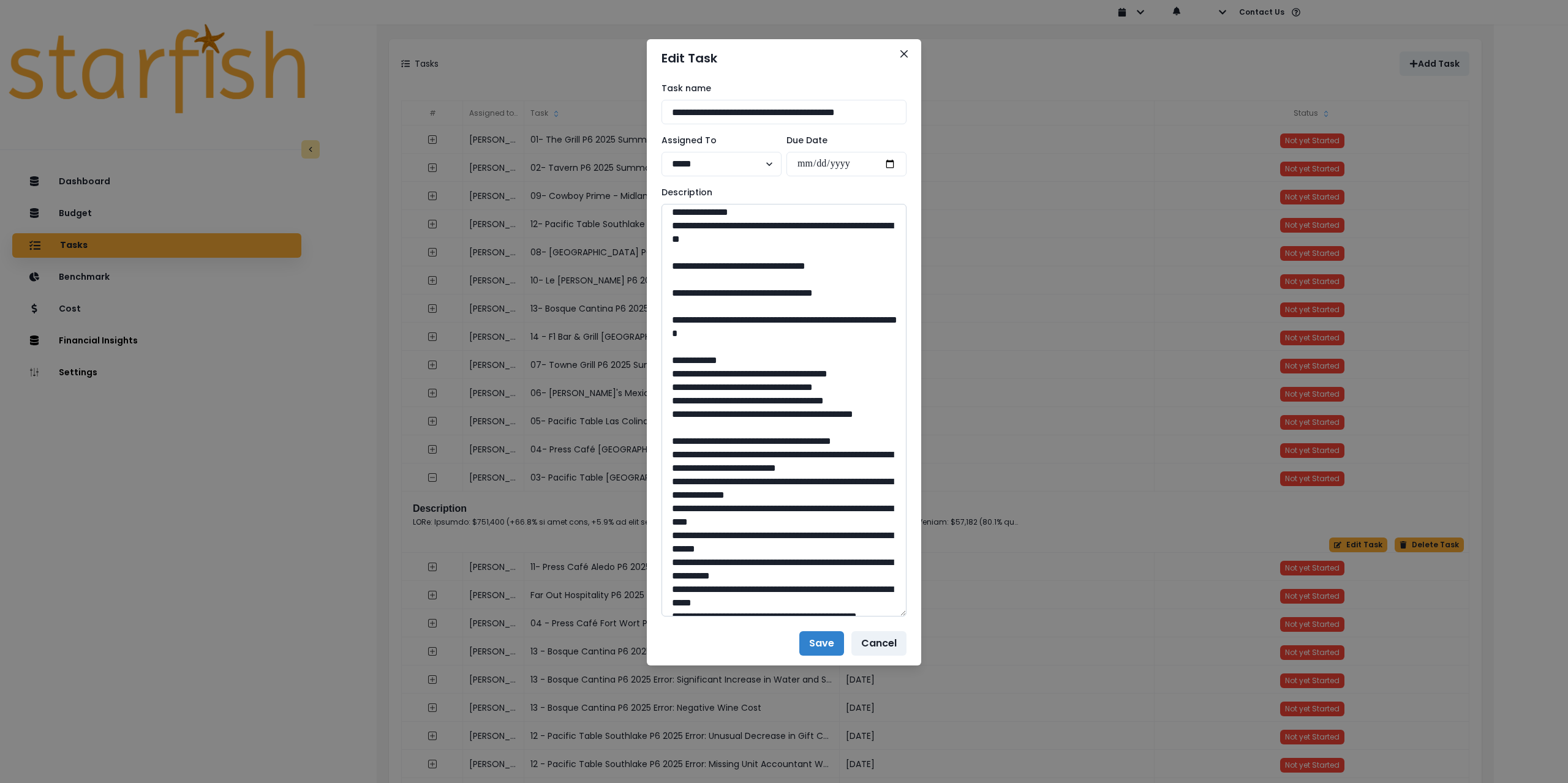
scroll to position [1225, 0]
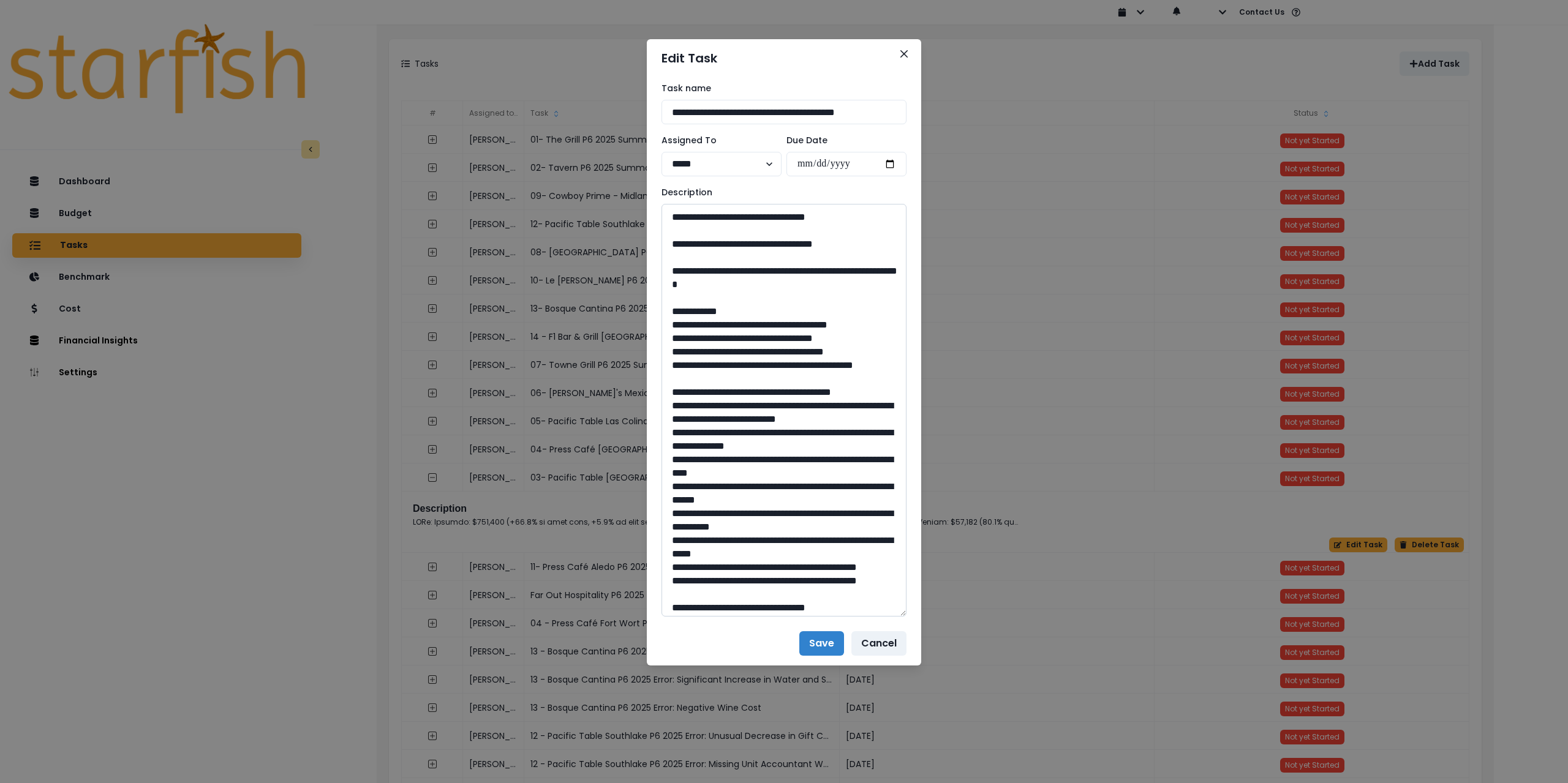
drag, startPoint x: 708, startPoint y: 421, endPoint x: 784, endPoint y: 433, distance: 76.9
click at [784, 433] on textarea at bounding box center [784, 410] width 245 height 413
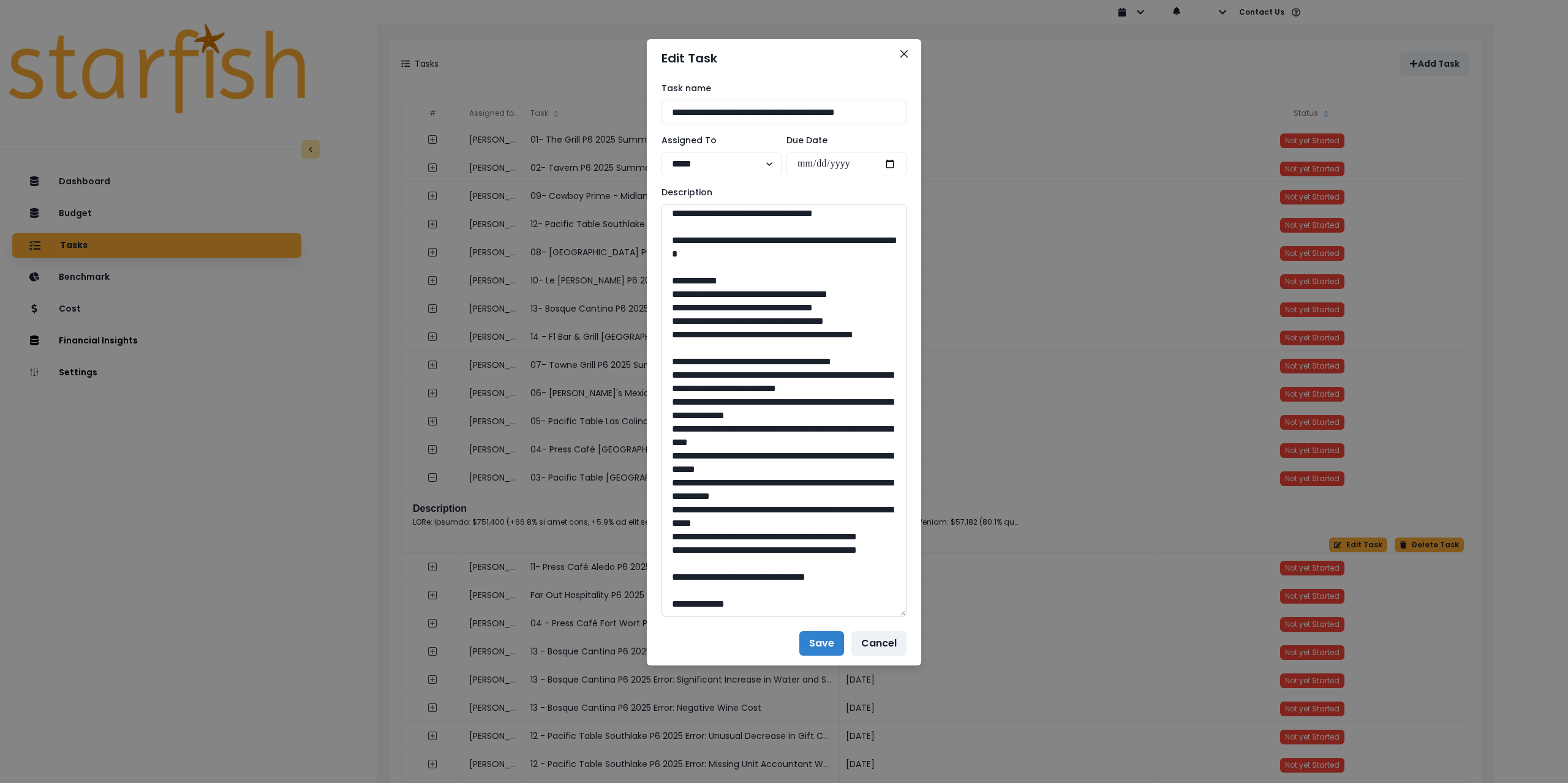
scroll to position [1457, 0]
drag, startPoint x: 793, startPoint y: 575, endPoint x: 762, endPoint y: 575, distance: 31.0
click at [762, 575] on textarea at bounding box center [784, 410] width 245 height 413
click at [907, 54] on icon "Close" at bounding box center [904, 54] width 7 height 7
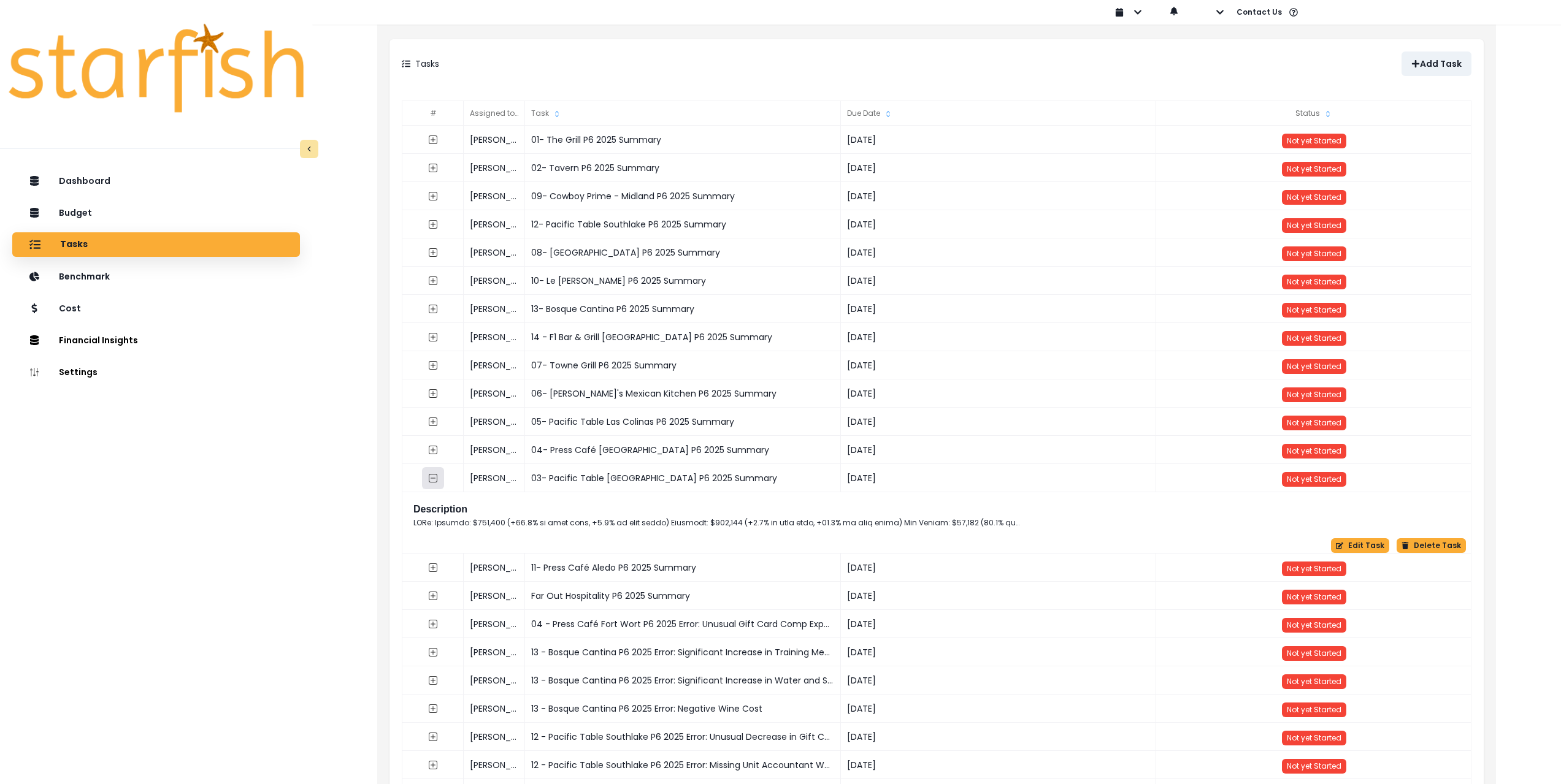
click at [429, 479] on icon "collasped outline" at bounding box center [433, 479] width 9 height 9
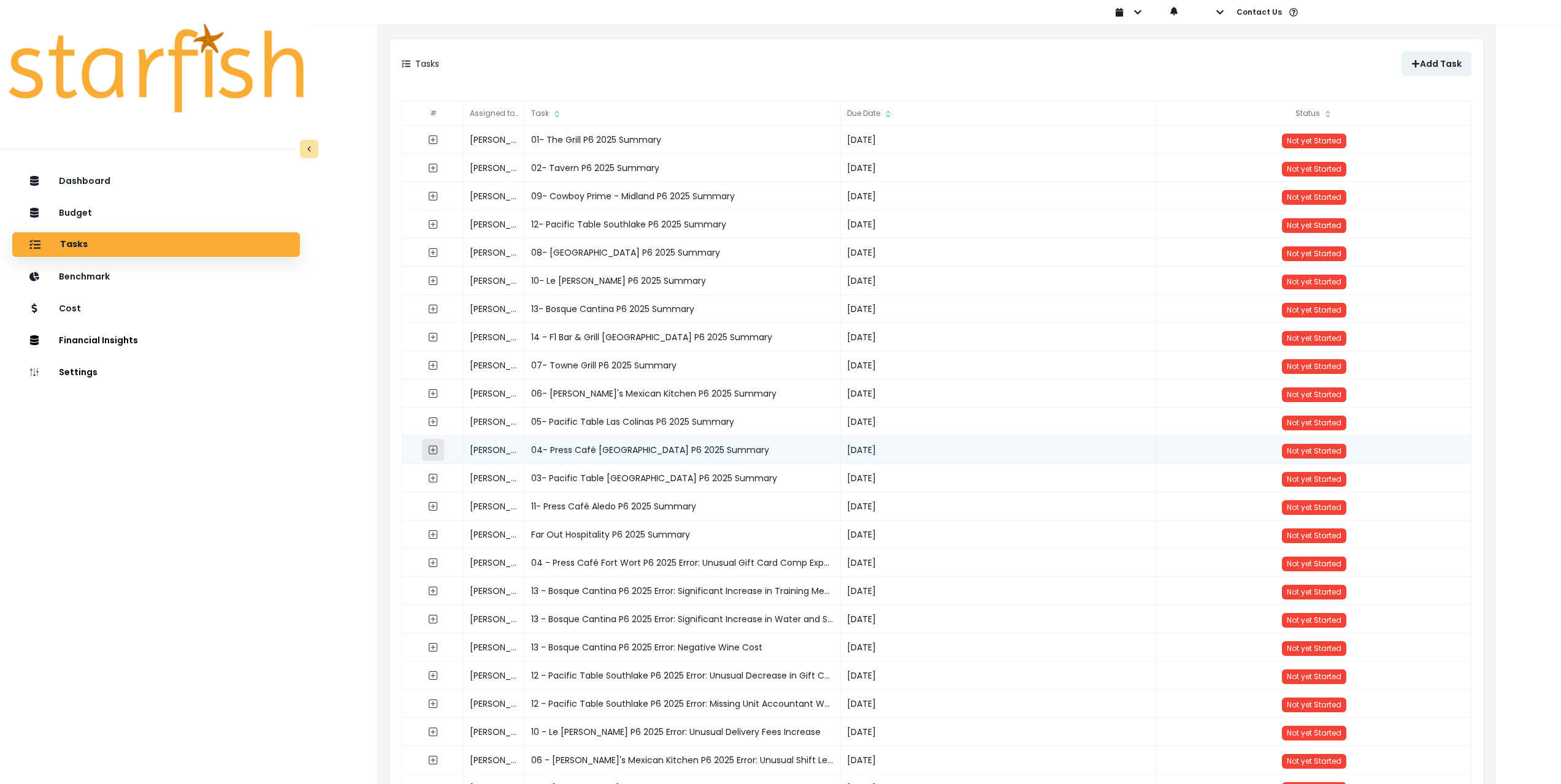
click at [433, 454] on icon "expand outline" at bounding box center [433, 450] width 10 height 10
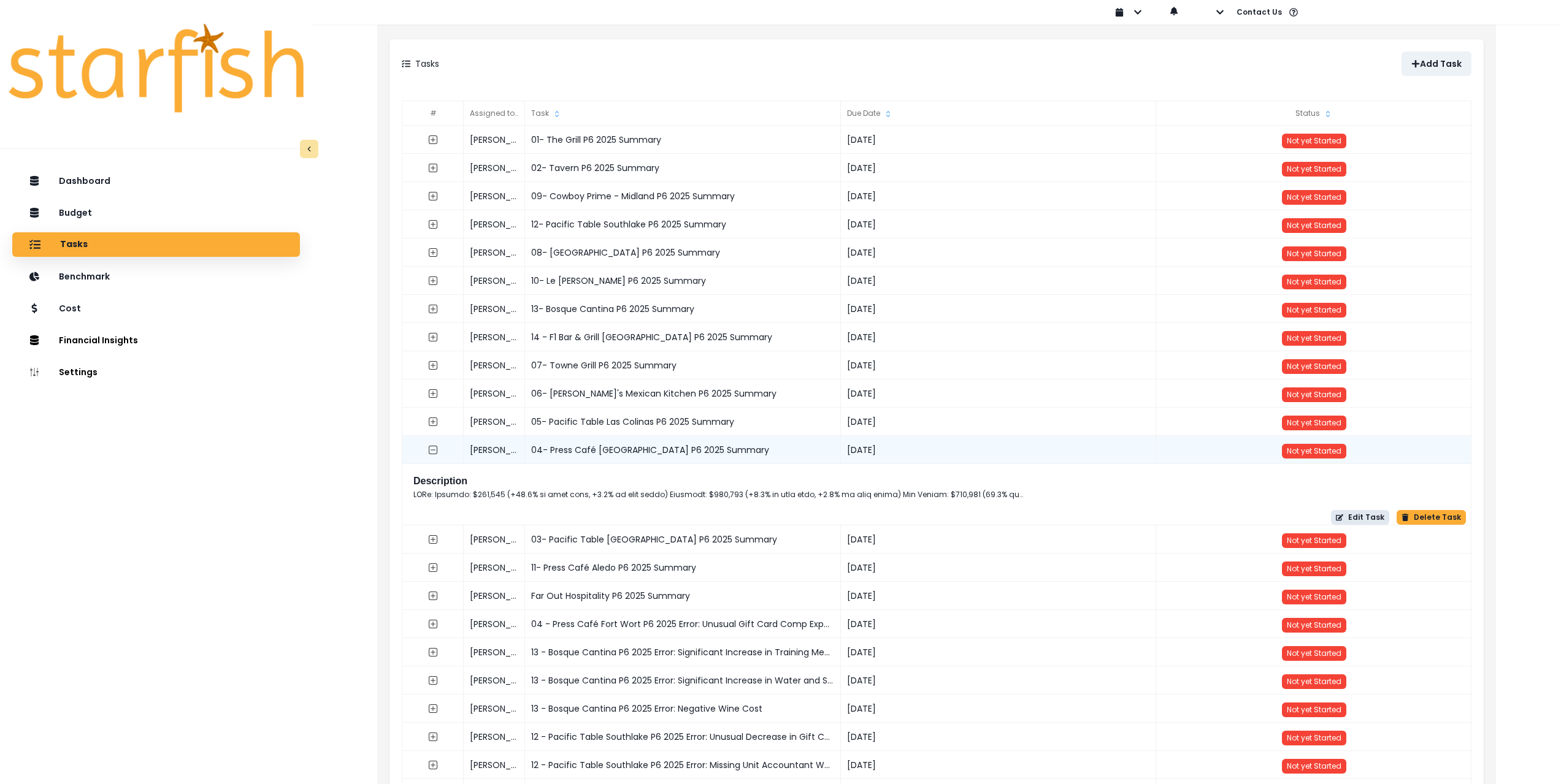
click at [1344, 517] on icon "button" at bounding box center [1339, 518] width 7 height 7
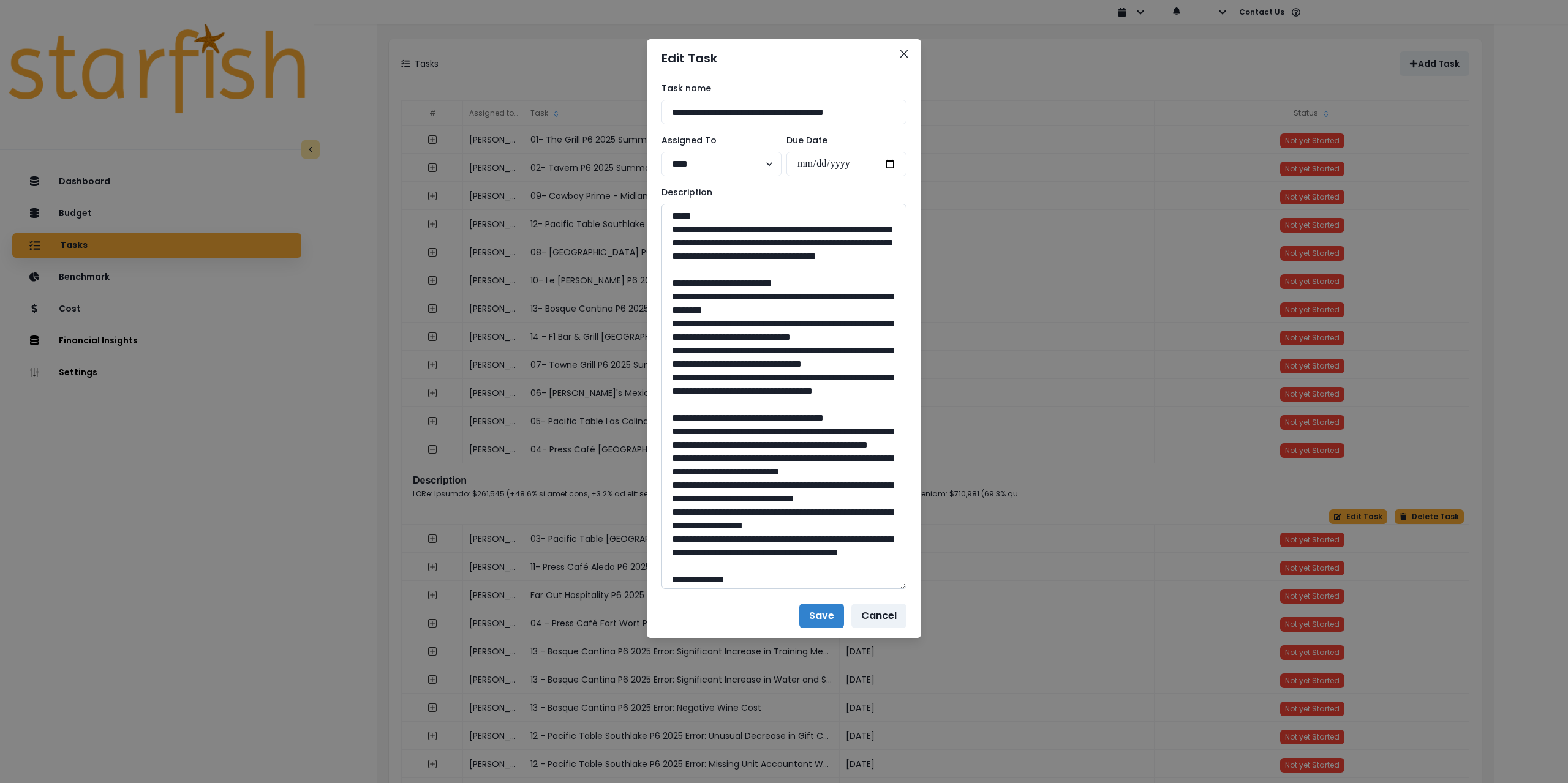
drag, startPoint x: 903, startPoint y: 248, endPoint x: 867, endPoint y: 223, distance: 43.8
click at [927, 579] on div "**********" at bounding box center [784, 391] width 1568 height 783
drag, startPoint x: 799, startPoint y: 111, endPoint x: 634, endPoint y: 100, distance: 165.4
click at [634, 100] on div "**********" at bounding box center [784, 391] width 1568 height 783
drag, startPoint x: 872, startPoint y: 283, endPoint x: 666, endPoint y: 232, distance: 212.2
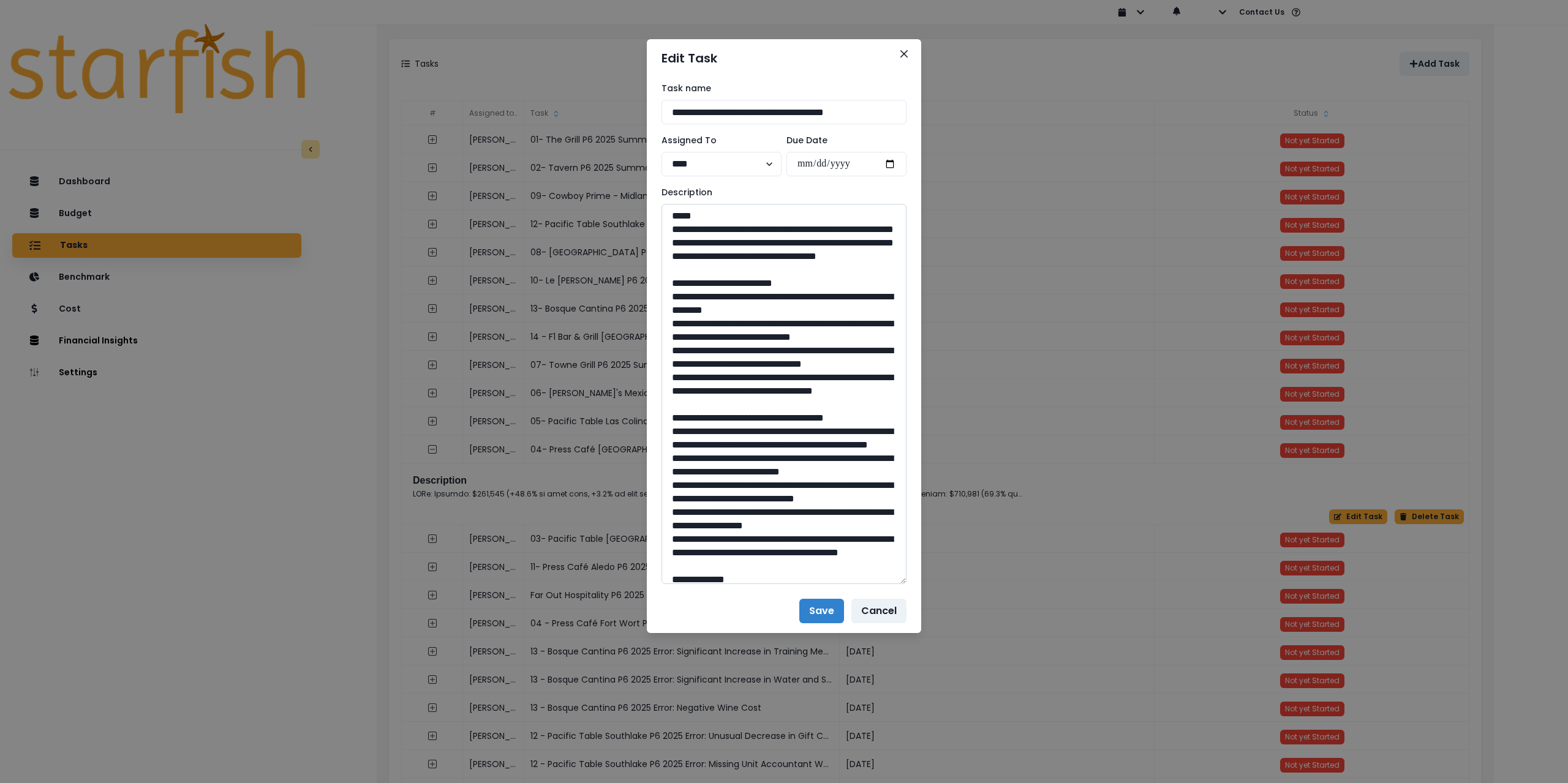
click at [666, 232] on textarea at bounding box center [784, 394] width 245 height 380
drag, startPoint x: 779, startPoint y: 465, endPoint x: 666, endPoint y: 324, distance: 180.7
click at [666, 324] on textarea at bounding box center [784, 394] width 245 height 380
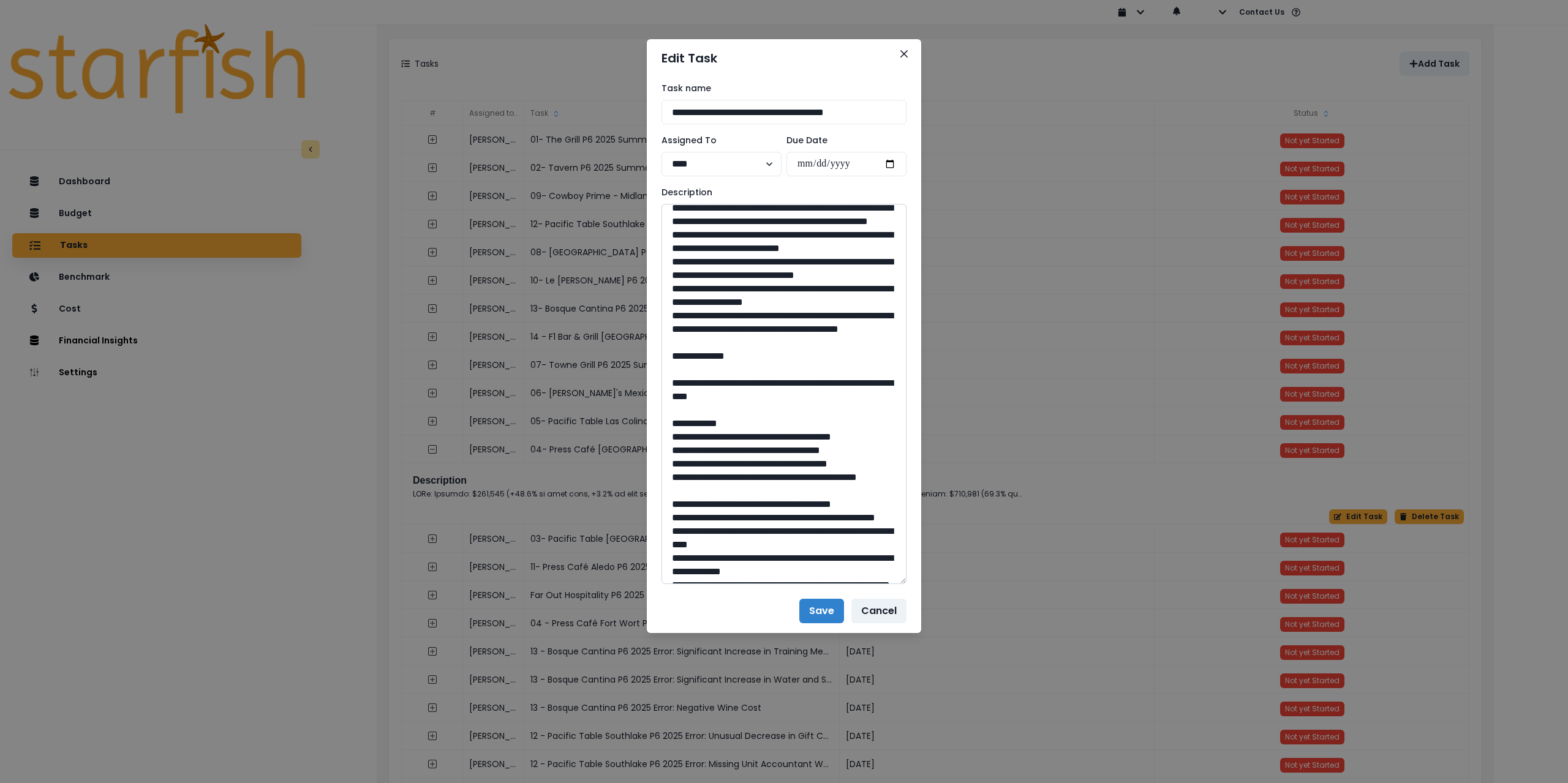
scroll to position [245, 0]
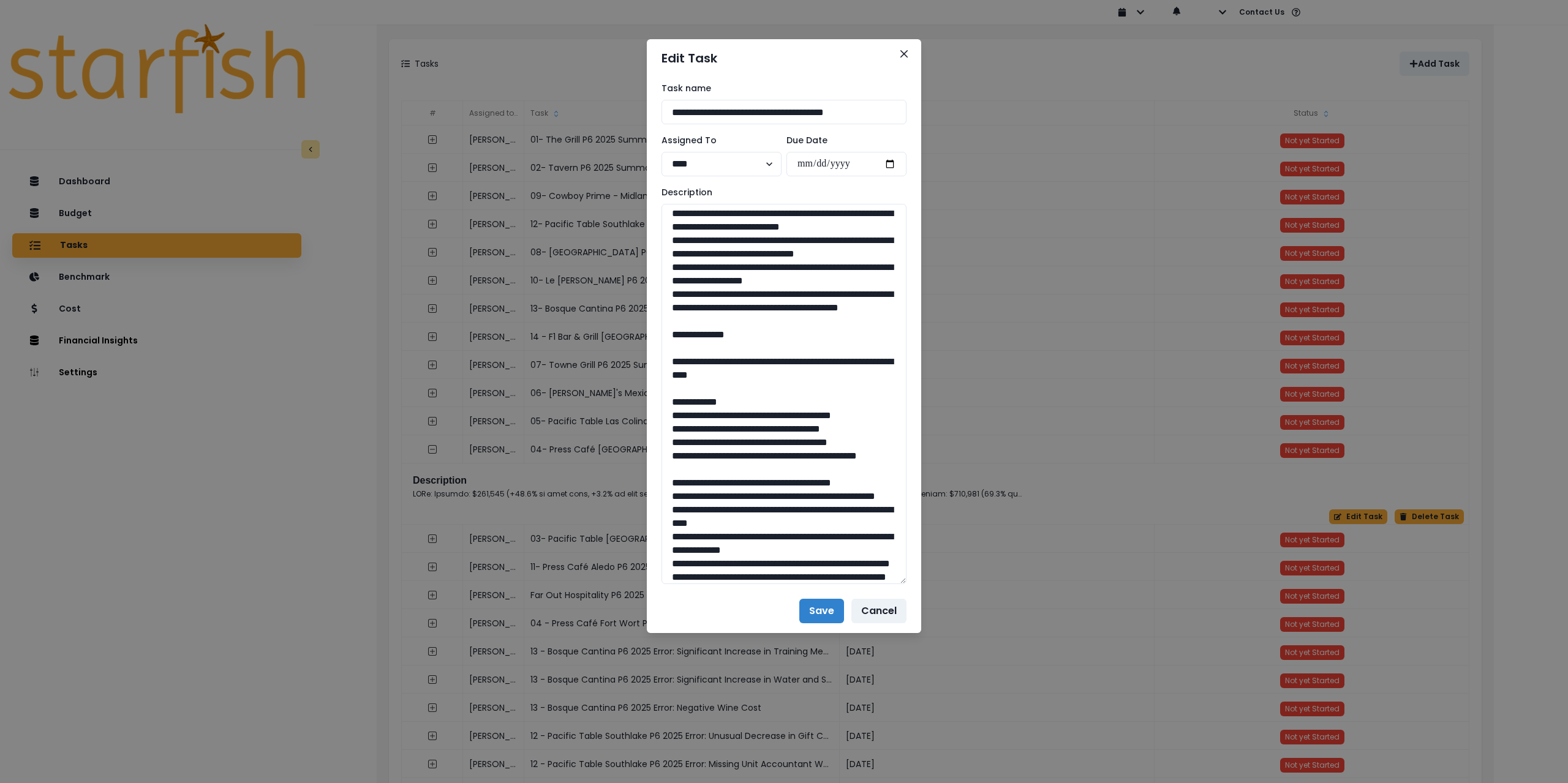
drag, startPoint x: 811, startPoint y: 432, endPoint x: 640, endPoint y: 257, distance: 244.7
click at [640, 257] on div "**********" at bounding box center [784, 391] width 1568 height 783
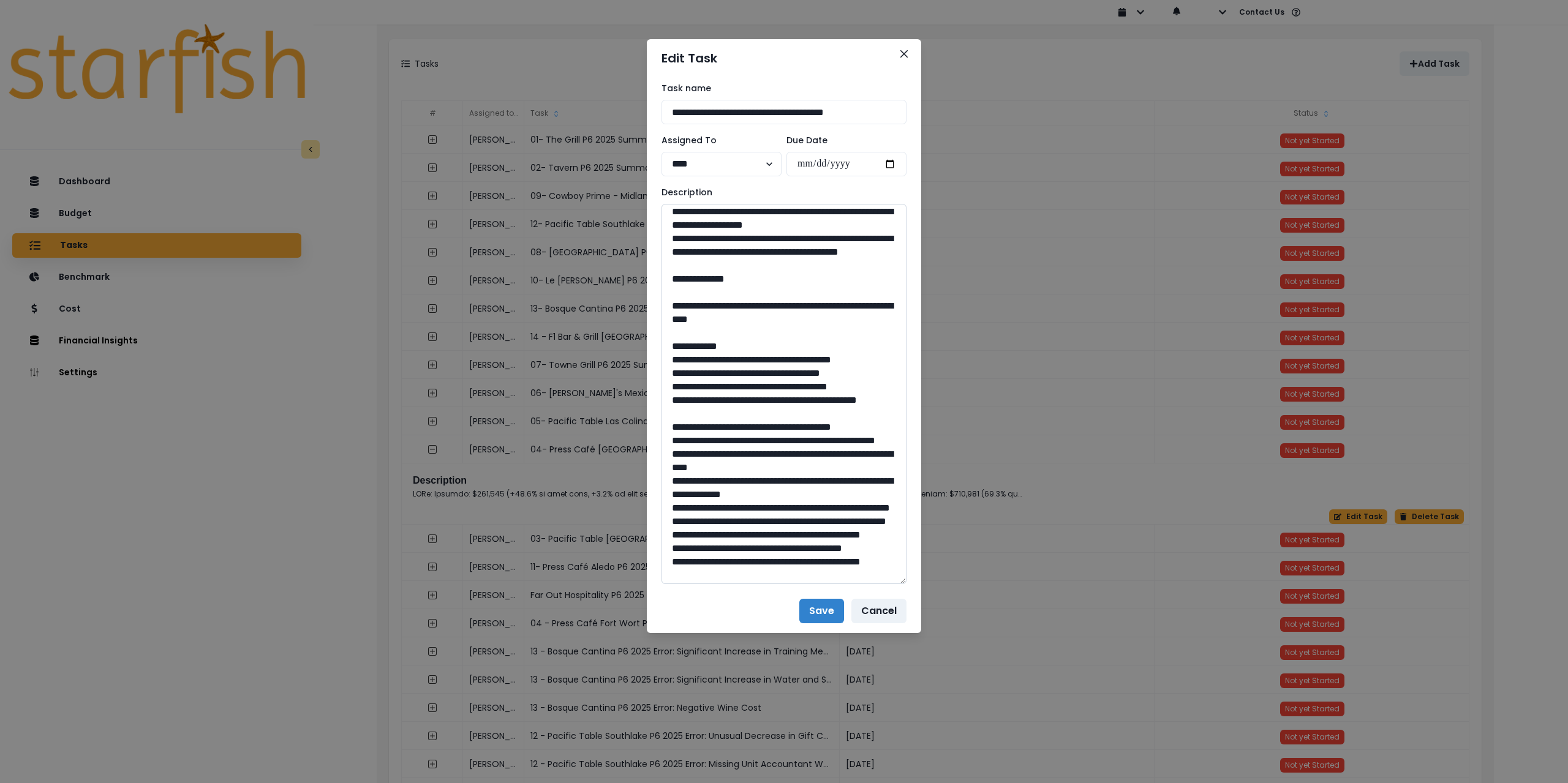
scroll to position [306, 0]
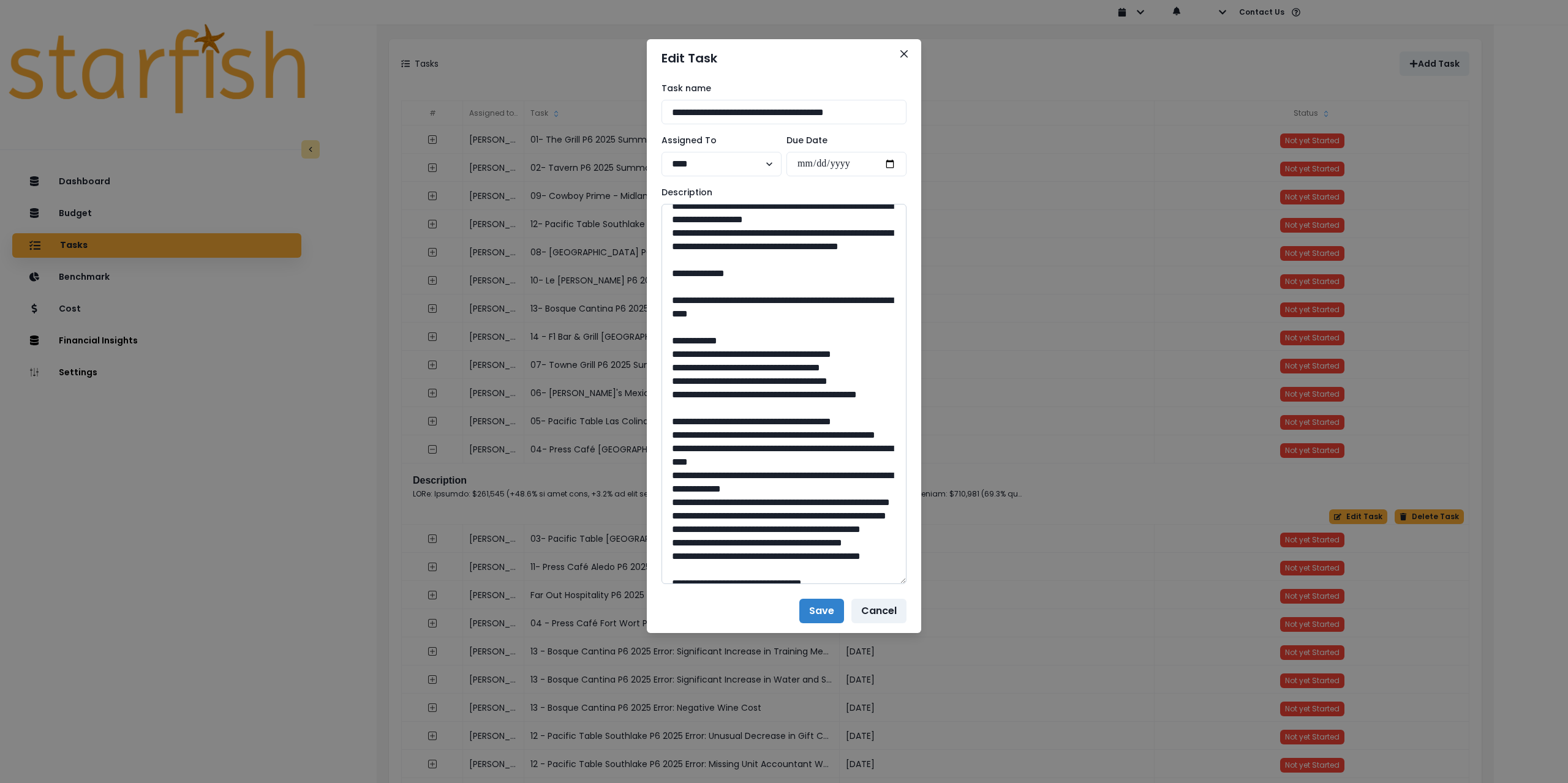
drag, startPoint x: 704, startPoint y: 424, endPoint x: 822, endPoint y: 438, distance: 118.8
click at [822, 438] on textarea at bounding box center [784, 394] width 245 height 380
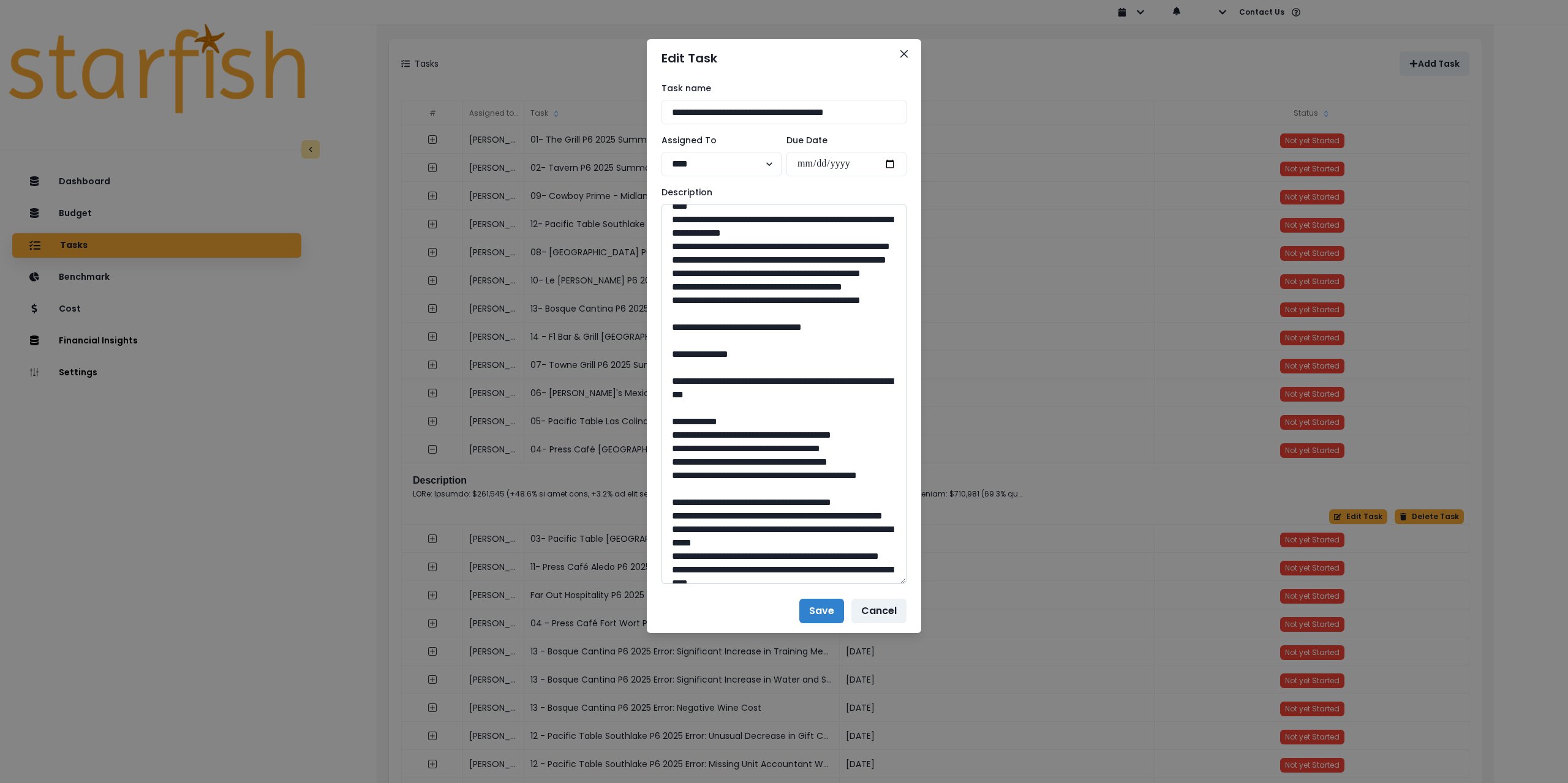
scroll to position [613, 0]
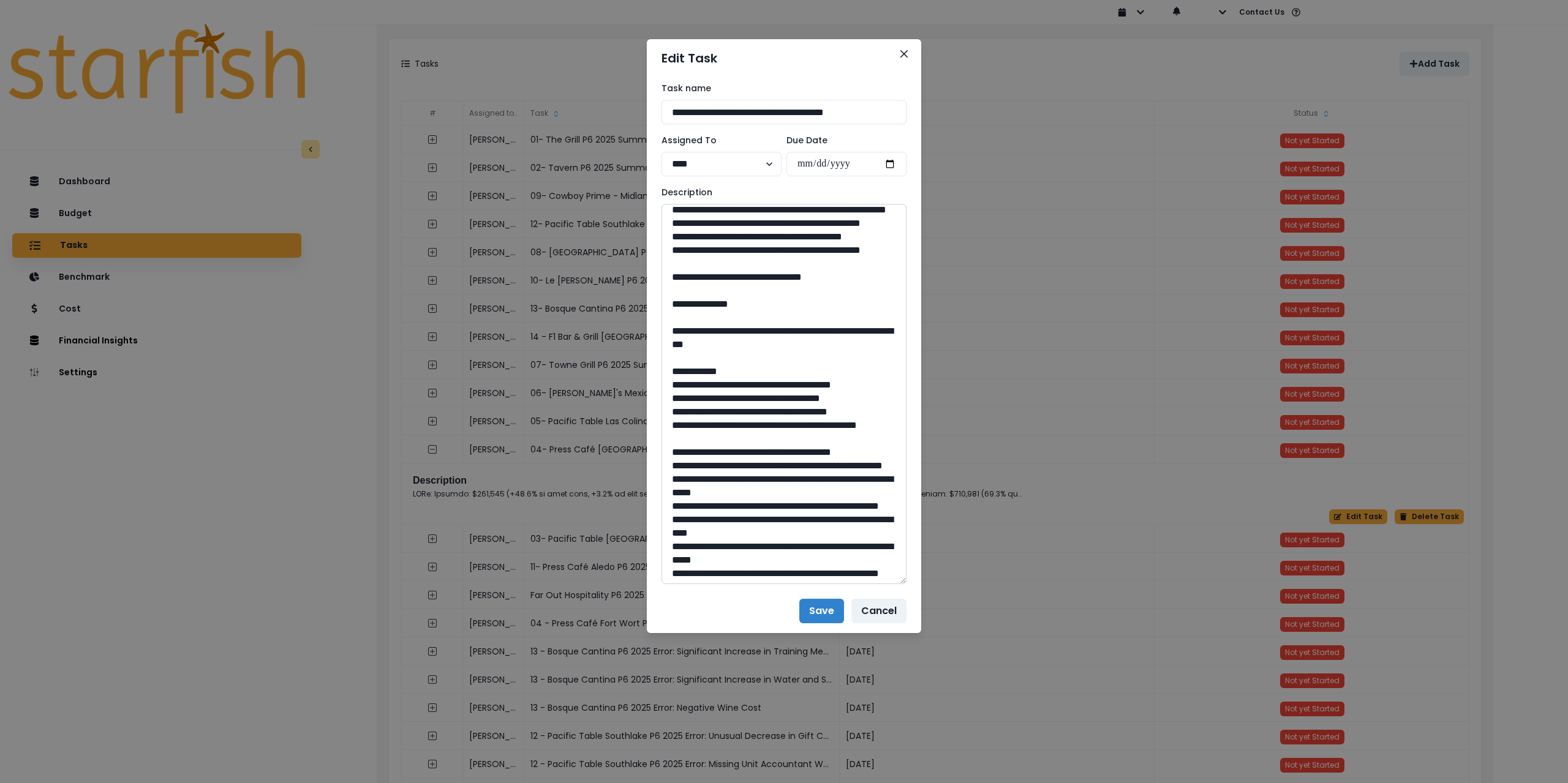
drag, startPoint x: 788, startPoint y: 494, endPoint x: 762, endPoint y: 491, distance: 26.2
click at [762, 491] on textarea at bounding box center [784, 394] width 245 height 380
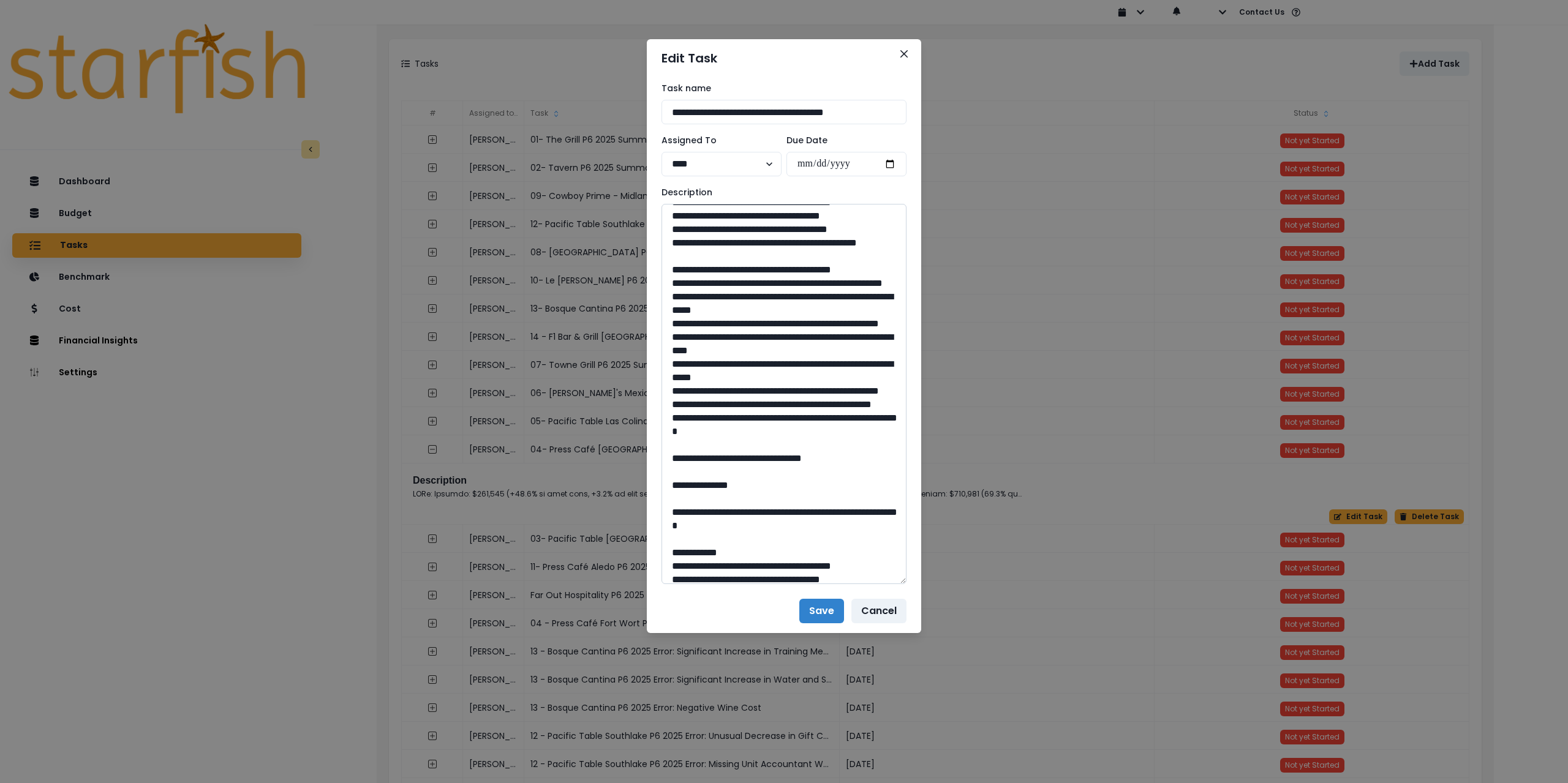
scroll to position [796, 0]
drag, startPoint x: 707, startPoint y: 359, endPoint x: 827, endPoint y: 379, distance: 121.7
click at [827, 379] on textarea at bounding box center [784, 394] width 245 height 380
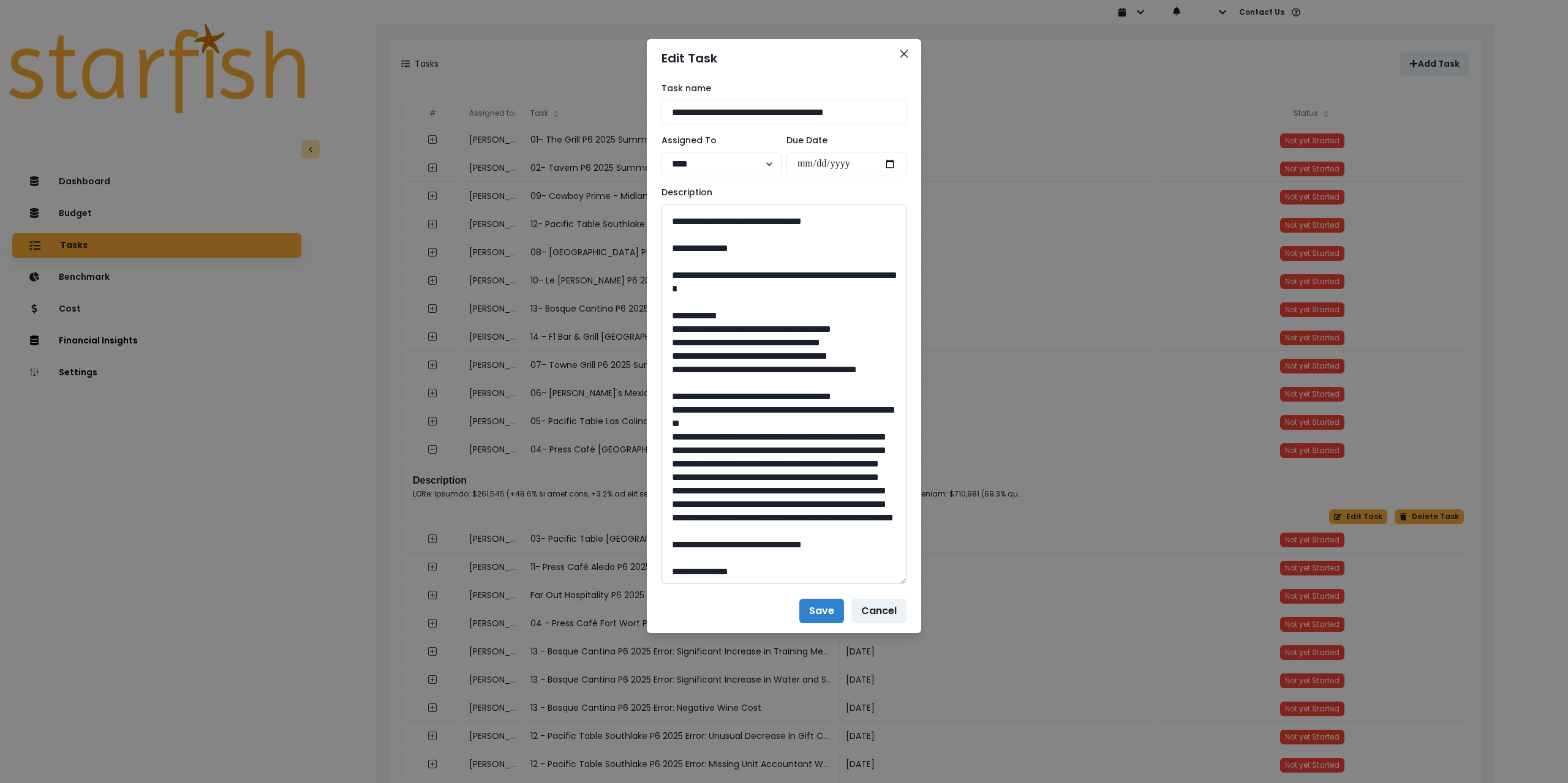
scroll to position [1041, 0]
drag, startPoint x: 789, startPoint y: 495, endPoint x: 766, endPoint y: 492, distance: 23.2
click at [766, 492] on textarea at bounding box center [784, 394] width 245 height 380
drag, startPoint x: 745, startPoint y: 438, endPoint x: 813, endPoint y: 447, distance: 68.6
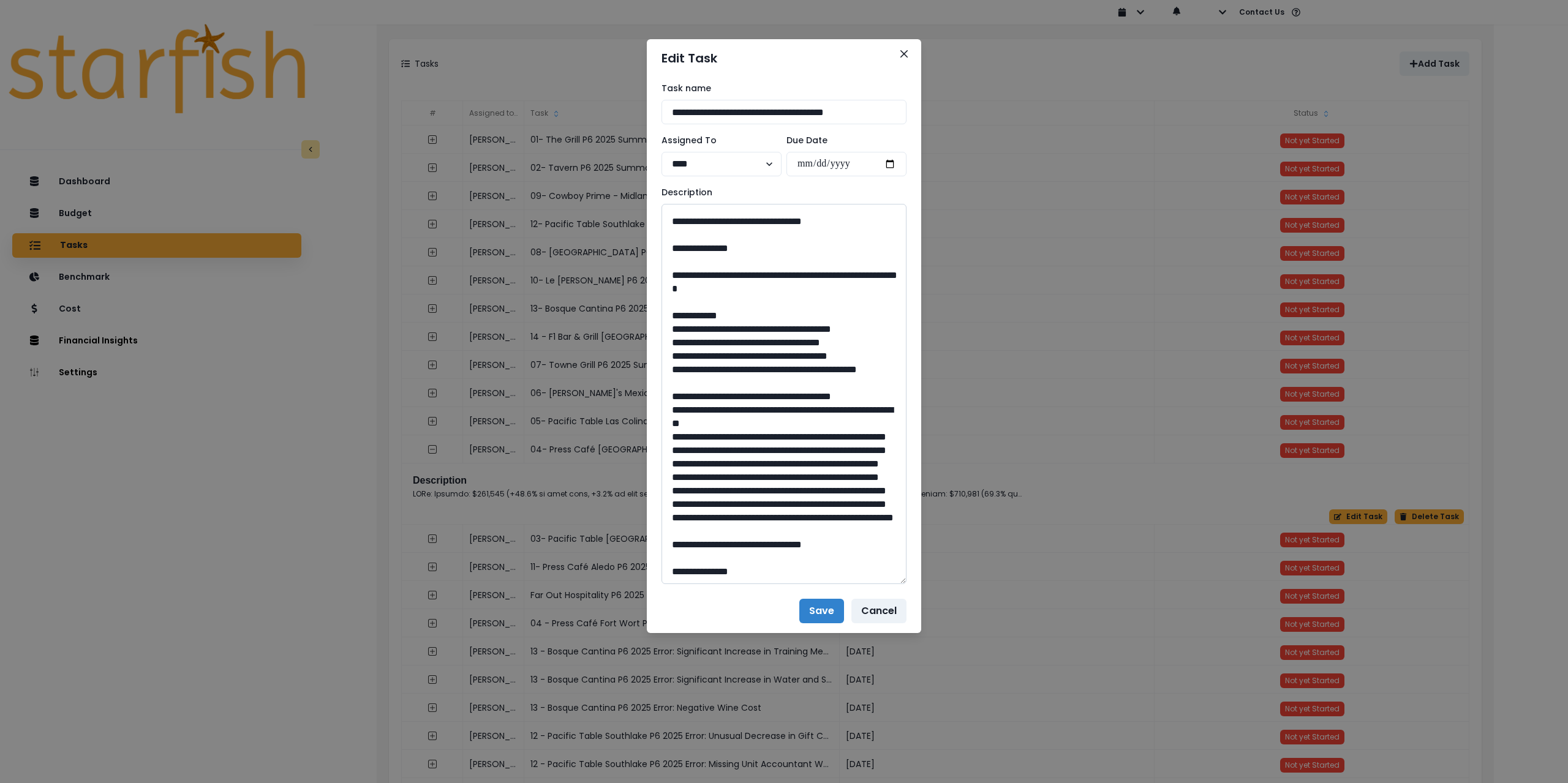
click at [813, 447] on textarea at bounding box center [784, 394] width 245 height 380
drag, startPoint x: 788, startPoint y: 545, endPoint x: 762, endPoint y: 543, distance: 26.1
click at [762, 543] on textarea at bounding box center [784, 394] width 245 height 380
click at [902, 51] on icon "Close" at bounding box center [904, 54] width 7 height 7
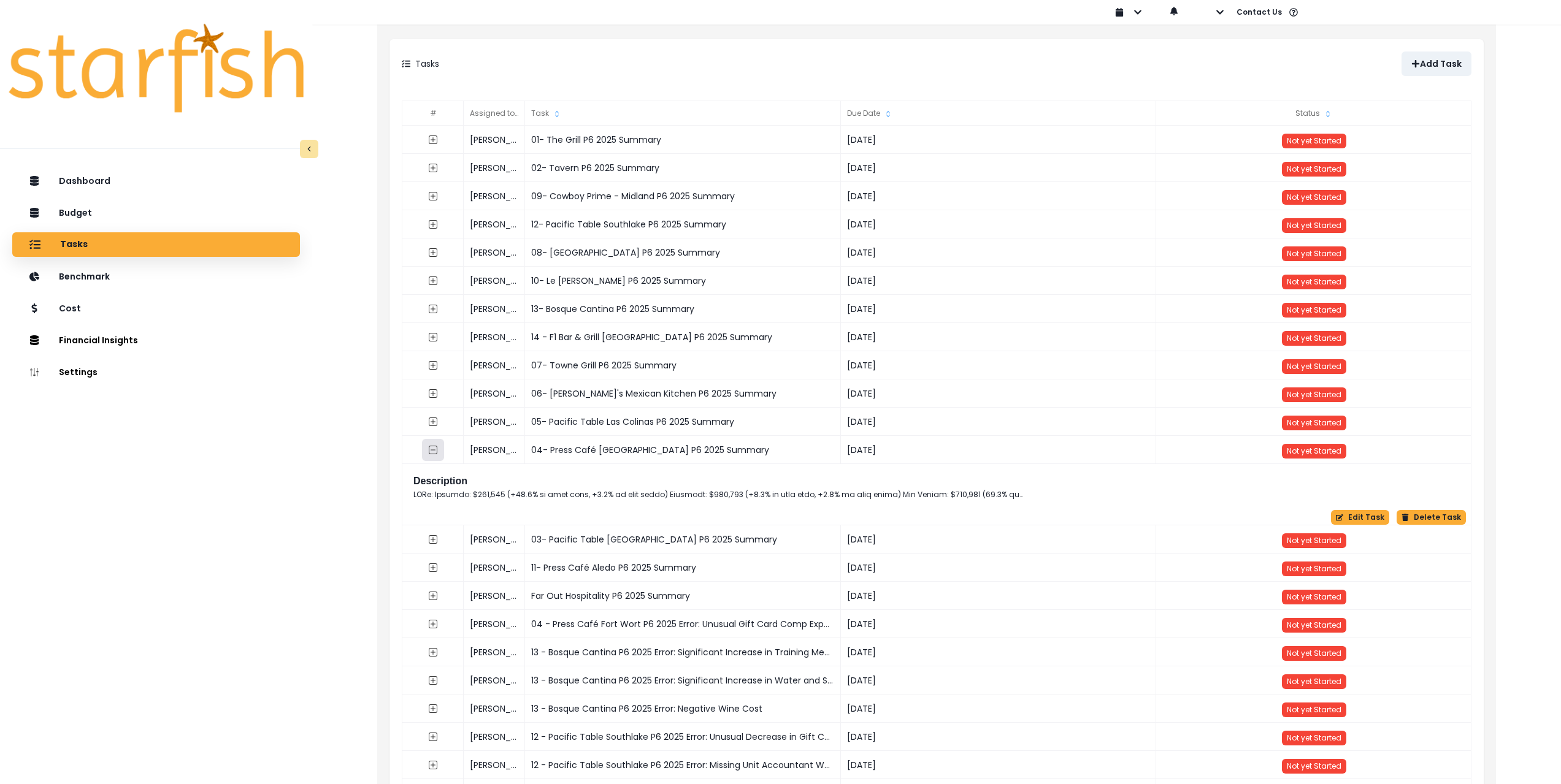
click at [434, 451] on icon "collasped outline" at bounding box center [433, 450] width 10 height 10
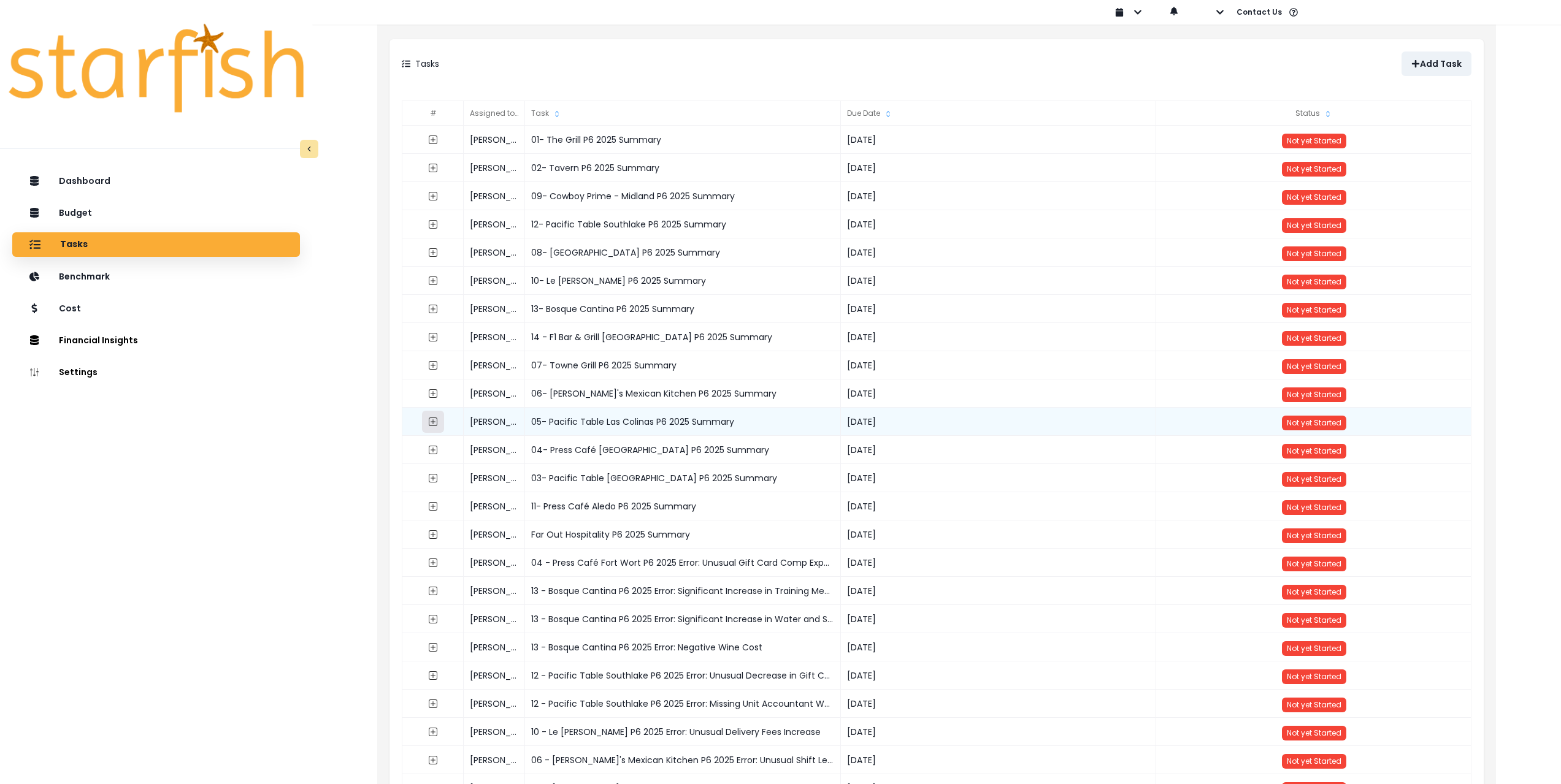
click at [430, 422] on icon "expand outline" at bounding box center [432, 421] width 4 height 4
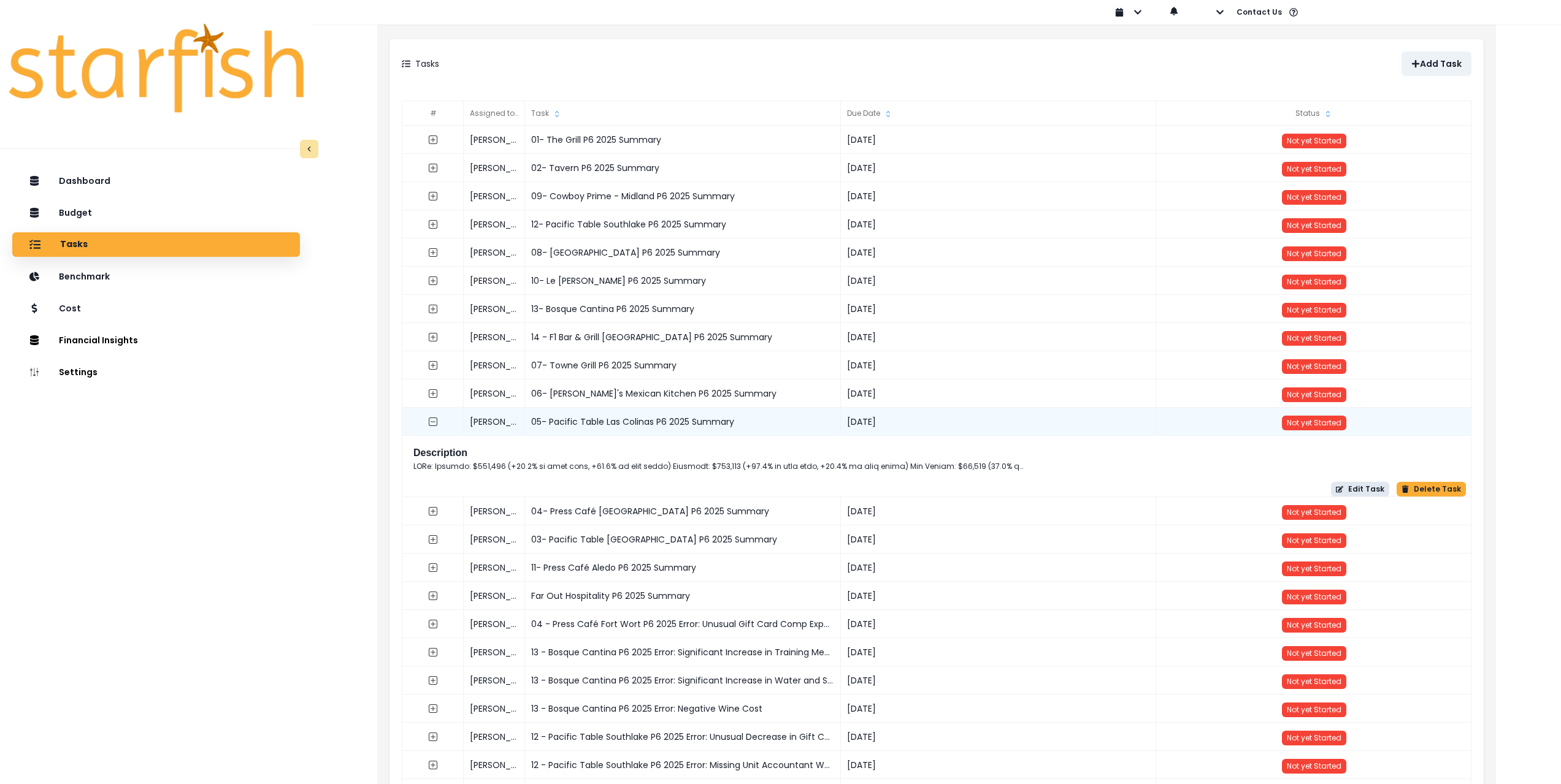
click at [1355, 490] on button "Edit Task" at bounding box center [1360, 489] width 58 height 14
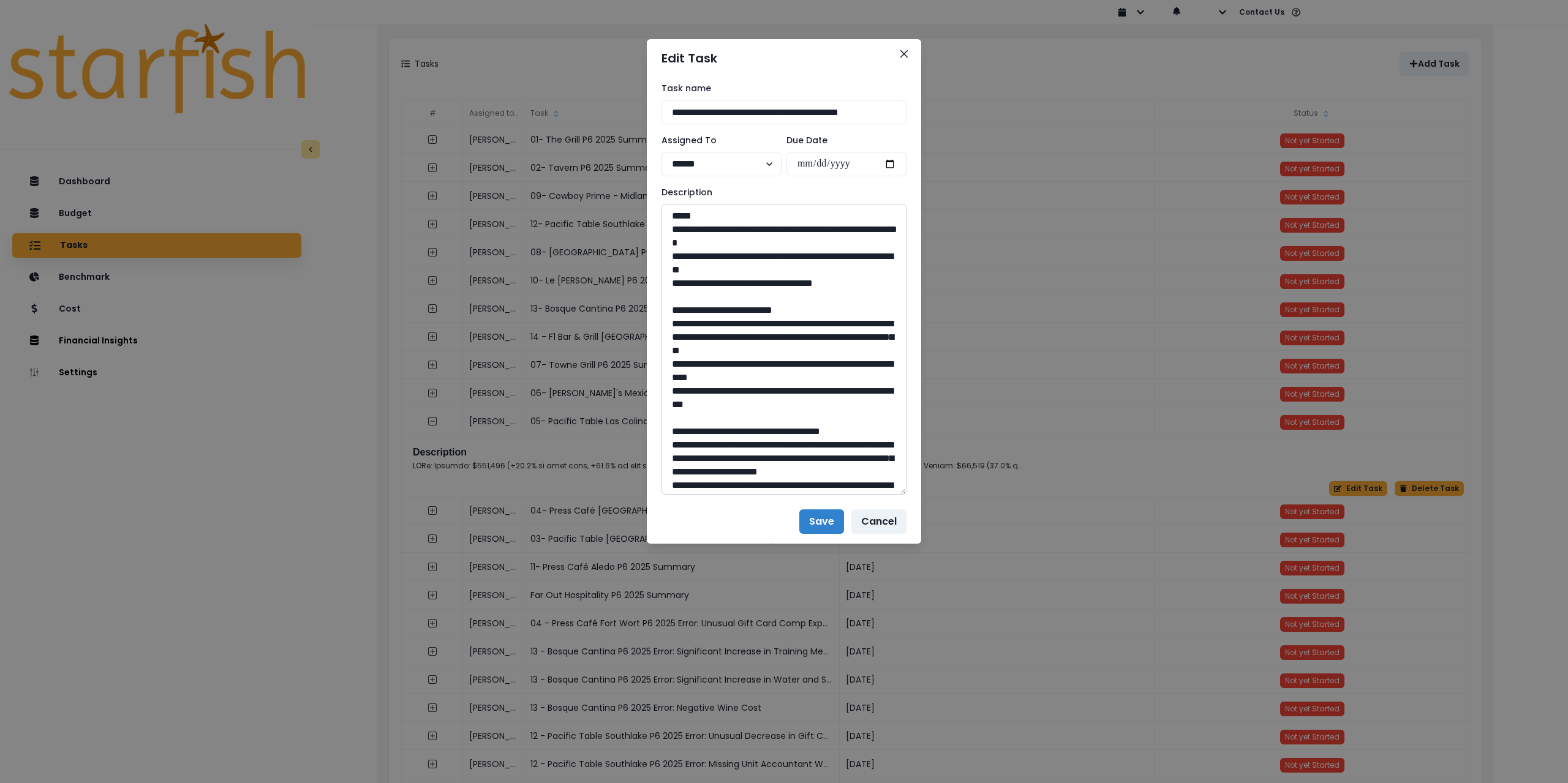
drag, startPoint x: 905, startPoint y: 243, endPoint x: 887, endPoint y: 359, distance: 117.4
click at [936, 534] on div "**********" at bounding box center [784, 391] width 1568 height 783
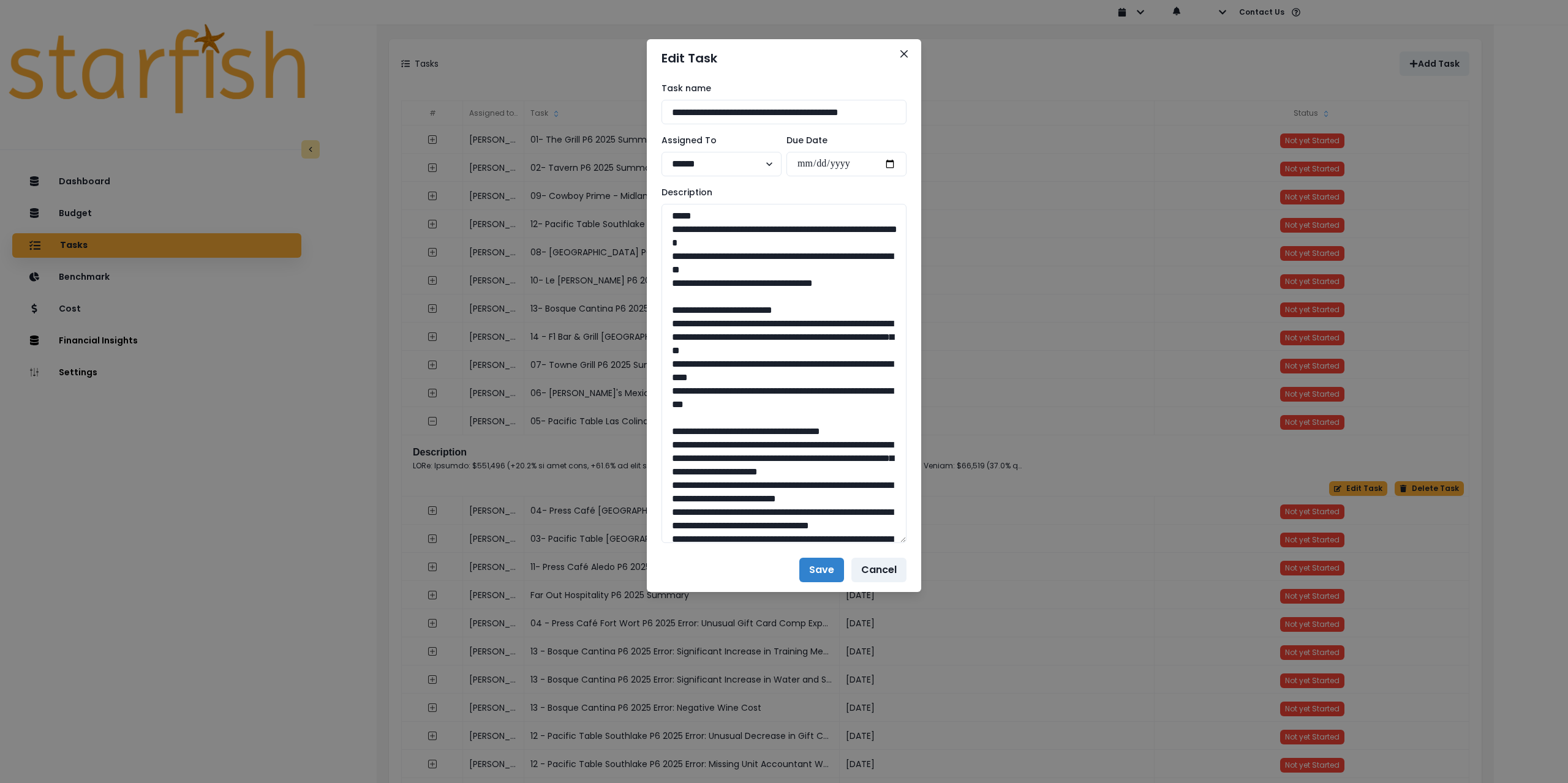
drag, startPoint x: 816, startPoint y: 110, endPoint x: 627, endPoint y: 100, distance: 189.3
click at [627, 100] on div "**********" at bounding box center [784, 391] width 1568 height 783
drag, startPoint x: 866, startPoint y: 283, endPoint x: 650, endPoint y: 233, distance: 221.7
drag, startPoint x: 775, startPoint y: 411, endPoint x: 655, endPoint y: 320, distance: 150.6
click at [655, 320] on div "**********" at bounding box center [784, 312] width 274 height 471
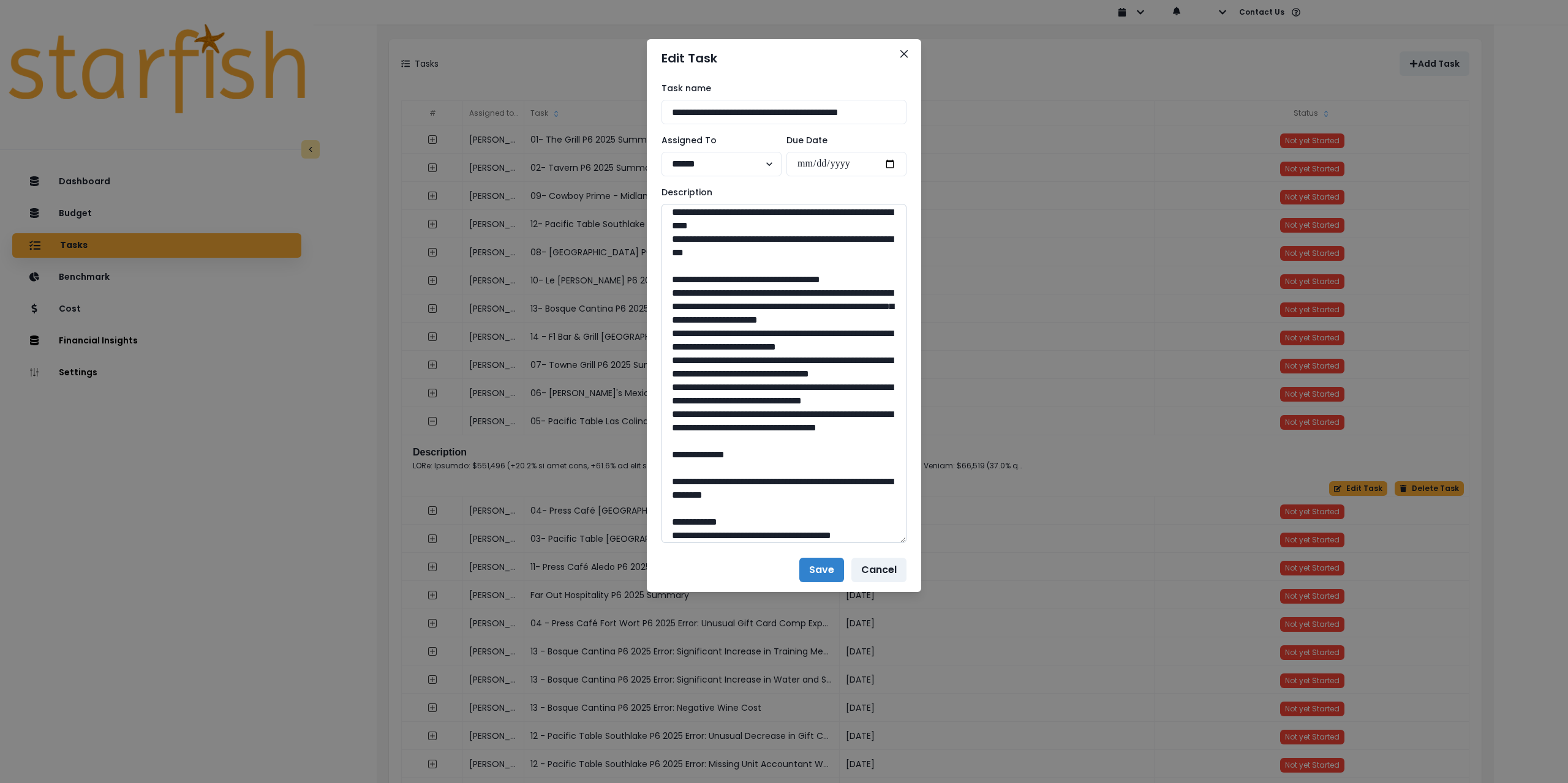
scroll to position [184, 0]
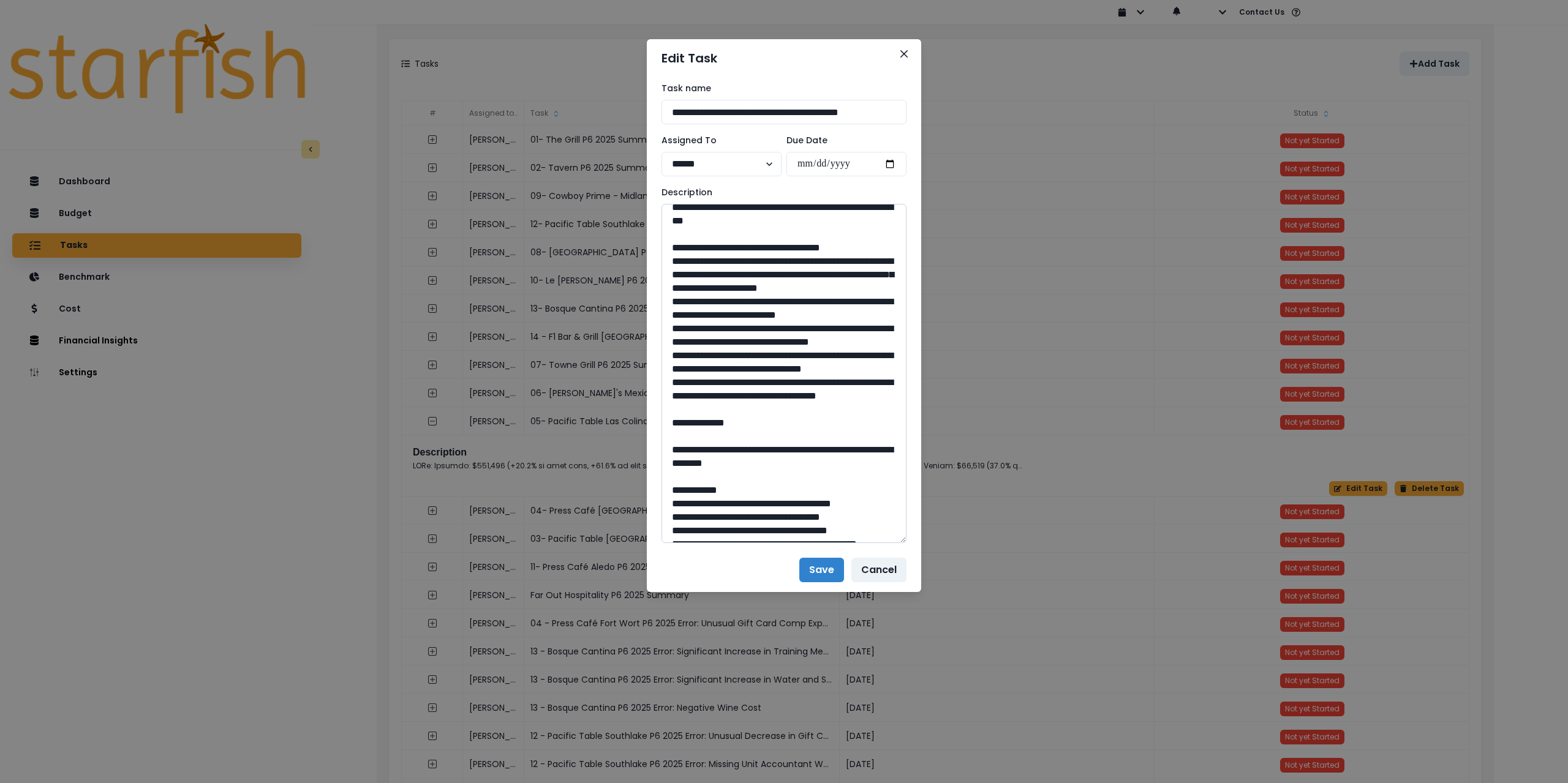
drag, startPoint x: 670, startPoint y: 275, endPoint x: 810, endPoint y: 470, distance: 240.1
click at [810, 470] on textarea at bounding box center [784, 373] width 245 height 339
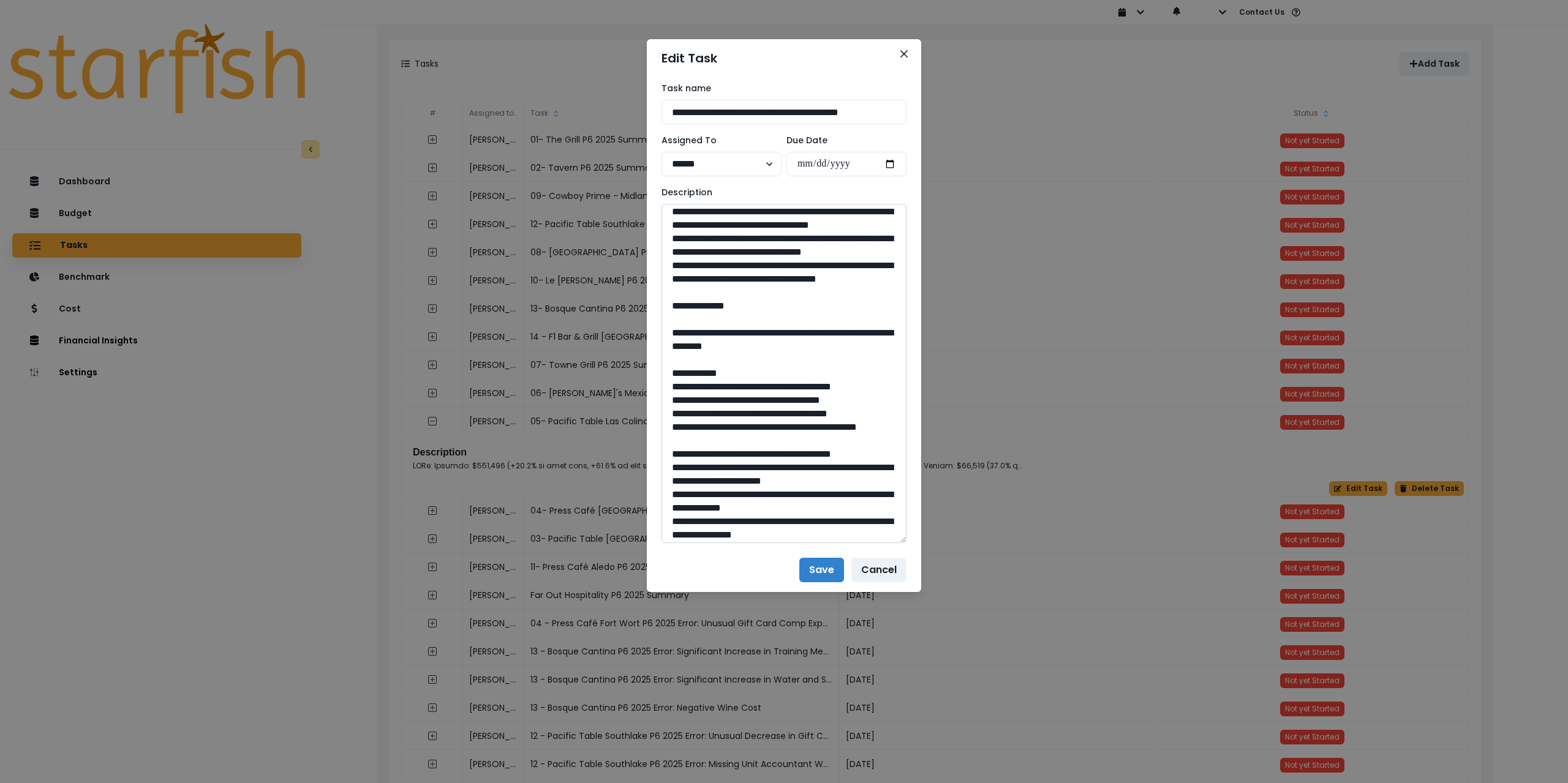
scroll to position [306, 0]
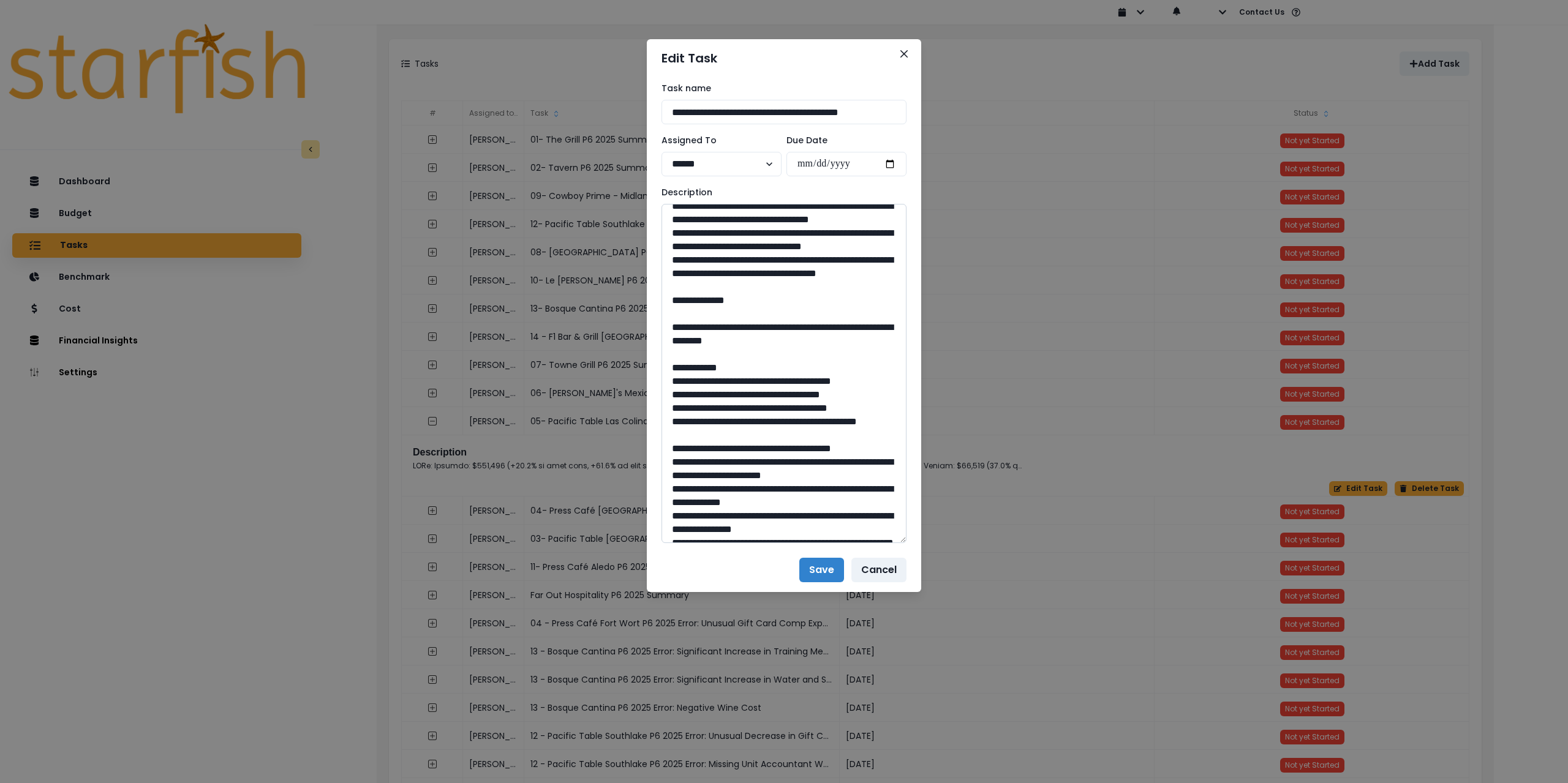
drag, startPoint x: 704, startPoint y: 410, endPoint x: 855, endPoint y: 423, distance: 151.6
click at [855, 423] on textarea at bounding box center [784, 373] width 245 height 339
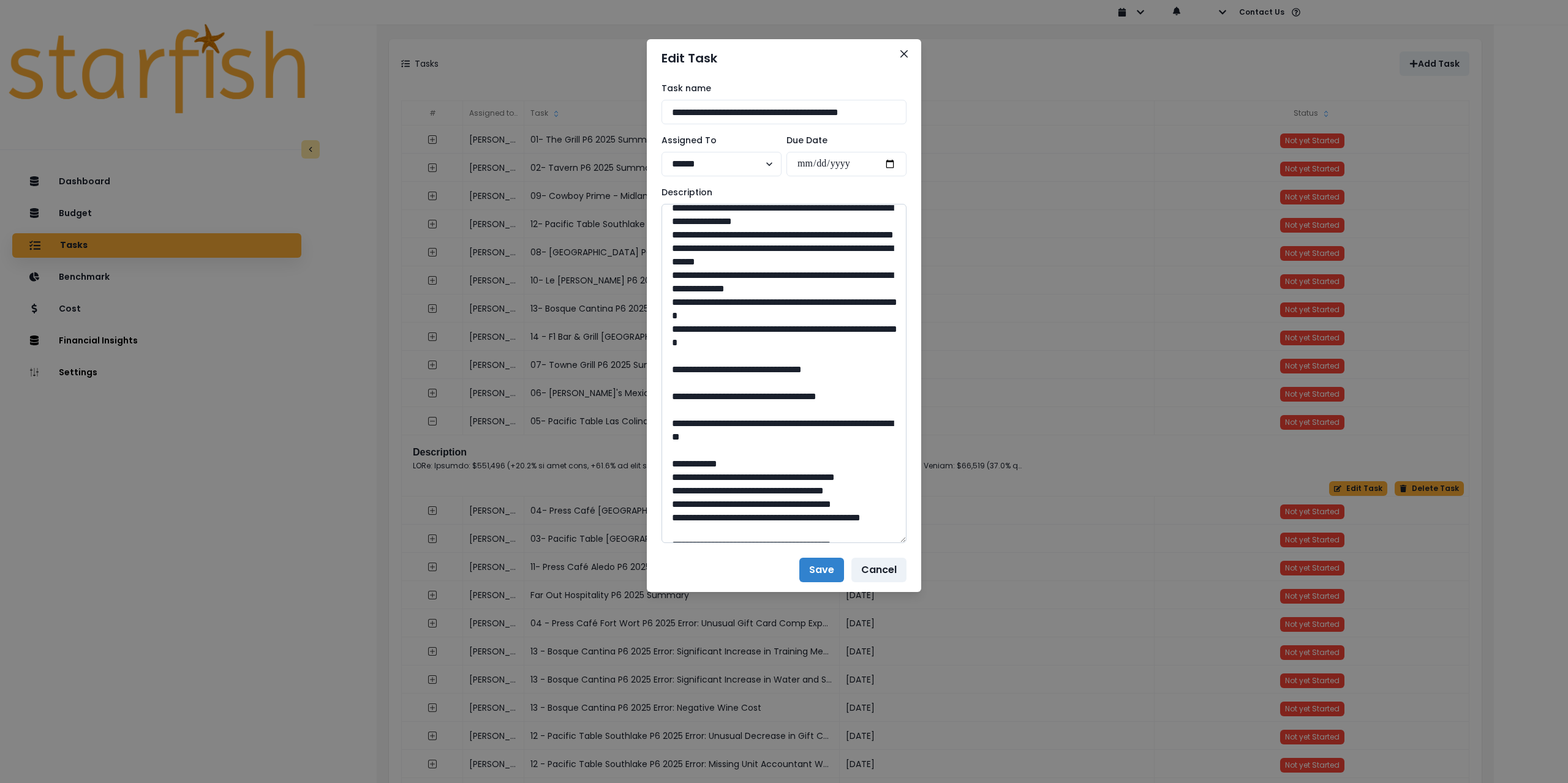
scroll to position [674, 0]
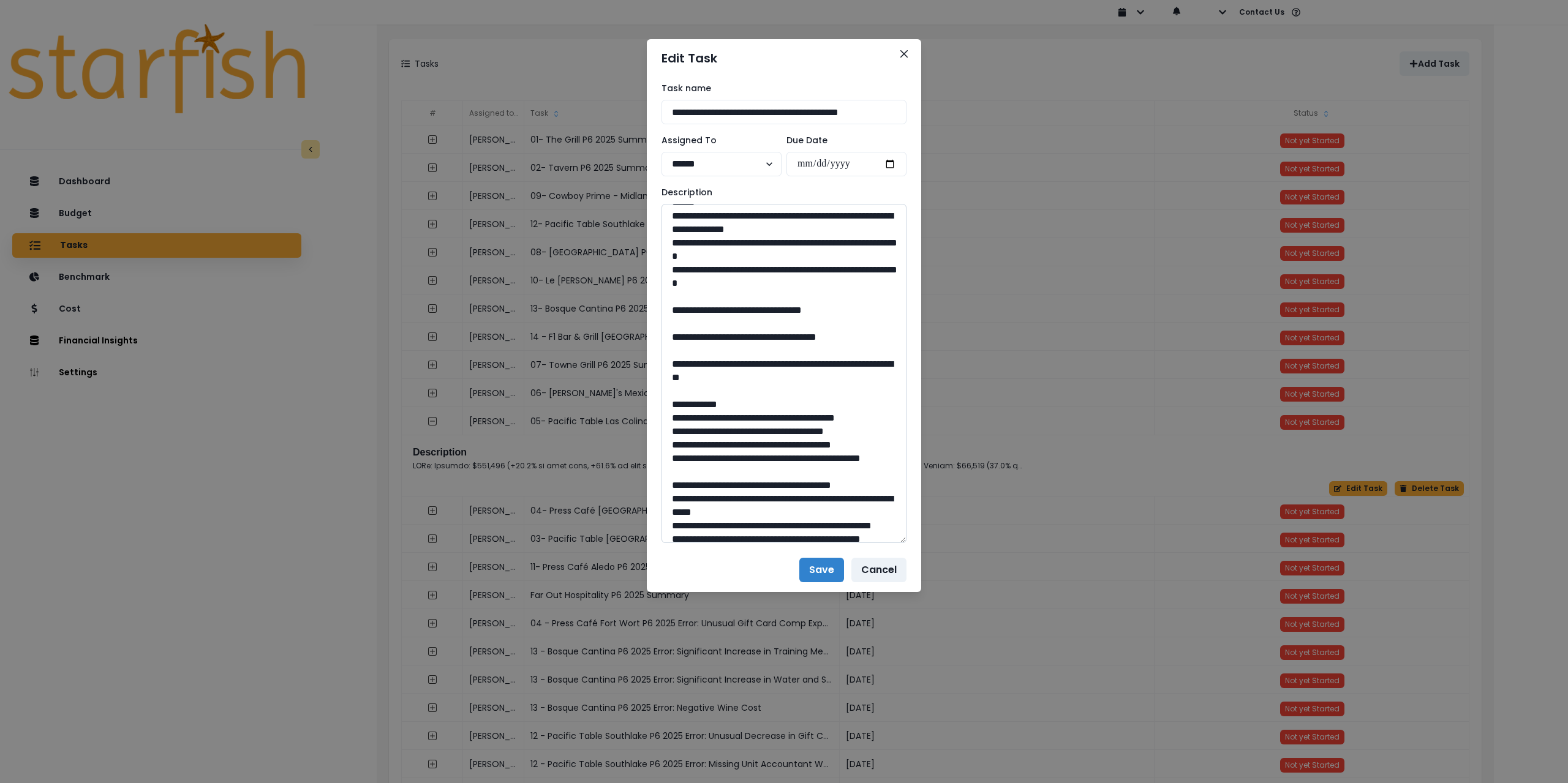
drag, startPoint x: 791, startPoint y: 428, endPoint x: 764, endPoint y: 431, distance: 27.2
click at [764, 431] on textarea at bounding box center [784, 373] width 245 height 339
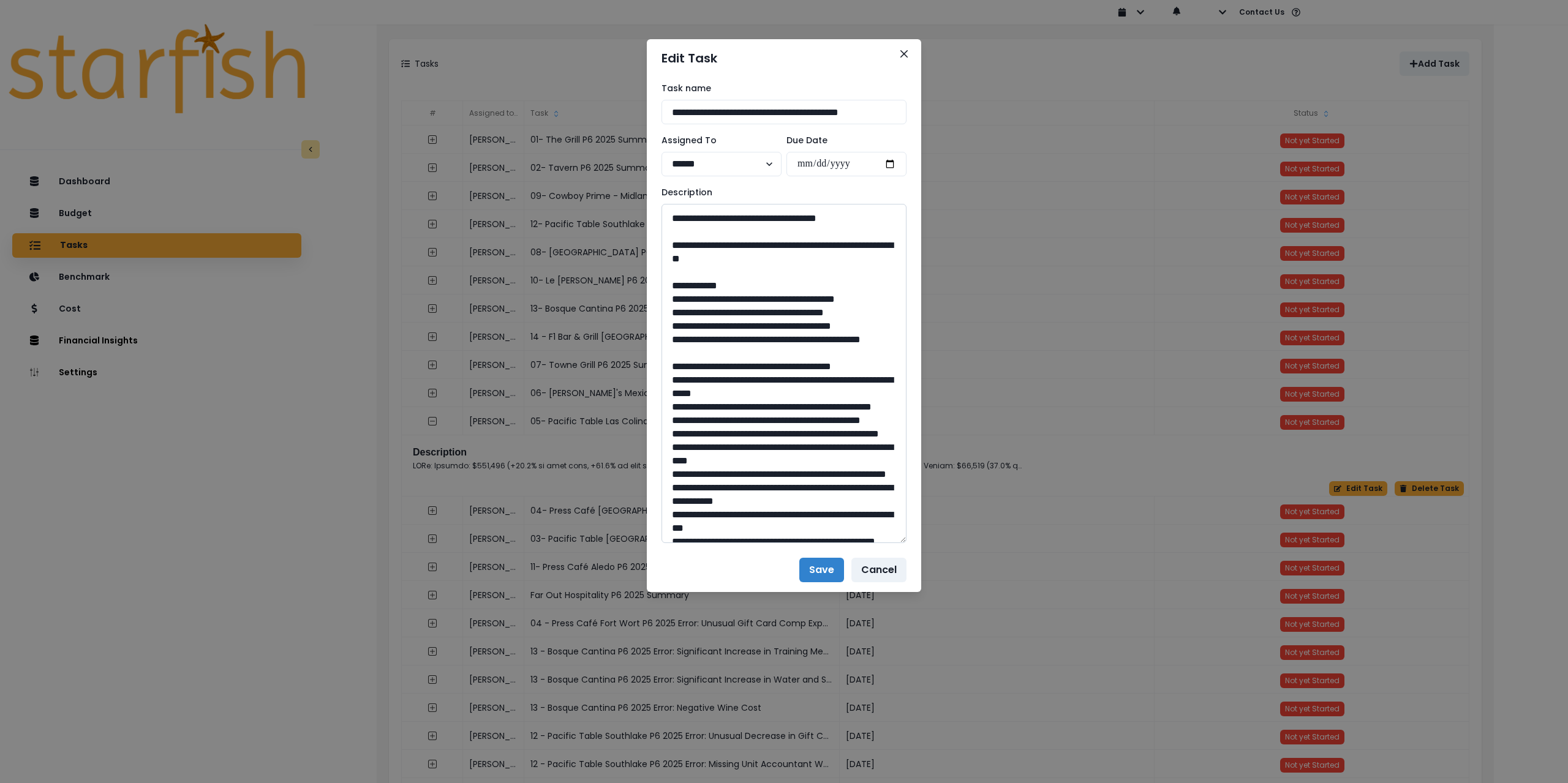
scroll to position [796, 0]
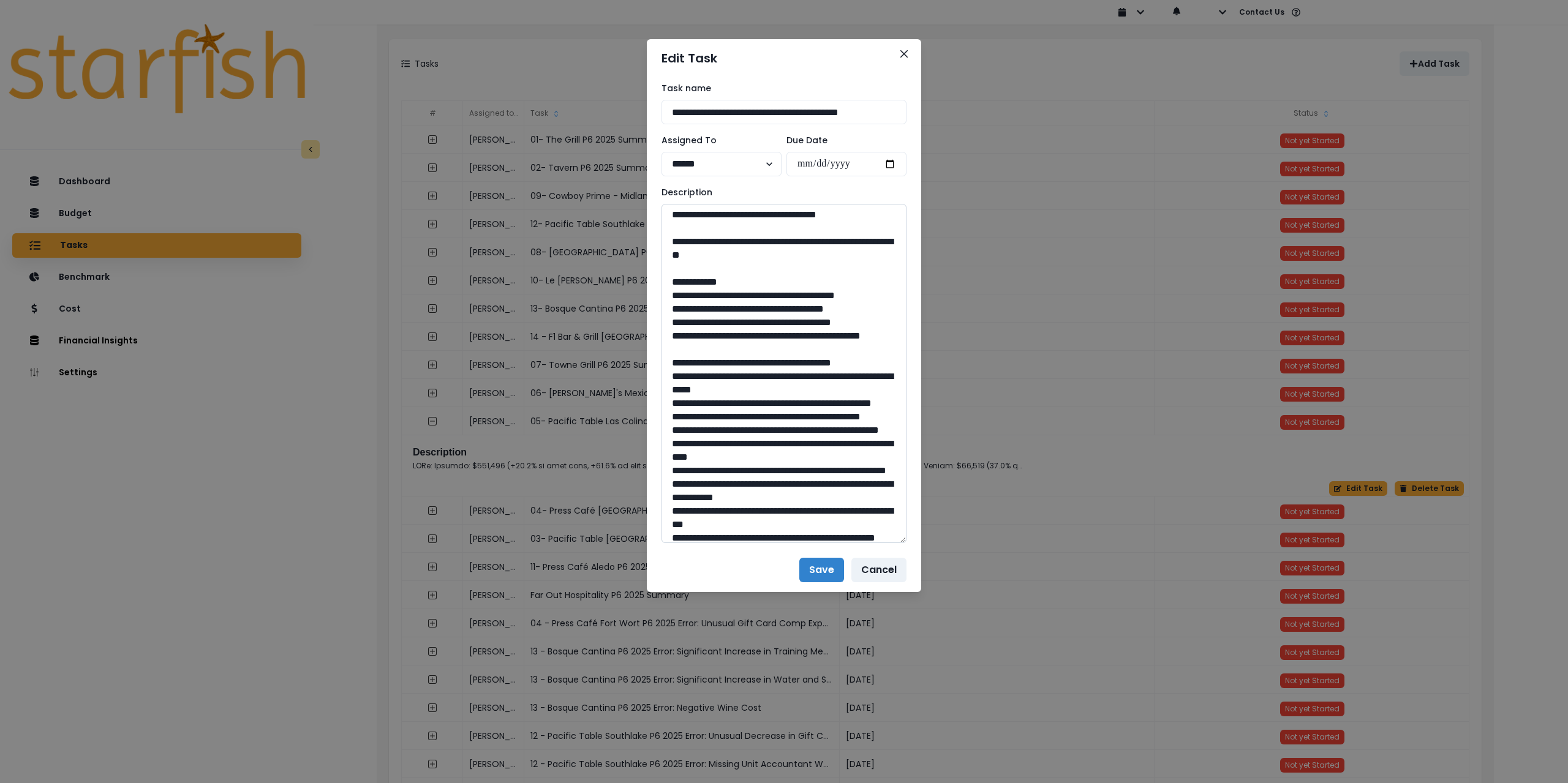
drag, startPoint x: 777, startPoint y: 376, endPoint x: 708, endPoint y: 361, distance: 70.6
click at [708, 361] on textarea at bounding box center [784, 373] width 245 height 339
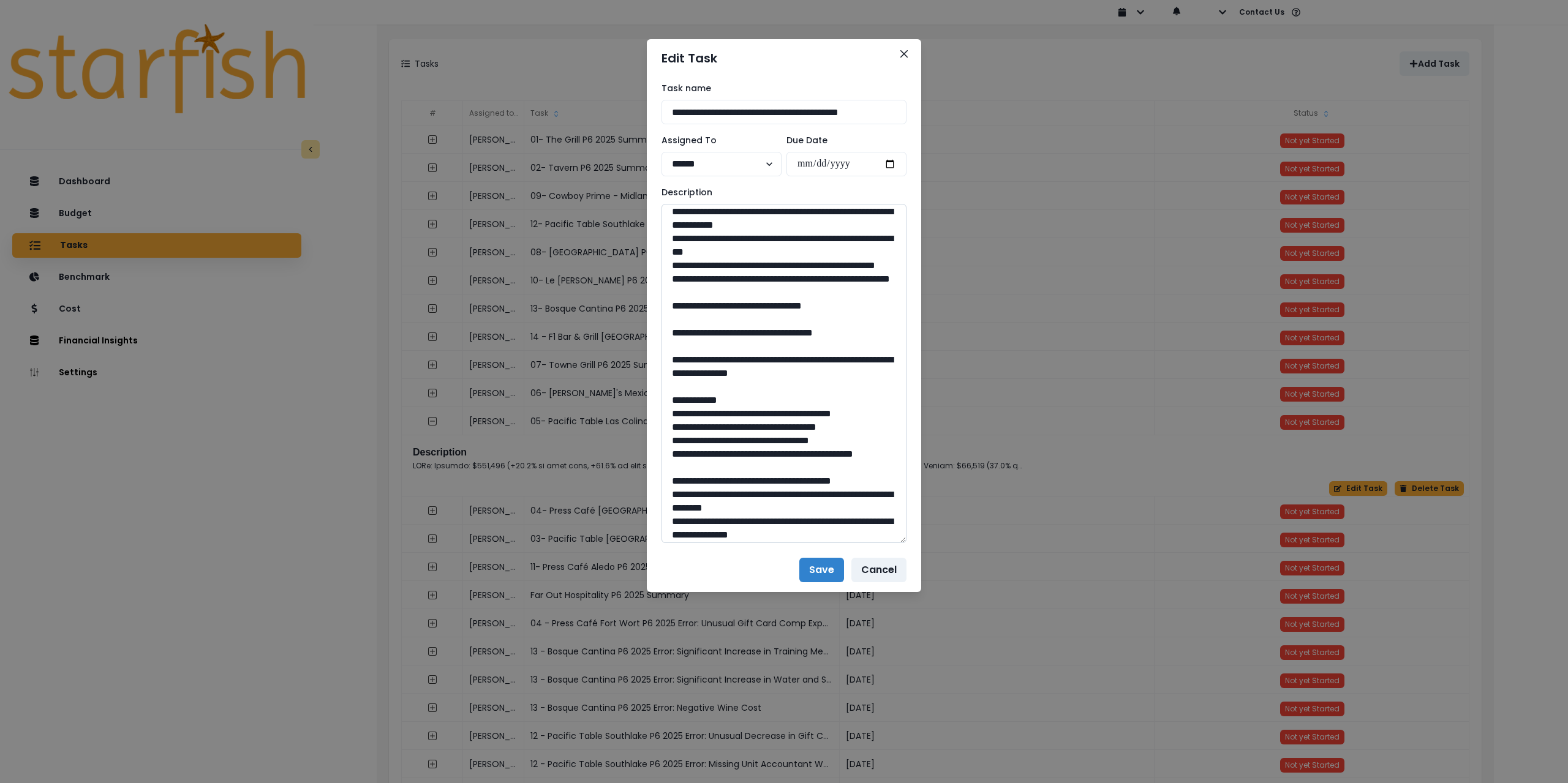
scroll to position [1102, 0]
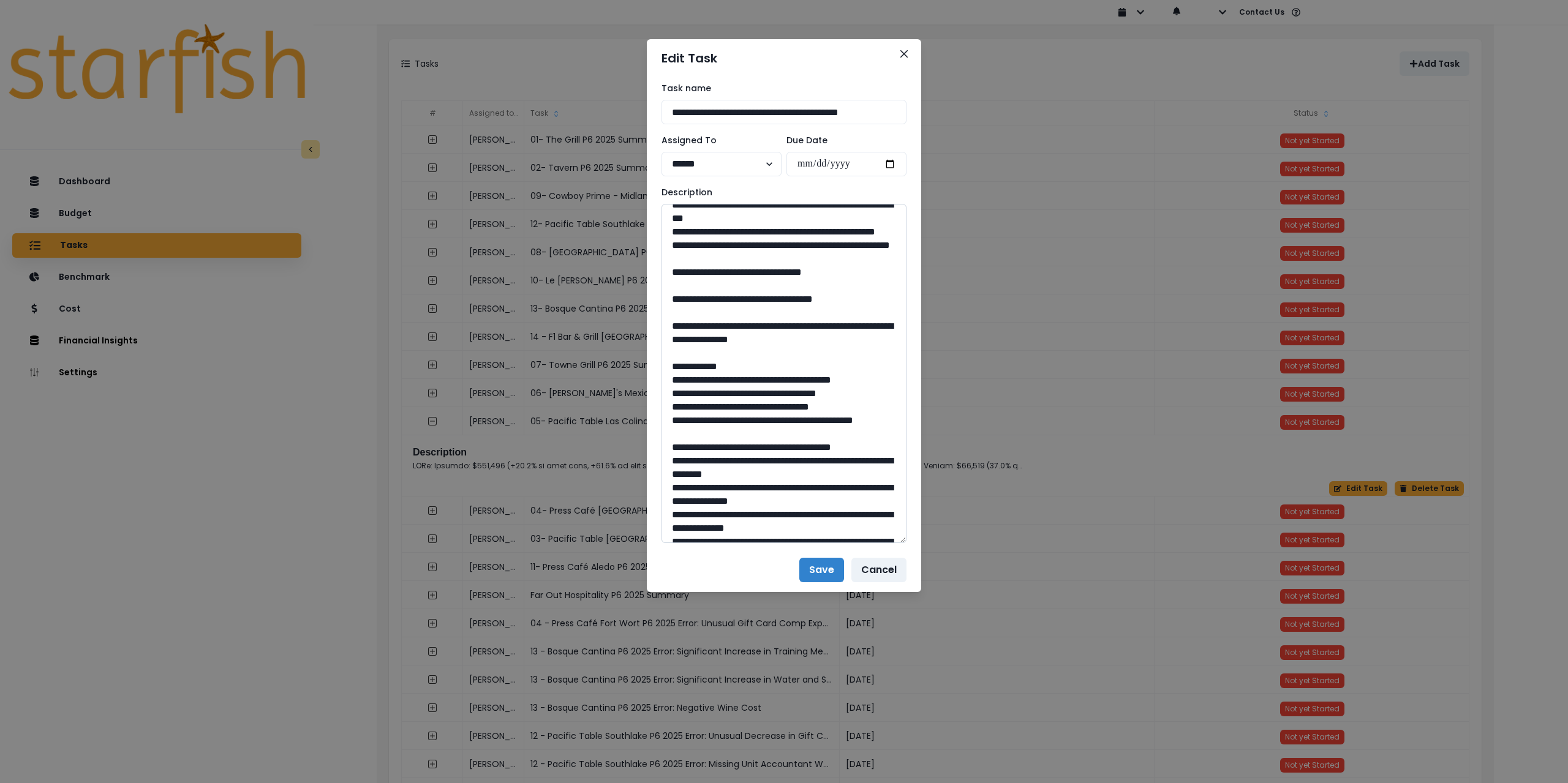
drag, startPoint x: 793, startPoint y: 484, endPoint x: 764, endPoint y: 483, distance: 29.0
click at [764, 483] on textarea at bounding box center [784, 373] width 245 height 339
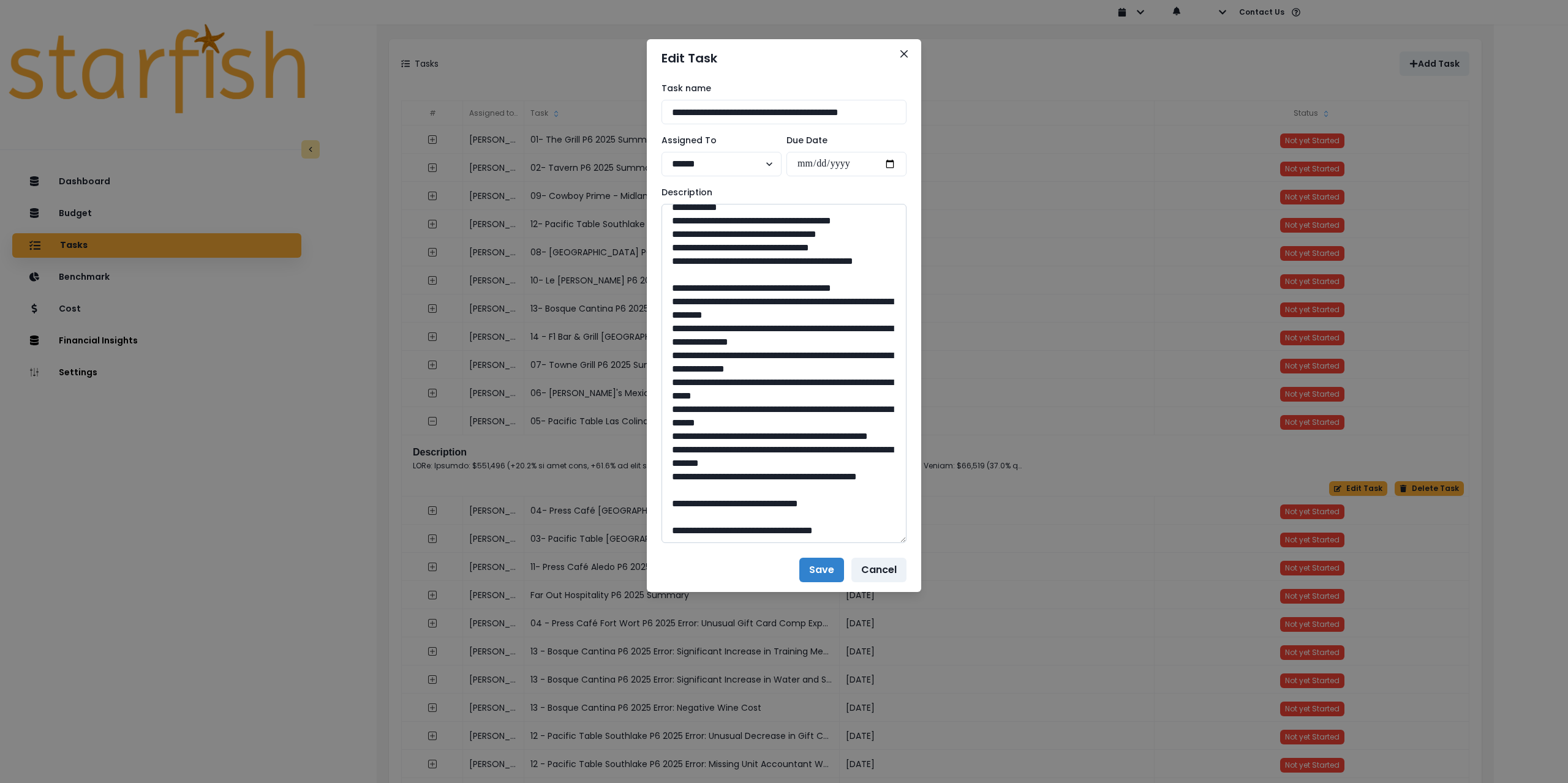
scroll to position [1286, 0]
drag, startPoint x: 709, startPoint y: 361, endPoint x: 899, endPoint y: 383, distance: 191.3
click at [899, 383] on textarea at bounding box center [784, 373] width 245 height 339
drag, startPoint x: 789, startPoint y: 502, endPoint x: 714, endPoint y: 431, distance: 103.3
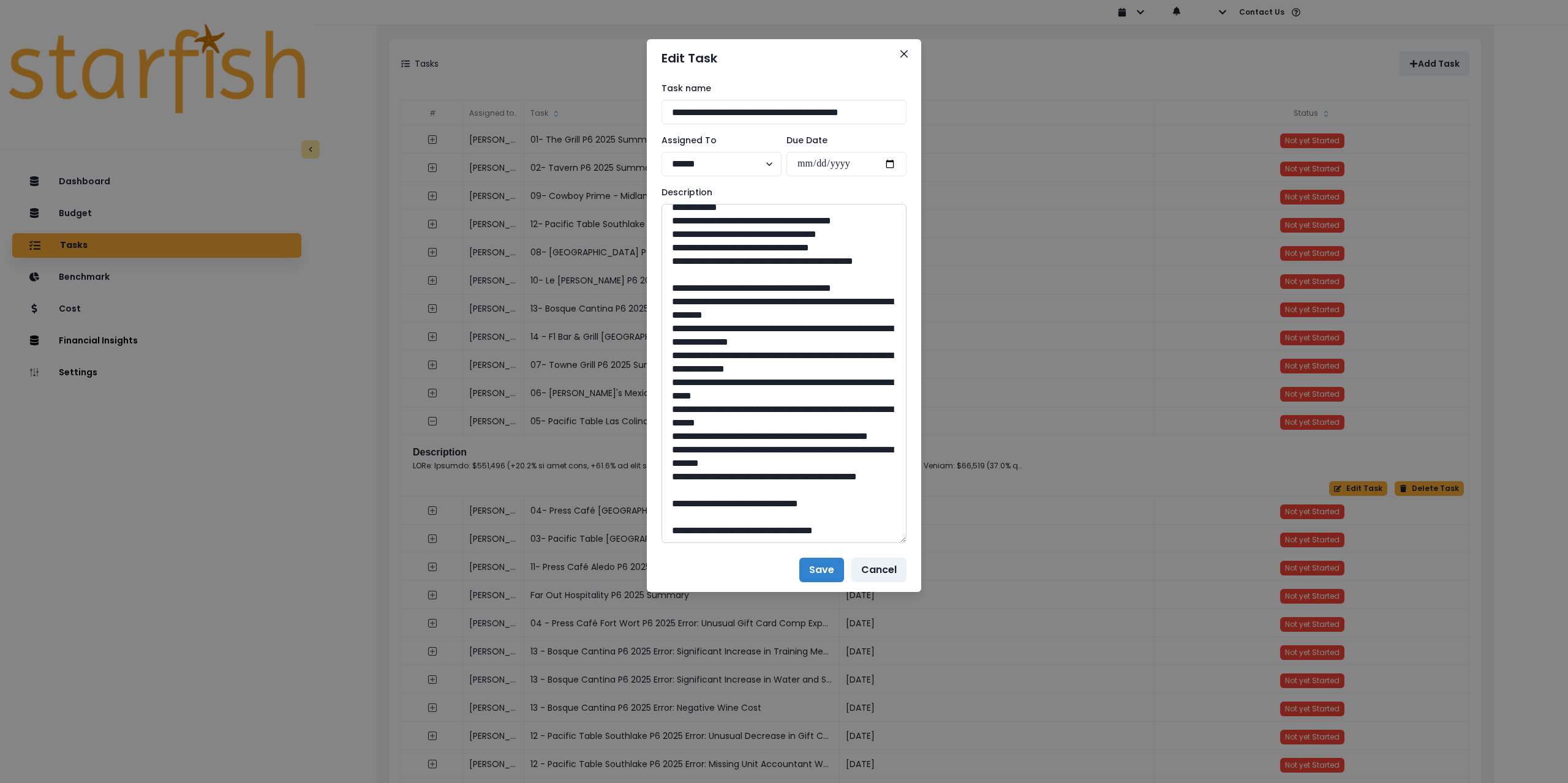
click at [762, 500] on textarea at bounding box center [784, 373] width 245 height 339
click at [901, 55] on icon "Close" at bounding box center [904, 54] width 7 height 7
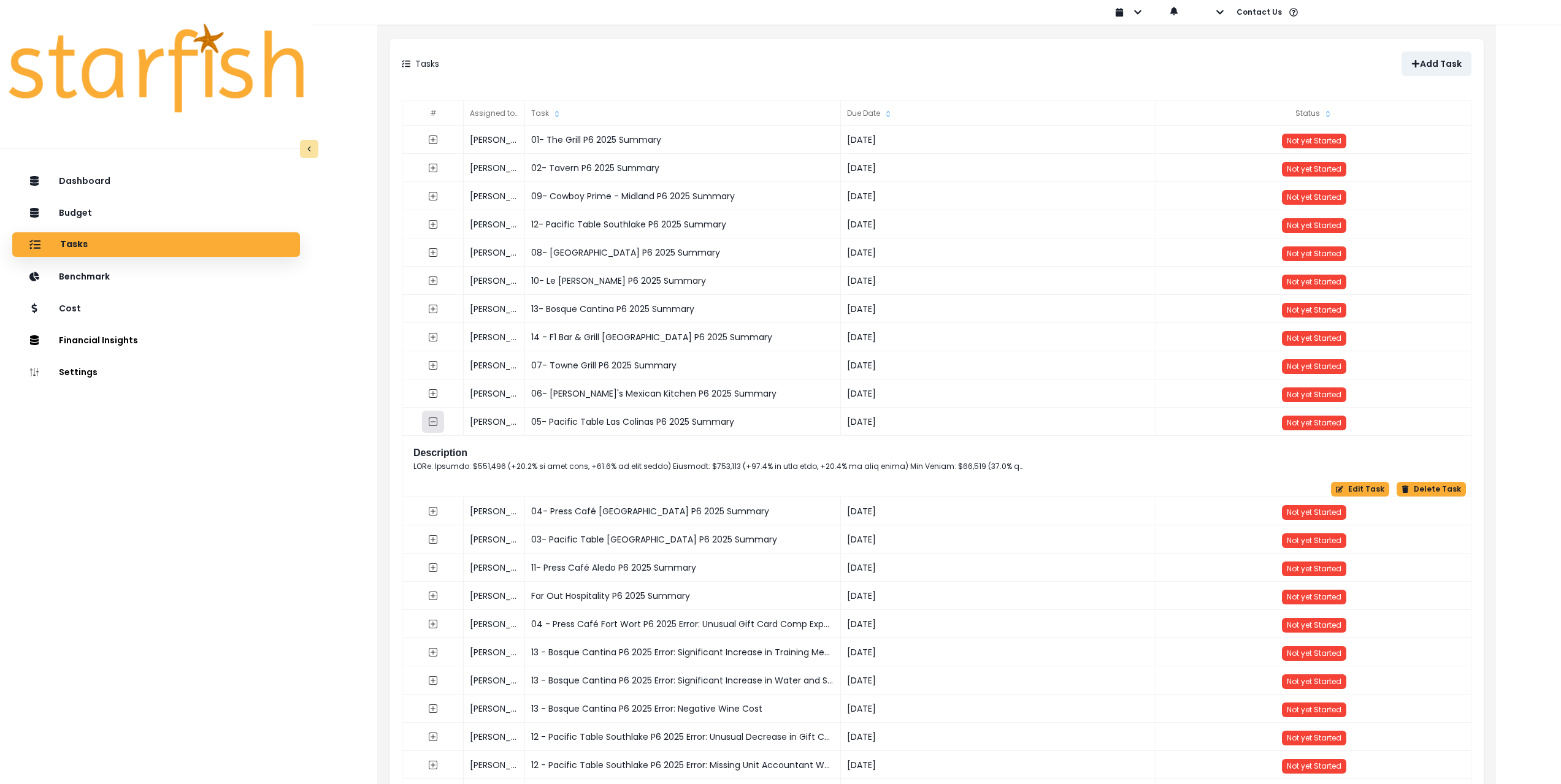
click at [432, 424] on icon "collasped outline" at bounding box center [433, 421] width 10 height 10
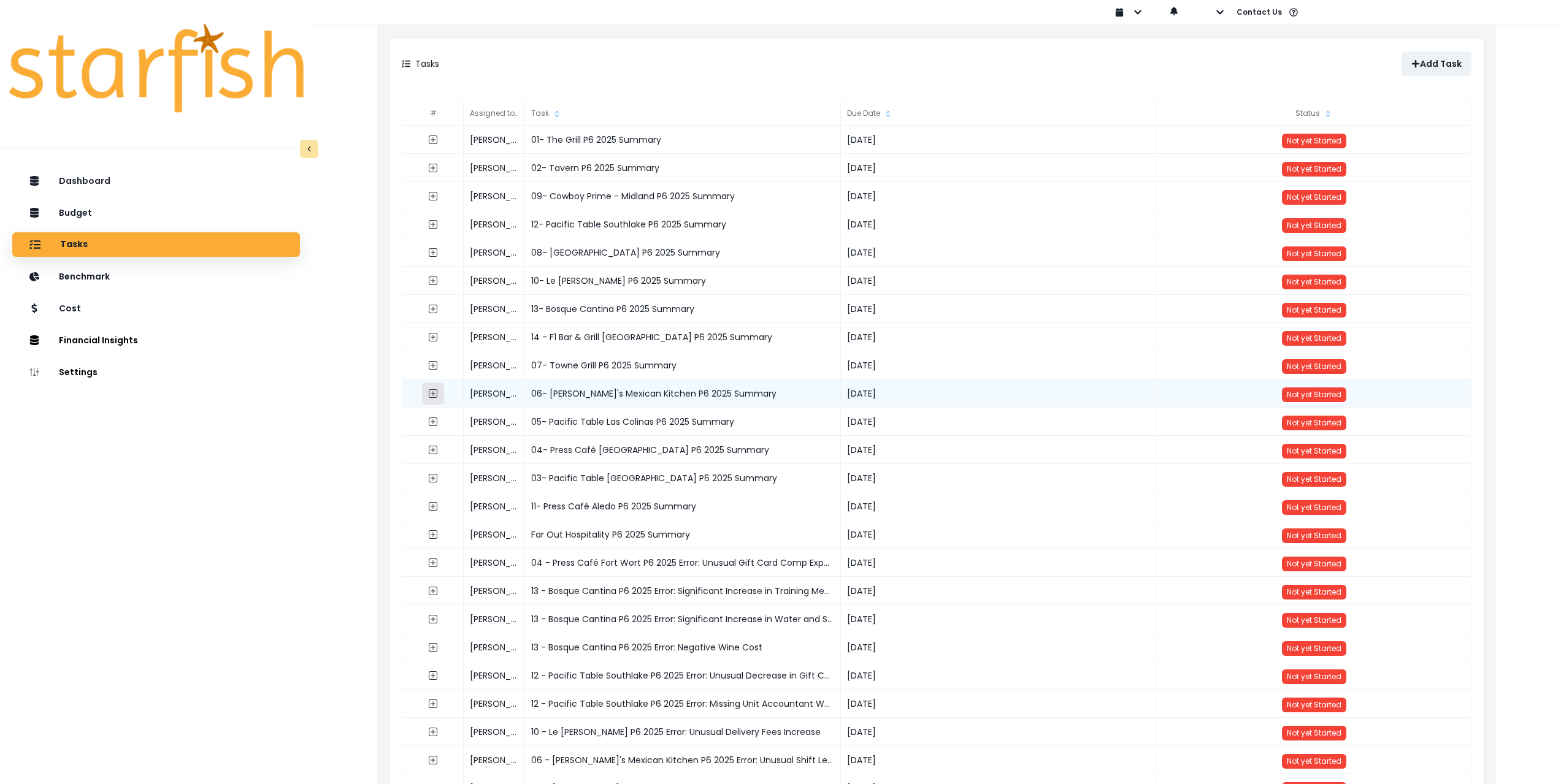
click at [437, 393] on icon "expand outline" at bounding box center [433, 393] width 10 height 10
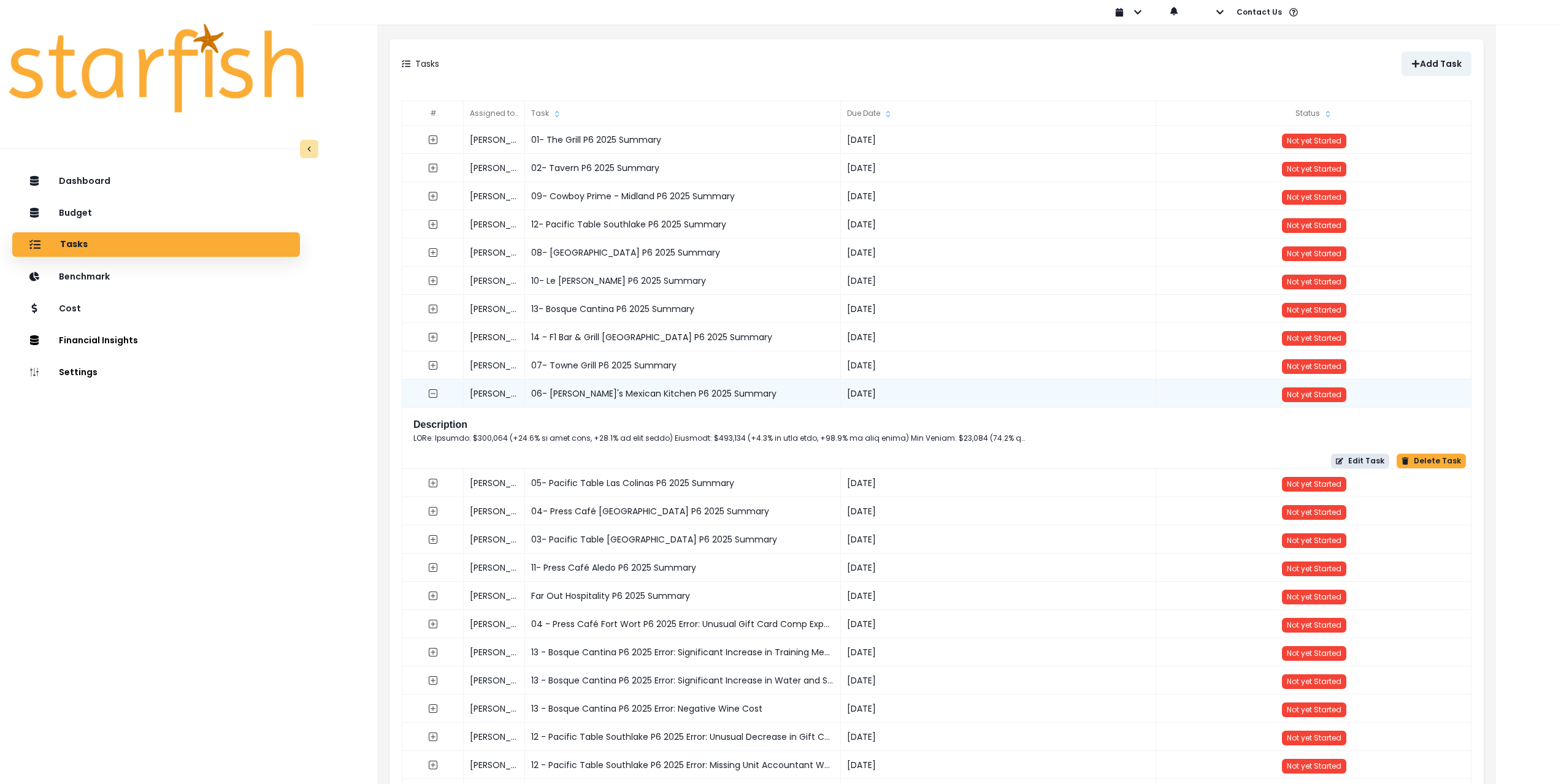
click at [1376, 464] on button "Edit Task" at bounding box center [1360, 461] width 58 height 14
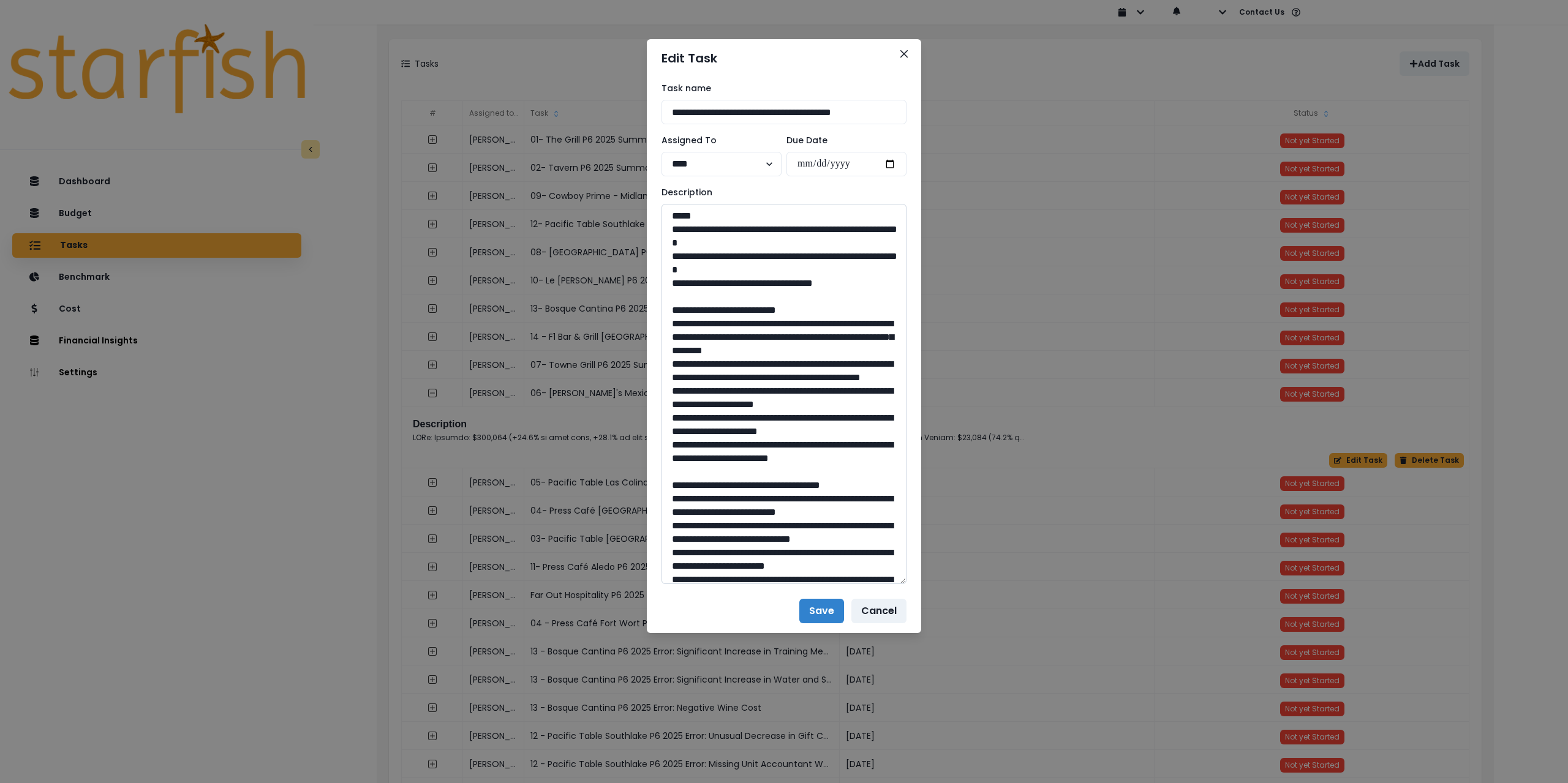
drag, startPoint x: 904, startPoint y: 247, endPoint x: 894, endPoint y: 635, distance: 388.1
click at [899, 584] on textarea at bounding box center [784, 394] width 245 height 380
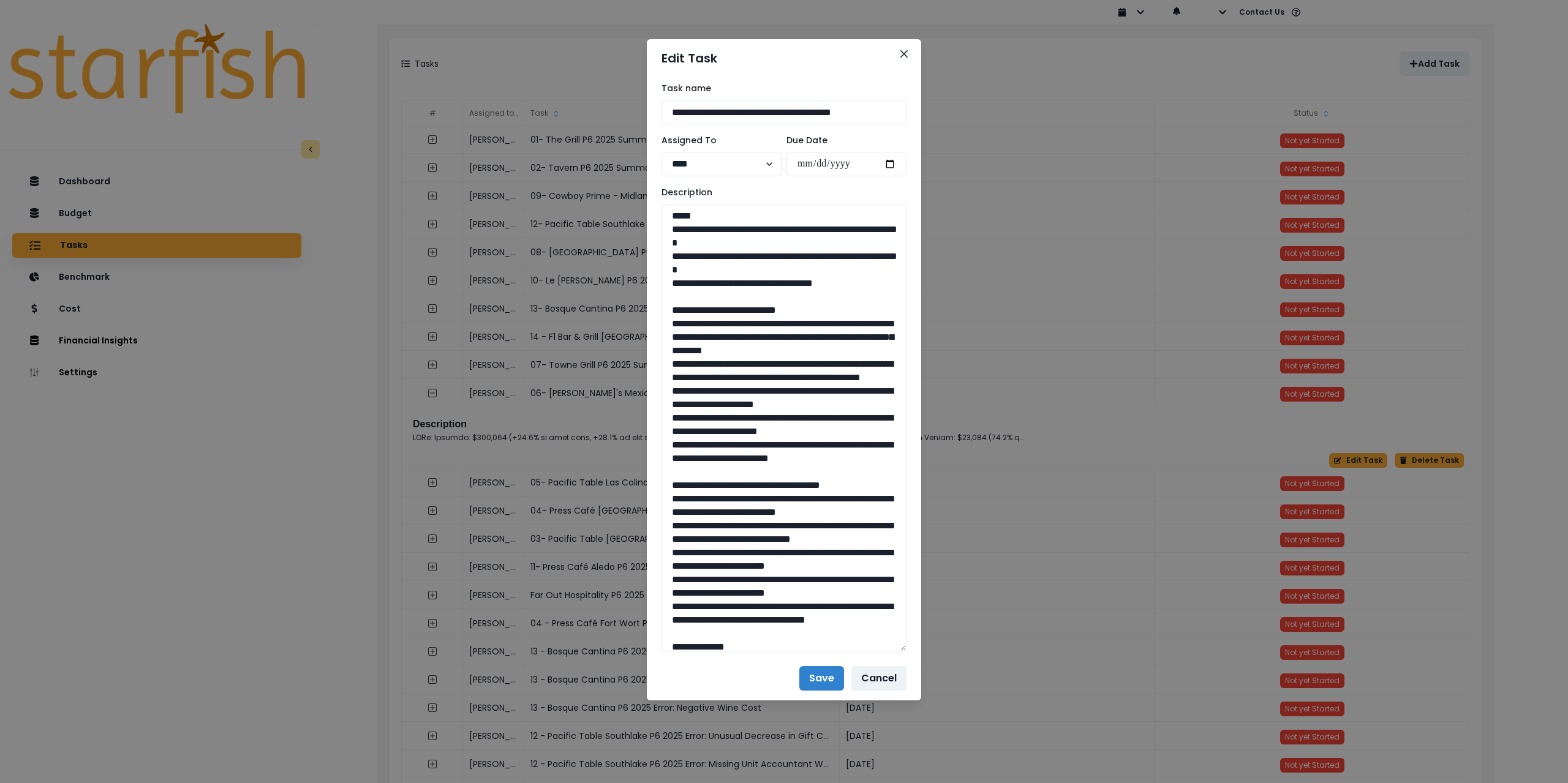
drag, startPoint x: 810, startPoint y: 109, endPoint x: 598, endPoint y: 93, distance: 212.6
click at [598, 93] on div "**********" at bounding box center [784, 391] width 1568 height 783
drag, startPoint x: 867, startPoint y: 285, endPoint x: 659, endPoint y: 235, distance: 213.9
drag, startPoint x: 669, startPoint y: 326, endPoint x: 756, endPoint y: 518, distance: 210.8
click at [756, 518] on textarea at bounding box center [784, 427] width 245 height 448
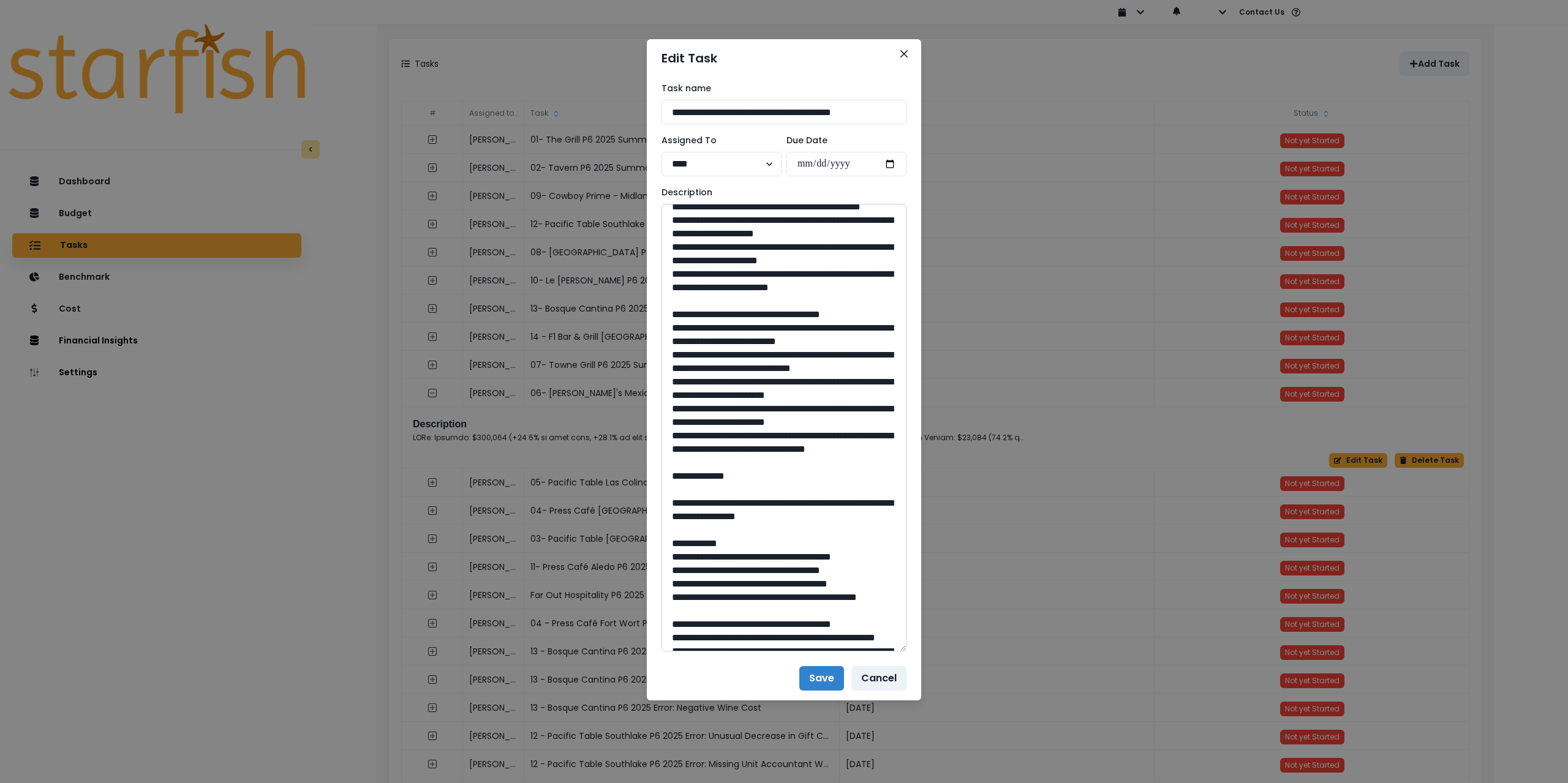
scroll to position [184, 0]
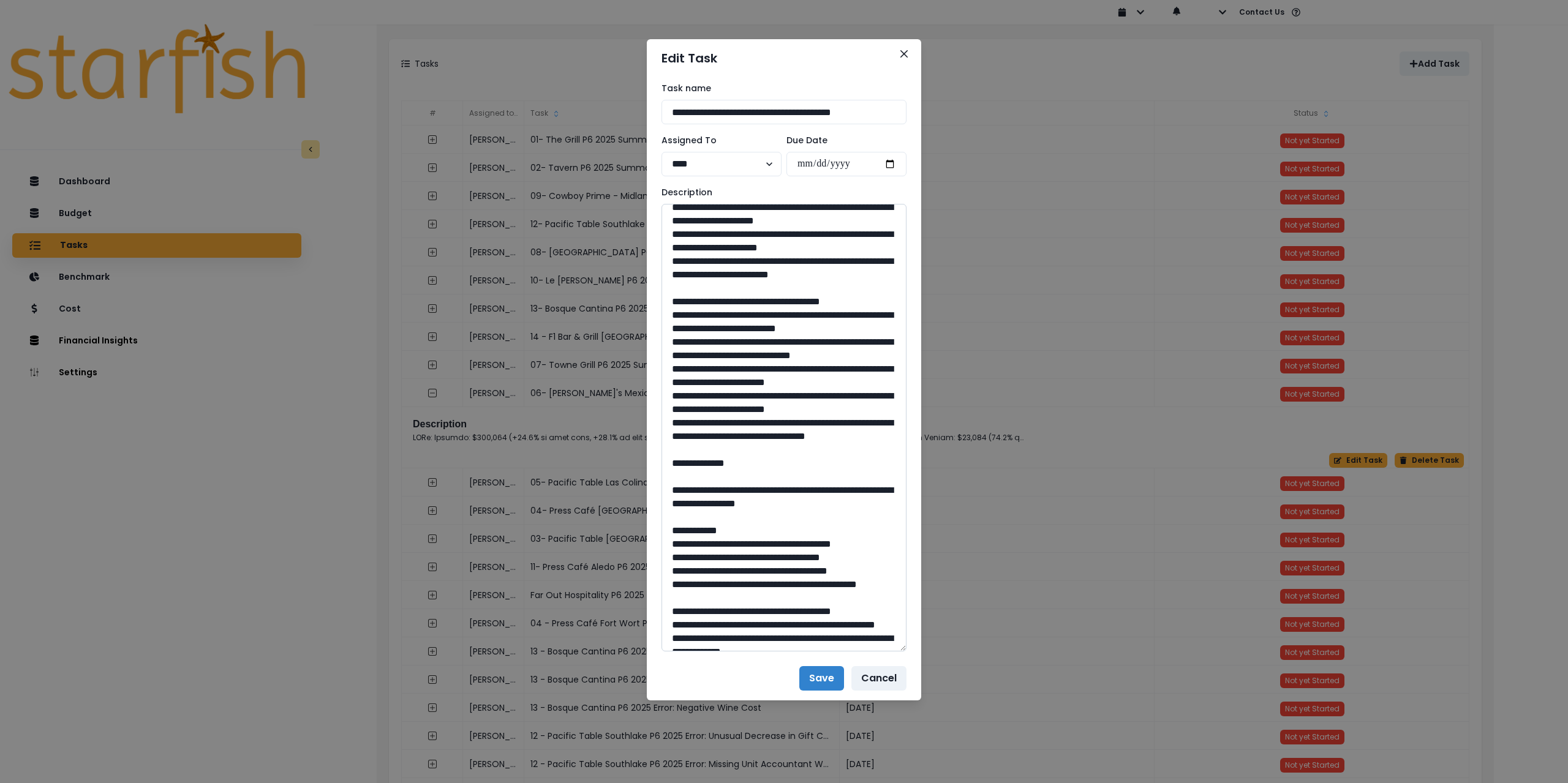
drag, startPoint x: 669, startPoint y: 373, endPoint x: 762, endPoint y: 557, distance: 206.2
click at [762, 557] on textarea at bounding box center [784, 427] width 245 height 448
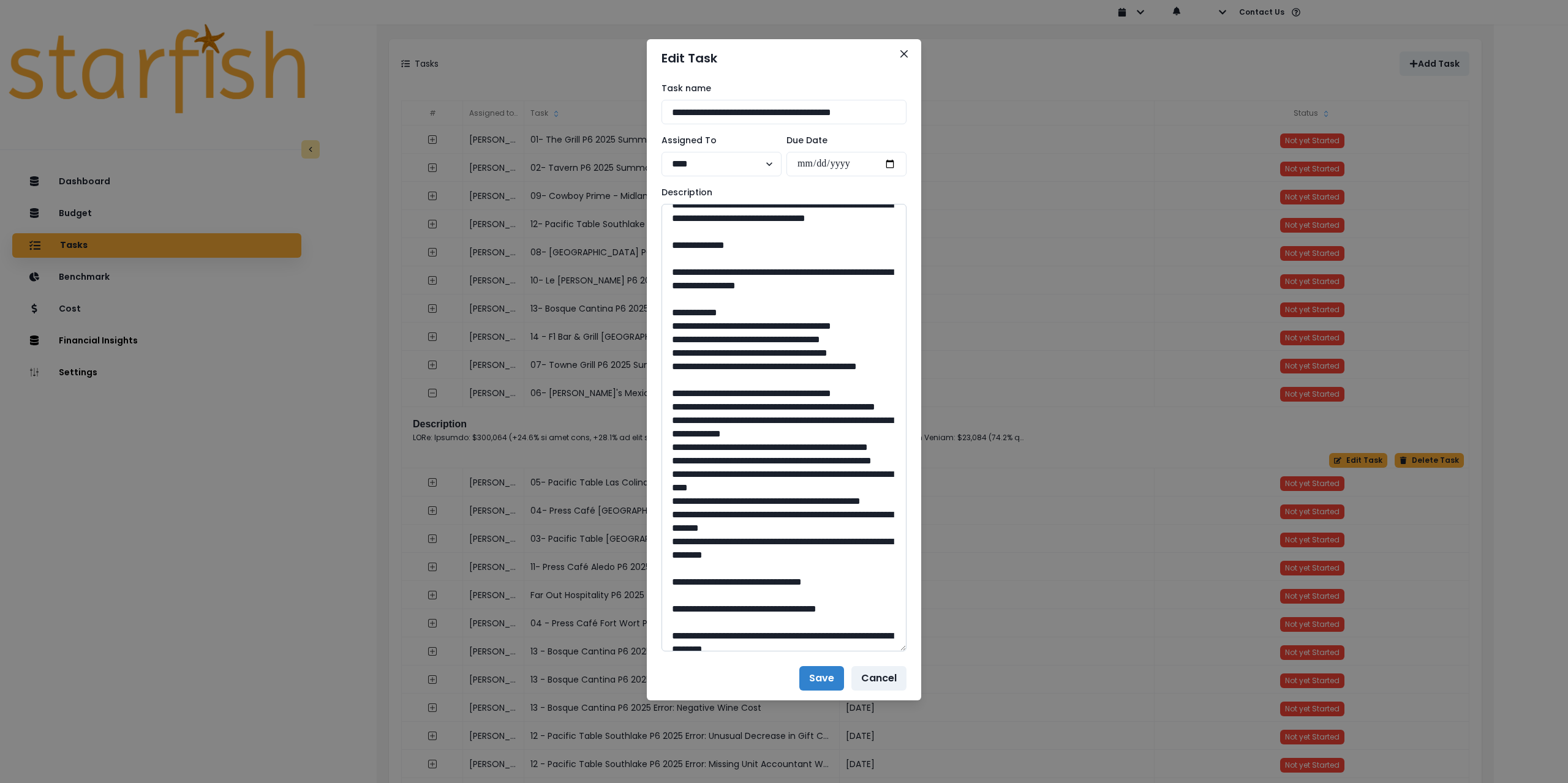
scroll to position [429, 0]
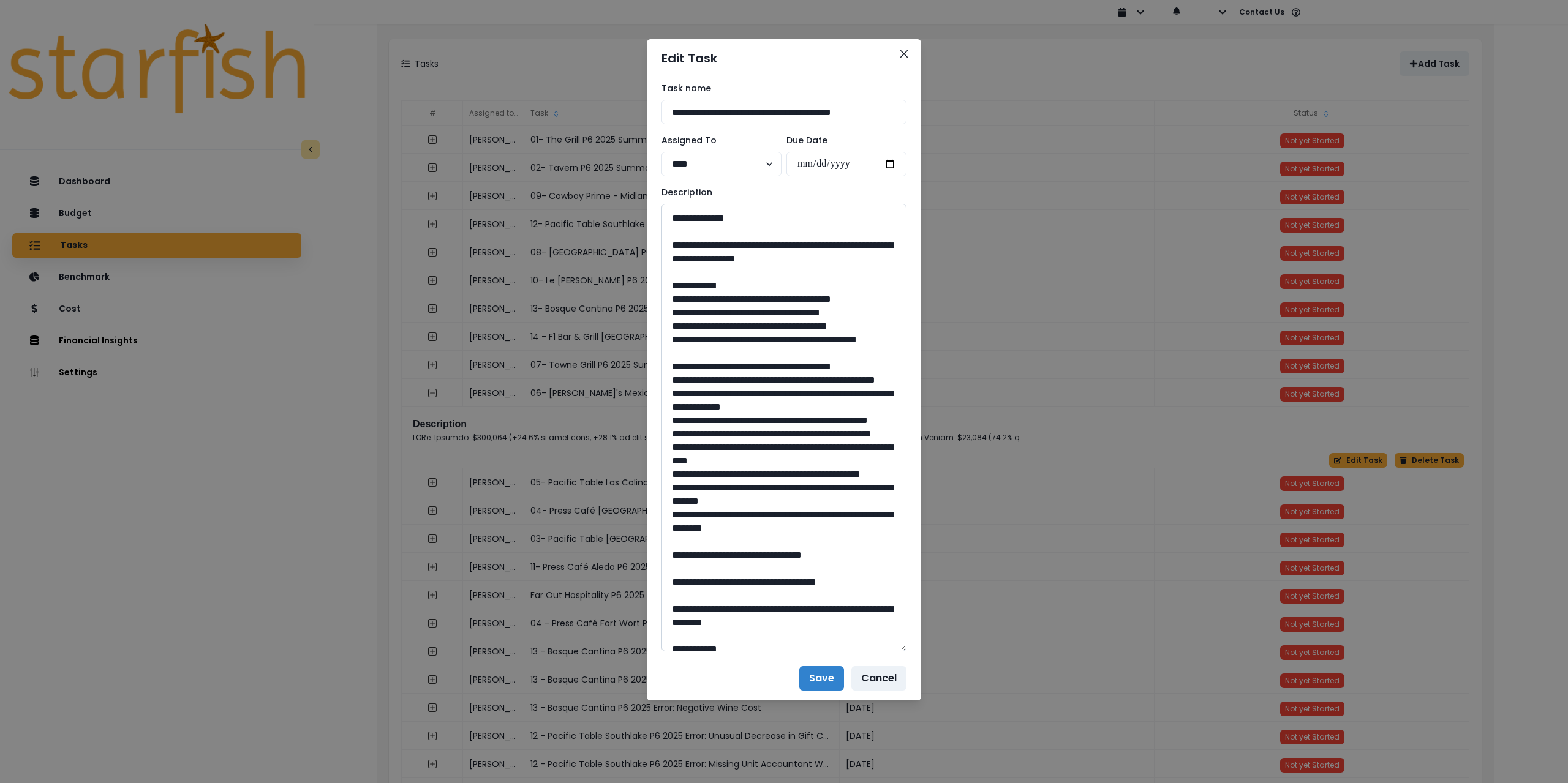
drag, startPoint x: 704, startPoint y: 366, endPoint x: 885, endPoint y: 383, distance: 181.8
click at [885, 383] on textarea at bounding box center [784, 427] width 245 height 448
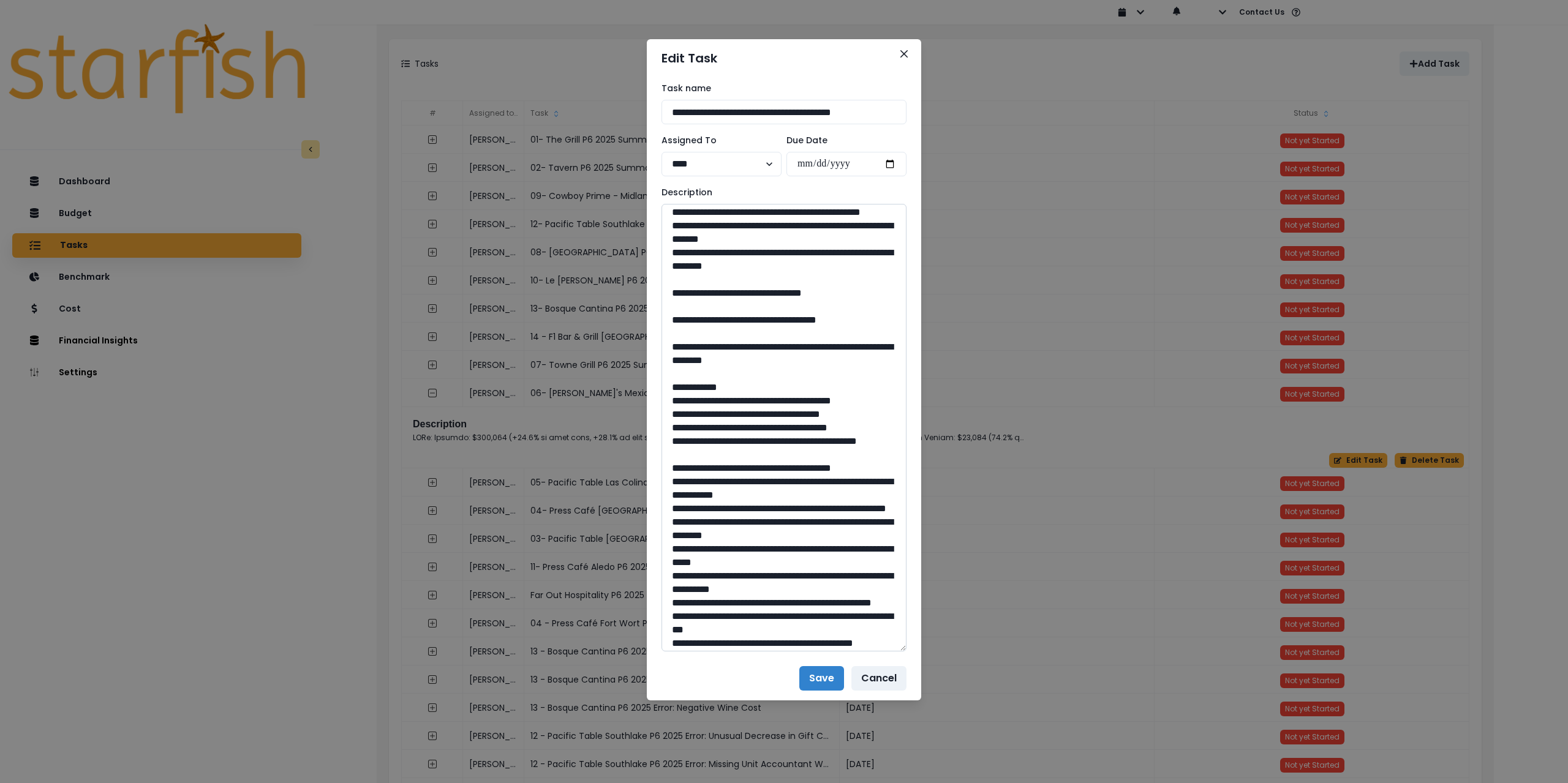
scroll to position [735, 0]
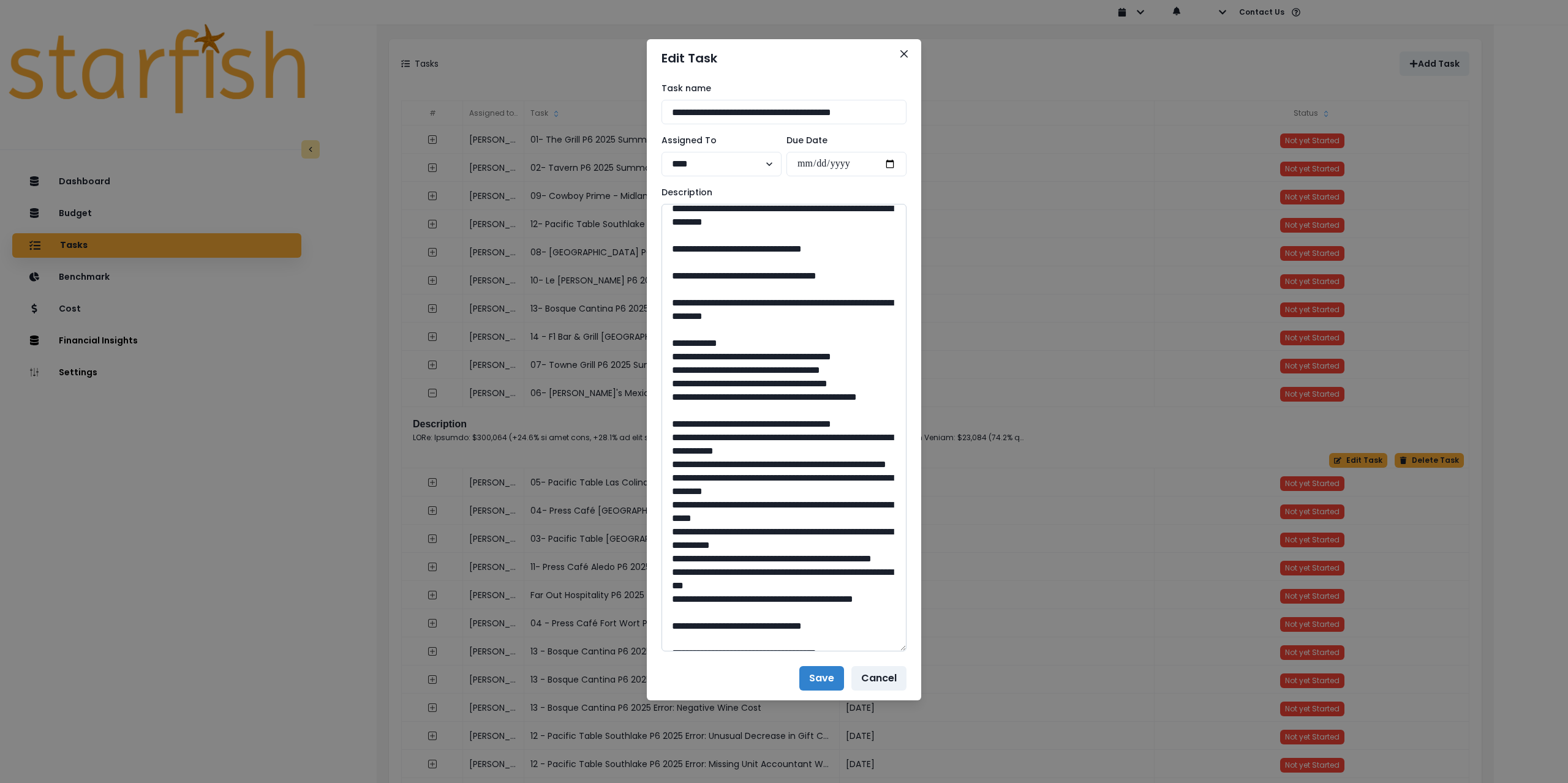
drag, startPoint x: 803, startPoint y: 504, endPoint x: 708, endPoint y: 492, distance: 95.8
click at [708, 492] on textarea at bounding box center [784, 427] width 245 height 448
drag, startPoint x: 792, startPoint y: 438, endPoint x: 763, endPoint y: 436, distance: 29.1
click at [763, 436] on textarea at bounding box center [784, 427] width 245 height 448
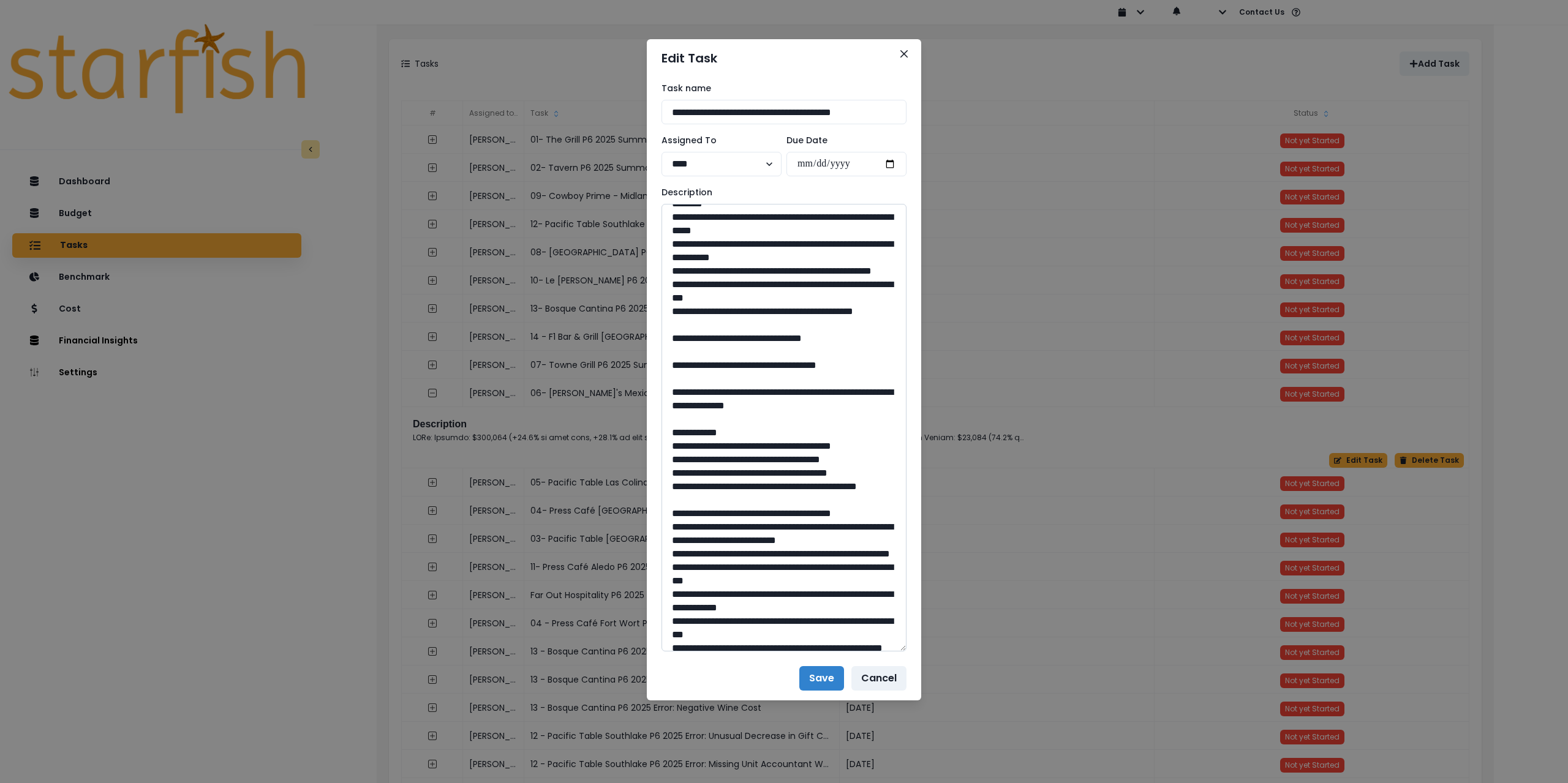
scroll to position [1041, 0]
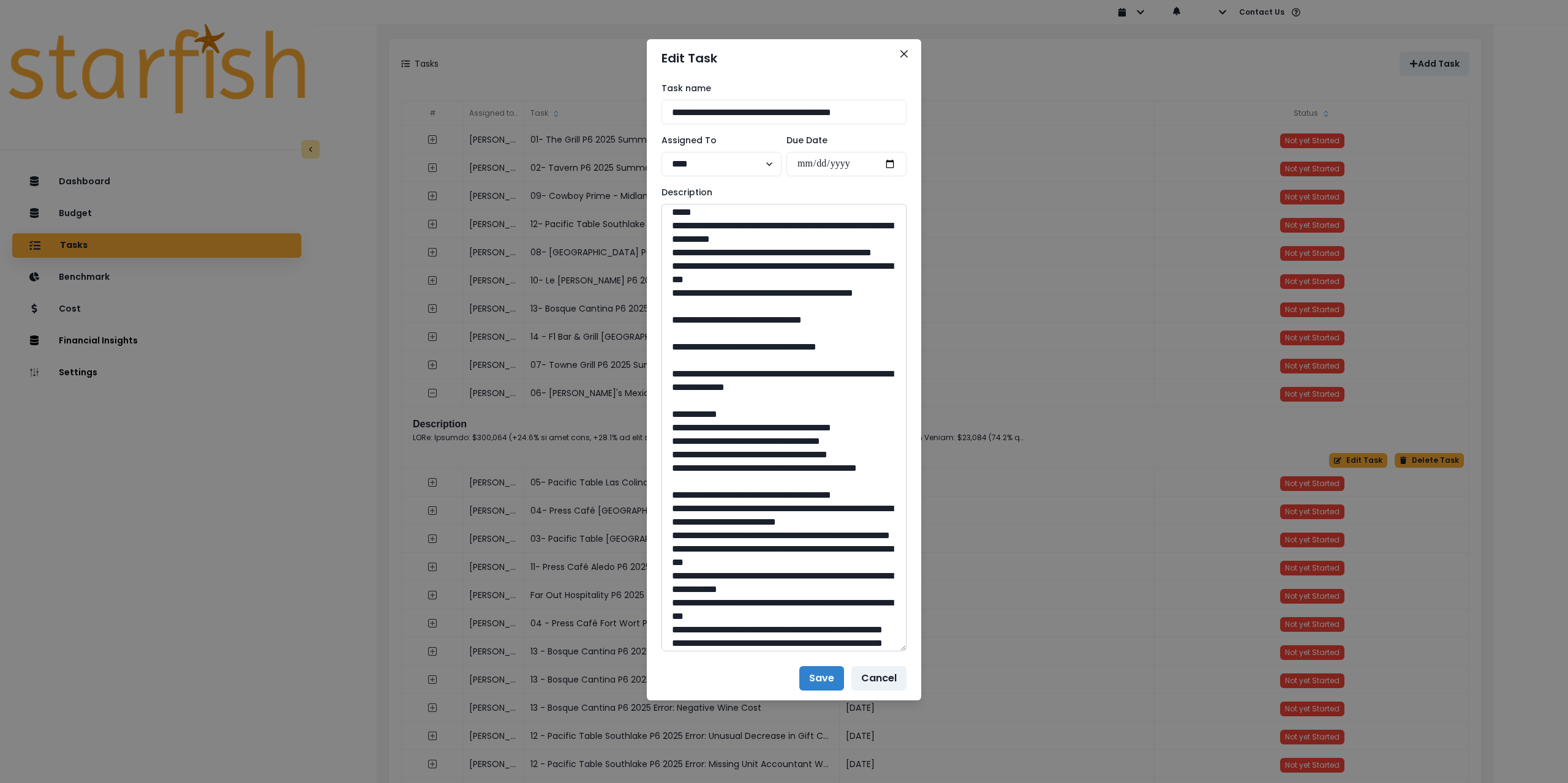
drag, startPoint x: 788, startPoint y: 561, endPoint x: 764, endPoint y: 561, distance: 24.0
click at [764, 561] on textarea at bounding box center [784, 427] width 245 height 448
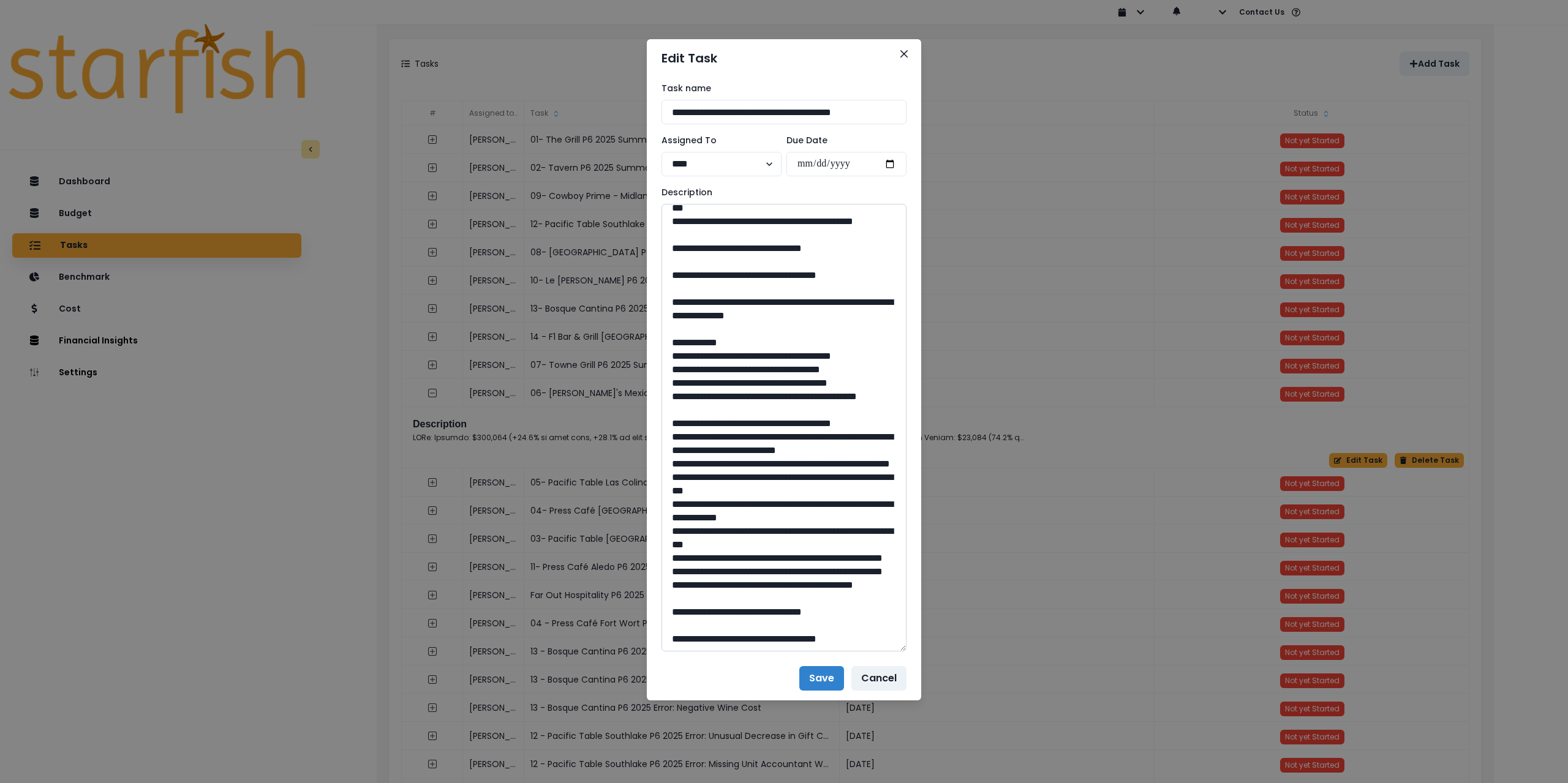
scroll to position [1164, 0]
drag, startPoint x: 708, startPoint y: 496, endPoint x: 856, endPoint y: 518, distance: 149.6
click at [856, 518] on textarea at bounding box center [784, 427] width 245 height 448
drag, startPoint x: 789, startPoint y: 613, endPoint x: 766, endPoint y: 615, distance: 23.1
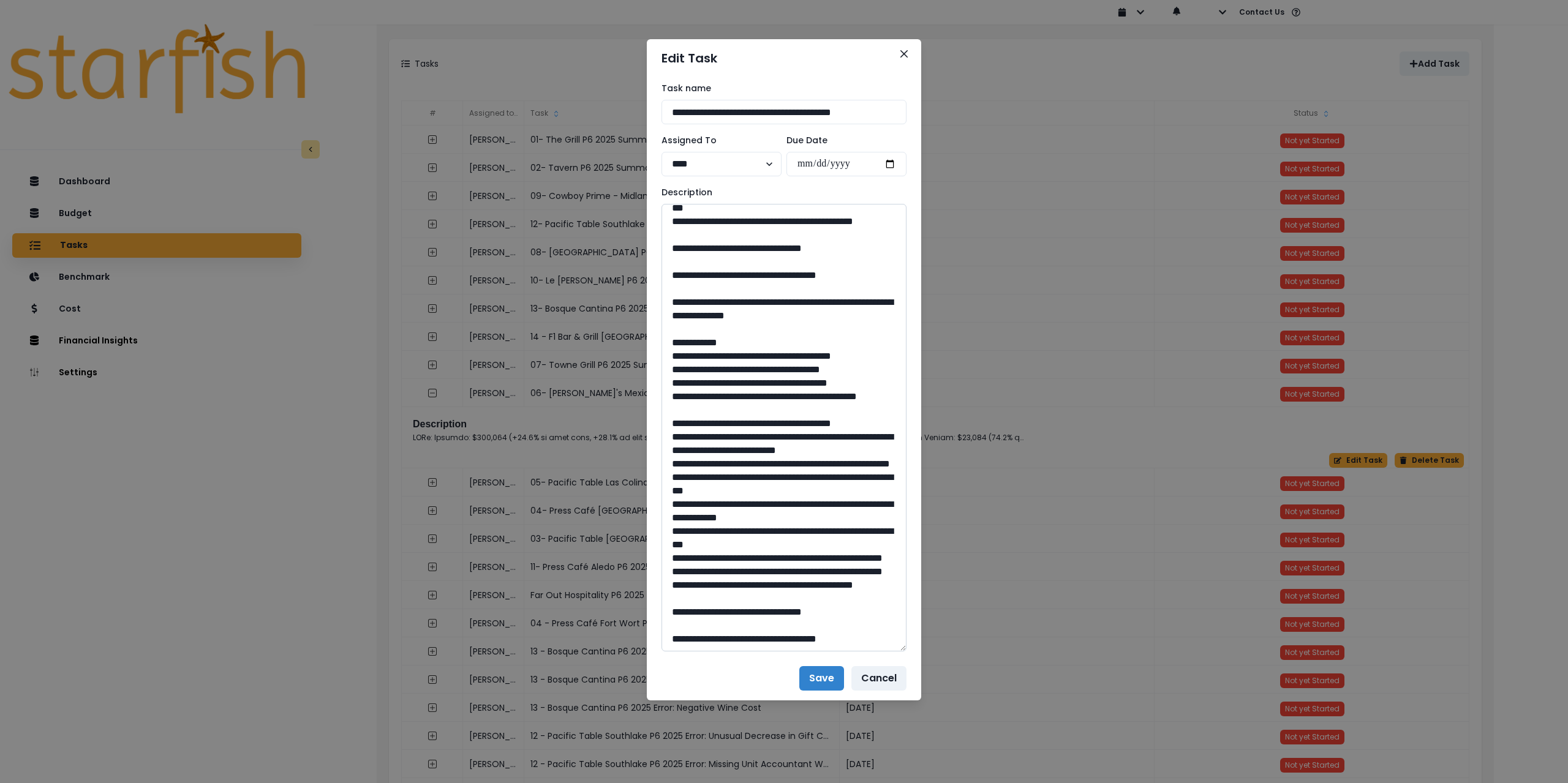
click at [766, 615] on textarea at bounding box center [784, 427] width 245 height 448
click at [904, 52] on icon "Close" at bounding box center [904, 54] width 7 height 7
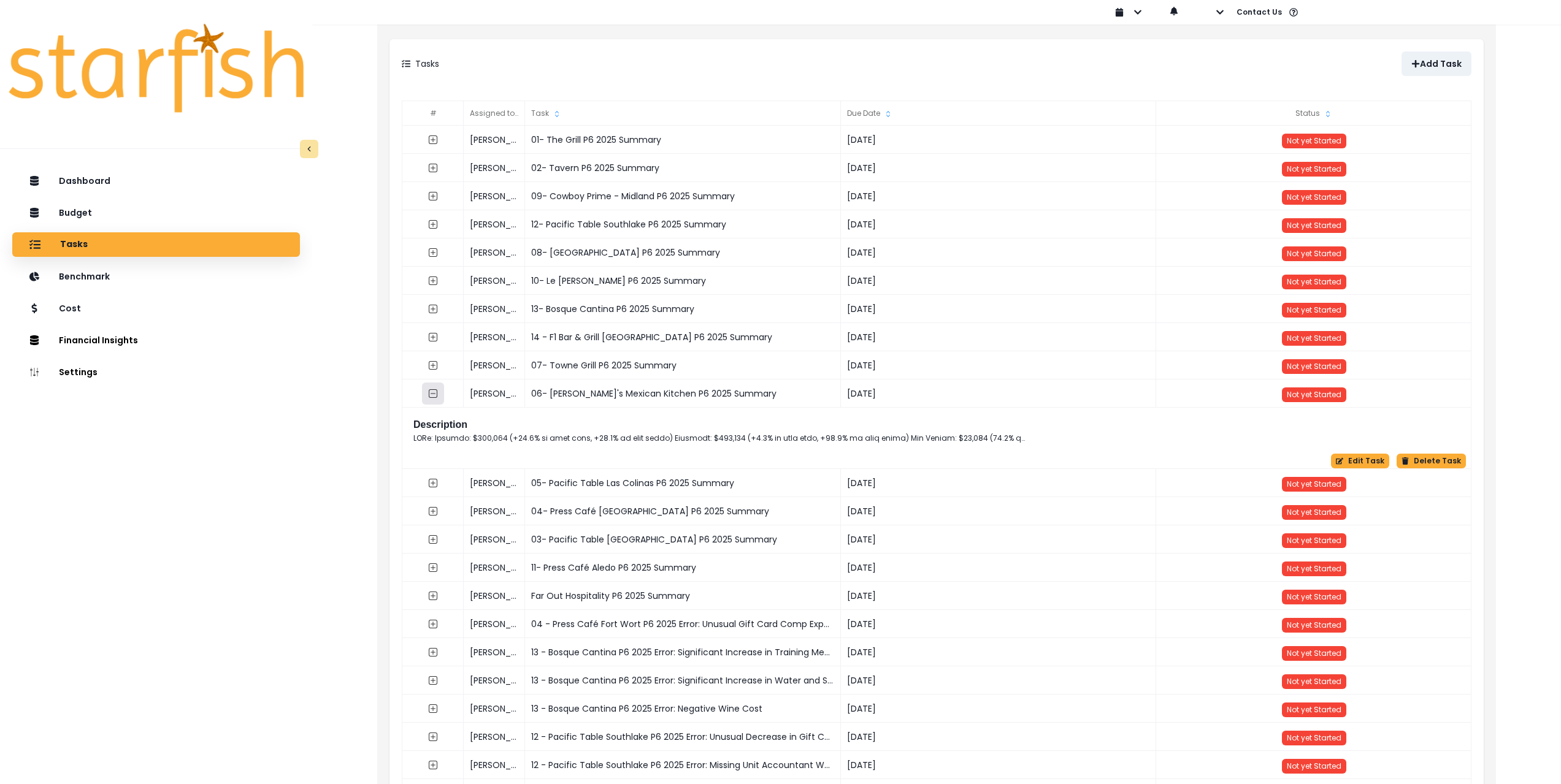
click at [436, 393] on icon "collasped outline" at bounding box center [432, 393] width 4 height 1
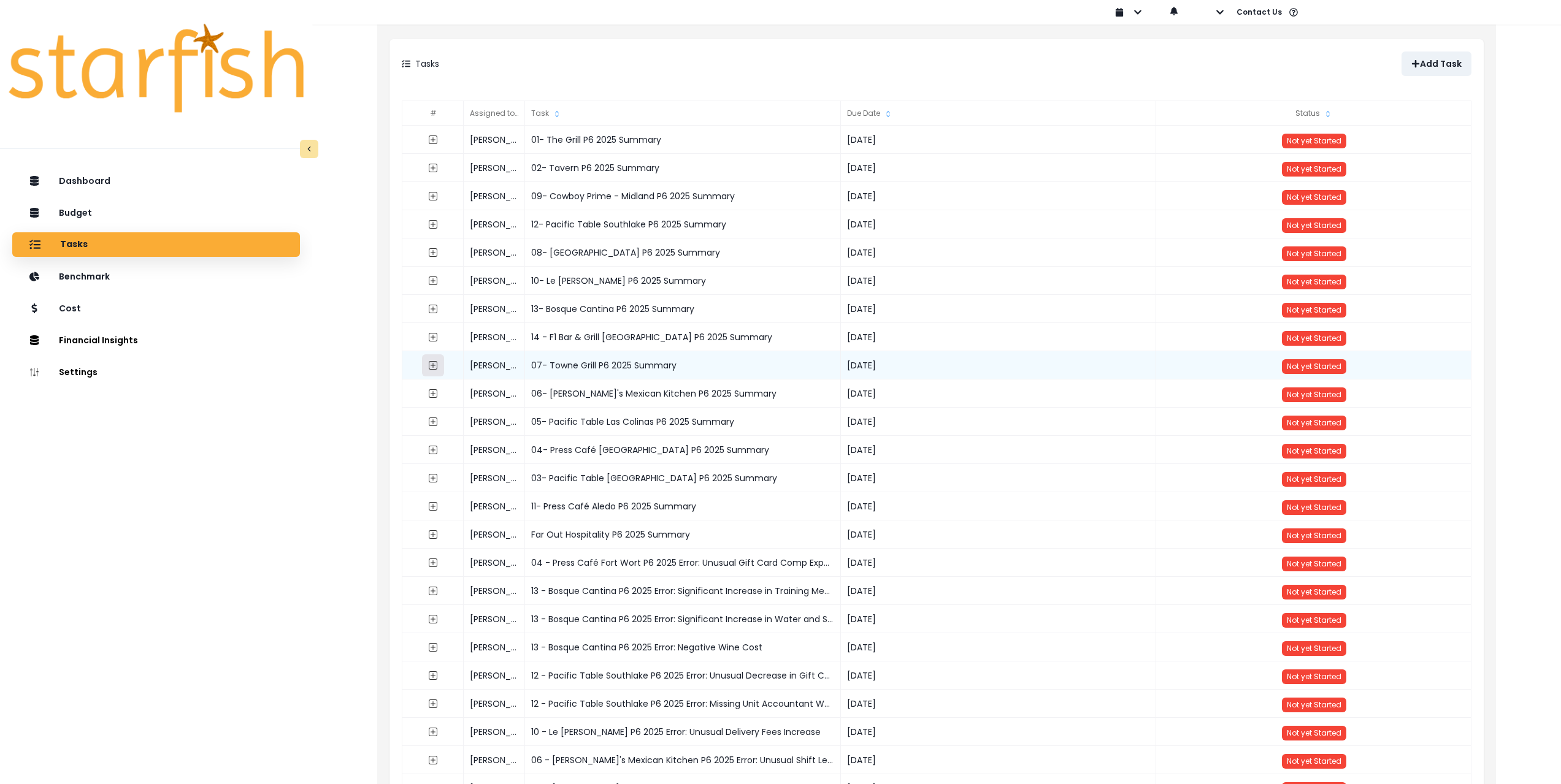
click at [437, 368] on icon "expand outline" at bounding box center [433, 366] width 10 height 10
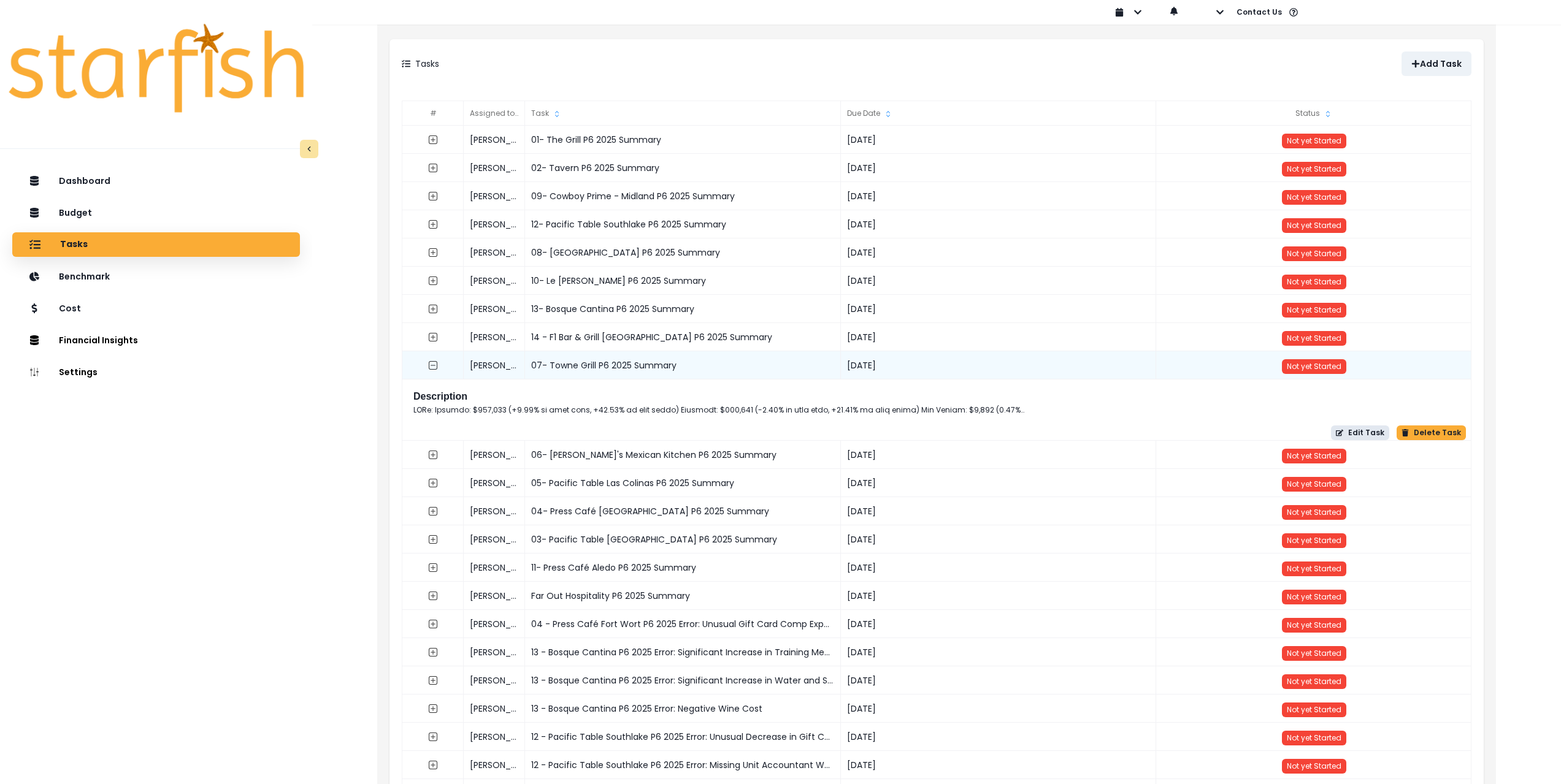
click at [1371, 432] on button "Edit Task" at bounding box center [1360, 433] width 58 height 14
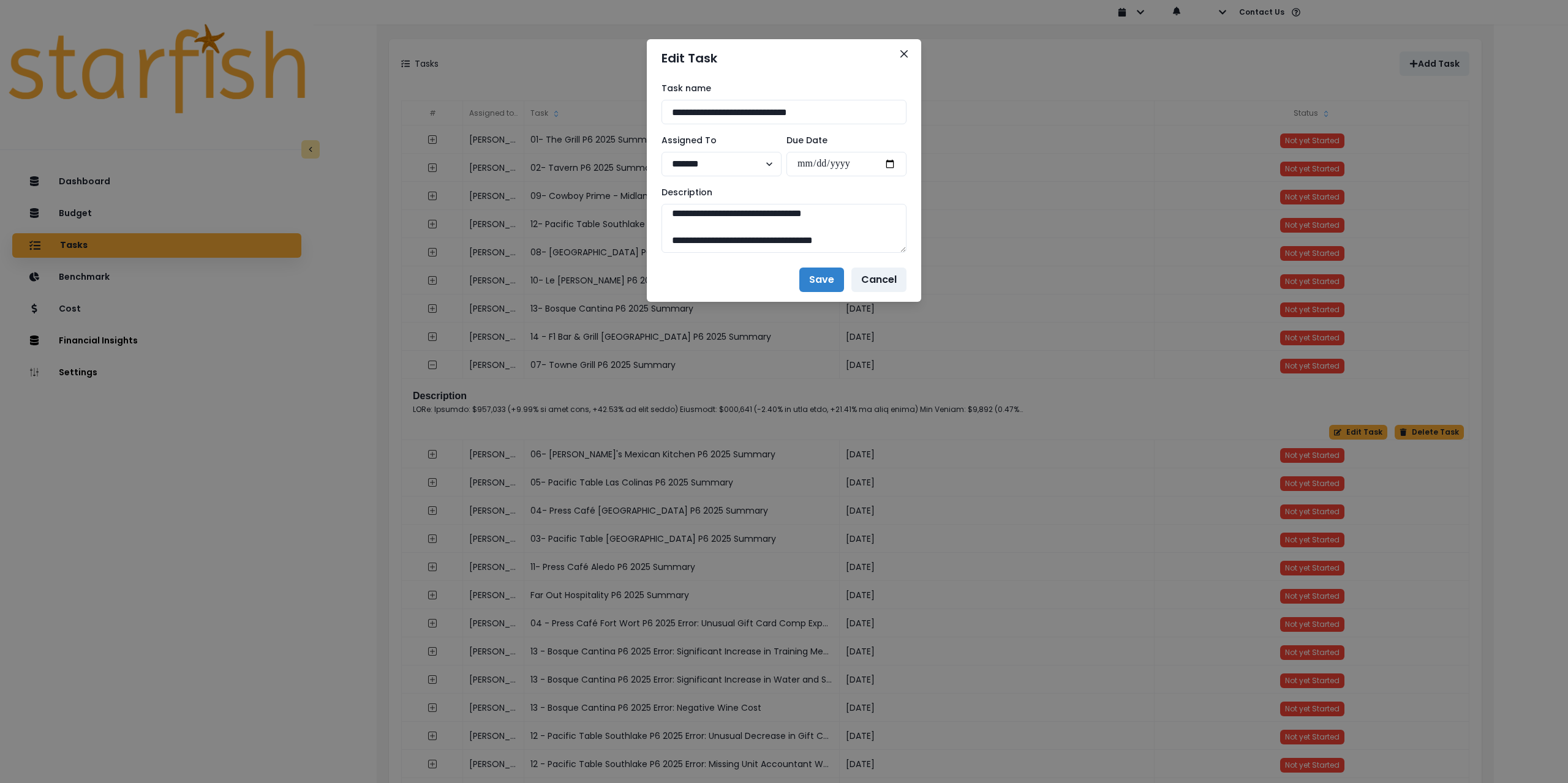
drag, startPoint x: 896, startPoint y: 249, endPoint x: 910, endPoint y: 483, distance: 234.4
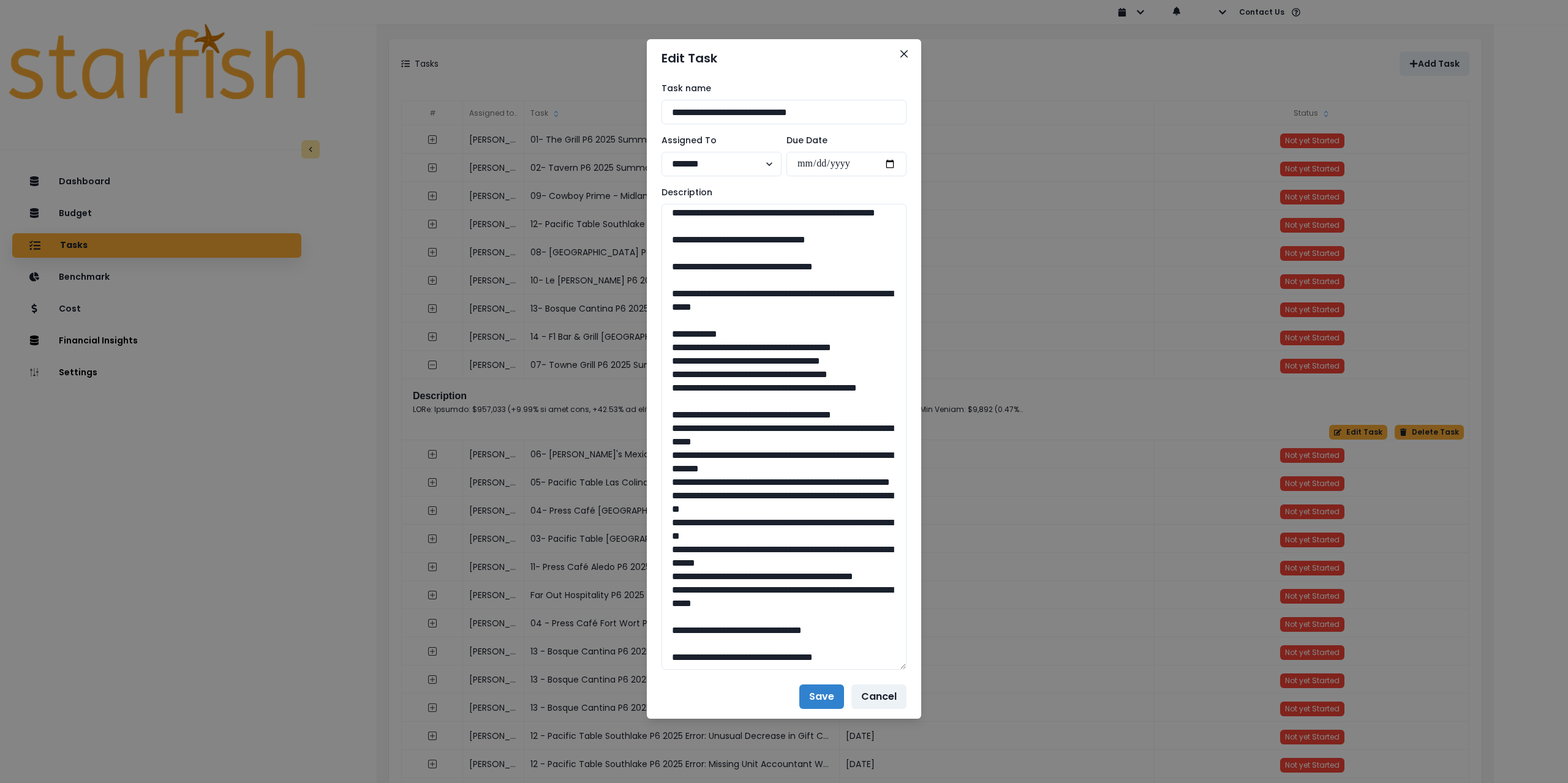
drag, startPoint x: 905, startPoint y: 248, endPoint x: 920, endPoint y: 760, distance: 512.2
click at [920, 760] on div "**********" at bounding box center [784, 391] width 1568 height 783
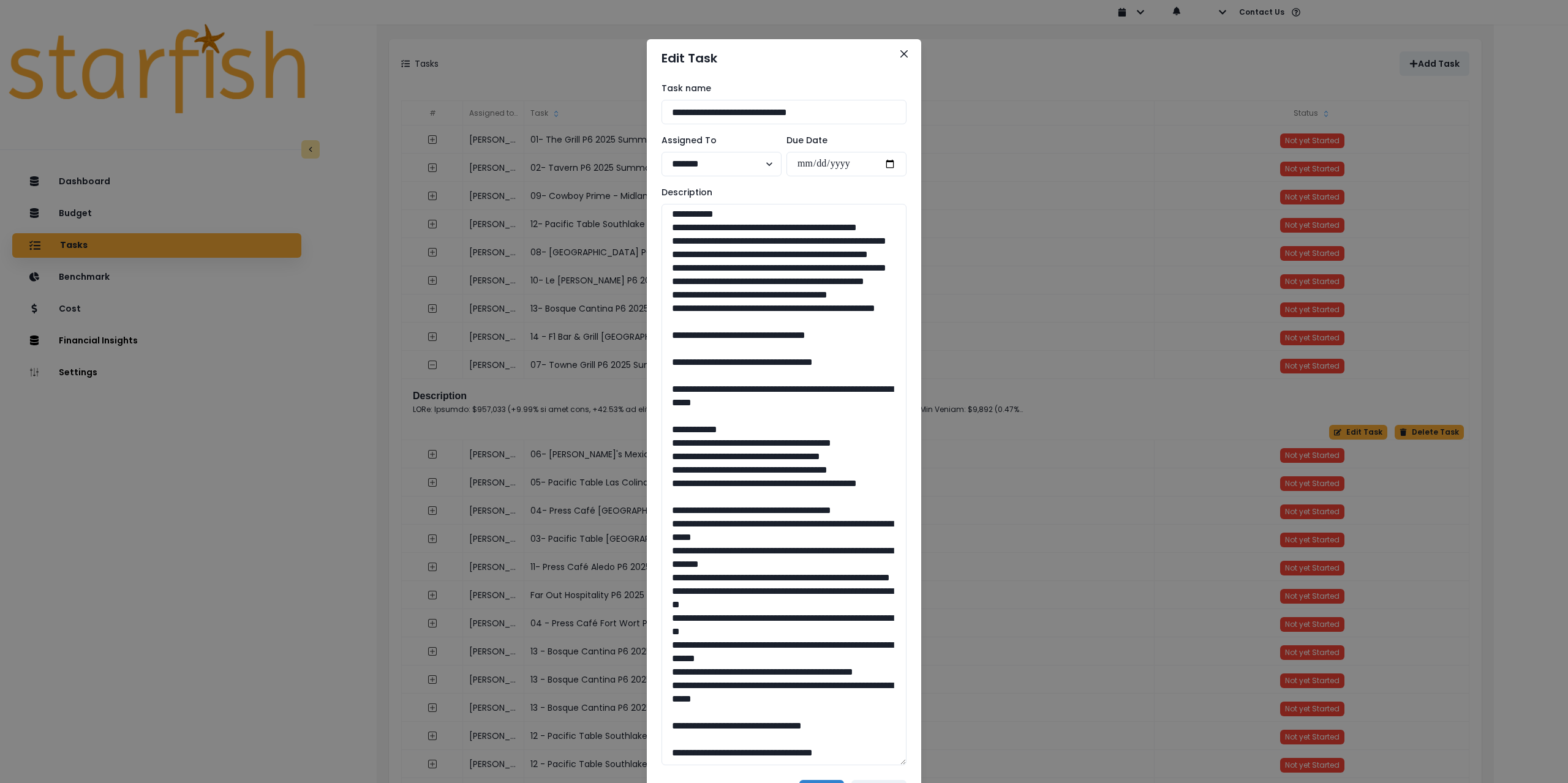
drag, startPoint x: 742, startPoint y: 113, endPoint x: 615, endPoint y: 109, distance: 127.1
click at [615, 109] on div "**********" at bounding box center [784, 391] width 1568 height 783
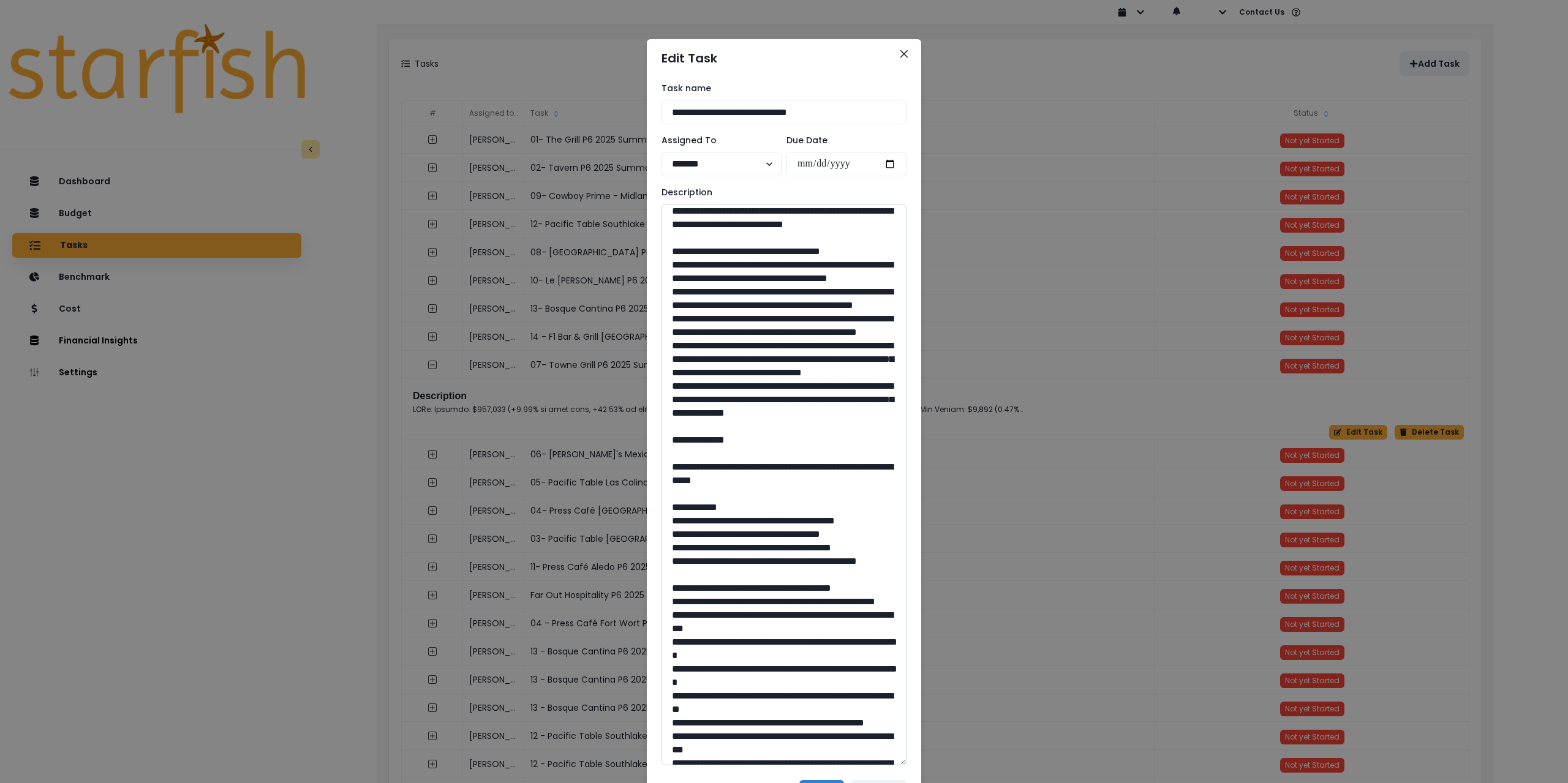
scroll to position [0, 0]
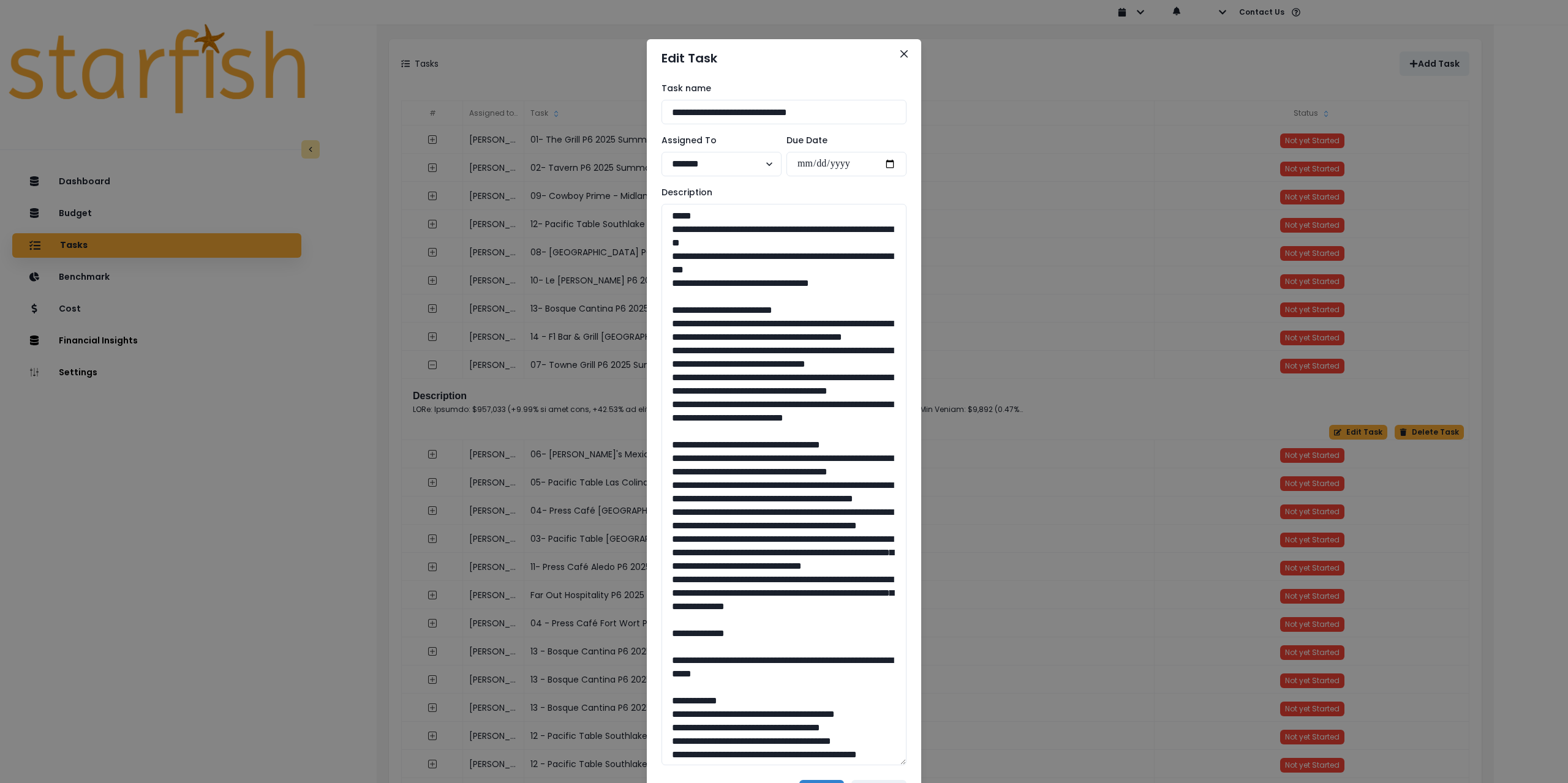
drag, startPoint x: 857, startPoint y: 280, endPoint x: 639, endPoint y: 231, distance: 223.4
drag, startPoint x: 741, startPoint y: 472, endPoint x: 642, endPoint y: 325, distance: 177.2
click at [647, 325] on div "**********" at bounding box center [784, 423] width 274 height 693
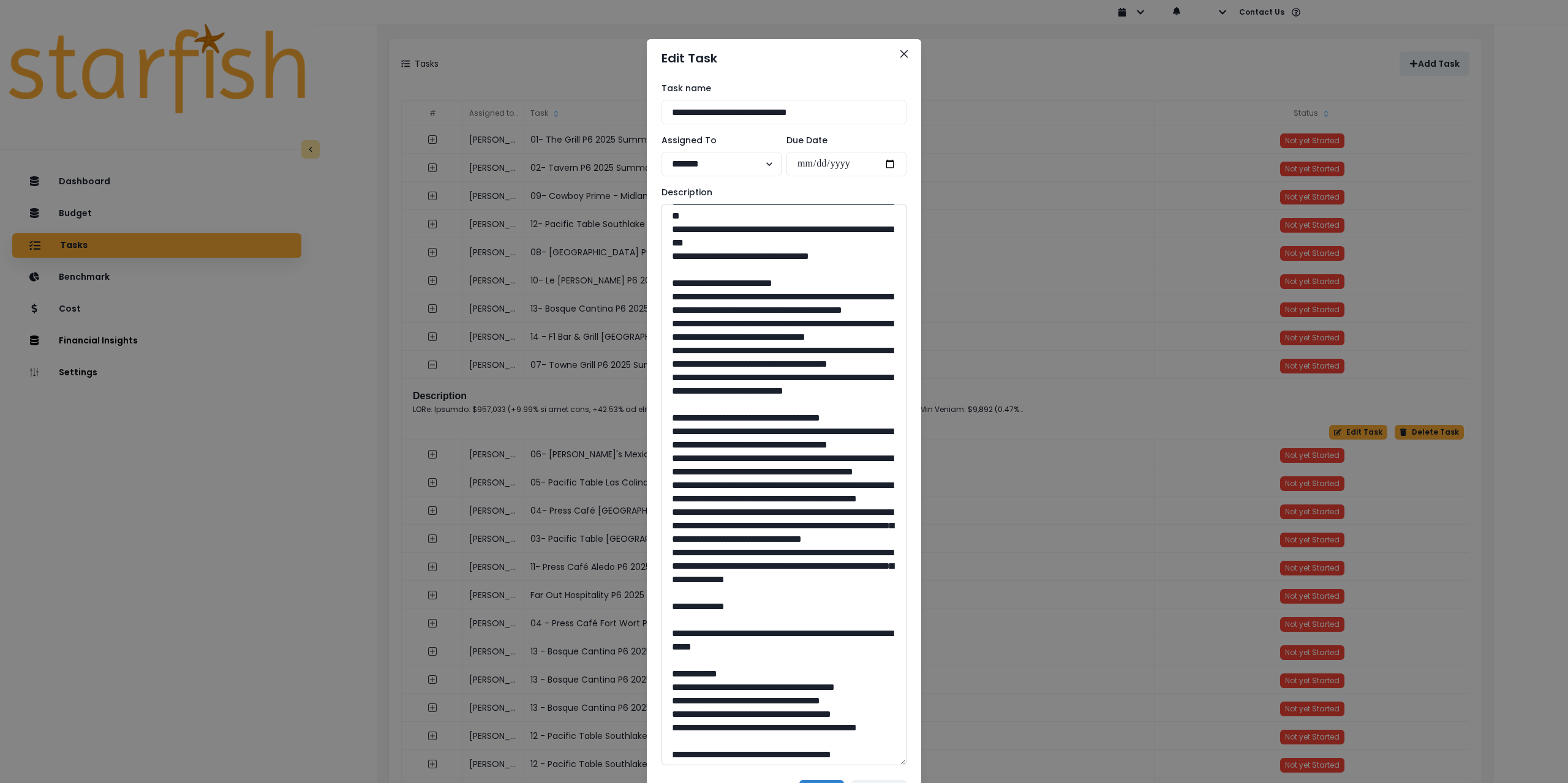
scroll to position [123, 0]
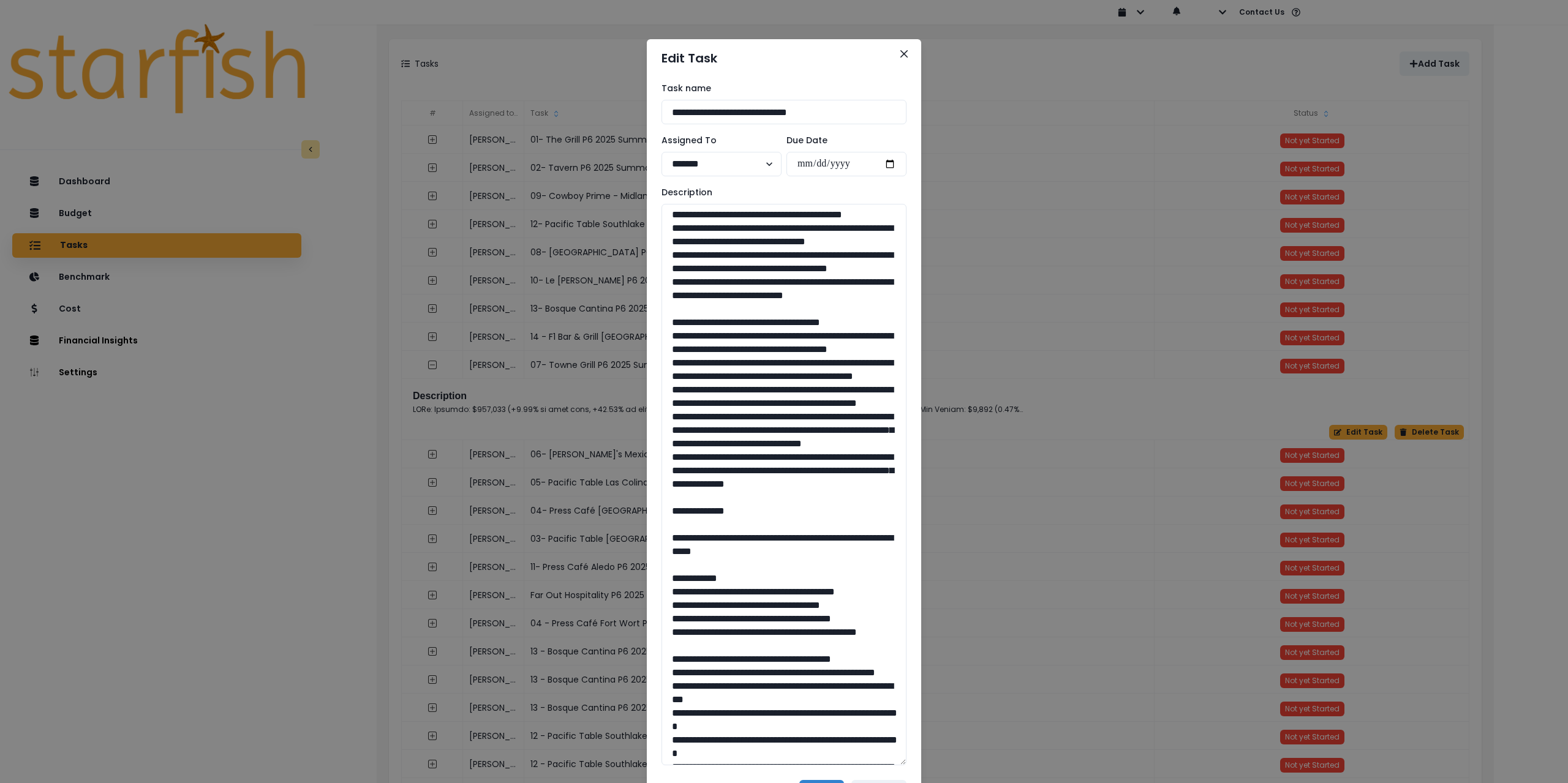
drag, startPoint x: 729, startPoint y: 607, endPoint x: 637, endPoint y: 391, distance: 234.8
click at [637, 391] on div "**********" at bounding box center [784, 391] width 1568 height 783
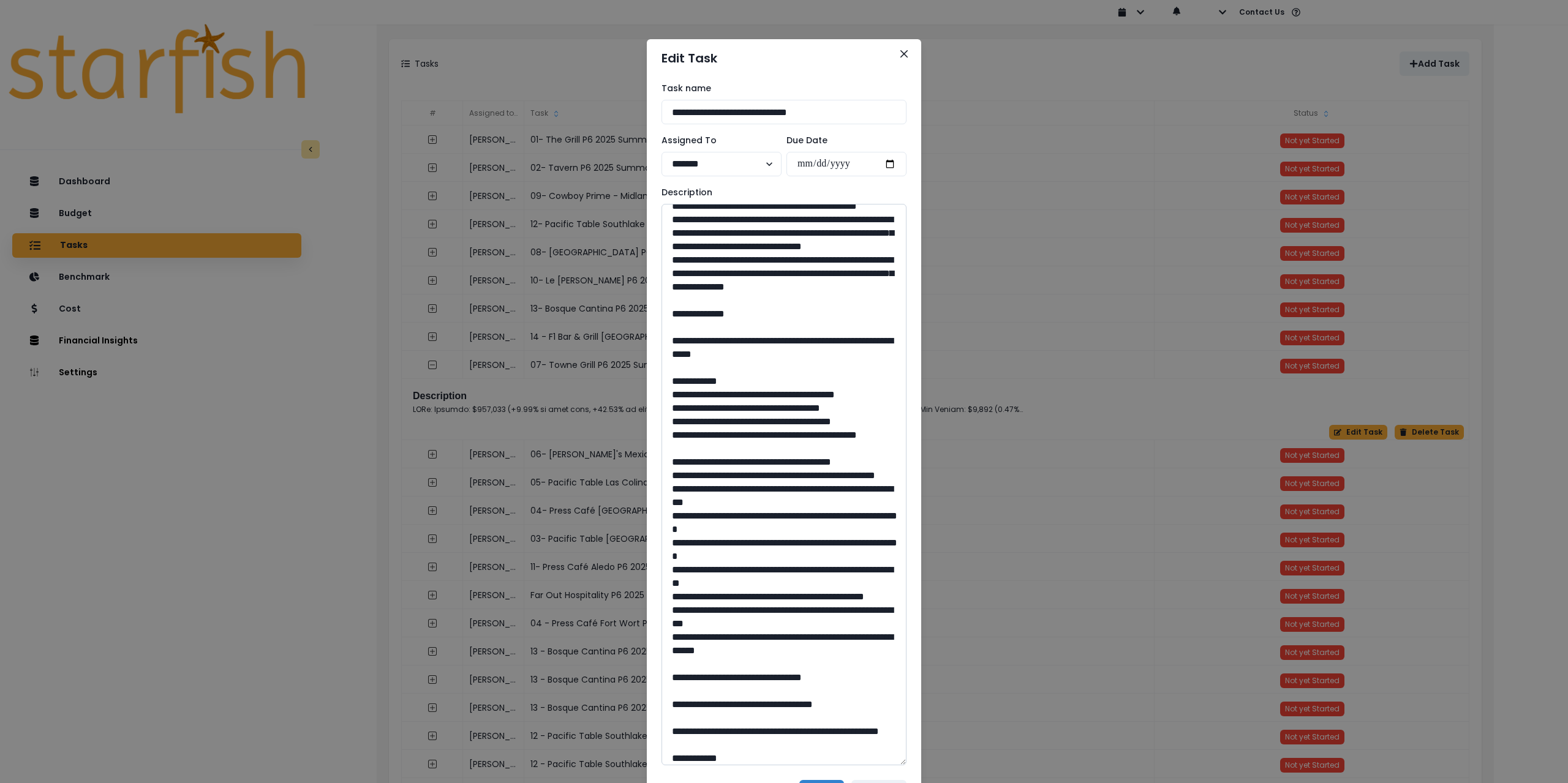
scroll to position [368, 0]
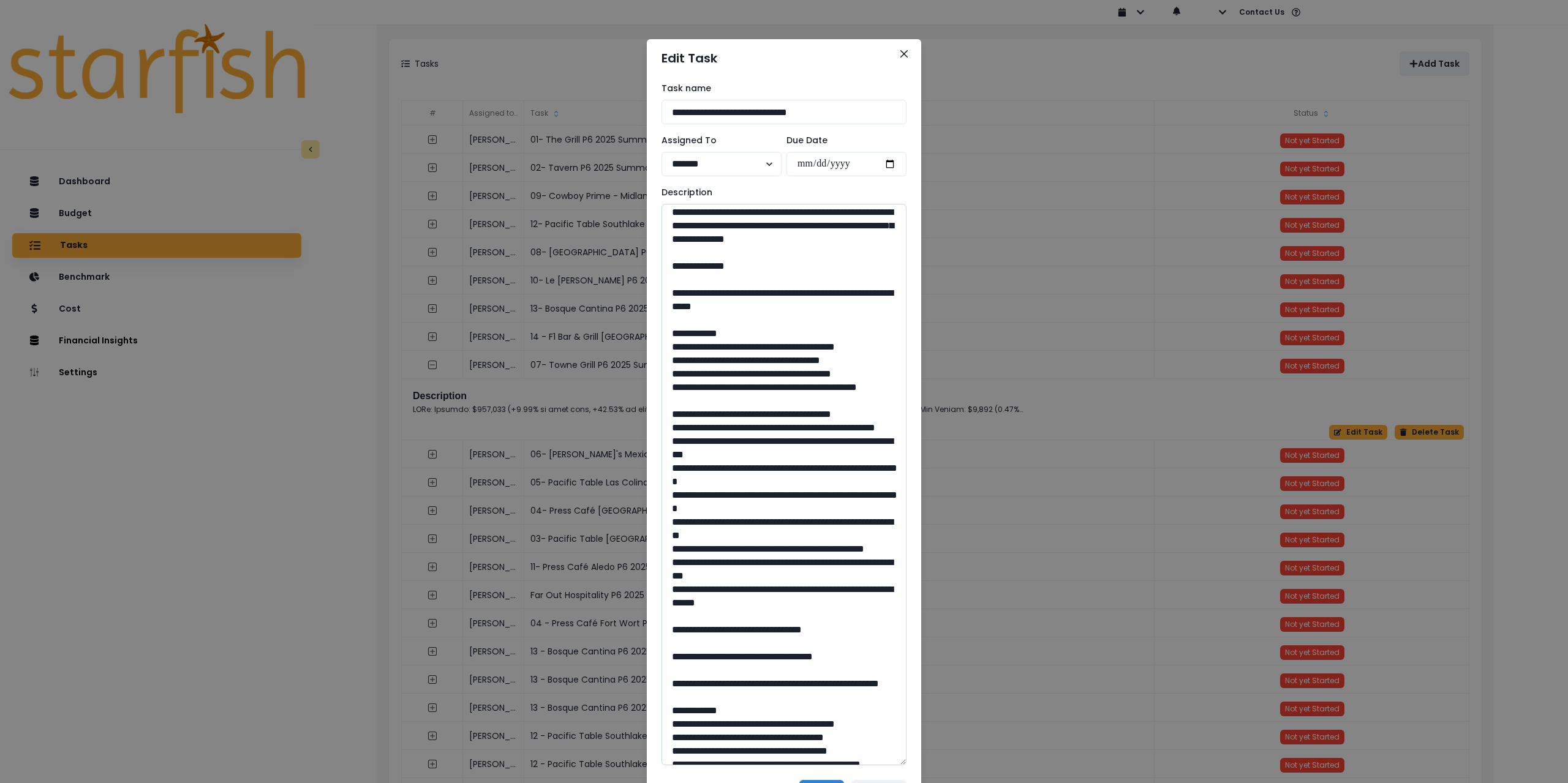
drag, startPoint x: 701, startPoint y: 416, endPoint x: 807, endPoint y: 436, distance: 107.9
click at [807, 436] on textarea at bounding box center [784, 484] width 245 height 561
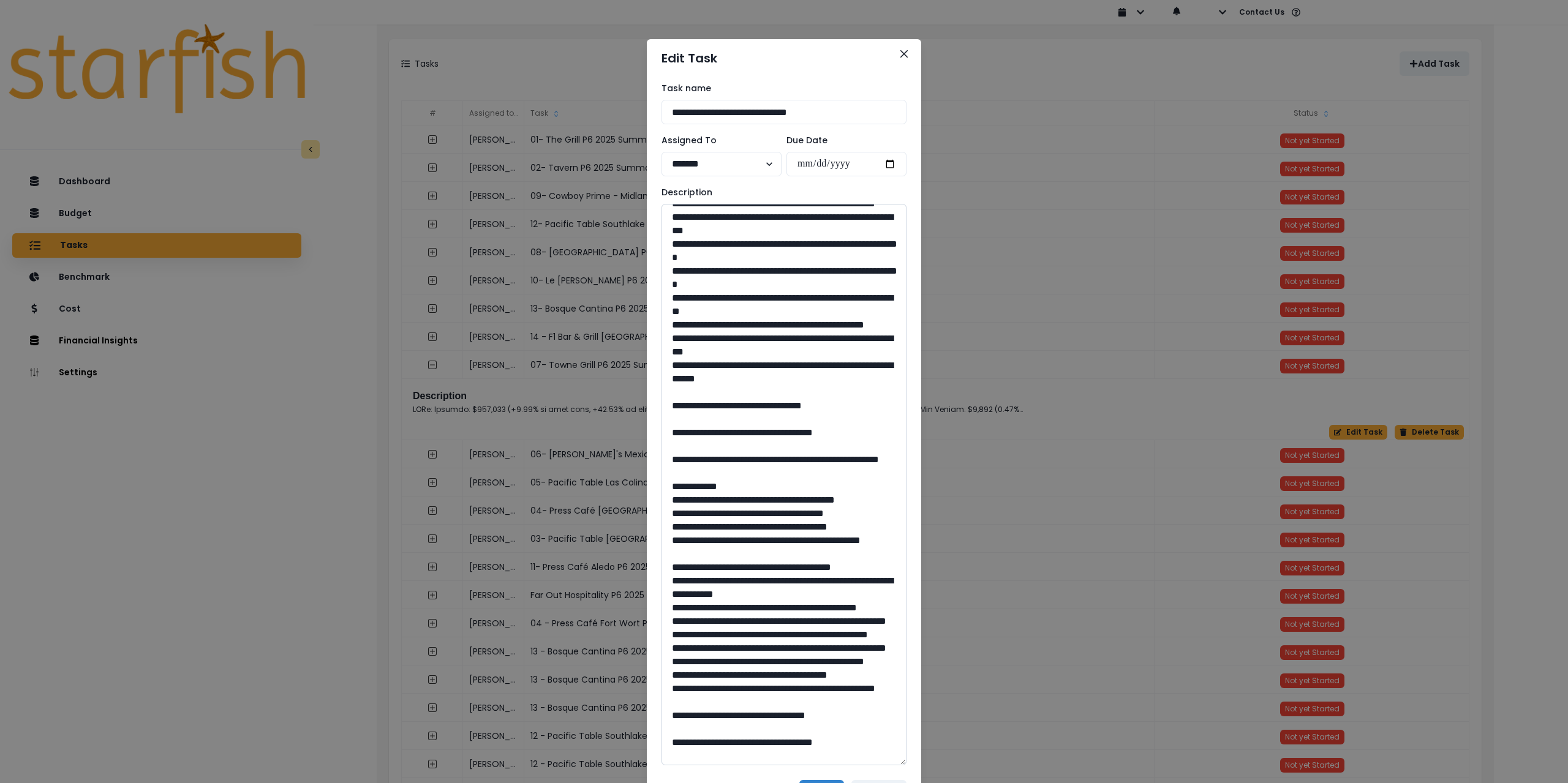
scroll to position [613, 0]
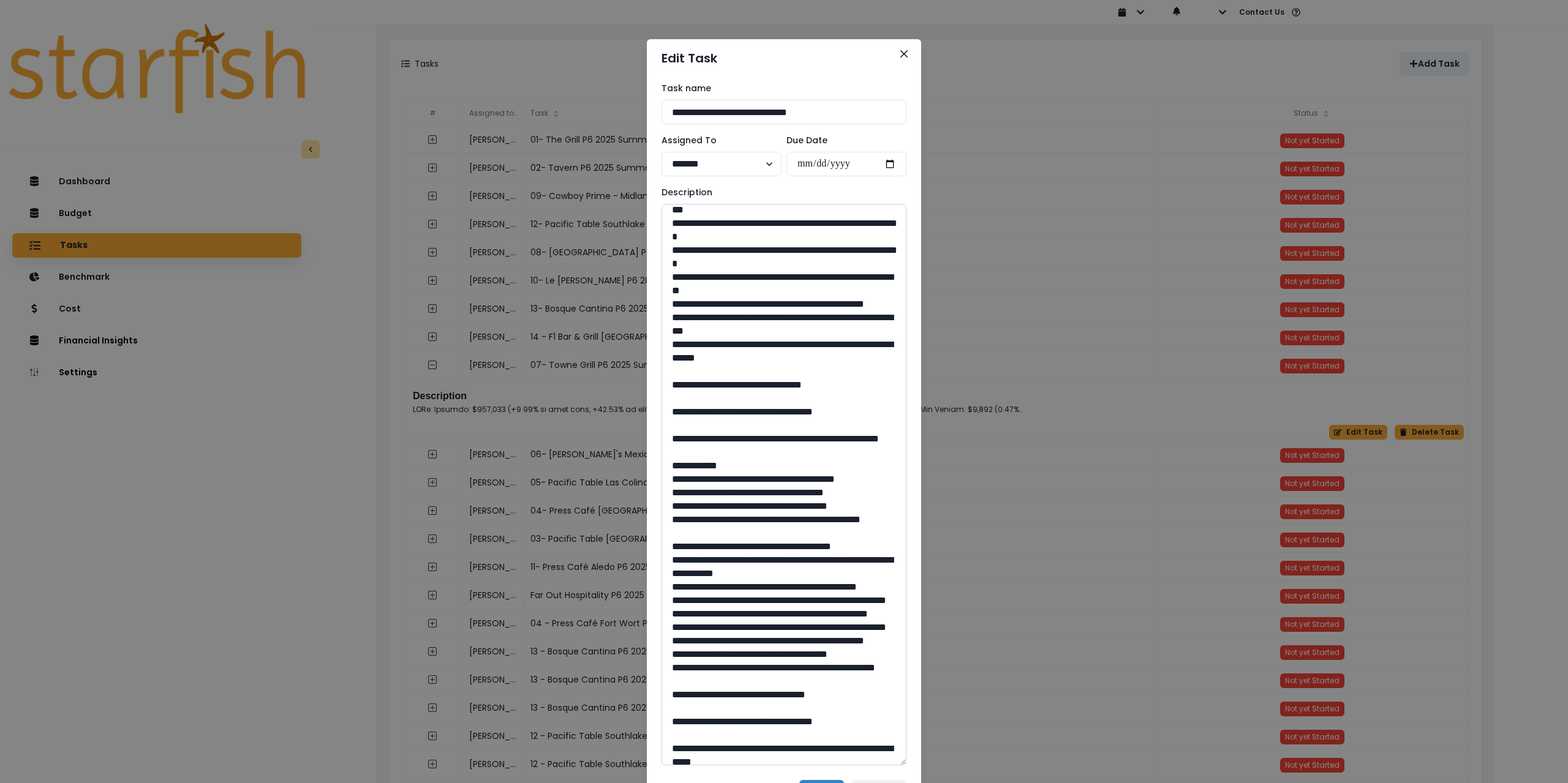
drag, startPoint x: 787, startPoint y: 550, endPoint x: 760, endPoint y: 548, distance: 27.1
click at [760, 548] on textarea at bounding box center [784, 484] width 245 height 561
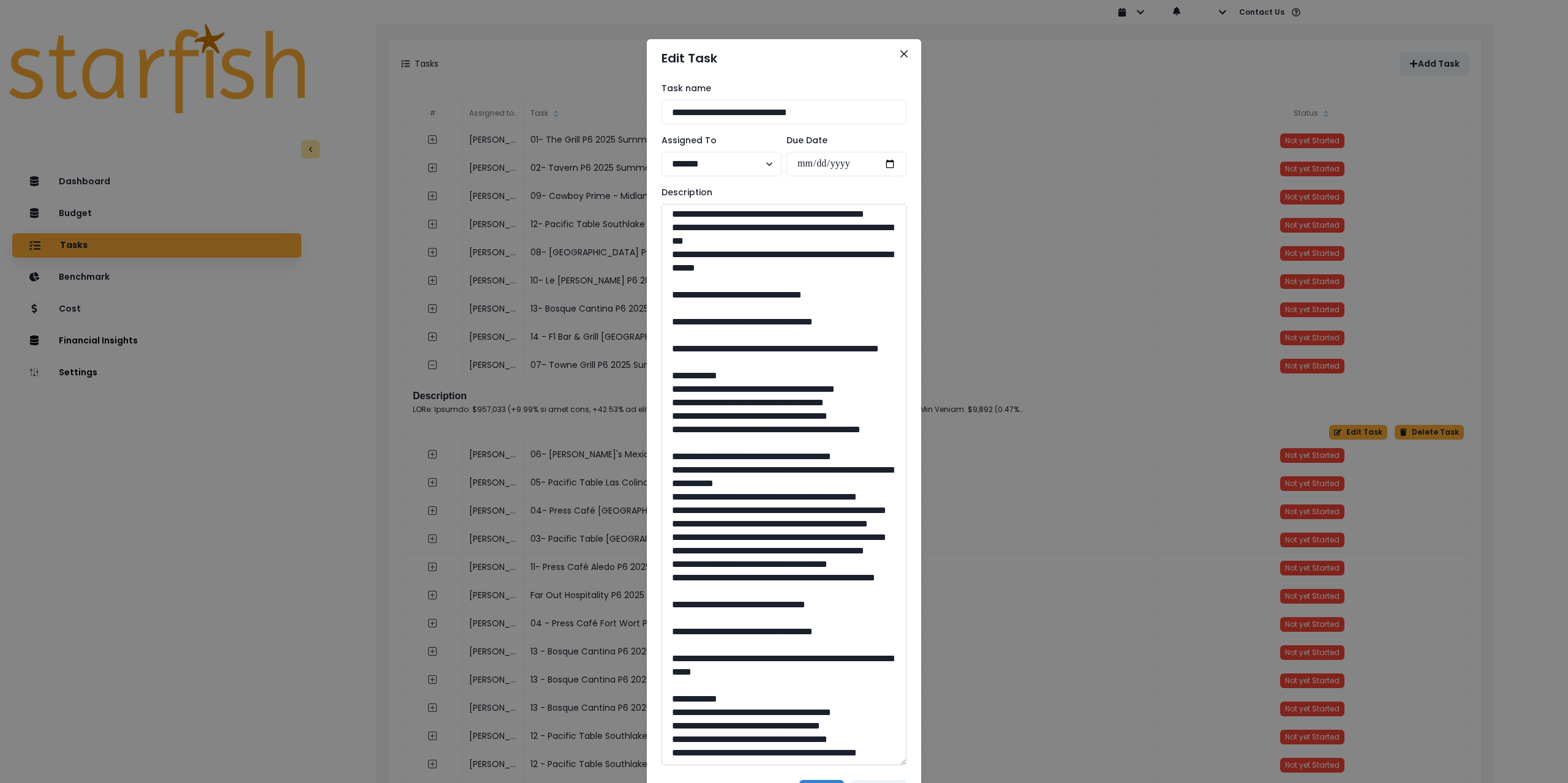
scroll to position [735, 0]
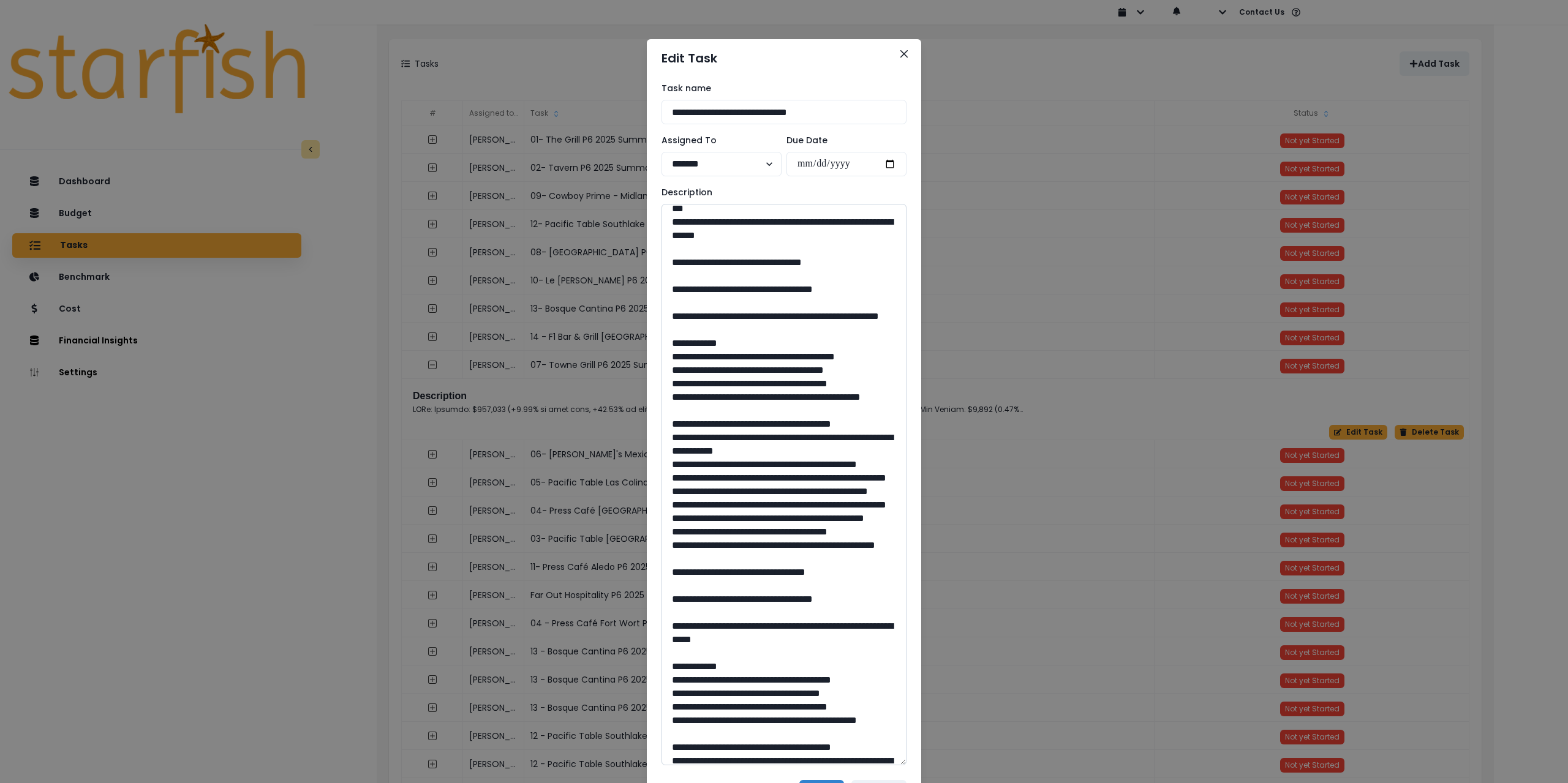
drag, startPoint x: 704, startPoint y: 482, endPoint x: 748, endPoint y: 503, distance: 48.8
click at [743, 499] on textarea at bounding box center [784, 484] width 245 height 561
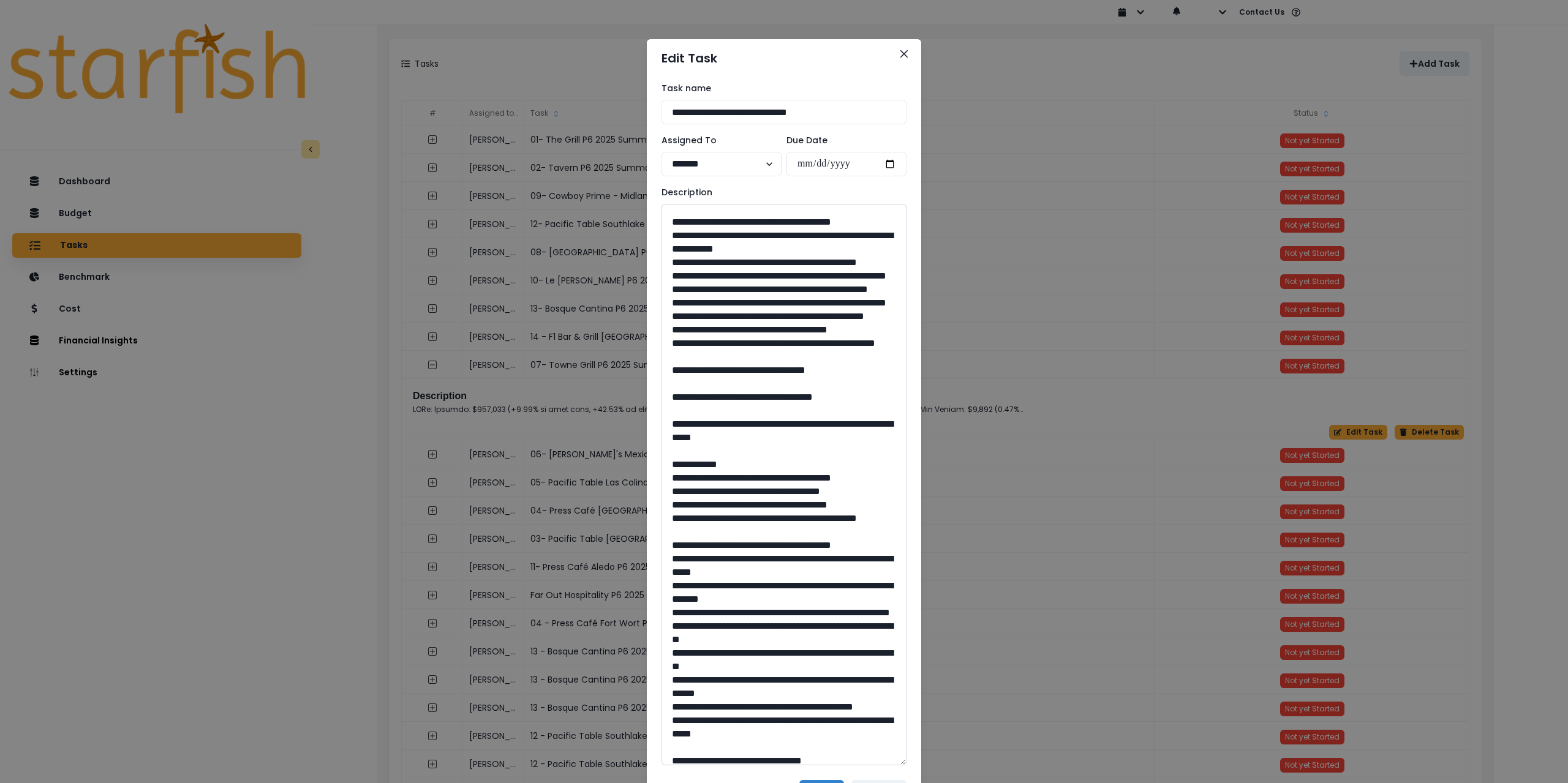
scroll to position [980, 0]
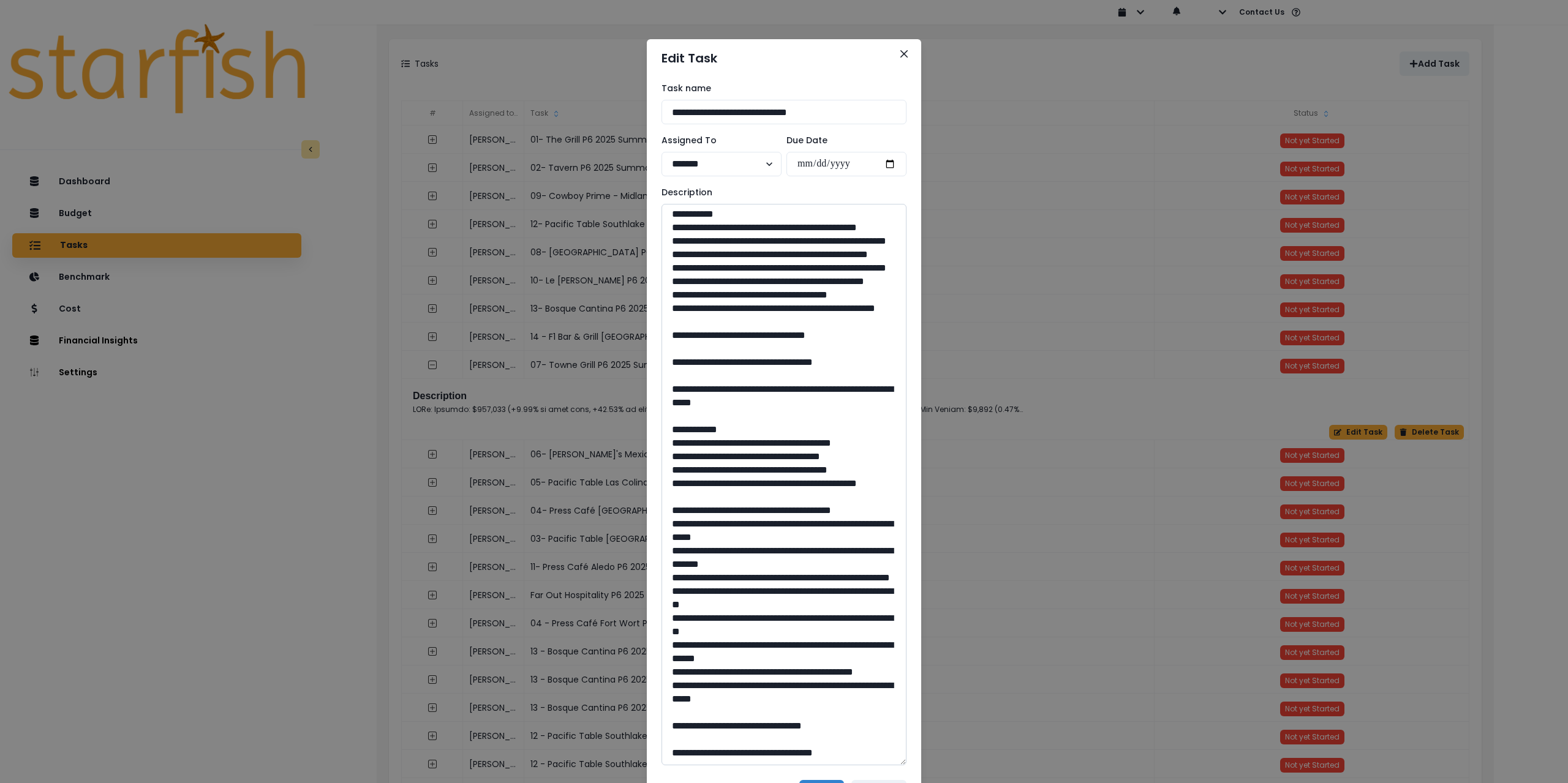
drag, startPoint x: 785, startPoint y: 596, endPoint x: 756, endPoint y: 596, distance: 29.0
click at [756, 596] on textarea at bounding box center [784, 484] width 245 height 561
drag, startPoint x: 702, startPoint y: 530, endPoint x: 820, endPoint y: 548, distance: 119.4
click at [820, 548] on textarea at bounding box center [784, 484] width 245 height 561
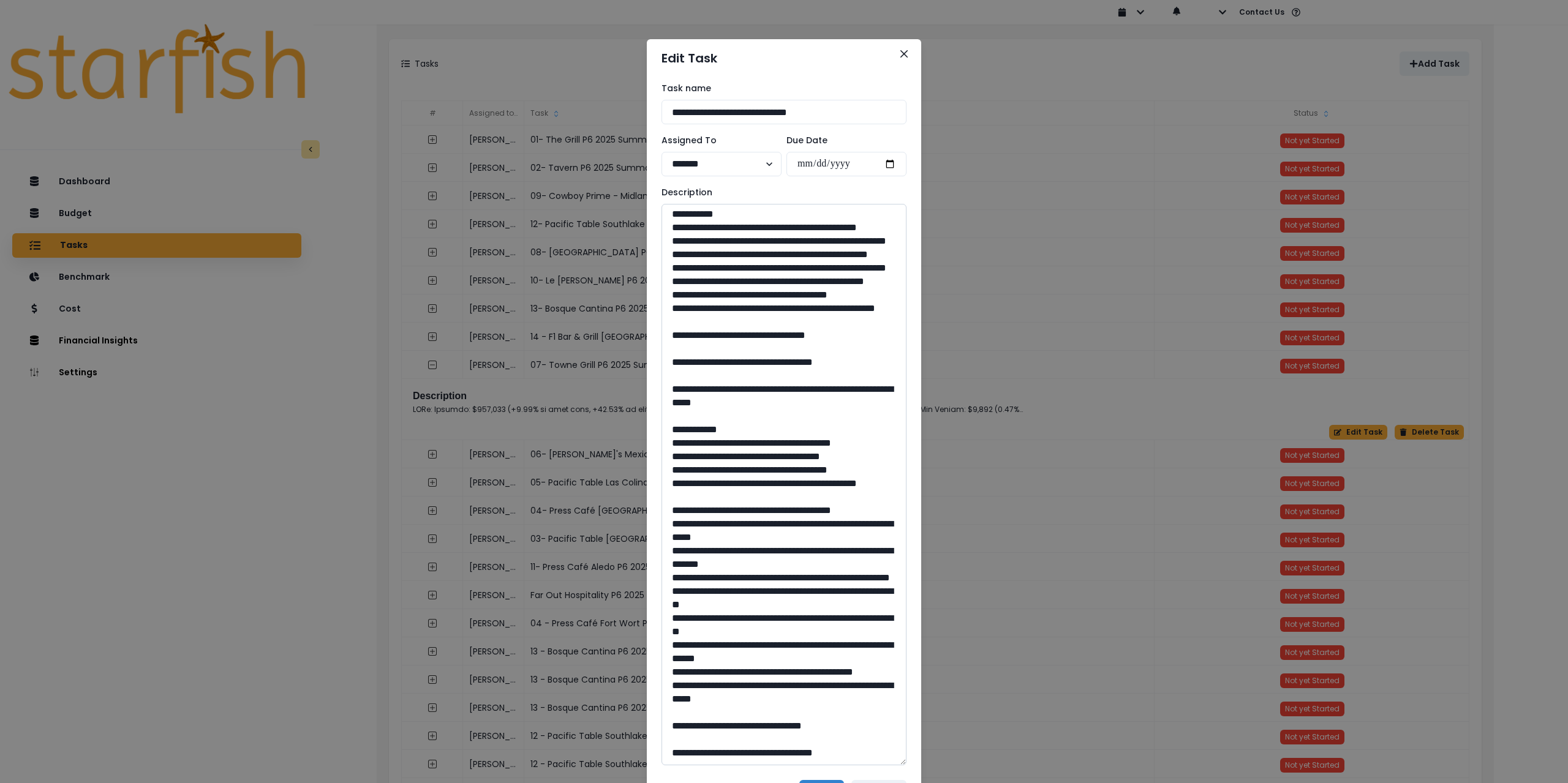
scroll to position [1282, 0]
drag, startPoint x: 785, startPoint y: 725, endPoint x: 762, endPoint y: 726, distance: 23.0
click at [762, 726] on textarea at bounding box center [784, 484] width 245 height 561
click at [902, 52] on icon "Close" at bounding box center [904, 54] width 7 height 7
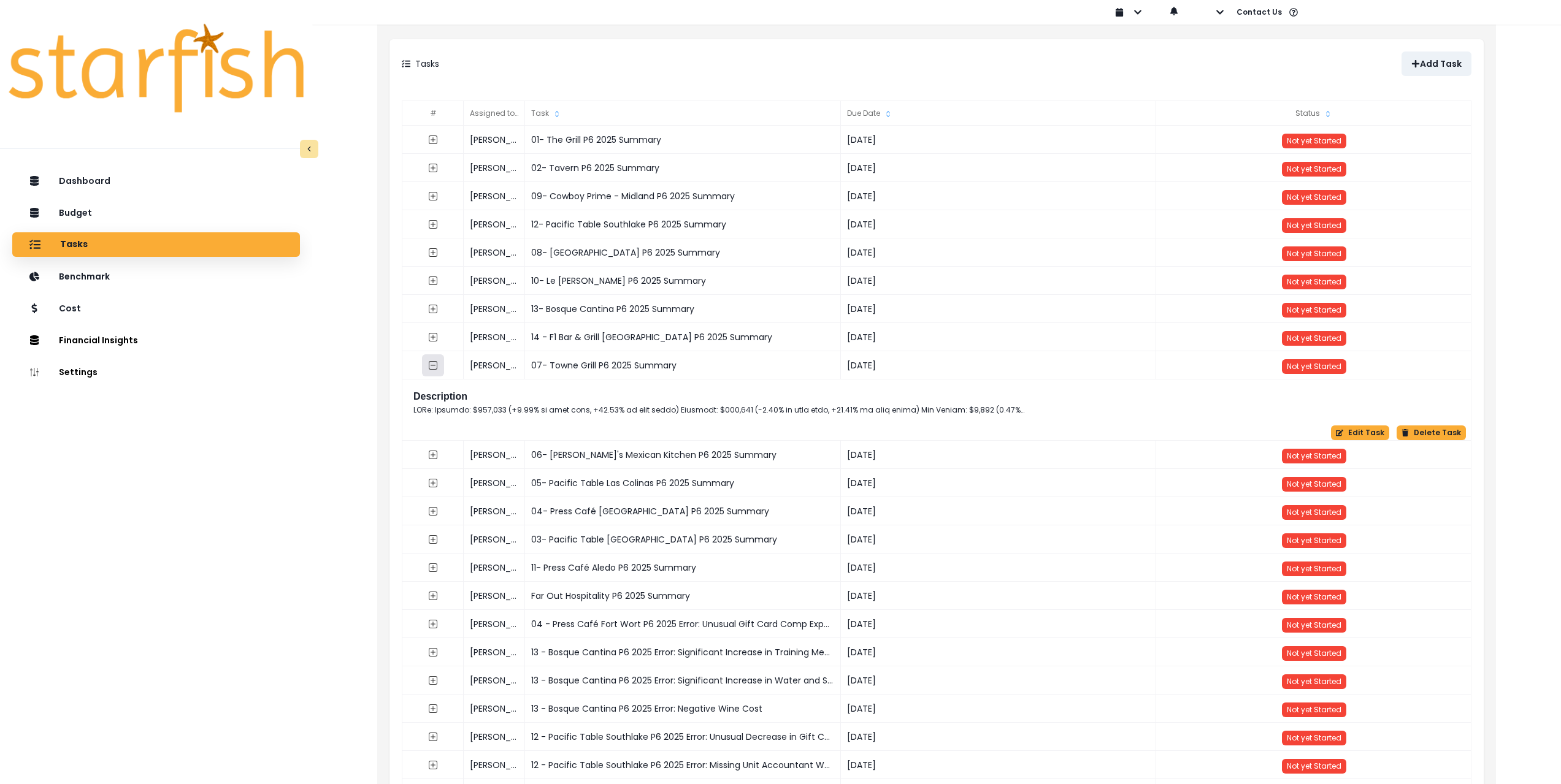
click at [430, 363] on icon "collasped outline" at bounding box center [433, 366] width 10 height 10
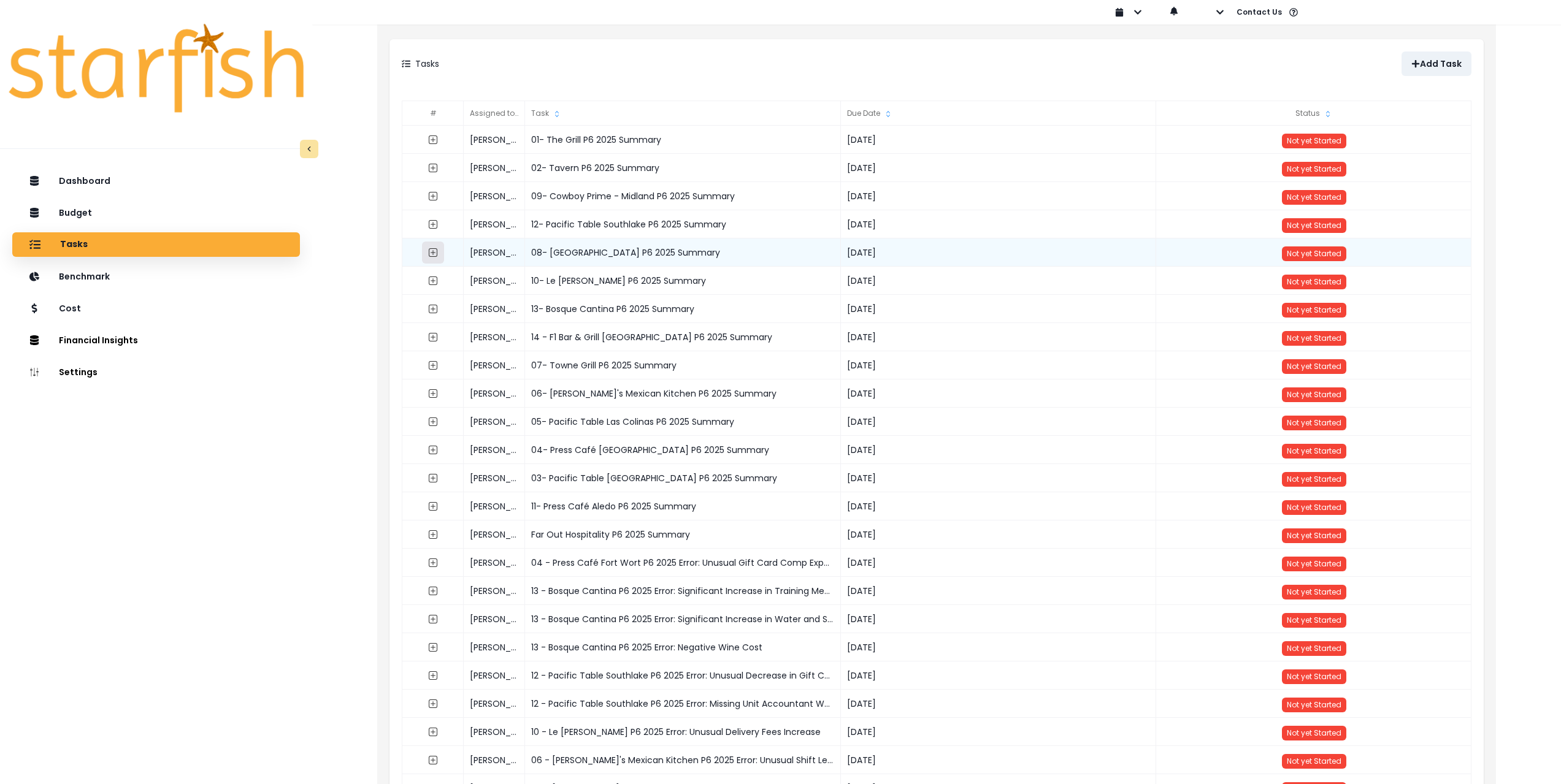
click at [436, 255] on icon "expand outline" at bounding box center [433, 252] width 10 height 10
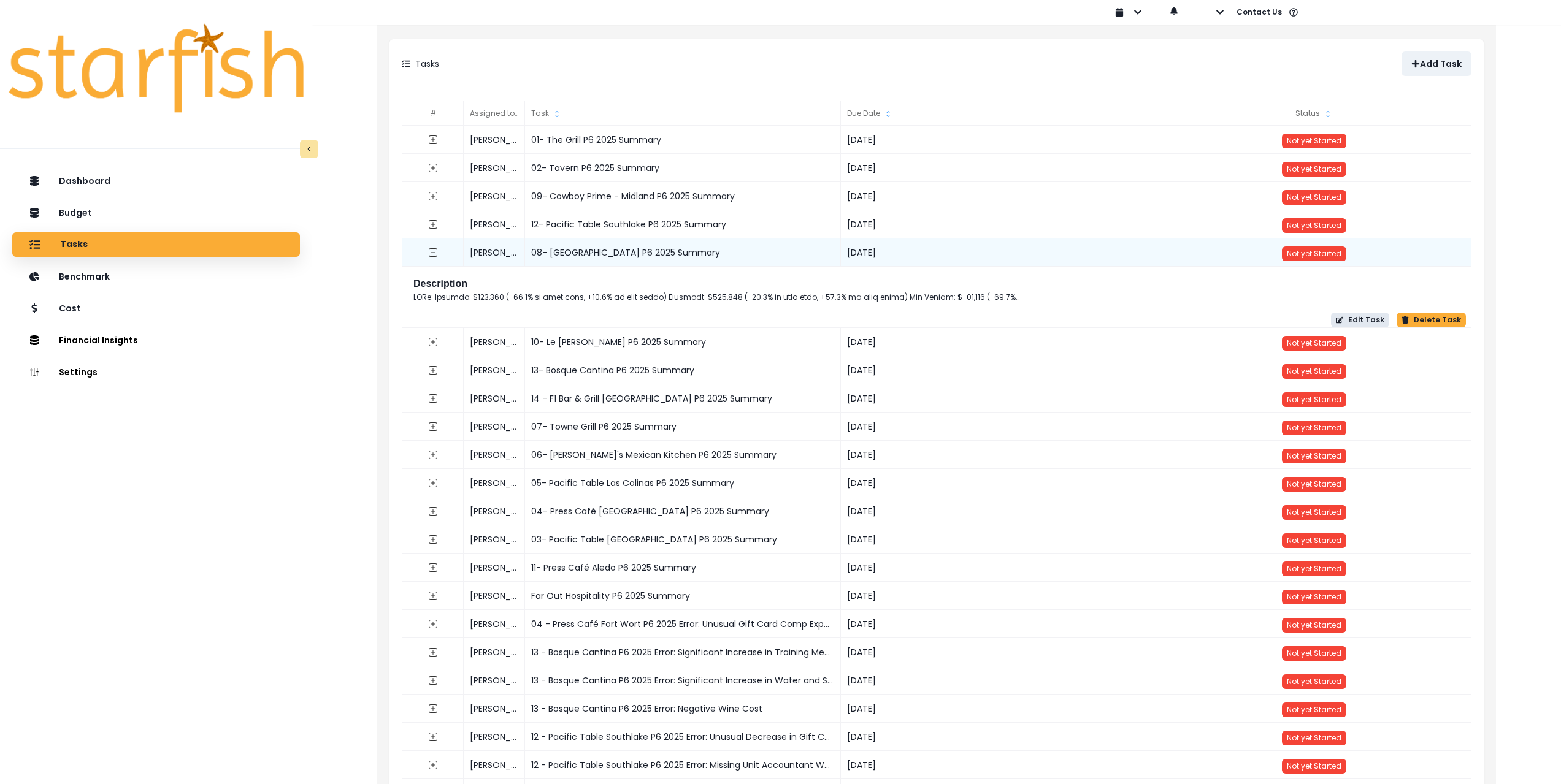
click at [1359, 319] on button "Edit Task" at bounding box center [1360, 320] width 58 height 14
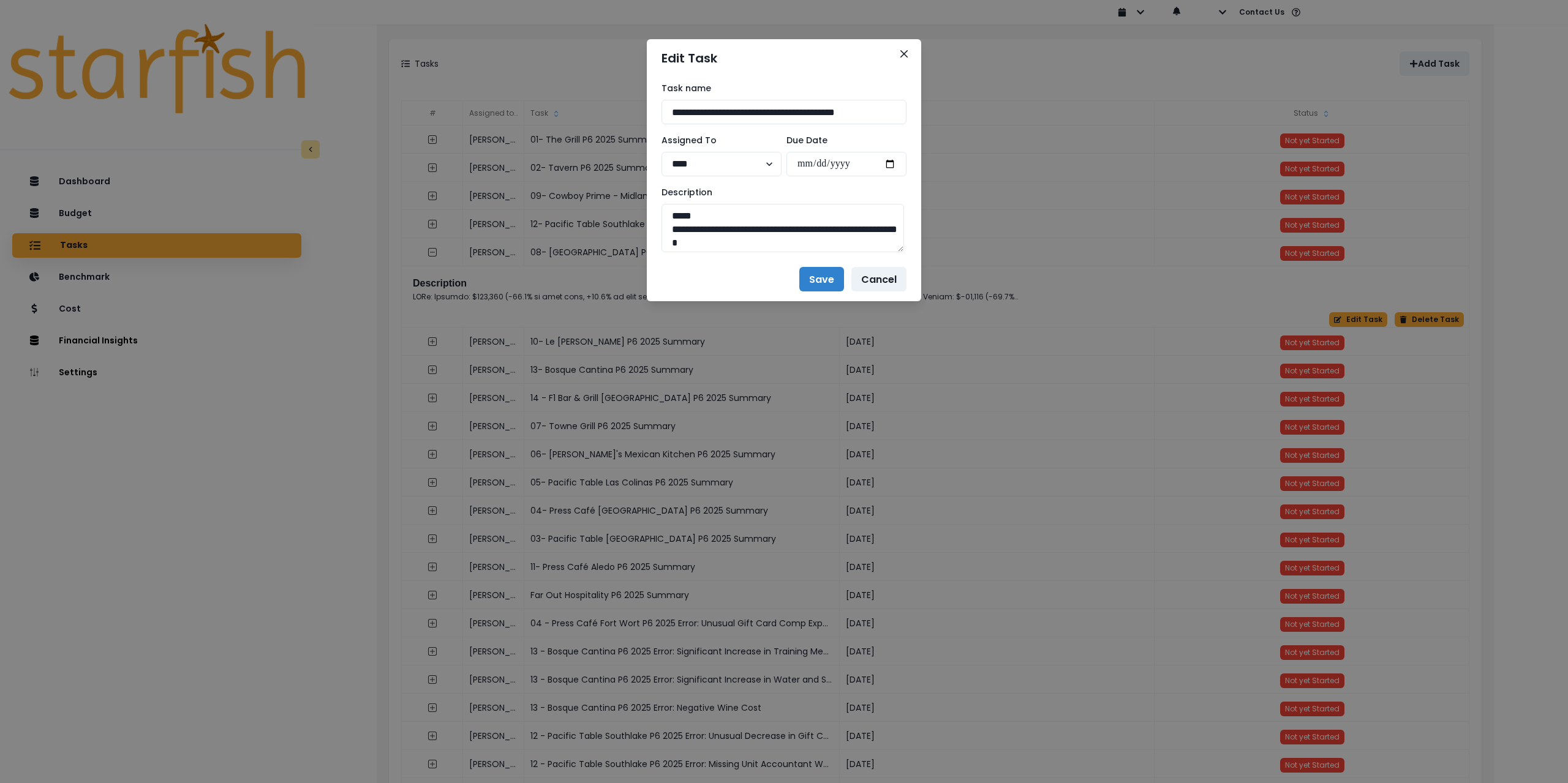
drag, startPoint x: 816, startPoint y: 112, endPoint x: 541, endPoint y: 112, distance: 275.0
click at [542, 112] on div "**********" at bounding box center [784, 391] width 1568 height 783
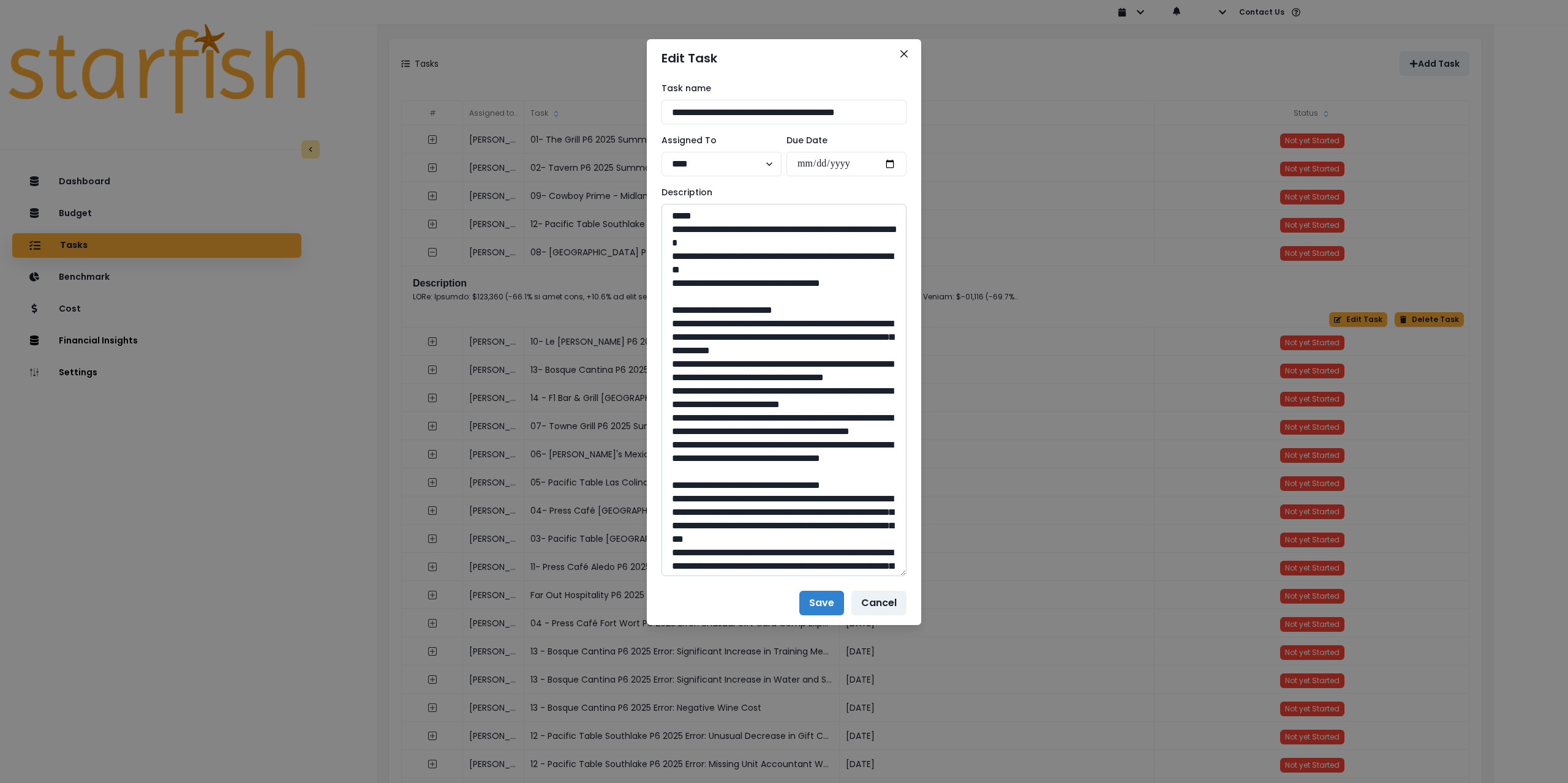
drag, startPoint x: 902, startPoint y: 250, endPoint x: 871, endPoint y: 596, distance: 347.4
click at [867, 577] on textarea at bounding box center [784, 389] width 245 height 372
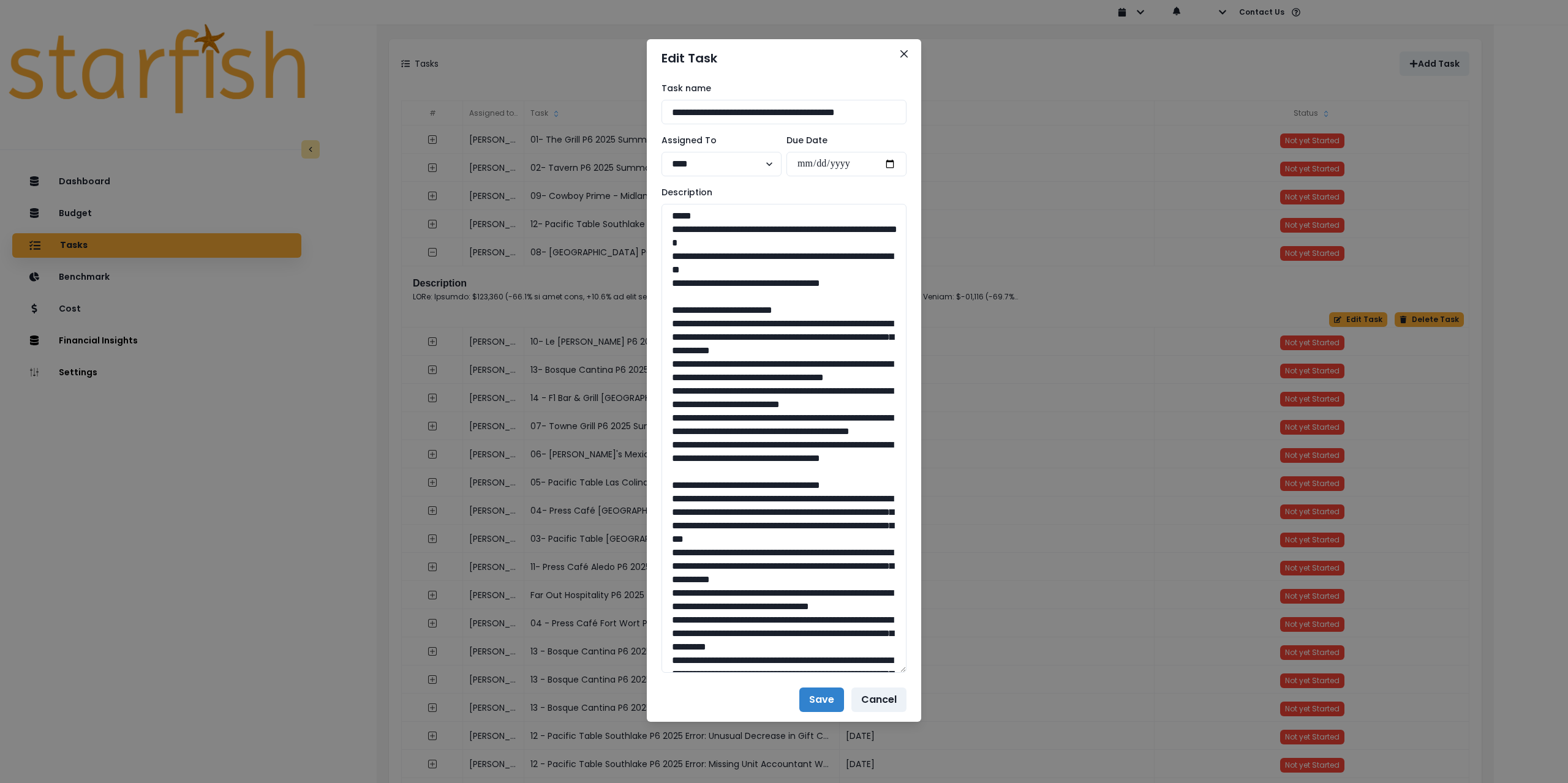
drag, startPoint x: 876, startPoint y: 283, endPoint x: 650, endPoint y: 230, distance: 232.1
drag, startPoint x: 671, startPoint y: 322, endPoint x: 795, endPoint y: 524, distance: 237.0
click at [795, 524] on textarea at bounding box center [784, 438] width 245 height 469
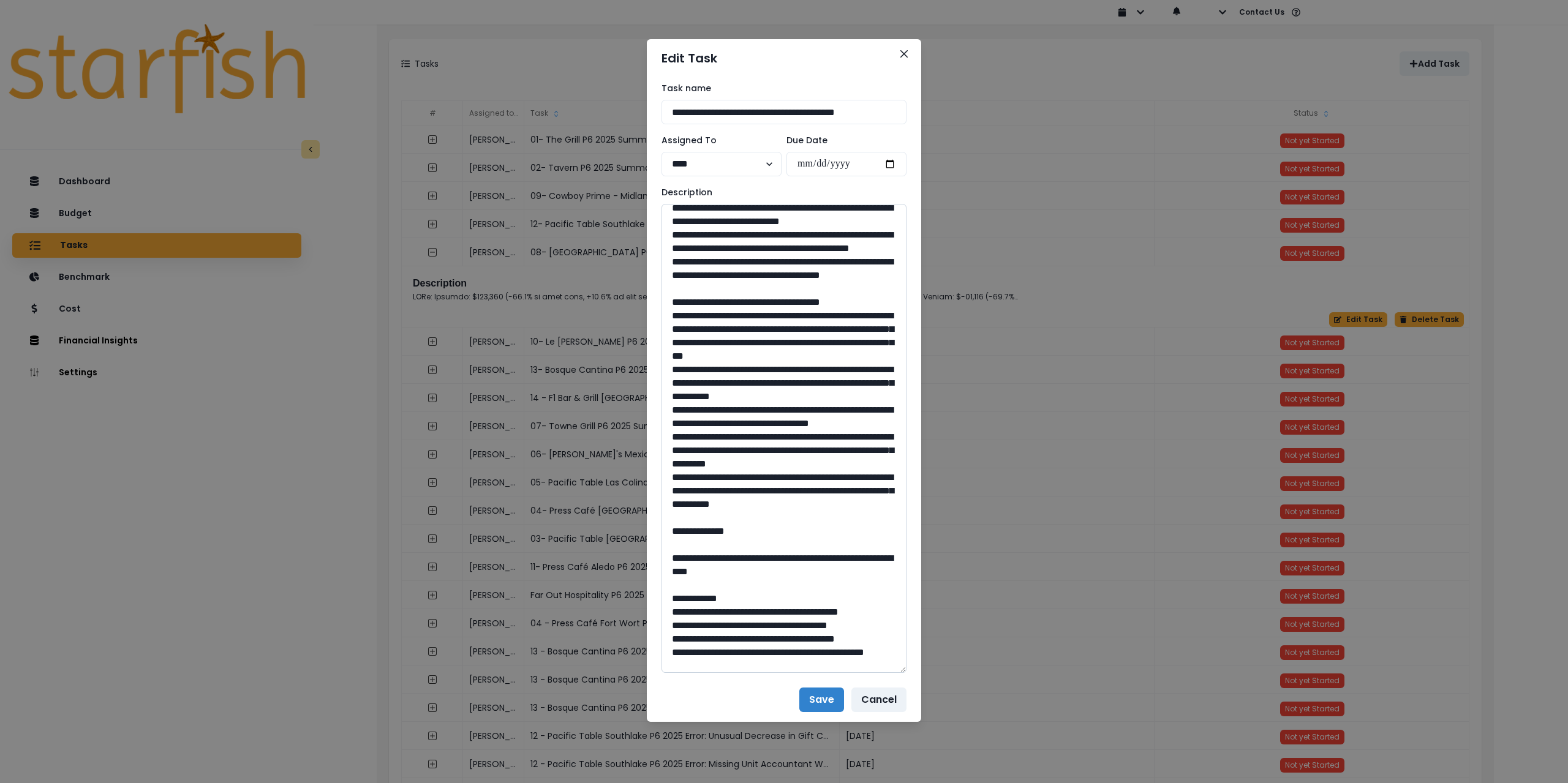
scroll to position [184, 0]
drag, startPoint x: 669, startPoint y: 385, endPoint x: 754, endPoint y: 639, distance: 267.8
click at [754, 639] on textarea at bounding box center [784, 438] width 245 height 469
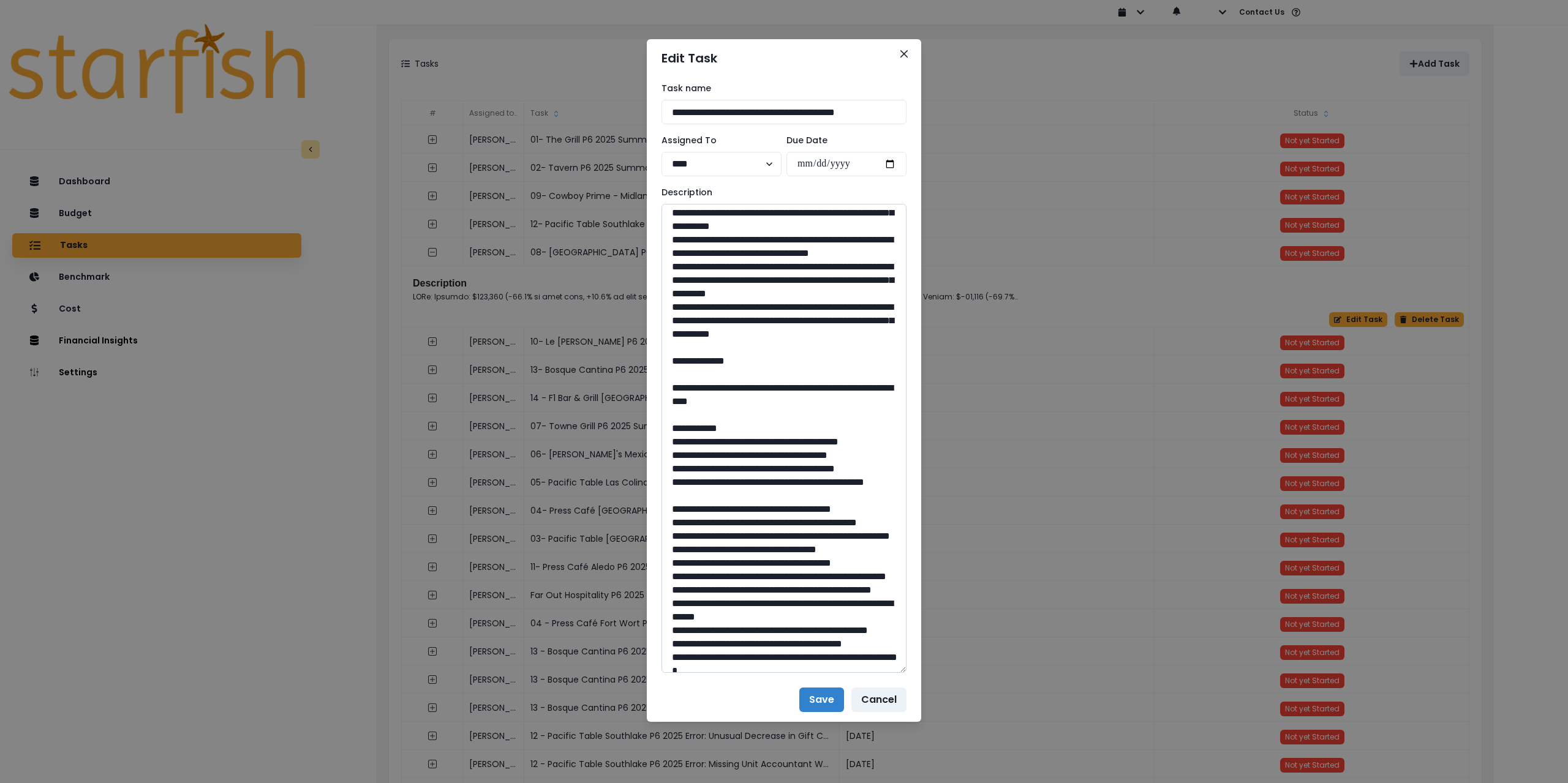
scroll to position [368, 0]
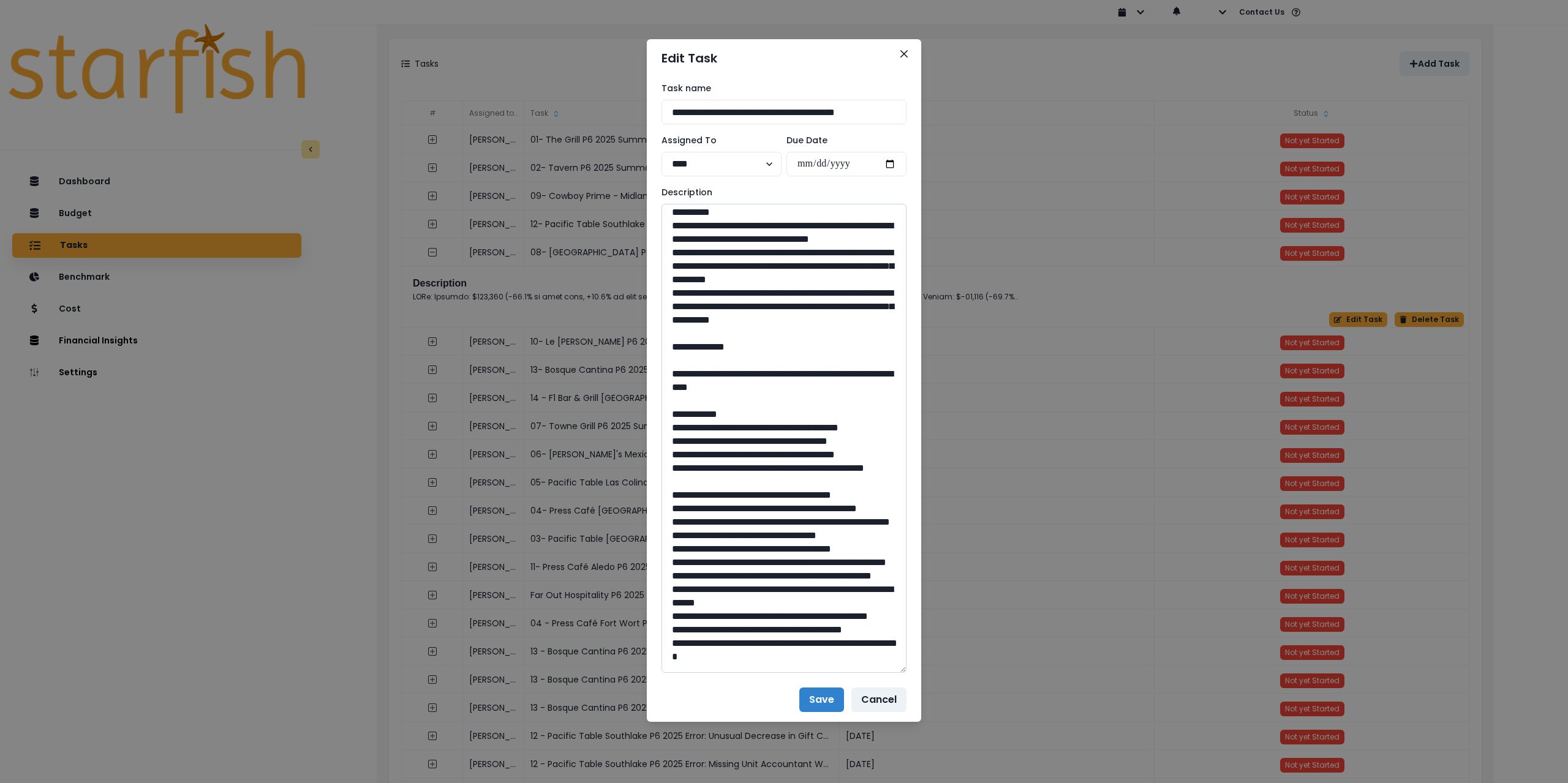
drag, startPoint x: 704, startPoint y: 511, endPoint x: 806, endPoint y: 523, distance: 102.7
click at [806, 523] on textarea at bounding box center [784, 438] width 245 height 469
drag, startPoint x: 816, startPoint y: 525, endPoint x: 704, endPoint y: 509, distance: 113.1
click at [704, 509] on textarea at bounding box center [784, 438] width 245 height 469
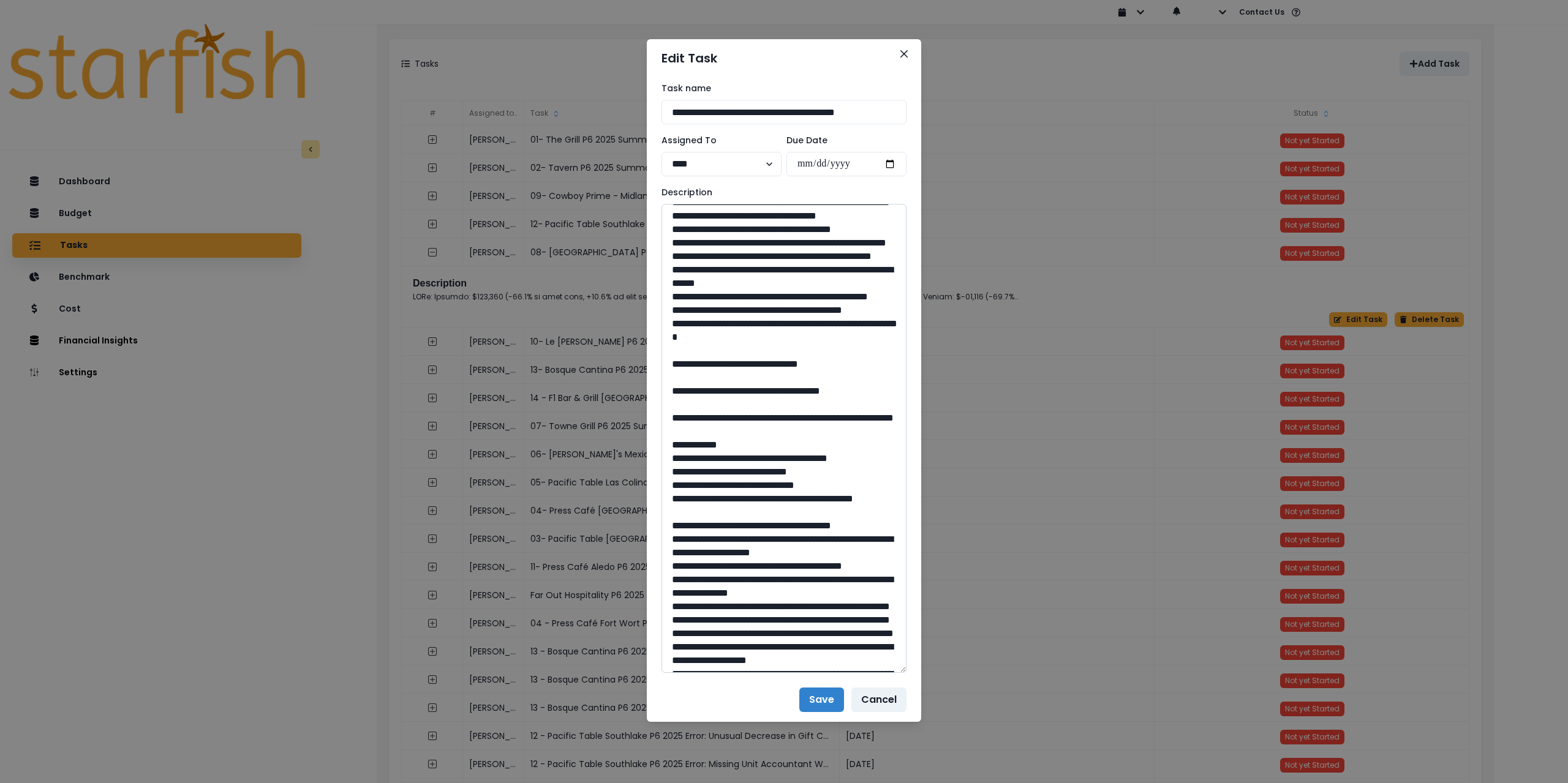
scroll to position [735, 0]
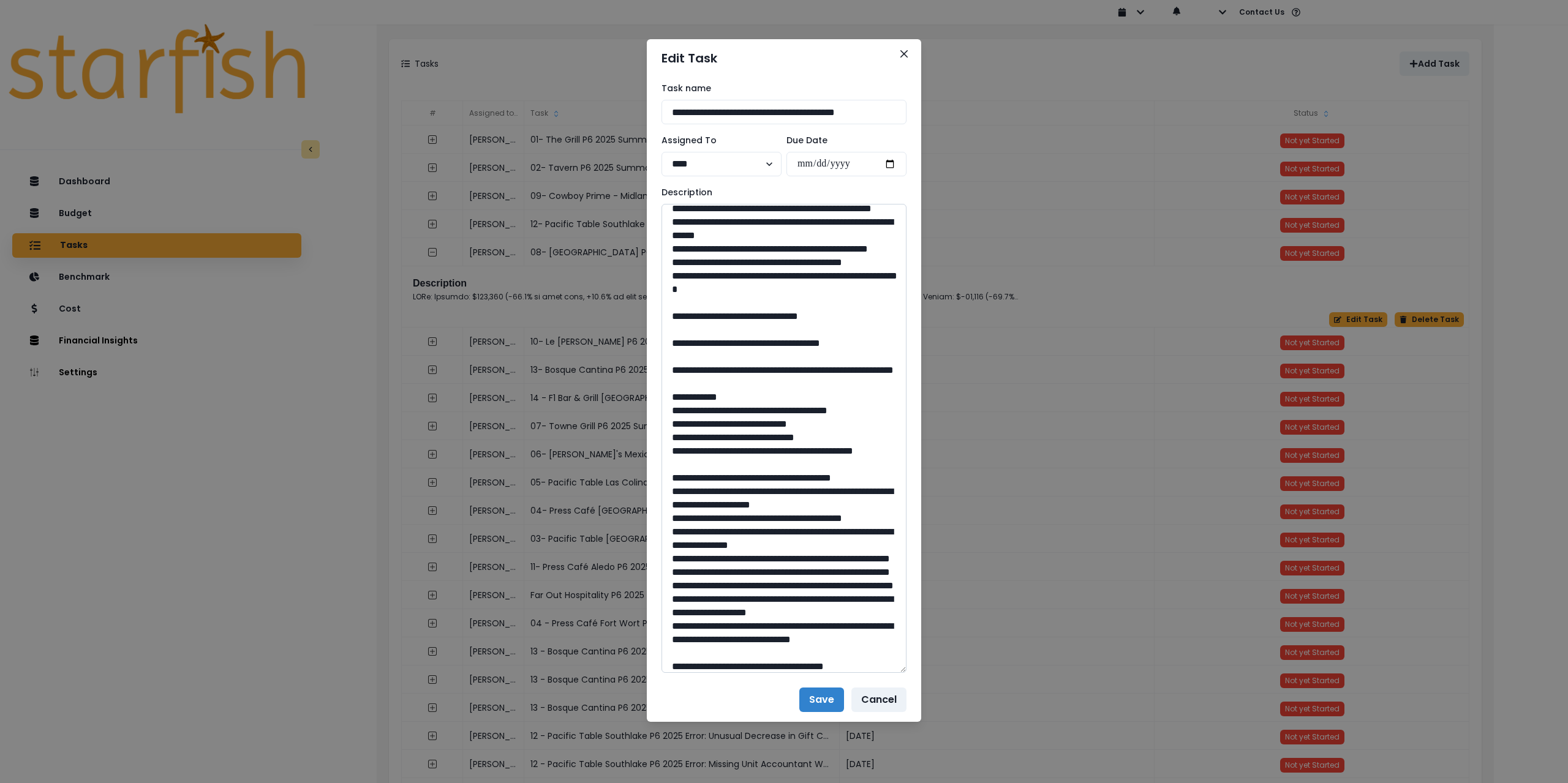
drag, startPoint x: 788, startPoint y: 571, endPoint x: 762, endPoint y: 570, distance: 26.0
click at [762, 570] on textarea at bounding box center [784, 438] width 245 height 469
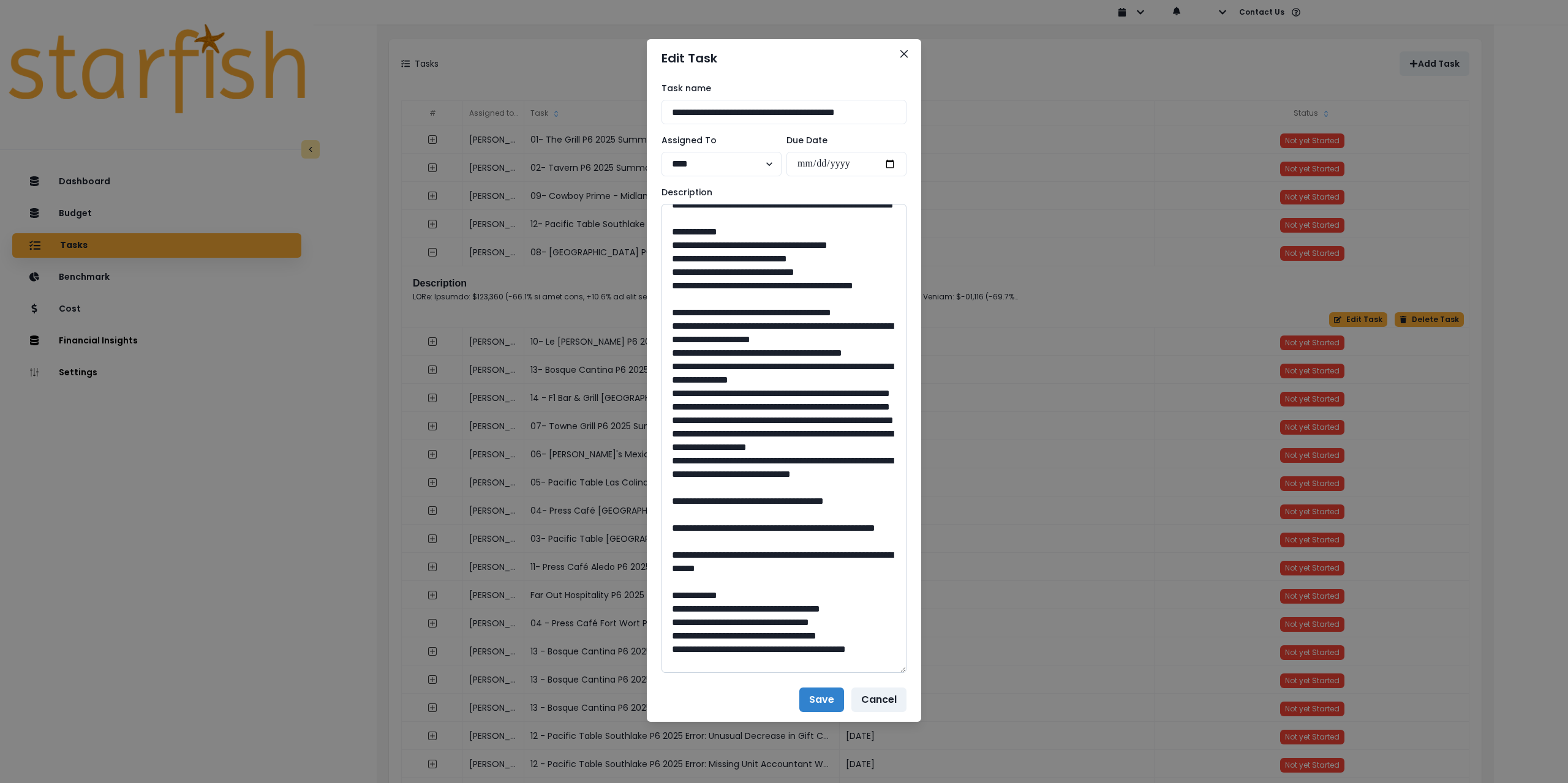
scroll to position [918, 0]
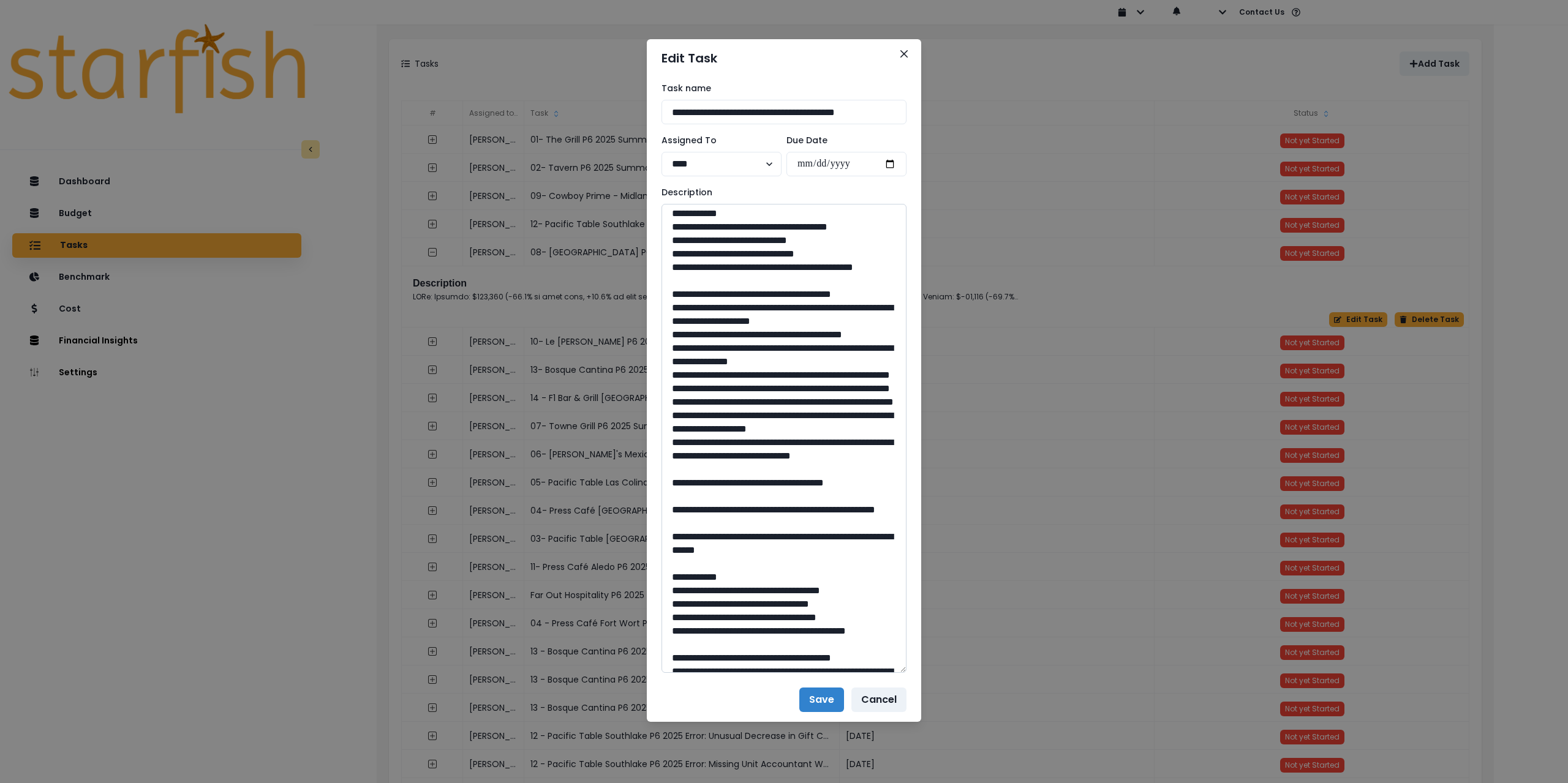
drag, startPoint x: 706, startPoint y: 444, endPoint x: 823, endPoint y: 465, distance: 118.9
click at [823, 465] on textarea at bounding box center [784, 438] width 245 height 469
drag, startPoint x: 857, startPoint y: 416, endPoint x: 771, endPoint y: 416, distance: 86.0
click at [771, 416] on textarea at bounding box center [784, 438] width 245 height 469
drag, startPoint x: 708, startPoint y: 443, endPoint x: 835, endPoint y: 463, distance: 128.6
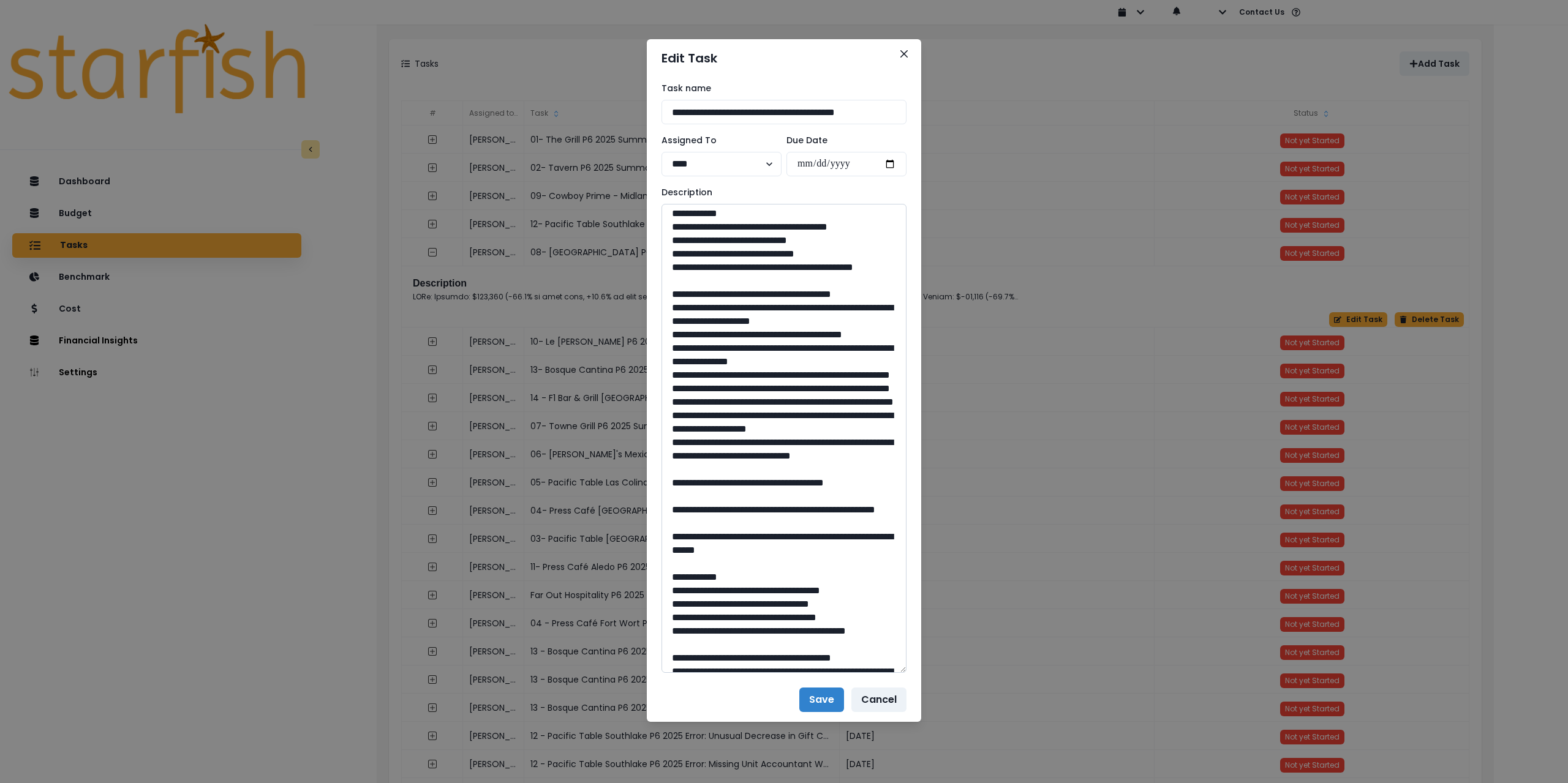
click at [835, 463] on textarea at bounding box center [784, 438] width 245 height 469
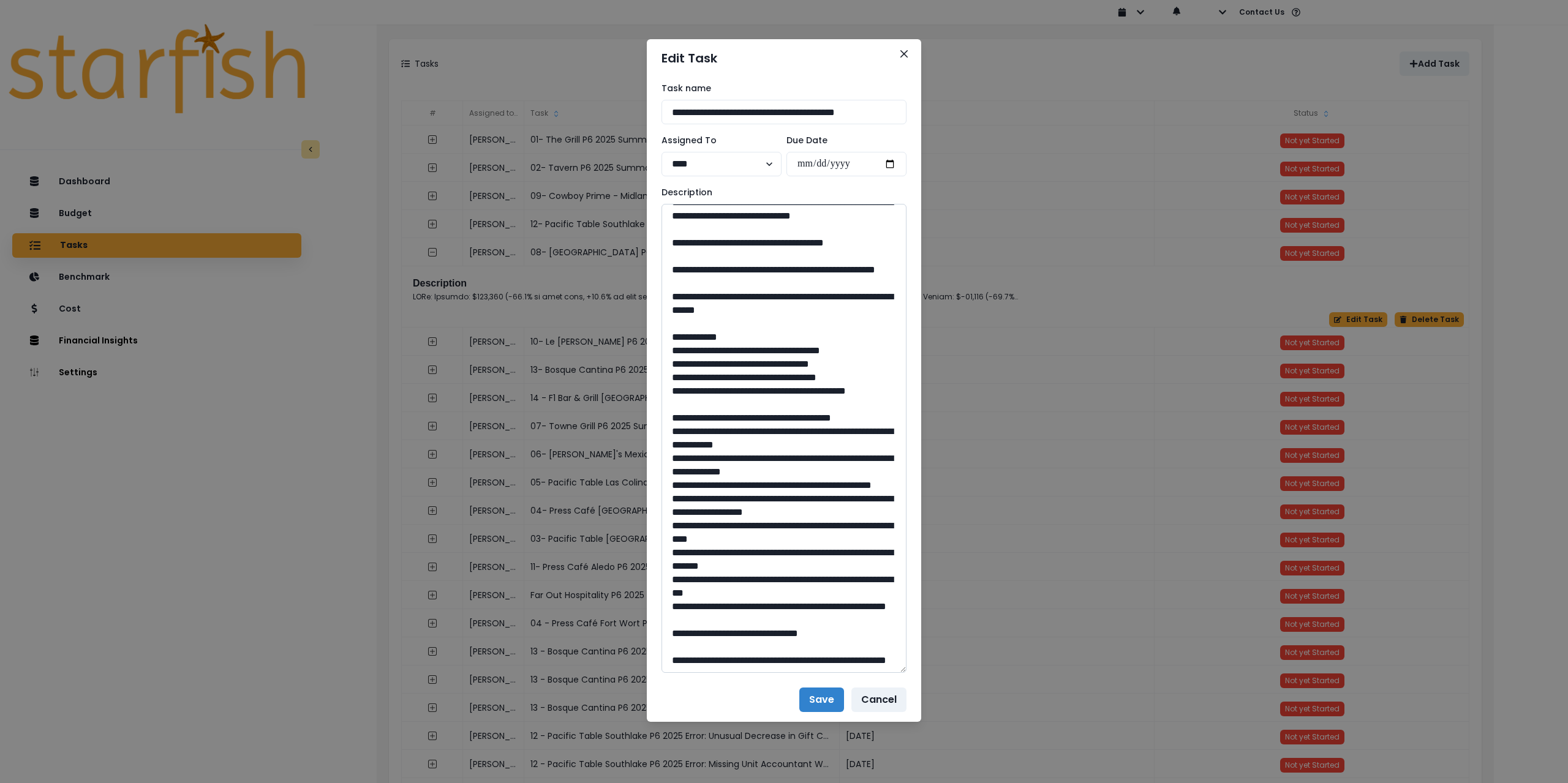
scroll to position [1225, 0]
drag, startPoint x: 789, startPoint y: 526, endPoint x: 764, endPoint y: 525, distance: 25.0
click at [764, 525] on textarea at bounding box center [784, 438] width 245 height 469
drag, startPoint x: 708, startPoint y: 352, endPoint x: 844, endPoint y: 372, distance: 137.5
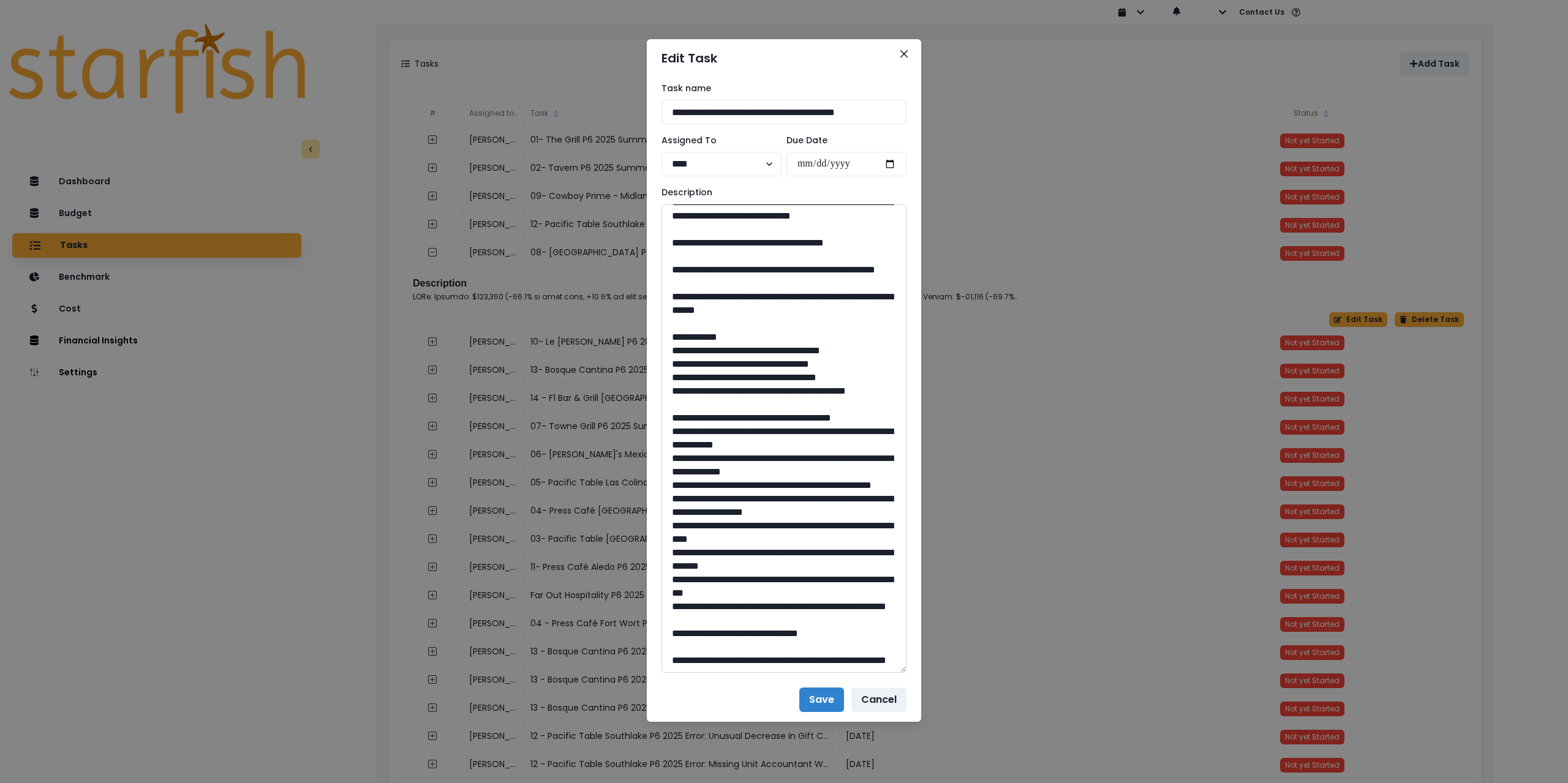
click at [844, 372] on textarea at bounding box center [784, 438] width 245 height 469
drag, startPoint x: 785, startPoint y: 618, endPoint x: 764, endPoint y: 619, distance: 21.0
click at [764, 619] on textarea at bounding box center [784, 438] width 245 height 469
drag, startPoint x: 864, startPoint y: 663, endPoint x: 857, endPoint y: 648, distance: 16.6
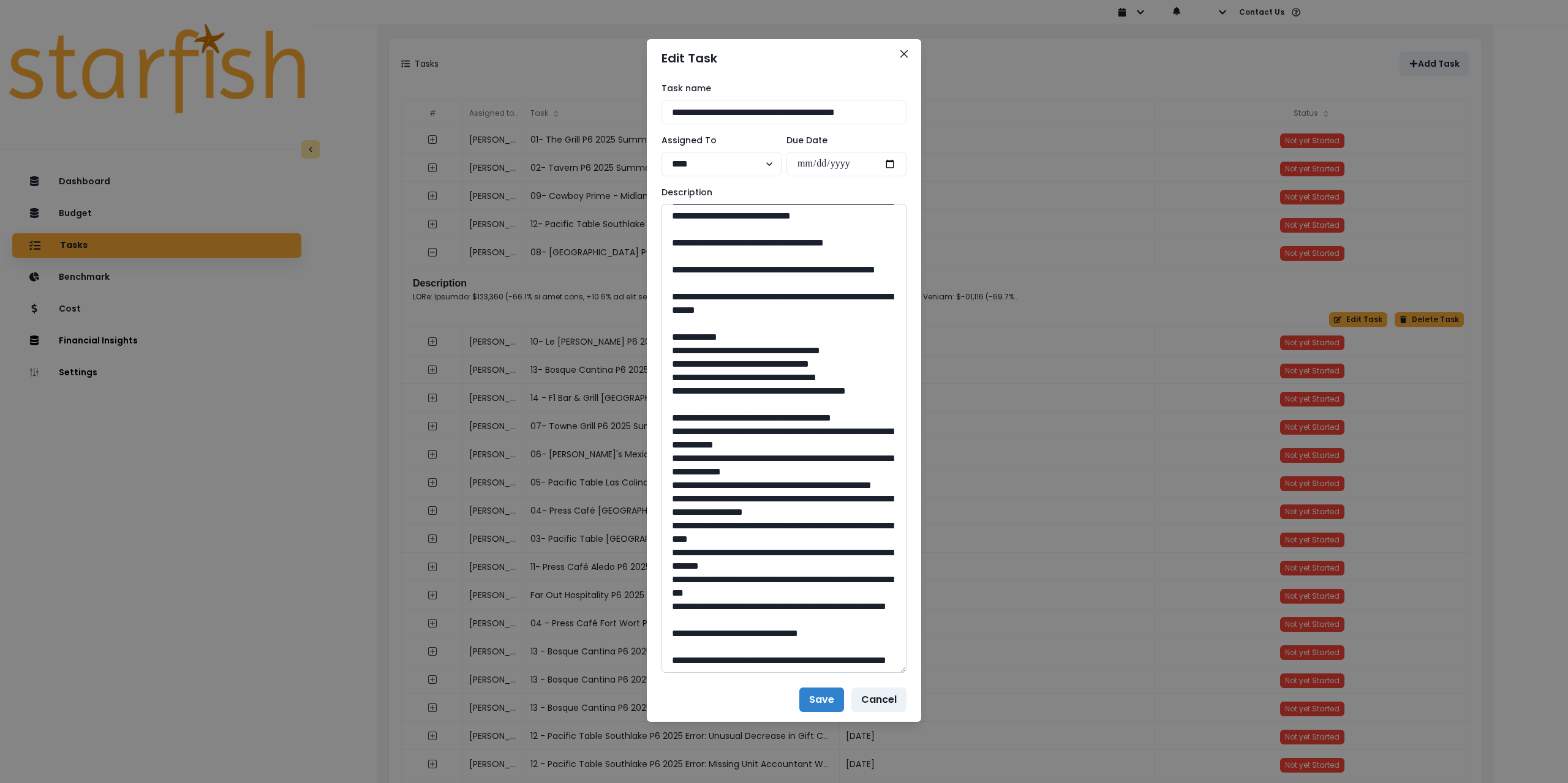
click at [857, 648] on textarea at bounding box center [784, 438] width 245 height 469
drag, startPoint x: 785, startPoint y: 633, endPoint x: 762, endPoint y: 631, distance: 23.1
click at [762, 631] on textarea at bounding box center [784, 438] width 245 height 469
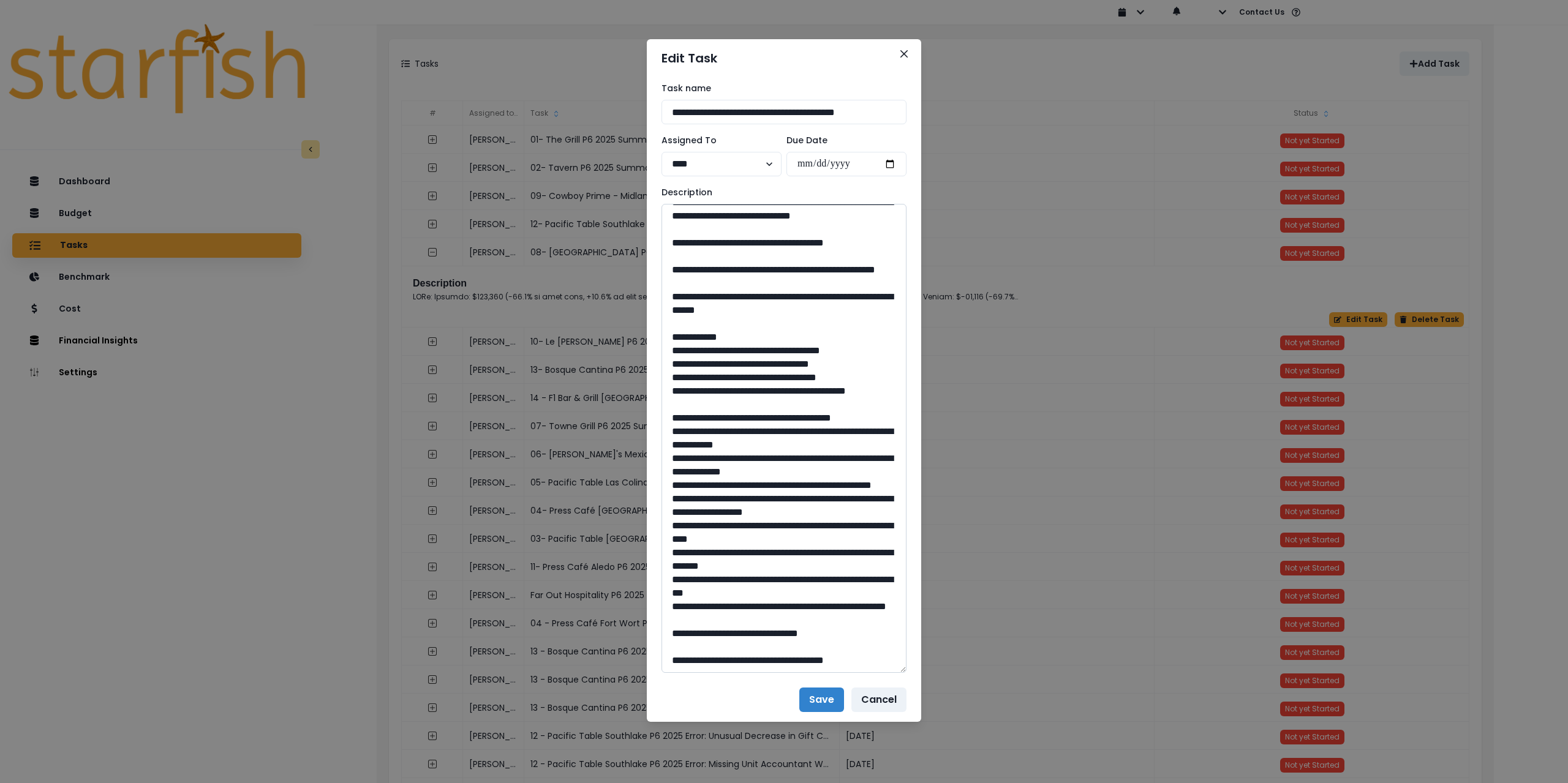
drag, startPoint x: 840, startPoint y: 600, endPoint x: 841, endPoint y: 585, distance: 15.0
click at [841, 585] on textarea at bounding box center [784, 438] width 245 height 469
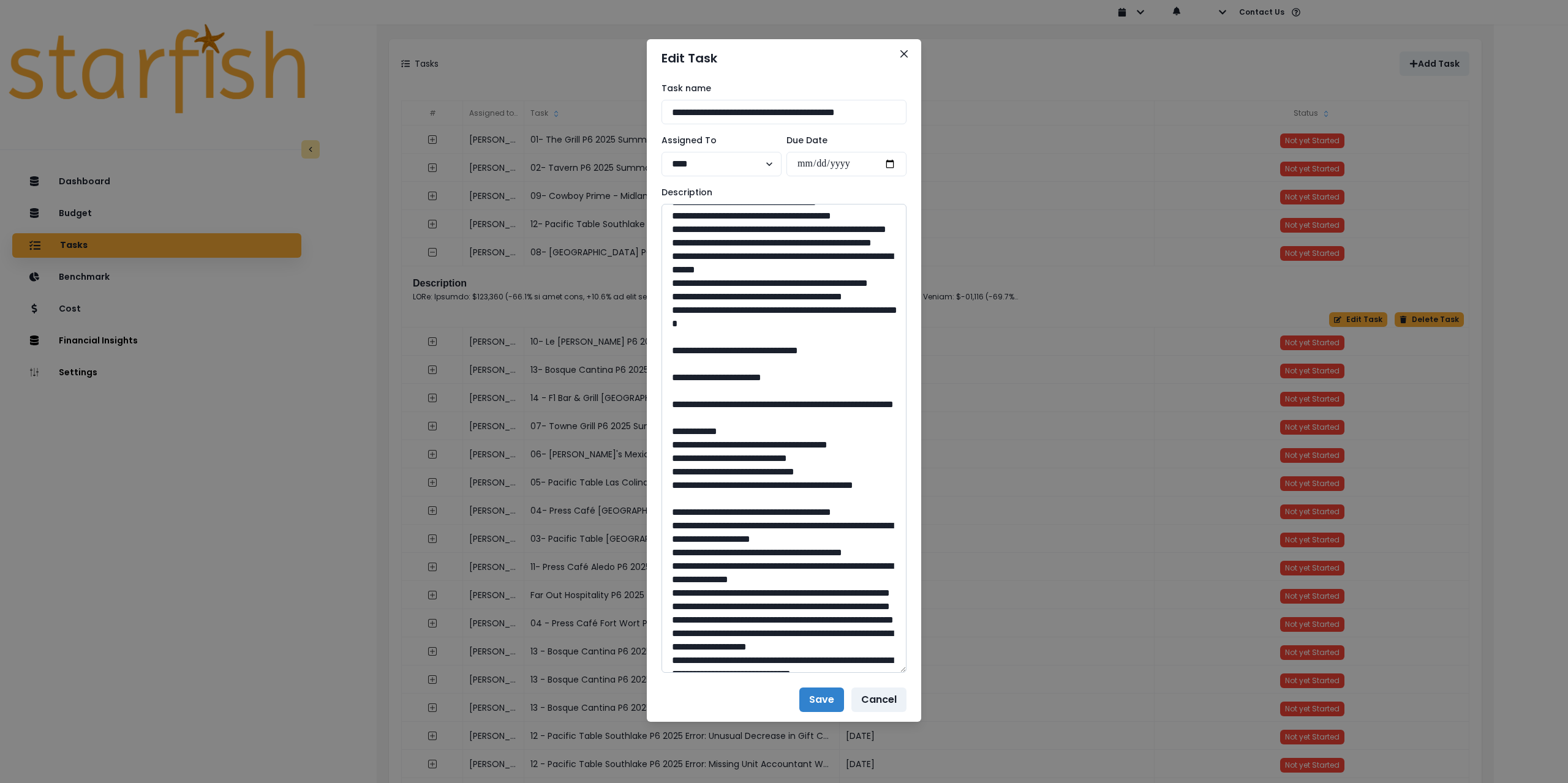
scroll to position [583, 0]
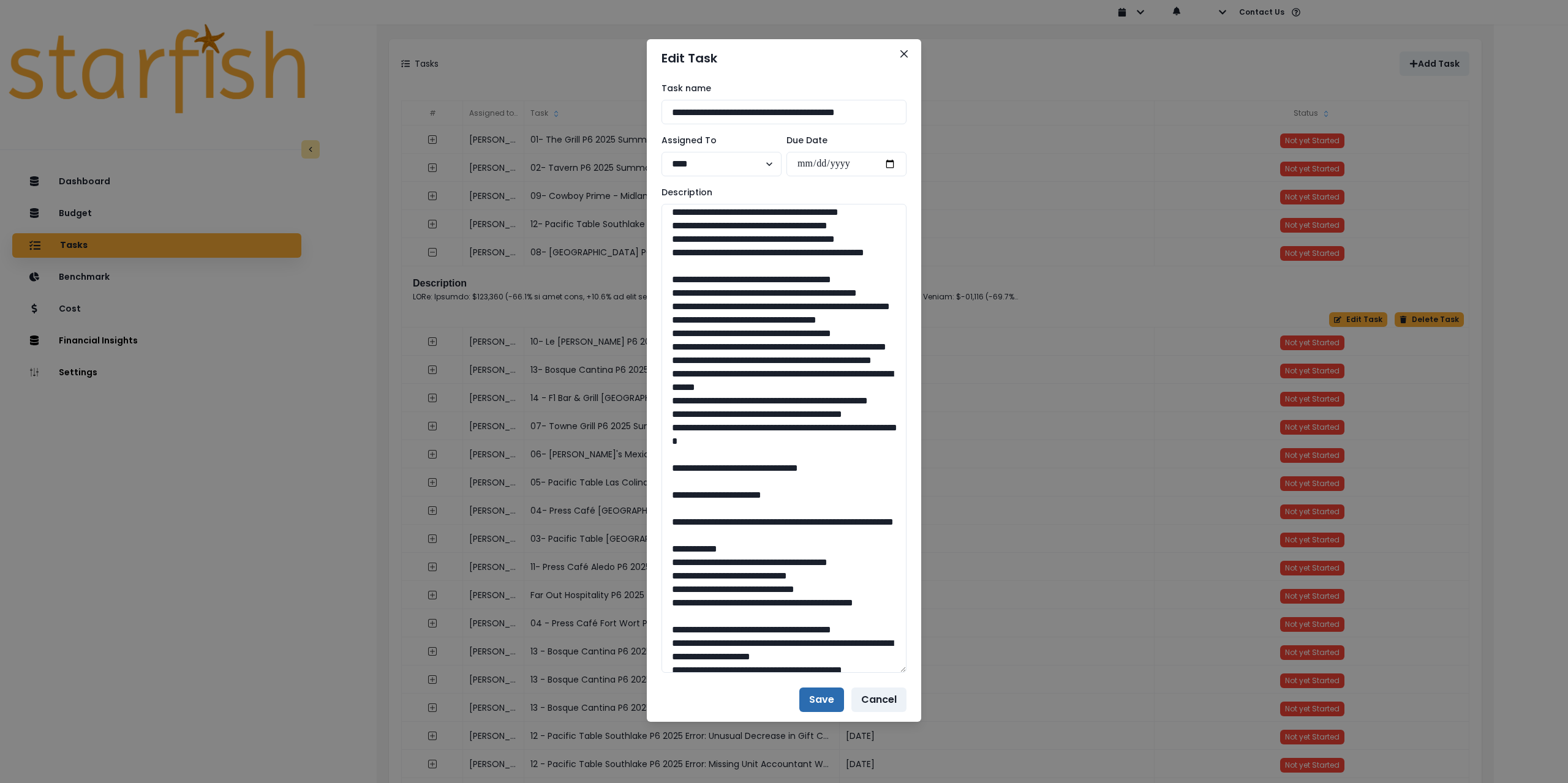
type textarea "**********"
click at [820, 700] on button "Save" at bounding box center [822, 700] width 45 height 24
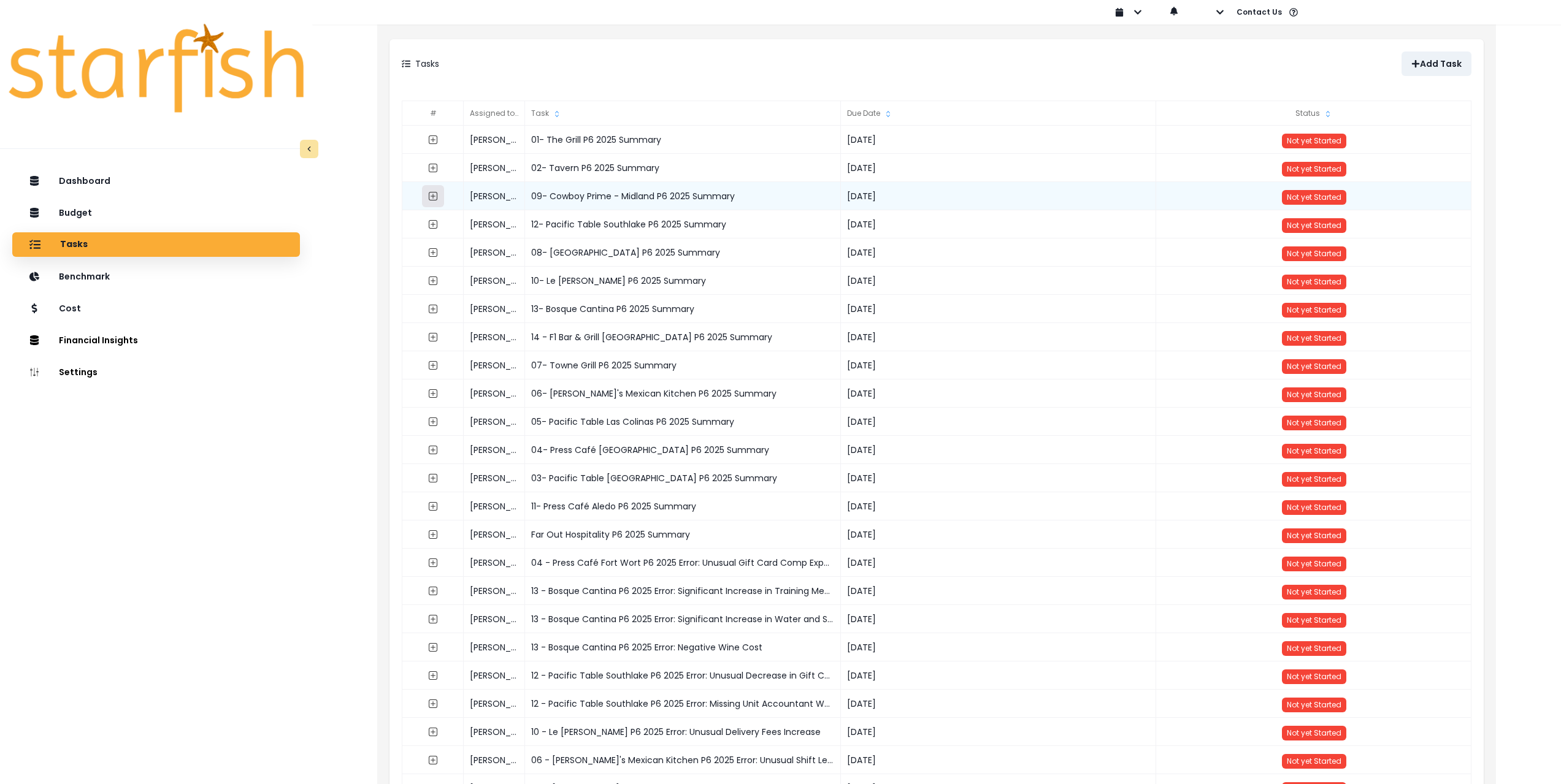
click at [432, 193] on icon "expand outline" at bounding box center [433, 196] width 10 height 10
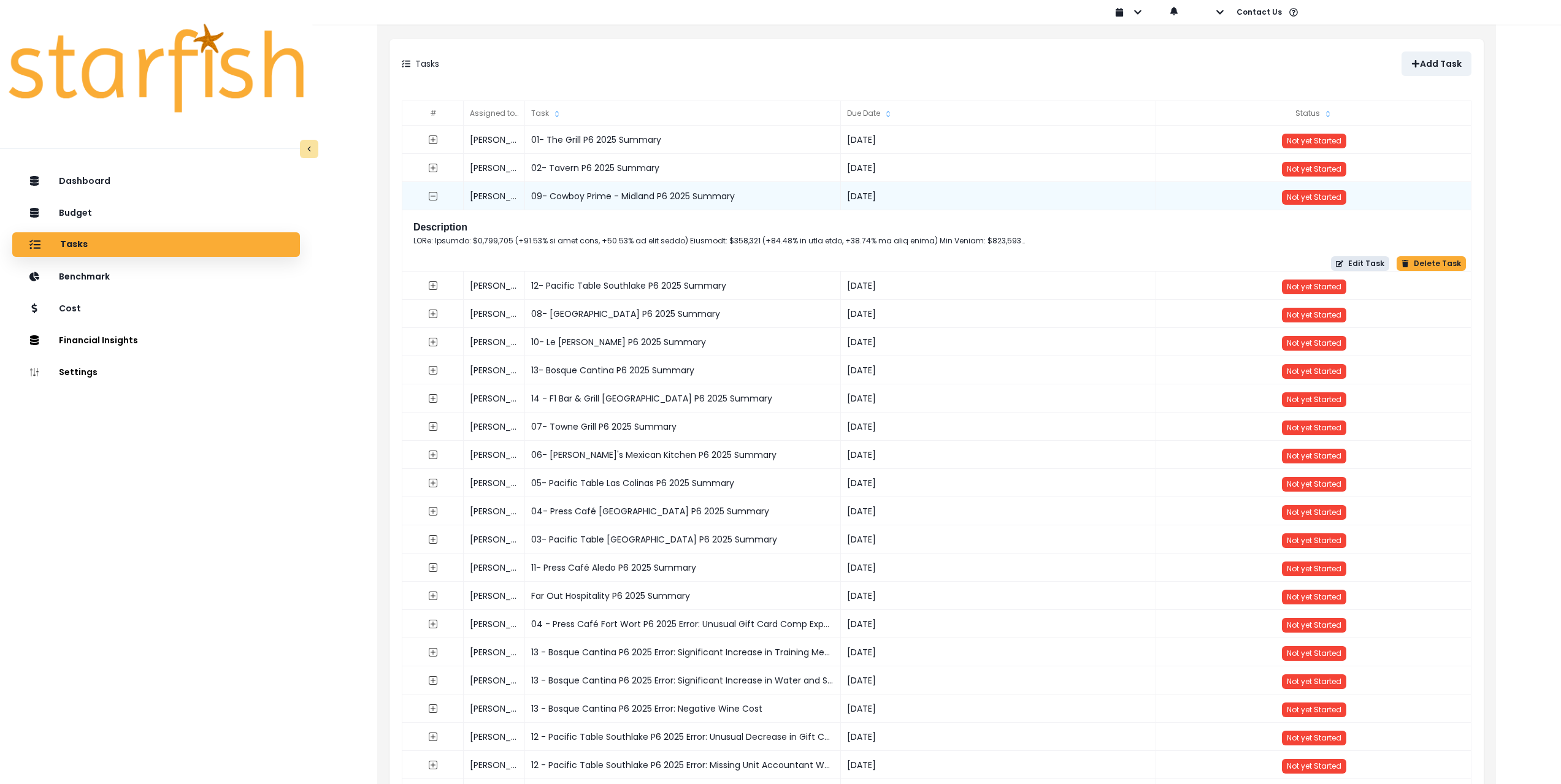
click at [1353, 261] on button "Edit Task" at bounding box center [1360, 263] width 58 height 14
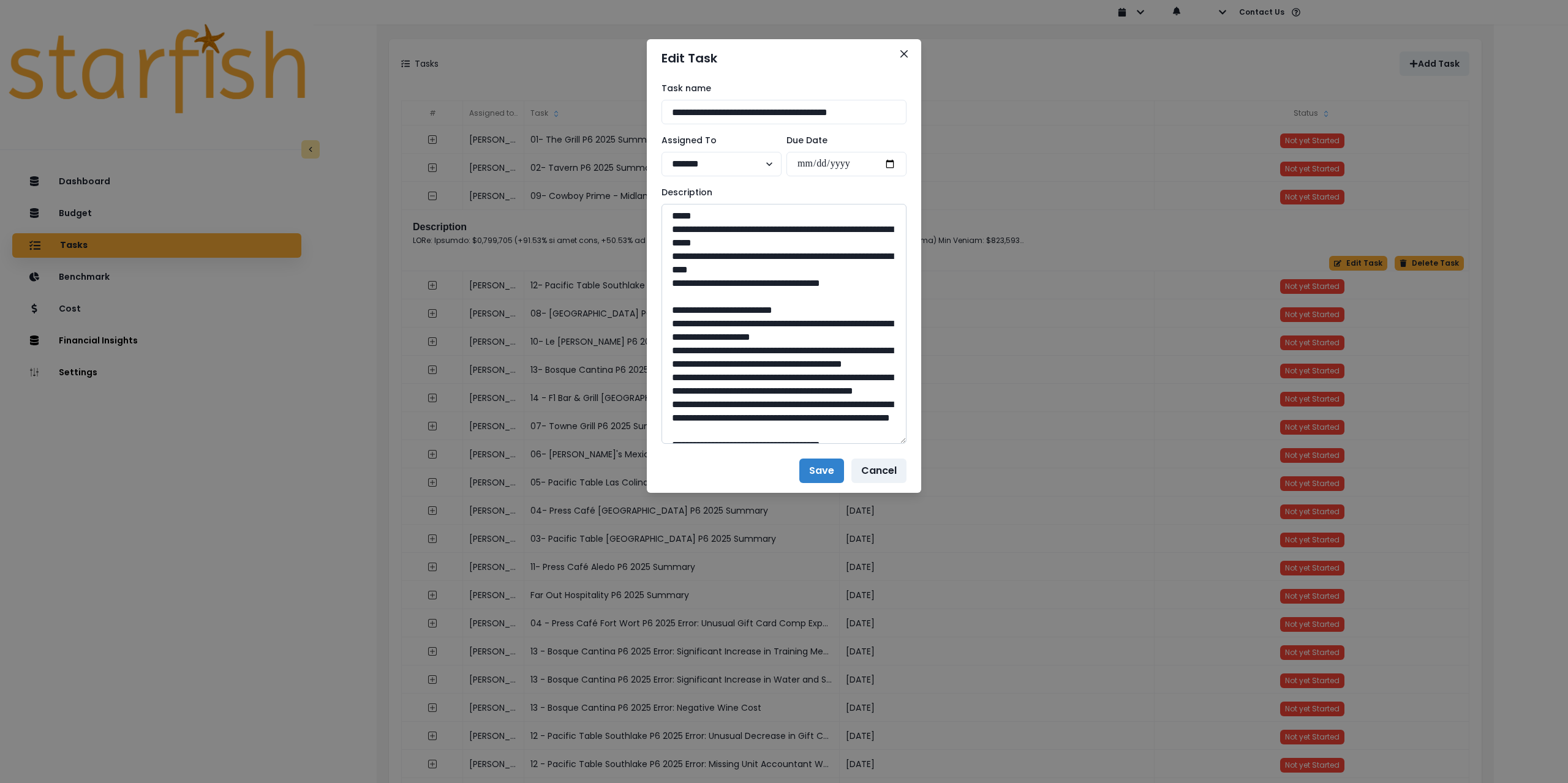
drag, startPoint x: 899, startPoint y: 246, endPoint x: 893, endPoint y: 520, distance: 274.1
click at [895, 444] on textarea at bounding box center [784, 324] width 245 height 240
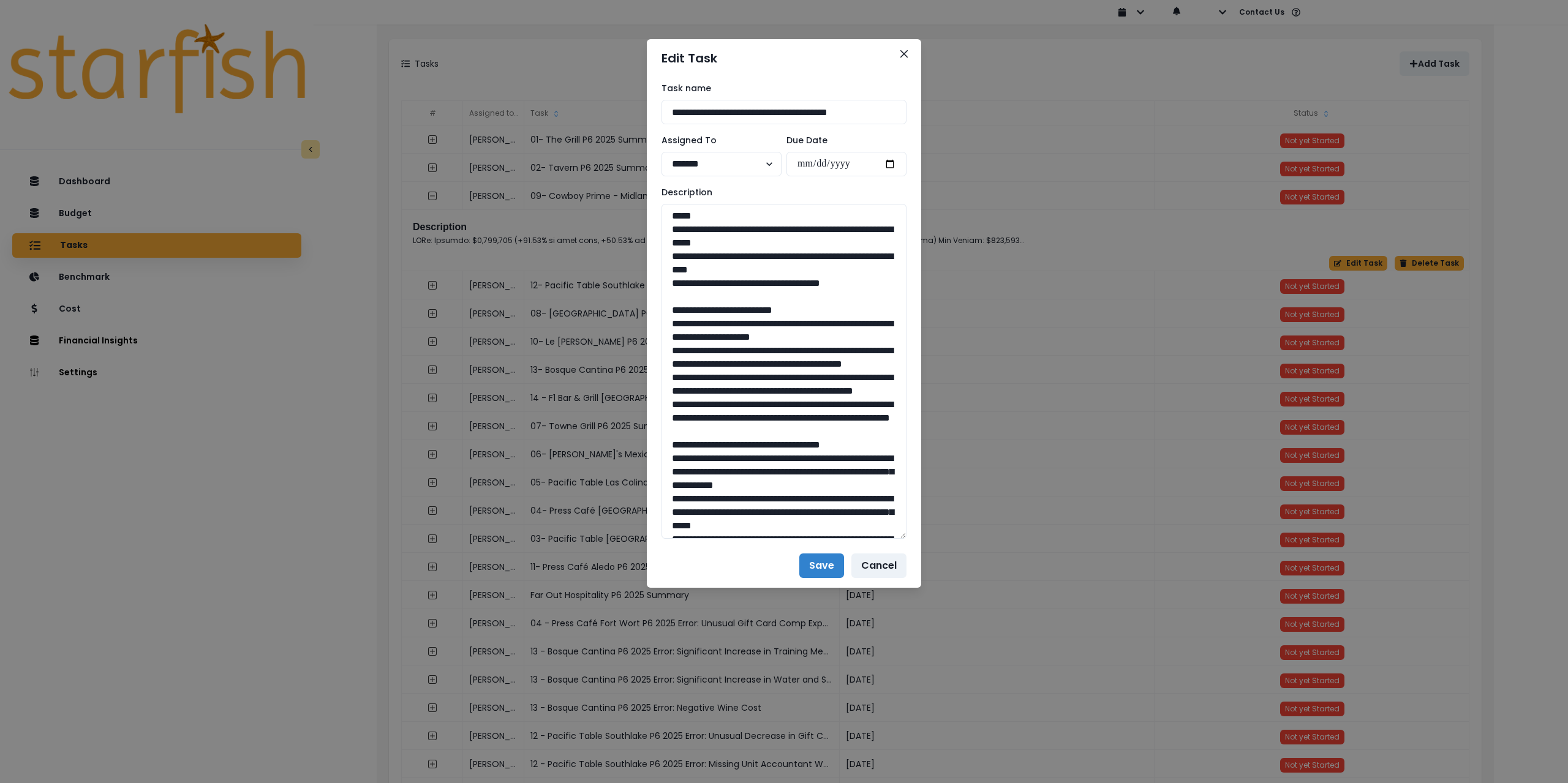
drag, startPoint x: 814, startPoint y: 111, endPoint x: 629, endPoint y: 105, distance: 185.1
click at [629, 105] on div "**********" at bounding box center [784, 391] width 1568 height 783
drag, startPoint x: 874, startPoint y: 286, endPoint x: 651, endPoint y: 233, distance: 229.2
drag, startPoint x: 841, startPoint y: 465, endPoint x: 640, endPoint y: 326, distance: 244.4
click at [640, 326] on div "**********" at bounding box center [784, 391] width 1568 height 783
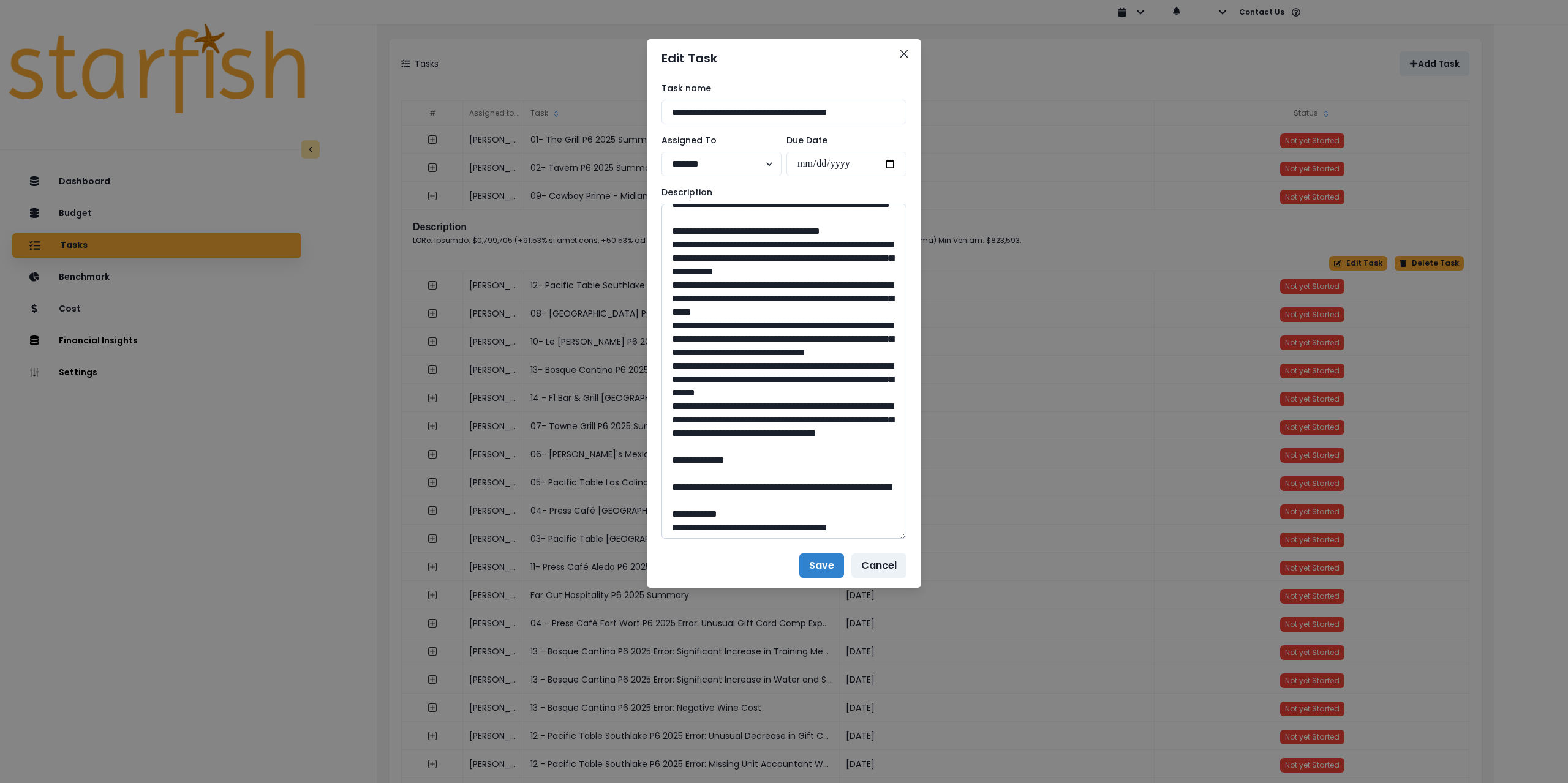
scroll to position [245, 0]
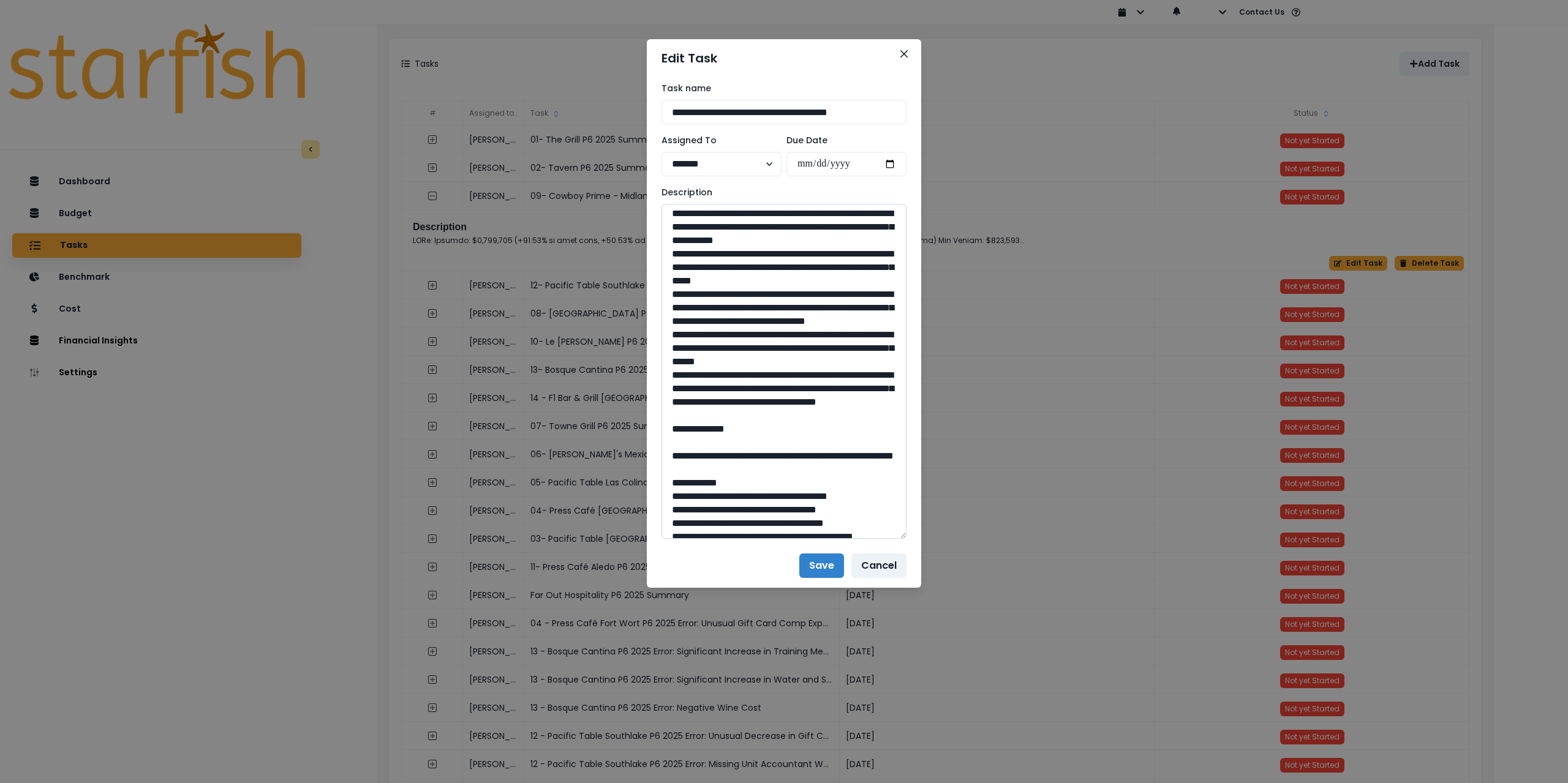
drag, startPoint x: 667, startPoint y: 266, endPoint x: 849, endPoint y: 495, distance: 292.5
click at [849, 495] on textarea at bounding box center [784, 371] width 245 height 335
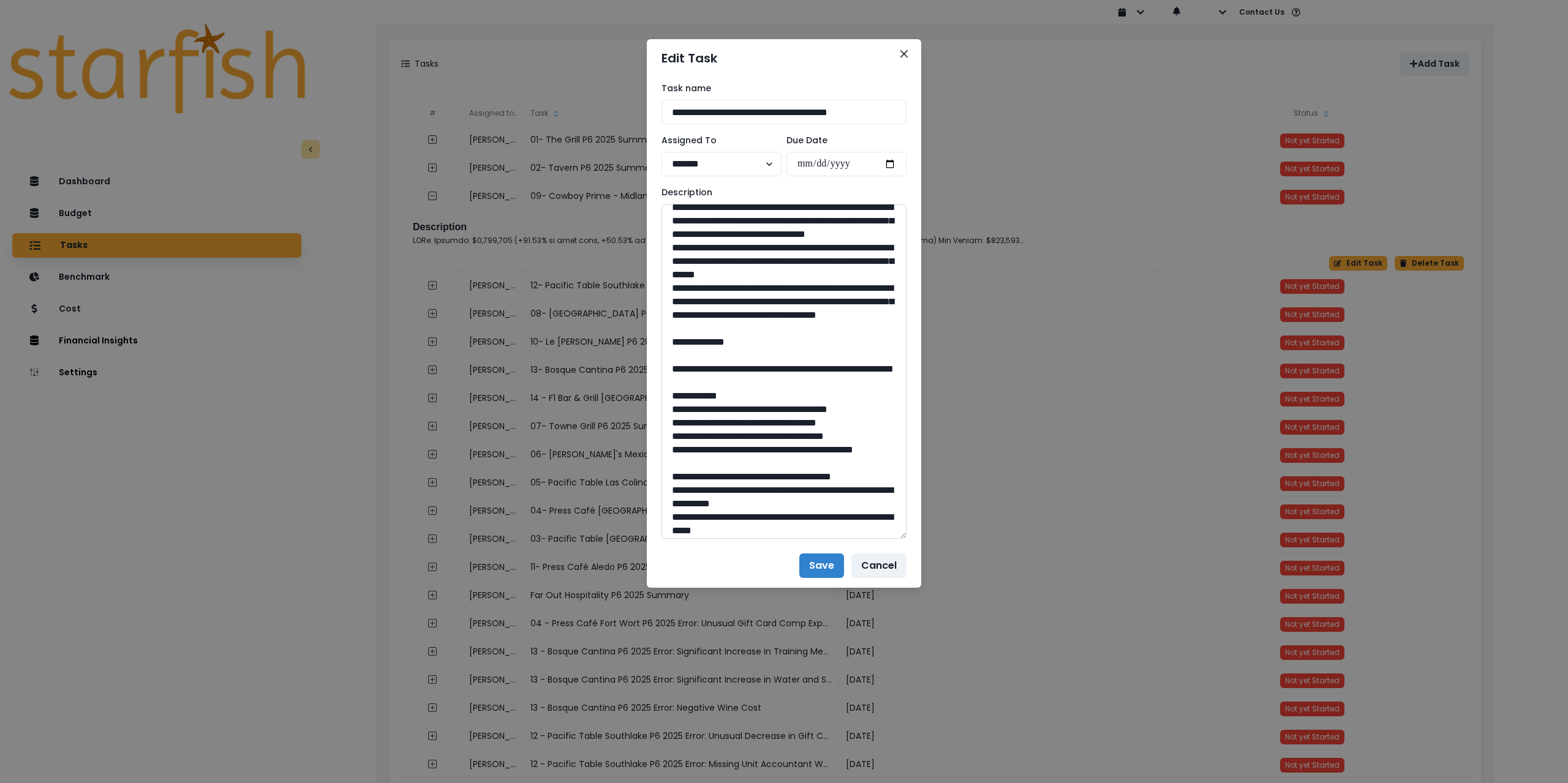
scroll to position [429, 0]
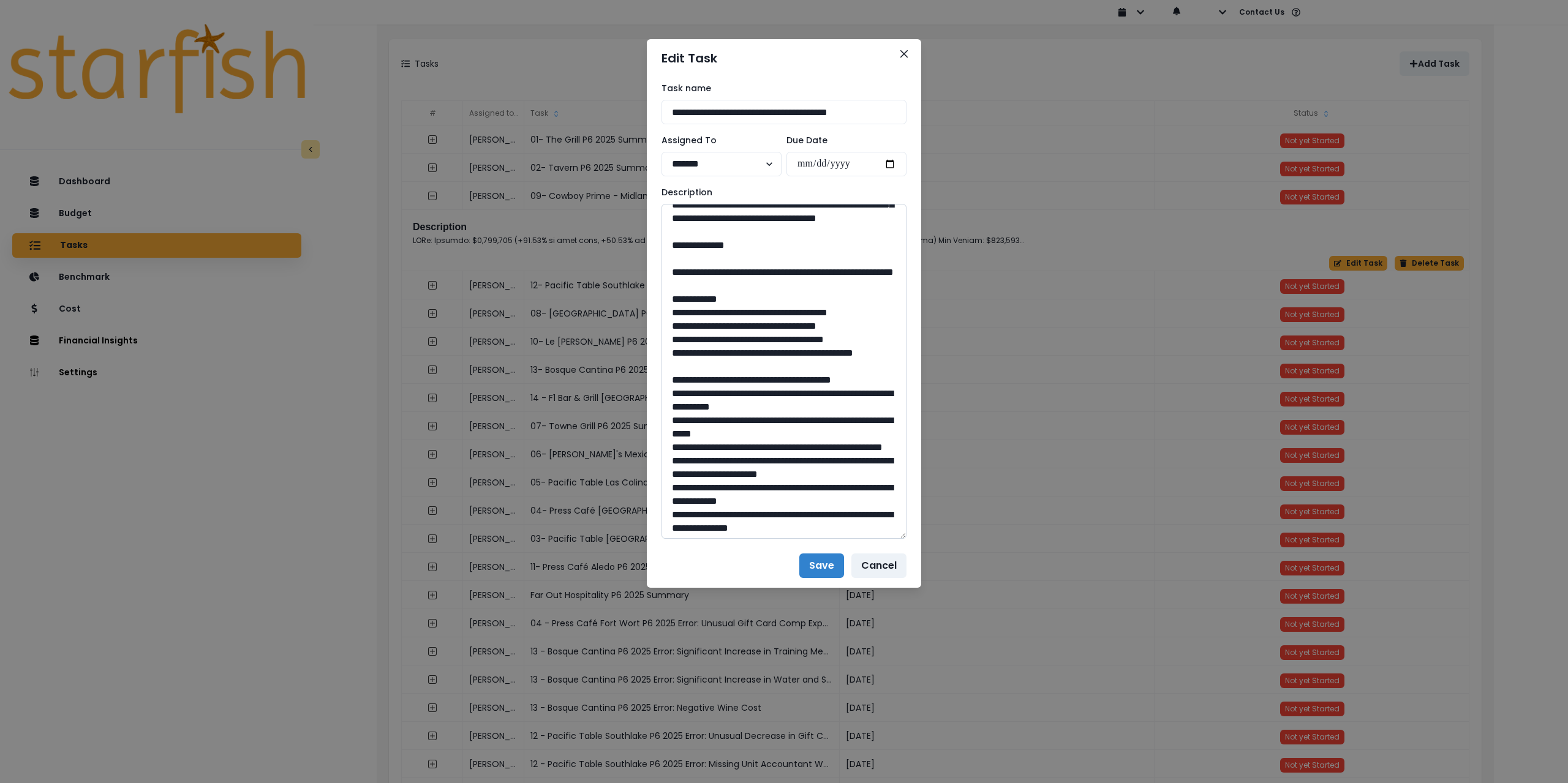
click at [707, 363] on textarea at bounding box center [784, 371] width 245 height 335
click at [705, 363] on textarea at bounding box center [784, 371] width 245 height 335
drag, startPoint x: 704, startPoint y: 368, endPoint x: 797, endPoint y: 380, distance: 93.8
click at [797, 380] on textarea at bounding box center [784, 371] width 245 height 335
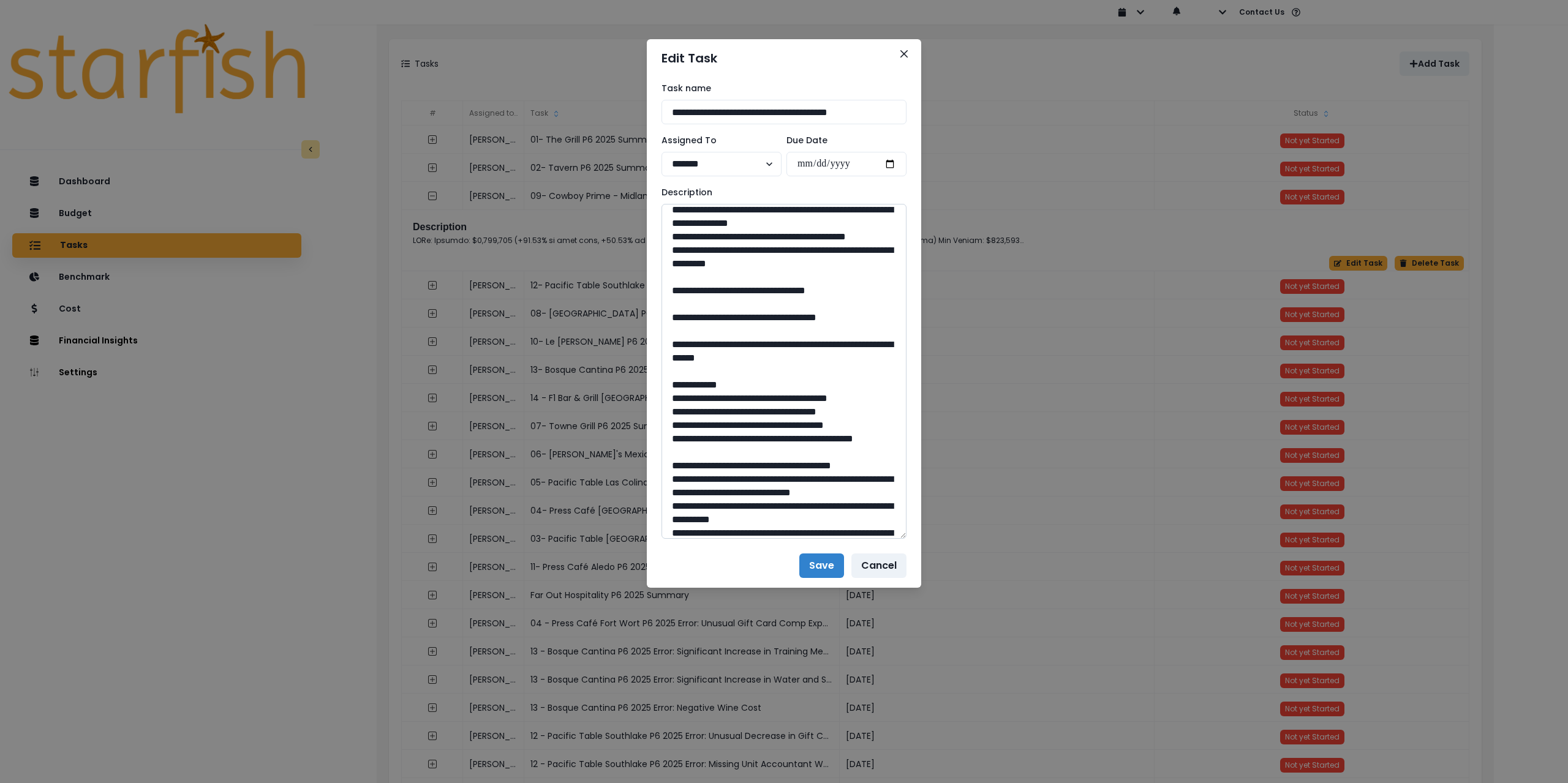
scroll to position [735, 0]
drag, startPoint x: 797, startPoint y: 435, endPoint x: 764, endPoint y: 431, distance: 33.2
click at [764, 431] on textarea at bounding box center [784, 371] width 245 height 335
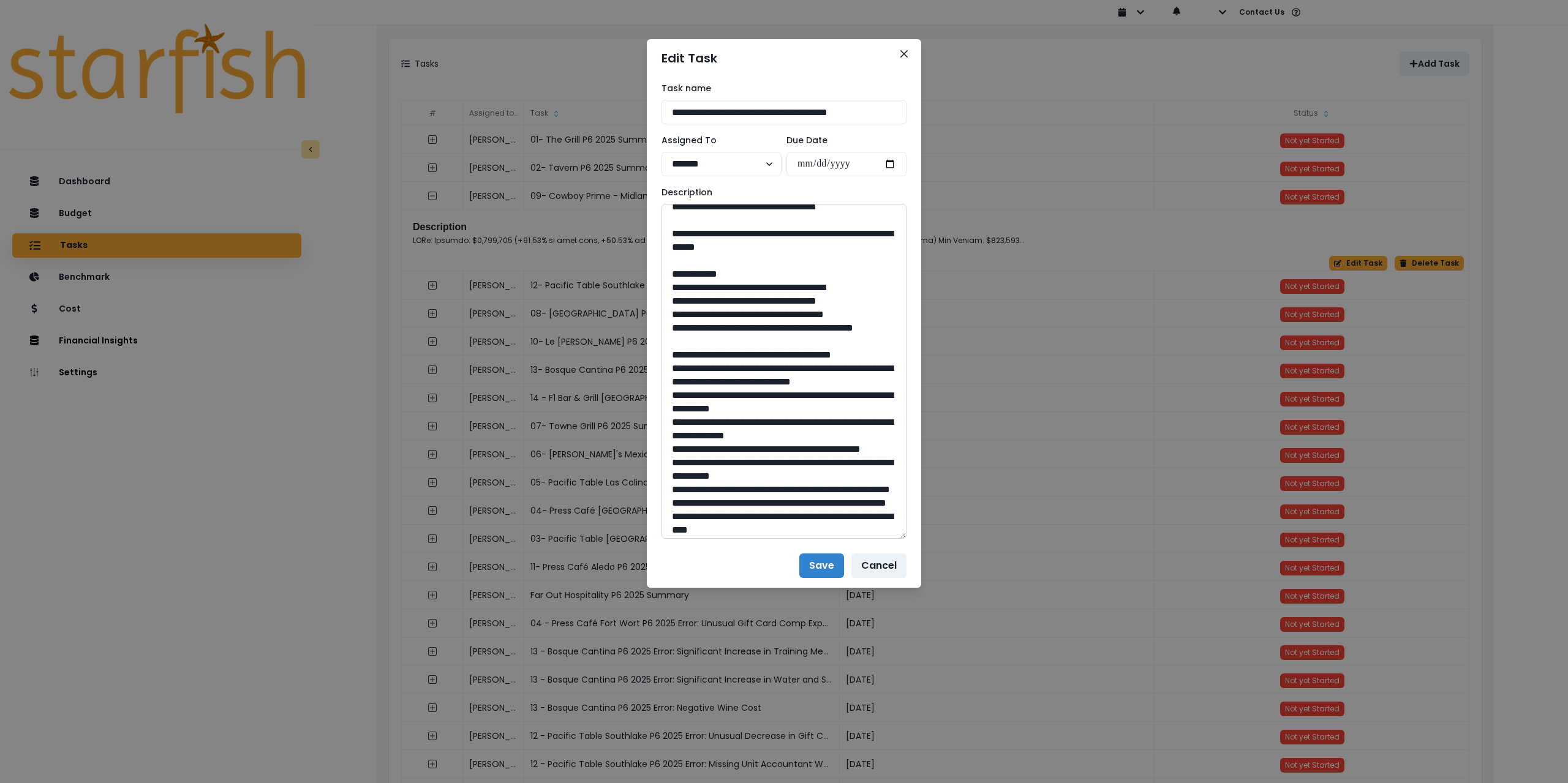
scroll to position [857, 0]
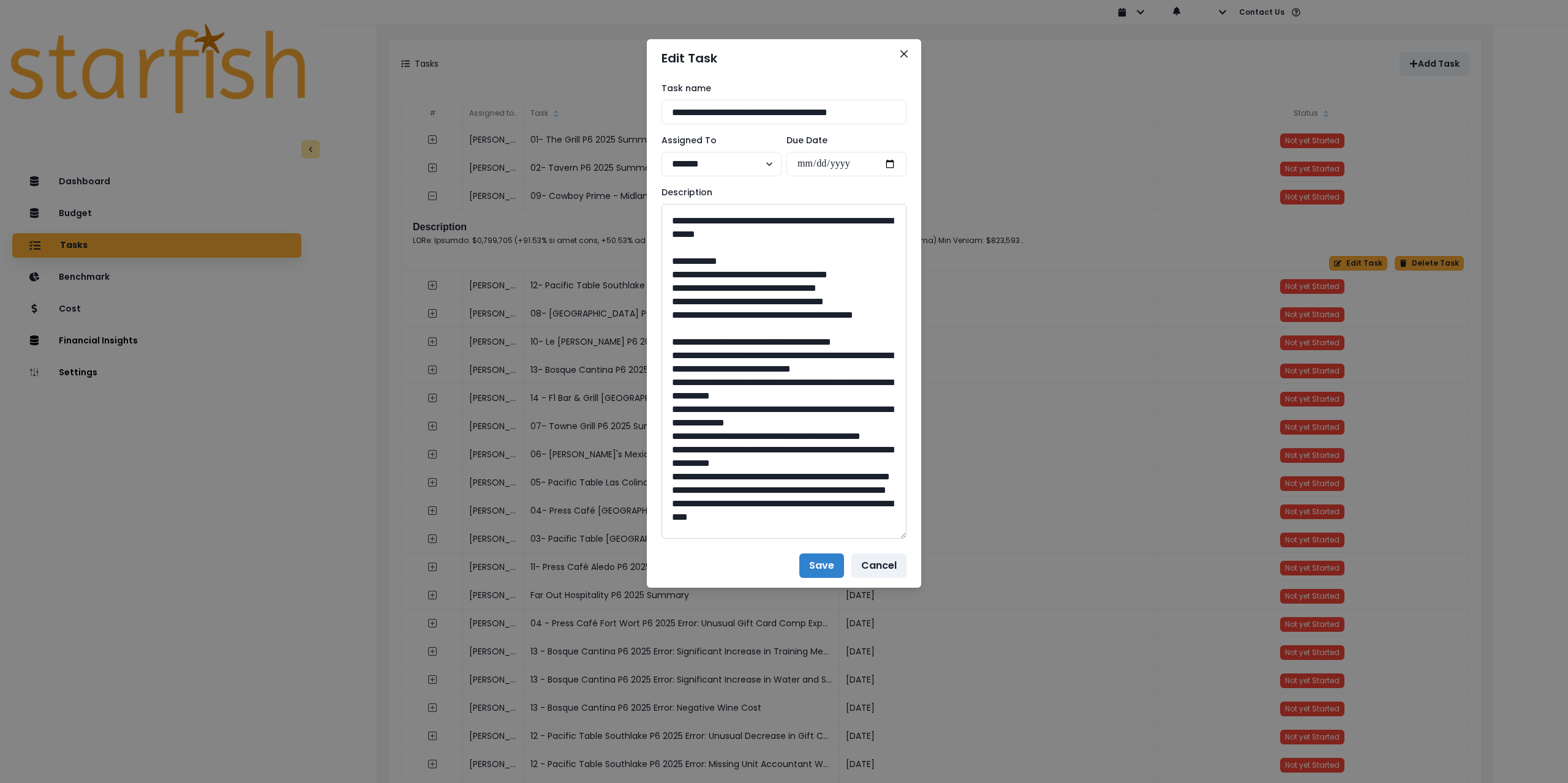
drag, startPoint x: 706, startPoint y: 371, endPoint x: 841, endPoint y: 387, distance: 135.9
click at [841, 387] on textarea at bounding box center [784, 371] width 245 height 335
click at [724, 378] on textarea at bounding box center [784, 371] width 245 height 335
drag, startPoint x: 723, startPoint y: 371, endPoint x: 860, endPoint y: 384, distance: 137.6
click at [860, 384] on textarea at bounding box center [784, 371] width 245 height 335
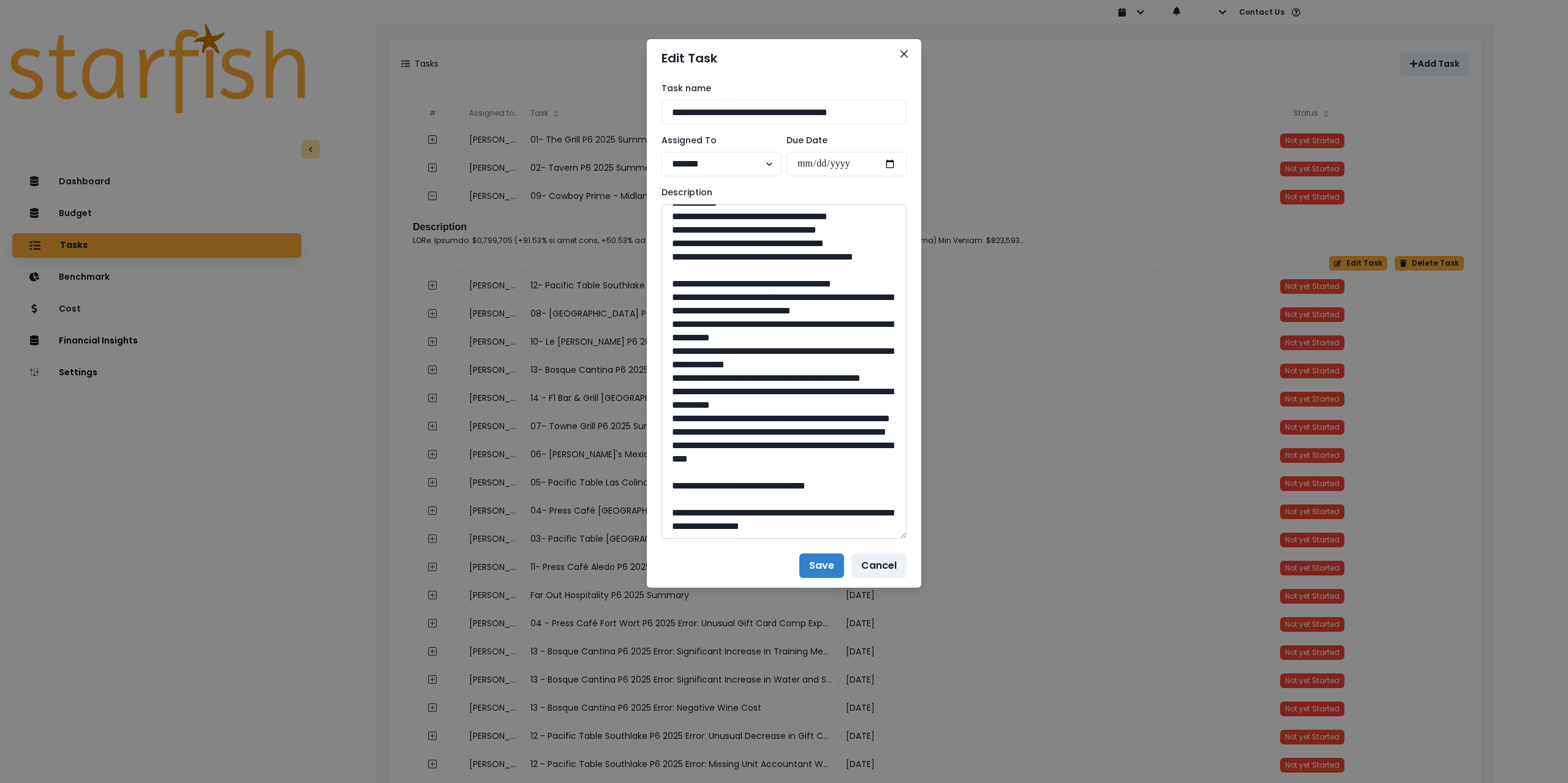
scroll to position [1102, 0]
drag, startPoint x: 787, startPoint y: 513, endPoint x: 764, endPoint y: 512, distance: 23.0
click at [764, 512] on textarea at bounding box center [784, 371] width 245 height 335
drag, startPoint x: 878, startPoint y: 525, endPoint x: 662, endPoint y: 532, distance: 216.1
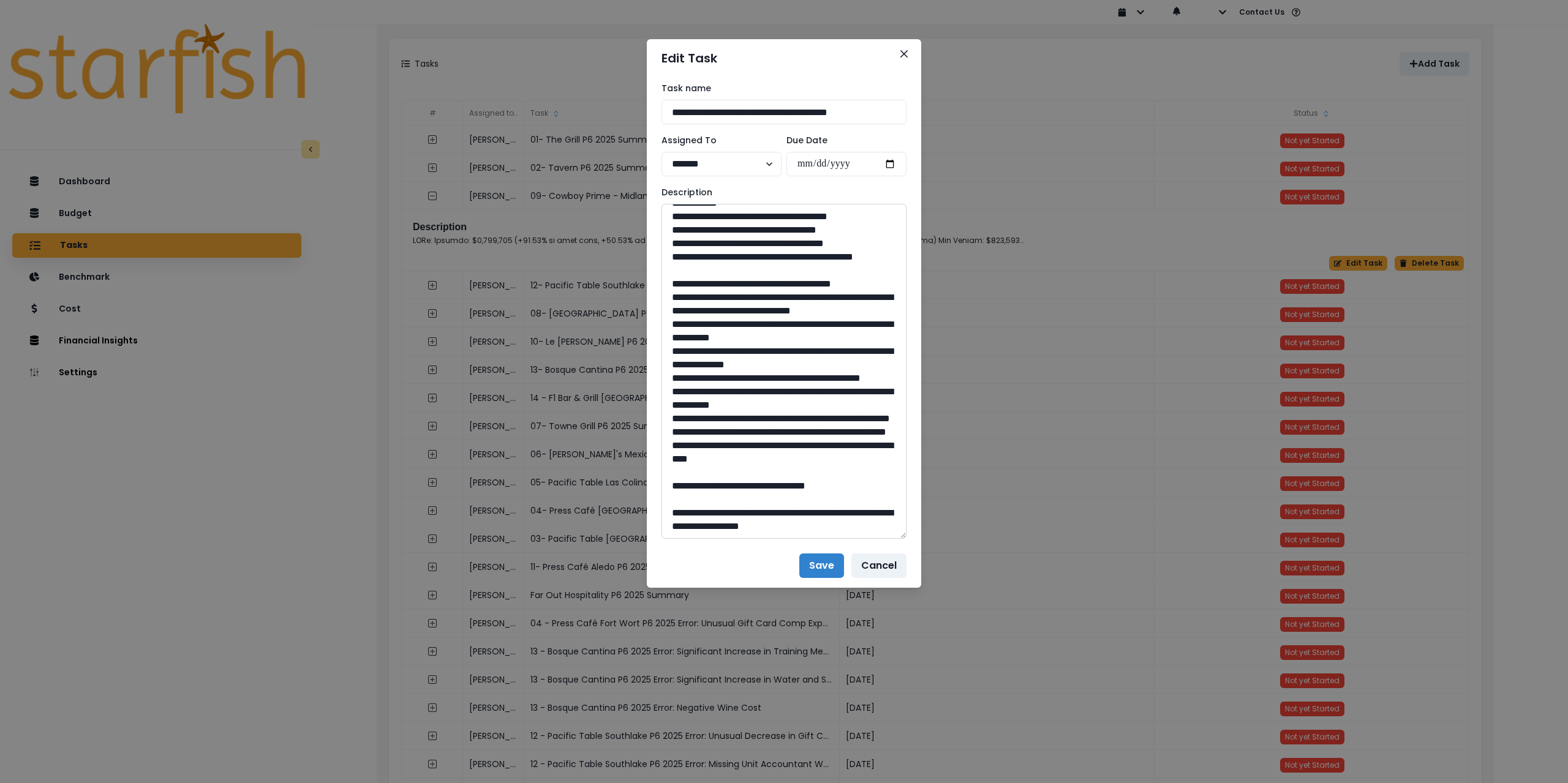
click at [662, 532] on textarea at bounding box center [784, 371] width 245 height 335
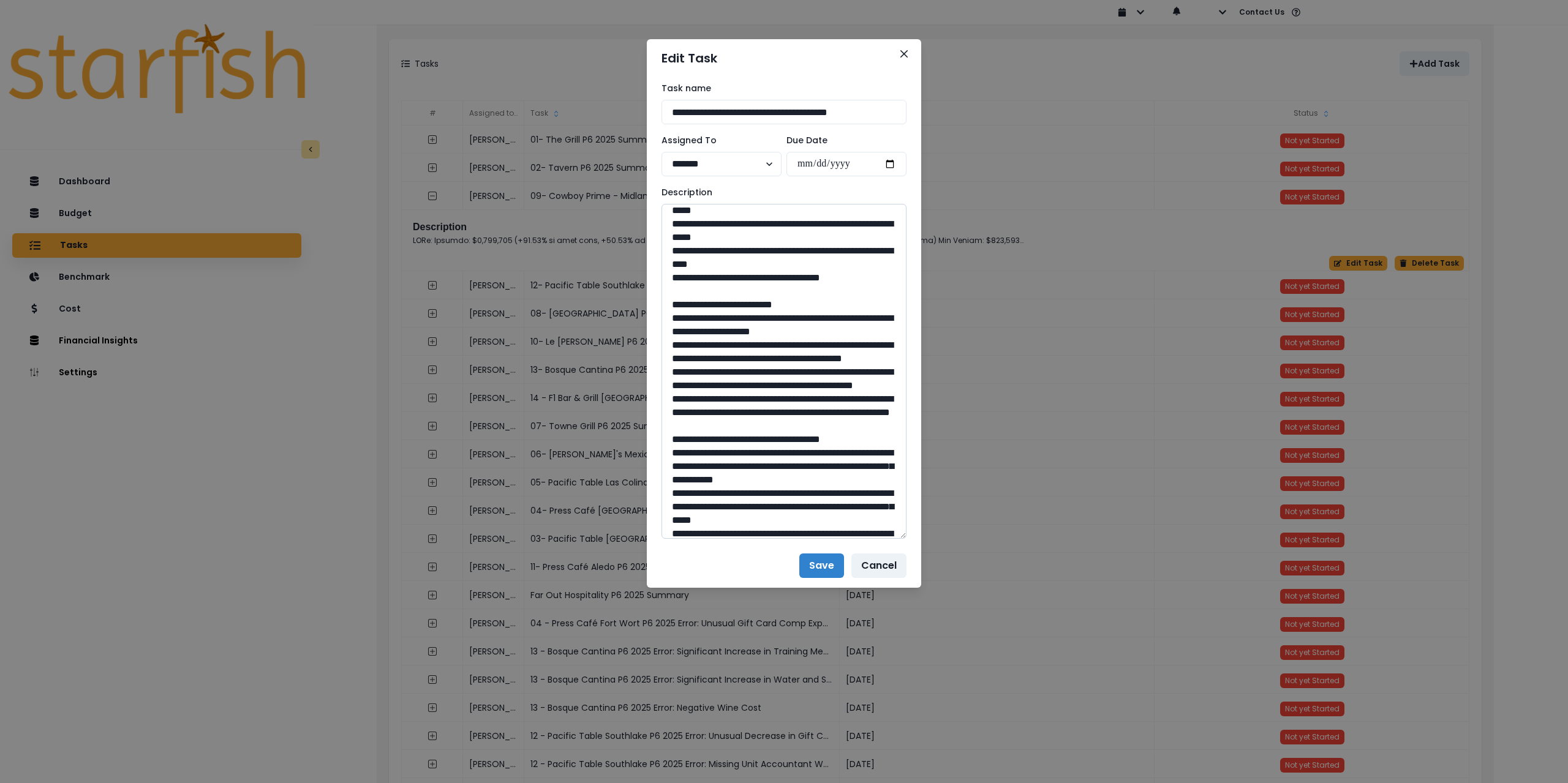
scroll to position [0, 0]
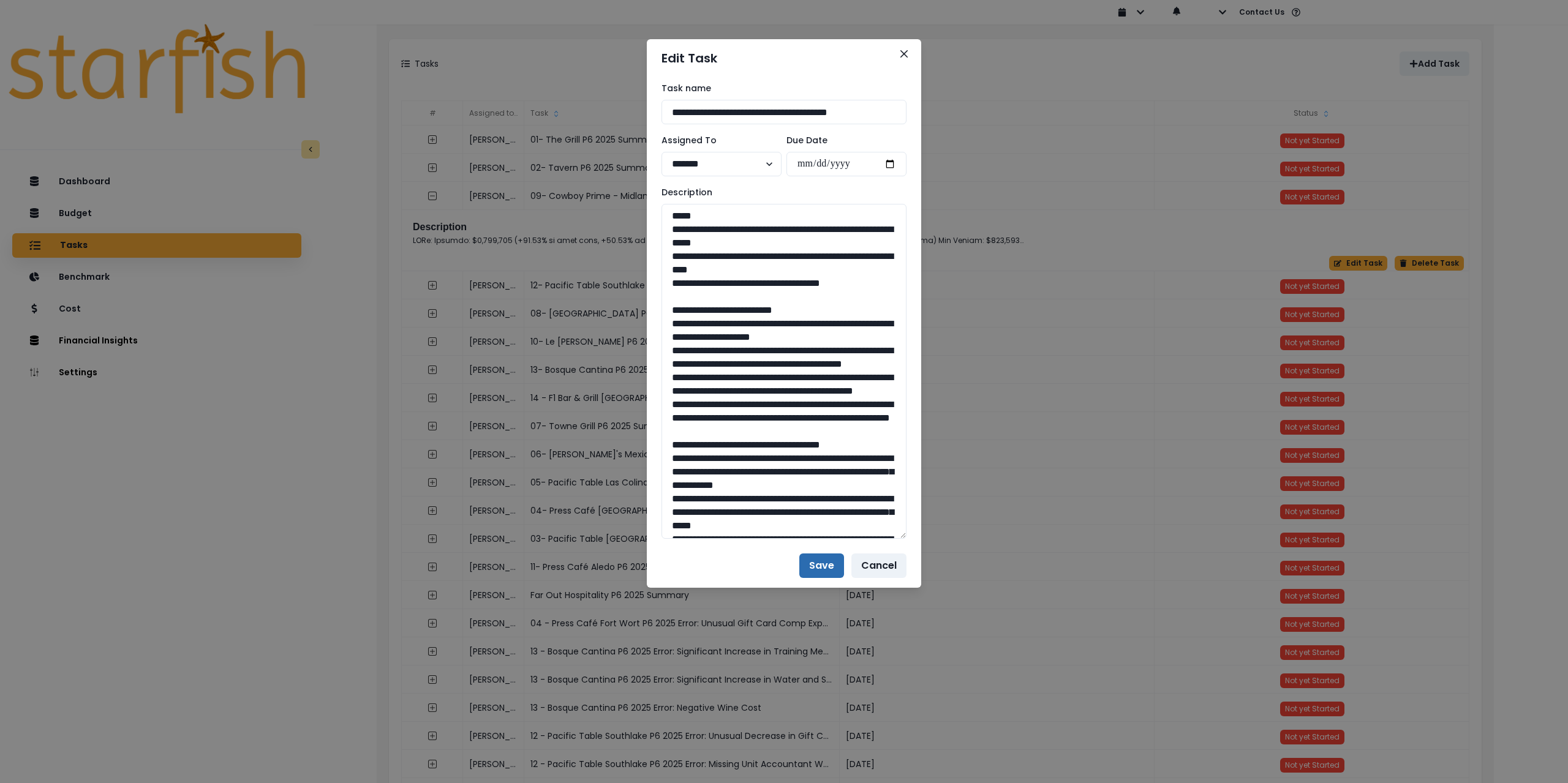
type textarea "**********"
click at [814, 565] on button "Save" at bounding box center [822, 565] width 45 height 24
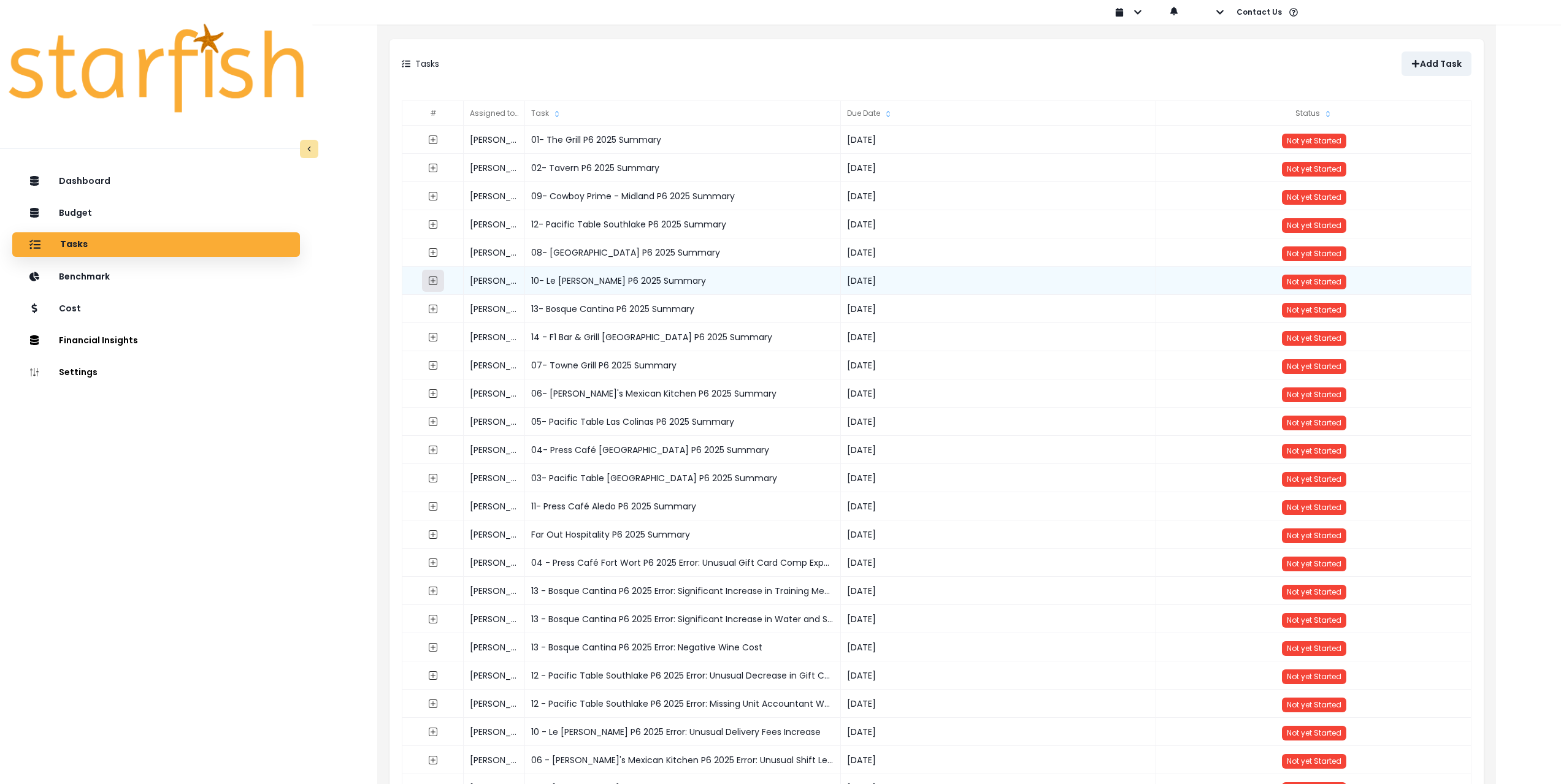
click at [435, 277] on icon "expand outline" at bounding box center [433, 281] width 9 height 9
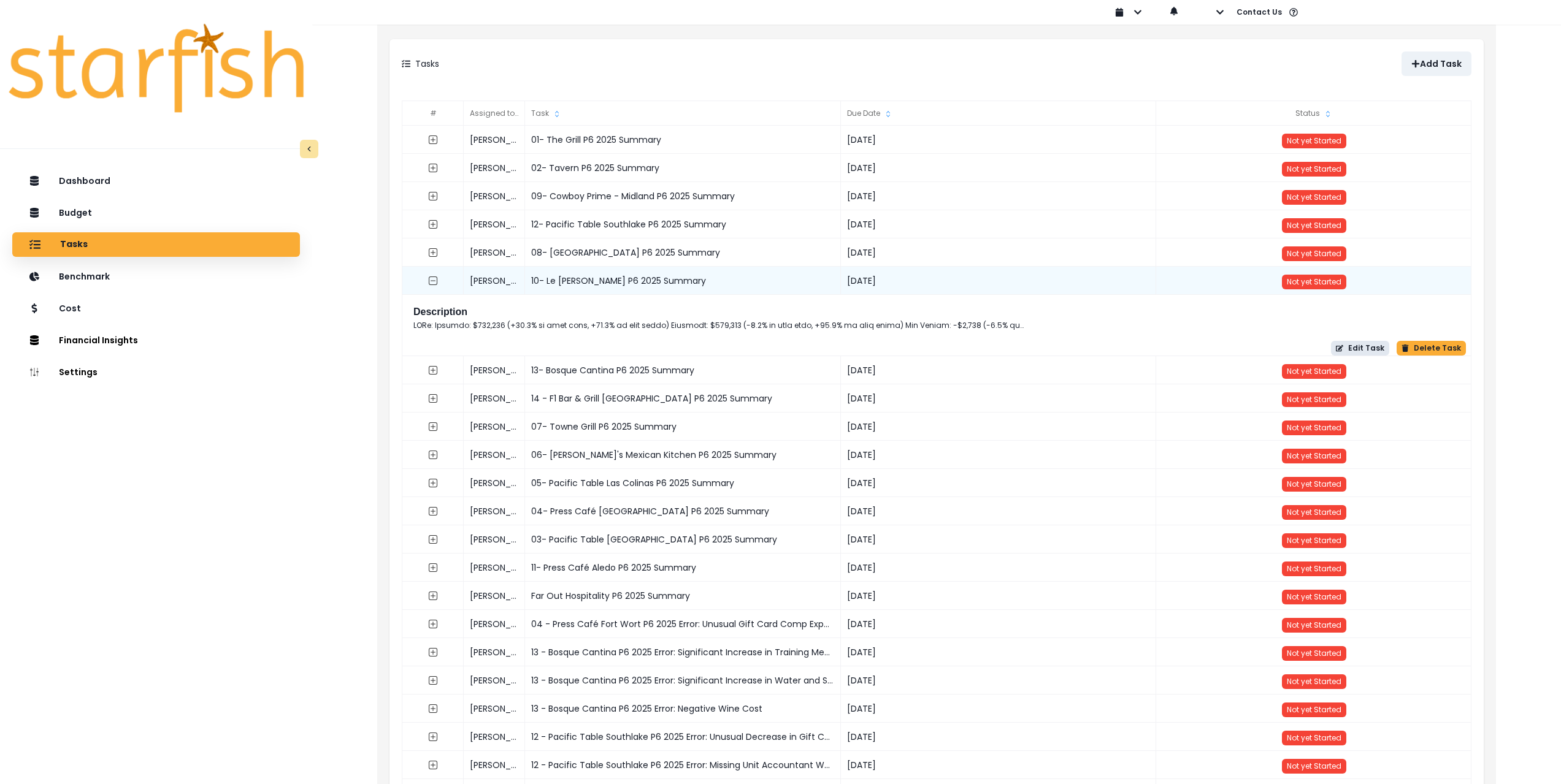
click at [1355, 347] on button "Edit Task" at bounding box center [1360, 348] width 58 height 14
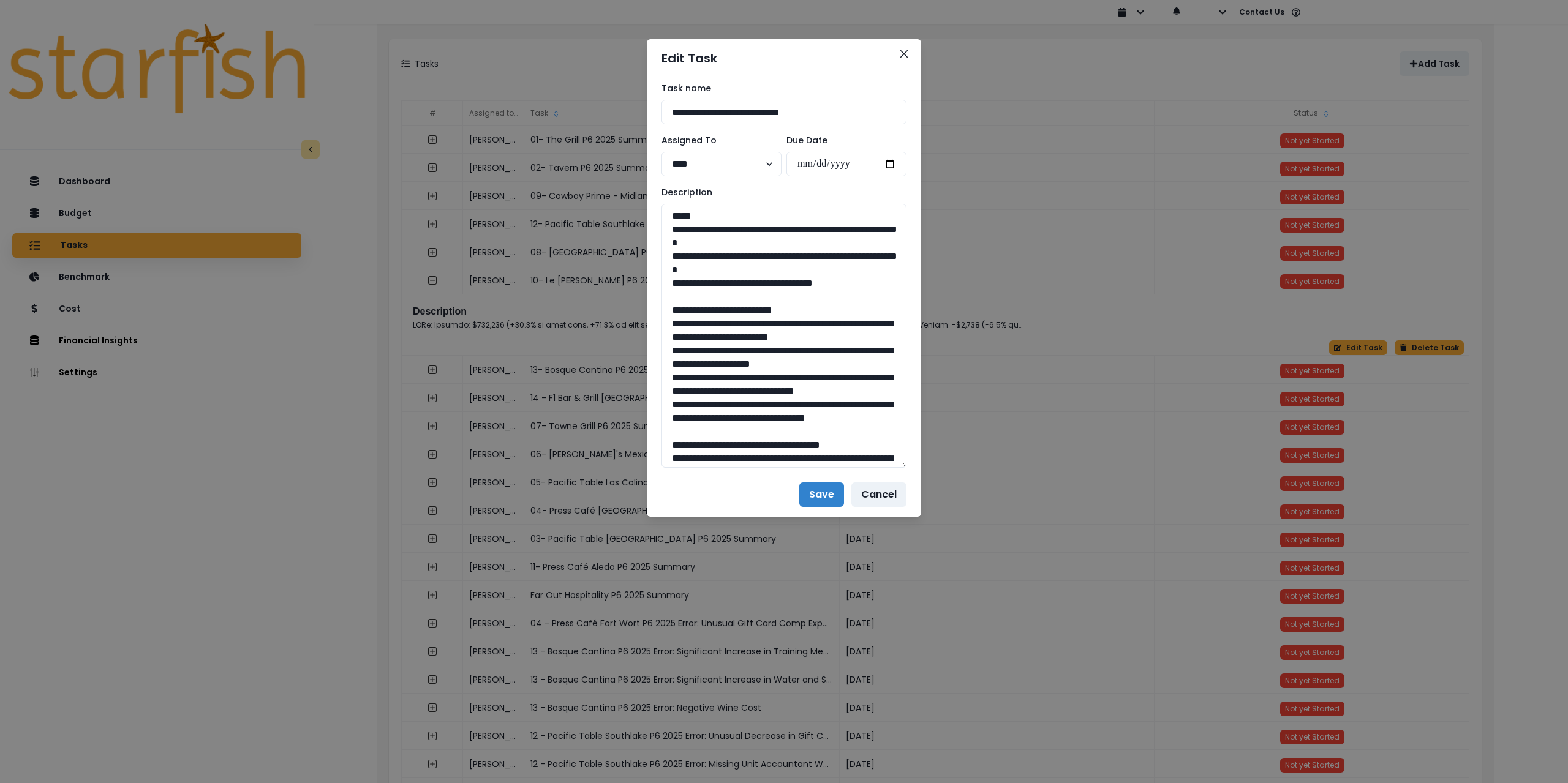
drag, startPoint x: 903, startPoint y: 250, endPoint x: 917, endPoint y: 597, distance: 347.3
click at [919, 473] on div "**********" at bounding box center [784, 274] width 274 height 396
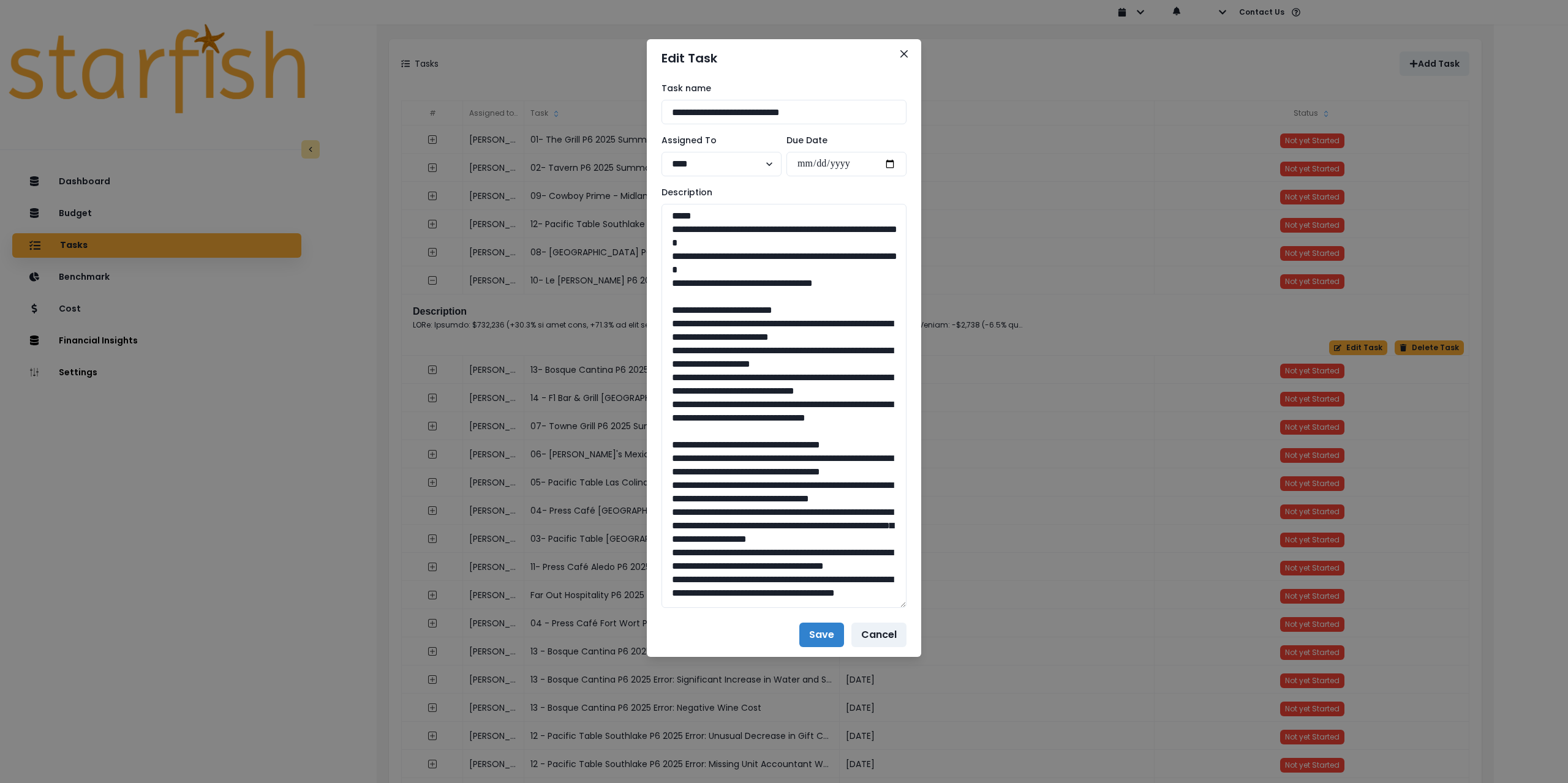
drag, startPoint x: 739, startPoint y: 110, endPoint x: 620, endPoint y: 106, distance: 119.1
click at [620, 106] on div "**********" at bounding box center [784, 391] width 1568 height 783
drag, startPoint x: 861, startPoint y: 285, endPoint x: 633, endPoint y: 222, distance: 236.5
click at [684, 237] on textarea at bounding box center [784, 405] width 245 height 405
drag, startPoint x: 669, startPoint y: 229, endPoint x: 867, endPoint y: 285, distance: 205.8
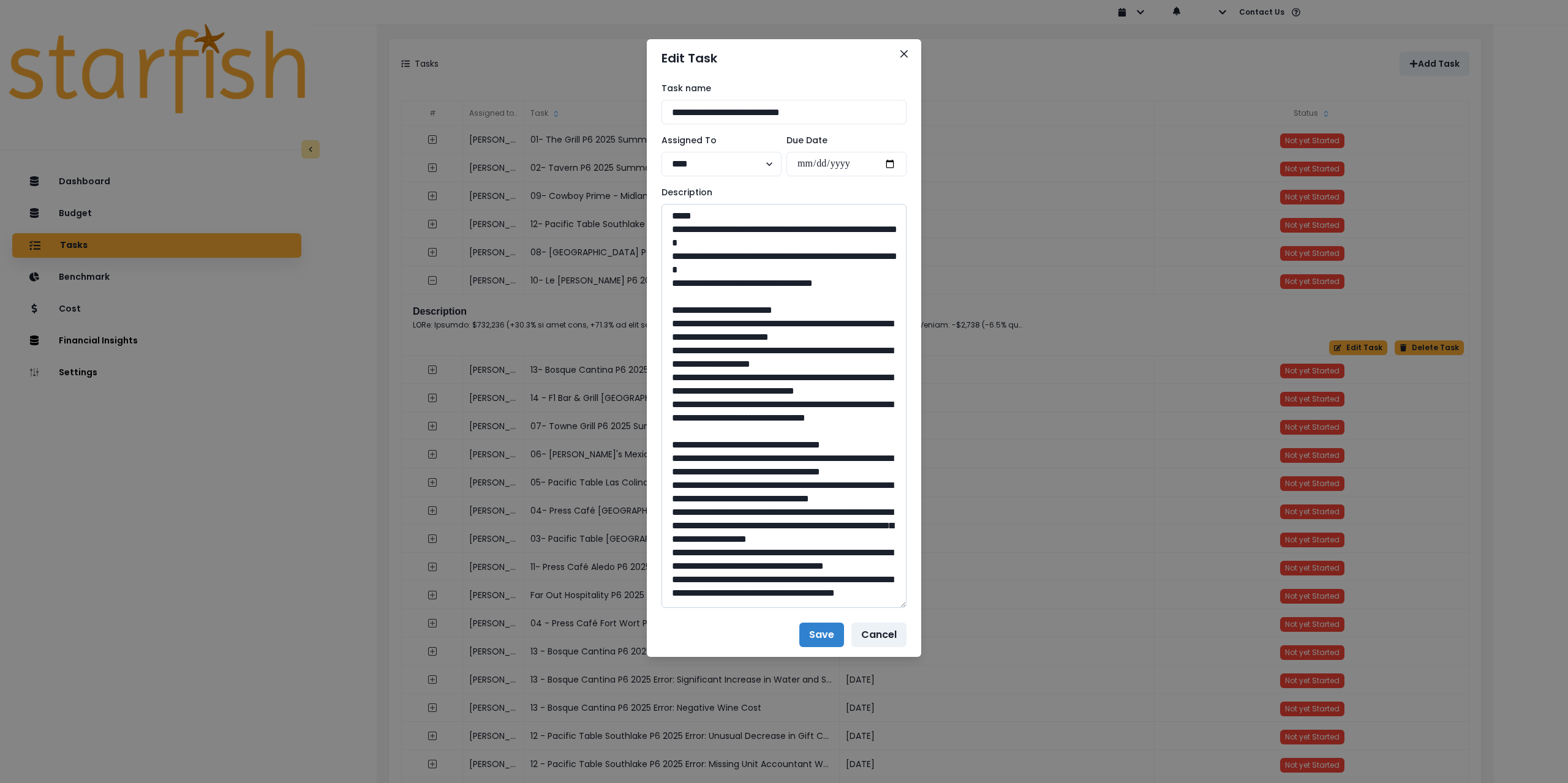
click at [867, 285] on textarea at bounding box center [784, 405] width 245 height 405
drag, startPoint x: 676, startPoint y: 328, endPoint x: 776, endPoint y: 453, distance: 160.1
click at [776, 453] on textarea at bounding box center [784, 405] width 245 height 405
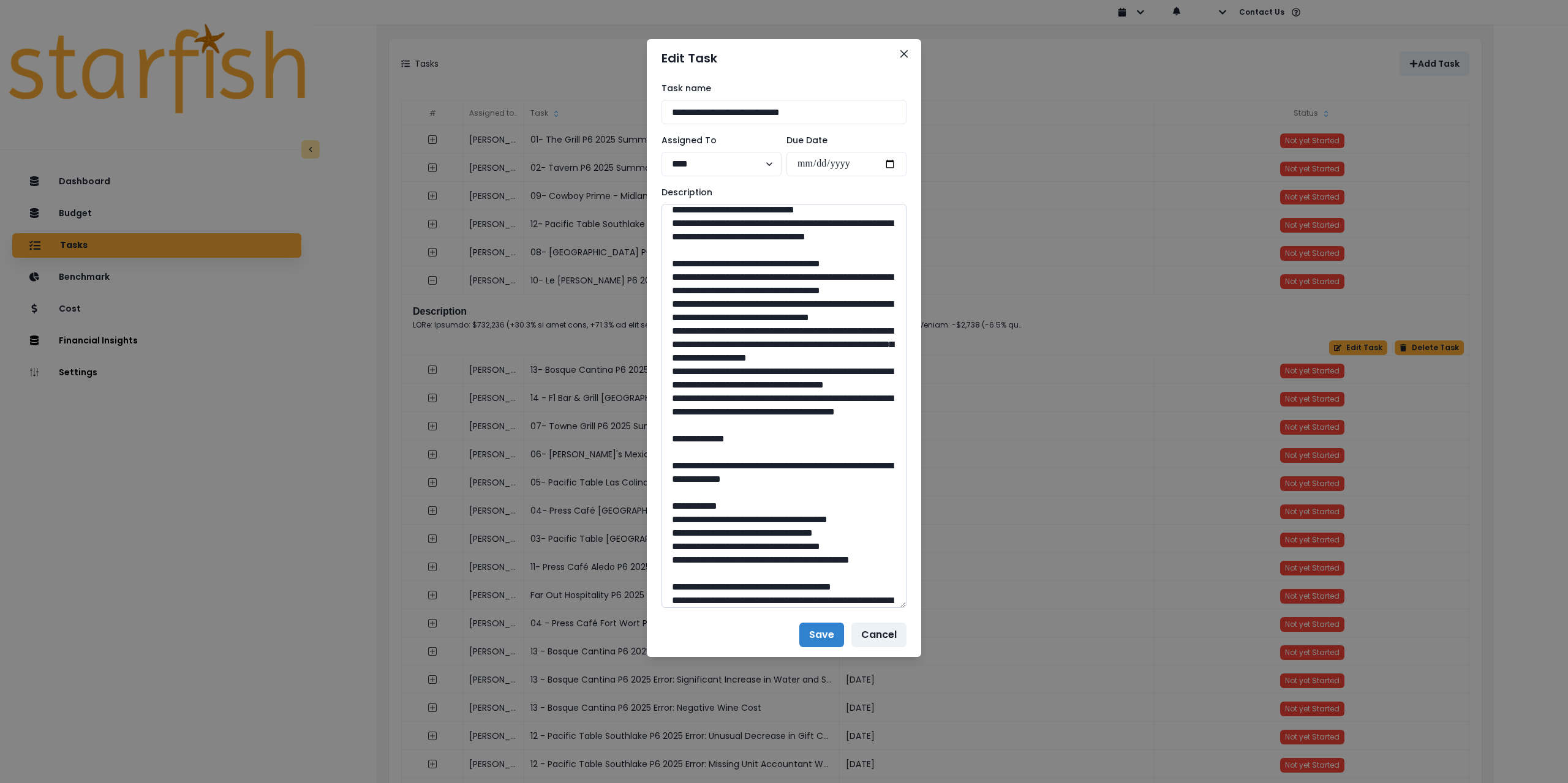
scroll to position [184, 0]
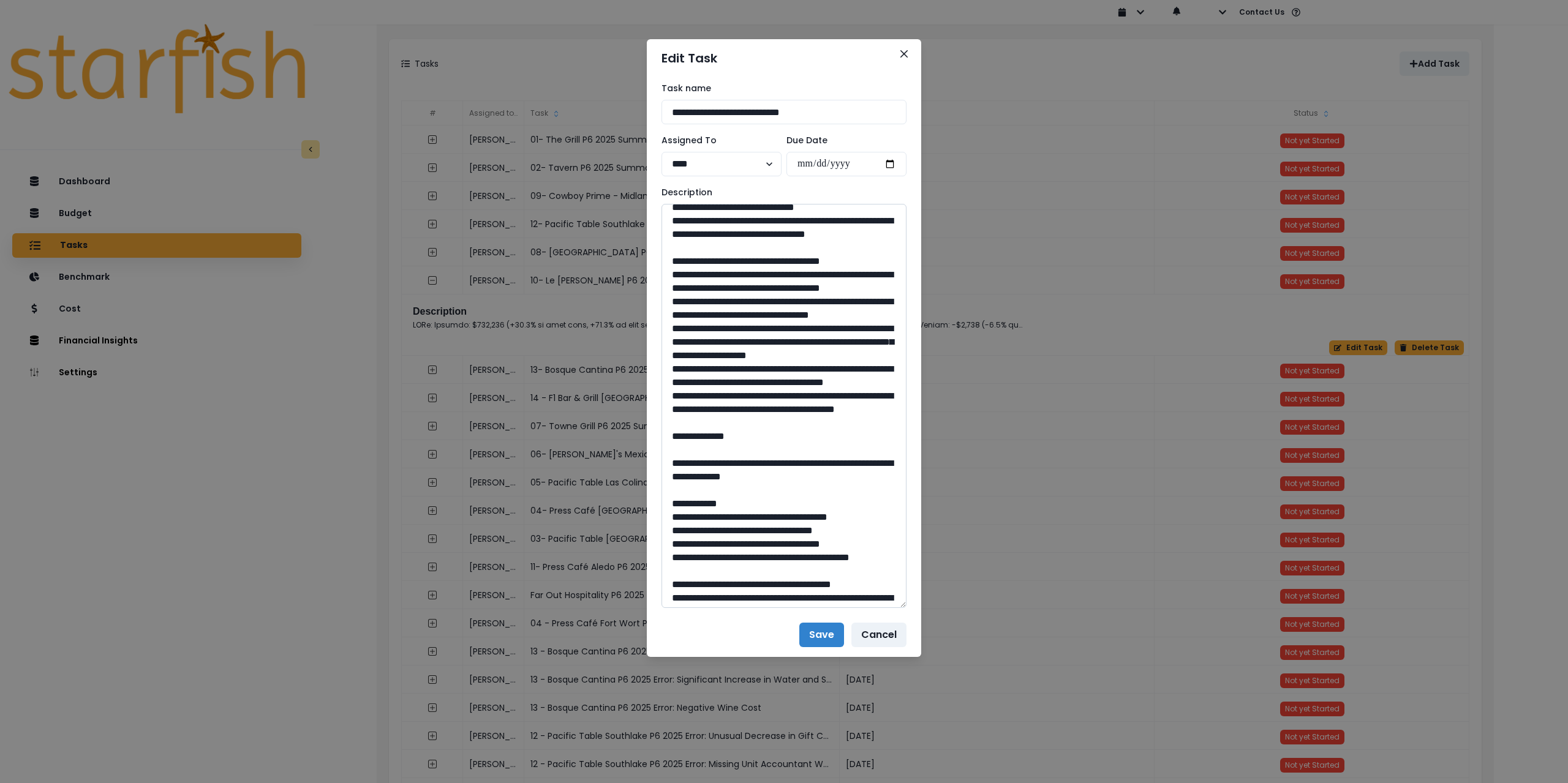
drag, startPoint x: 678, startPoint y: 322, endPoint x: 842, endPoint y: 515, distance: 253.3
click at [842, 515] on textarea at bounding box center [784, 405] width 245 height 405
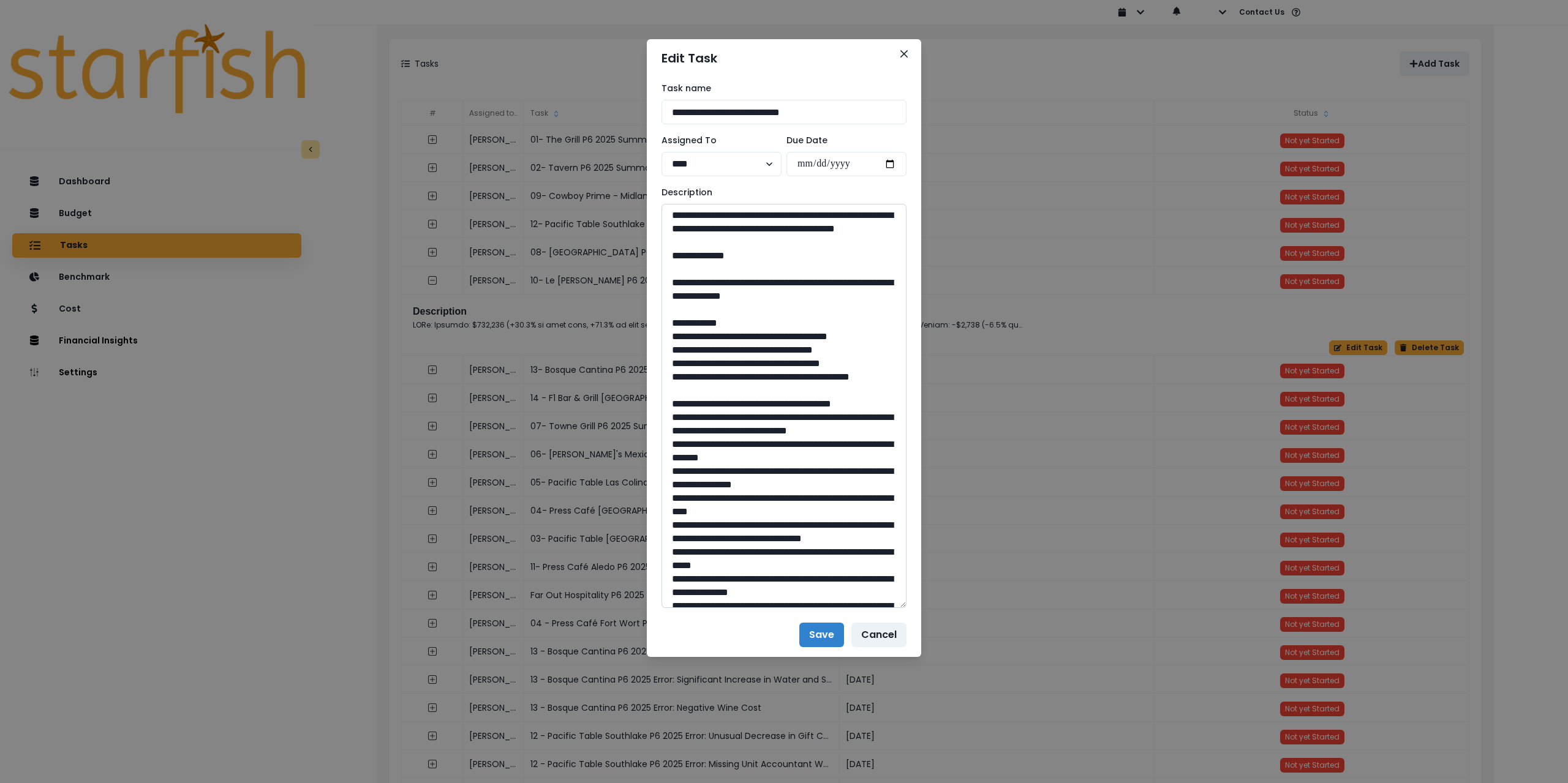
scroll to position [368, 0]
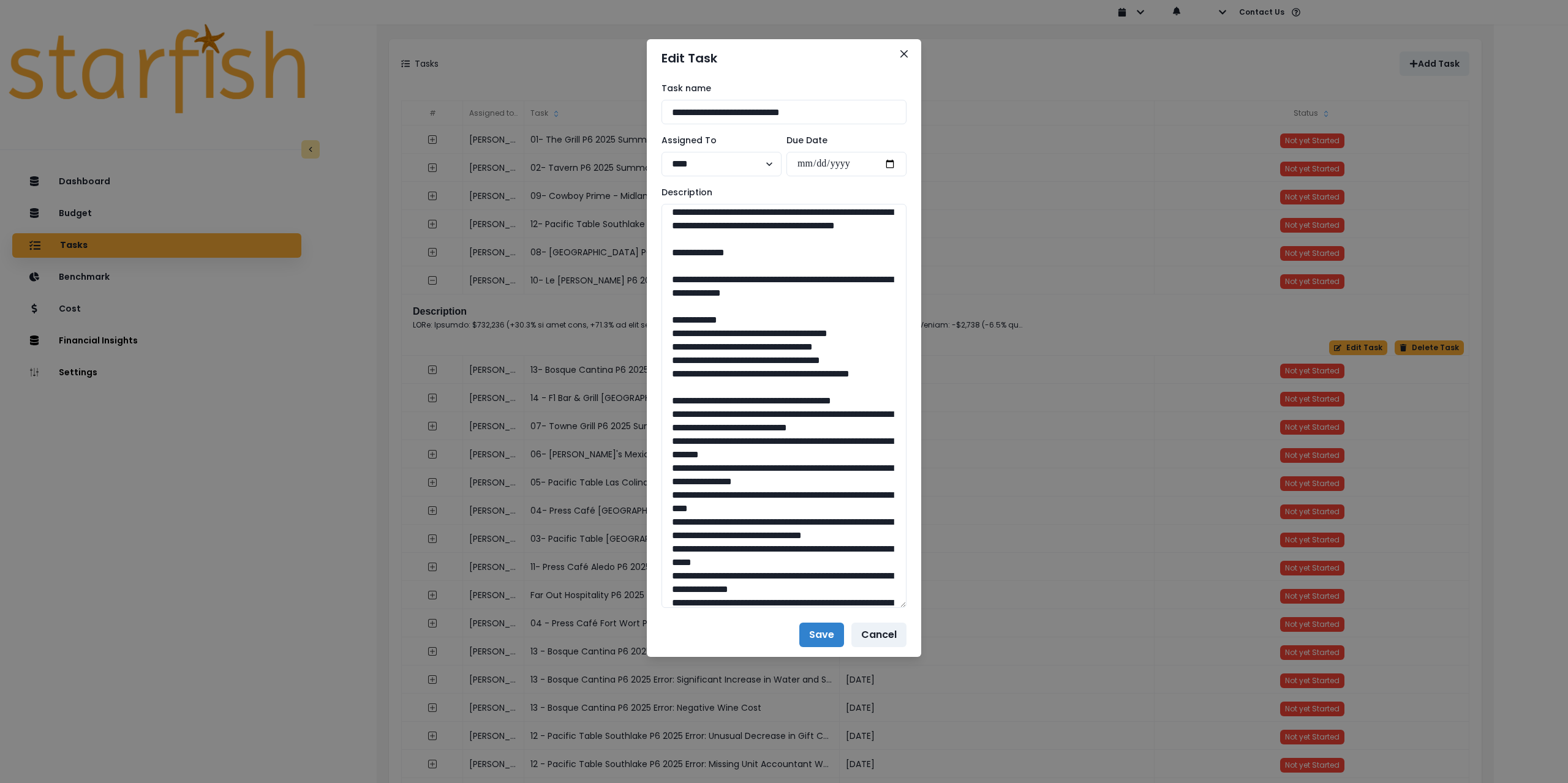
drag, startPoint x: 709, startPoint y: 387, endPoint x: 920, endPoint y: 401, distance: 211.5
click at [920, 401] on div "**********" at bounding box center [784, 345] width 274 height 536
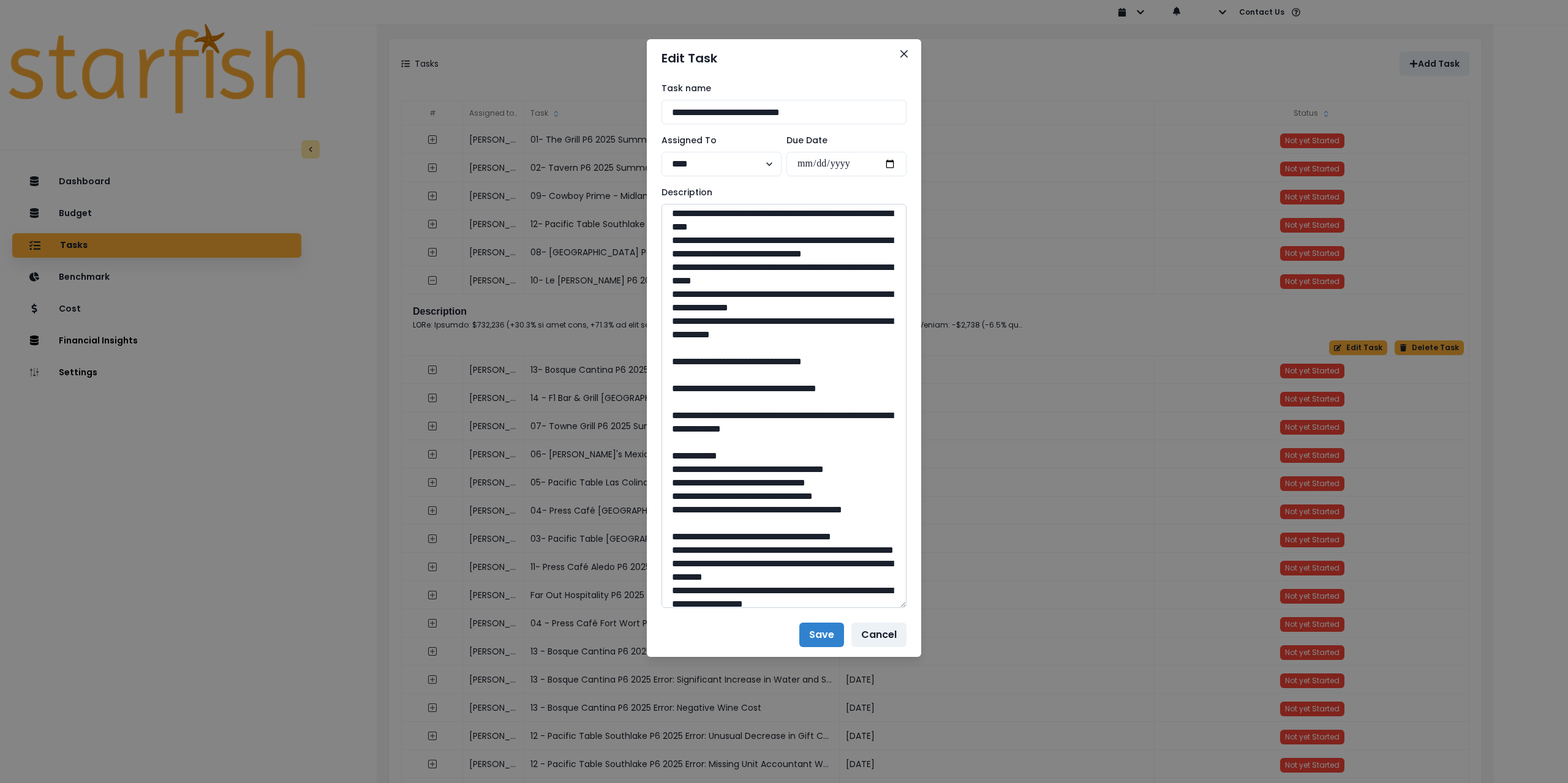
scroll to position [674, 0]
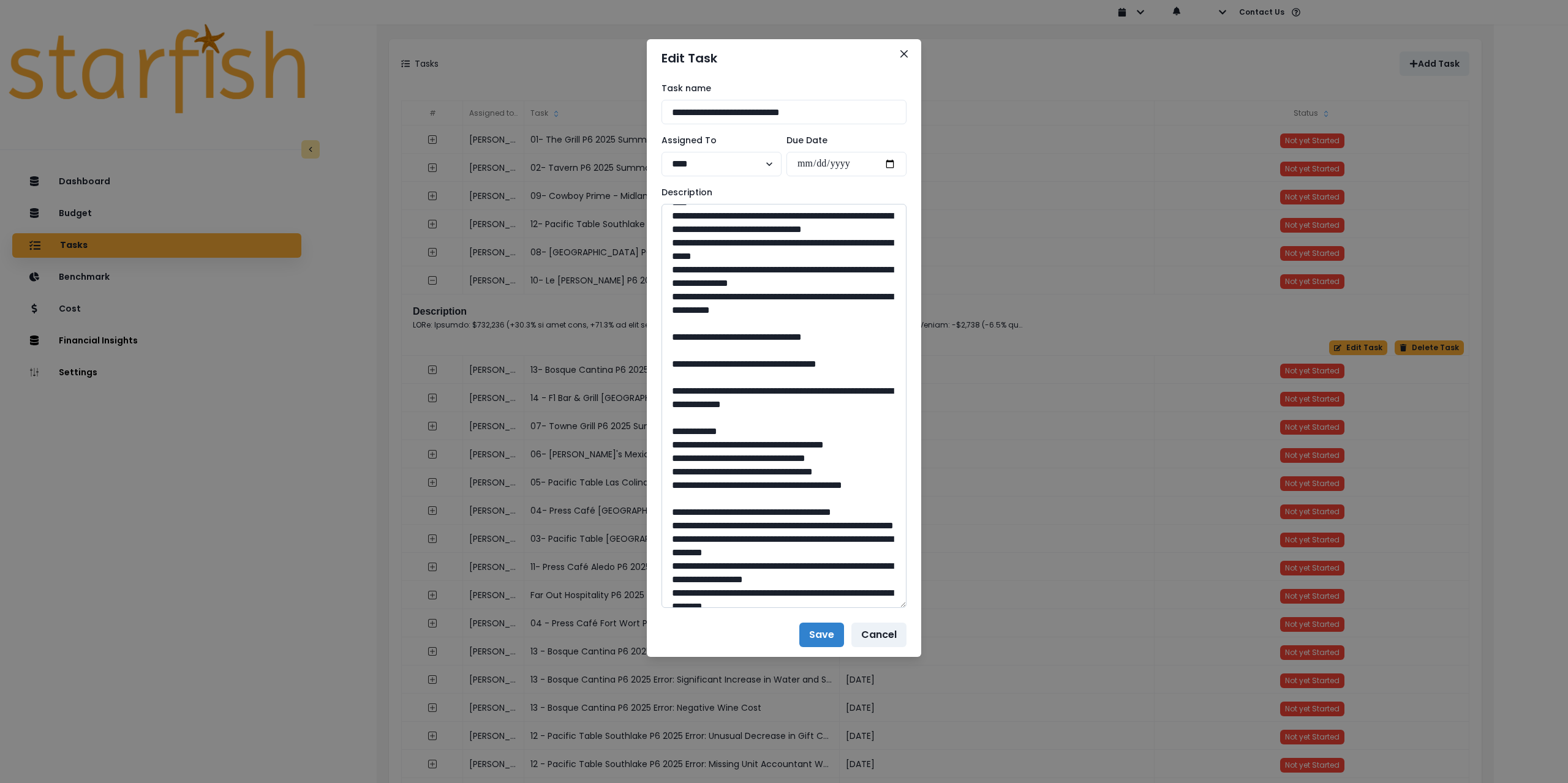
drag, startPoint x: 784, startPoint y: 486, endPoint x: 762, endPoint y: 484, distance: 22.1
click at [762, 484] on textarea at bounding box center [784, 405] width 245 height 405
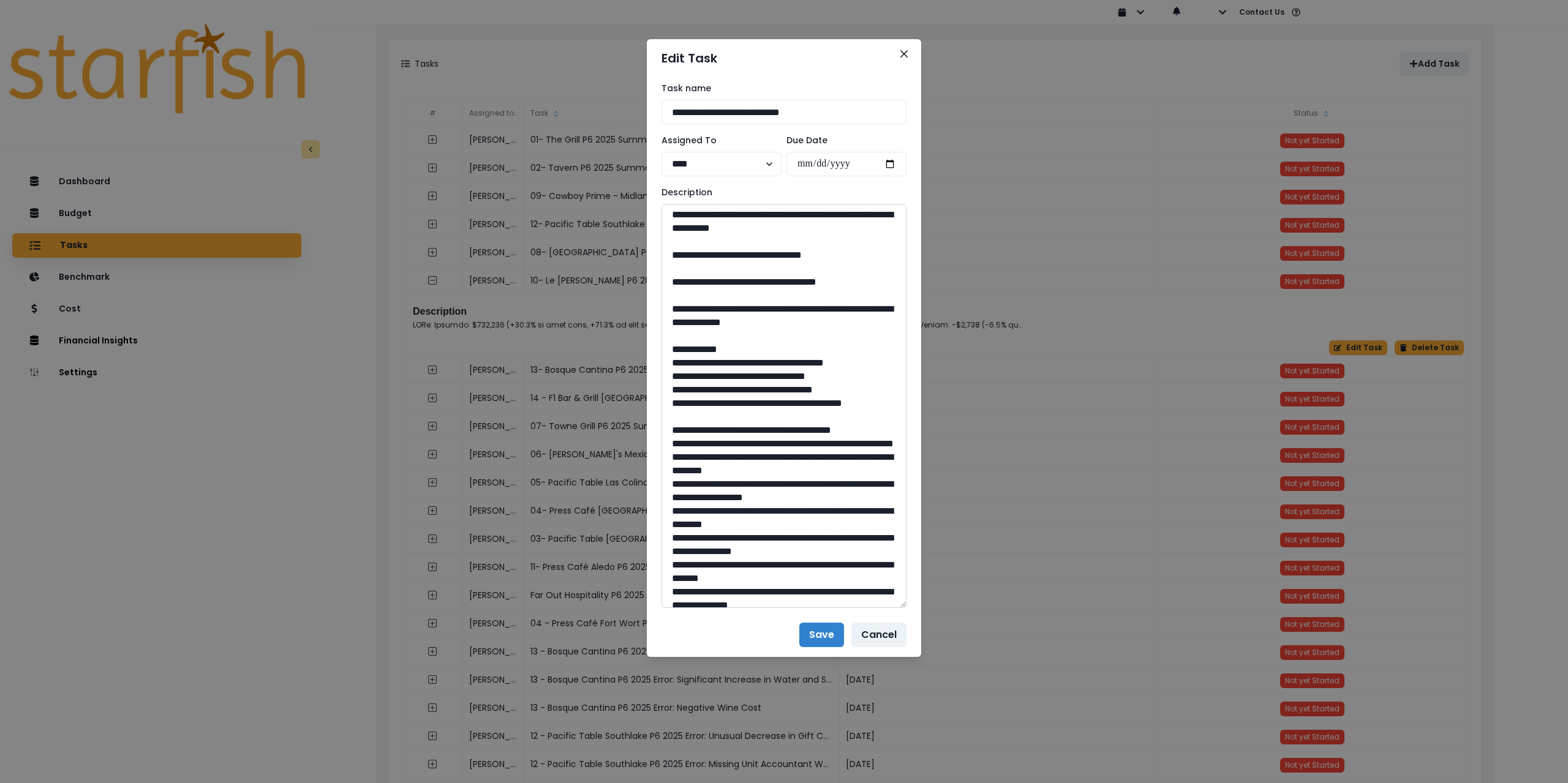
scroll to position [796, 0]
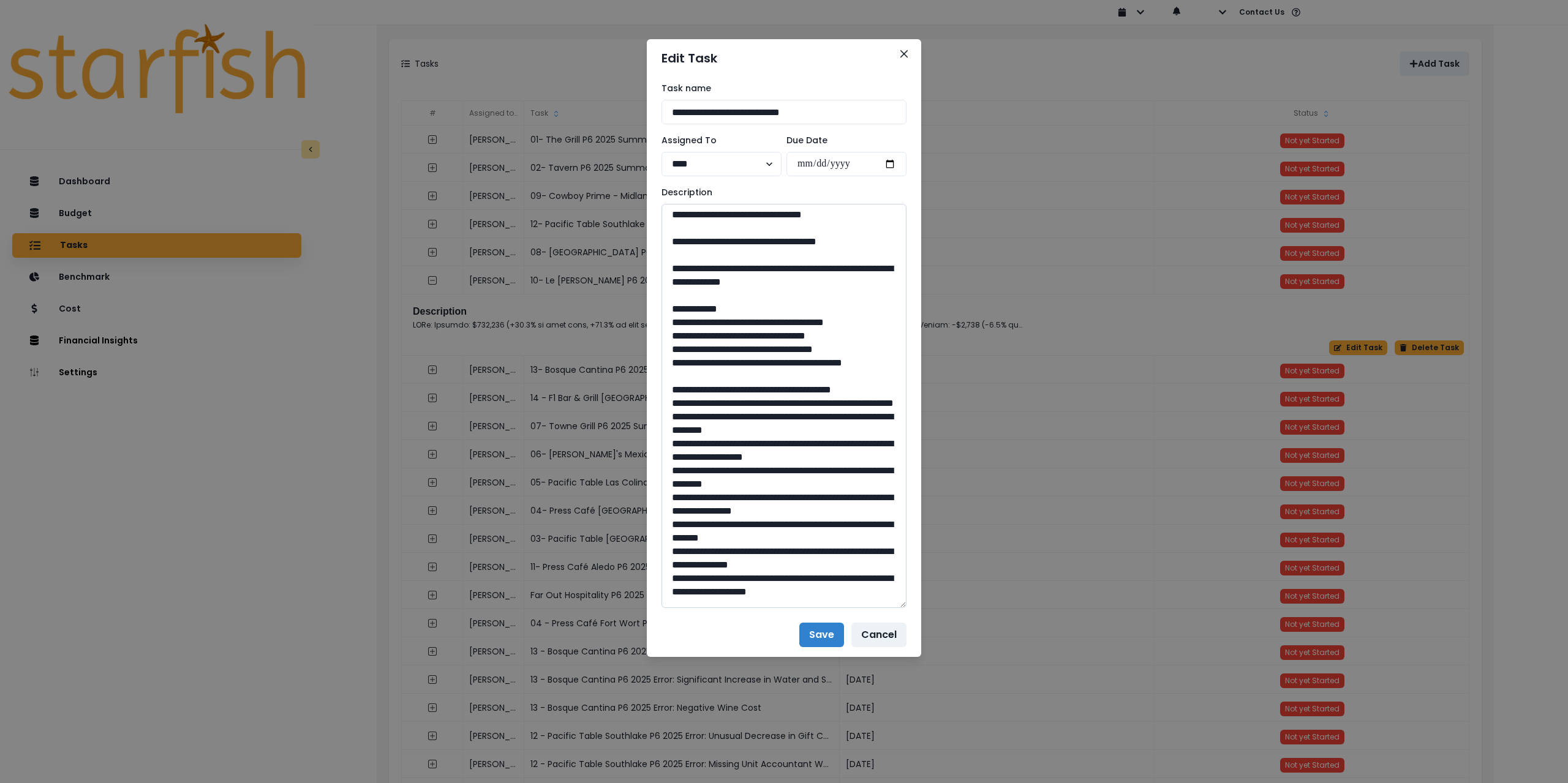
drag, startPoint x: 706, startPoint y: 418, endPoint x: 873, endPoint y: 433, distance: 167.7
click at [875, 433] on textarea at bounding box center [784, 405] width 245 height 405
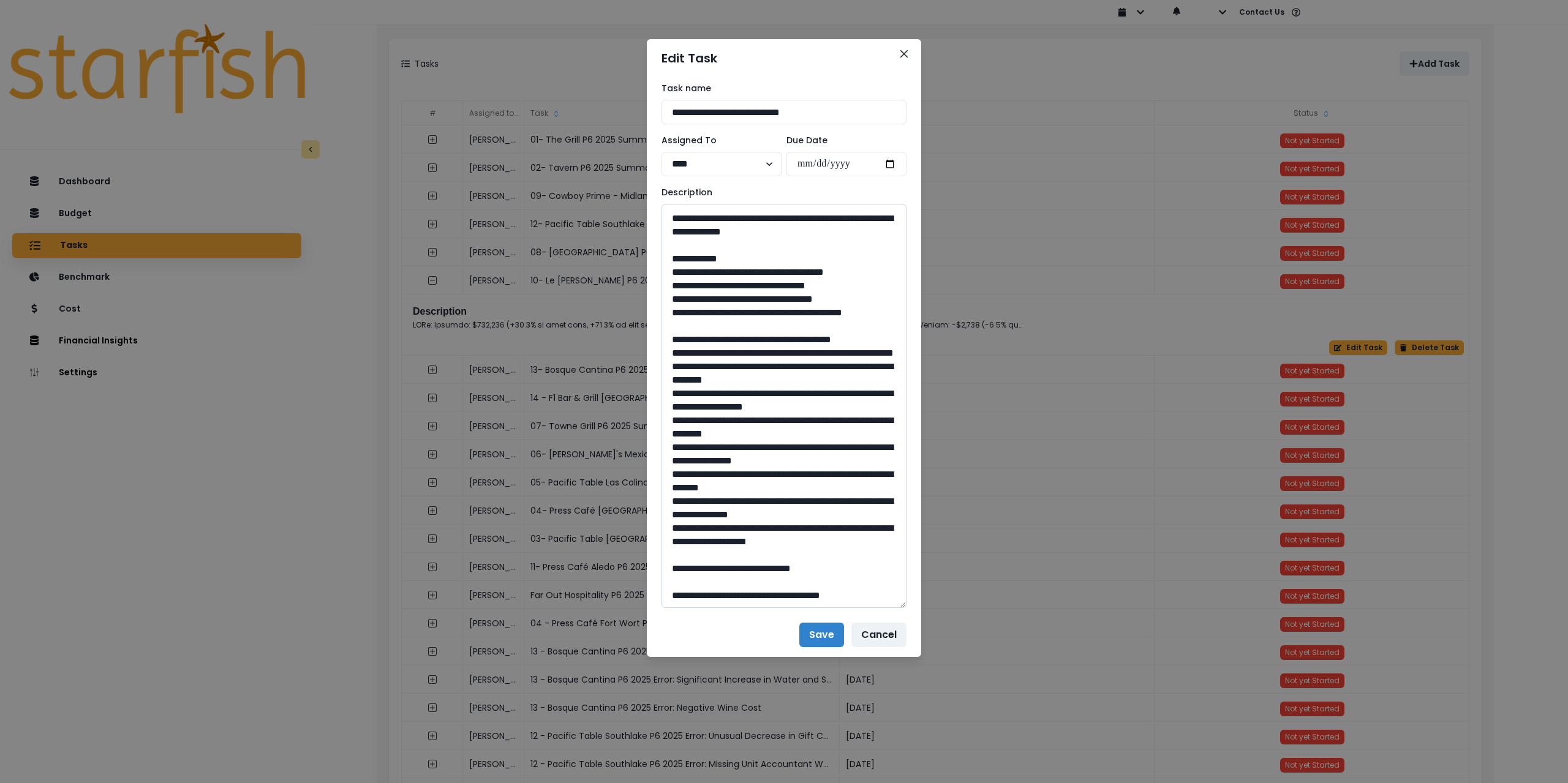
scroll to position [1022, 0]
drag, startPoint x: 782, startPoint y: 569, endPoint x: 764, endPoint y: 569, distance: 18.0
click at [764, 569] on textarea at bounding box center [784, 405] width 245 height 405
click at [902, 55] on icon "Close" at bounding box center [904, 54] width 7 height 7
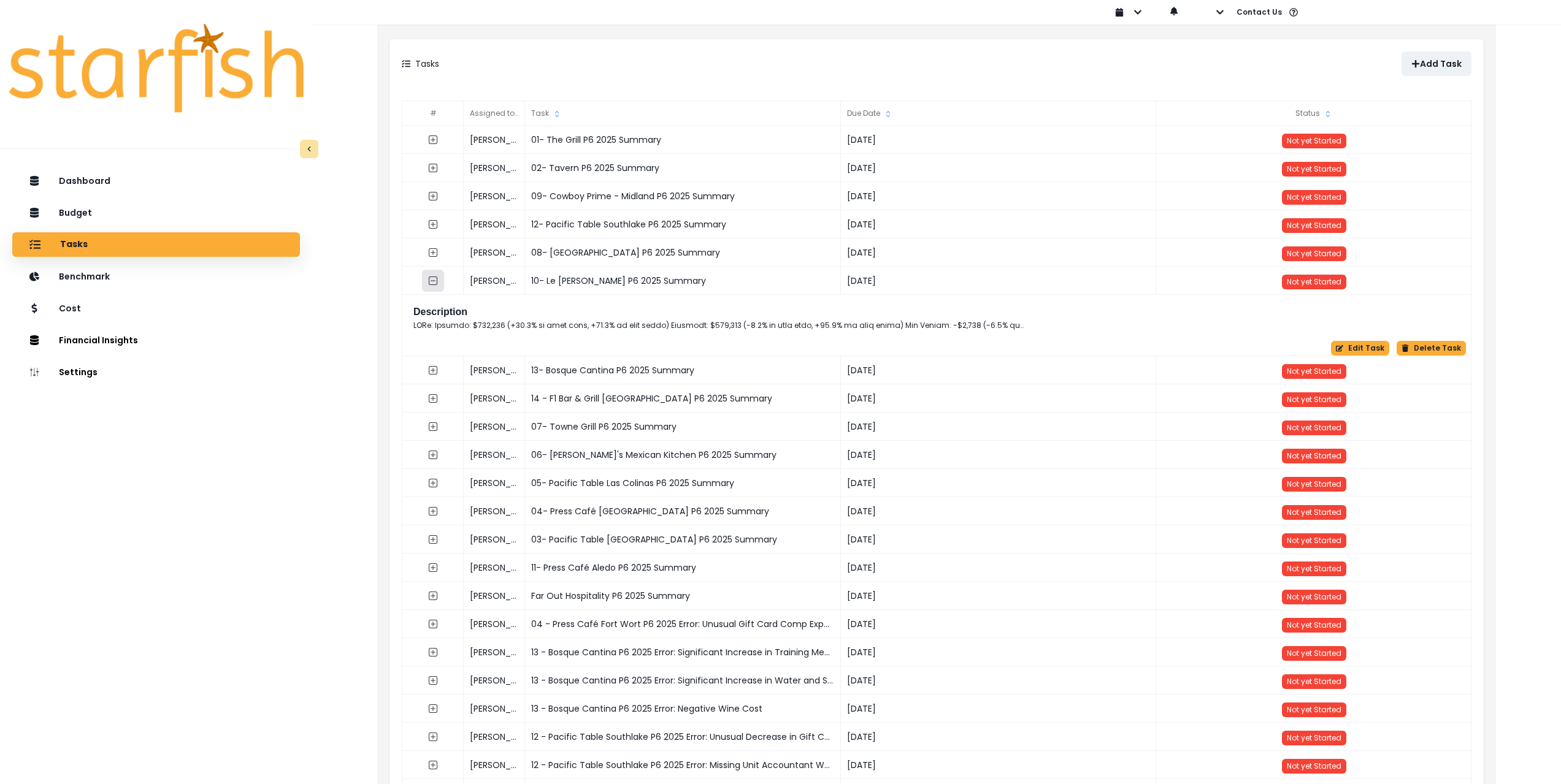
click at [430, 280] on icon "collasped outline" at bounding box center [433, 280] width 10 height 10
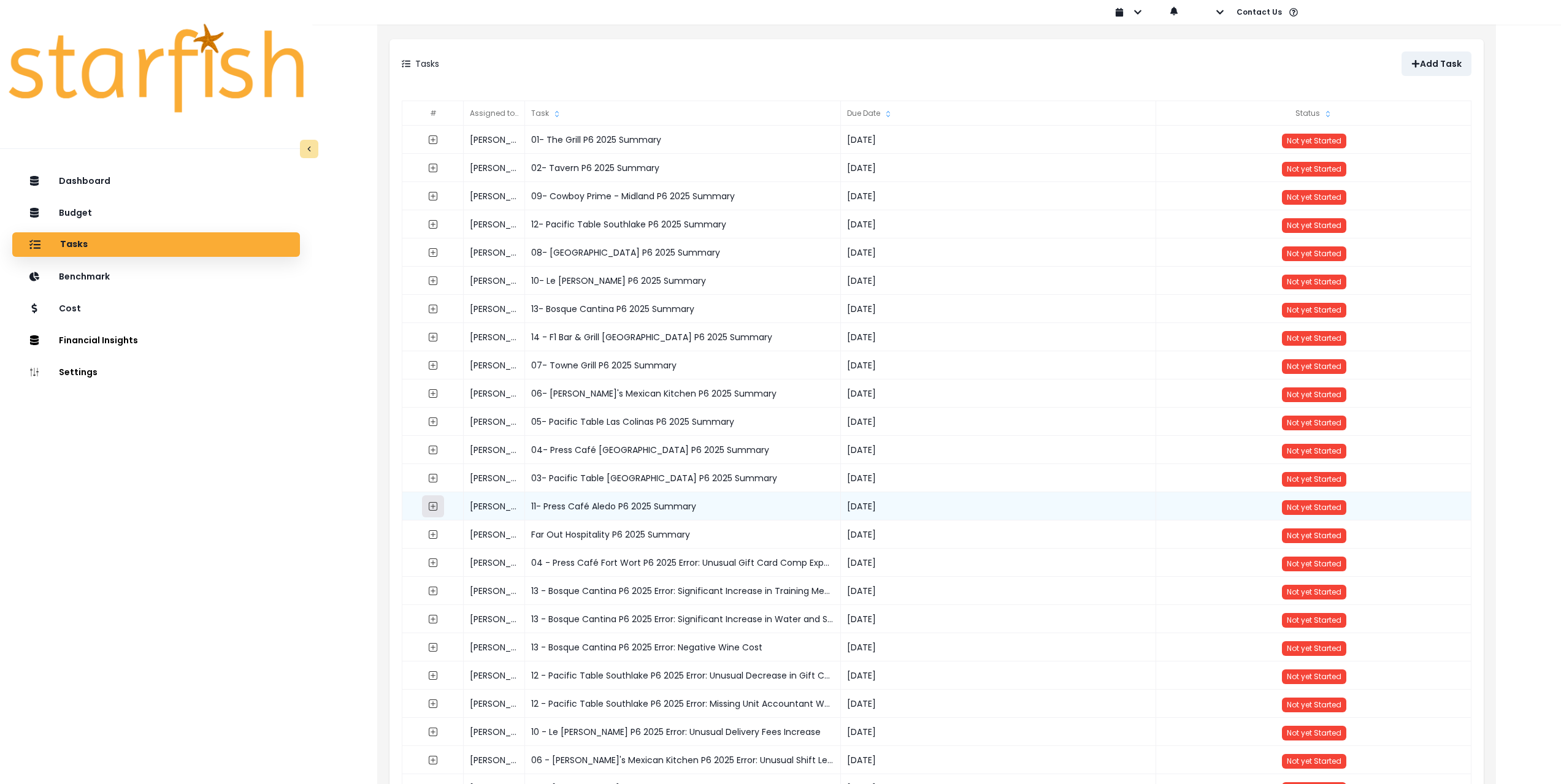
click at [437, 506] on icon "expand outline" at bounding box center [433, 507] width 9 height 9
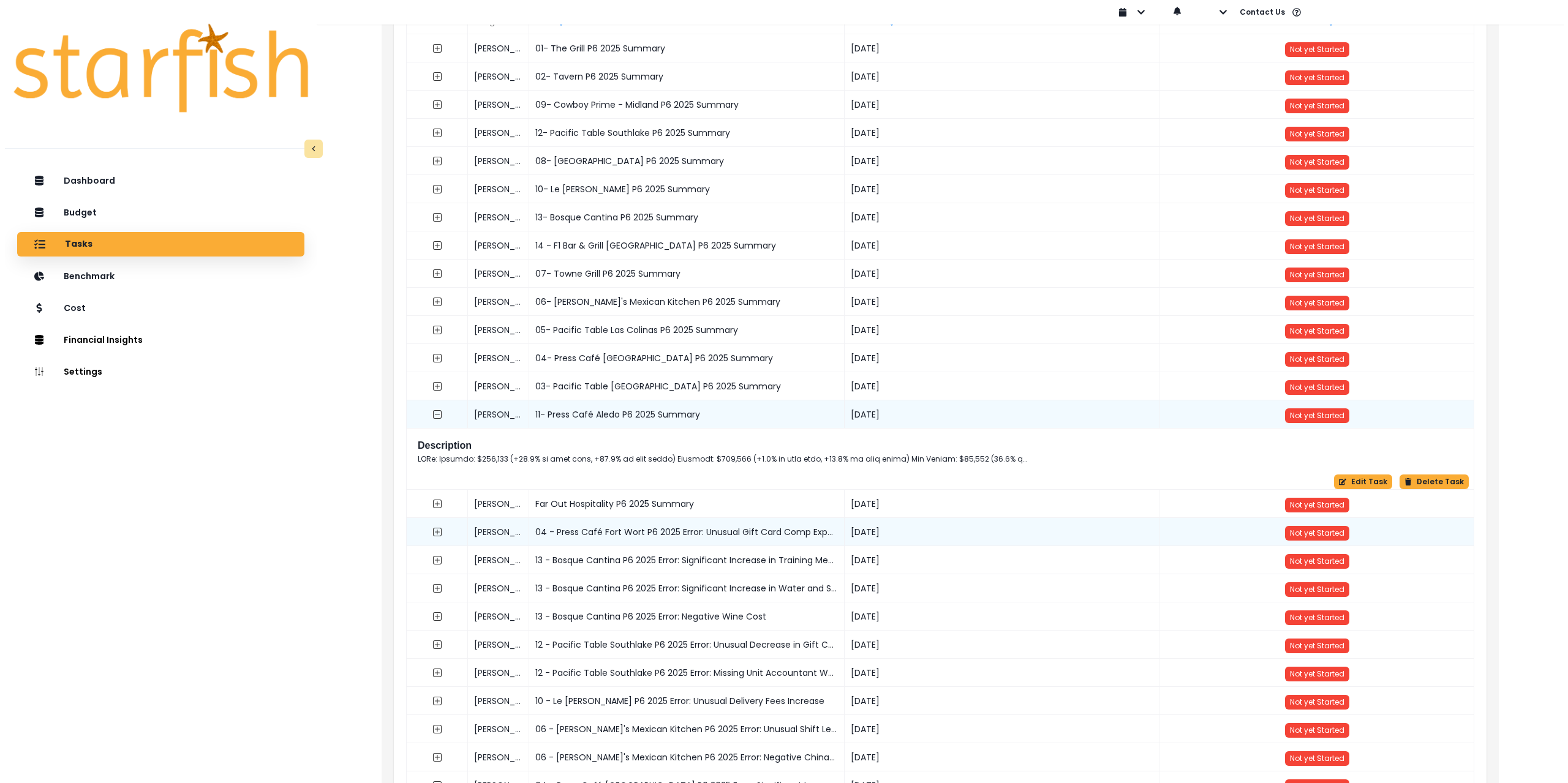
scroll to position [123, 0]
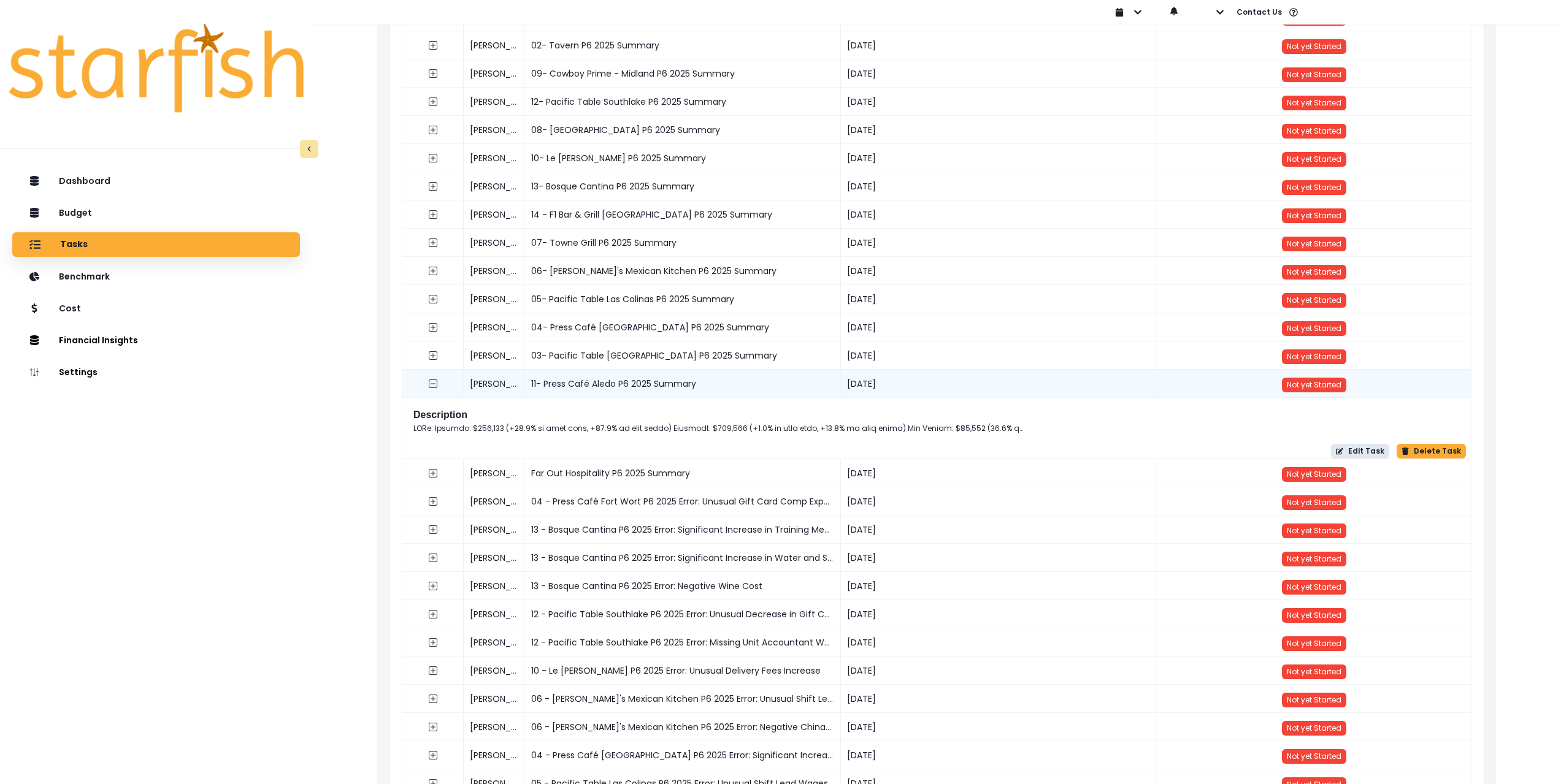
click at [1344, 452] on icon "button" at bounding box center [1339, 452] width 7 height 7
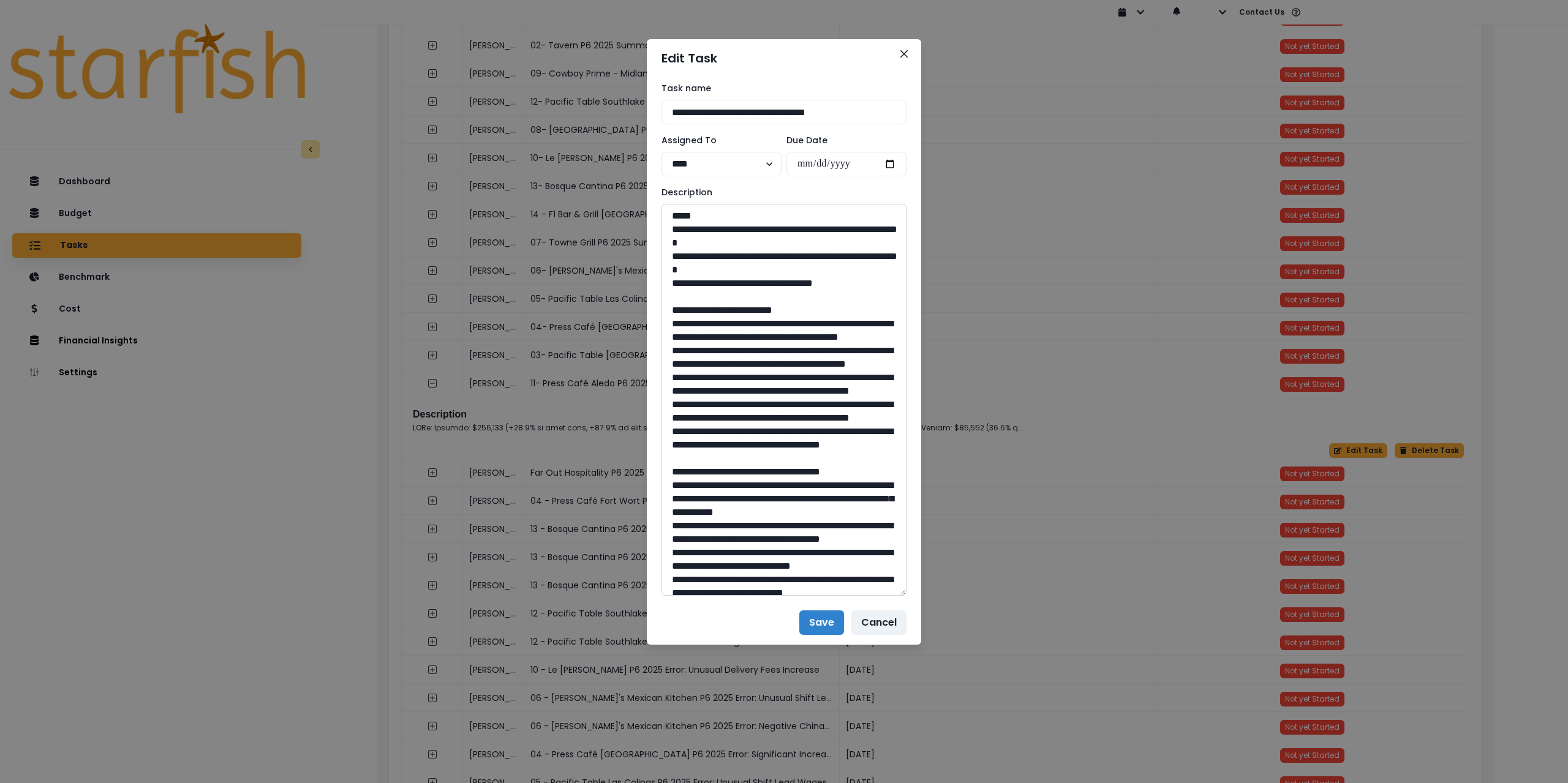
drag, startPoint x: 900, startPoint y: 244, endPoint x: 877, endPoint y: 507, distance: 264.0
click at [905, 589] on textarea at bounding box center [784, 399] width 245 height 392
drag, startPoint x: 863, startPoint y: 283, endPoint x: 655, endPoint y: 230, distance: 214.6
drag, startPoint x: 669, startPoint y: 325, endPoint x: 804, endPoint y: 507, distance: 226.6
click at [804, 507] on textarea at bounding box center [784, 400] width 245 height 394
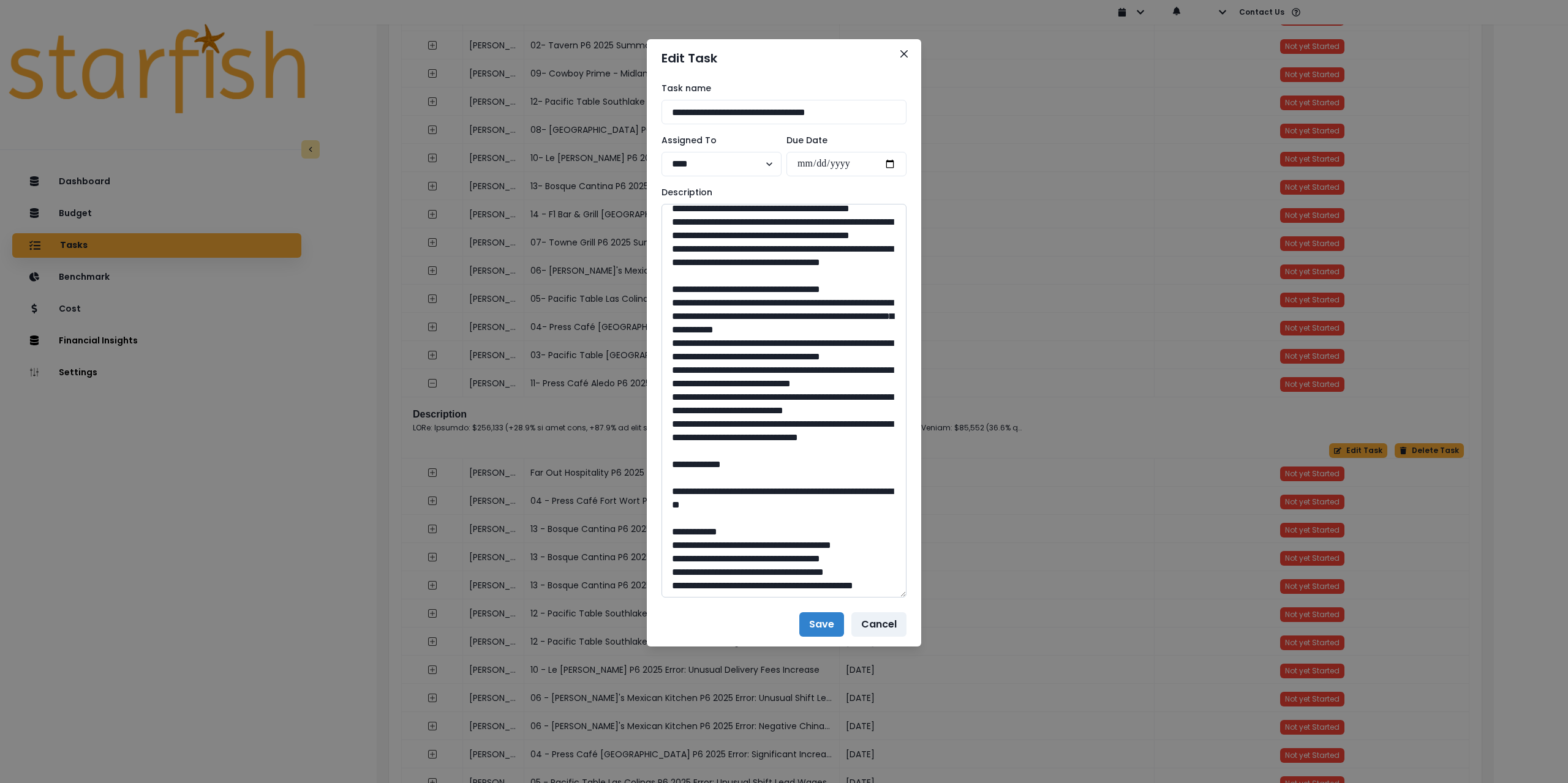
scroll to position [184, 0]
drag, startPoint x: 671, startPoint y: 369, endPoint x: 766, endPoint y: 555, distance: 208.9
click at [766, 555] on textarea at bounding box center [784, 400] width 245 height 394
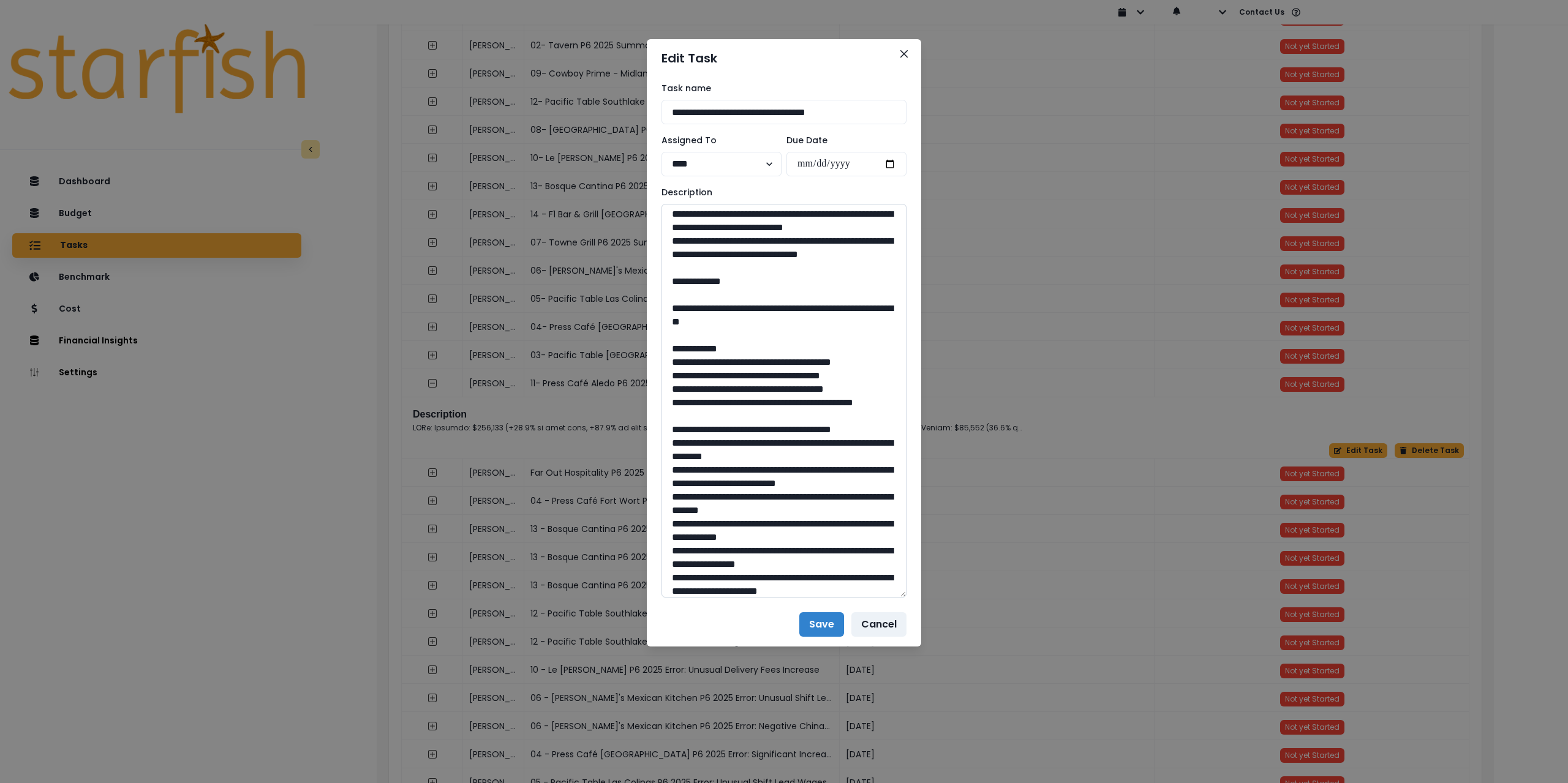
scroll to position [368, 0]
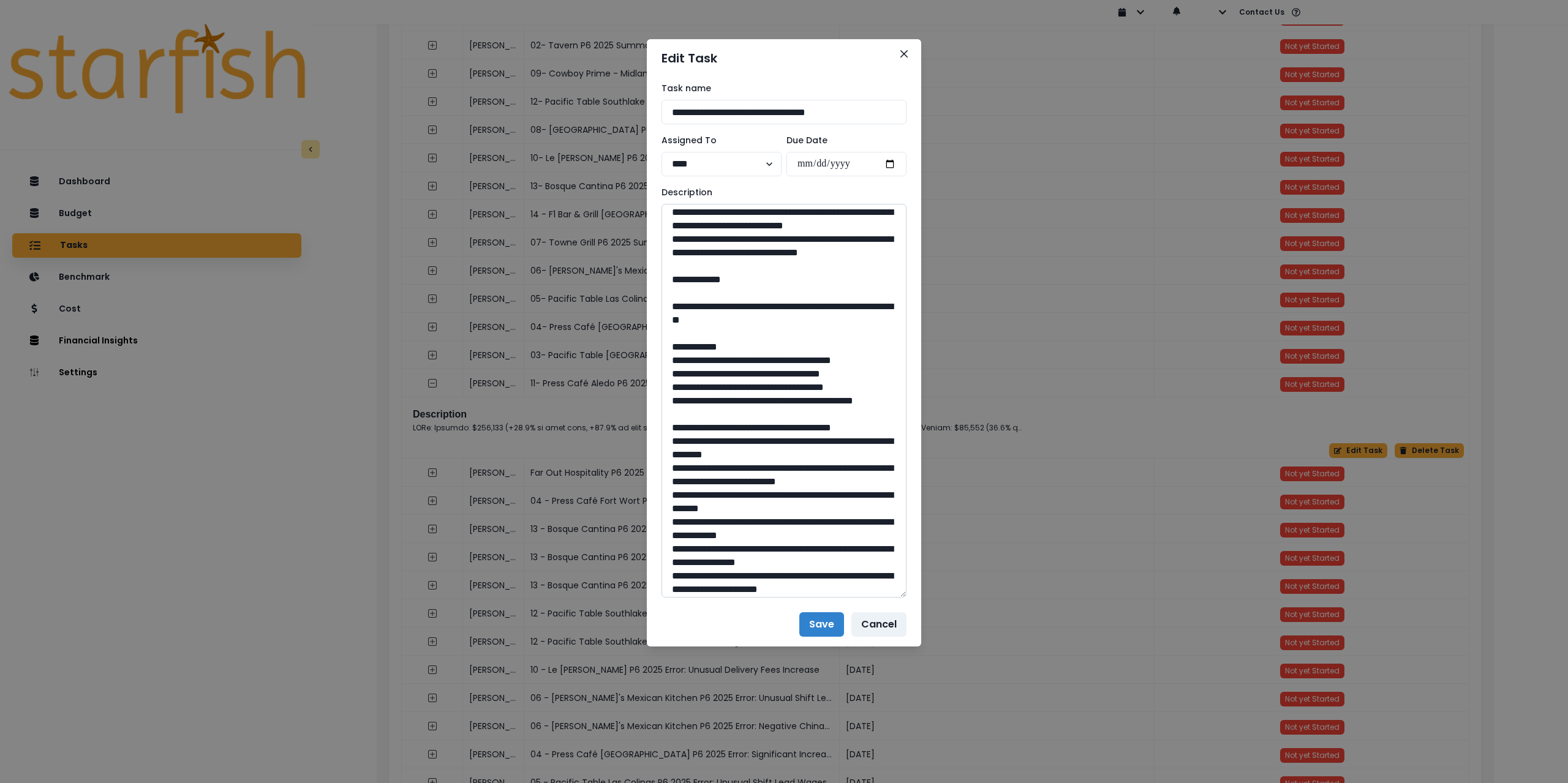
drag, startPoint x: 713, startPoint y: 431, endPoint x: 797, endPoint y: 448, distance: 85.7
click at [797, 448] on textarea at bounding box center [784, 400] width 245 height 394
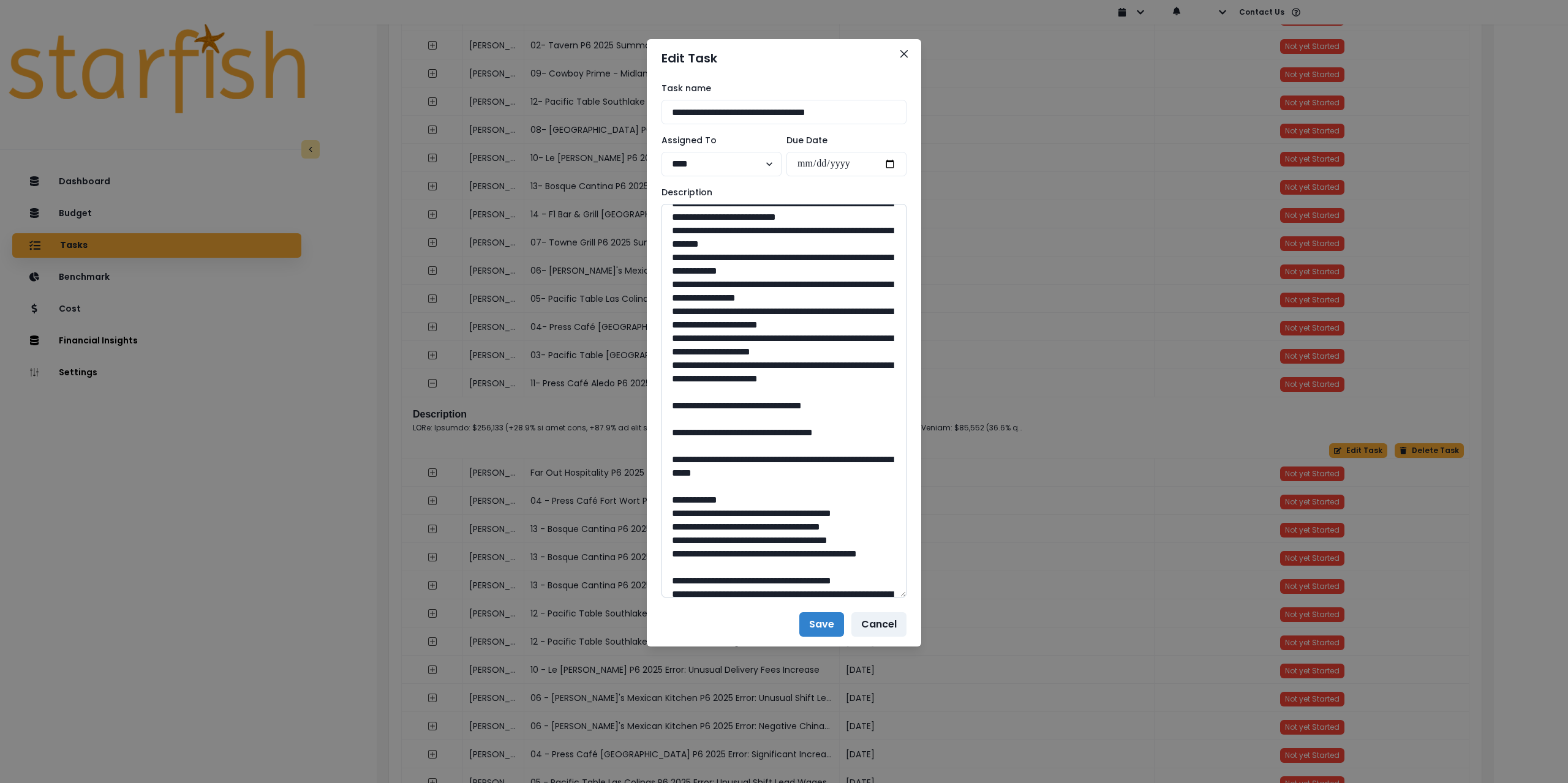
scroll to position [674, 0]
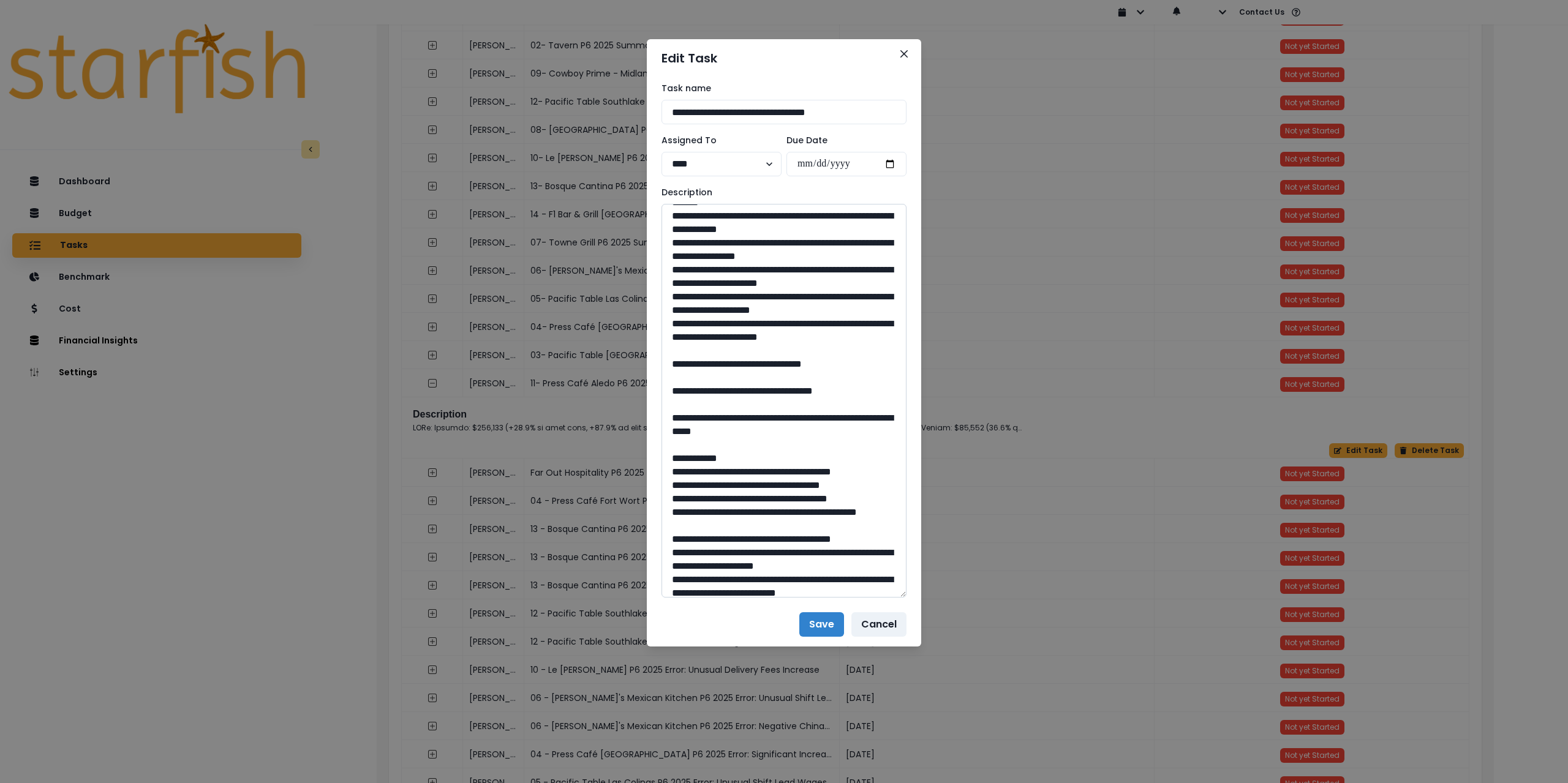
drag, startPoint x: 789, startPoint y: 500, endPoint x: 762, endPoint y: 498, distance: 27.1
click at [762, 498] on textarea at bounding box center [784, 400] width 245 height 394
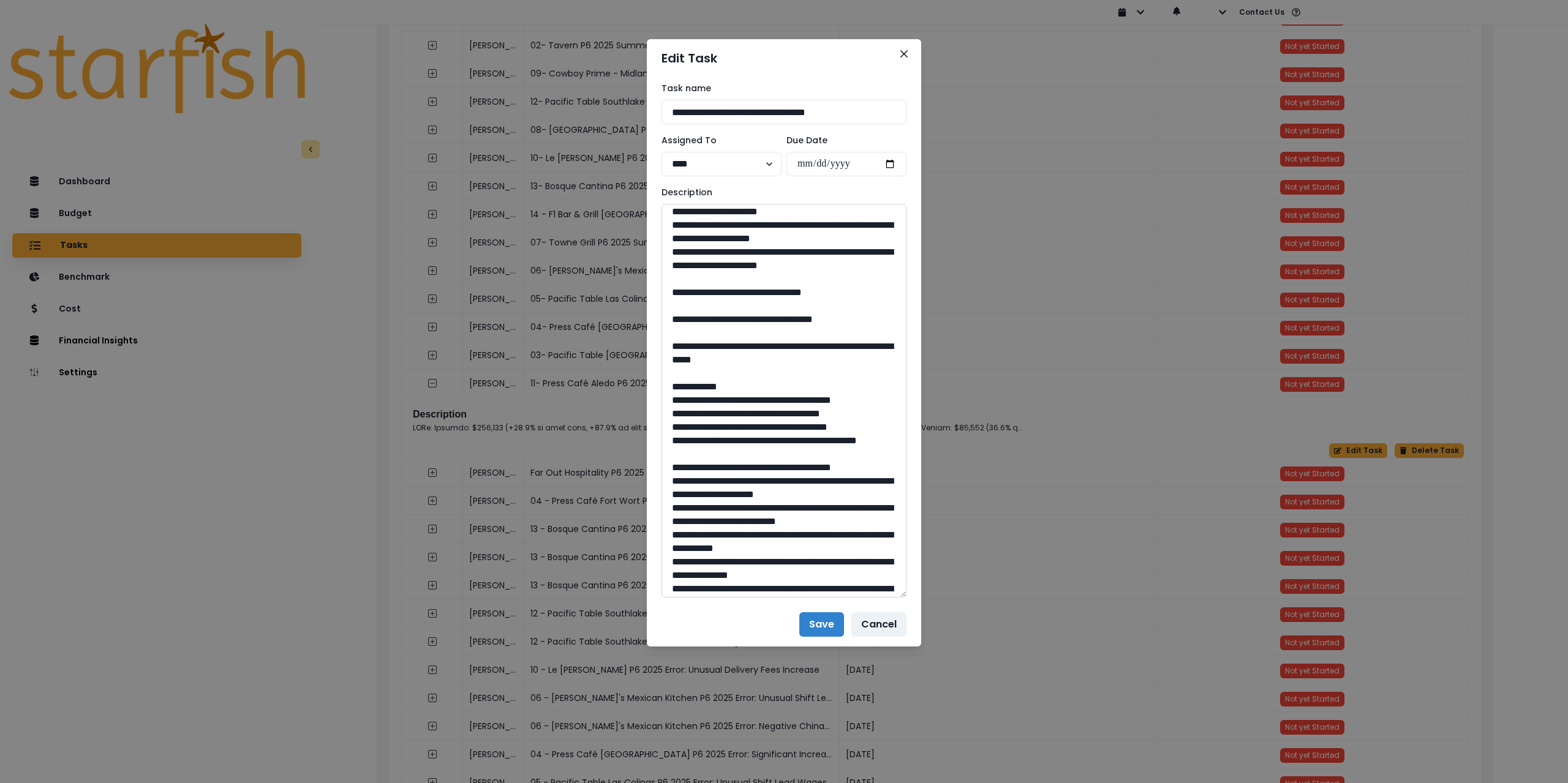
scroll to position [796, 0]
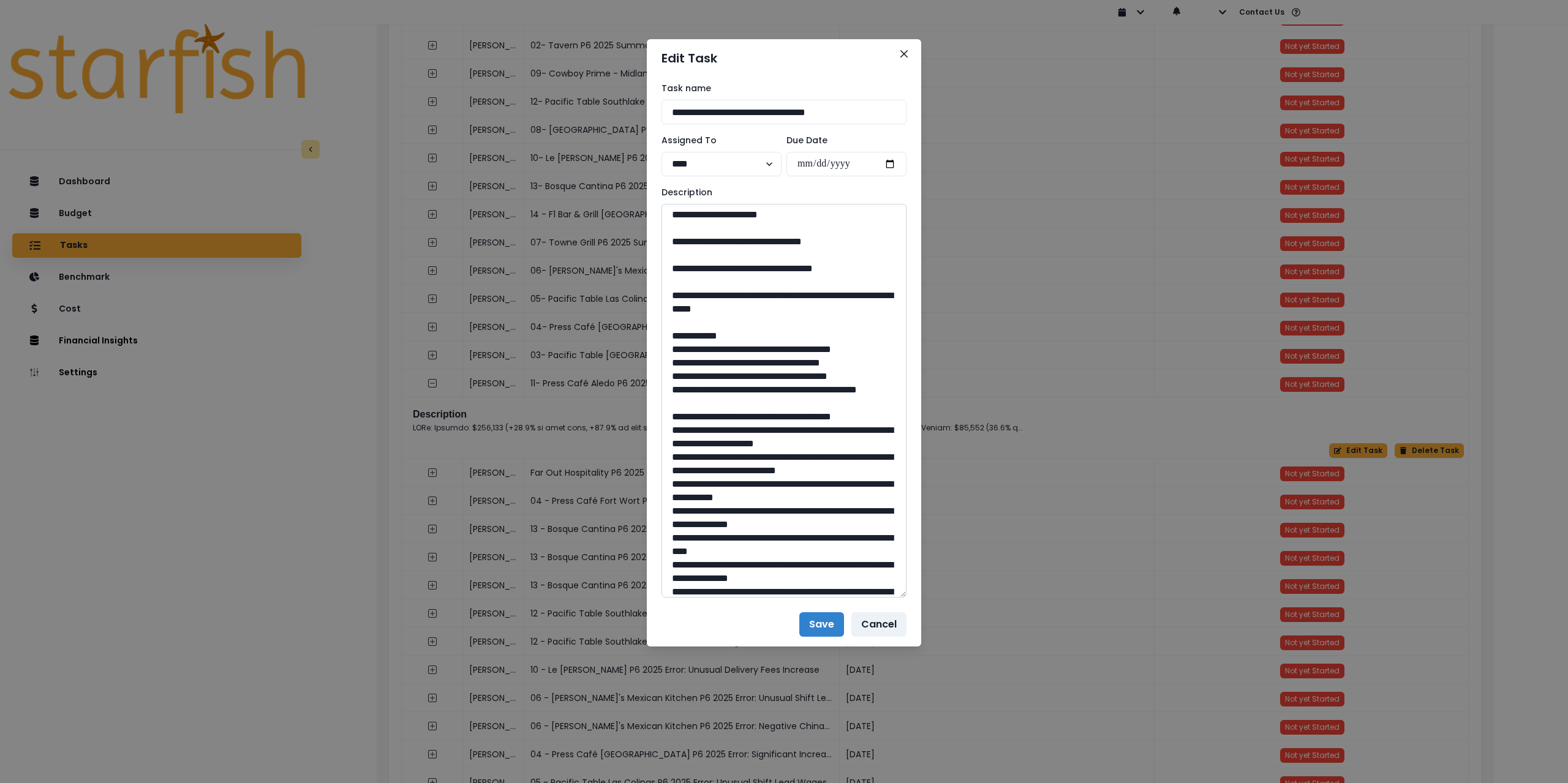
drag, startPoint x: 708, startPoint y: 429, endPoint x: 823, endPoint y: 445, distance: 116.1
click at [823, 445] on textarea at bounding box center [784, 400] width 245 height 394
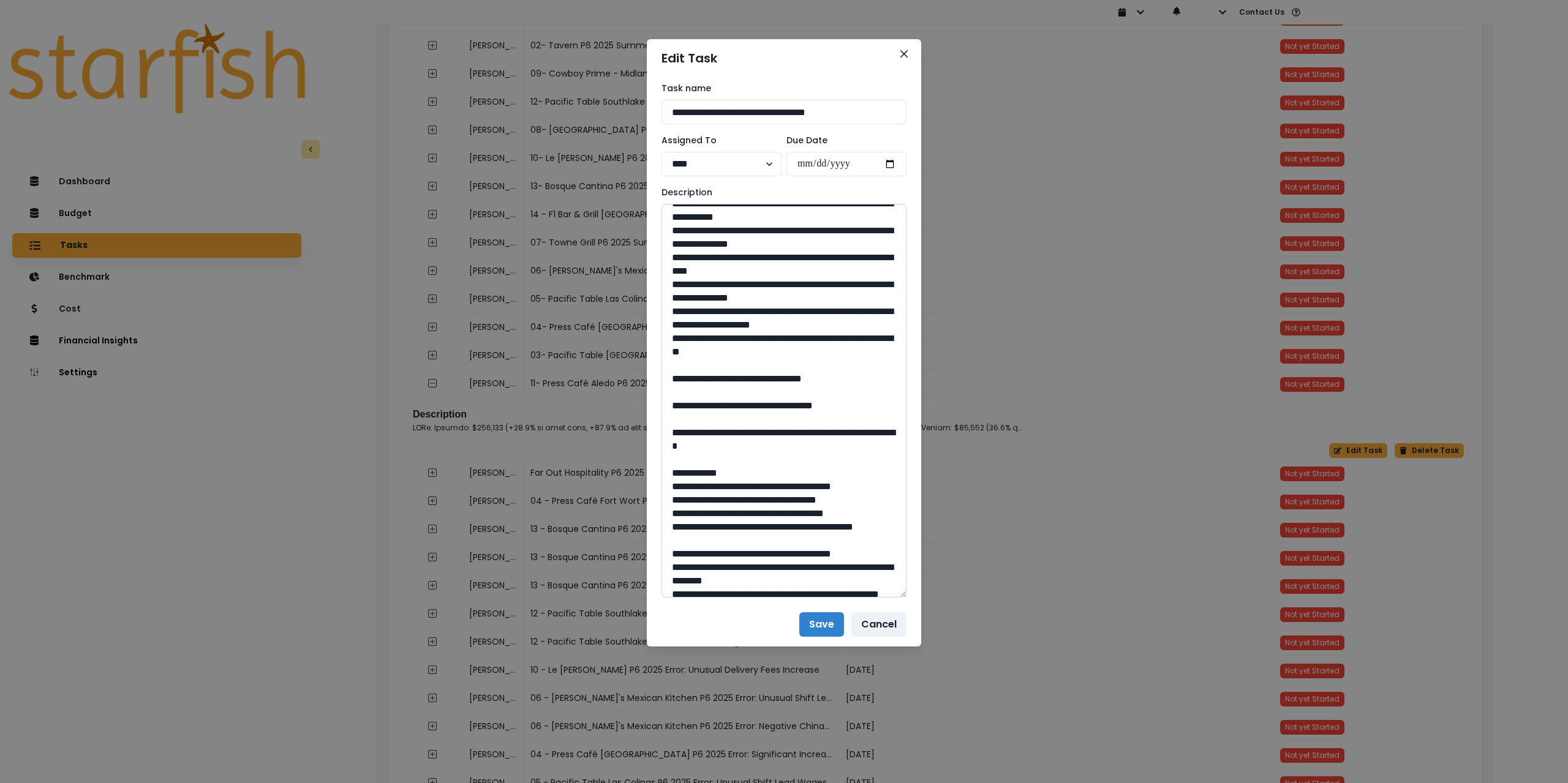
scroll to position [1102, 0]
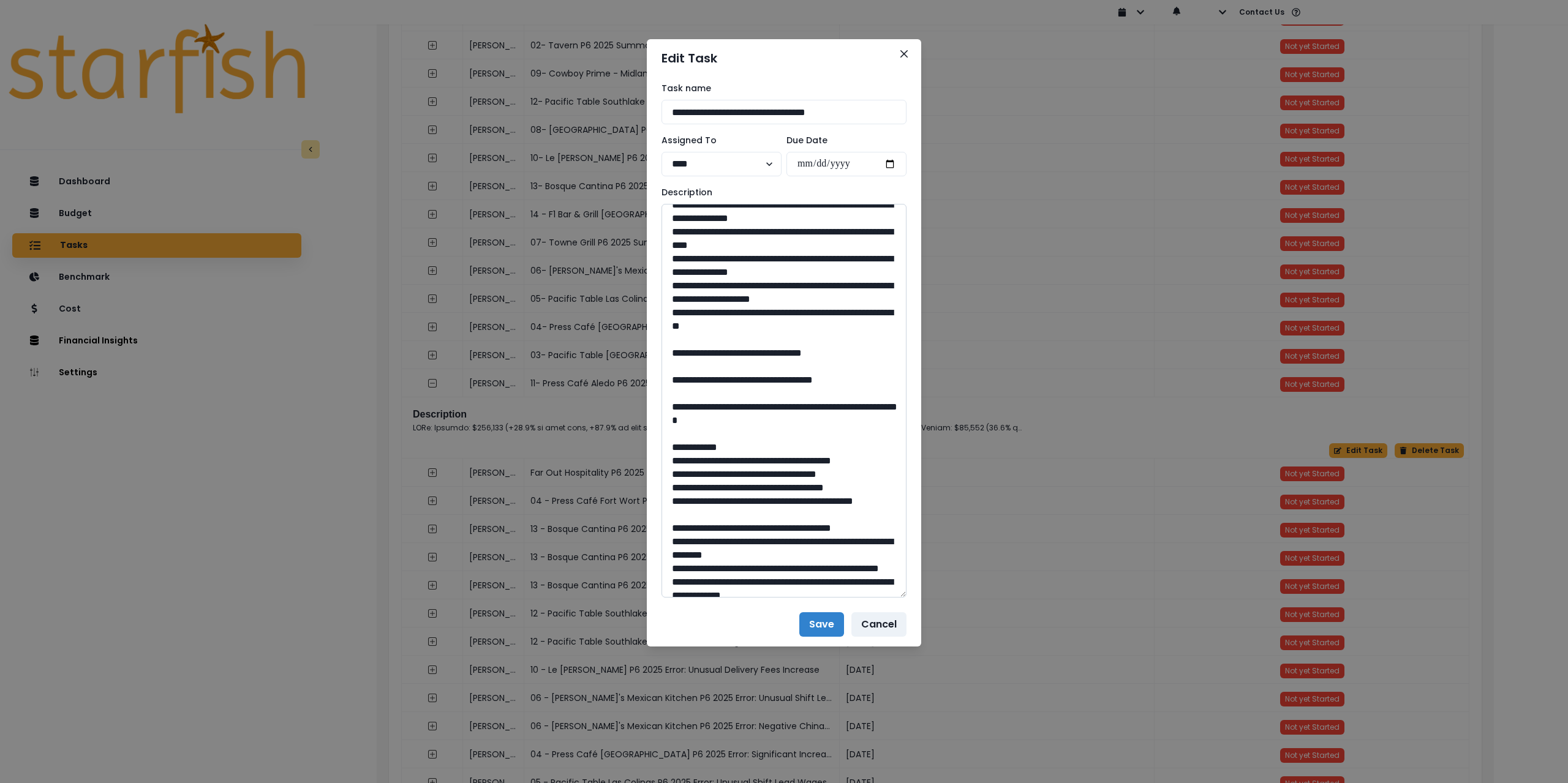
drag, startPoint x: 789, startPoint y: 528, endPoint x: 765, endPoint y: 525, distance: 24.2
click at [765, 525] on textarea at bounding box center [784, 400] width 245 height 394
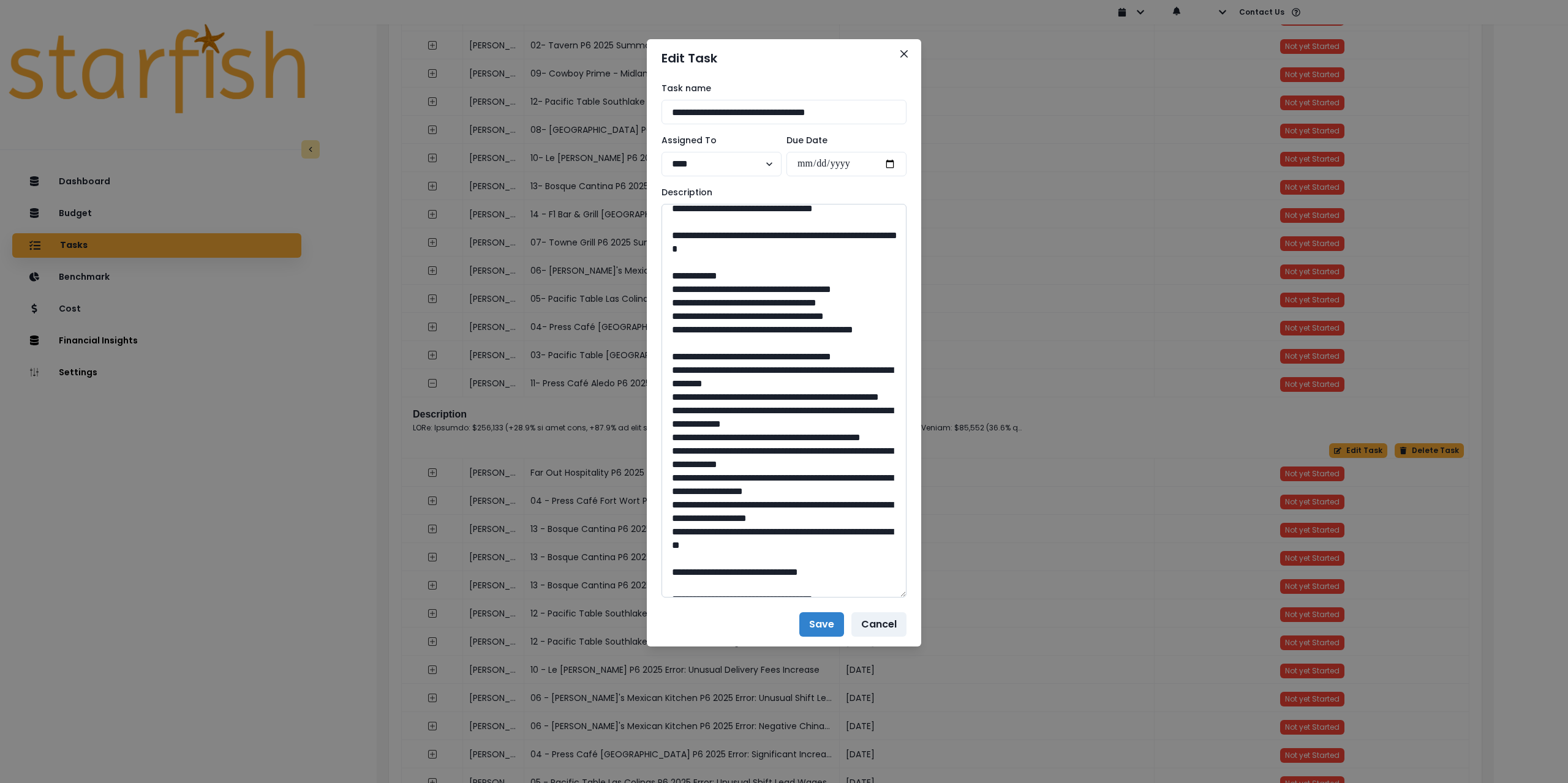
scroll to position [1286, 0]
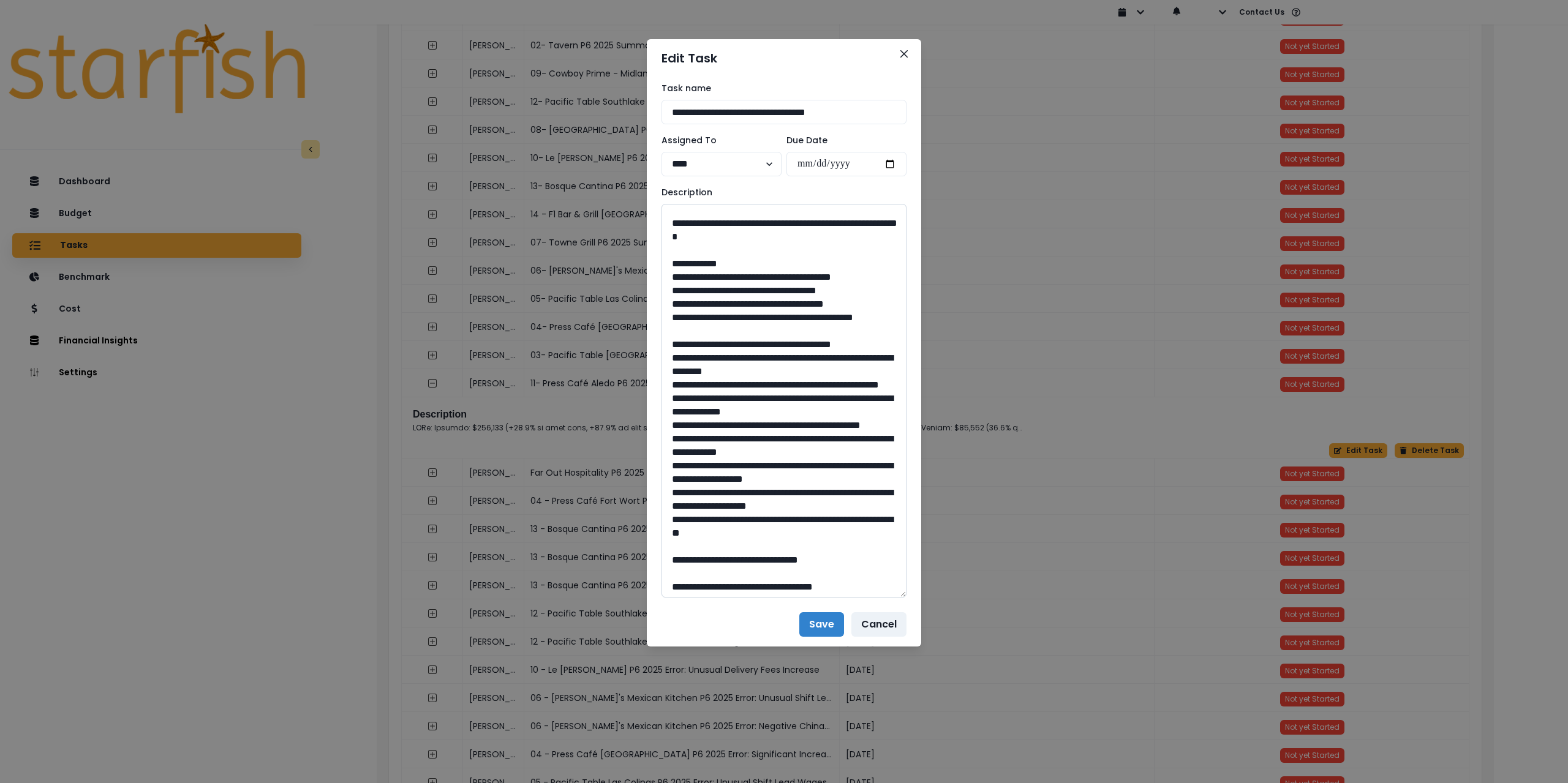
drag, startPoint x: 710, startPoint y: 400, endPoint x: 795, endPoint y: 414, distance: 86.1
click at [795, 414] on textarea at bounding box center [784, 400] width 245 height 394
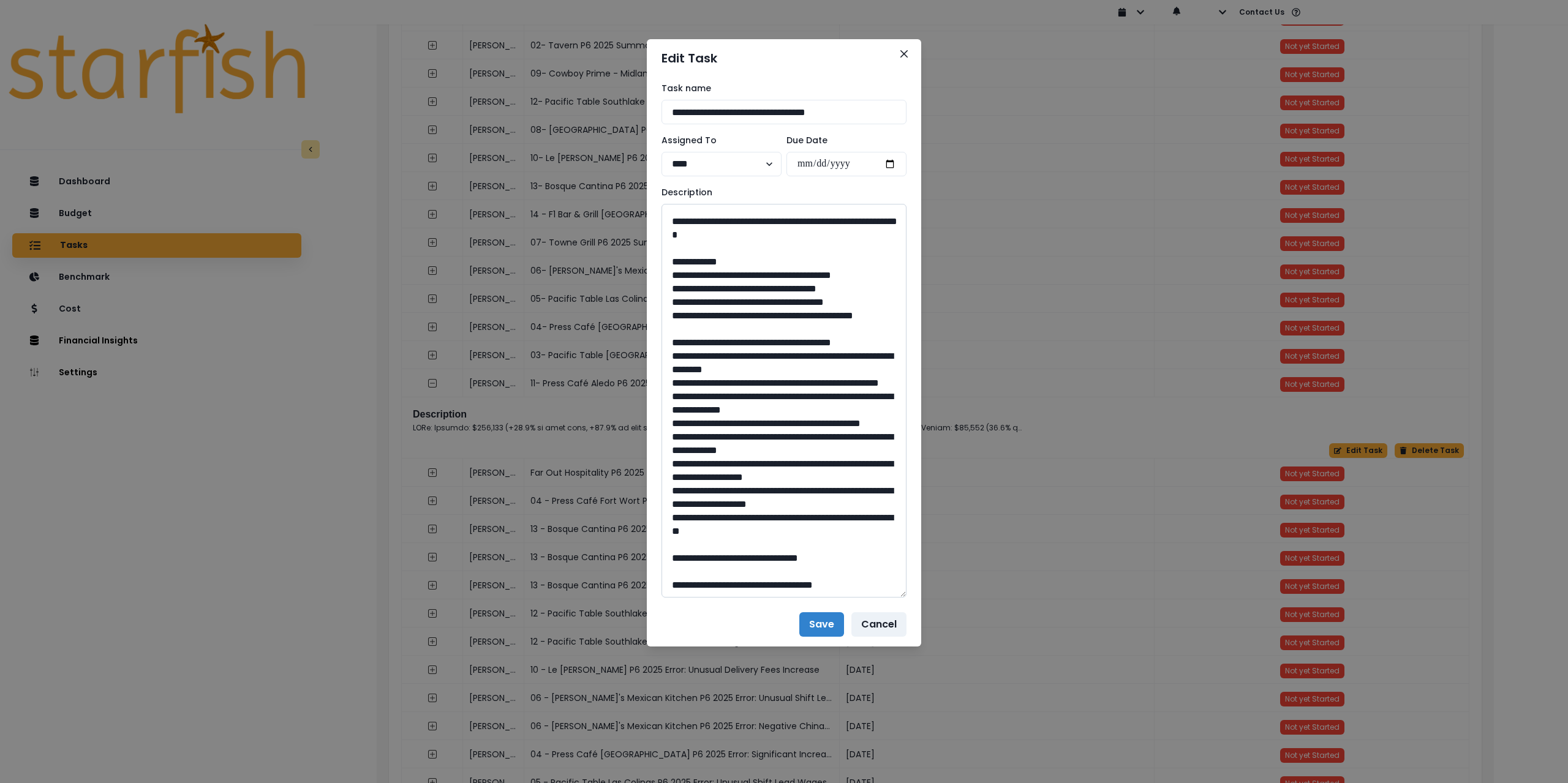
scroll to position [1504, 0]
drag, startPoint x: 788, startPoint y: 555, endPoint x: 764, endPoint y: 555, distance: 24.0
click at [764, 555] on textarea at bounding box center [784, 400] width 245 height 394
drag, startPoint x: 771, startPoint y: 111, endPoint x: 630, endPoint y: 111, distance: 141.0
click at [637, 109] on div "**********" at bounding box center [784, 391] width 1568 height 783
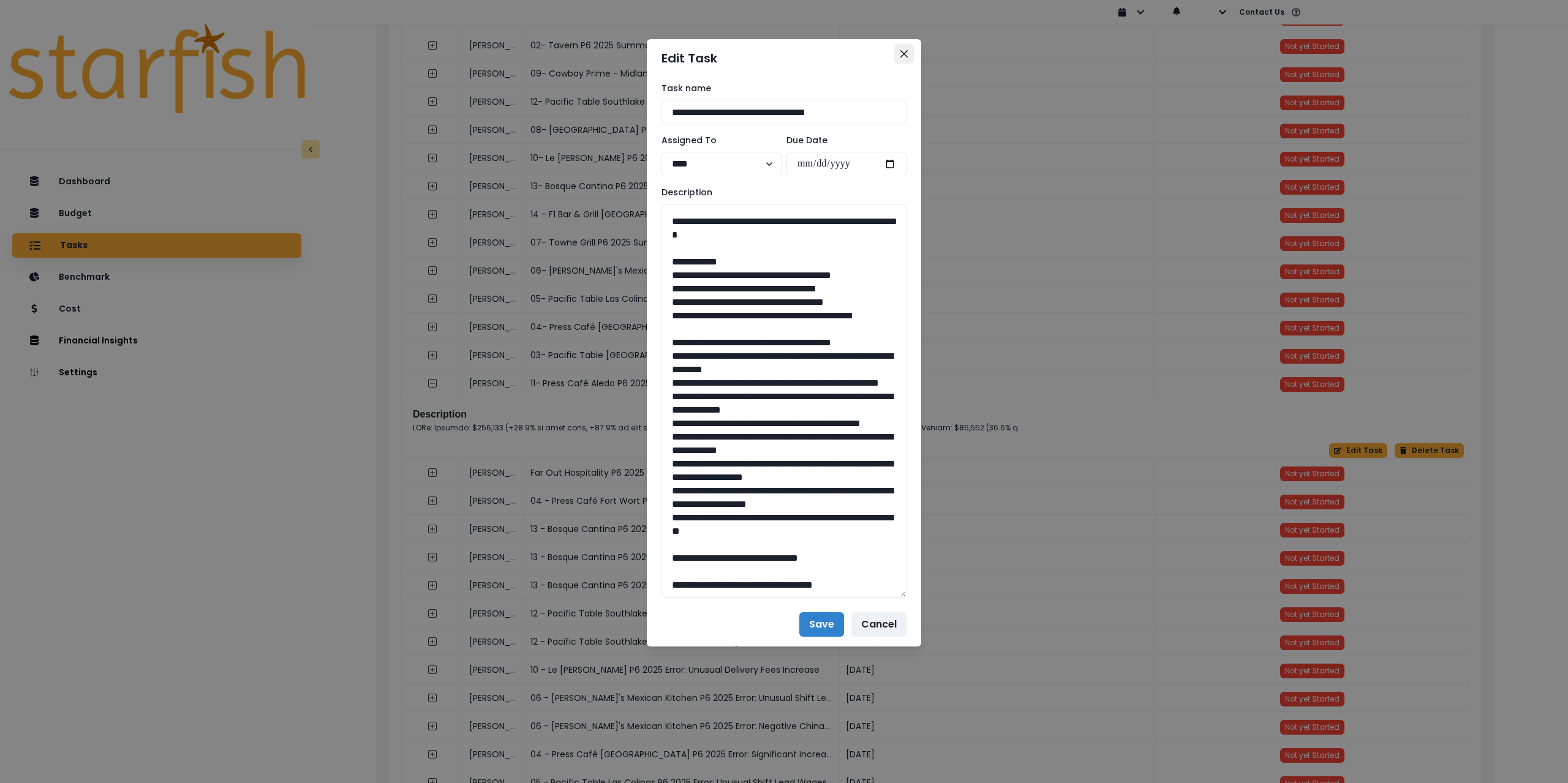
click at [901, 53] on icon "Close" at bounding box center [904, 54] width 7 height 7
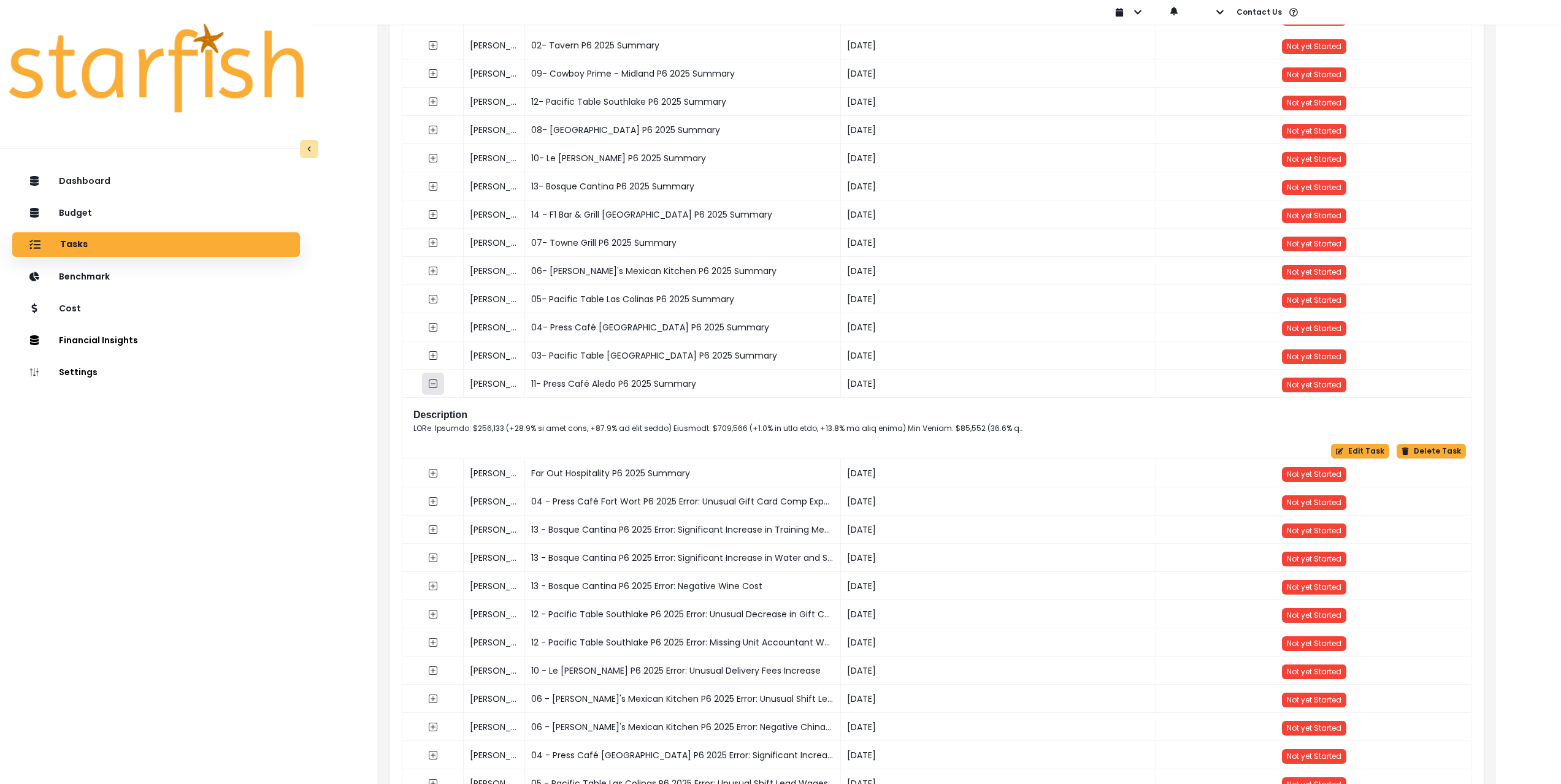
click at [430, 383] on icon "collasped outline" at bounding box center [433, 383] width 10 height 10
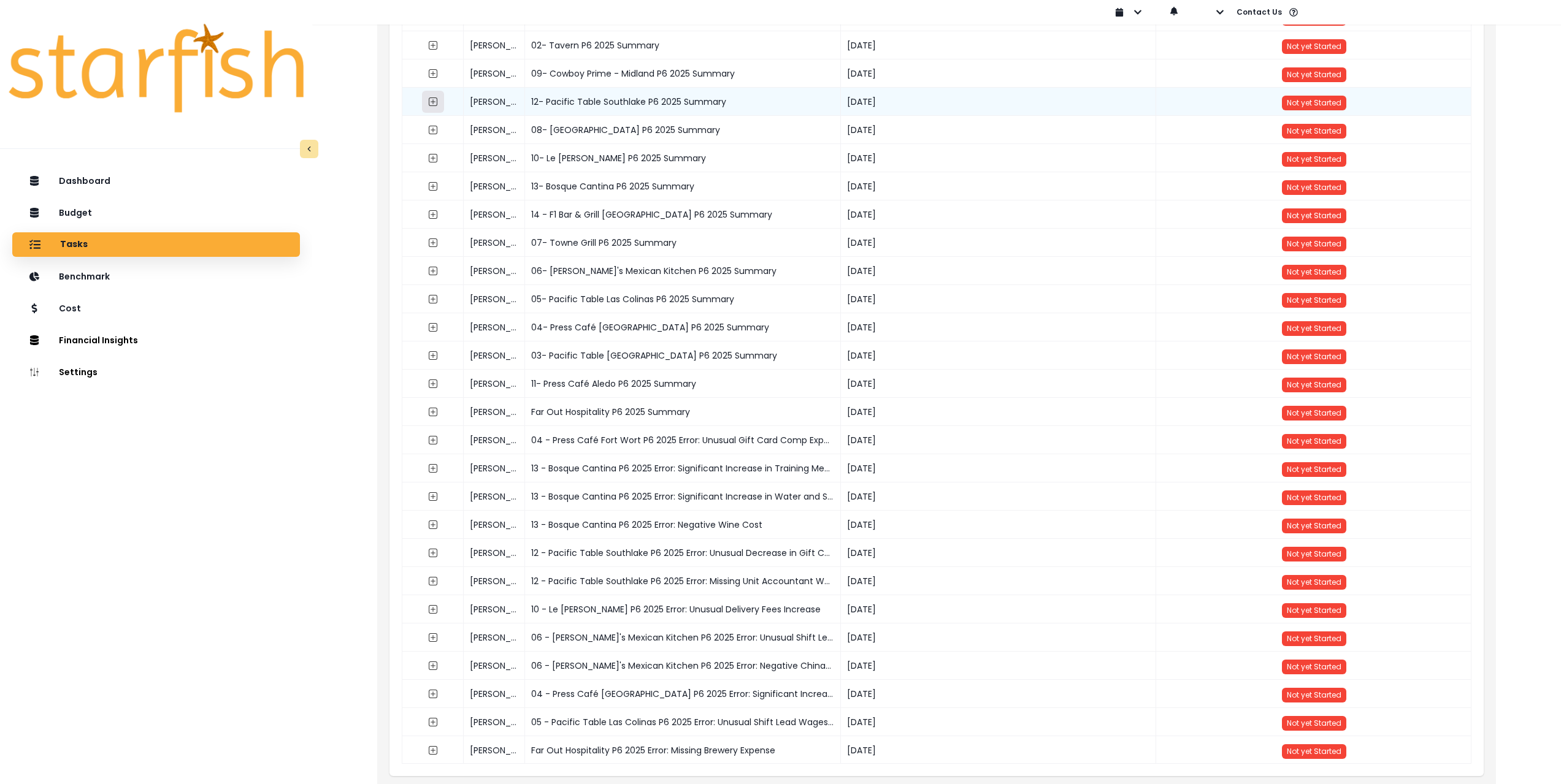
click at [431, 100] on icon "expand outline" at bounding box center [433, 101] width 10 height 10
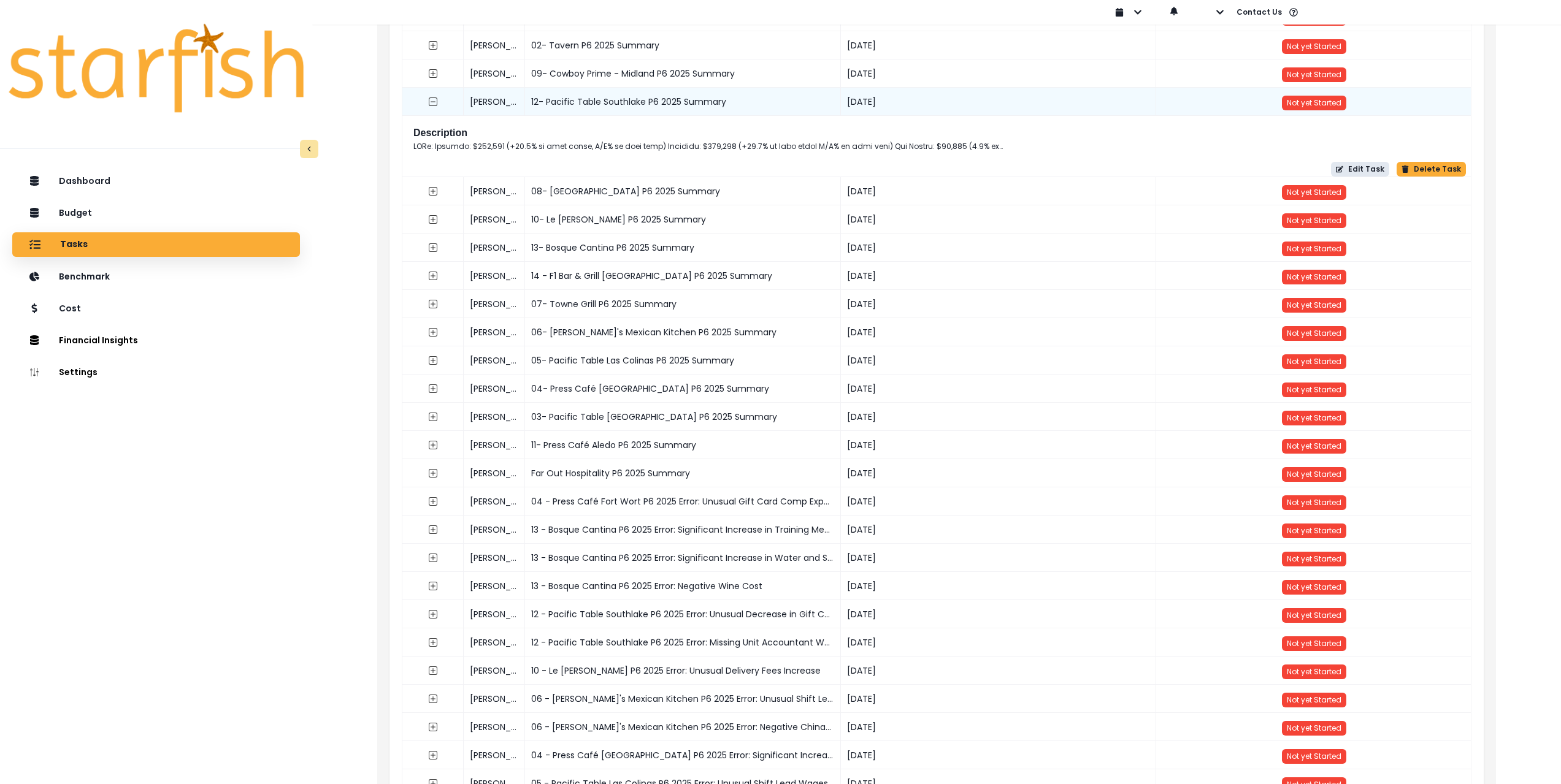
click at [1344, 165] on button "Edit Task" at bounding box center [1360, 169] width 58 height 14
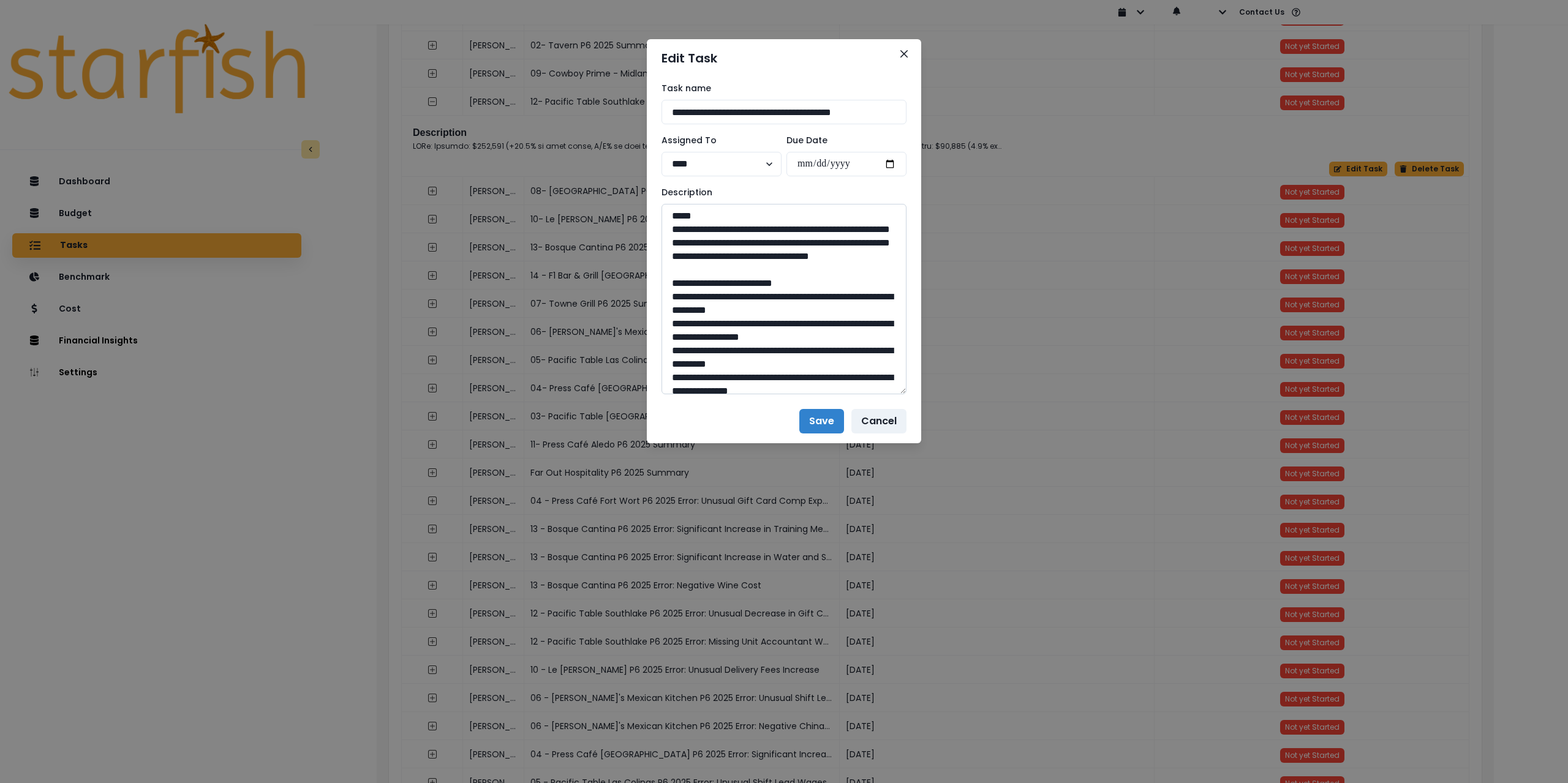
drag, startPoint x: 901, startPoint y: 247, endPoint x: 841, endPoint y: 541, distance: 300.1
click at [858, 395] on textarea at bounding box center [784, 299] width 245 height 190
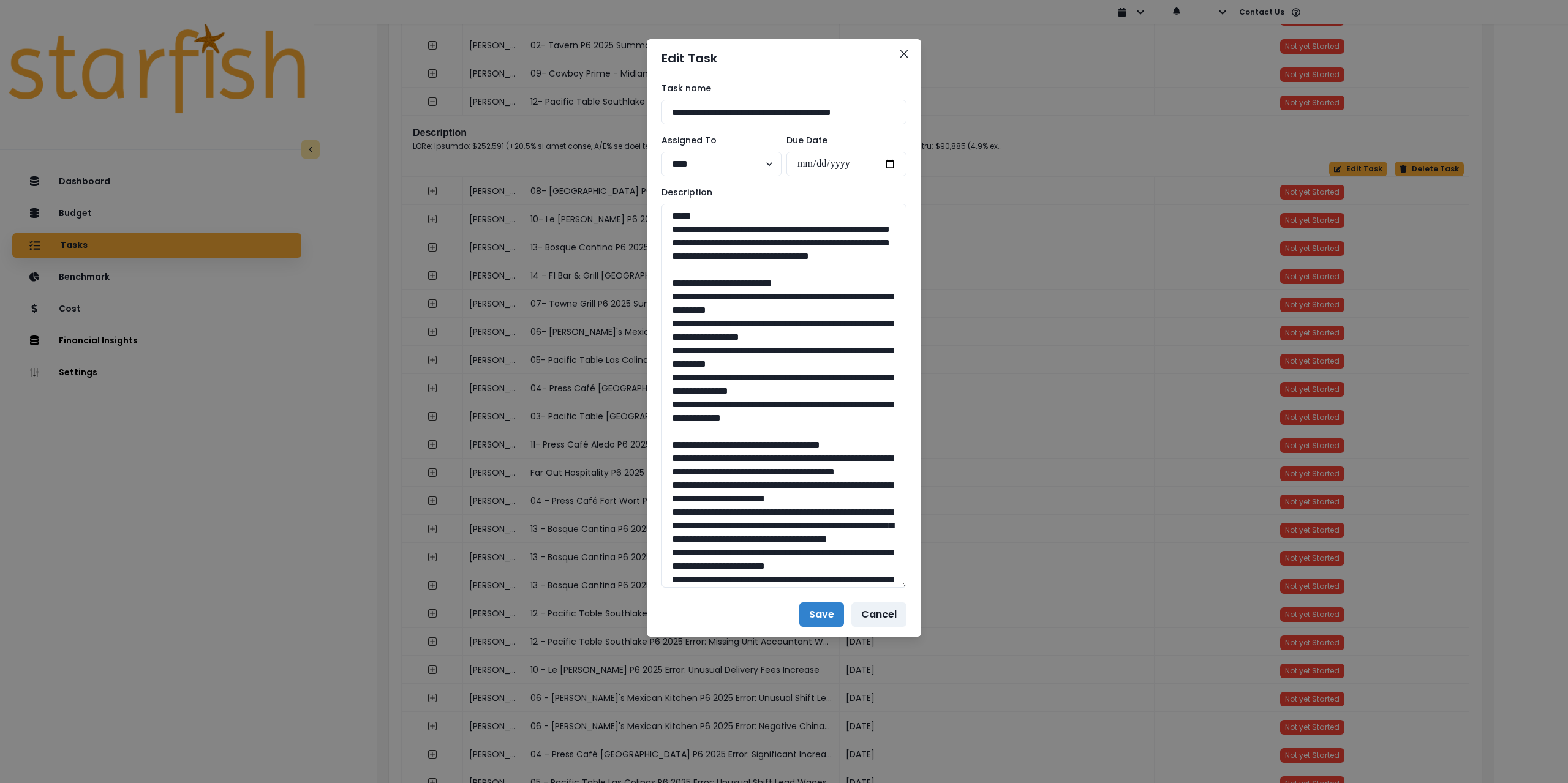
drag, startPoint x: 805, startPoint y: 109, endPoint x: 615, endPoint y: 108, distance: 190.0
click at [615, 108] on div "**********" at bounding box center [784, 391] width 1568 height 783
drag, startPoint x: 860, startPoint y: 287, endPoint x: 654, endPoint y: 239, distance: 211.5
click at [654, 239] on div "**********" at bounding box center [784, 335] width 274 height 516
drag, startPoint x: 671, startPoint y: 230, endPoint x: 868, endPoint y: 282, distance: 203.7
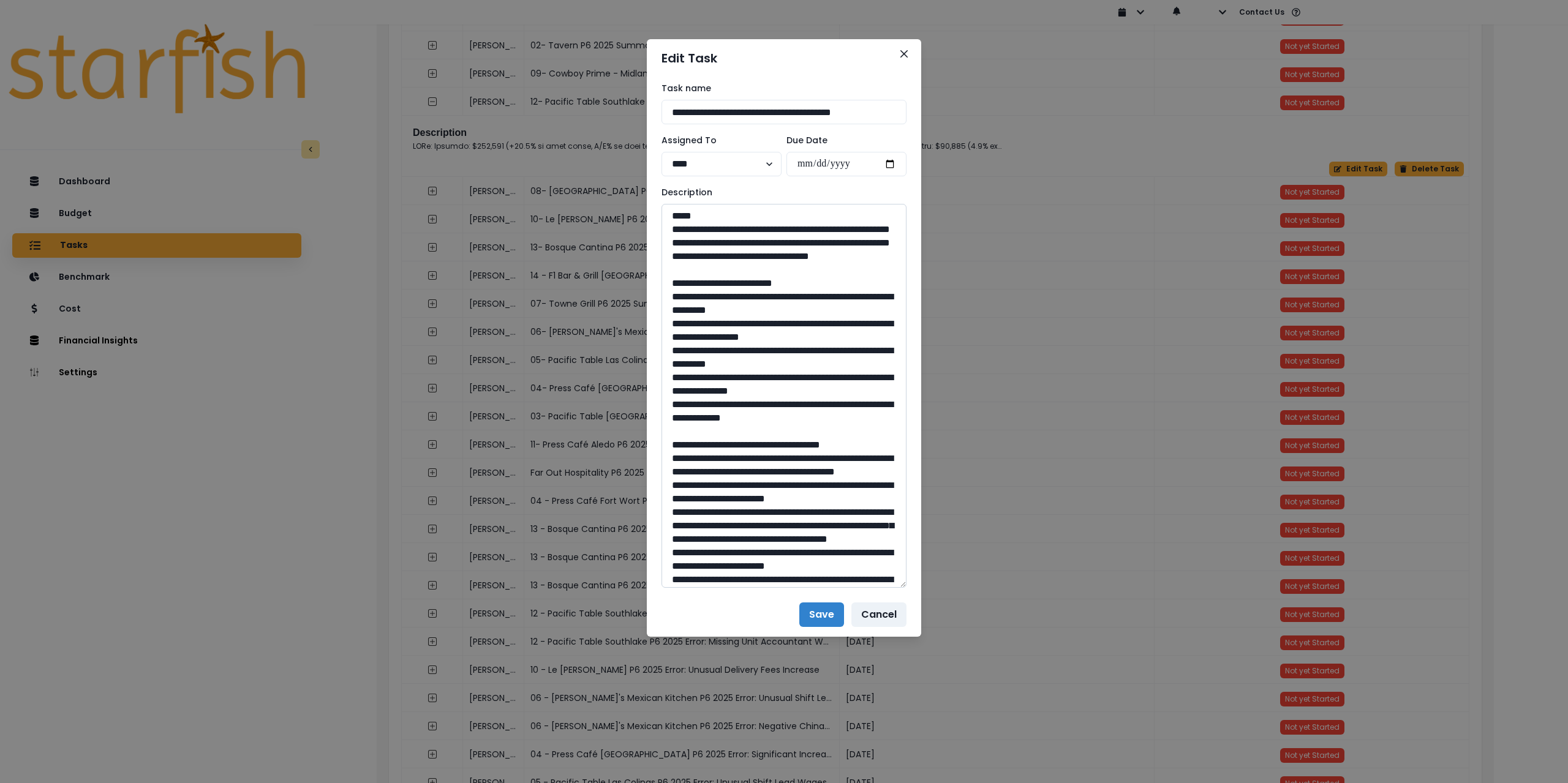
drag, startPoint x: 847, startPoint y: 446, endPoint x: 666, endPoint y: 329, distance: 215.5
click at [666, 329] on textarea at bounding box center [784, 396] width 245 height 384
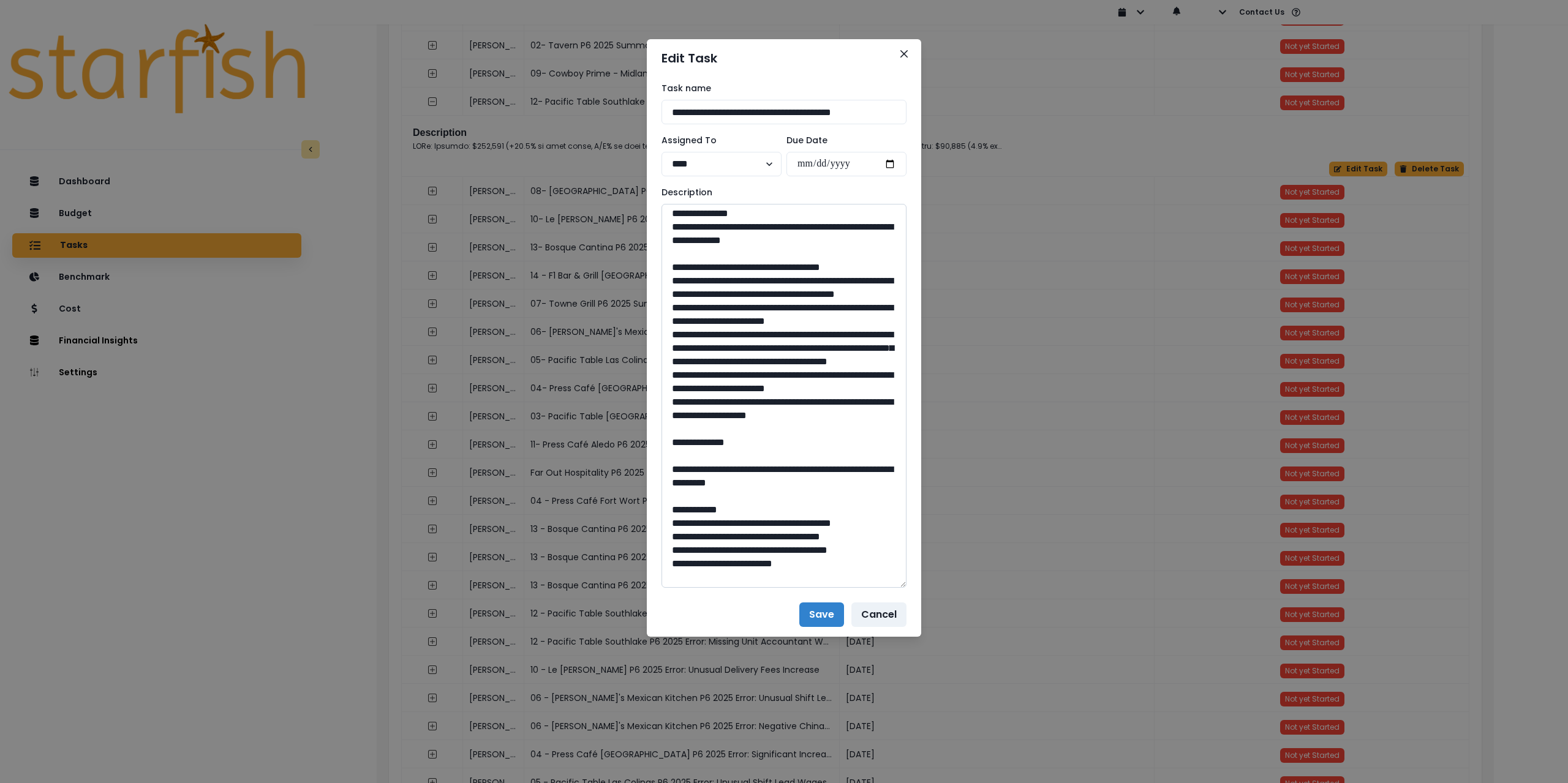
scroll to position [184, 0]
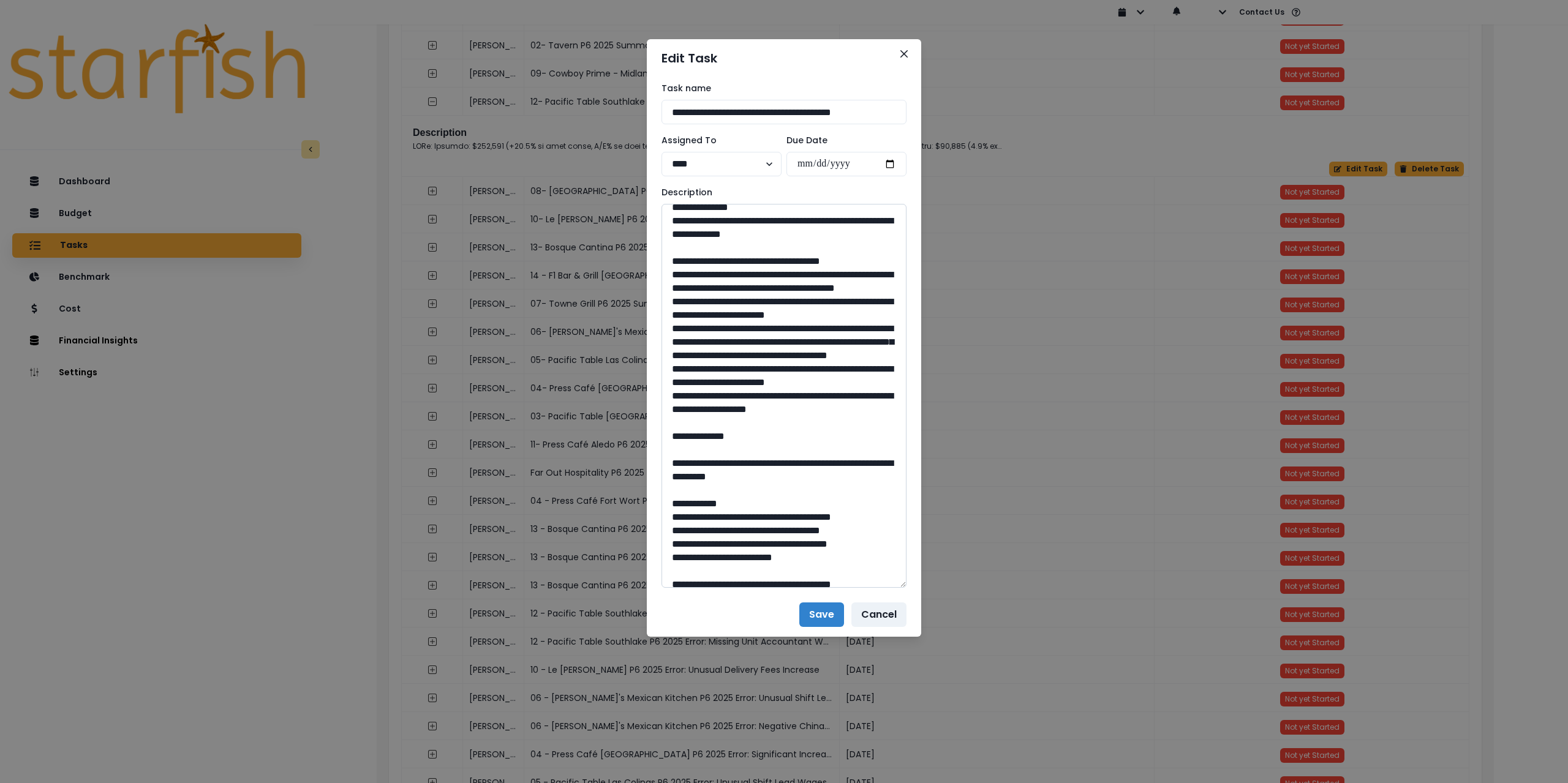
drag, startPoint x: 668, startPoint y: 306, endPoint x: 858, endPoint y: 497, distance: 269.4
click at [858, 497] on textarea at bounding box center [784, 396] width 245 height 384
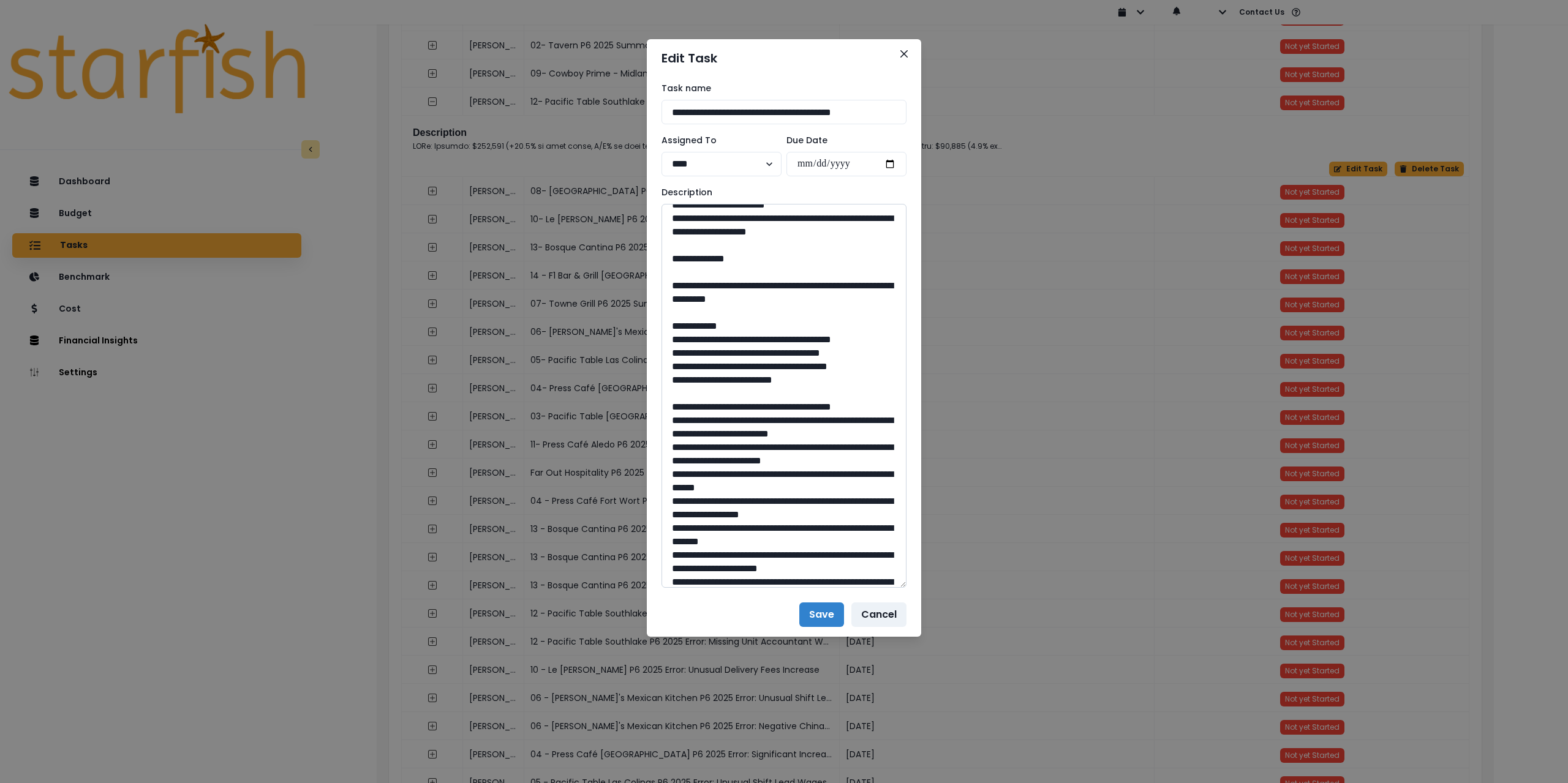
scroll to position [368, 0]
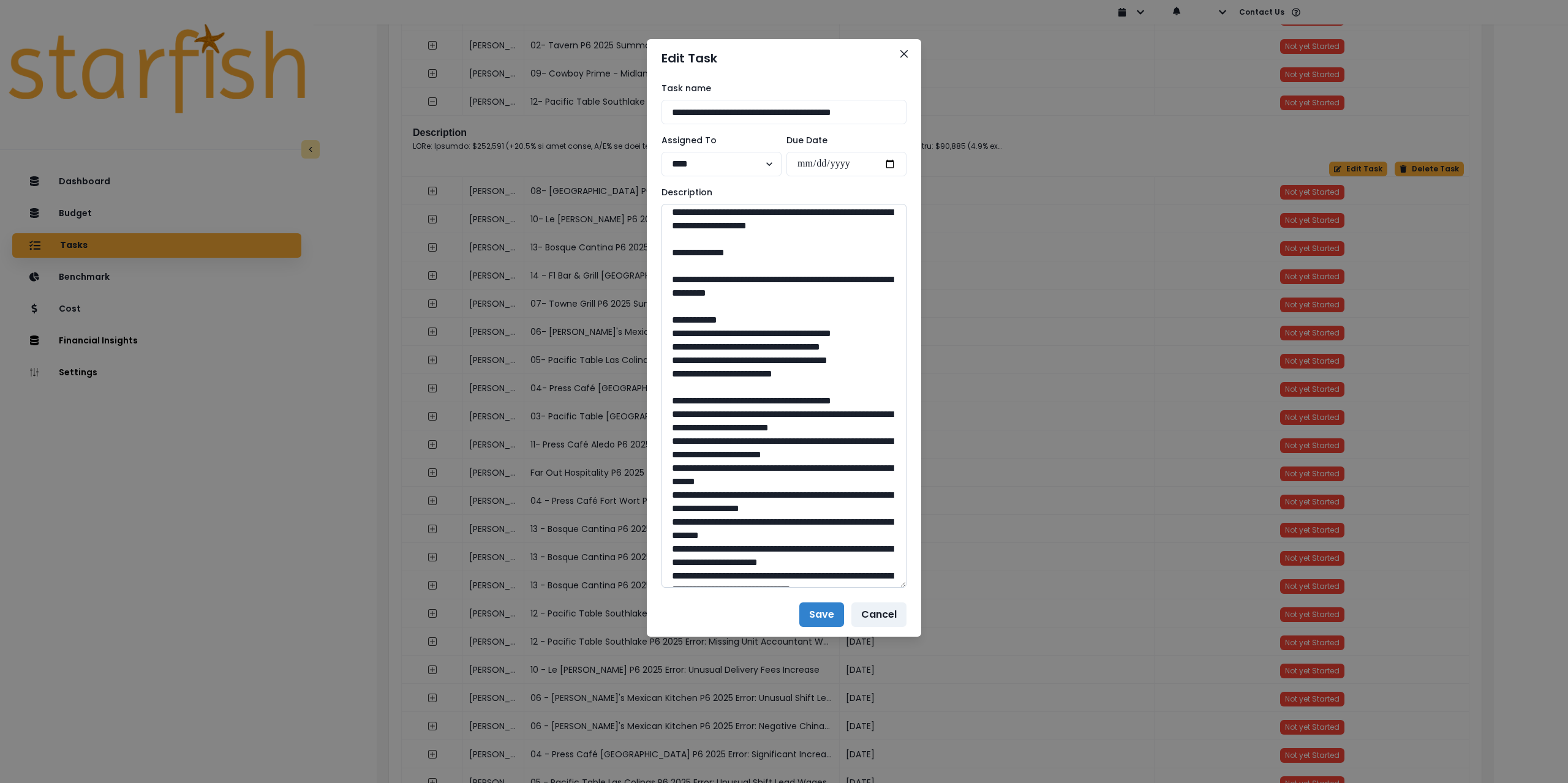
drag, startPoint x: 702, startPoint y: 361, endPoint x: 875, endPoint y: 376, distance: 173.6
click at [886, 377] on textarea at bounding box center [784, 396] width 245 height 384
click at [855, 376] on textarea at bounding box center [784, 396] width 245 height 384
drag, startPoint x: 855, startPoint y: 378, endPoint x: 702, endPoint y: 360, distance: 154.1
click at [702, 360] on textarea at bounding box center [784, 396] width 245 height 384
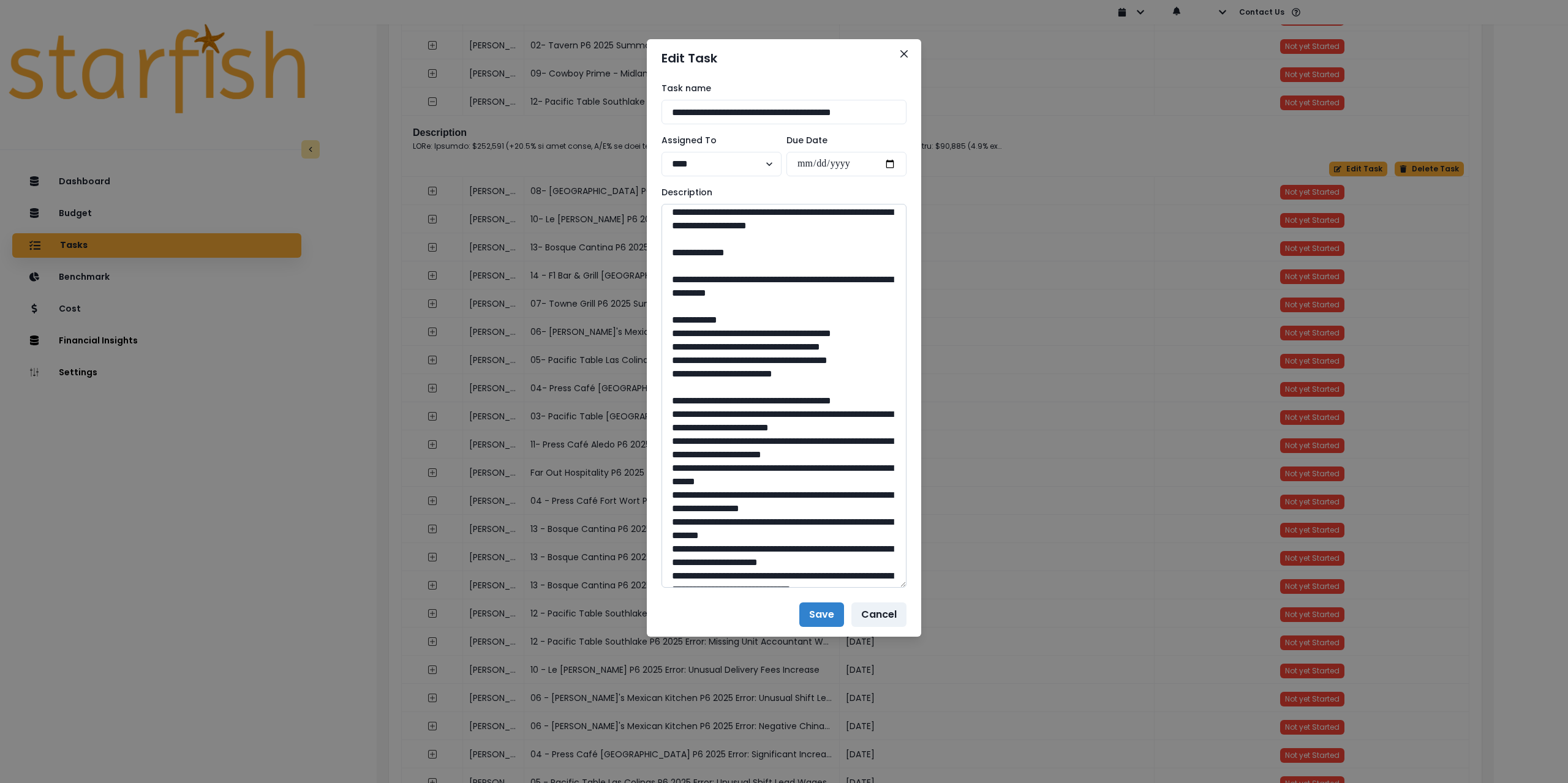
click at [705, 362] on textarea at bounding box center [784, 396] width 245 height 384
drag, startPoint x: 704, startPoint y: 361, endPoint x: 893, endPoint y: 376, distance: 189.6
click at [893, 376] on textarea at bounding box center [784, 396] width 245 height 384
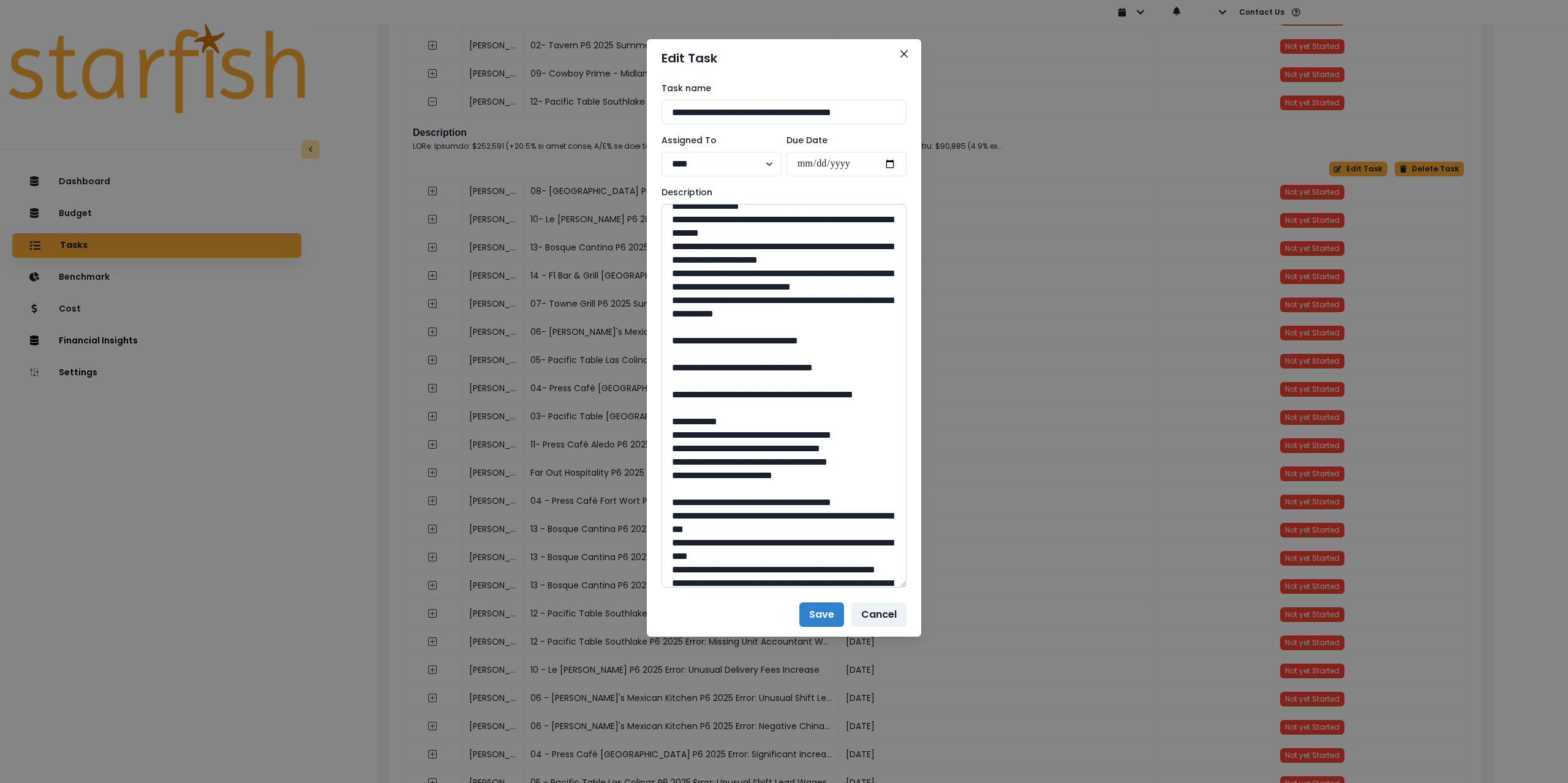
scroll to position [674, 0]
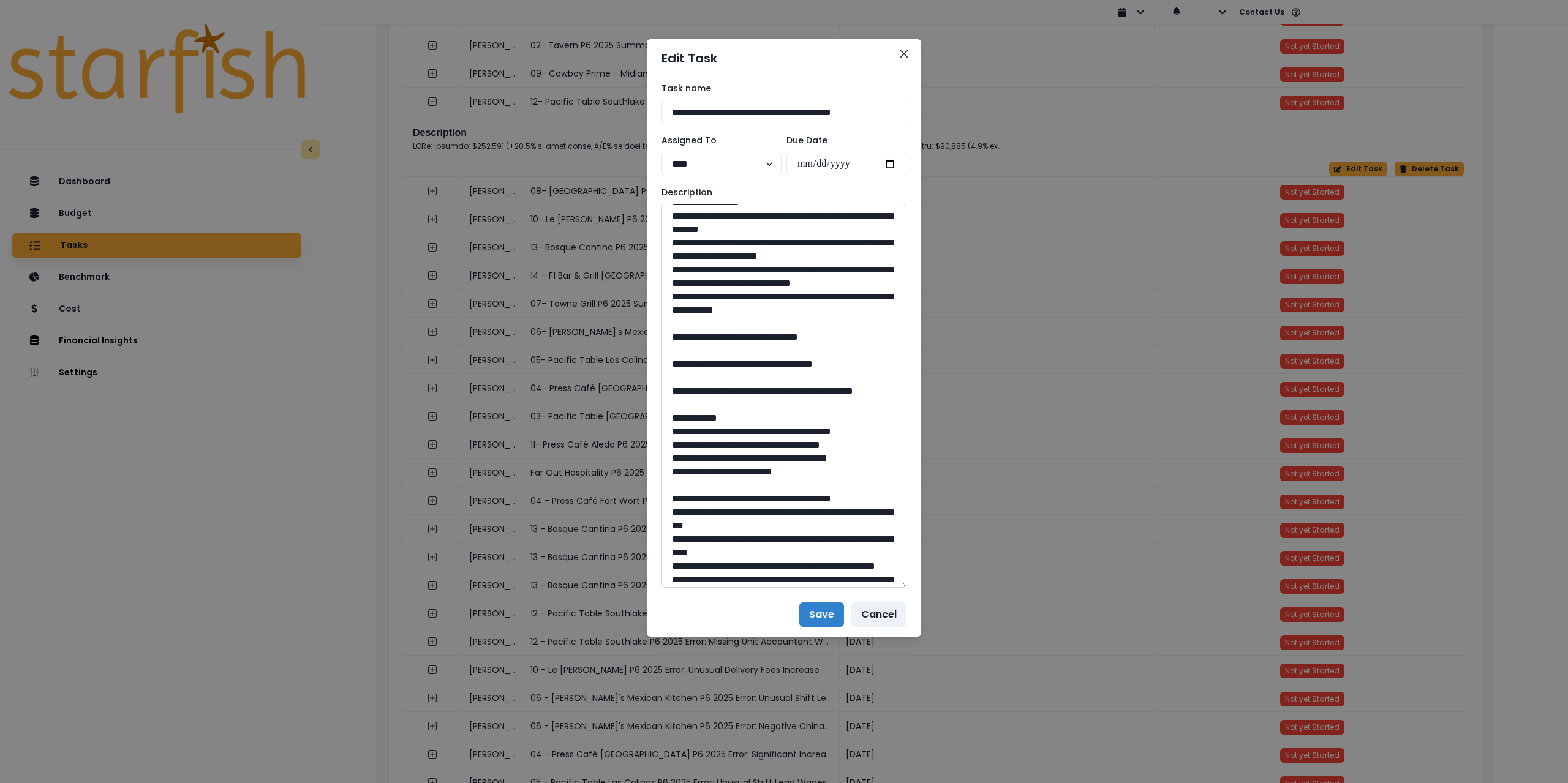
drag, startPoint x: 788, startPoint y: 470, endPoint x: 763, endPoint y: 470, distance: 25.0
click at [763, 470] on textarea at bounding box center [784, 396] width 245 height 384
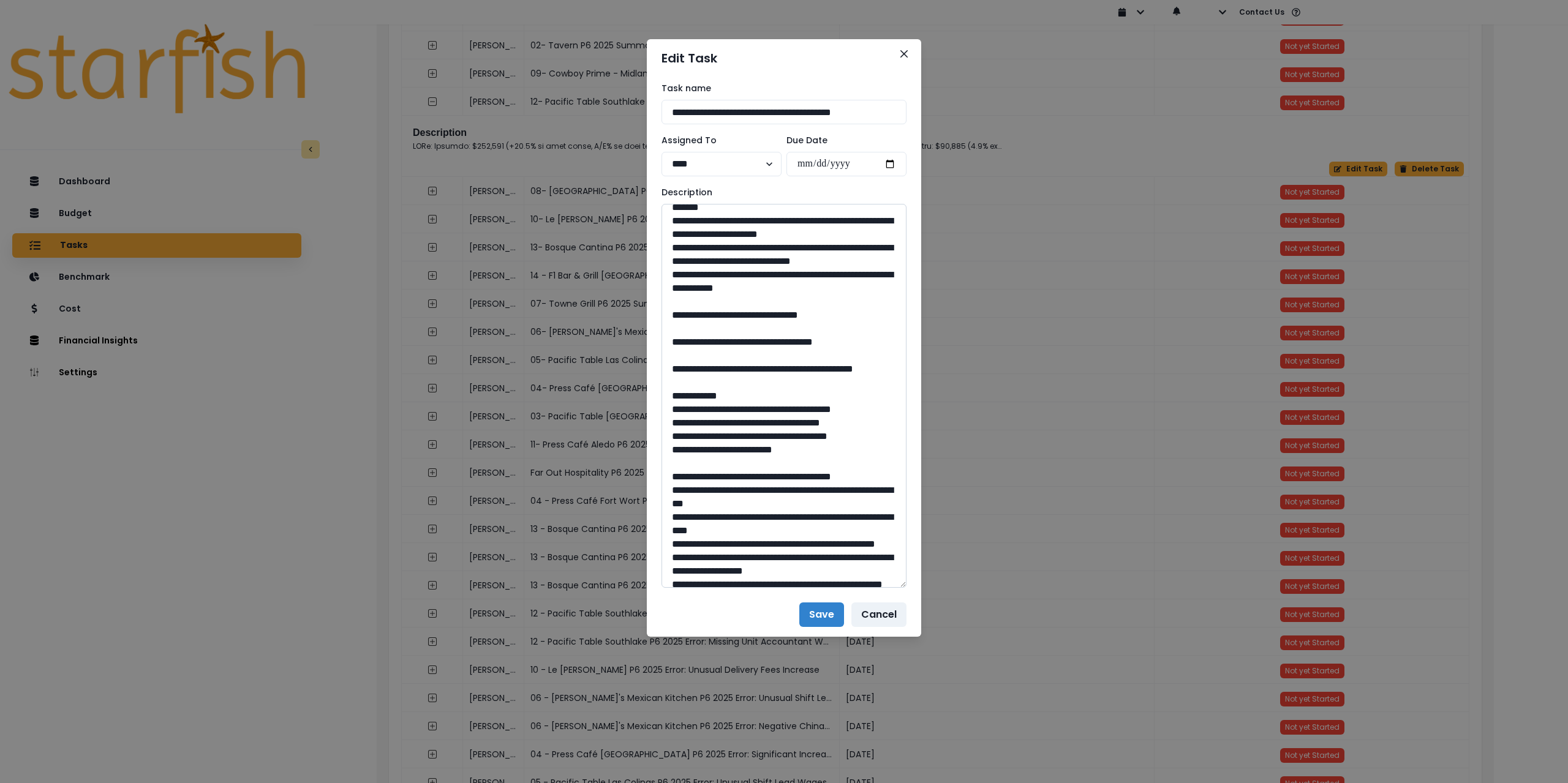
scroll to position [796, 0]
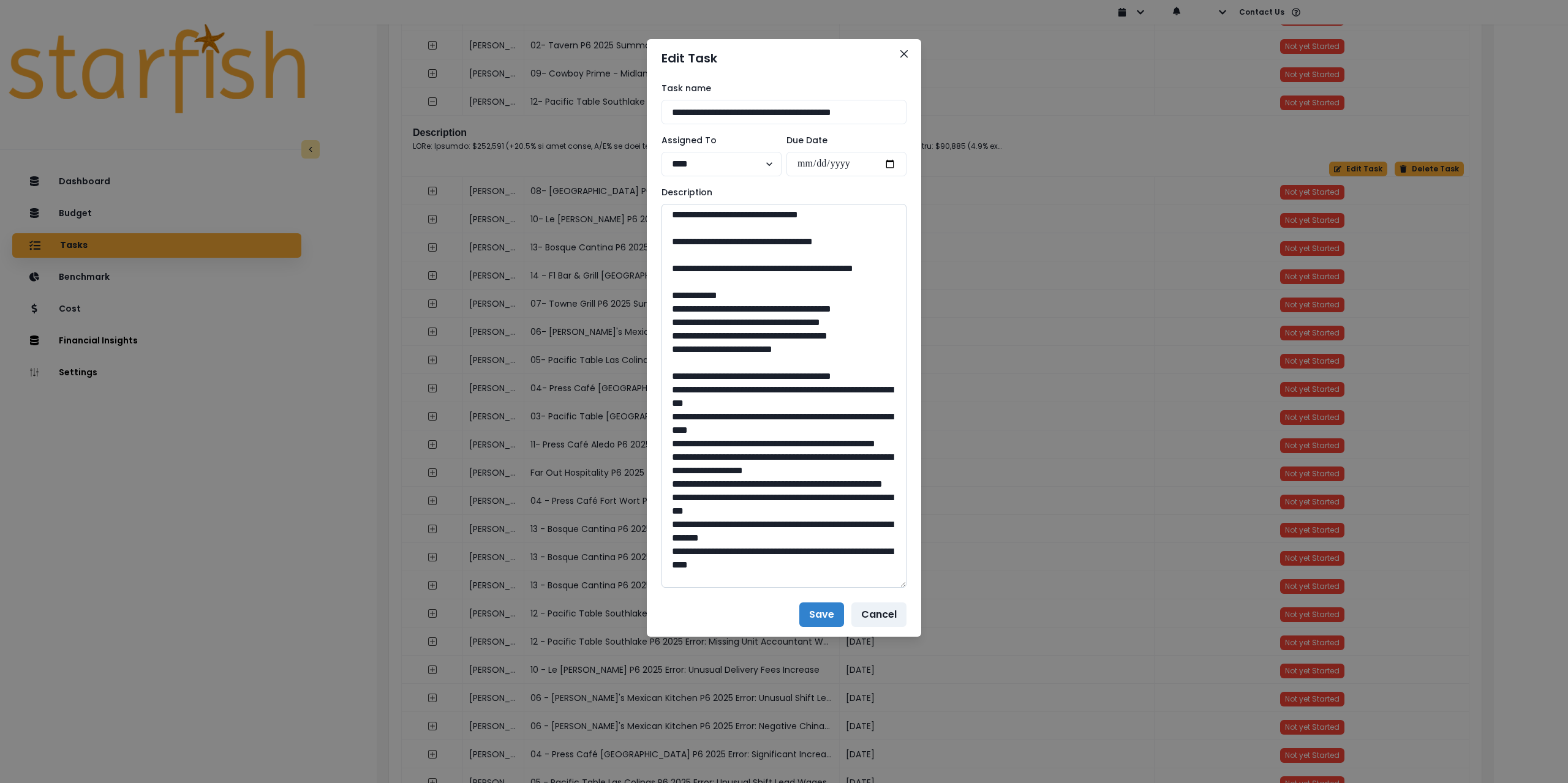
drag, startPoint x: 710, startPoint y: 401, endPoint x: 756, endPoint y: 425, distance: 51.9
click at [756, 425] on textarea at bounding box center [784, 396] width 245 height 384
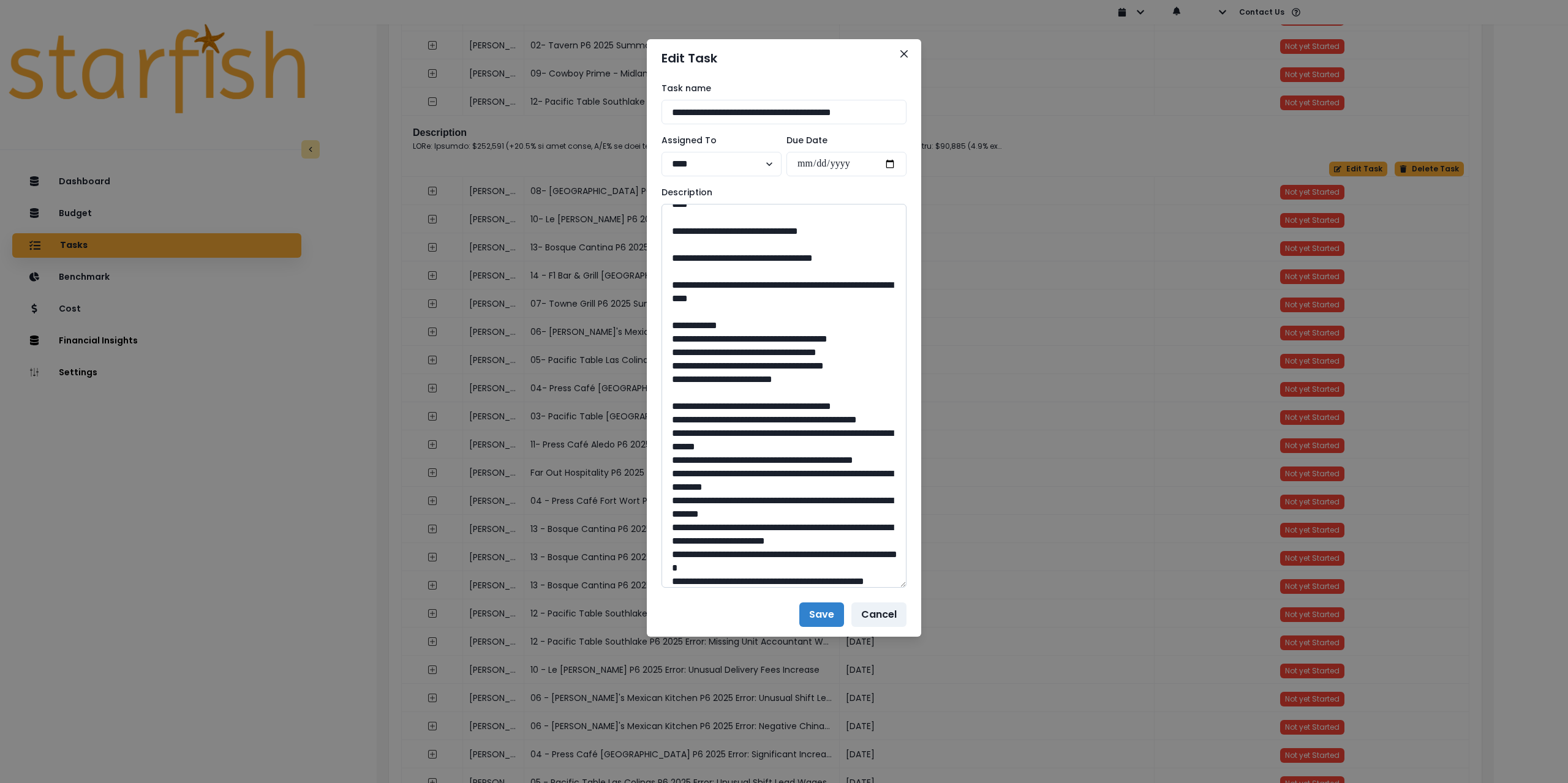
scroll to position [1164, 0]
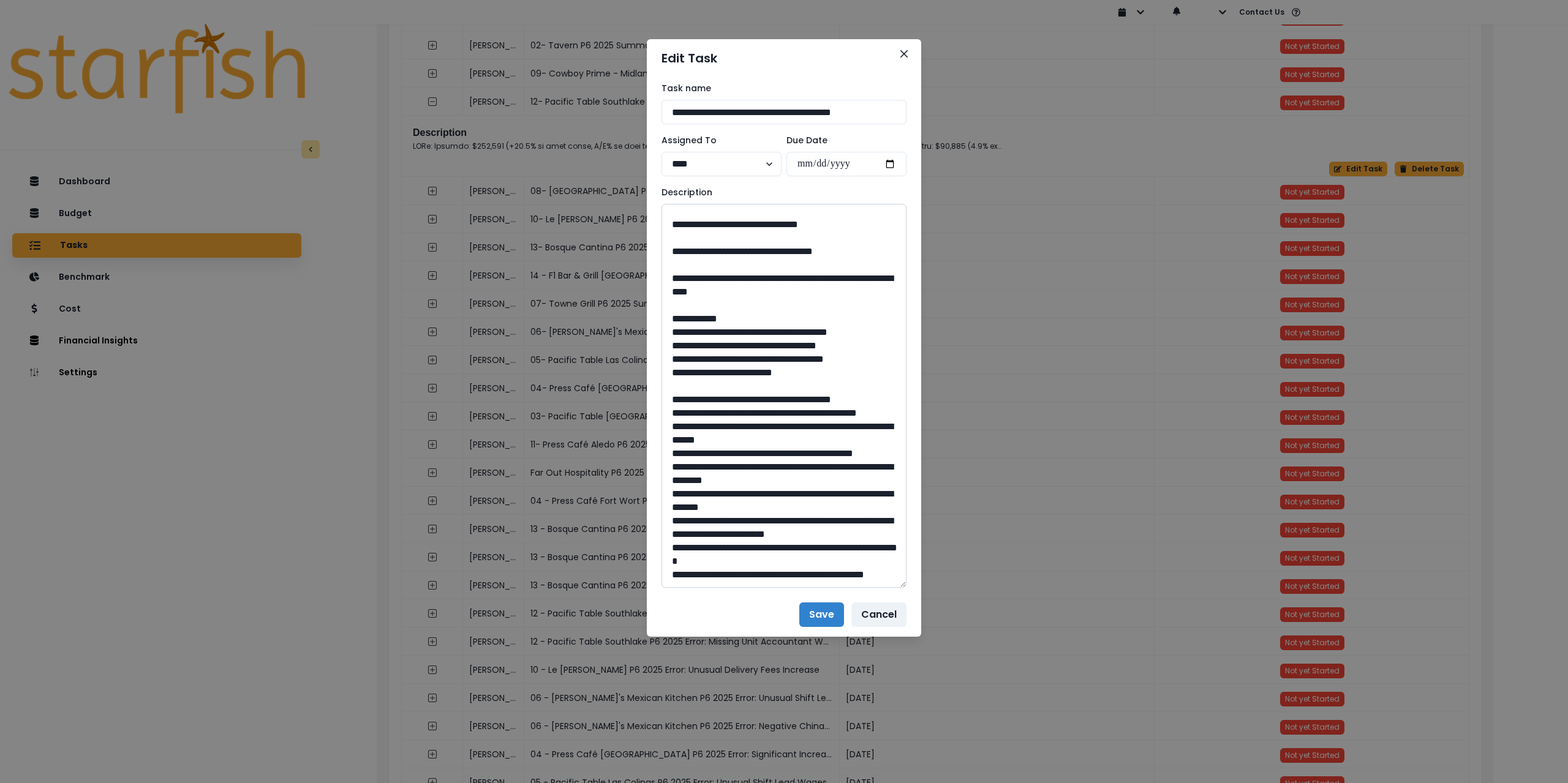
drag, startPoint x: 757, startPoint y: 414, endPoint x: 788, endPoint y: 417, distance: 31.1
click at [788, 417] on textarea at bounding box center [784, 396] width 245 height 384
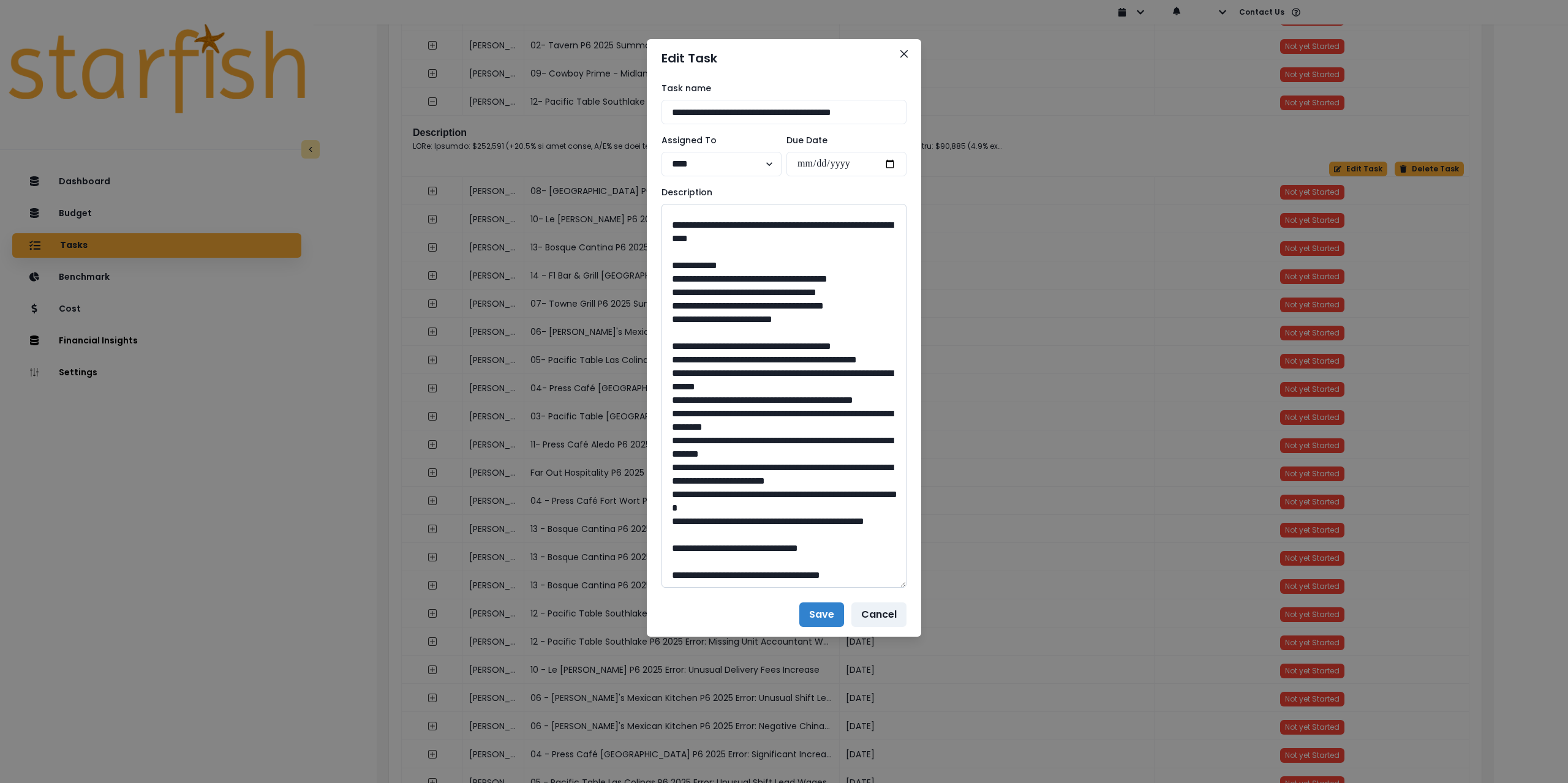
scroll to position [1286, 0]
drag, startPoint x: 709, startPoint y: 346, endPoint x: 829, endPoint y: 363, distance: 121.2
click at [829, 363] on textarea at bounding box center [784, 396] width 245 height 384
drag, startPoint x: 783, startPoint y: 550, endPoint x: 759, endPoint y: 550, distance: 24.0
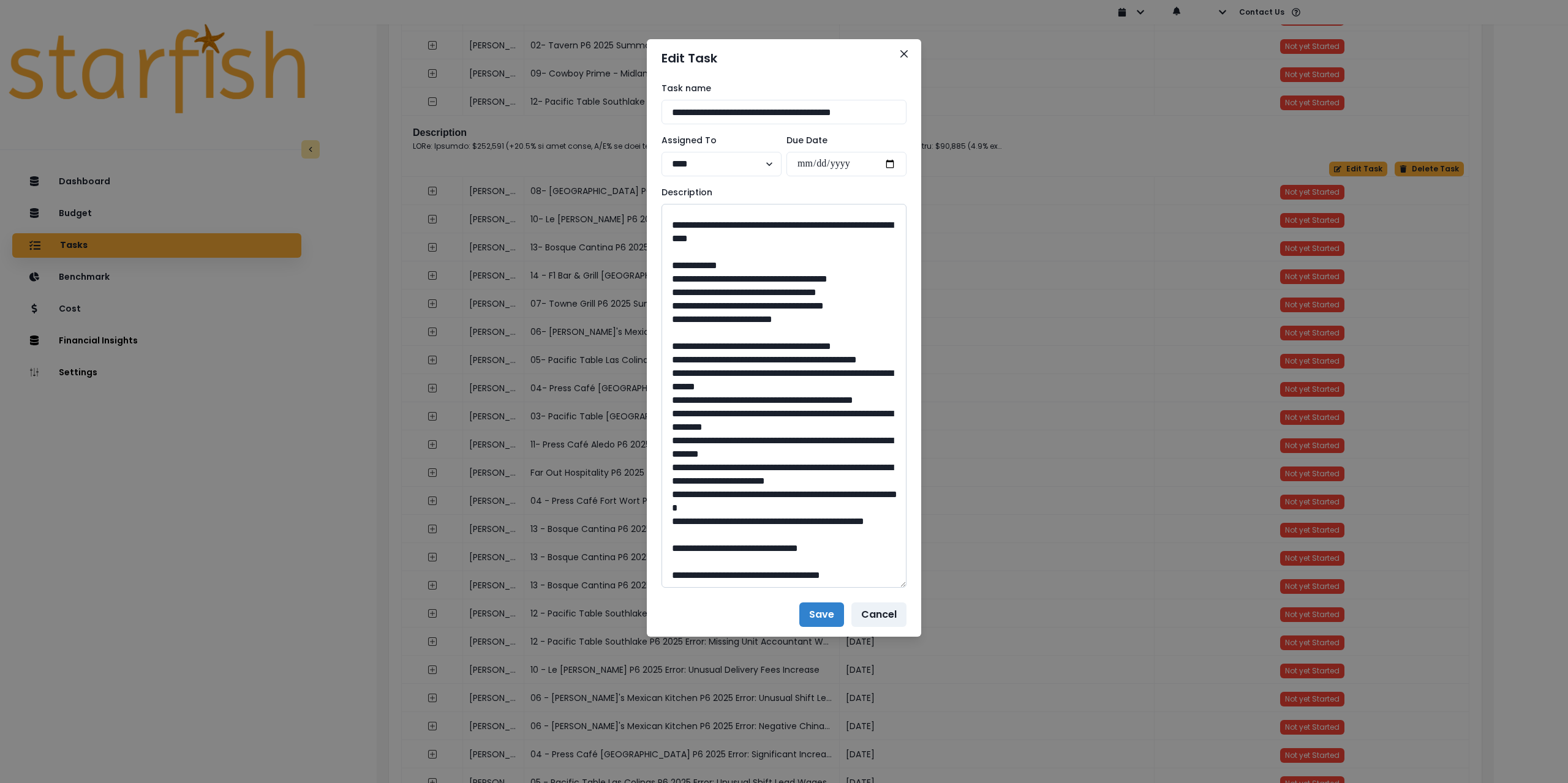
click at [759, 550] on textarea at bounding box center [784, 396] width 245 height 384
click at [905, 55] on icon "Close" at bounding box center [904, 54] width 7 height 7
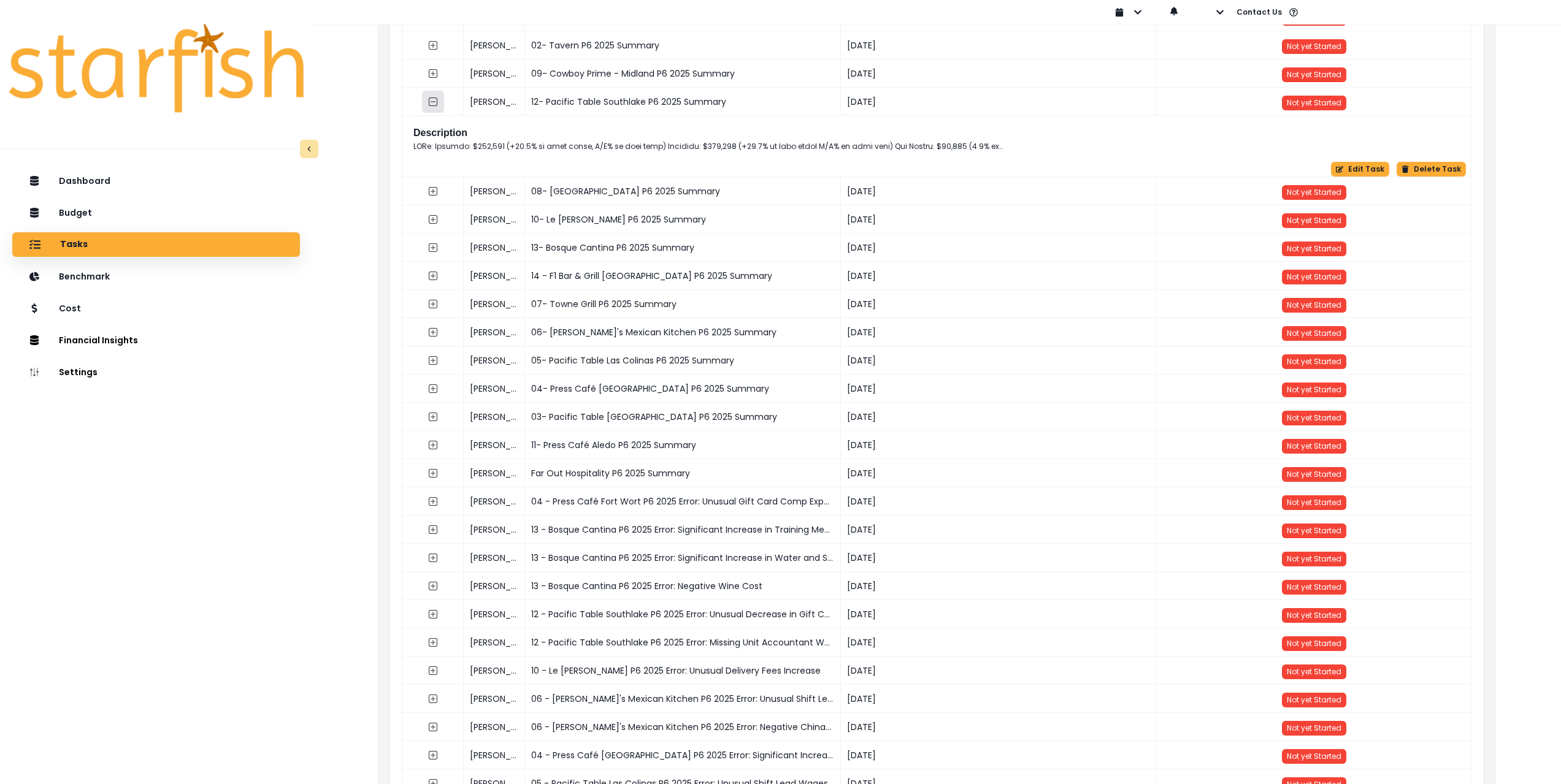
click at [434, 101] on icon "collasped outline" at bounding box center [433, 101] width 10 height 10
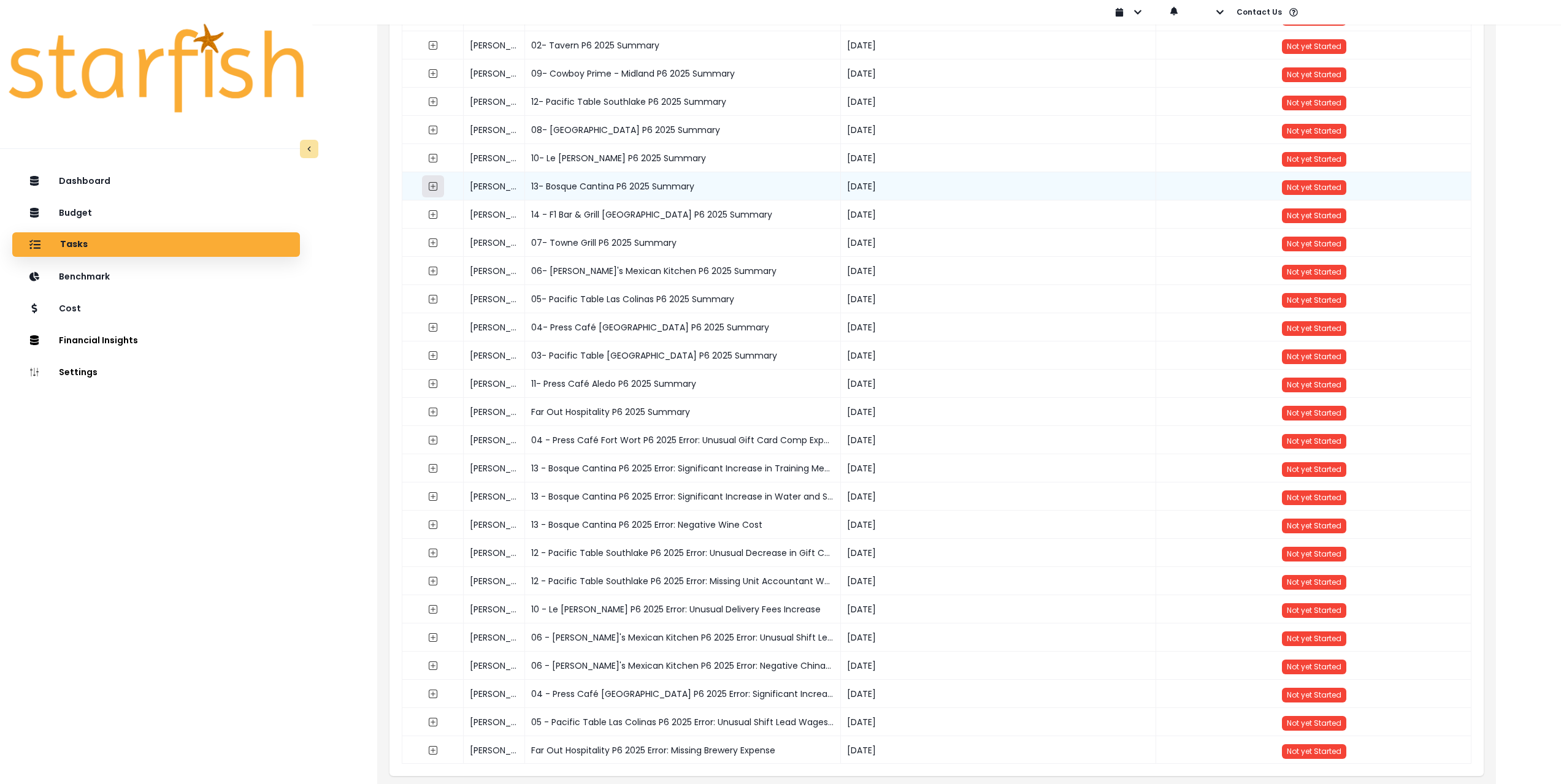
click at [434, 190] on icon "expand outline" at bounding box center [433, 187] width 9 height 9
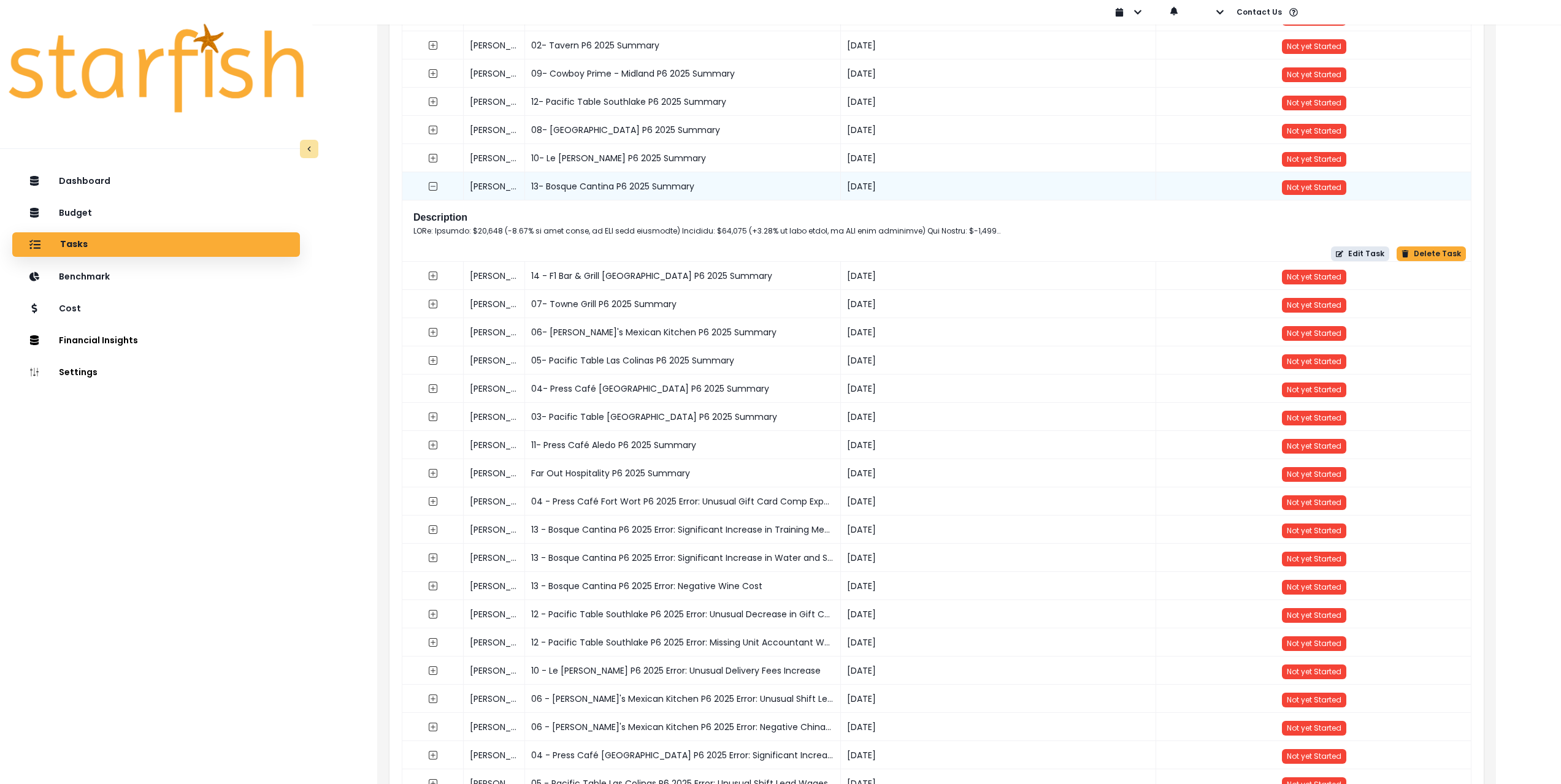
click at [1354, 252] on button "Edit Task" at bounding box center [1360, 254] width 58 height 14
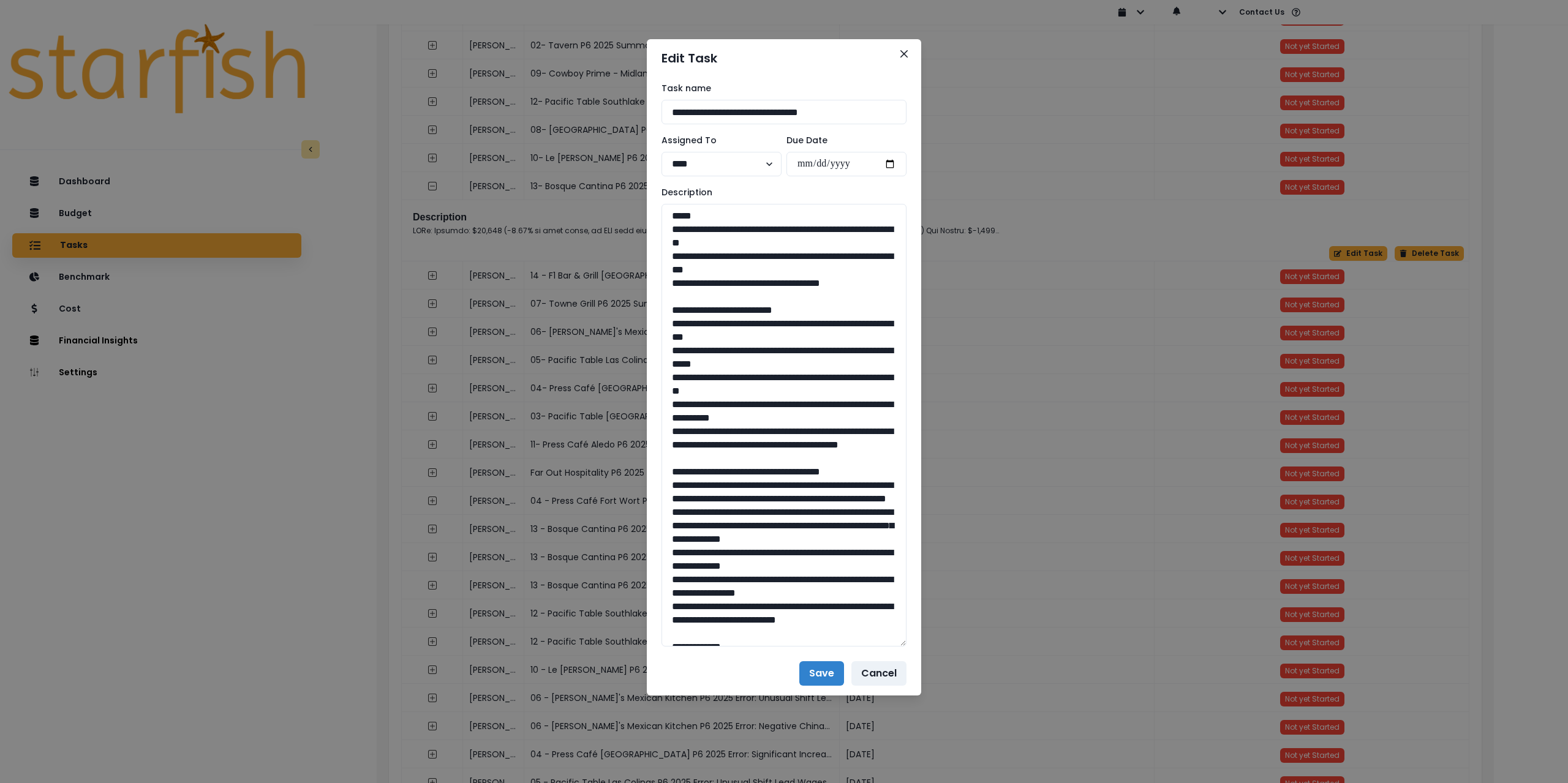
drag, startPoint x: 899, startPoint y: 244, endPoint x: 922, endPoint y: 638, distance: 394.7
click at [922, 638] on div "**********" at bounding box center [784, 391] width 1568 height 783
drag, startPoint x: 833, startPoint y: 280, endPoint x: 650, endPoint y: 233, distance: 188.9
drag, startPoint x: 669, startPoint y: 322, endPoint x: 762, endPoint y: 457, distance: 163.9
click at [762, 457] on textarea at bounding box center [784, 425] width 245 height 443
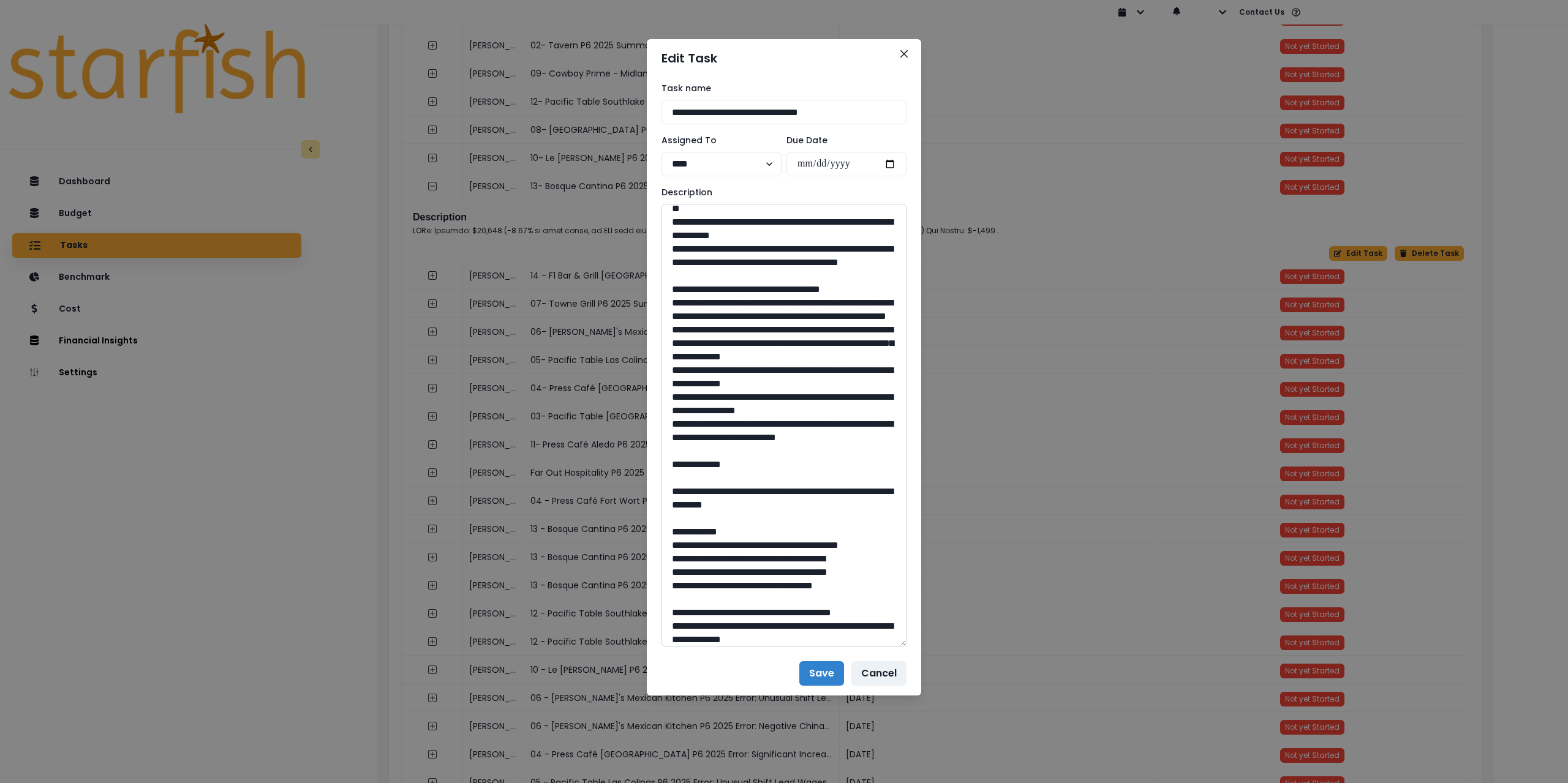
scroll to position [184, 0]
drag, startPoint x: 665, startPoint y: 319, endPoint x: 731, endPoint y: 482, distance: 175.9
click at [731, 482] on textarea at bounding box center [784, 425] width 245 height 443
drag, startPoint x: 731, startPoint y: 490, endPoint x: 671, endPoint y: 316, distance: 184.1
click at [671, 316] on textarea at bounding box center [784, 425] width 245 height 443
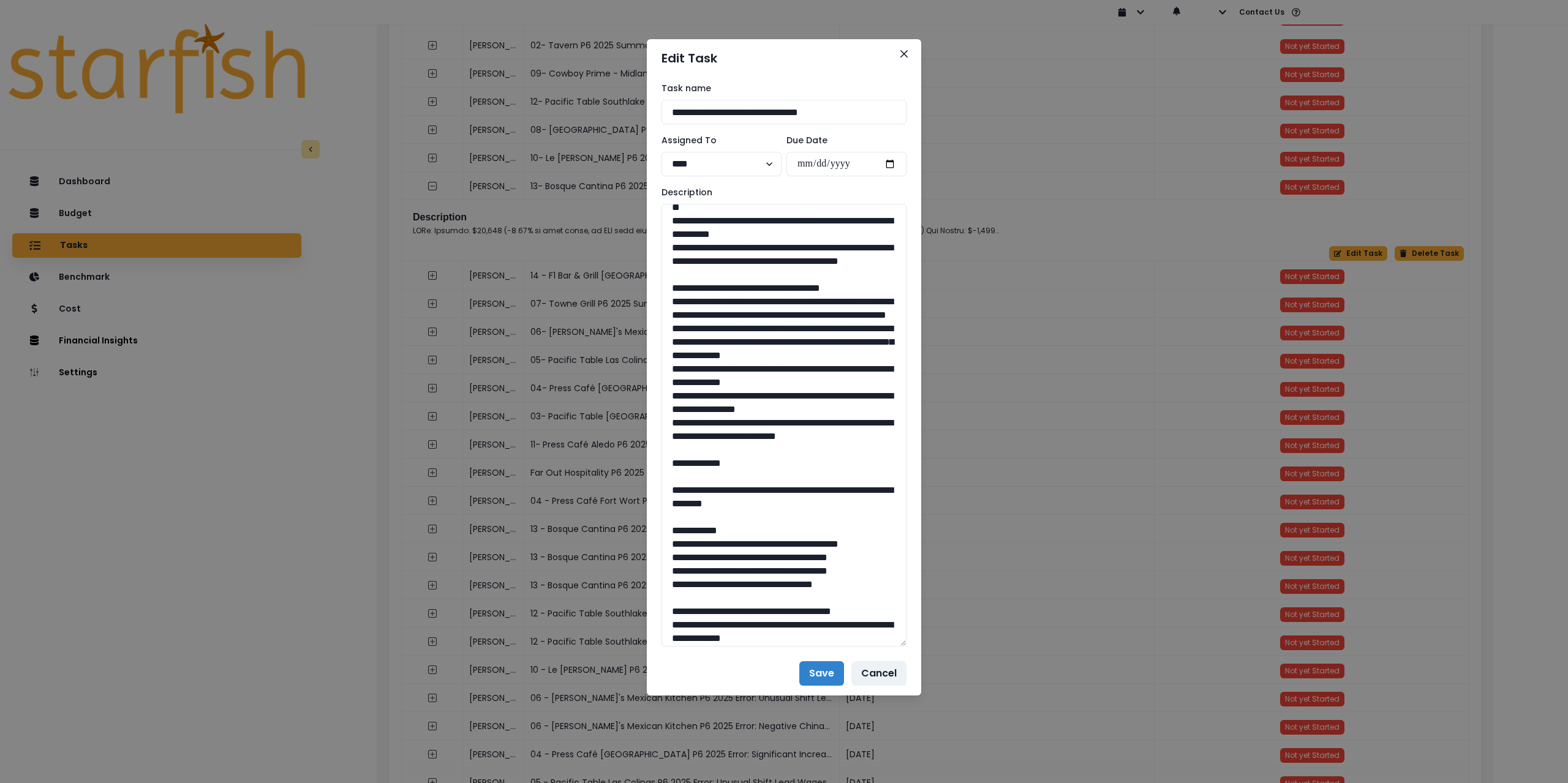
drag, startPoint x: 770, startPoint y: 113, endPoint x: 658, endPoint y: 106, distance: 112.2
click at [660, 105] on div "**********" at bounding box center [784, 364] width 274 height 575
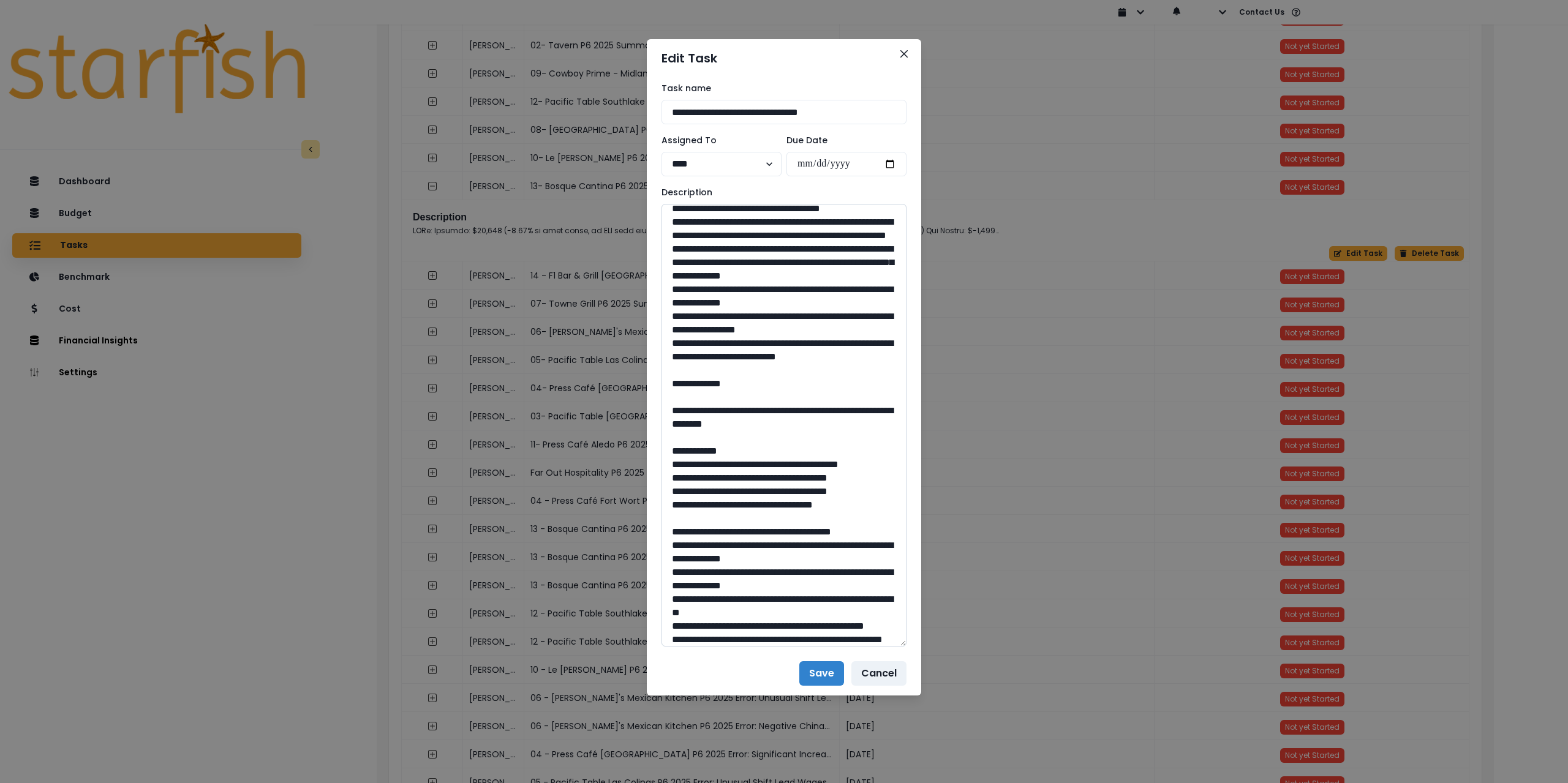
scroll to position [368, 0]
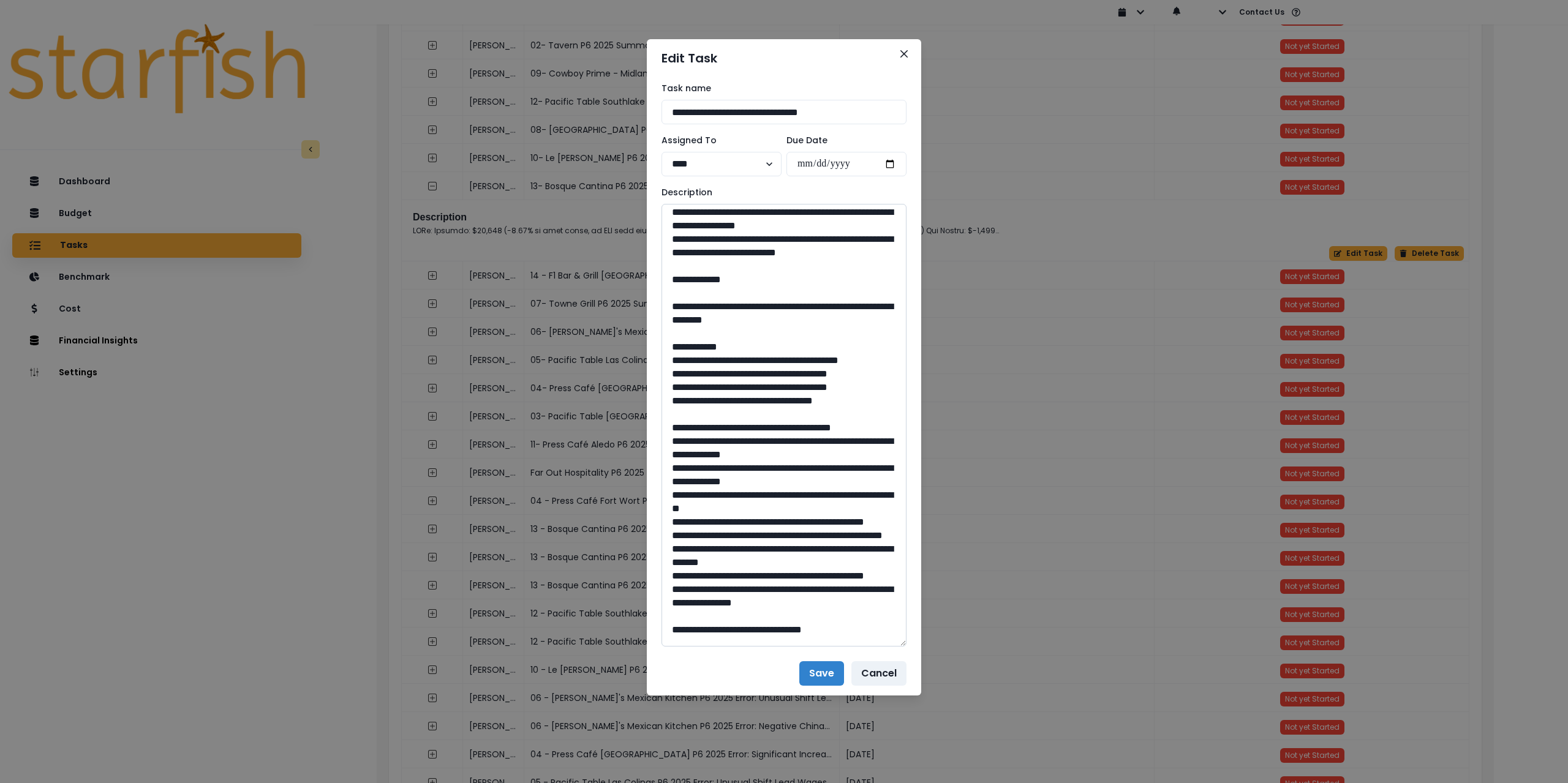
drag, startPoint x: 706, startPoint y: 364, endPoint x: 841, endPoint y: 377, distance: 135.6
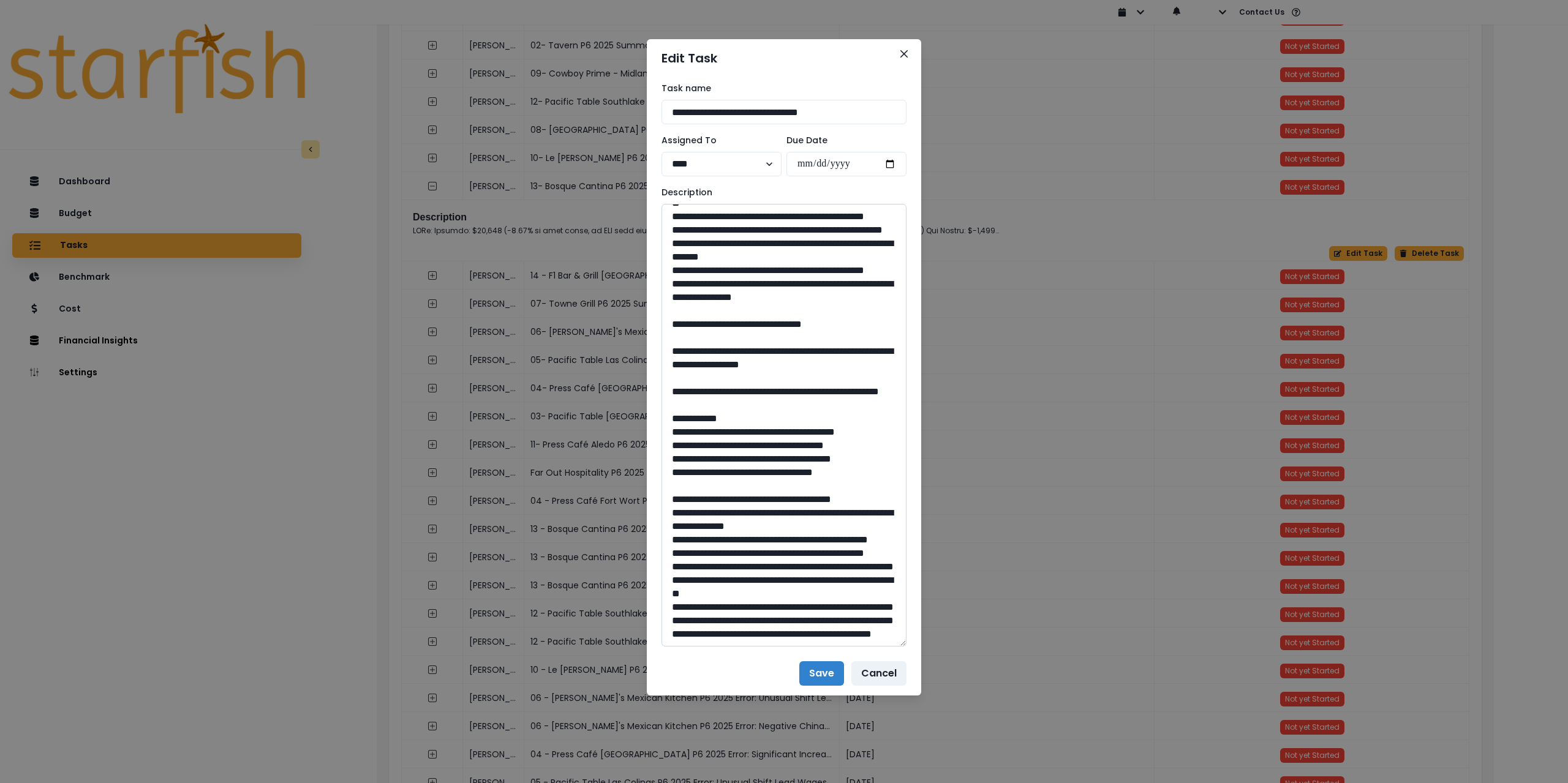
scroll to position [674, 0]
drag, startPoint x: 791, startPoint y: 418, endPoint x: 764, endPoint y: 416, distance: 27.1
click at [764, 416] on textarea at bounding box center [784, 425] width 245 height 443
drag, startPoint x: 868, startPoint y: 460, endPoint x: 671, endPoint y: 457, distance: 197.0
click at [671, 457] on textarea at bounding box center [784, 425] width 245 height 443
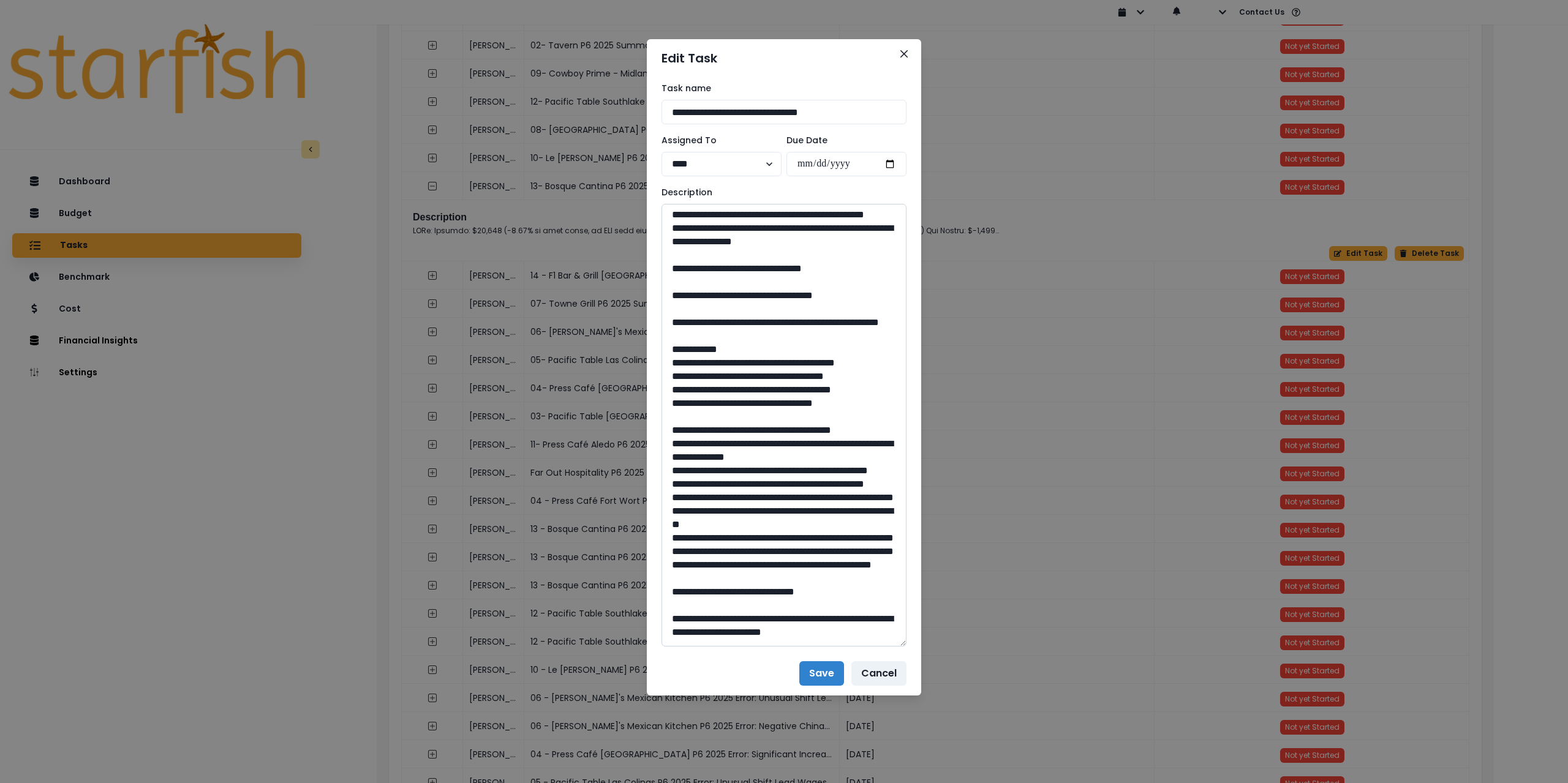
scroll to position [735, 0]
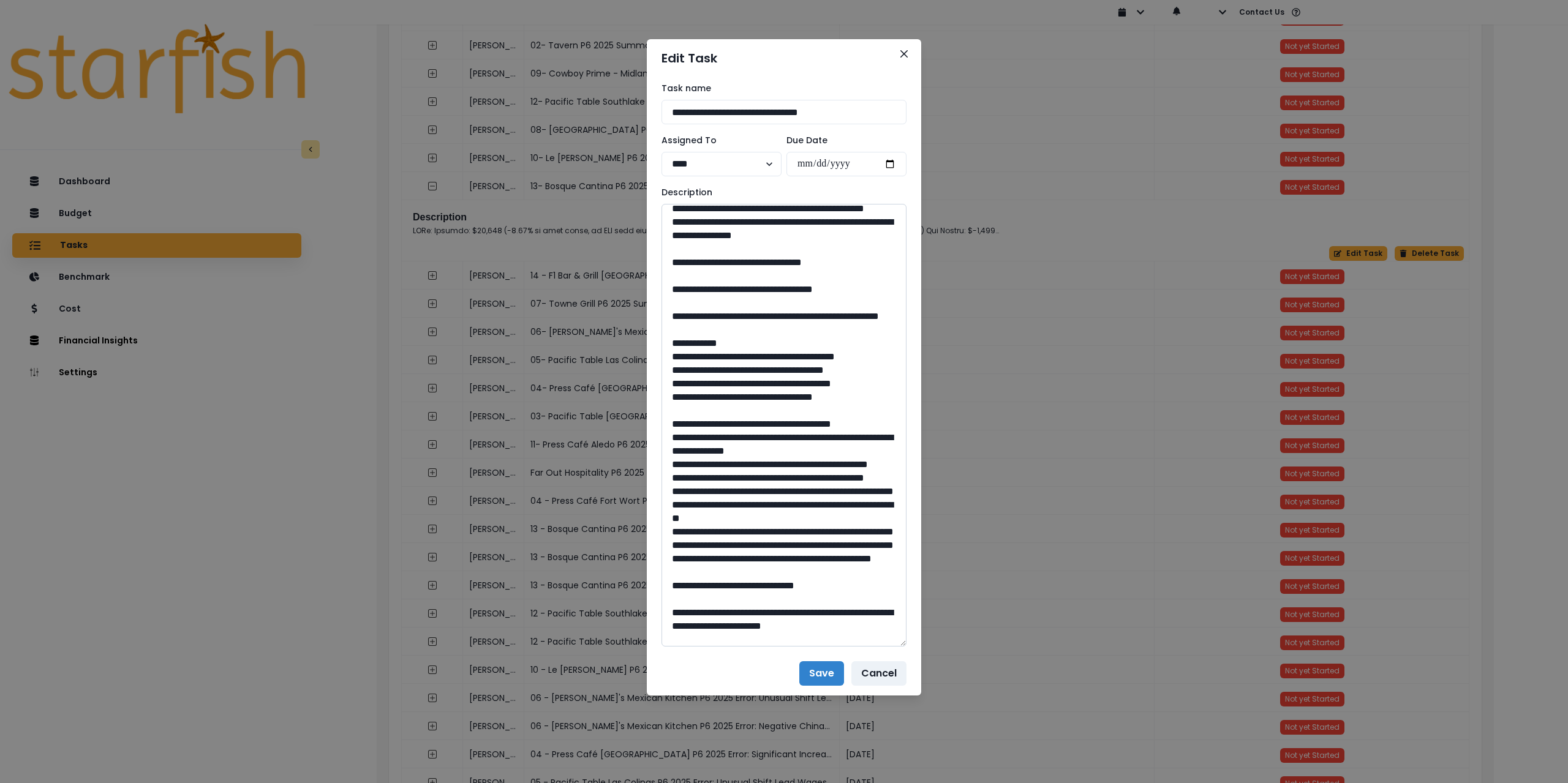
drag, startPoint x: 707, startPoint y: 413, endPoint x: 769, endPoint y: 431, distance: 64.6
click at [769, 431] on textarea at bounding box center [784, 425] width 245 height 443
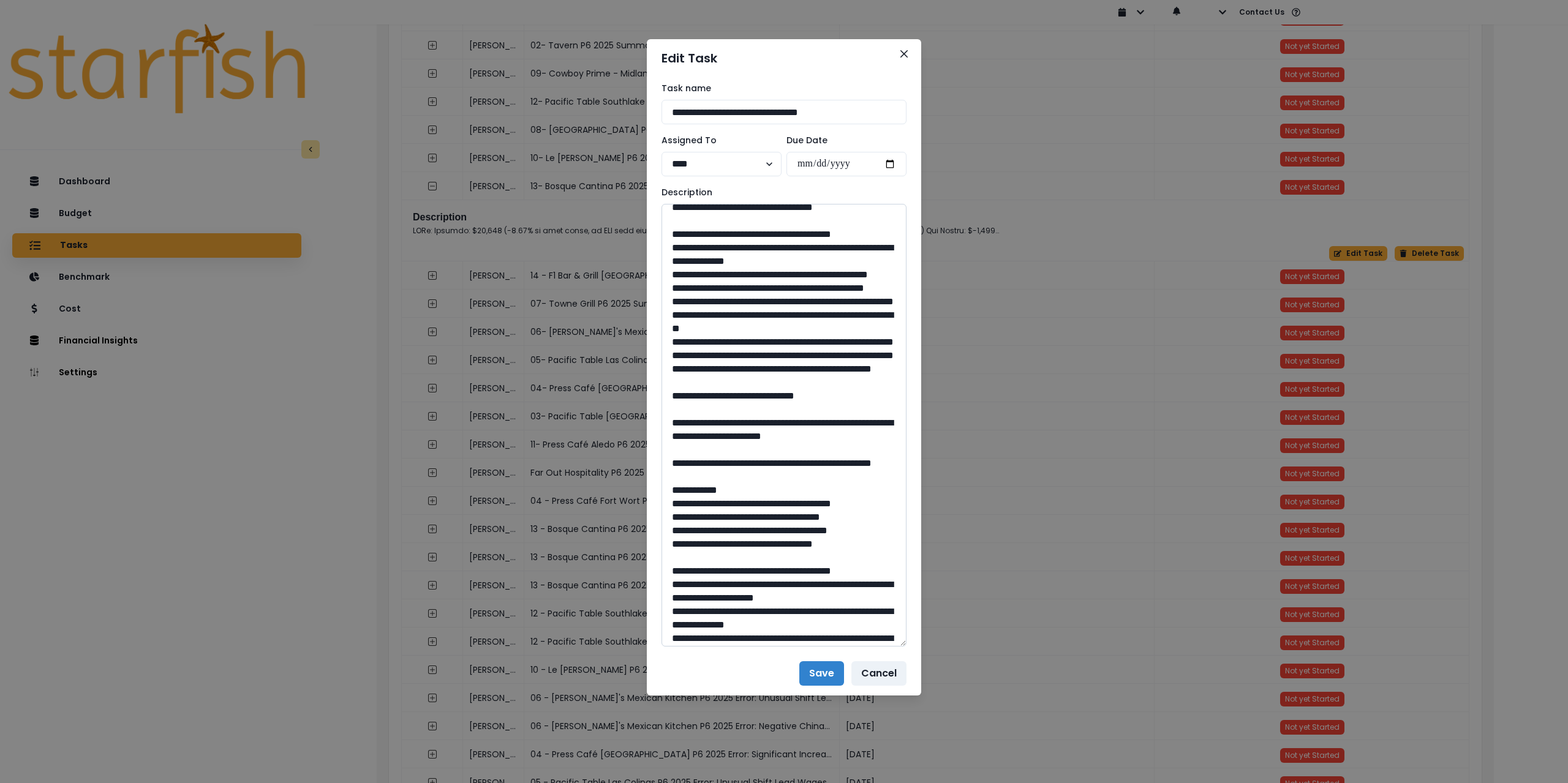
scroll to position [980, 0]
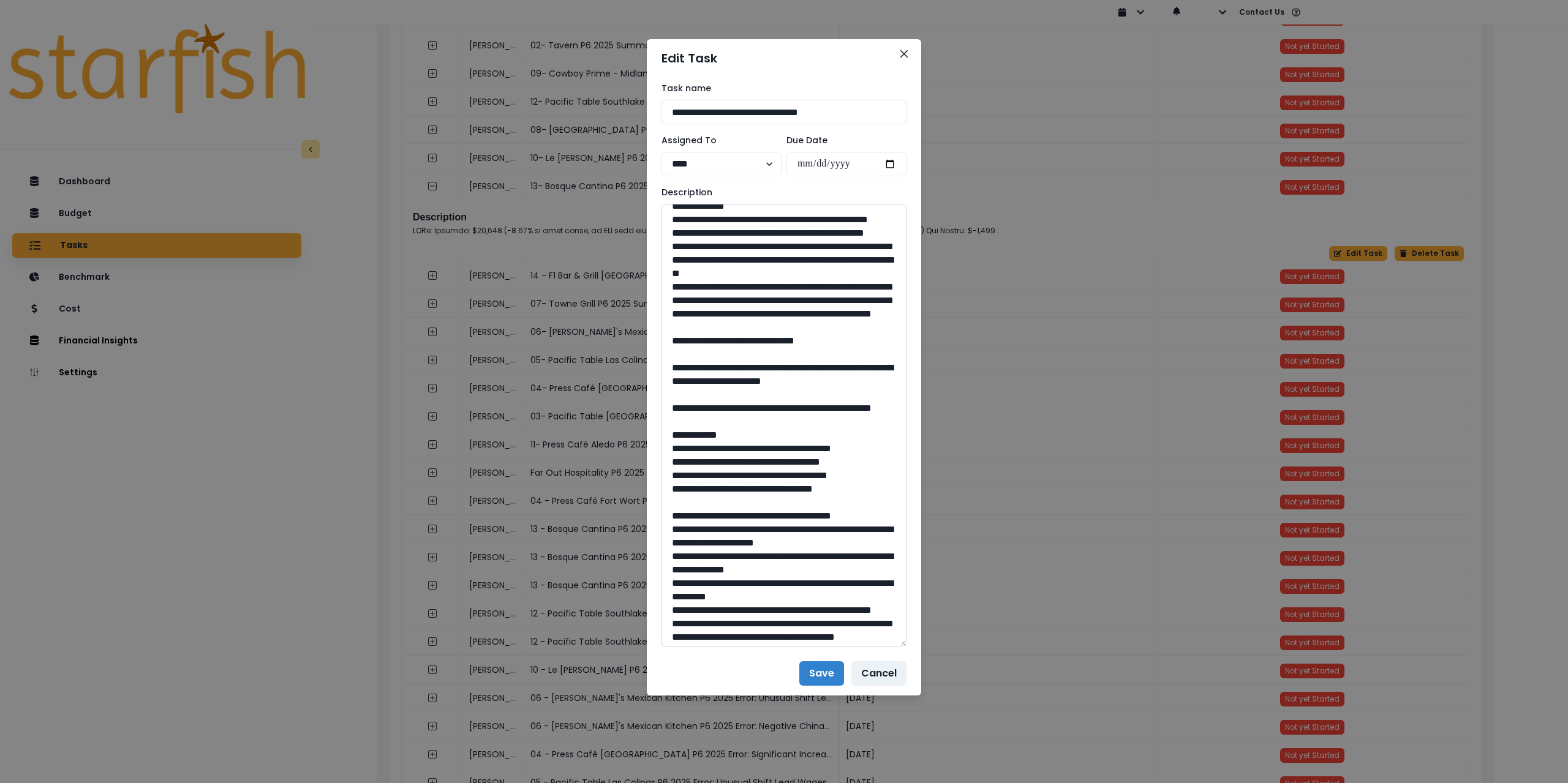
drag, startPoint x: 780, startPoint y: 526, endPoint x: 764, endPoint y: 526, distance: 16.0
click at [764, 526] on textarea at bounding box center [784, 425] width 245 height 443
drag, startPoint x: 890, startPoint y: 573, endPoint x: 664, endPoint y: 570, distance: 226.0
click at [664, 569] on textarea at bounding box center [784, 425] width 245 height 443
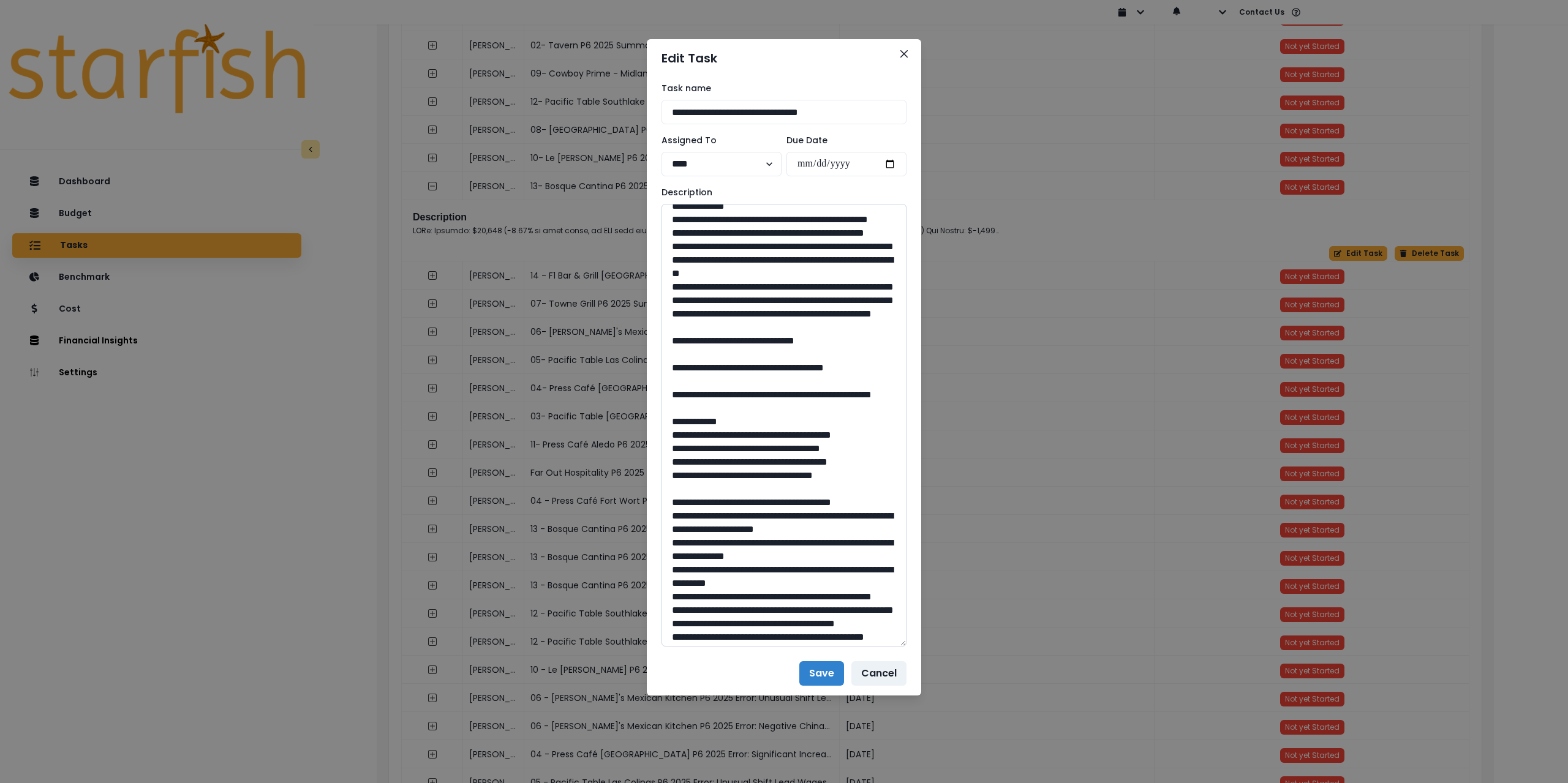
drag, startPoint x: 767, startPoint y: 600, endPoint x: 708, endPoint y: 585, distance: 60.9
click at [708, 585] on textarea at bounding box center [784, 425] width 245 height 443
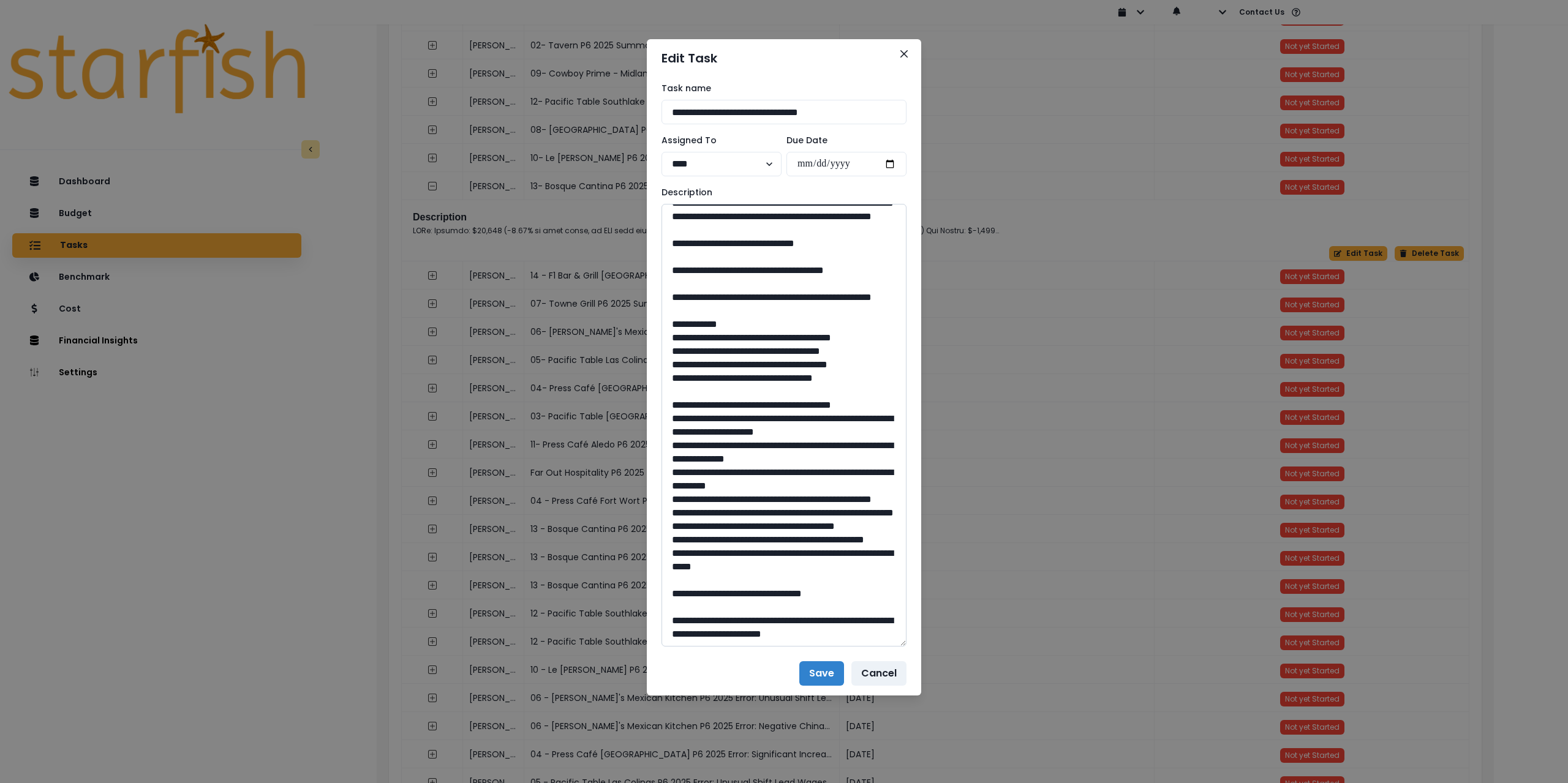
scroll to position [1320, 0]
drag, startPoint x: 786, startPoint y: 590, endPoint x: 764, endPoint y: 594, distance: 22.4
click at [764, 594] on textarea at bounding box center [784, 425] width 245 height 443
drag, startPoint x: 858, startPoint y: 622, endPoint x: 889, endPoint y: 642, distance: 36.9
click at [889, 642] on textarea at bounding box center [784, 425] width 245 height 443
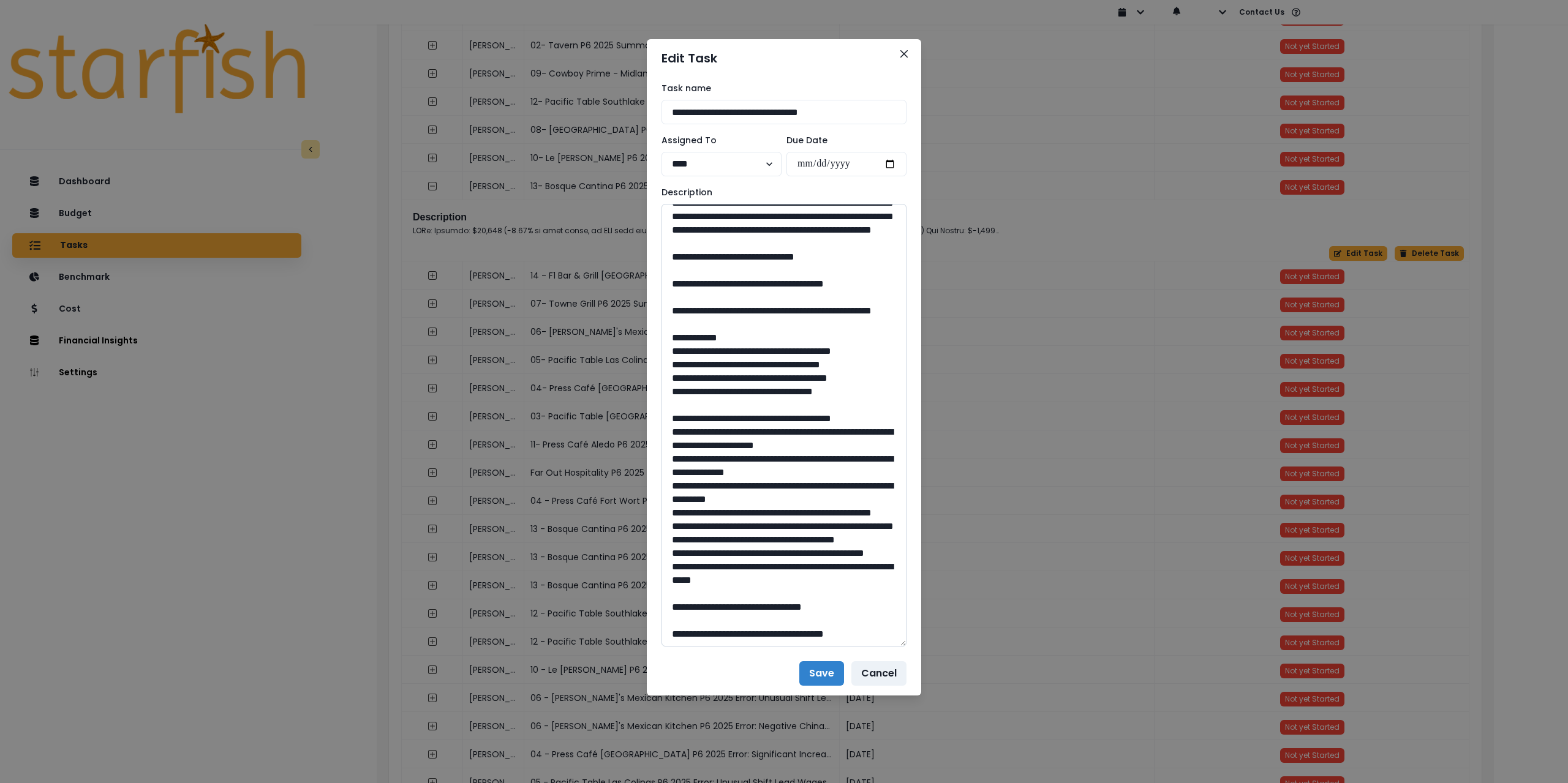
scroll to position [1307, 0]
type textarea "**********"
click at [830, 665] on button "Save" at bounding box center [822, 674] width 45 height 24
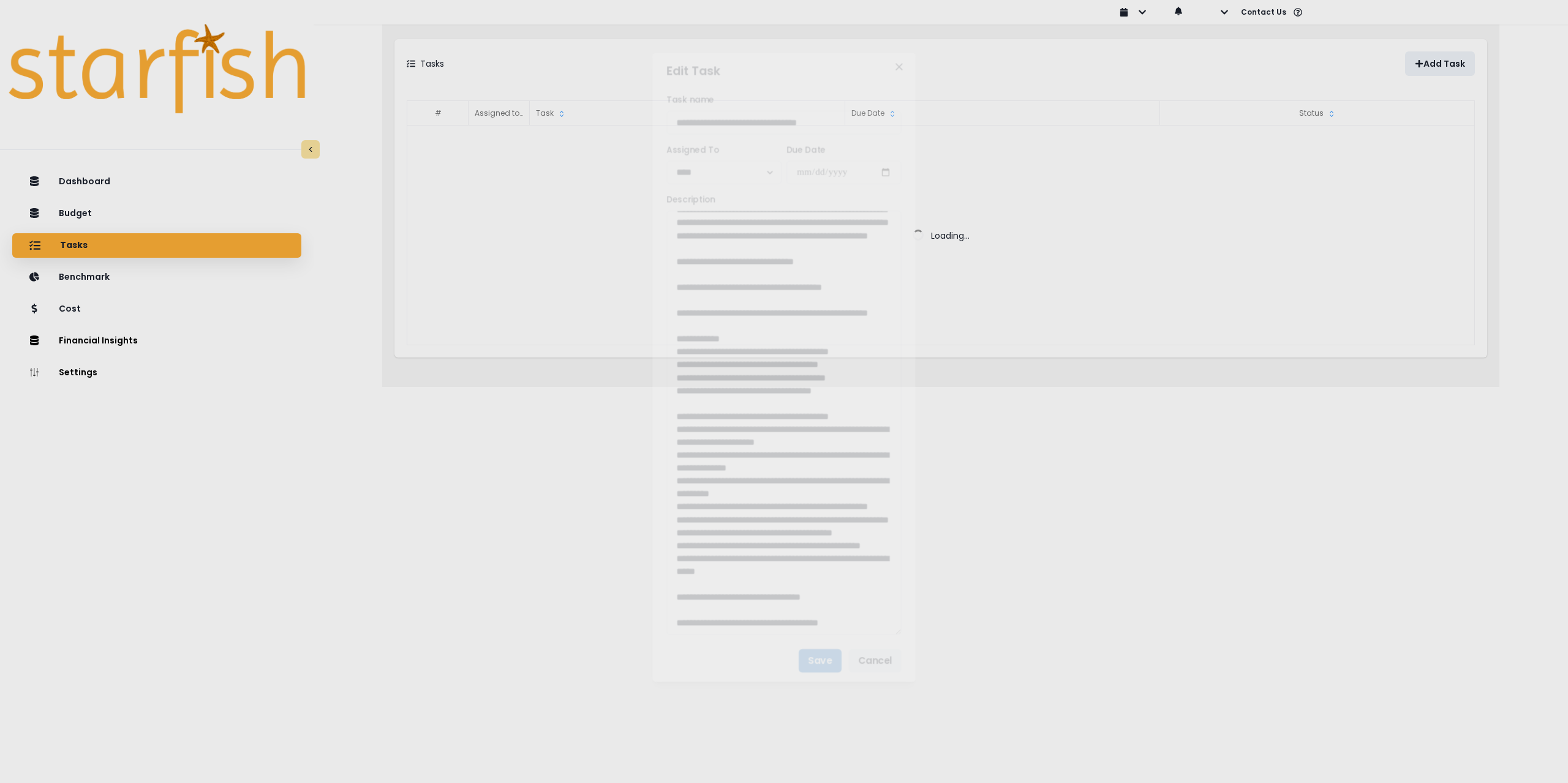
scroll to position [0, 0]
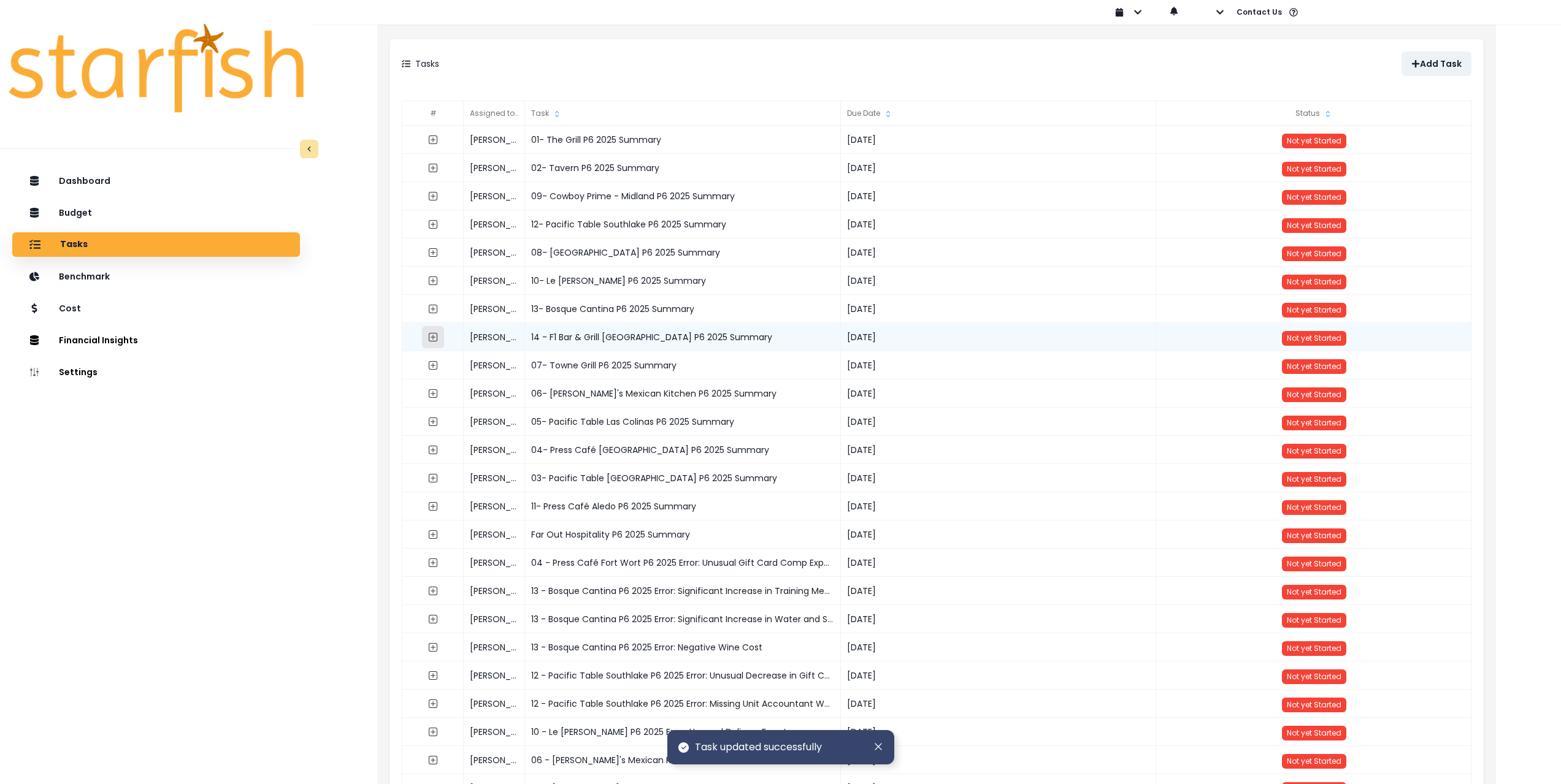
click at [436, 338] on icon "expand outline" at bounding box center [432, 337] width 4 height 4
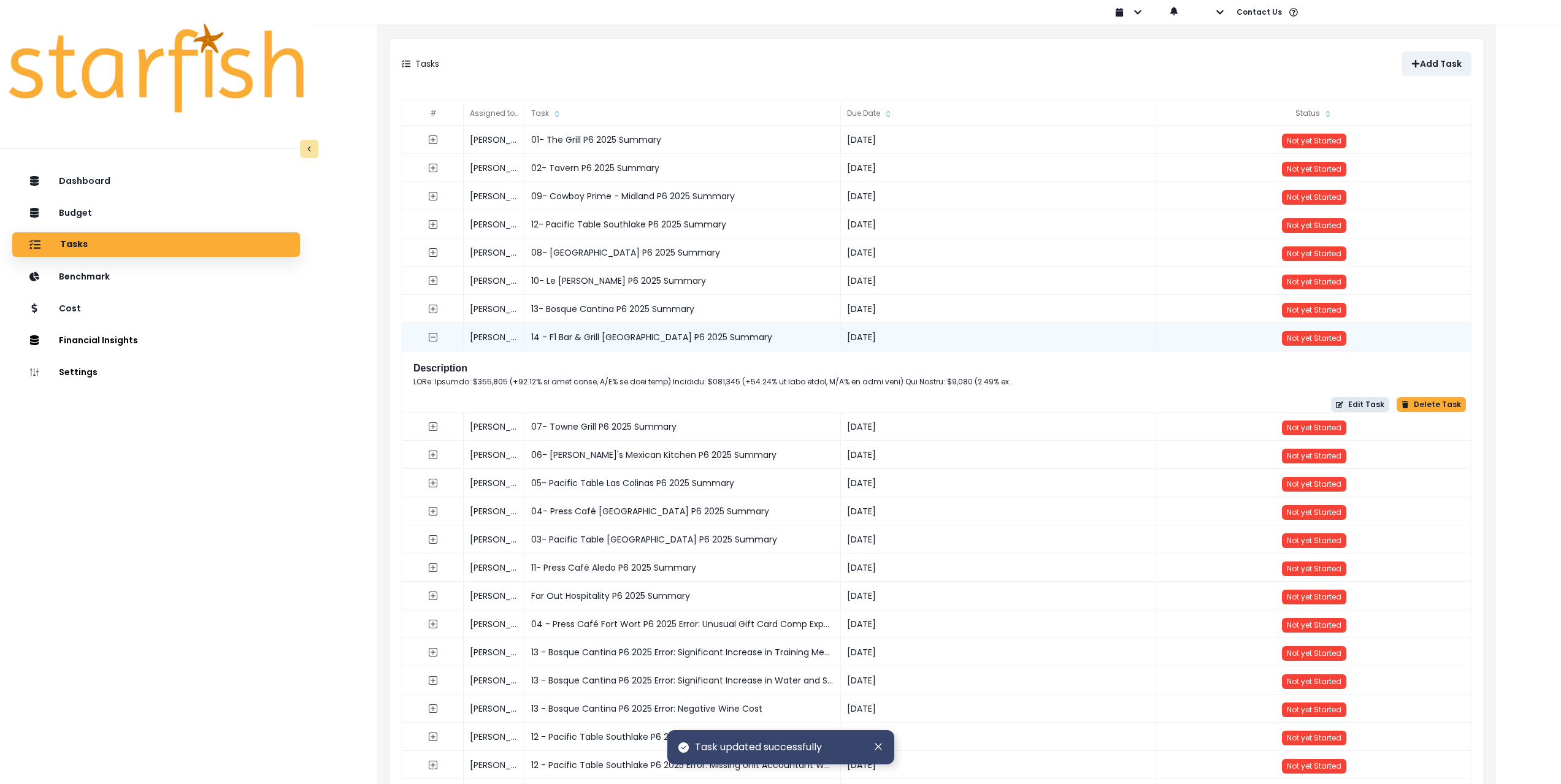
click at [1359, 406] on button "Edit Task" at bounding box center [1360, 405] width 58 height 14
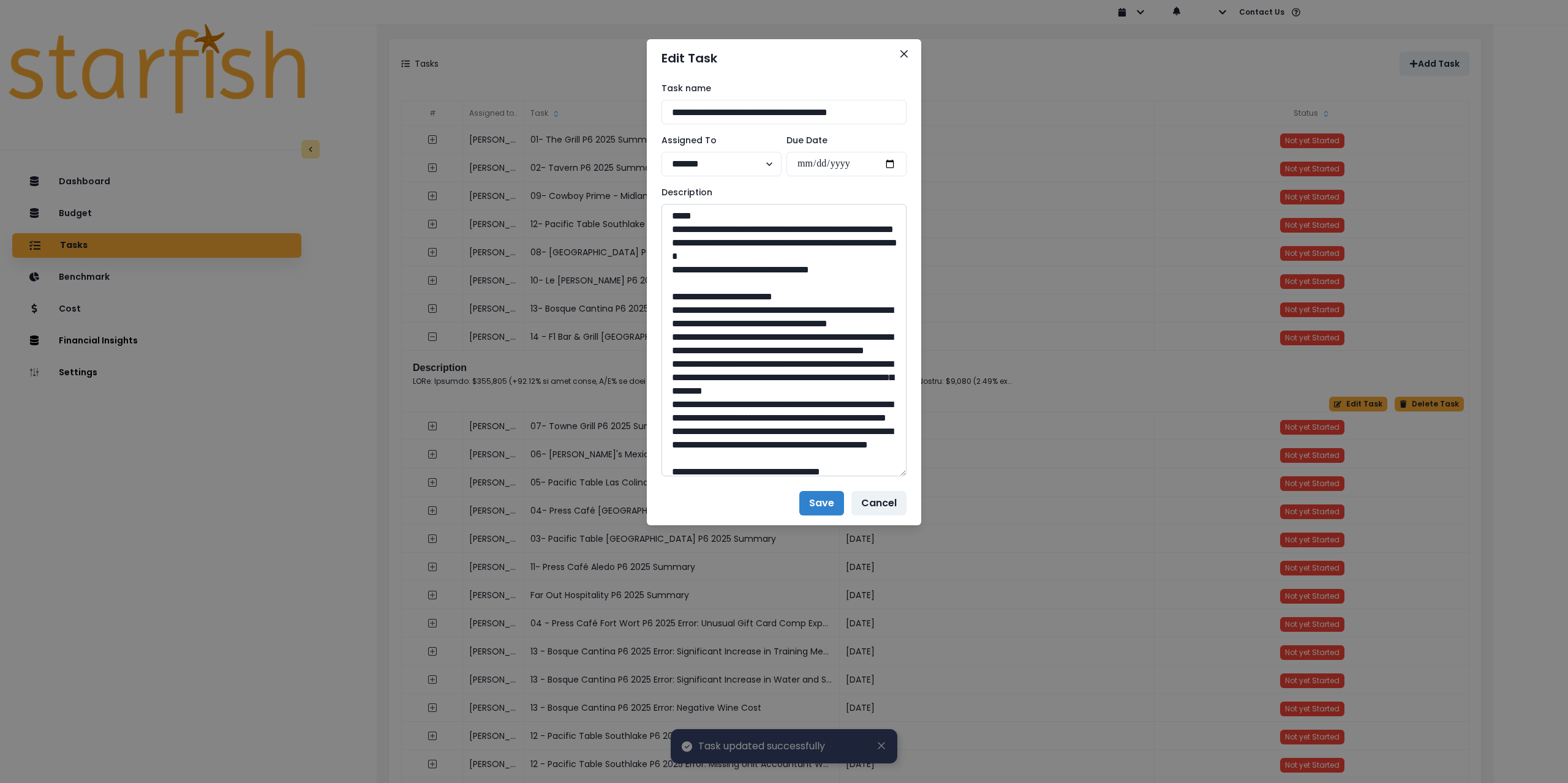
drag, startPoint x: 909, startPoint y: 375, endPoint x: 867, endPoint y: 580, distance: 209.3
click at [884, 476] on textarea at bounding box center [784, 340] width 245 height 273
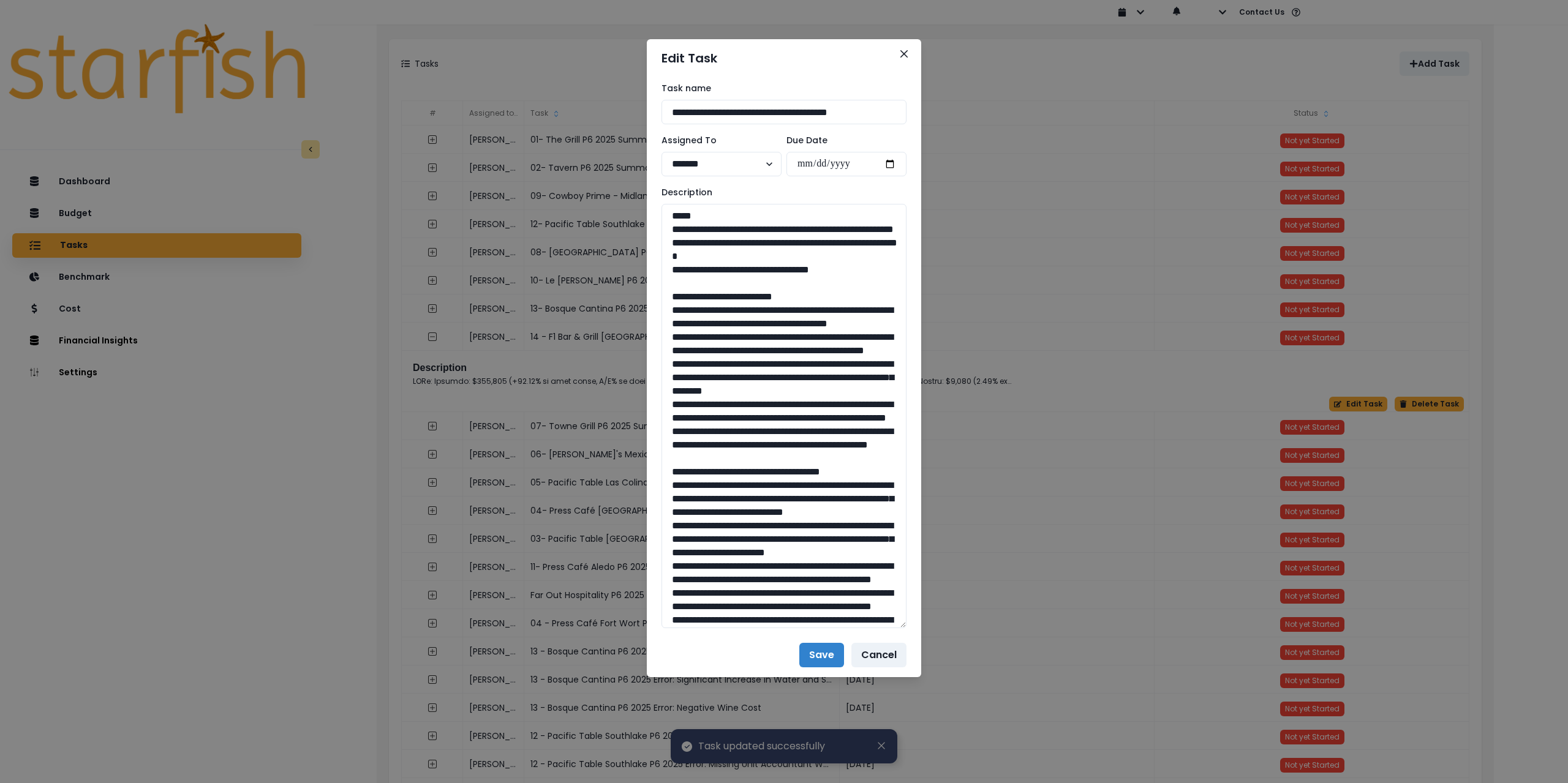
drag, startPoint x: 861, startPoint y: 290, endPoint x: 644, endPoint y: 226, distance: 226.2
drag, startPoint x: 793, startPoint y: 110, endPoint x: 578, endPoint y: 101, distance: 215.2
click at [578, 101] on div "**********" at bounding box center [784, 391] width 1568 height 783
drag, startPoint x: 843, startPoint y: 526, endPoint x: 652, endPoint y: 327, distance: 275.8
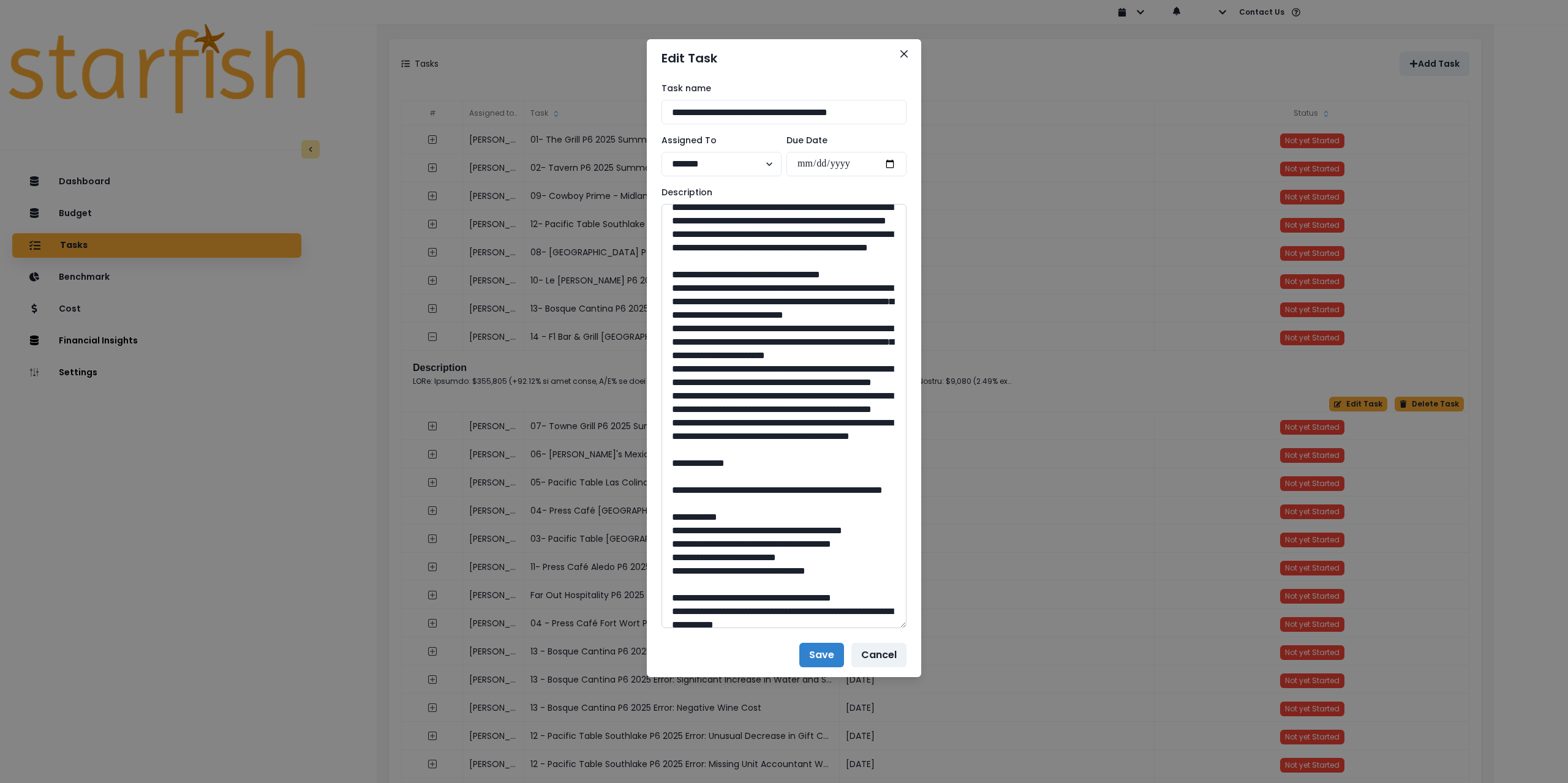
scroll to position [245, 0]
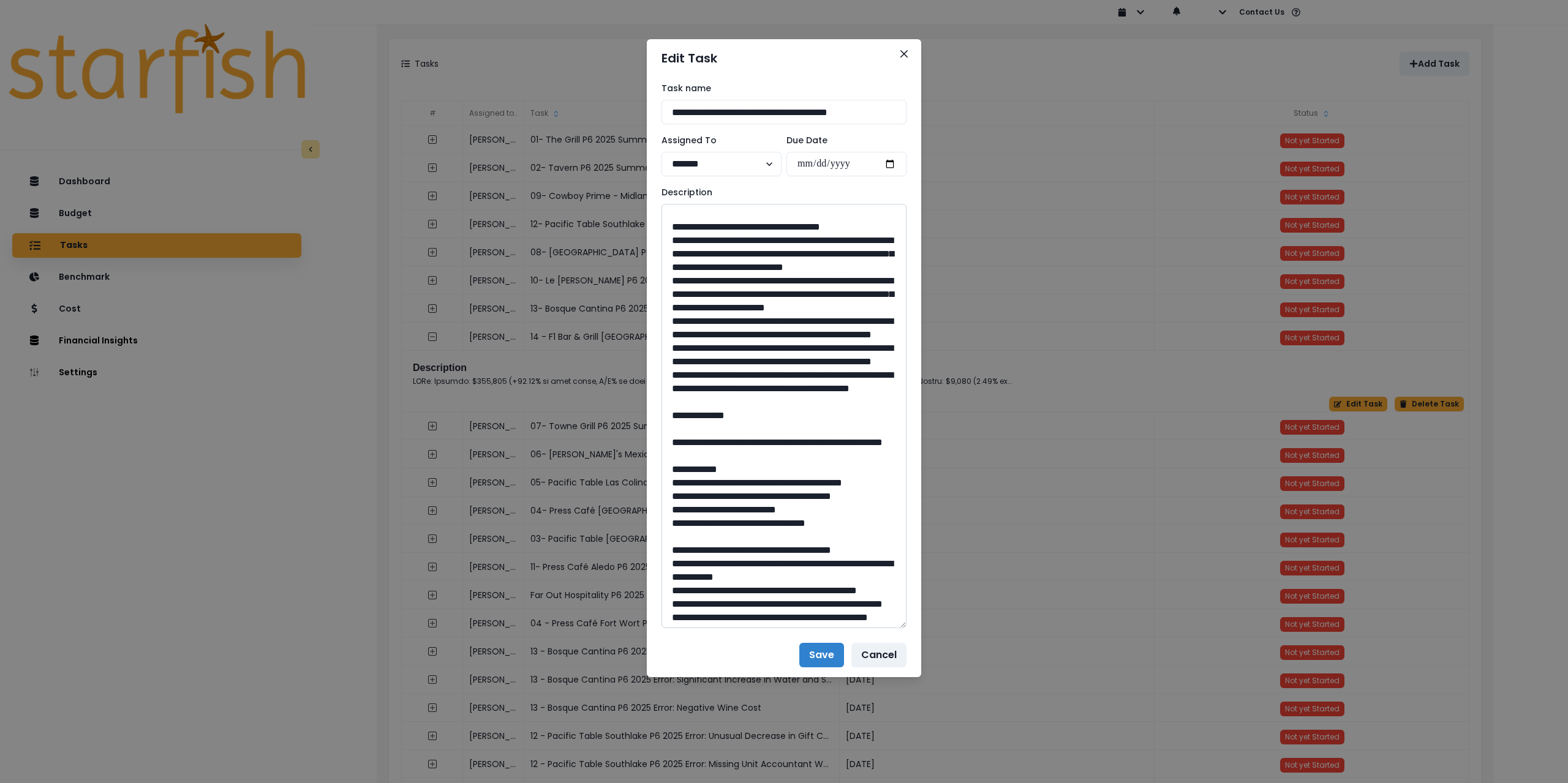
drag, startPoint x: 669, startPoint y: 321, endPoint x: 852, endPoint y: 536, distance: 282.3
click at [852, 536] on textarea at bounding box center [784, 415] width 245 height 424
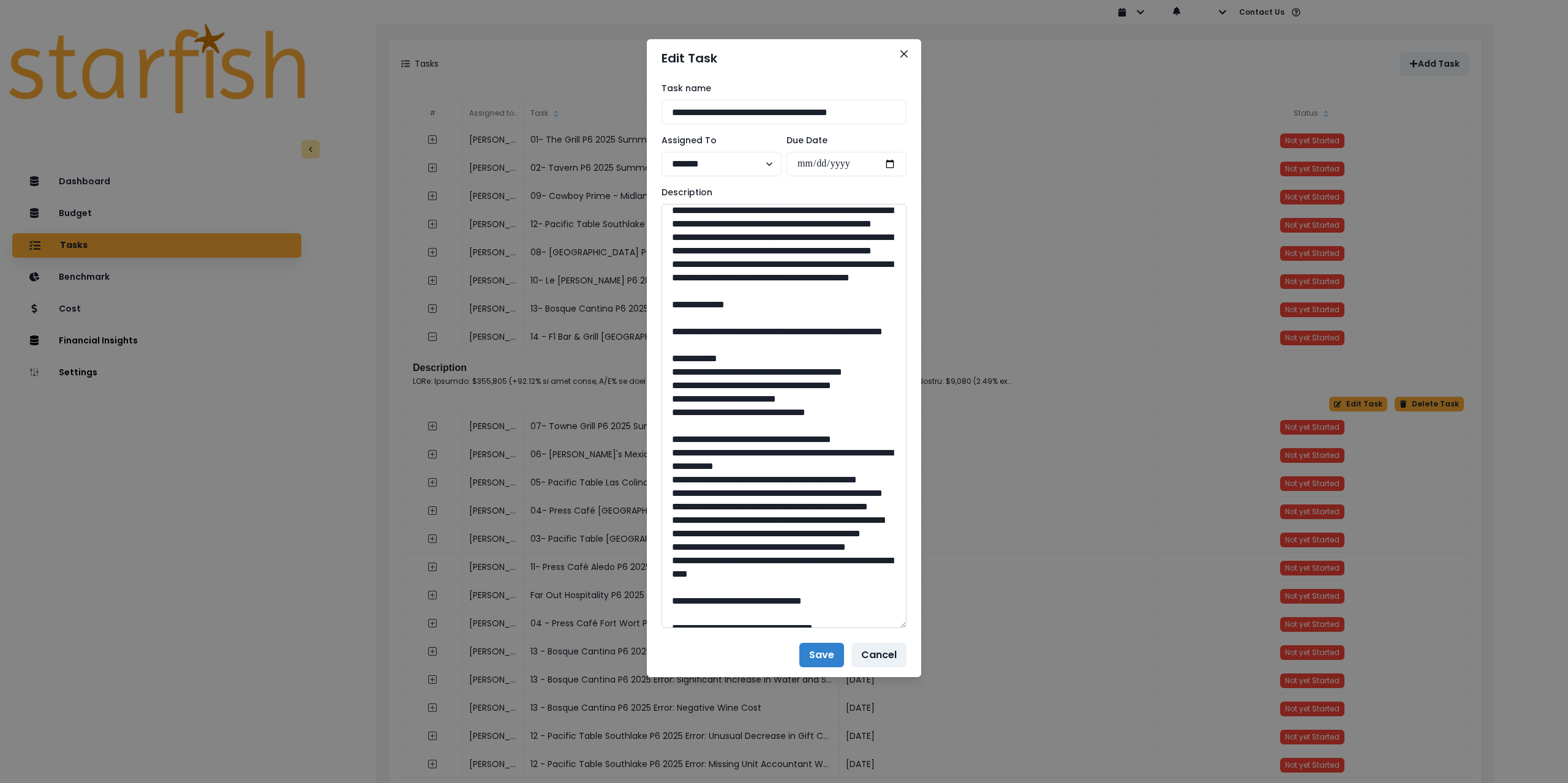
scroll to position [490, 0]
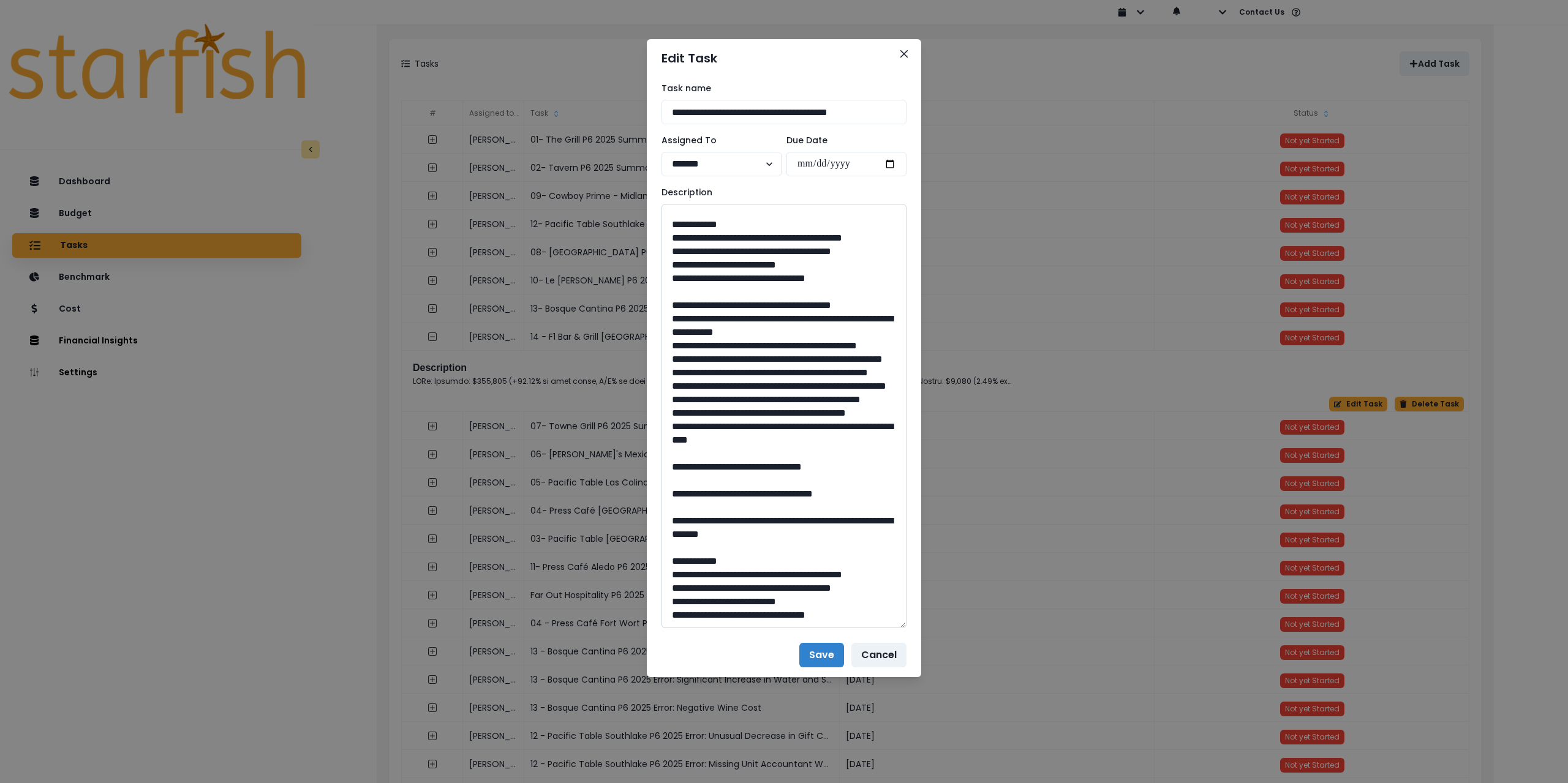
drag, startPoint x: 706, startPoint y: 347, endPoint x: 816, endPoint y: 375, distance: 113.5
click at [816, 375] on textarea at bounding box center [784, 415] width 245 height 424
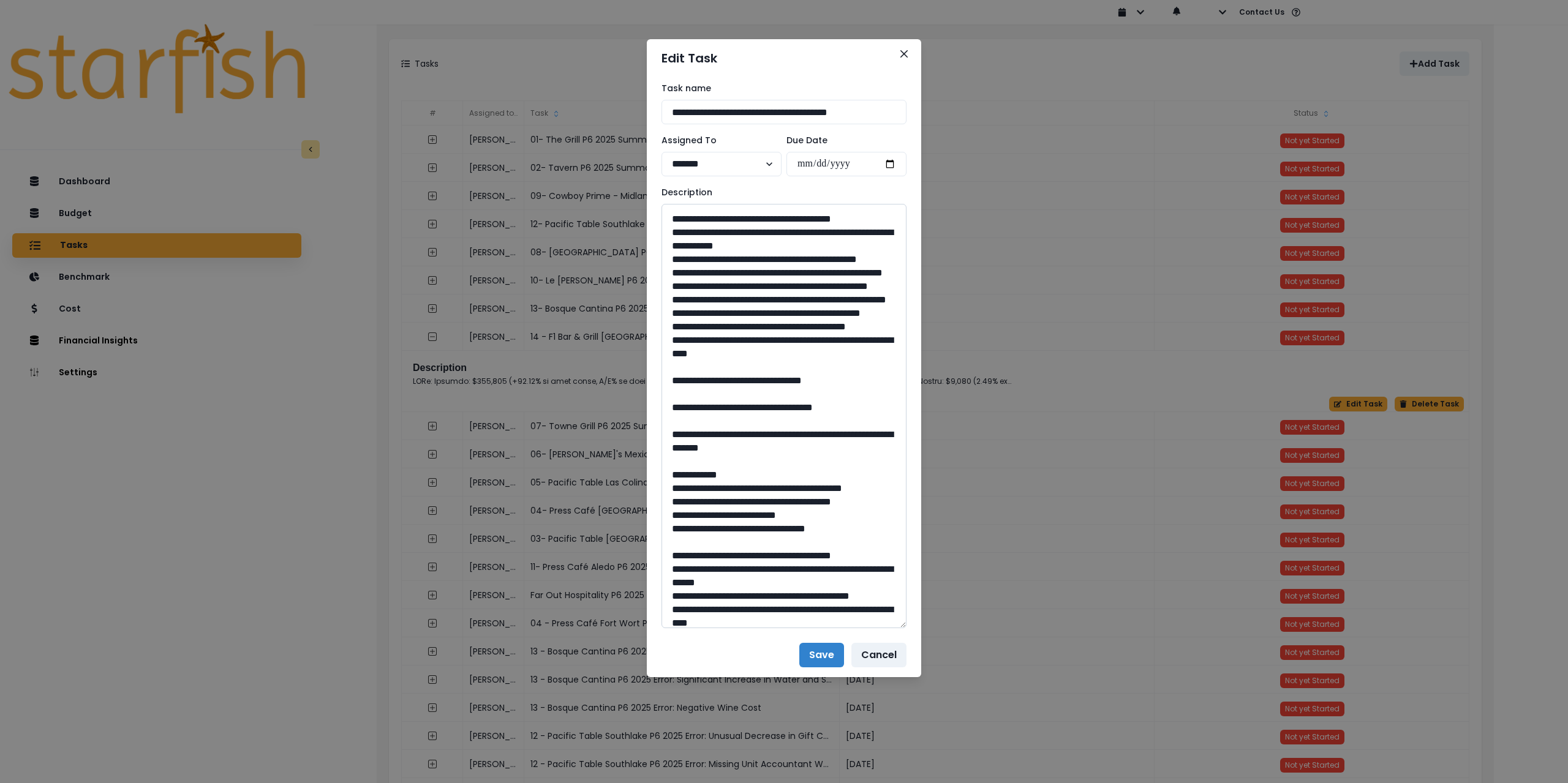
scroll to position [674, 0]
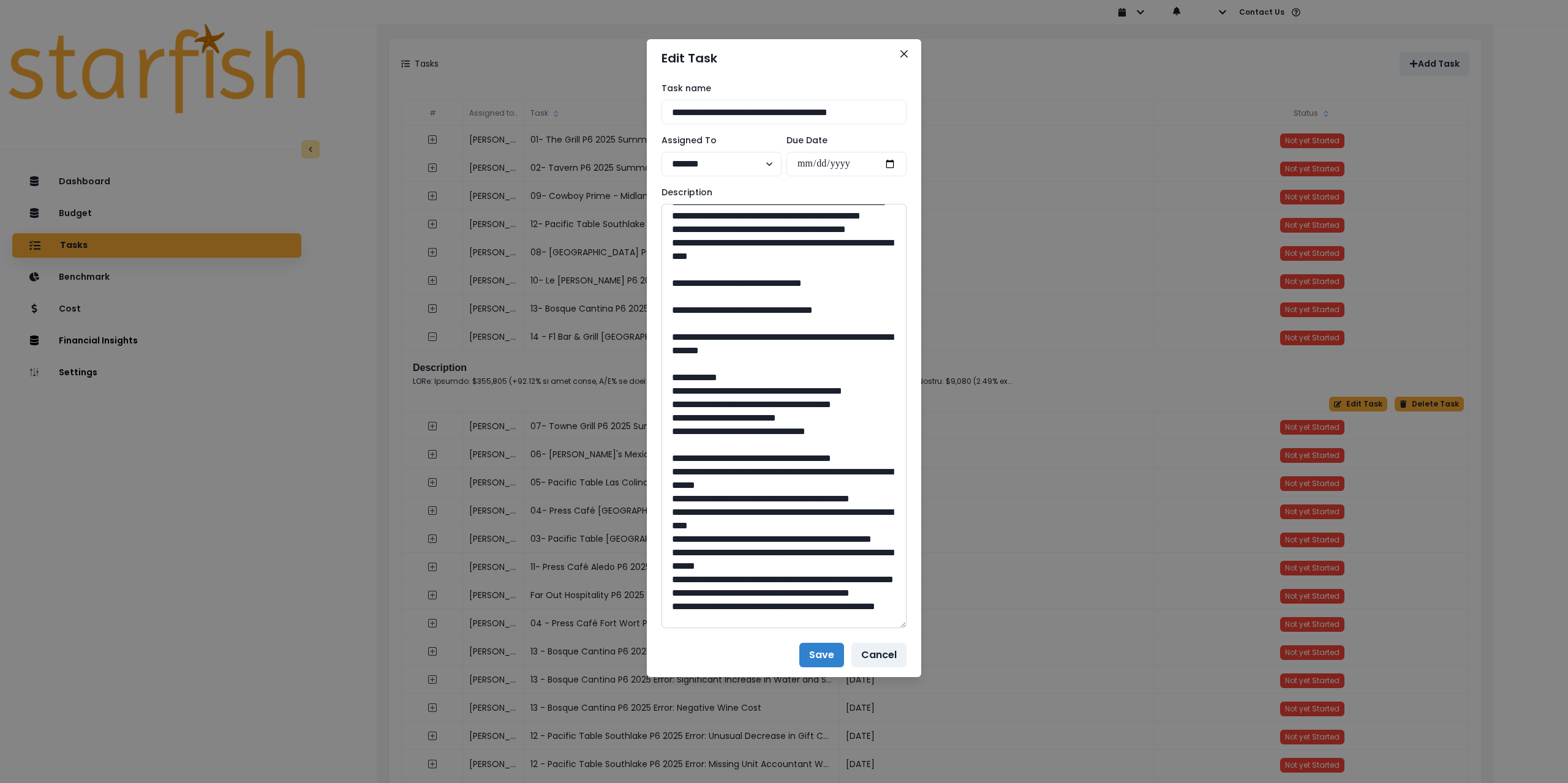
drag, startPoint x: 795, startPoint y: 538, endPoint x: 765, endPoint y: 536, distance: 30.1
click at [765, 536] on textarea at bounding box center [784, 415] width 245 height 424
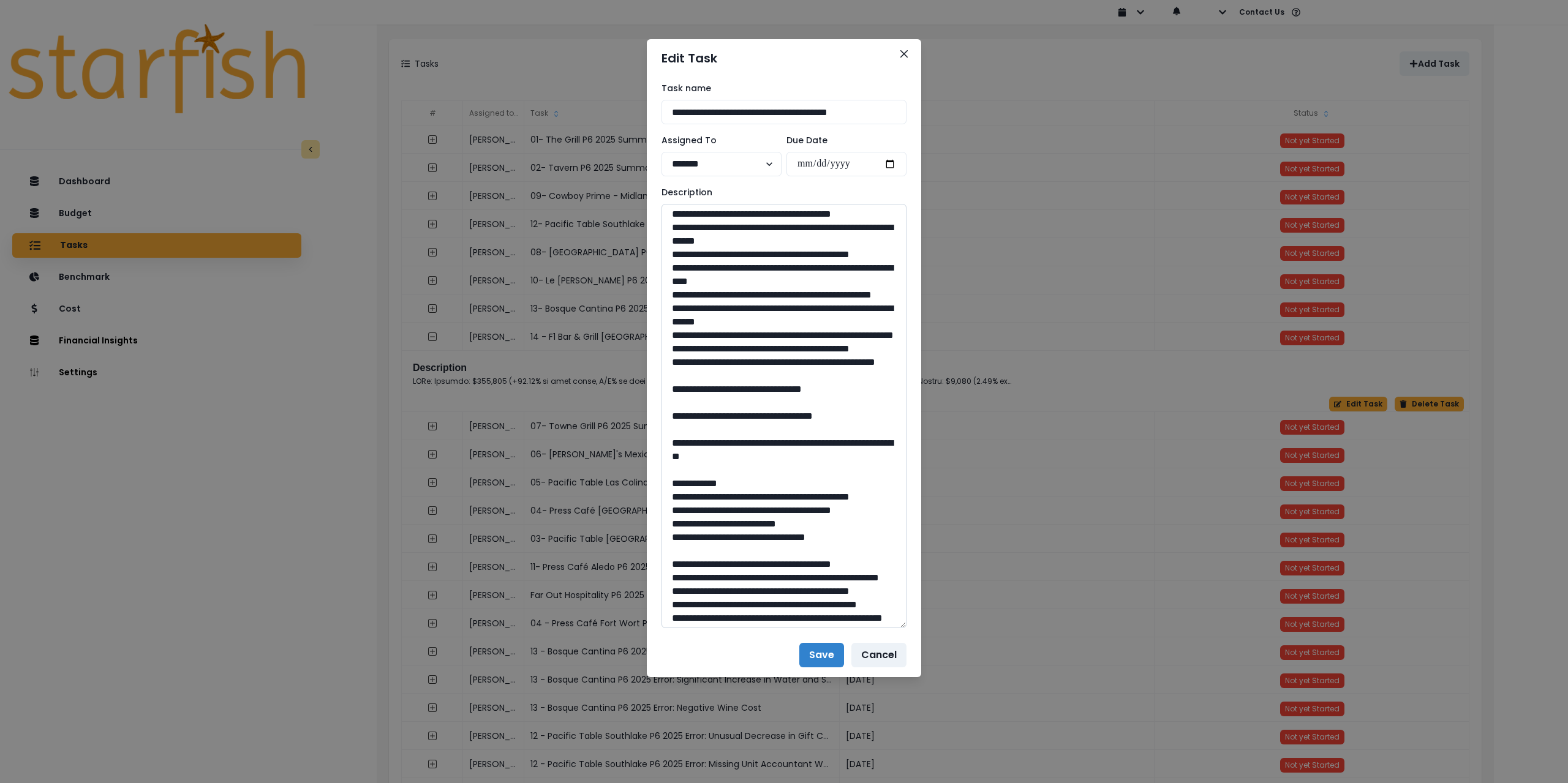
scroll to position [918, 0]
drag, startPoint x: 714, startPoint y: 352, endPoint x: 870, endPoint y: 368, distance: 156.8
click at [870, 368] on textarea at bounding box center [784, 415] width 245 height 424
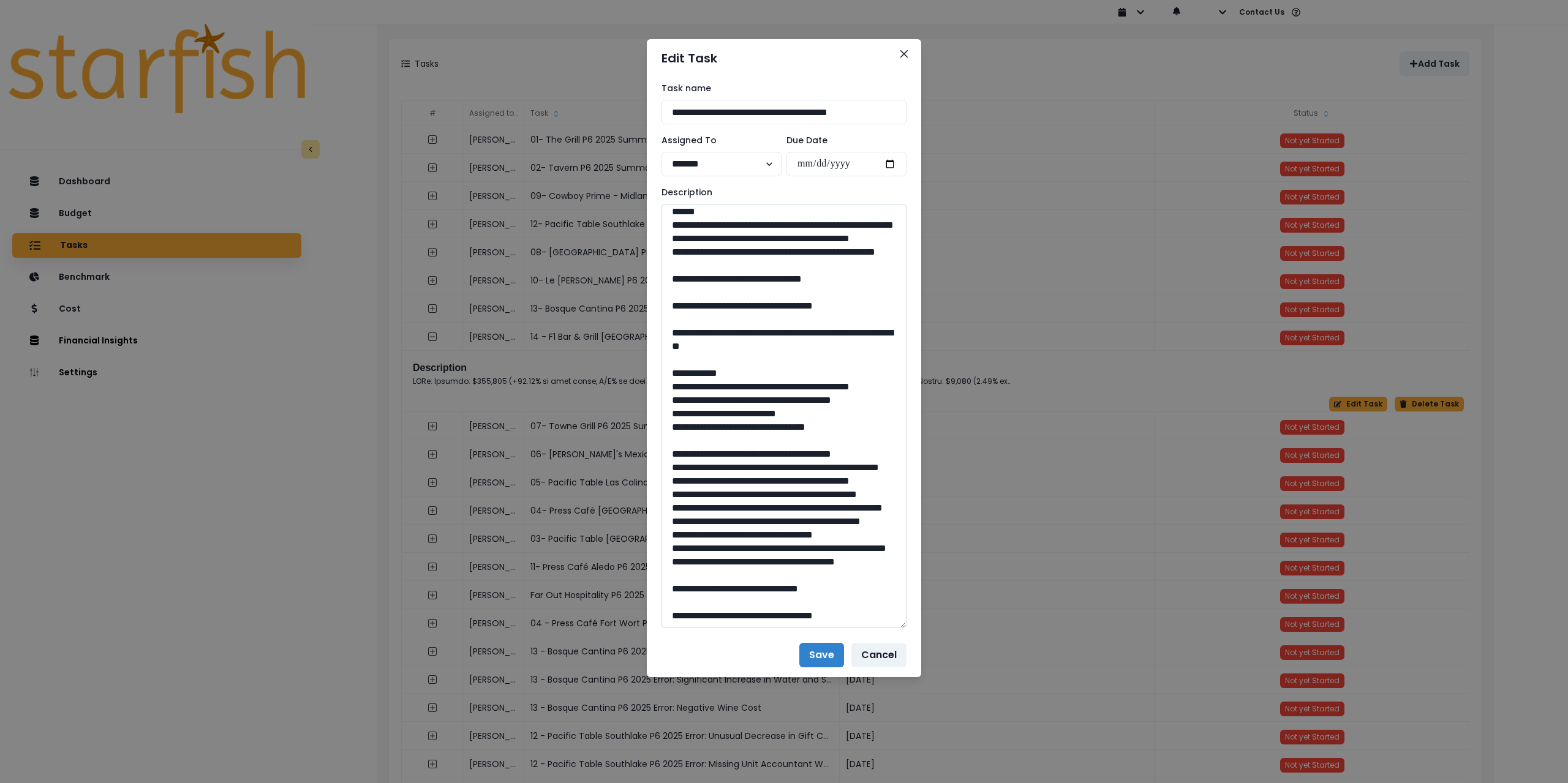
scroll to position [1225, 0]
drag, startPoint x: 791, startPoint y: 419, endPoint x: 764, endPoint y: 417, distance: 27.1
click at [764, 417] on textarea at bounding box center [784, 415] width 245 height 424
drag, startPoint x: 708, startPoint y: 351, endPoint x: 772, endPoint y: 369, distance: 66.5
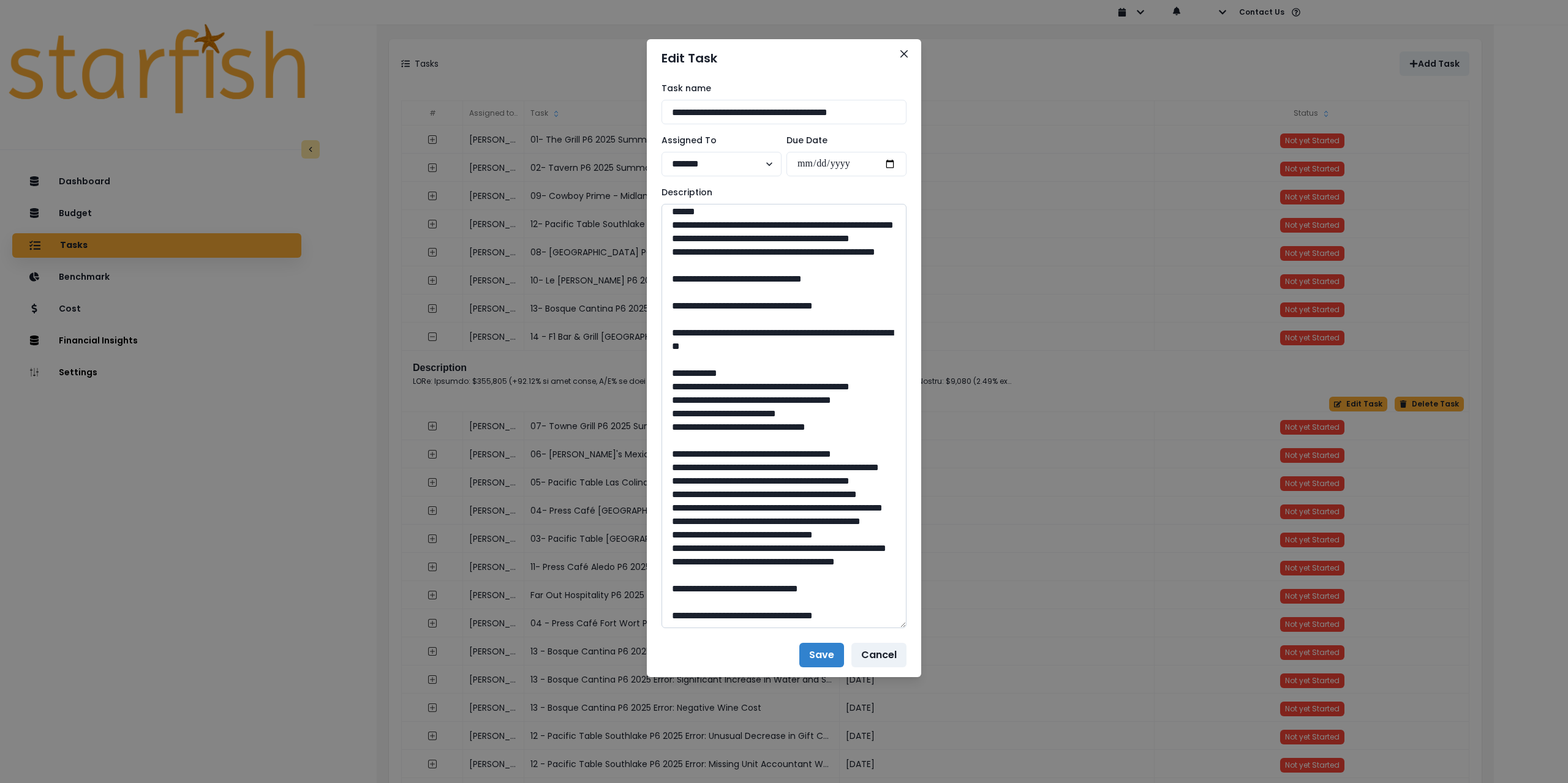
click at [772, 369] on textarea at bounding box center [784, 415] width 245 height 424
drag, startPoint x: 790, startPoint y: 586, endPoint x: 764, endPoint y: 586, distance: 26.0
click at [764, 586] on textarea at bounding box center [784, 415] width 245 height 424
